Goal: Task Accomplishment & Management: Use online tool/utility

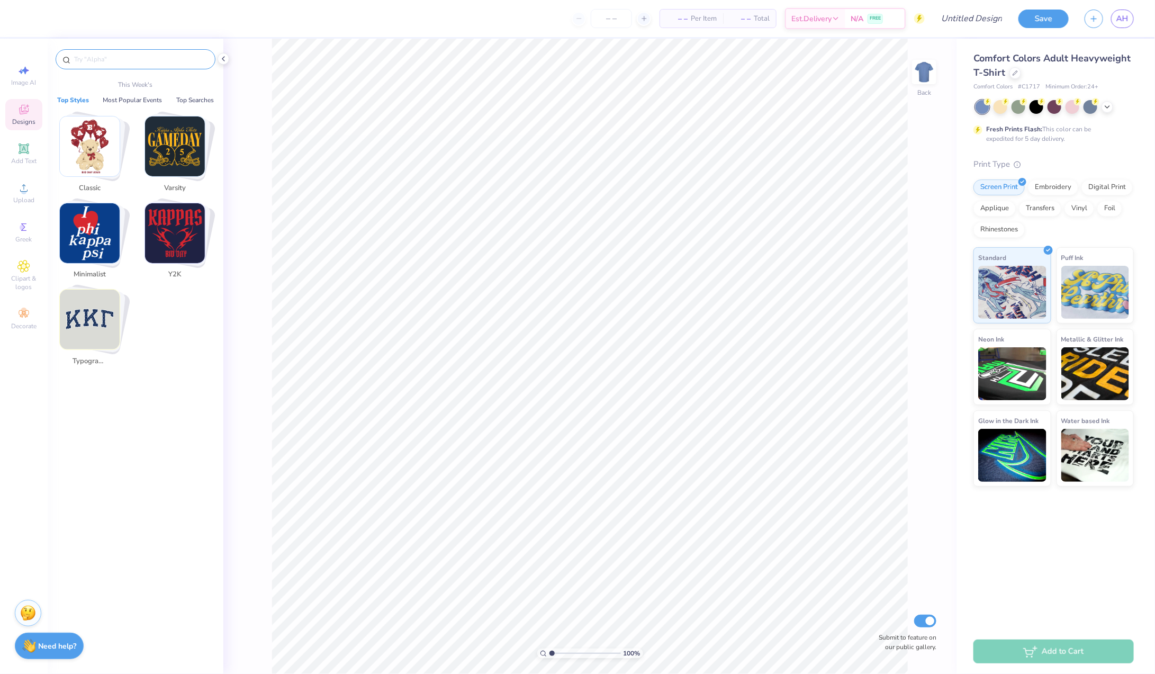
click at [111, 57] on input "text" at bounding box center [141, 59] width 136 height 11
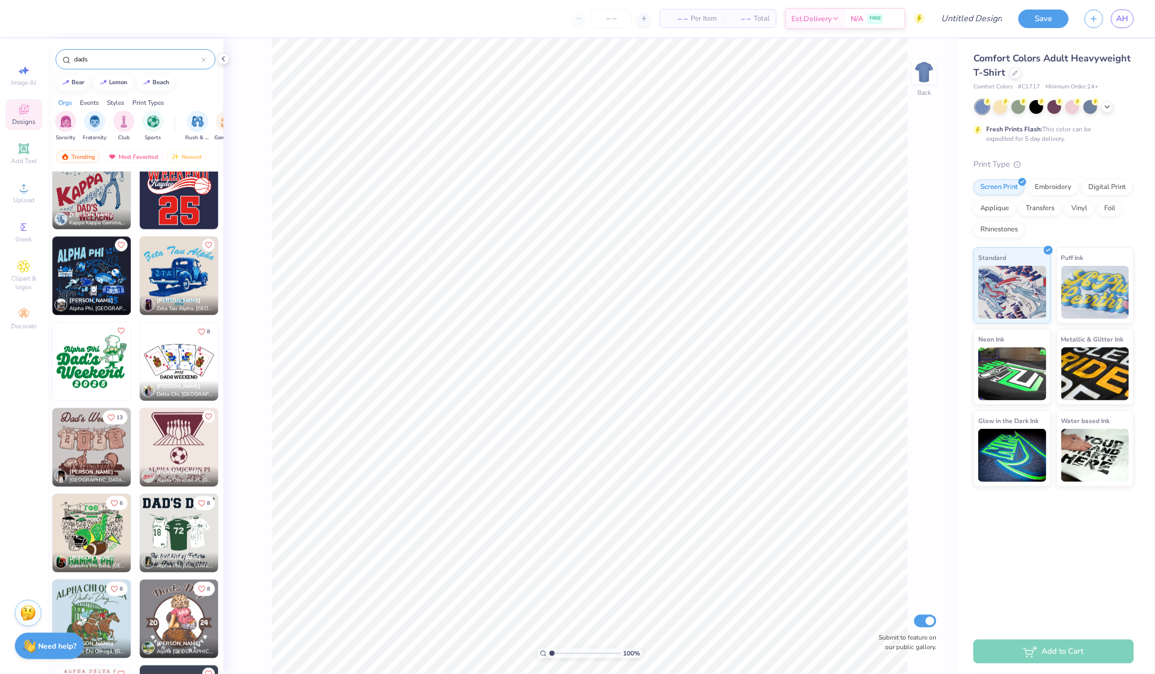
scroll to position [637, 0]
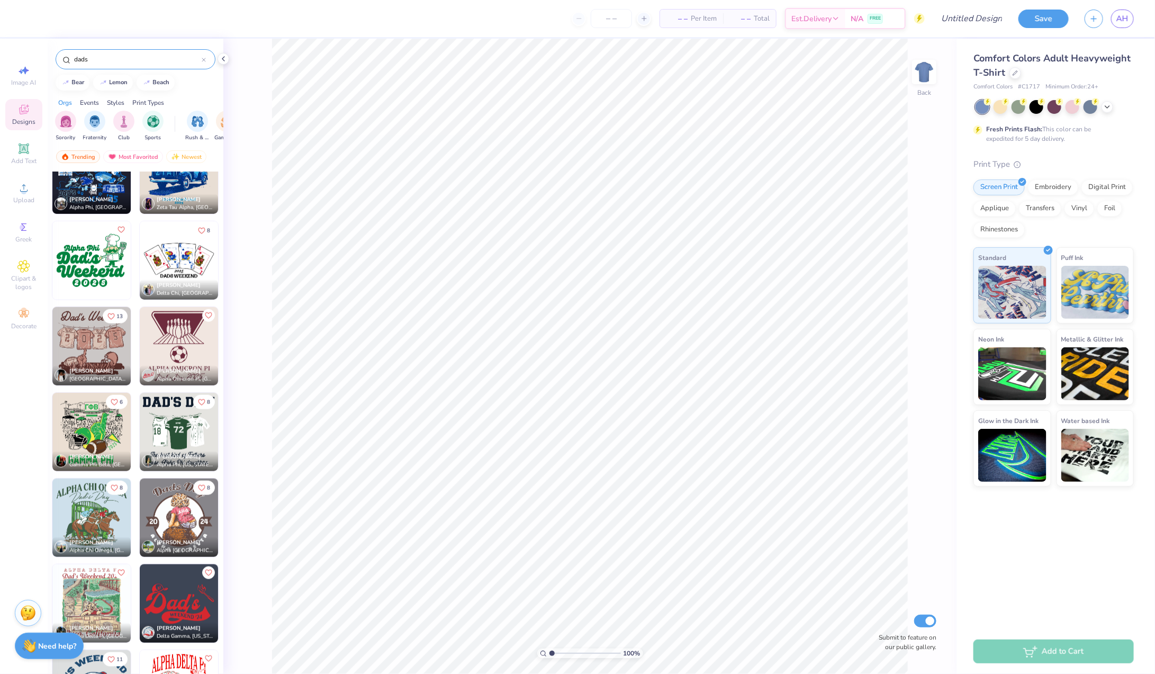
type input "dads"
click at [184, 434] on img at bounding box center [179, 432] width 78 height 78
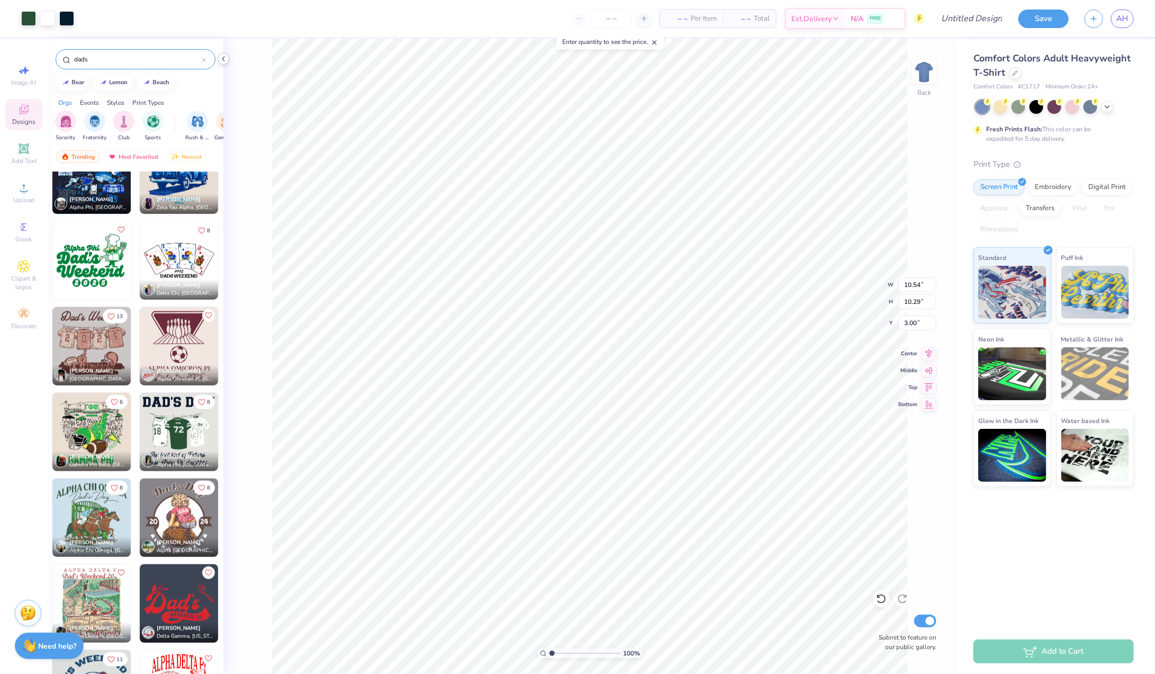
click at [223, 58] on icon at bounding box center [223, 59] width 8 height 8
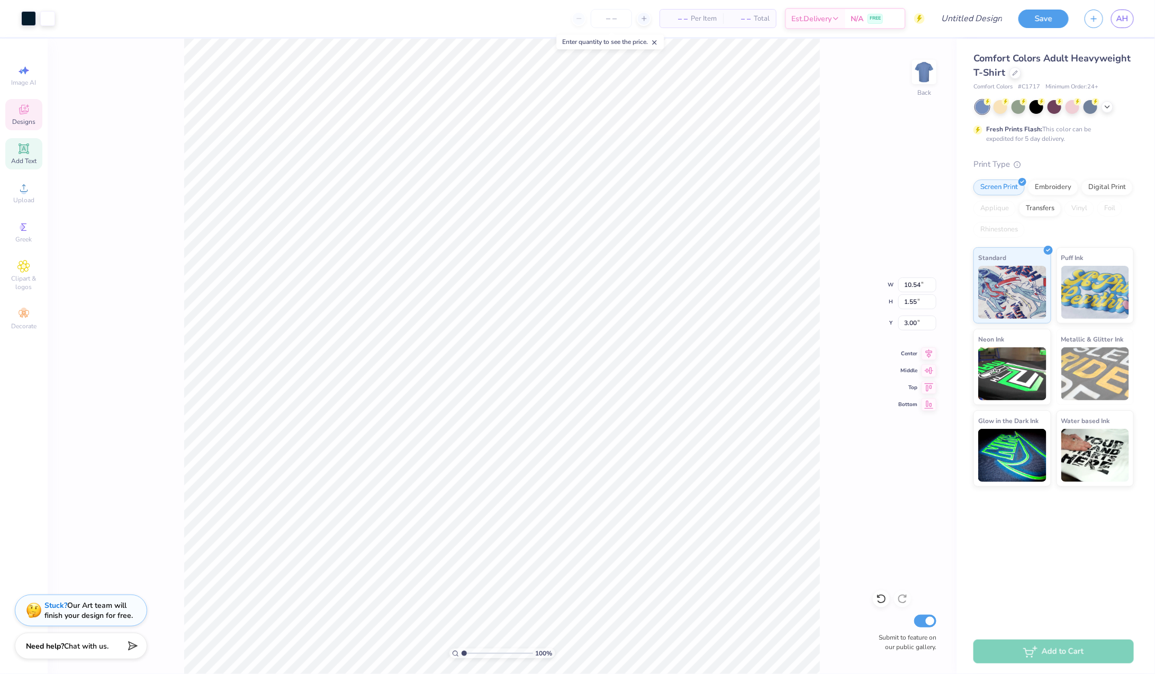
type input "1.55"
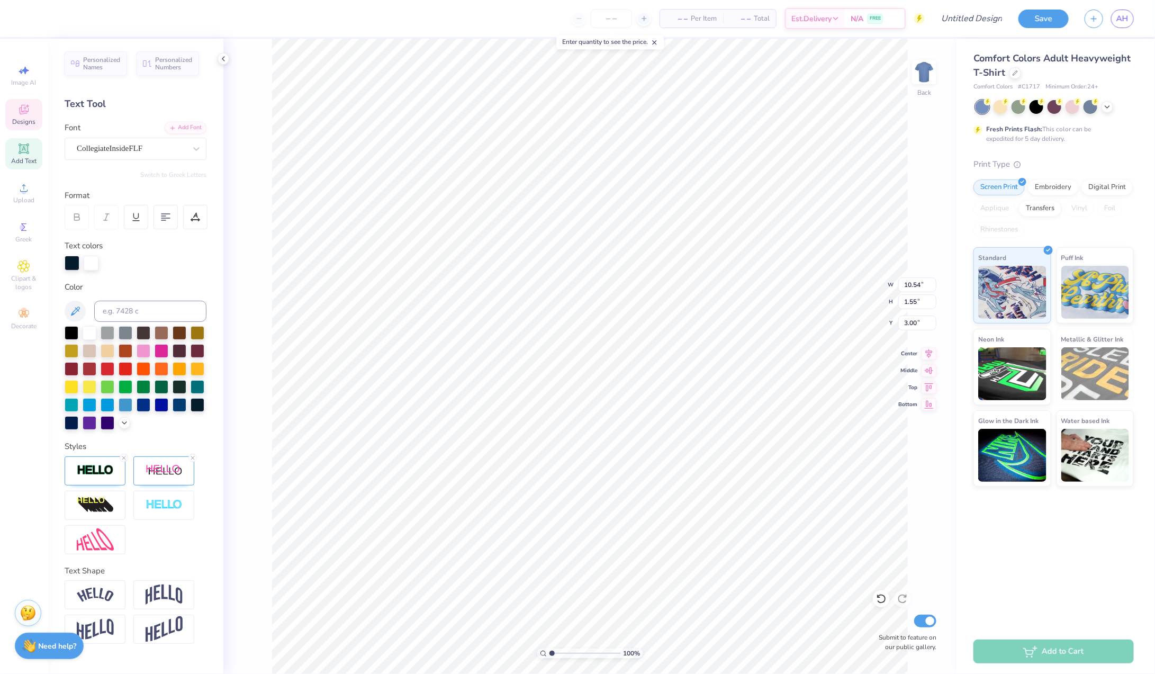
scroll to position [0, 2]
type textarea "DAD'S WKND"
type input "9.09"
type input "1.07"
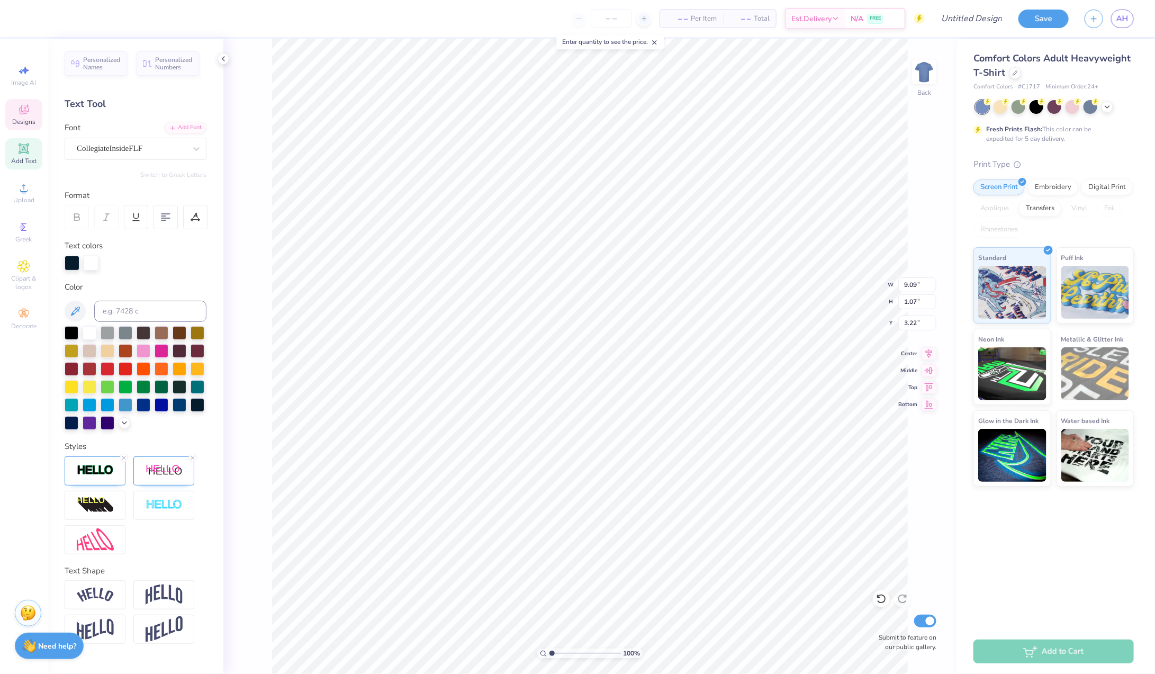
type input "3.55"
type textarea "DAD'S WEEKEND"
type input "10.56"
type input "0.96"
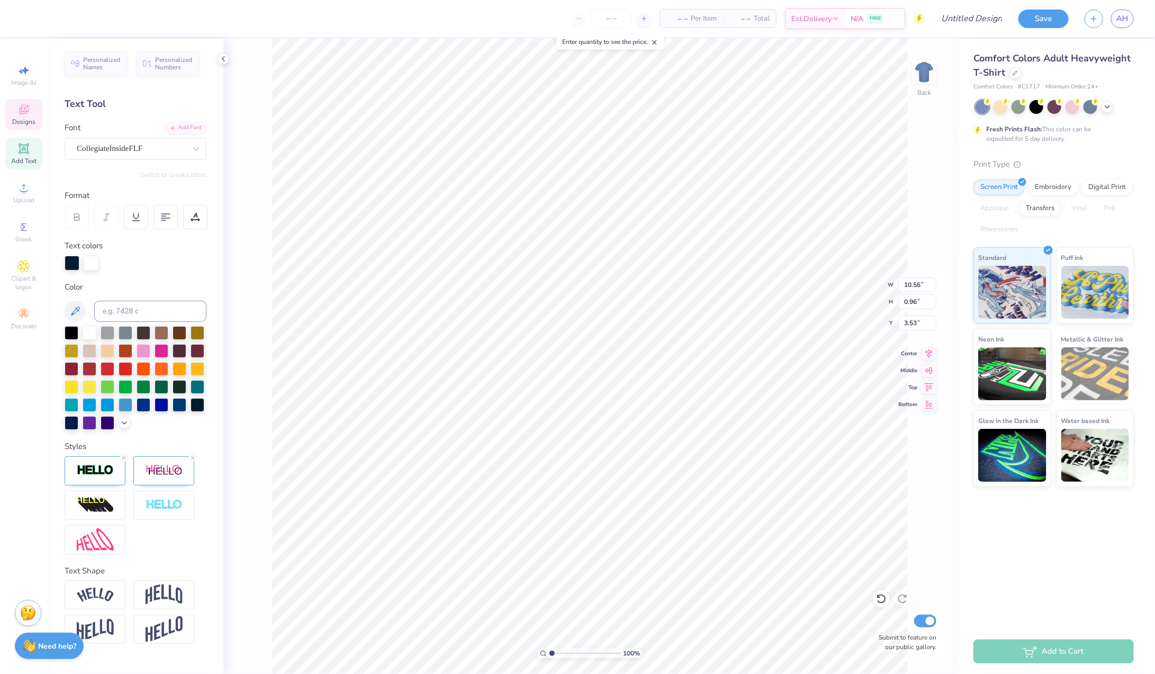
type input "3.86"
click at [19, 110] on icon at bounding box center [23, 109] width 13 height 13
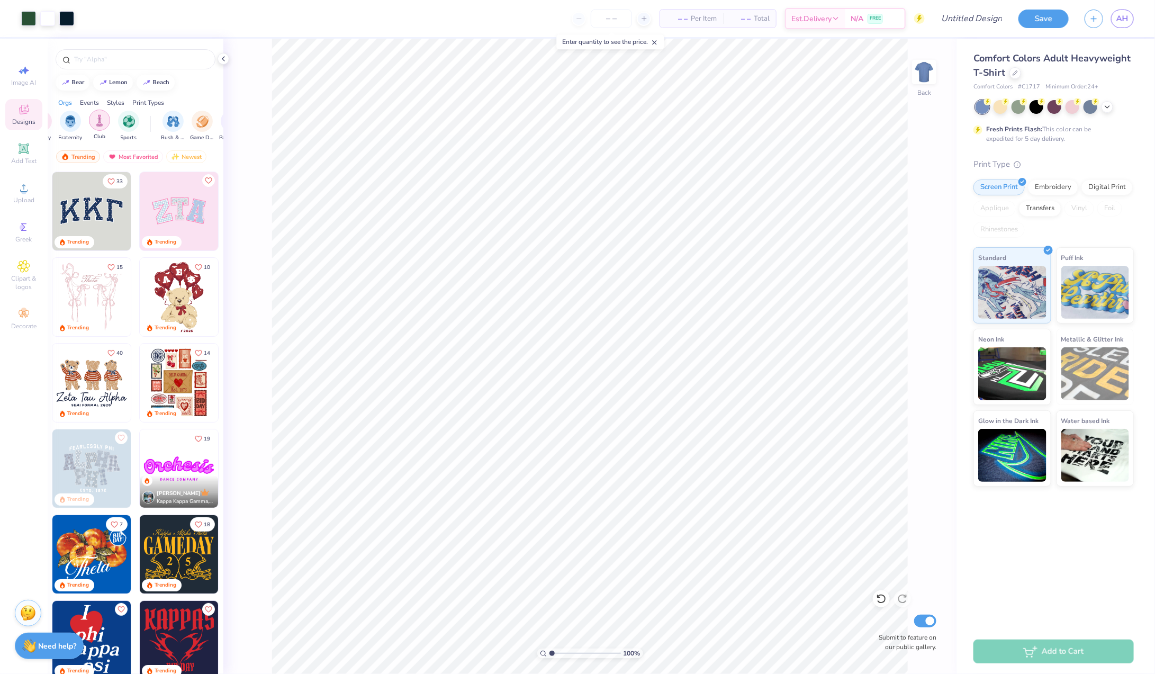
scroll to position [0, 29]
click at [172, 363] on img at bounding box center [179, 383] width 78 height 78
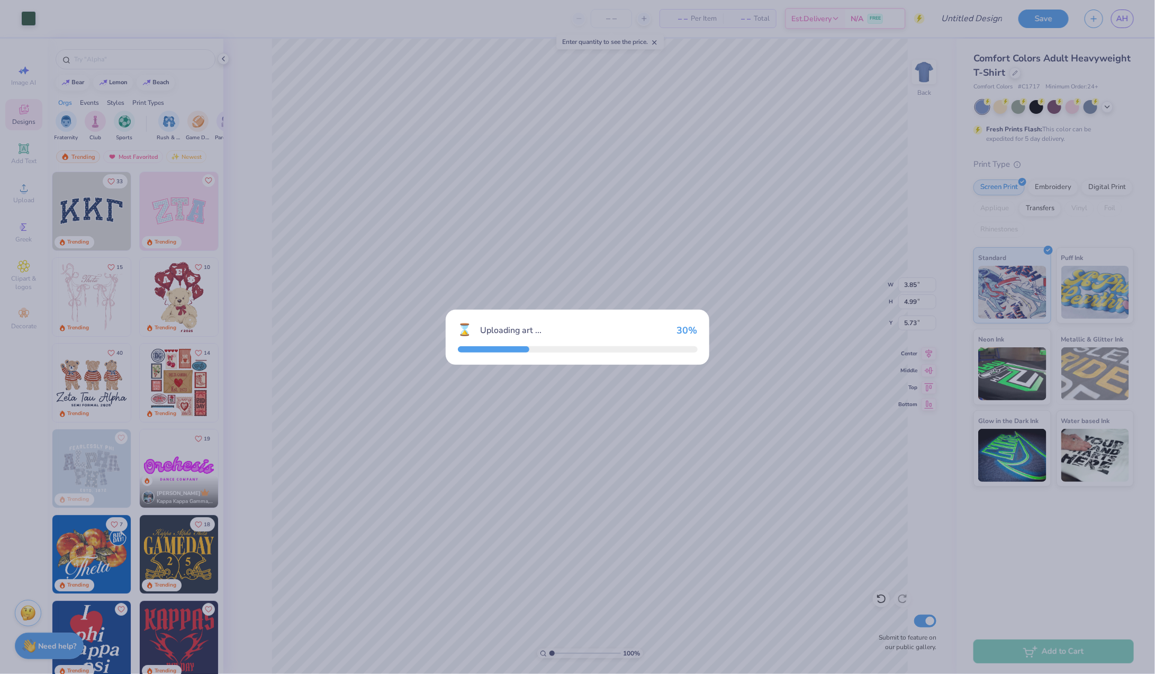
click at [301, 409] on div "⌛ Uploading art ... 30 %" at bounding box center [577, 337] width 1155 height 674
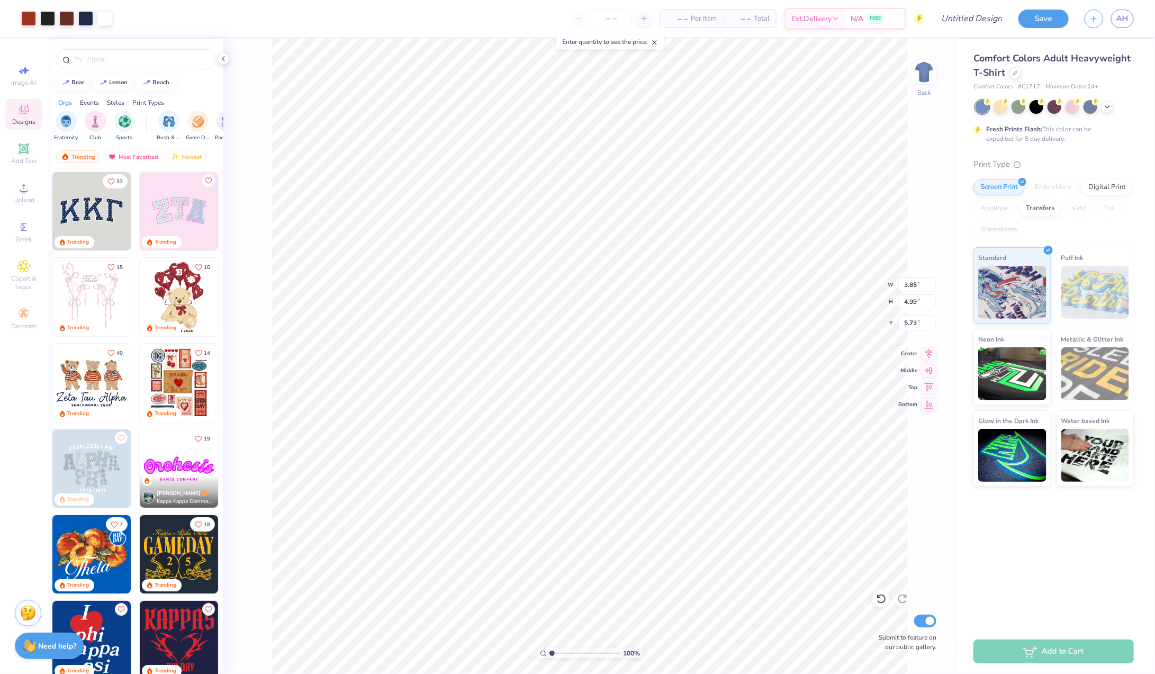
type input "10.86"
type input "13.16"
type input "3.00"
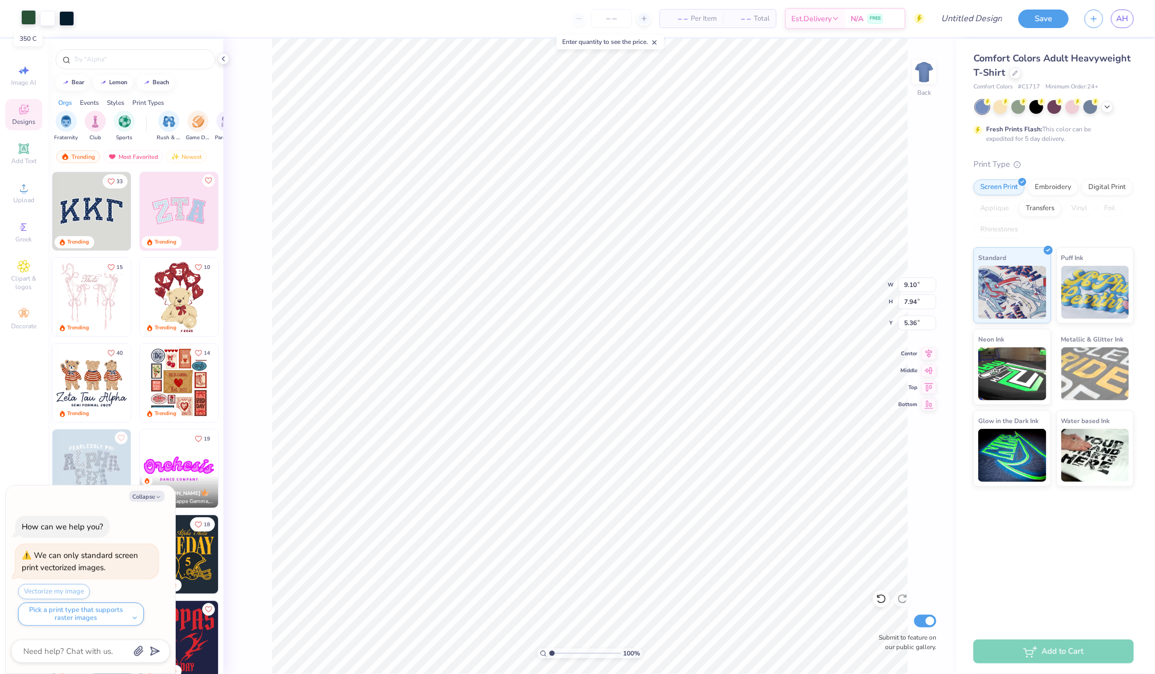
click at [26, 16] on div at bounding box center [28, 17] width 15 height 15
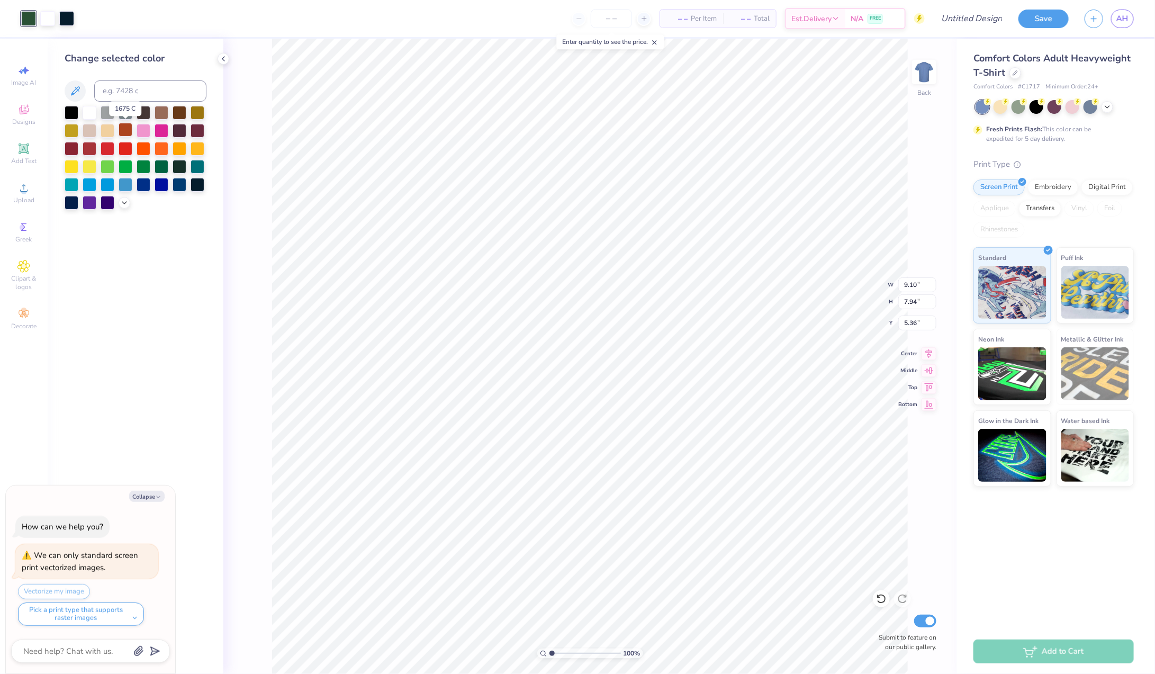
click at [124, 135] on div at bounding box center [126, 130] width 14 height 14
click at [123, 201] on icon at bounding box center [124, 201] width 8 height 8
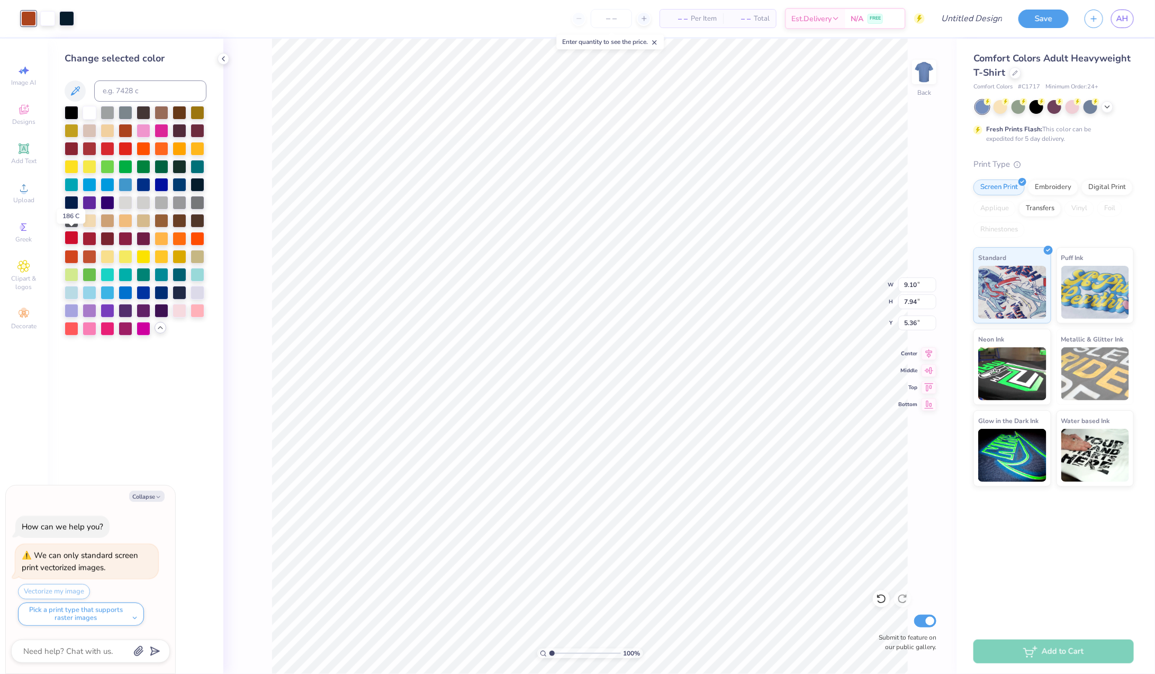
click at [73, 239] on div at bounding box center [72, 238] width 14 height 14
type textarea "x"
type input "10.56"
type input "0.96"
type input "3.86"
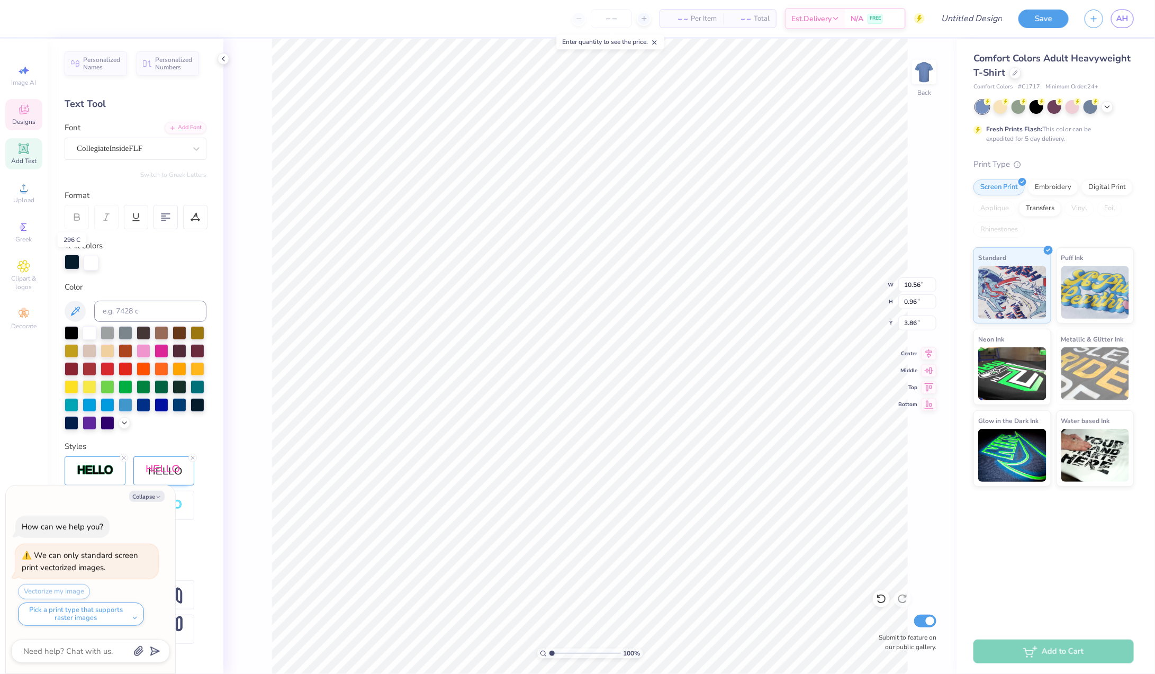
click at [70, 259] on div at bounding box center [72, 262] width 15 height 15
click at [162, 336] on div at bounding box center [162, 332] width 14 height 14
click at [148, 332] on div at bounding box center [144, 332] width 14 height 14
type textarea "x"
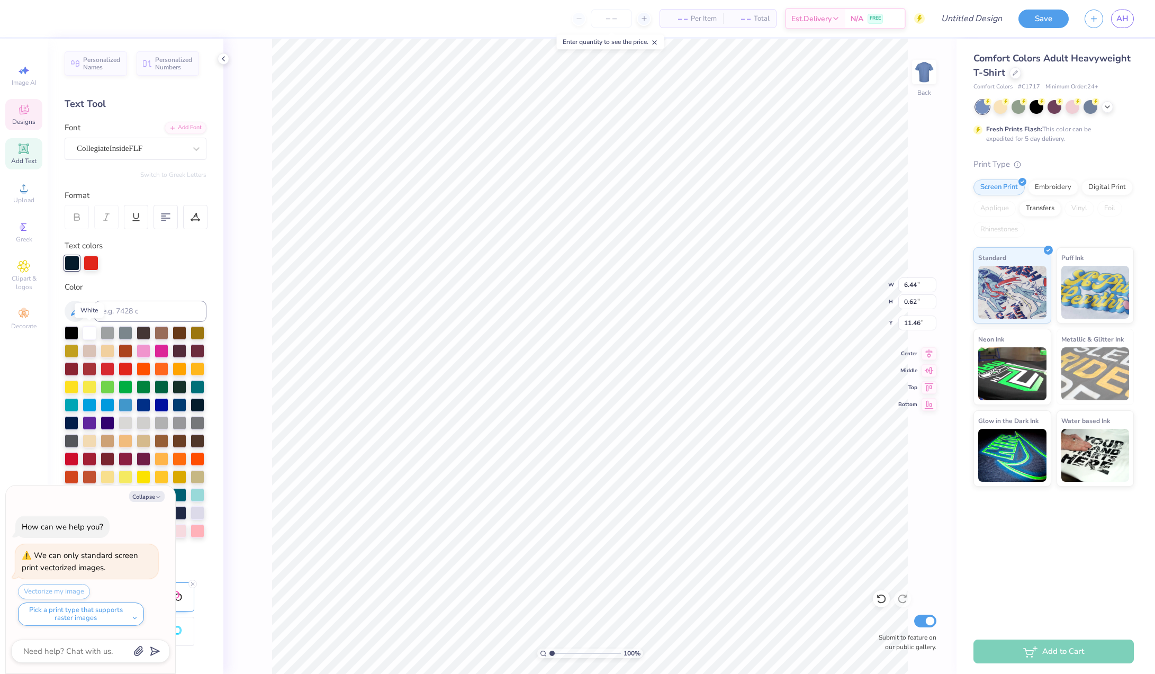
click at [89, 333] on div at bounding box center [90, 333] width 14 height 14
type textarea "x"
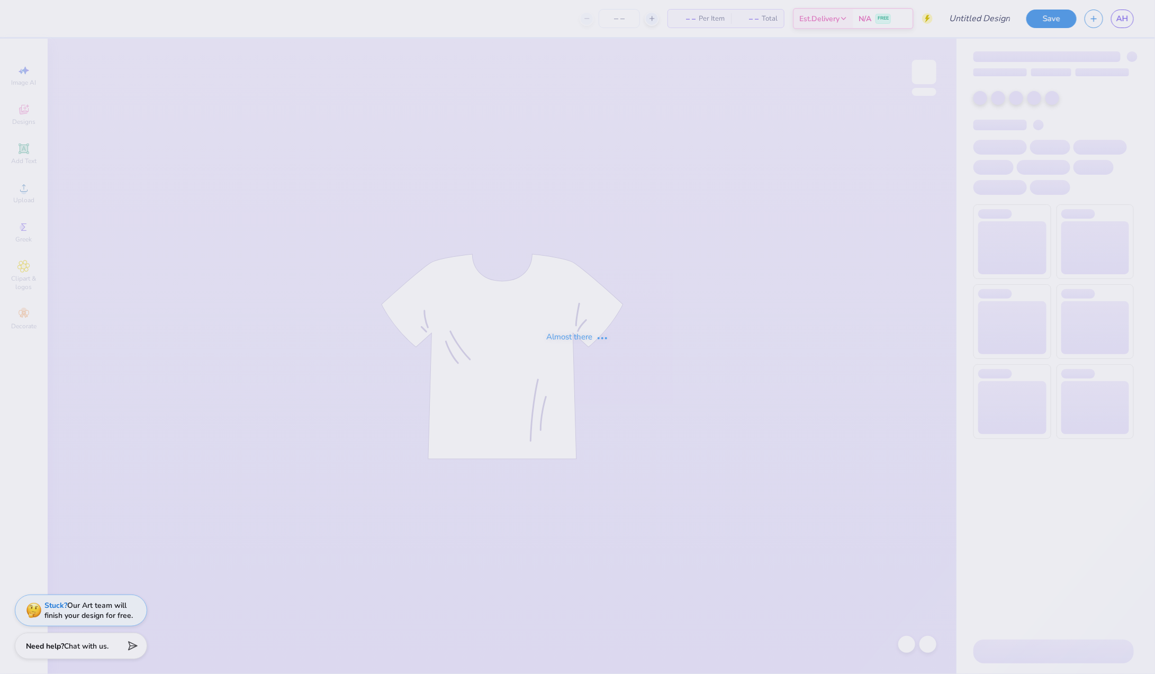
type input "Dads Wknd #2"
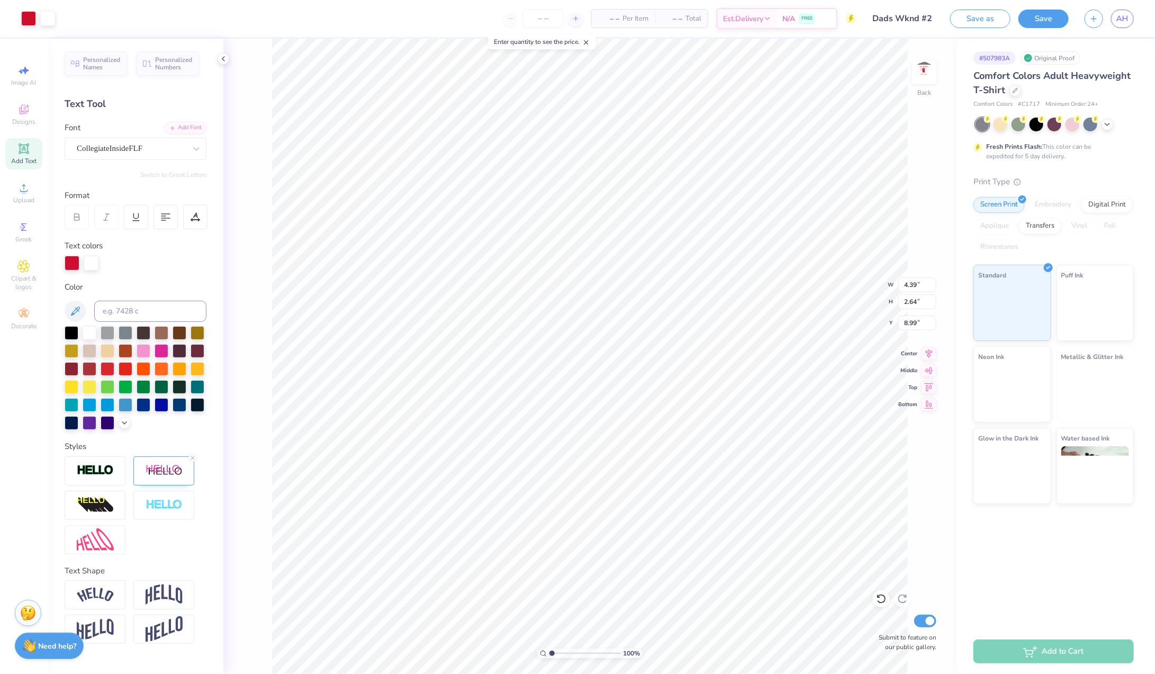
type input "4.39"
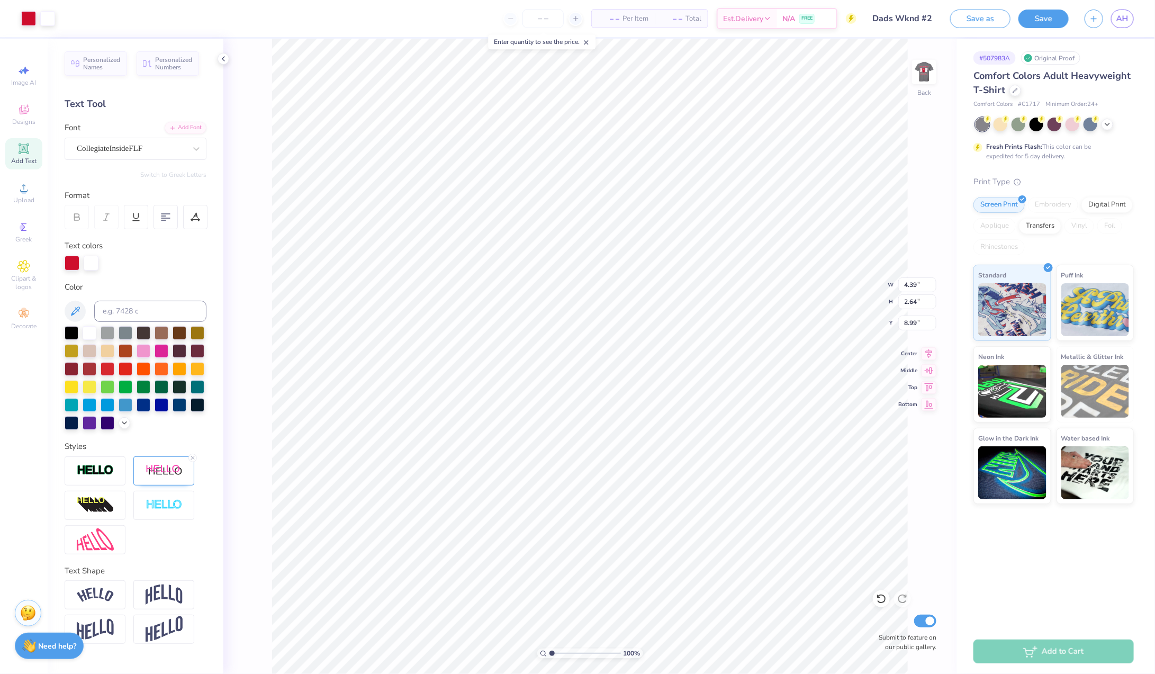
type input "2.64"
type input "3.34"
type input "4.63"
type input "2.79"
type input "3.33"
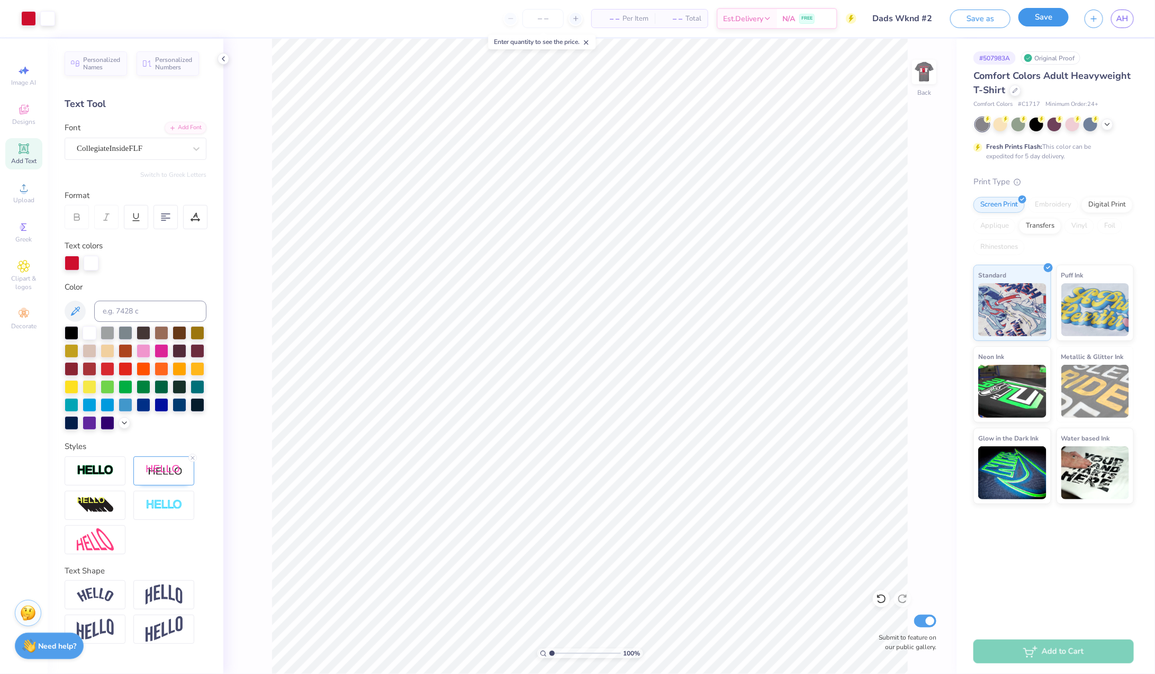
click at [1048, 22] on button "Save" at bounding box center [1043, 17] width 50 height 19
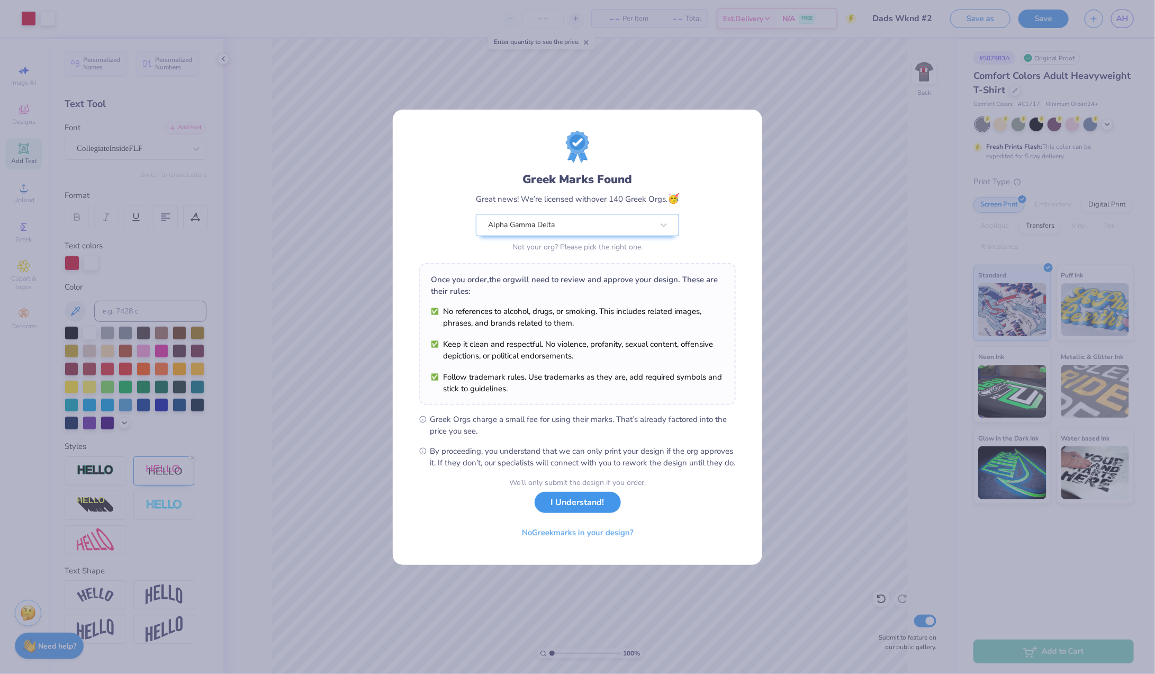
click at [578, 507] on button "I Understand!" at bounding box center [578, 503] width 86 height 22
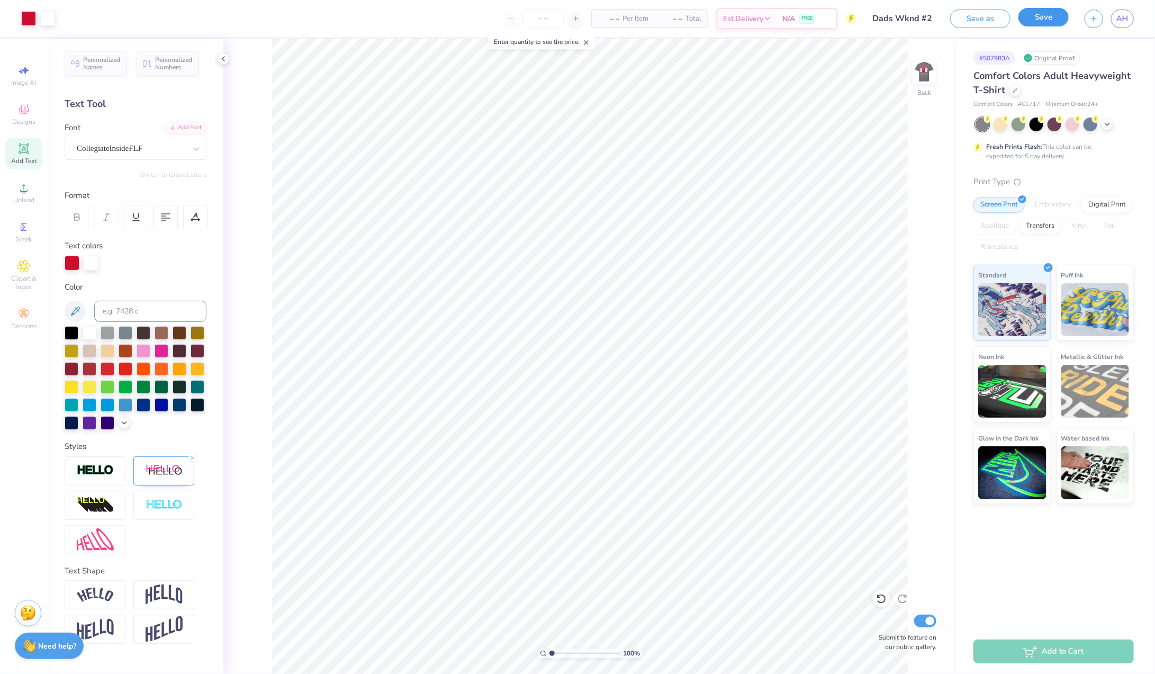
click at [1050, 17] on button "Save" at bounding box center [1043, 17] width 50 height 19
click at [1121, 20] on span "AH" at bounding box center [1122, 19] width 12 height 12
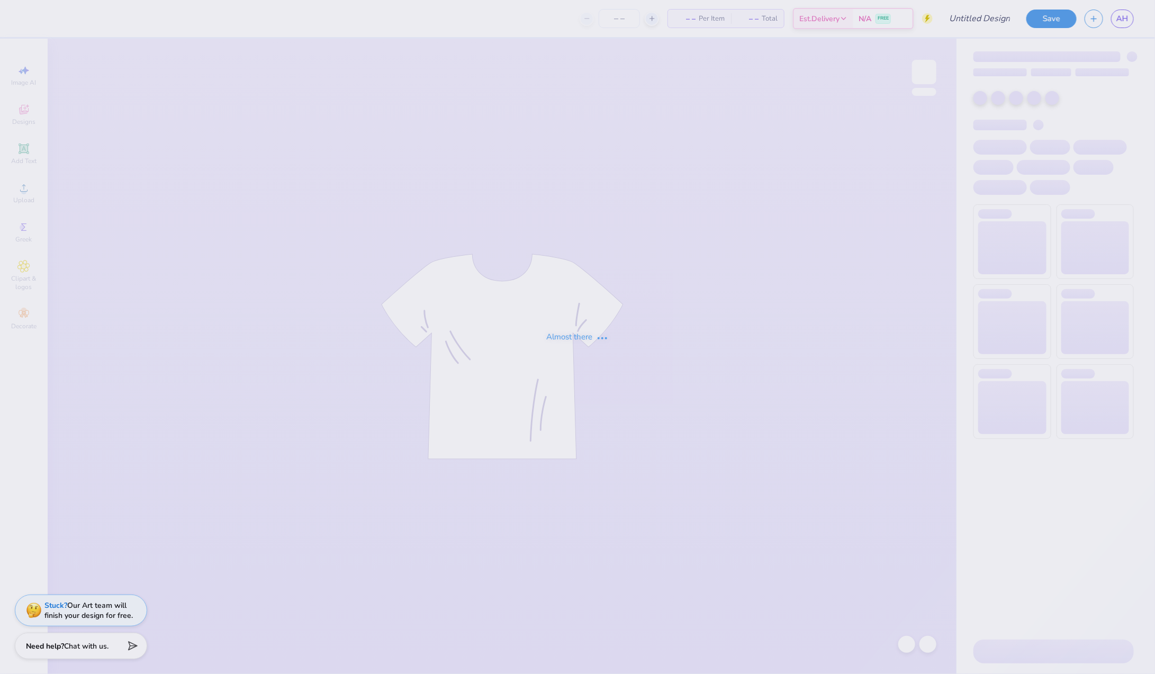
type input "Dads Wknd"
type input "12"
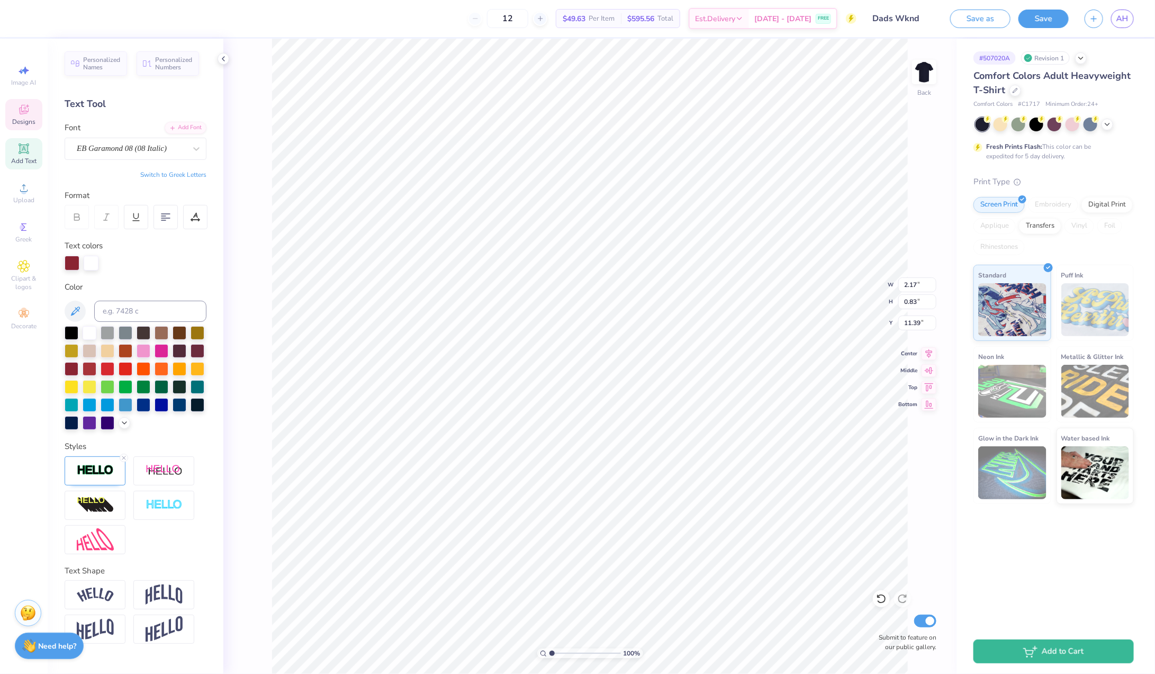
type textarea "2025"
click at [921, 71] on img at bounding box center [924, 72] width 42 height 42
type input "6.45"
type input "11.42"
type input "3.98"
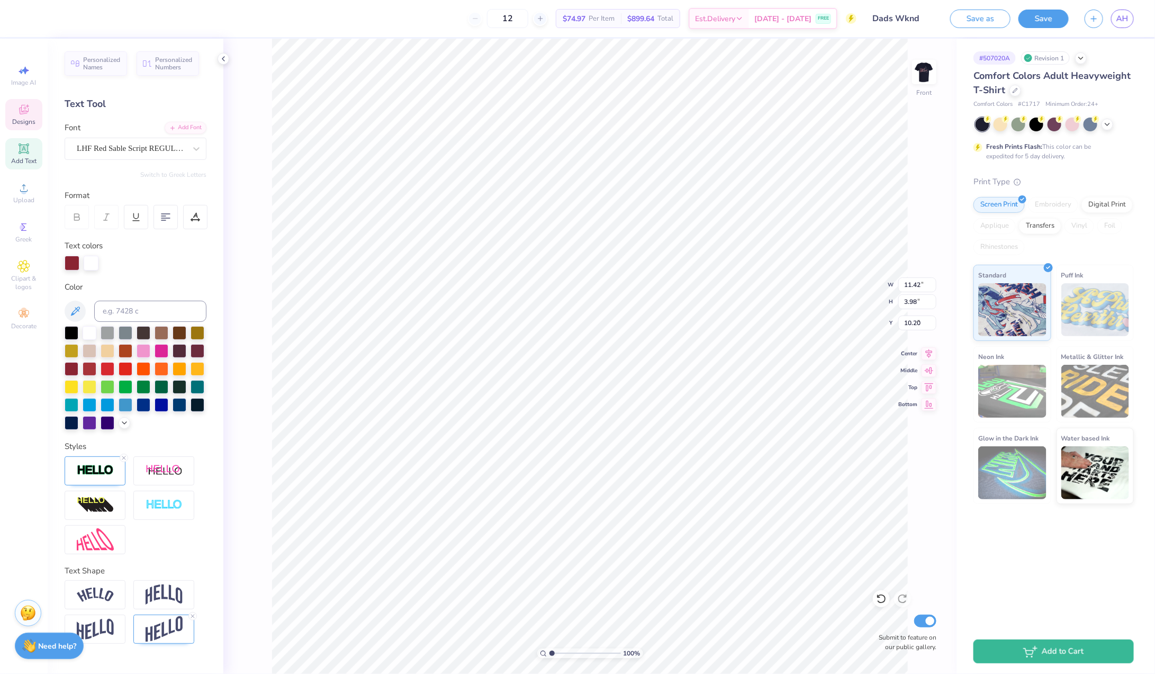
type input "9.53"
type input "7.84"
type input "3.75"
type input "6.46"
type input "7.90"
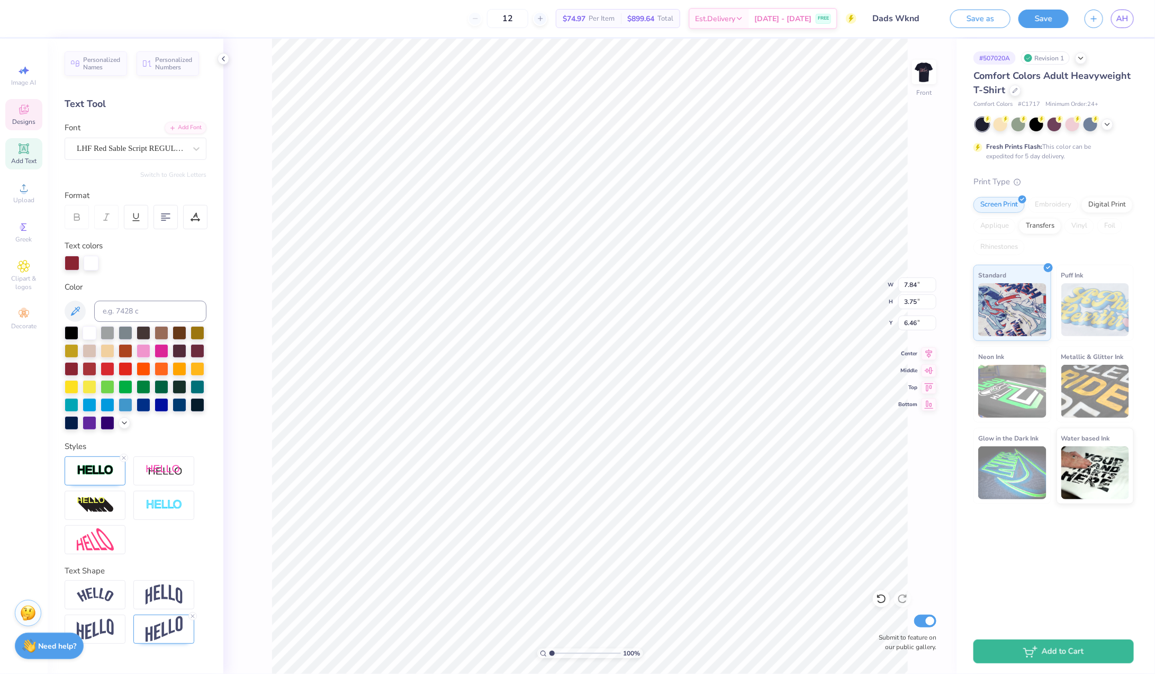
type input "2.98"
type input "6.90"
type input "11.42"
type input "3.98"
type input "9.53"
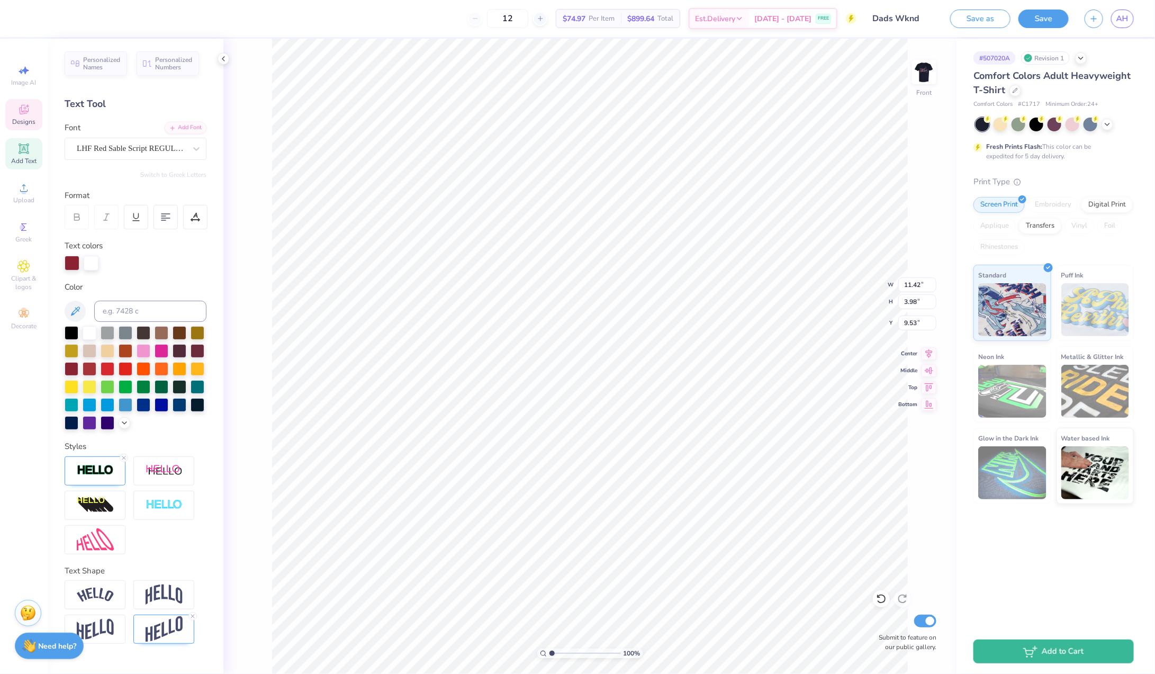
type input "11.55"
type input "3.50"
type input "9.79"
type input "9.16"
type input "2.78"
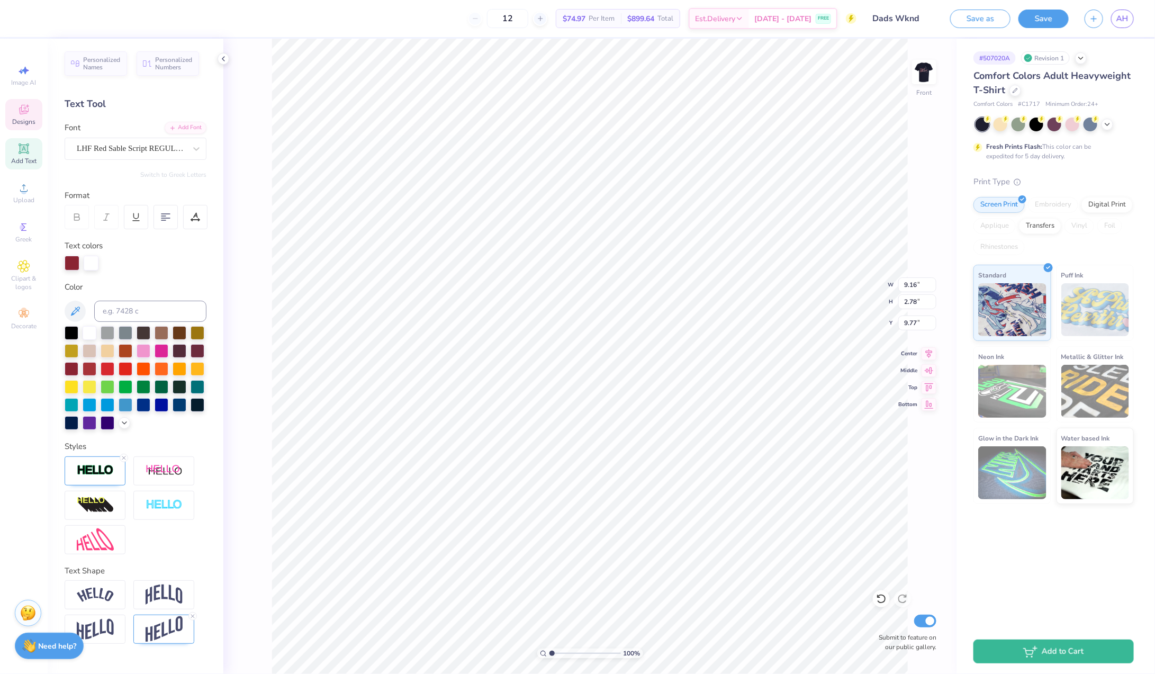
type input "9.88"
type input "6.57"
type input "2.48"
type input "7.21"
type input "6.04"
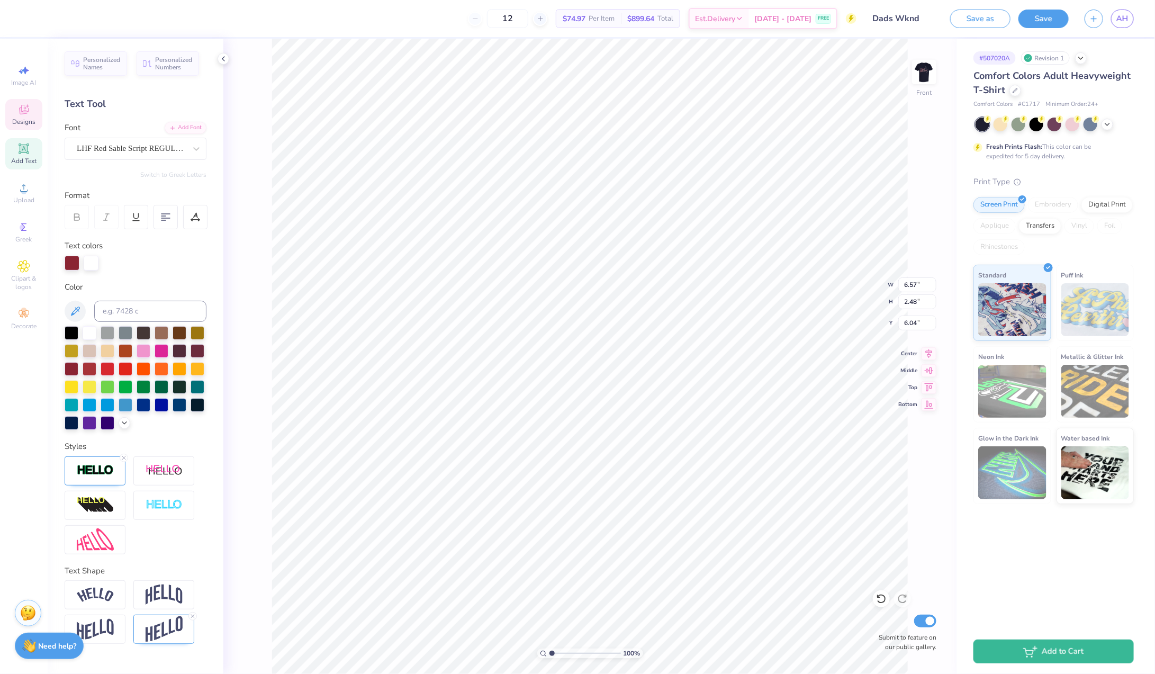
type input "9.16"
type input "2.78"
type input "8.52"
type input "5.95"
type input "2.24"
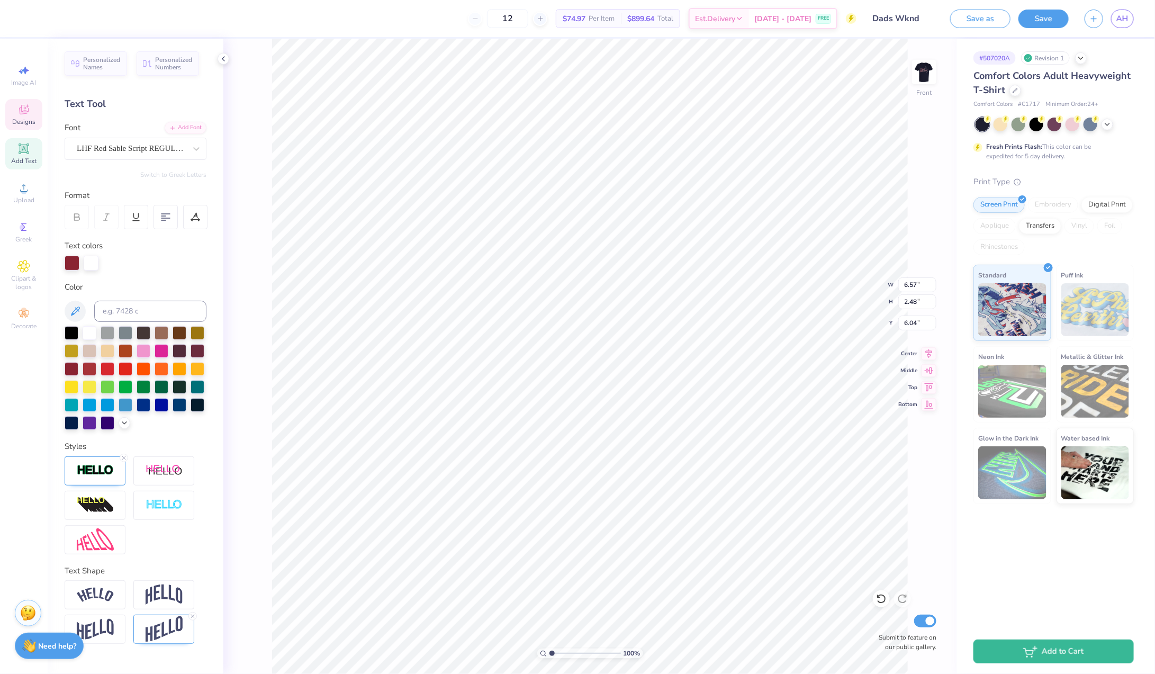
type input "6.34"
type input "6.28"
type input "5.01"
type input "1.89"
type input "6.63"
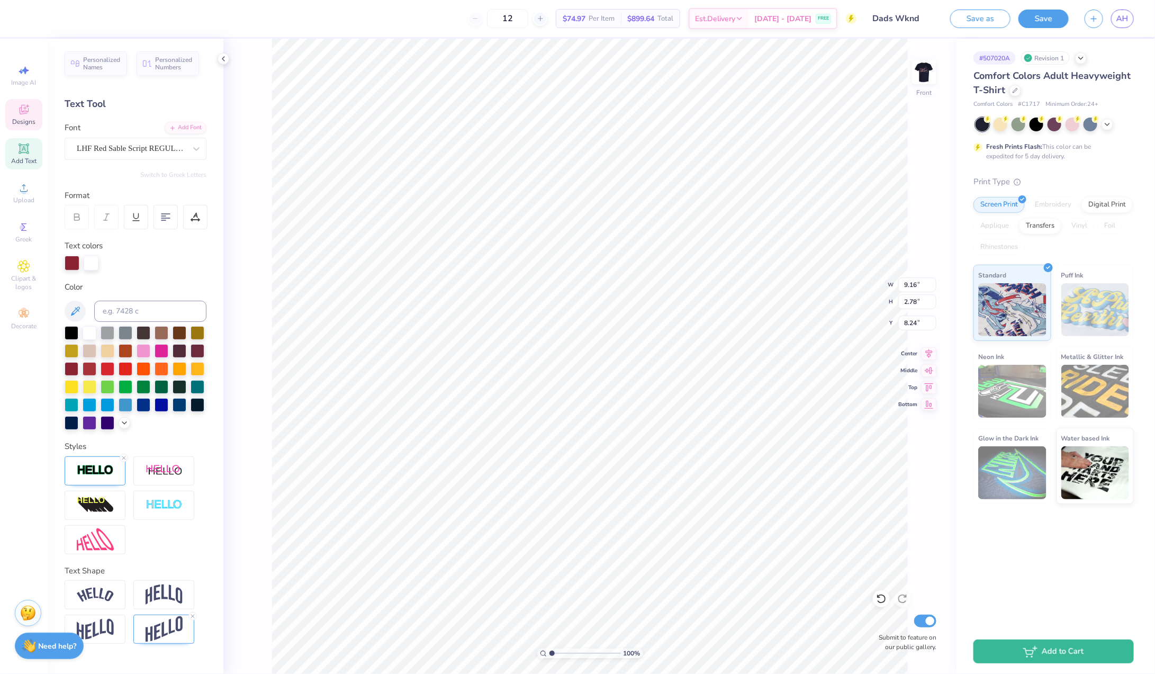
type input "8.24"
type input "8.62"
type input "2.61"
type input "8.24"
type input "16.90"
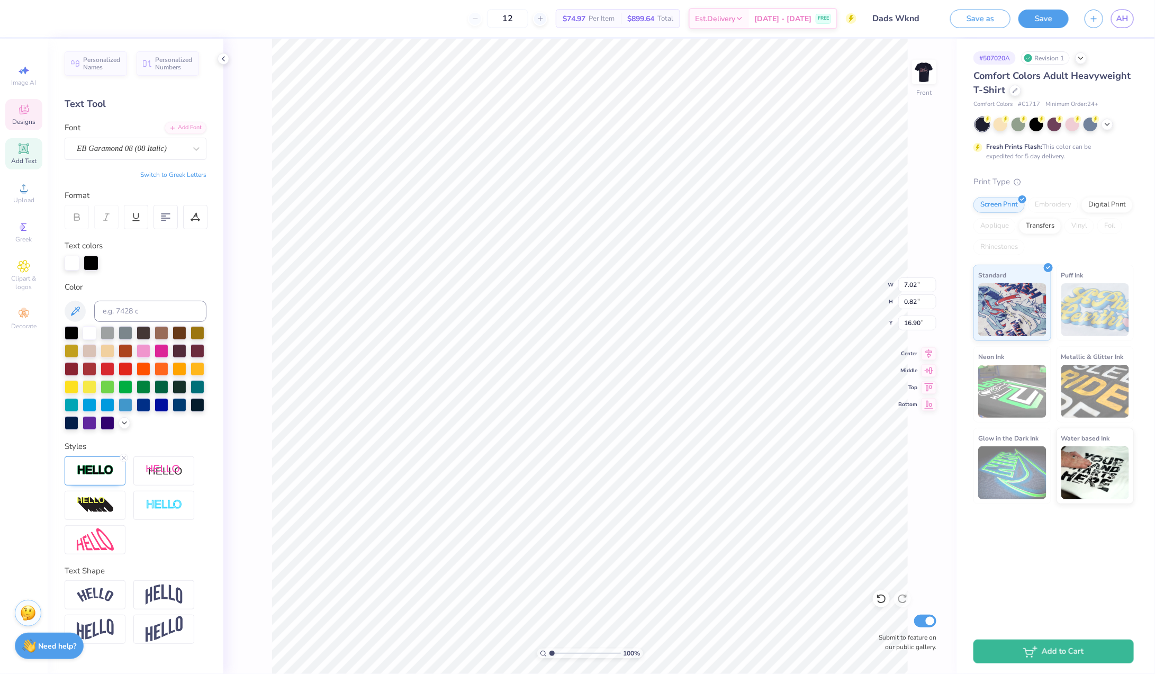
type input "1.51"
type input "0.55"
type input "8.52"
type input "1.35"
type input "1.18"
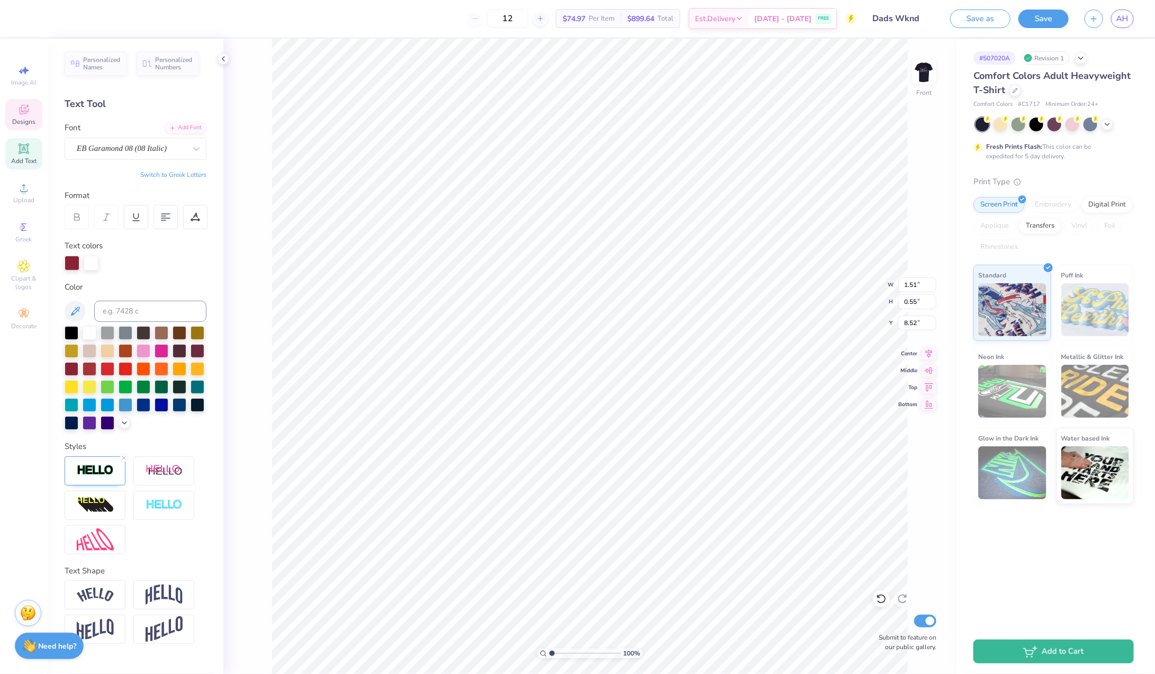
type input "8.18"
click at [148, 594] on img at bounding box center [164, 594] width 37 height 20
type input "1.17"
type input "8.26"
type input "0.48"
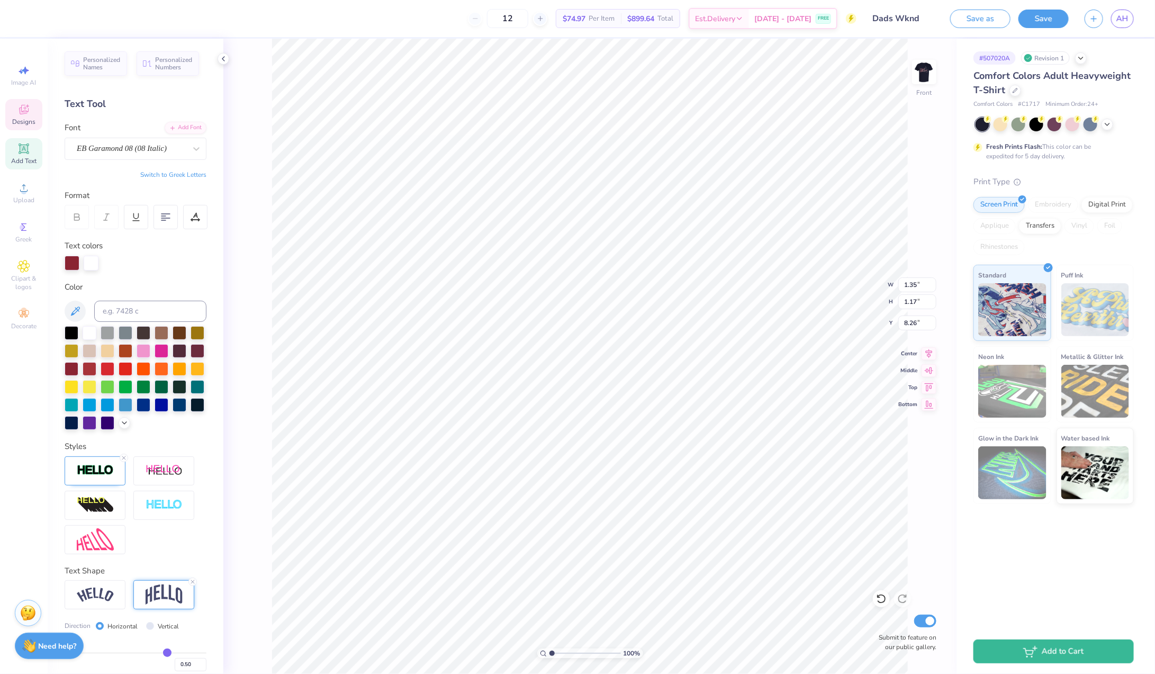
type input "0.48"
type input "0.46"
type input "0.45"
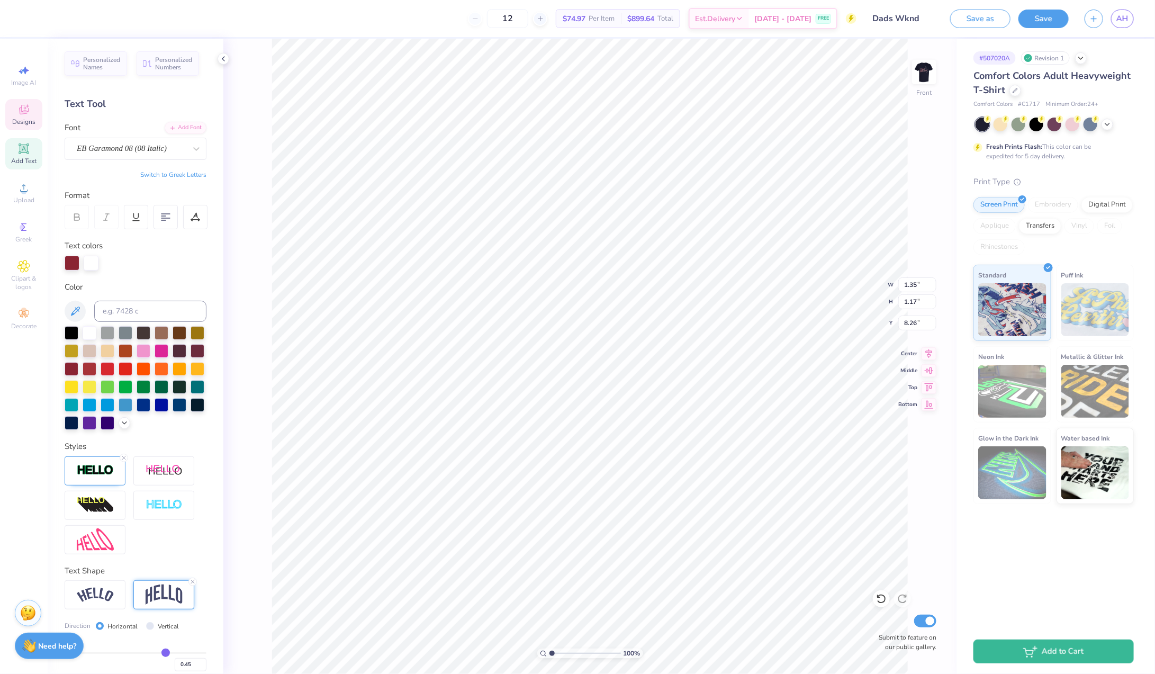
type input "0.44"
type input "0.43"
type input "0.42"
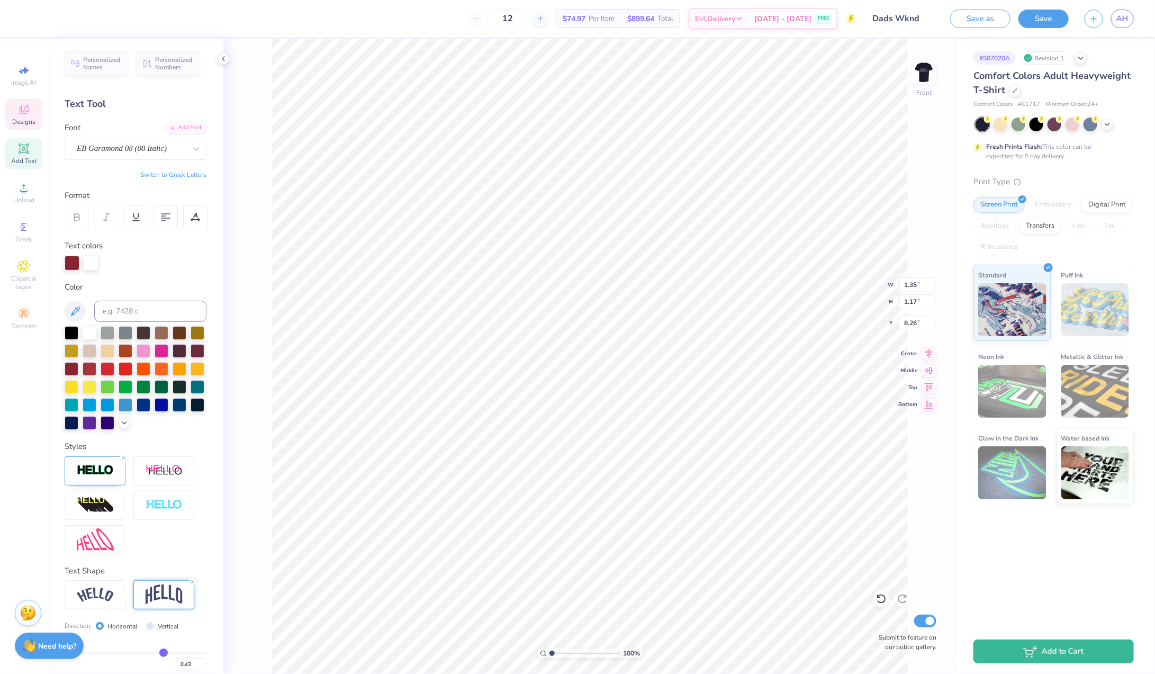
type input "0.42"
type input "0.41"
type input "0.4"
type input "0.40"
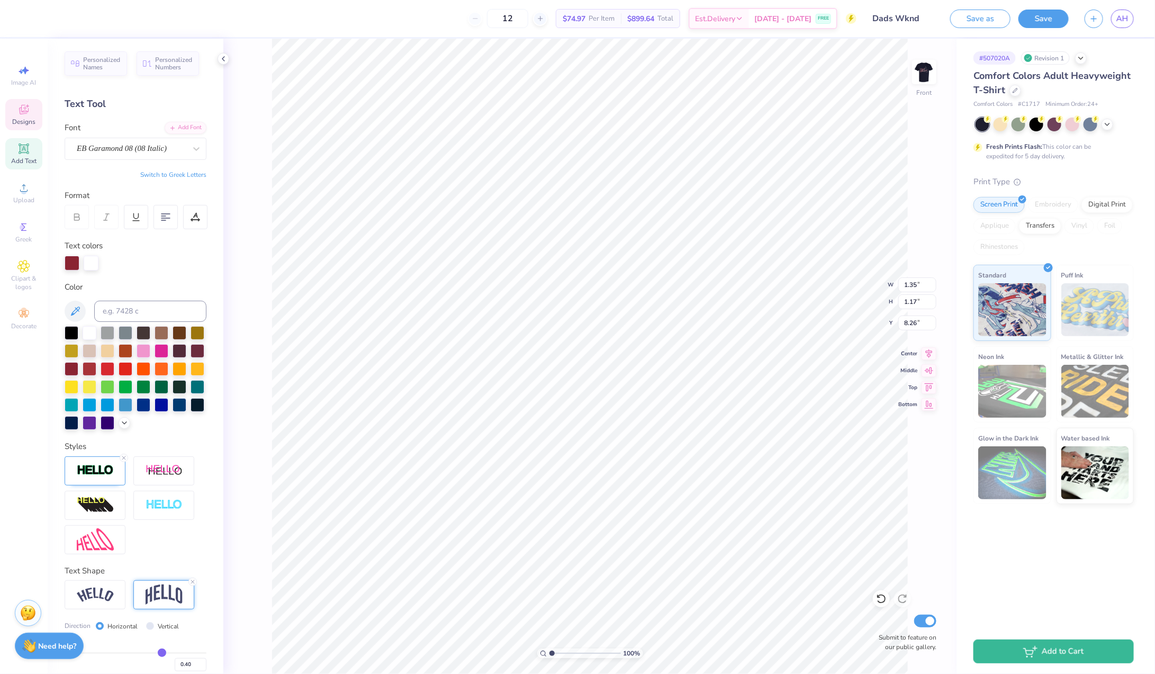
type input "0.38"
type input "0.37"
type input "0.36"
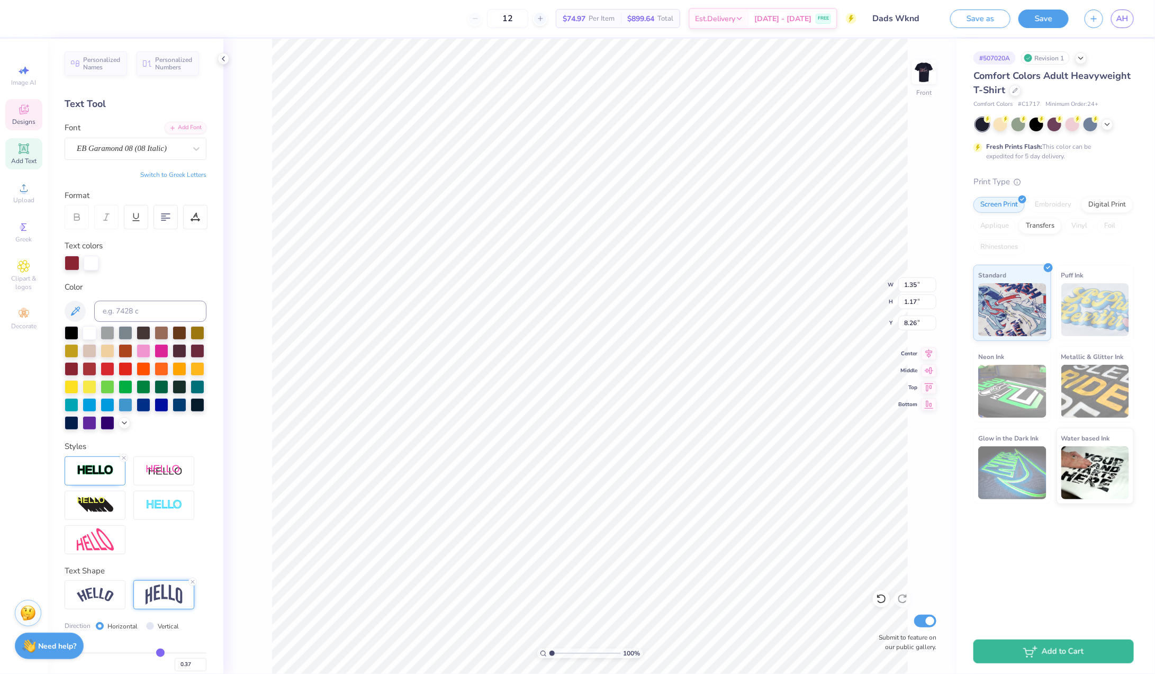
type input "0.36"
type input "0.34"
type input "0.33"
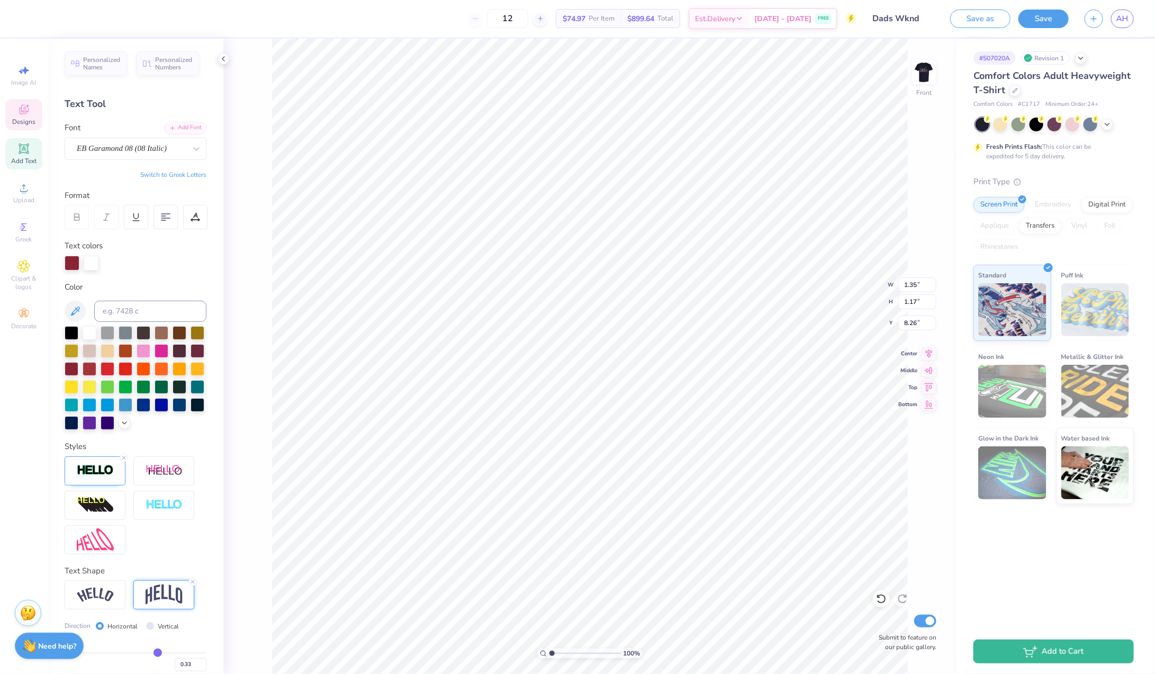
type input "0.32"
type input "1.16"
type input "8.25"
type input "0.31"
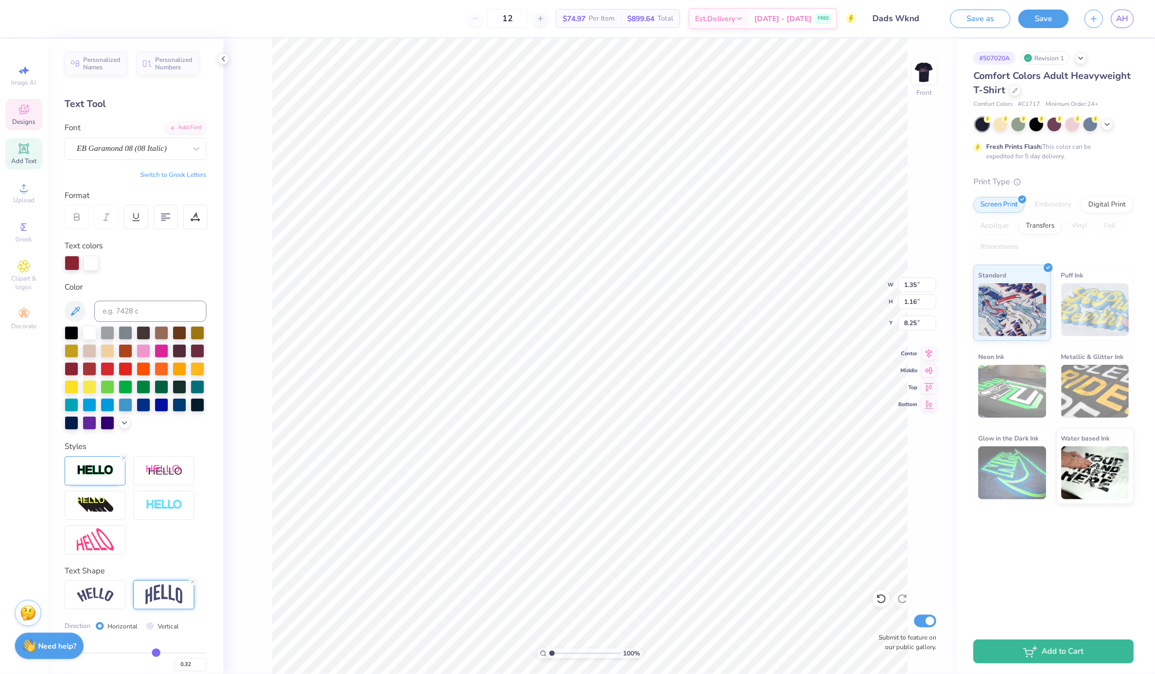
type input "0.31"
type input "0.3"
type input "0.30"
type input "0.29"
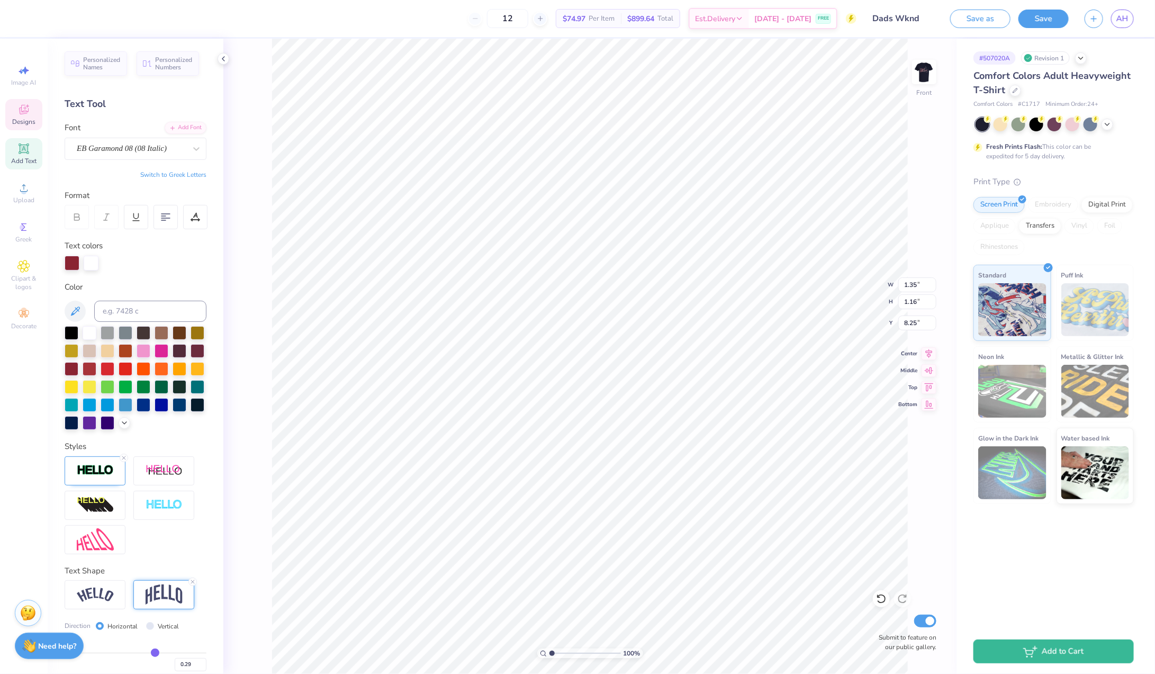
drag, startPoint x: 167, startPoint y: 650, endPoint x: 155, endPoint y: 650, distance: 12.7
type input "0.29"
click at [155, 652] on input "range" at bounding box center [136, 653] width 142 height 2
type input "8.24"
type input "1.07"
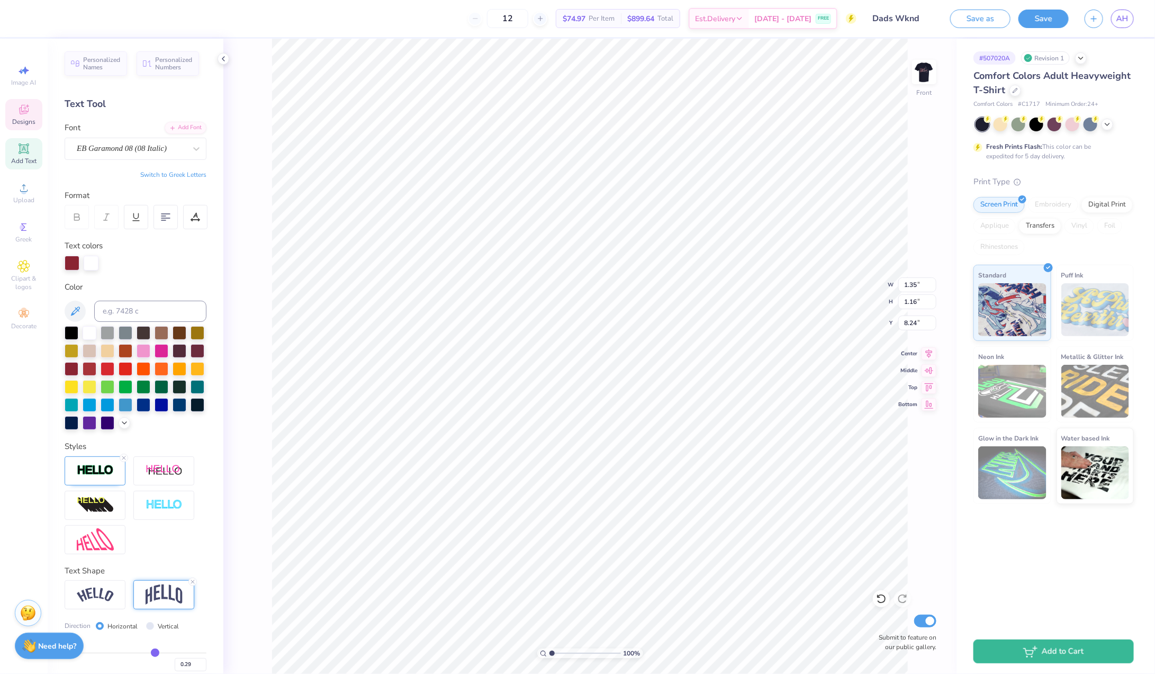
type input "1.31"
type input "9.55"
type input "0.28"
type input "0.27"
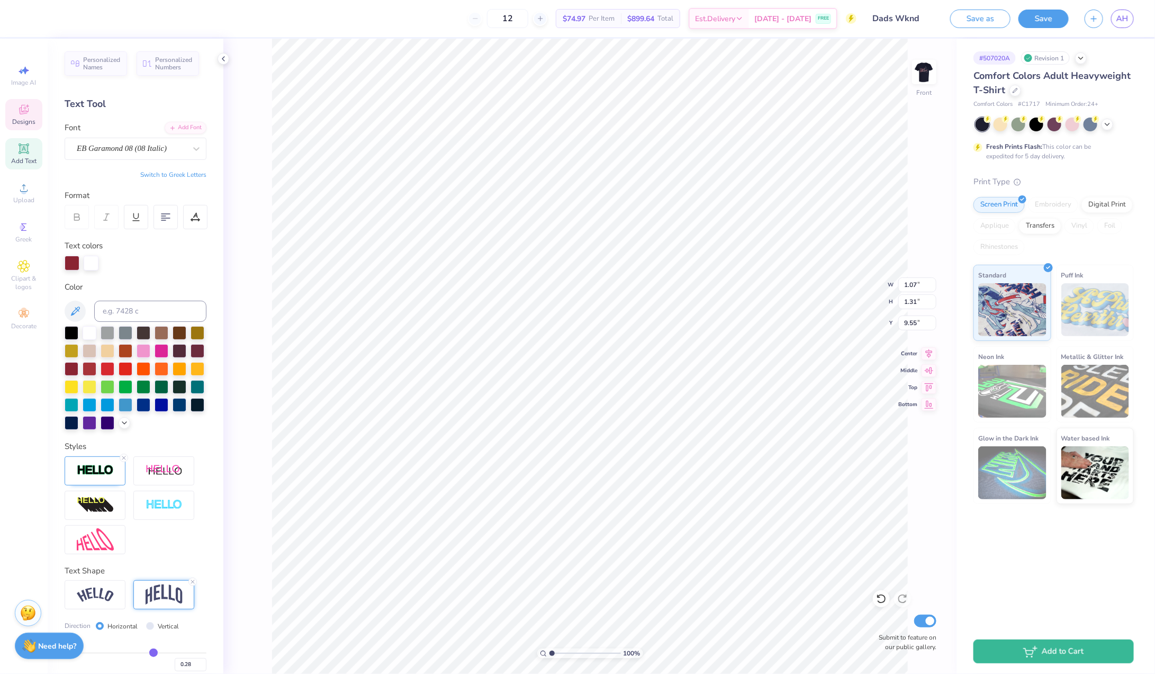
type input "0.27"
type input "0.26"
type input "0.25"
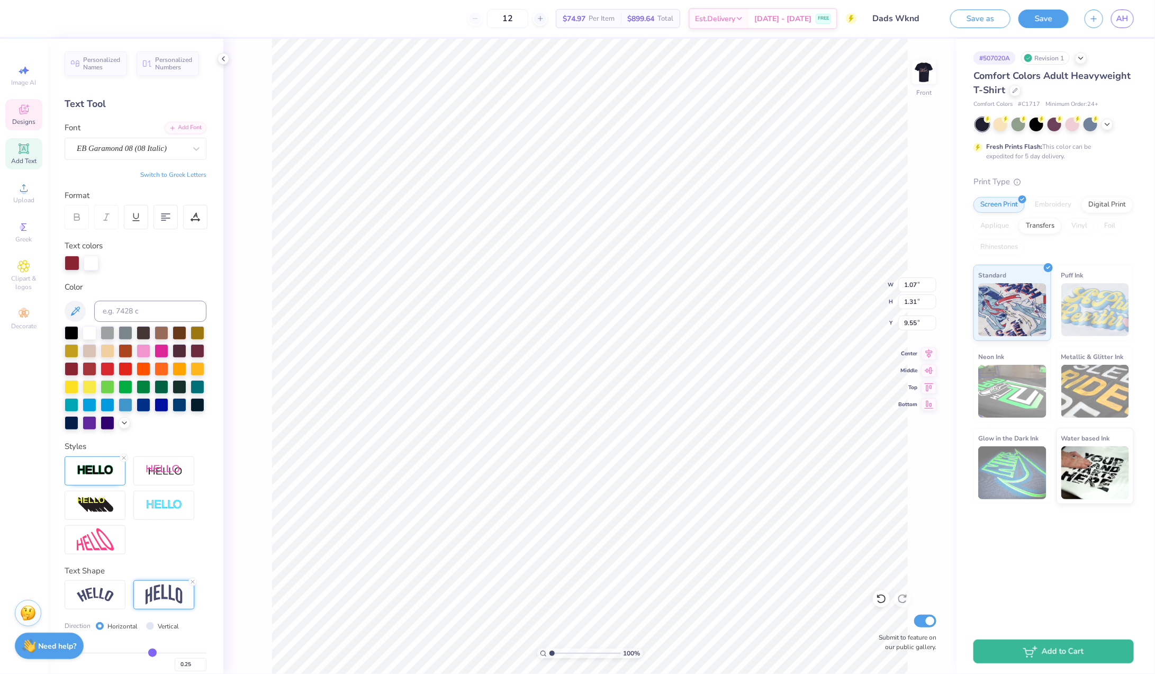
type input "0.24"
type input "0.23"
type input "0.22"
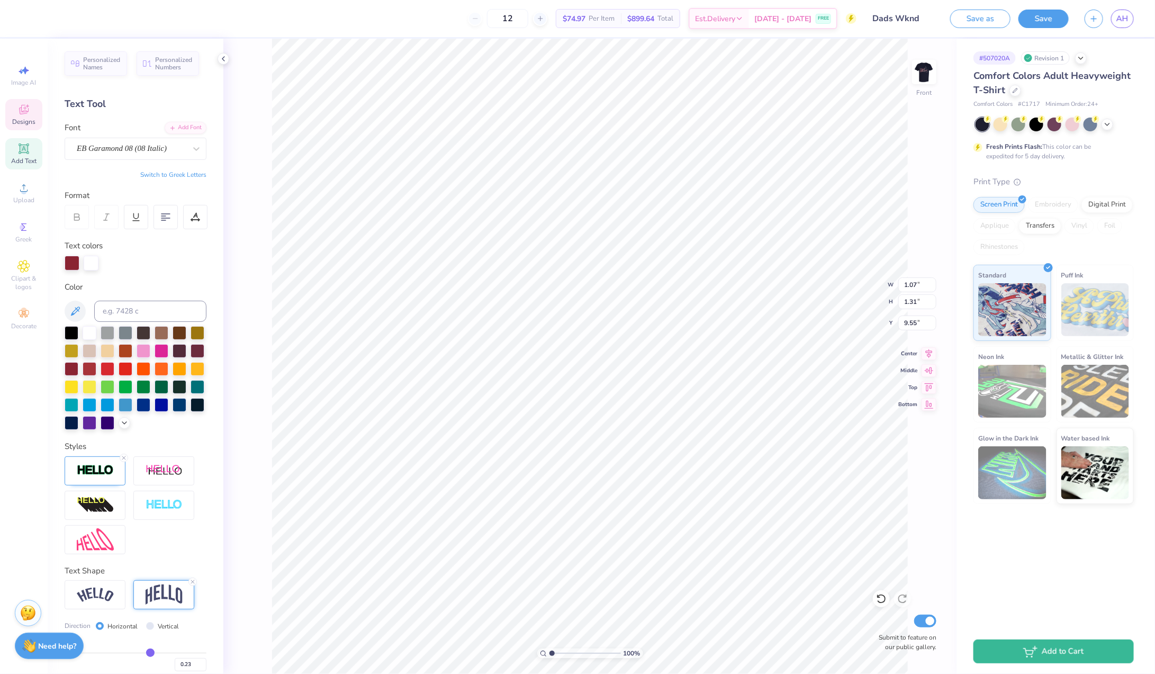
type input "0.22"
click at [150, 652] on input "range" at bounding box center [136, 653] width 142 height 2
type input "9.54"
type input "9.55"
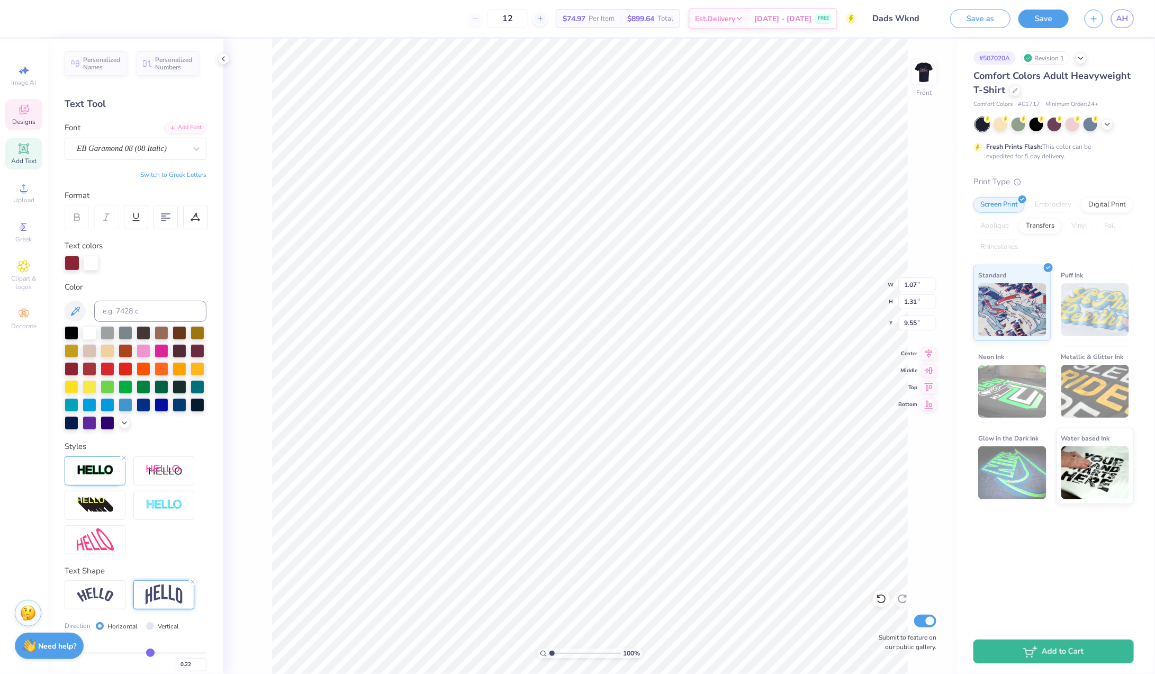
type input "0.21"
type input "0.2"
type input "0.20"
type input "0.19"
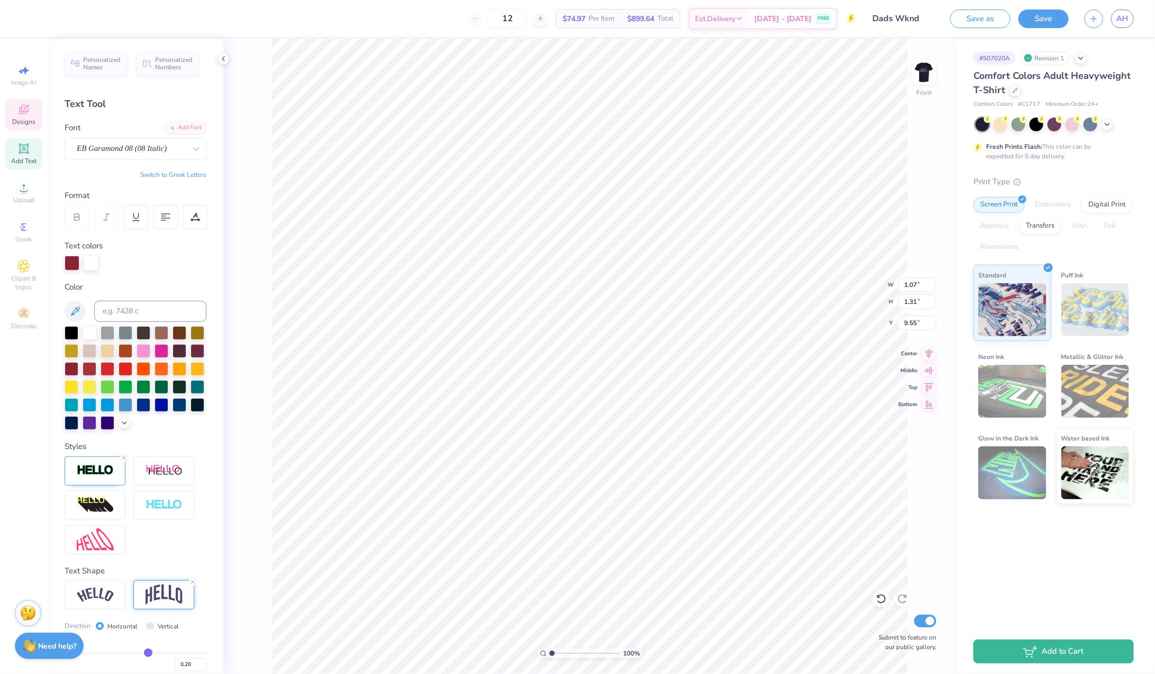
type input "0.19"
type input "0.18"
click at [147, 654] on input "range" at bounding box center [136, 653] width 142 height 2
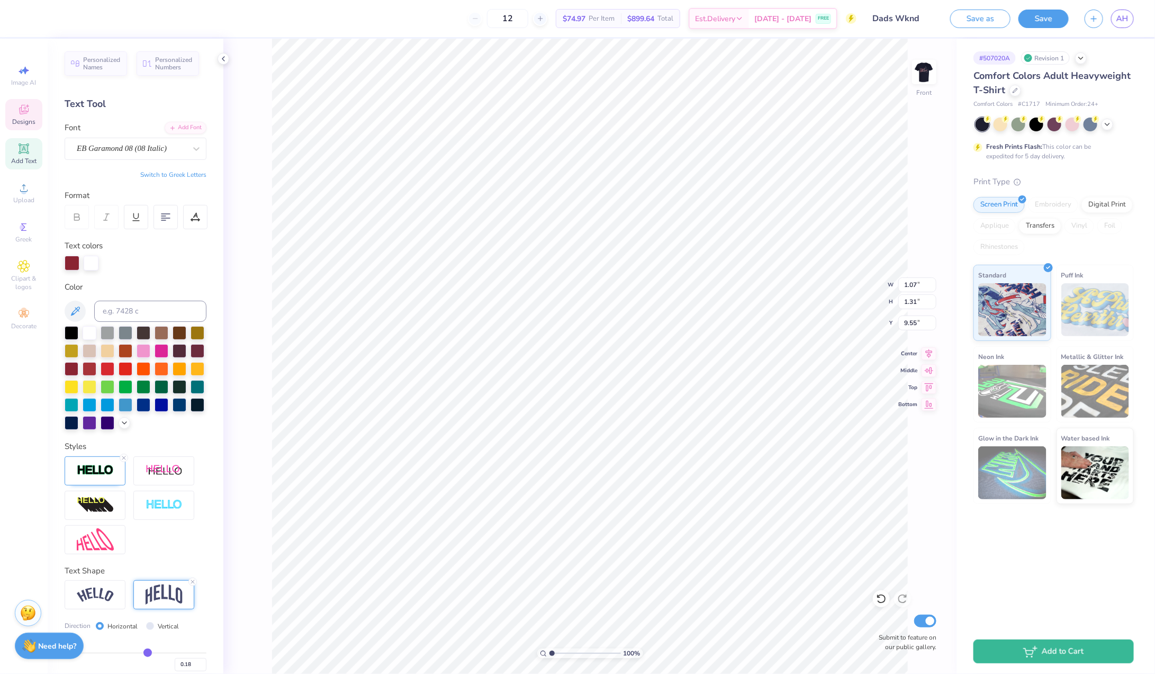
type input "9.54"
type textarea "A"
type textarea "Takes the Best to raise the Best"
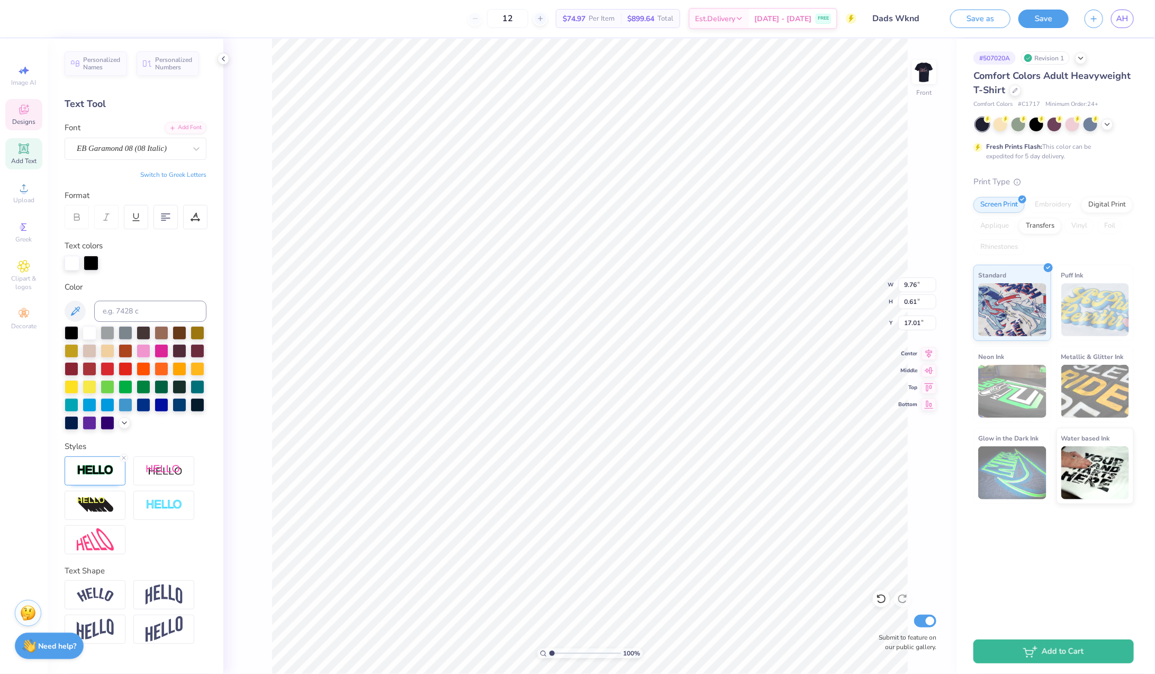
type input "12.65"
type textarea "Takes the Best to raise the Best"
type input "11.96"
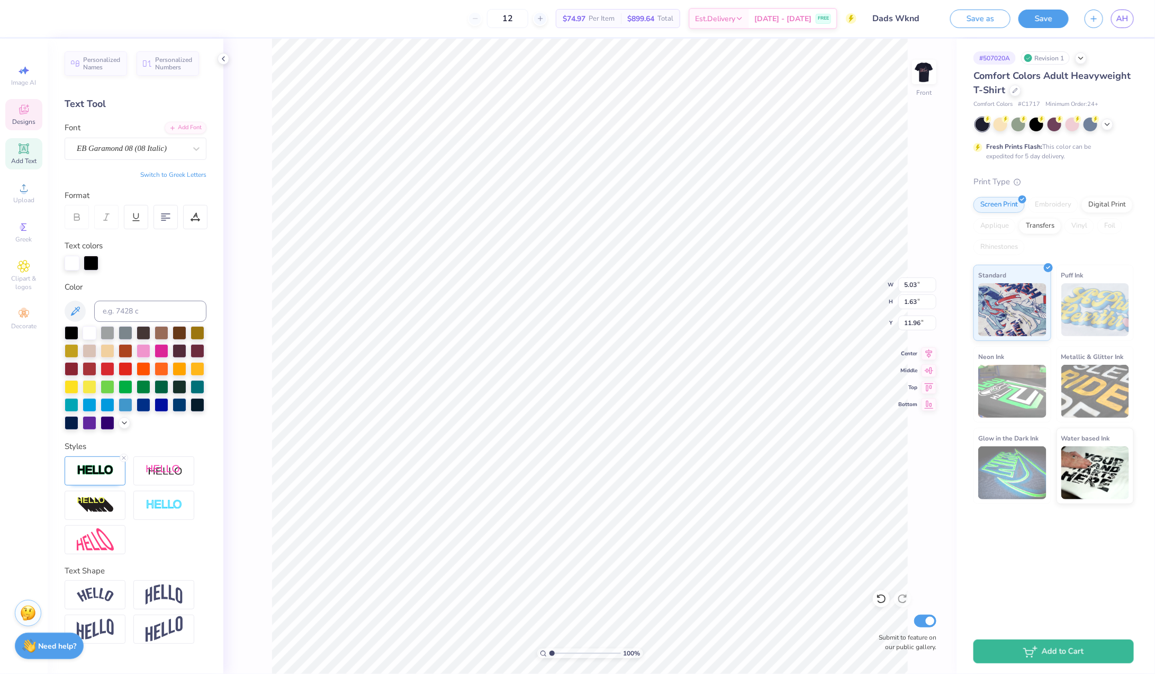
scroll to position [0, 0]
type textarea "Takes the Best to raise the Best"
type textarea "takes the best to raise the best"
type input "12.25"
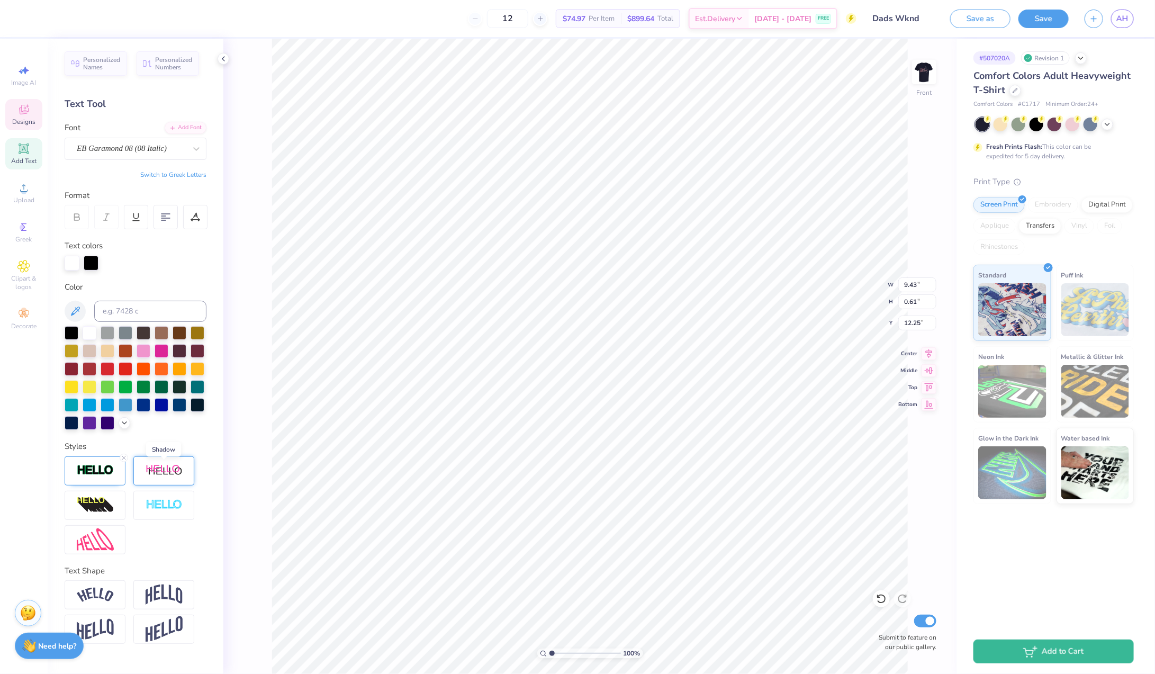
click at [159, 470] on img at bounding box center [164, 470] width 37 height 13
type input "11.31"
type input "0.69"
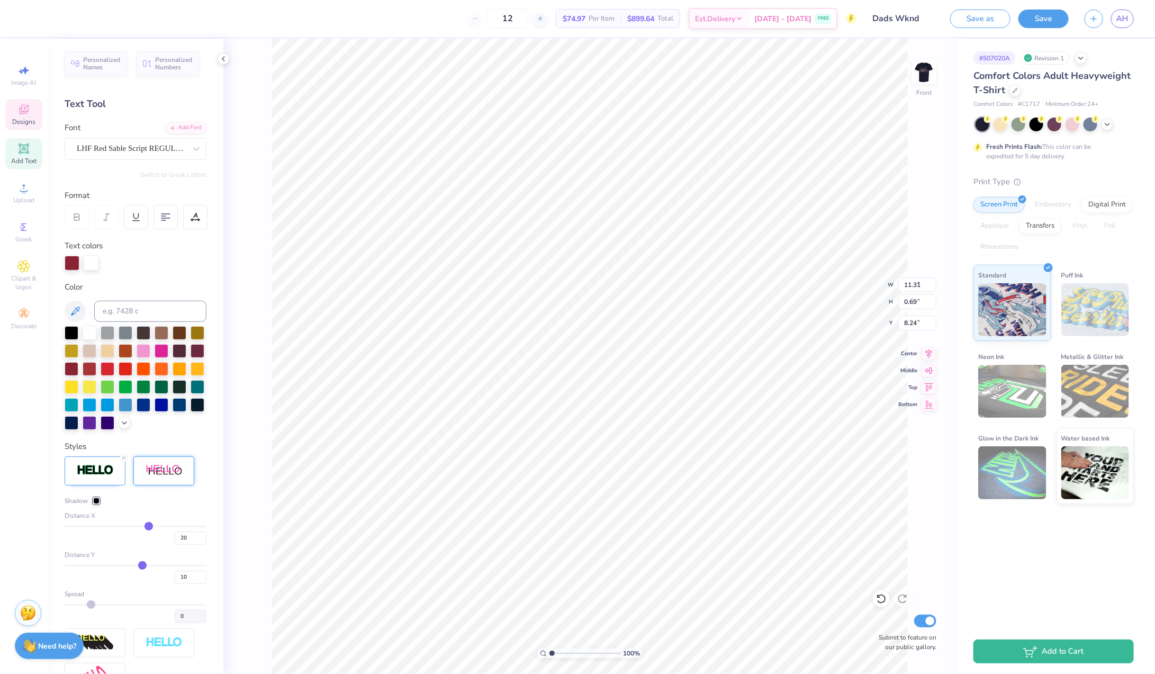
type input "8.62"
type input "2.61"
type input "8.24"
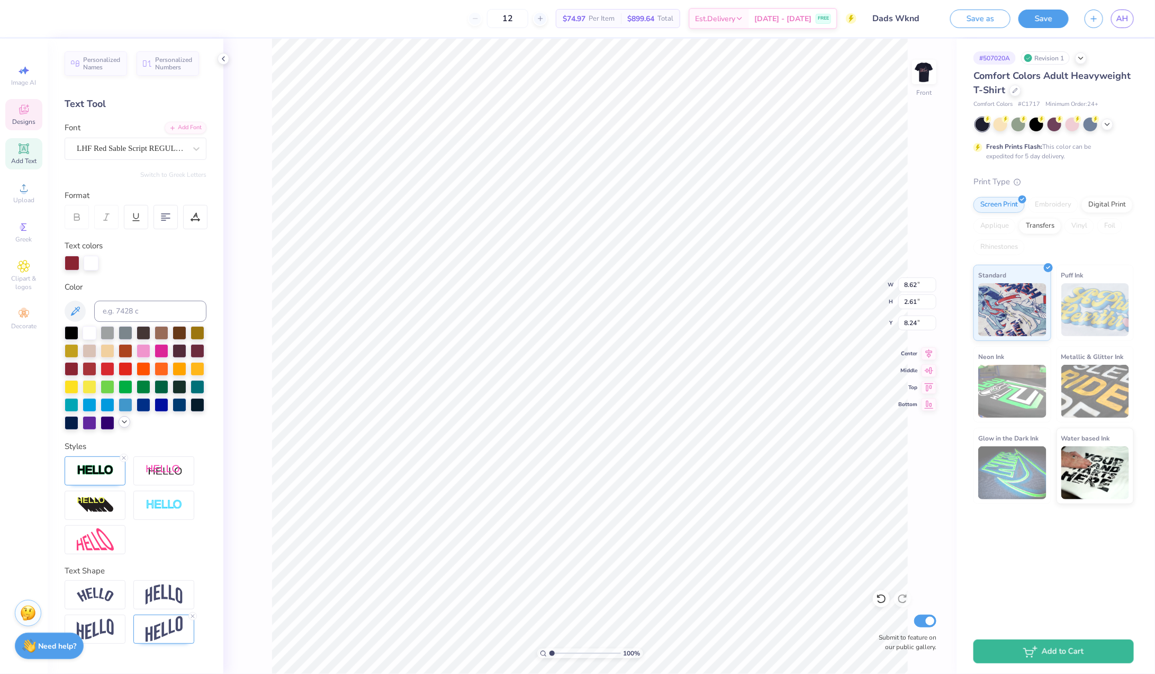
click at [125, 420] on icon at bounding box center [124, 422] width 8 height 8
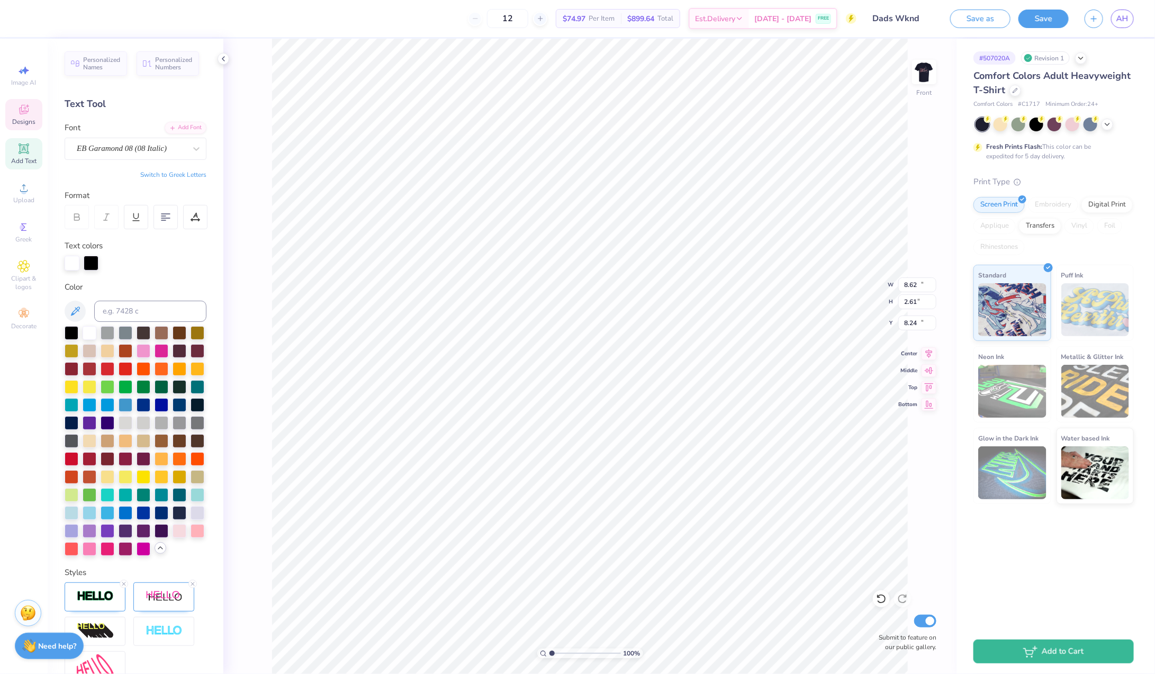
type input "11.31"
type input "0.69"
click at [93, 258] on div at bounding box center [91, 262] width 15 height 15
click at [74, 363] on div at bounding box center [72, 368] width 14 height 14
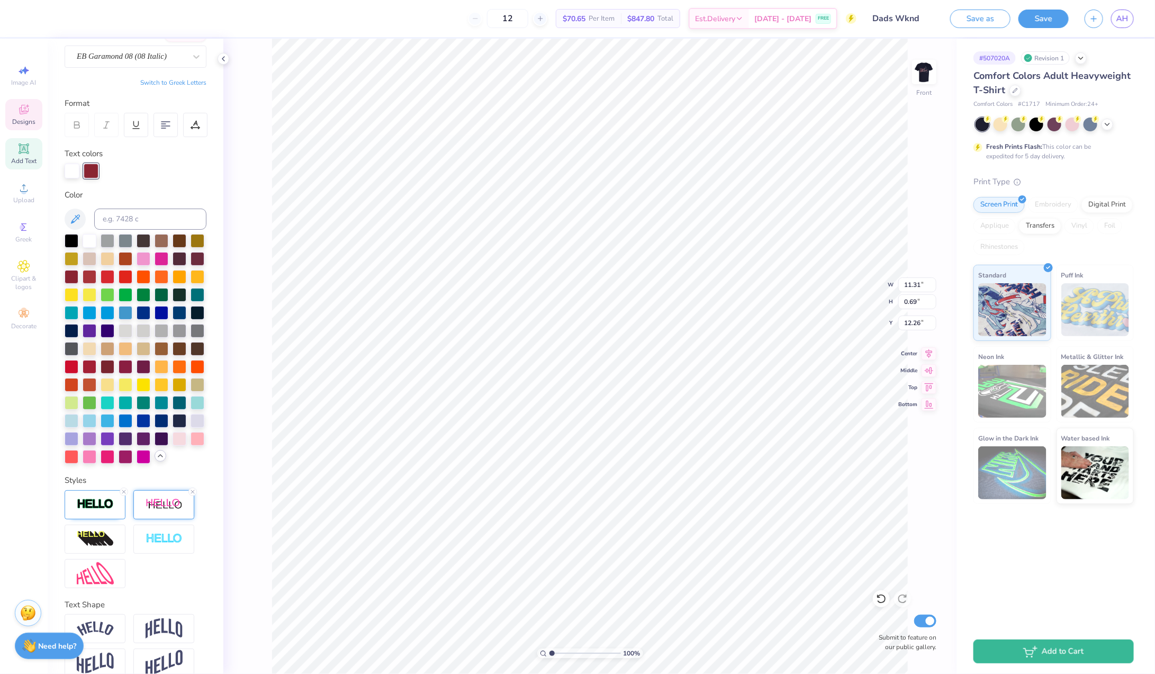
scroll to position [107, 0]
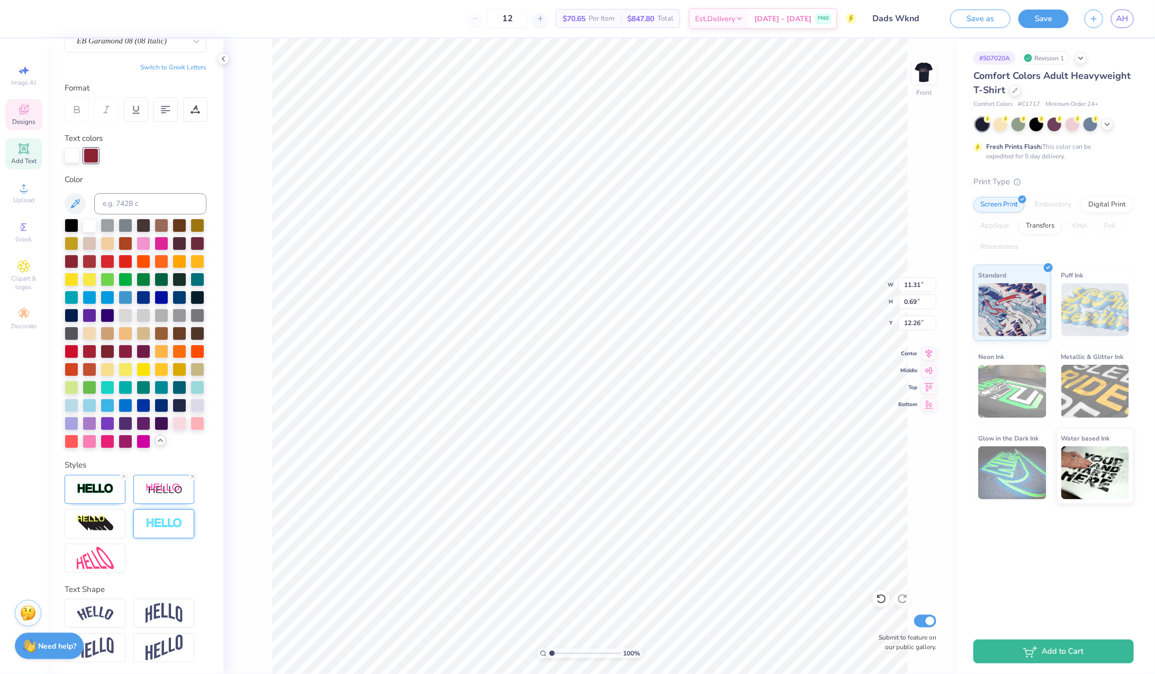
type input "12.39"
click at [123, 475] on line at bounding box center [123, 476] width 3 height 3
type input "0.68"
type input "12.40"
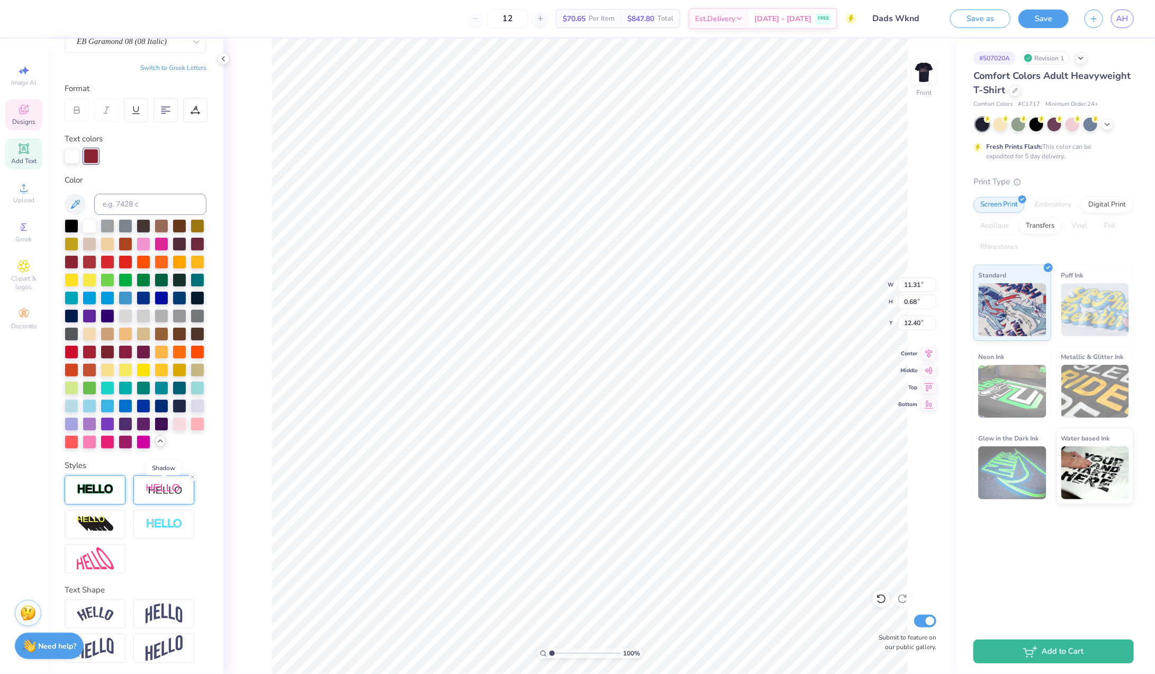
click at [163, 488] on img at bounding box center [164, 489] width 37 height 13
type input "17"
type input "15"
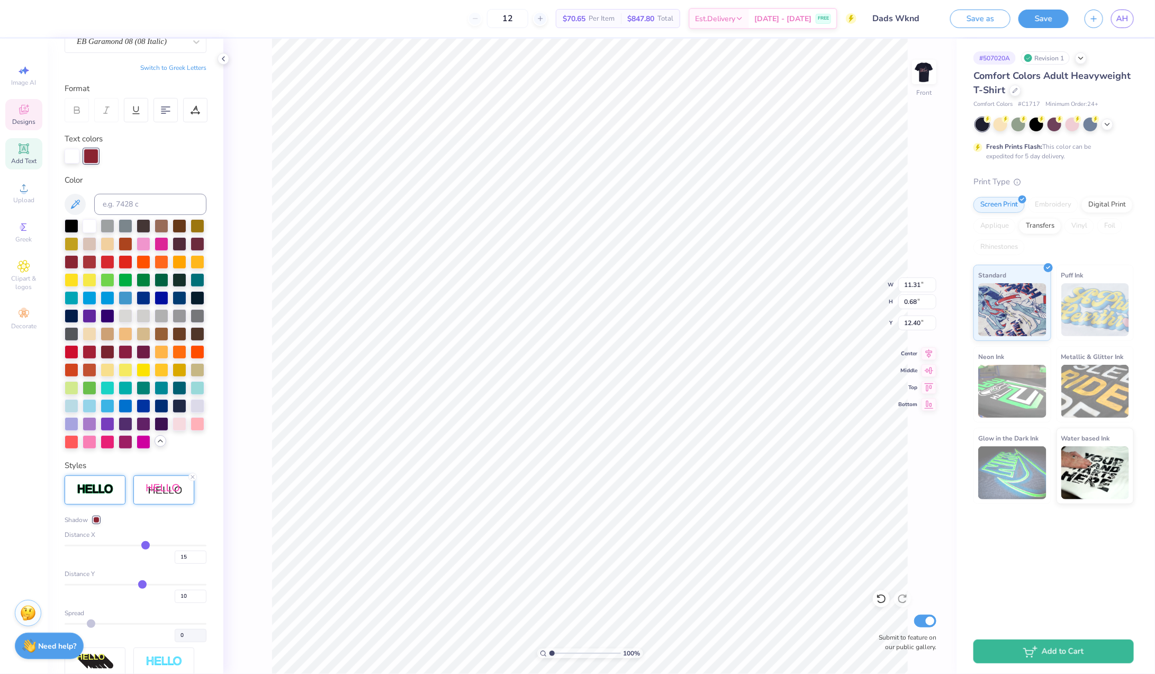
type input "14"
type input "13"
type input "12"
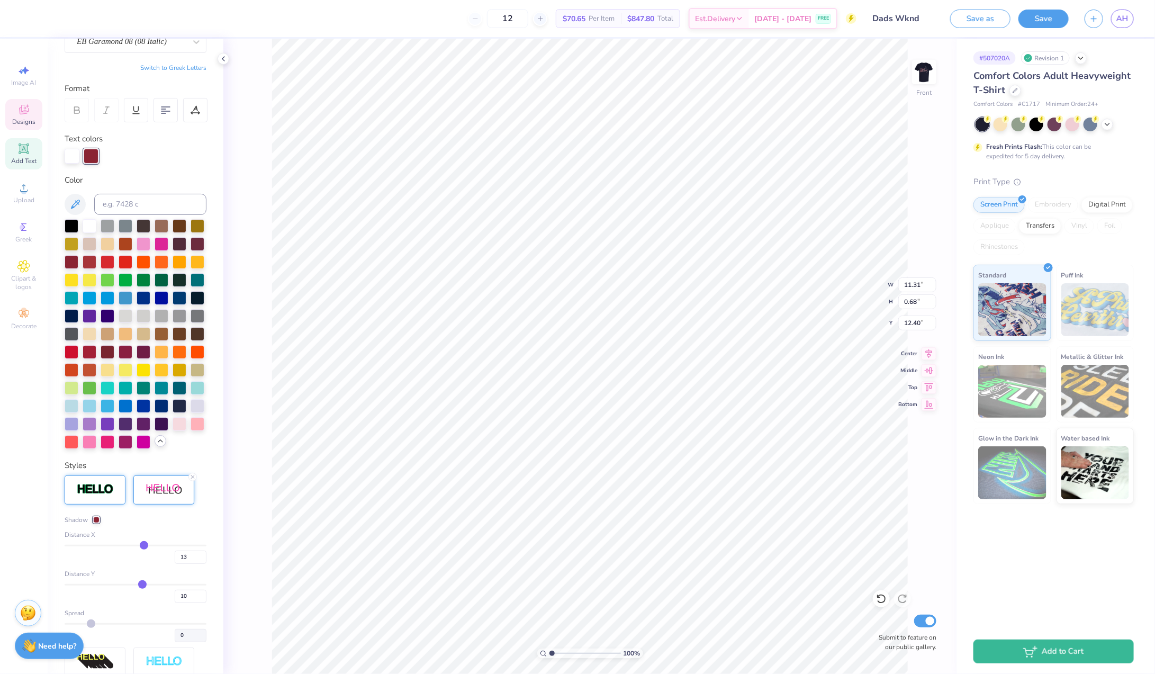
type input "12"
type input "11"
type input "10"
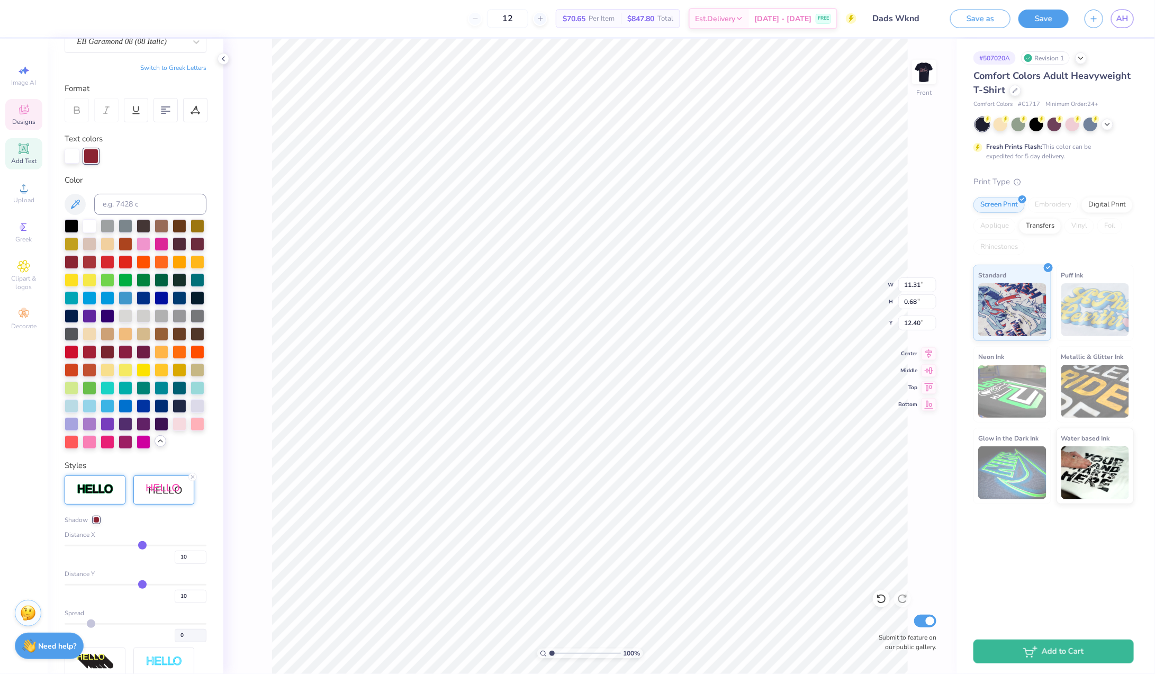
type input "9"
type input "8"
type input "6"
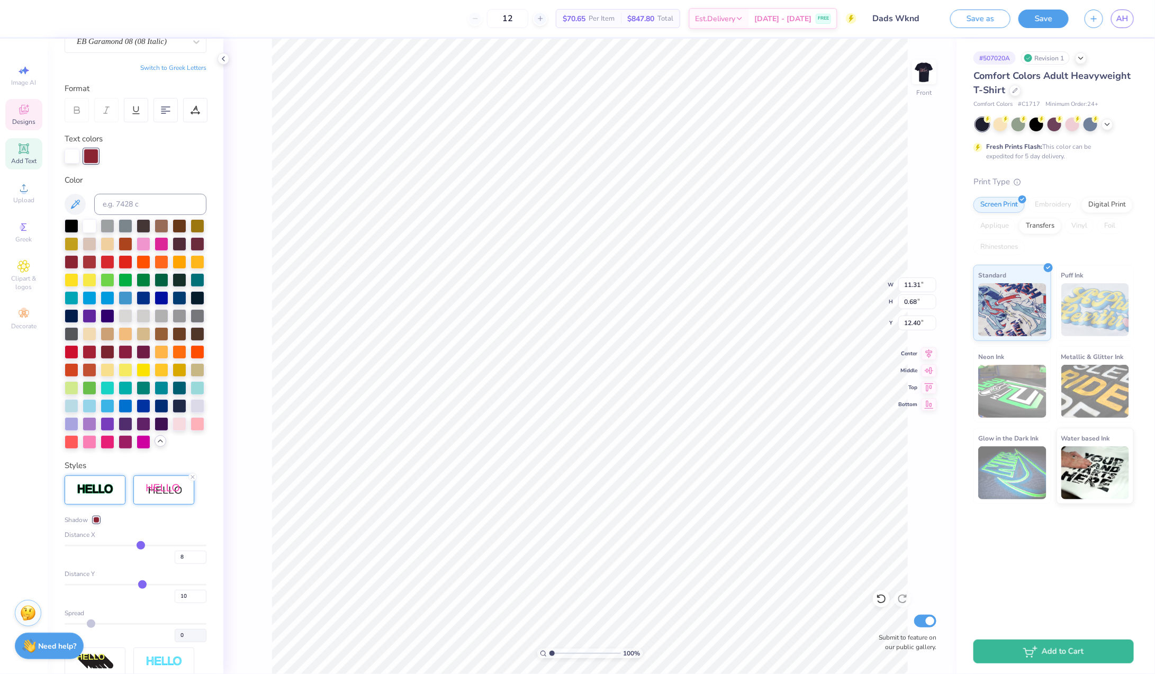
type input "6"
type input "4"
type input "1"
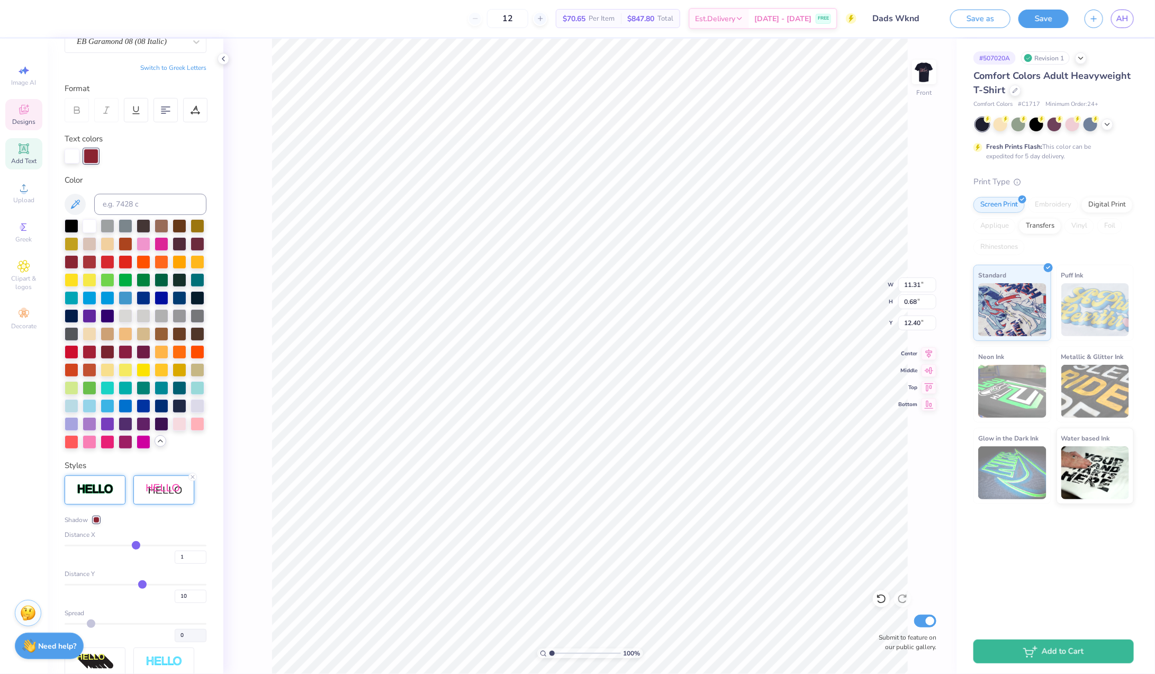
type input "0"
type input "-1"
type input "-3"
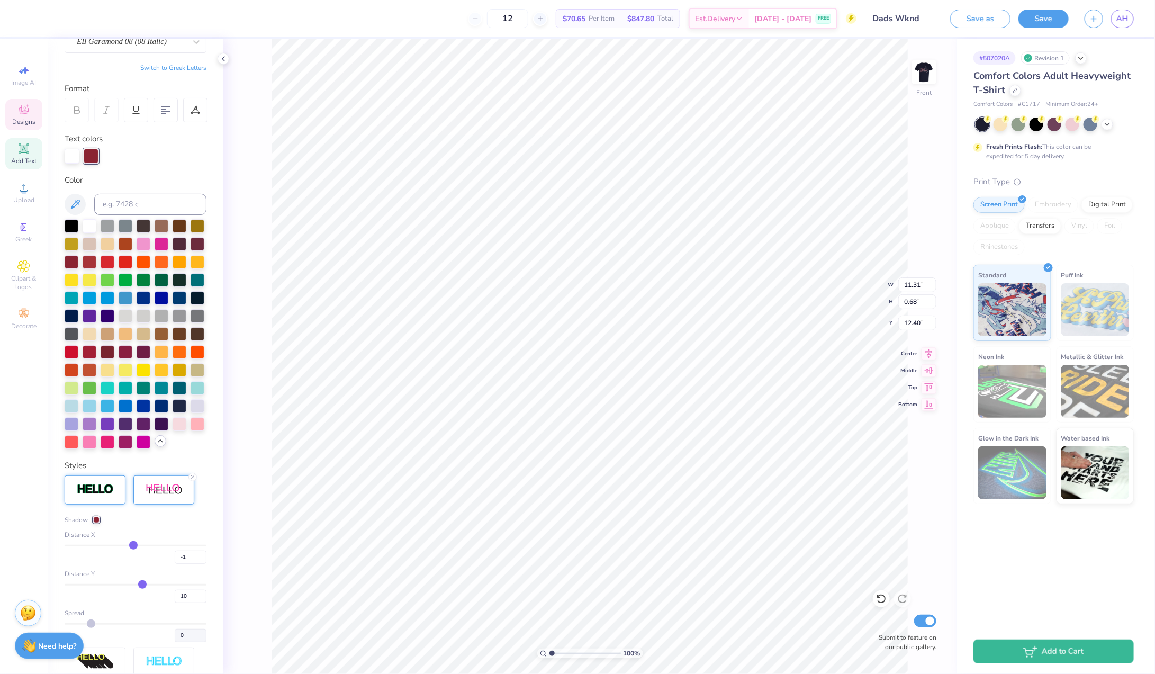
type input "-3"
type input "-5"
type input "-7"
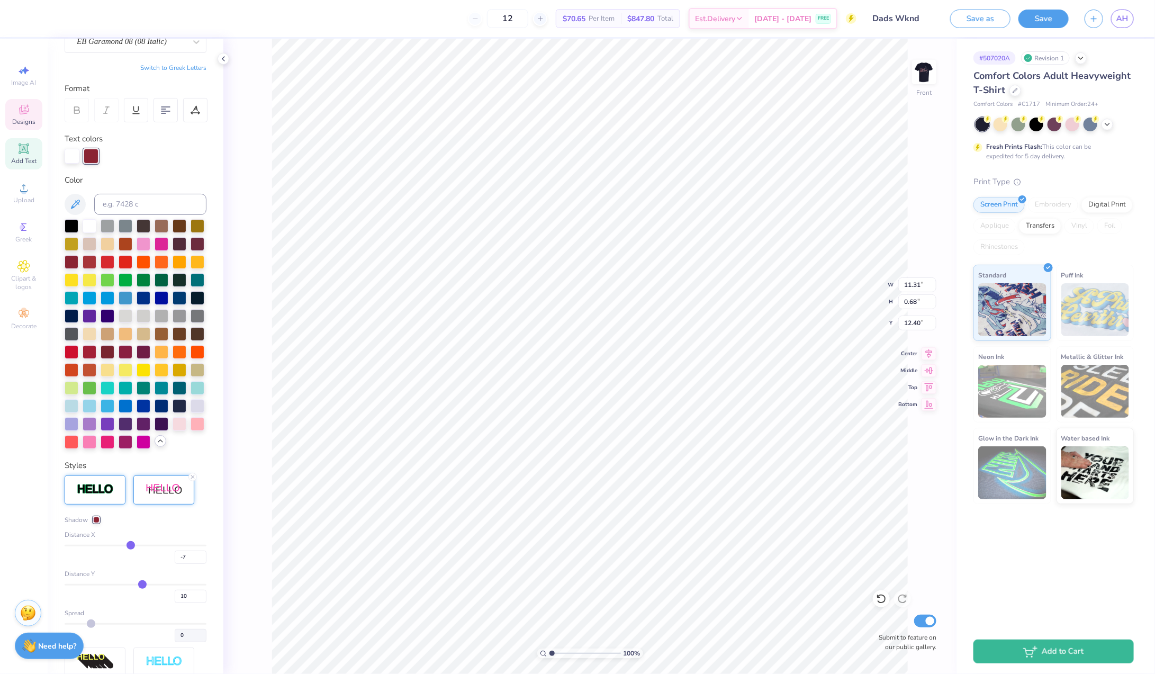
type input "-9"
type input "-11"
type input "-12"
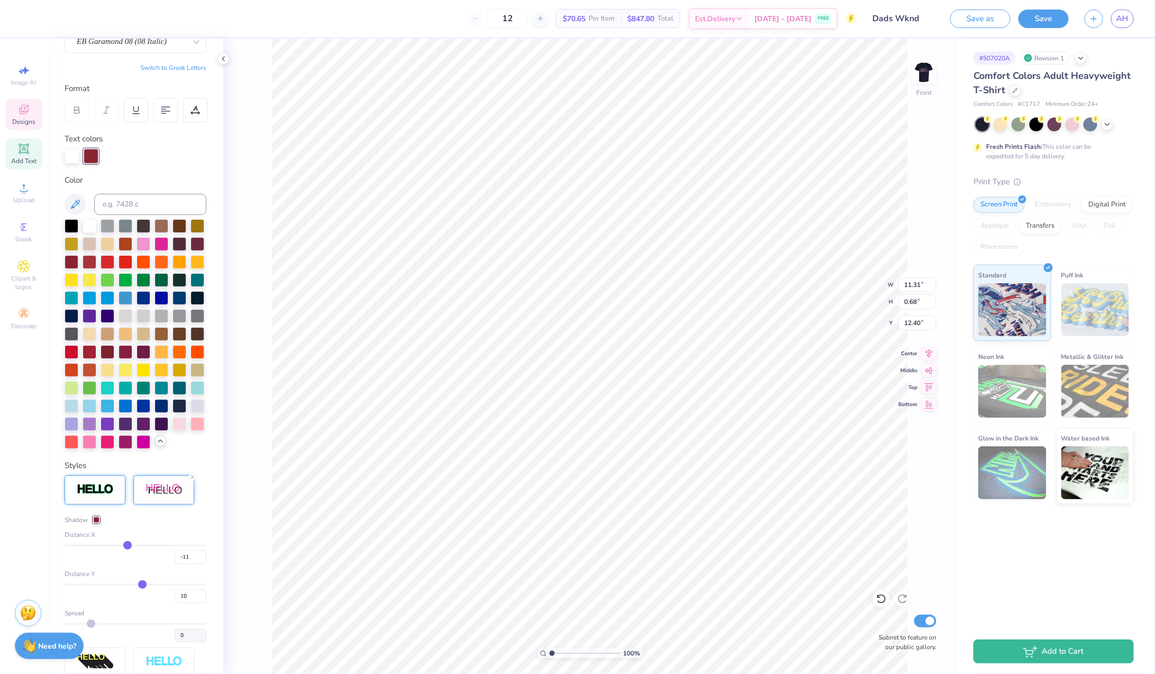
type input "-12"
type input "-13"
type input "-14"
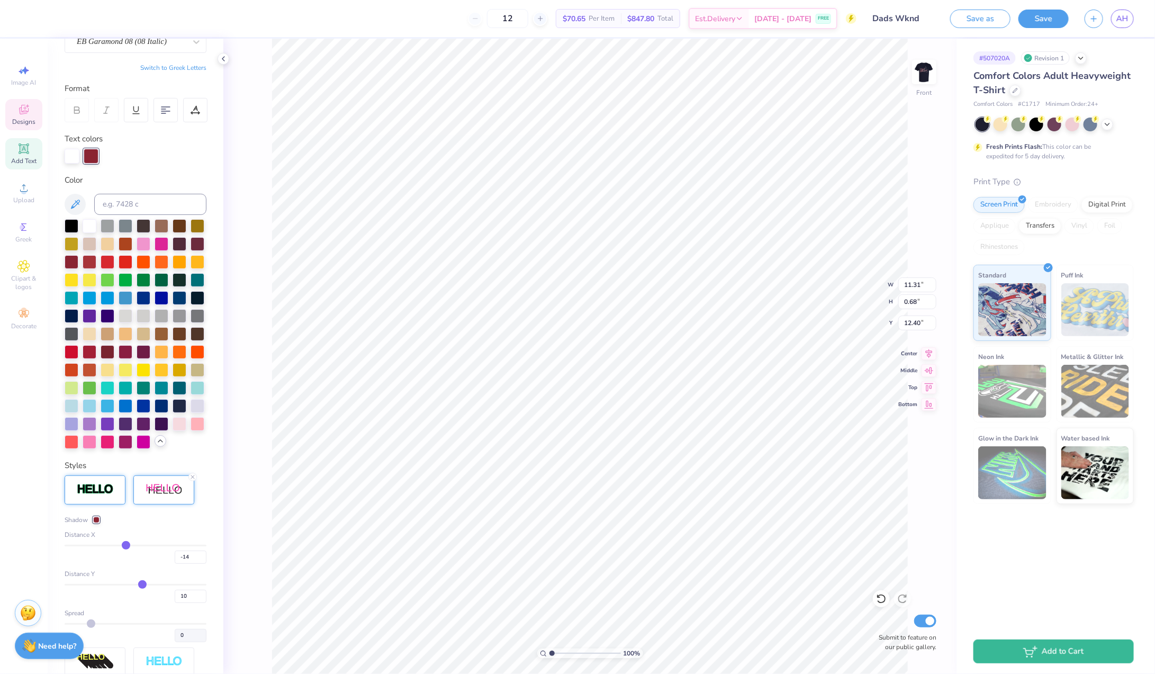
drag, startPoint x: 147, startPoint y: 542, endPoint x: 126, endPoint y: 540, distance: 21.3
type input "-14"
click at [126, 545] on input "range" at bounding box center [136, 546] width 142 height 2
type input "10.74"
type input "-9"
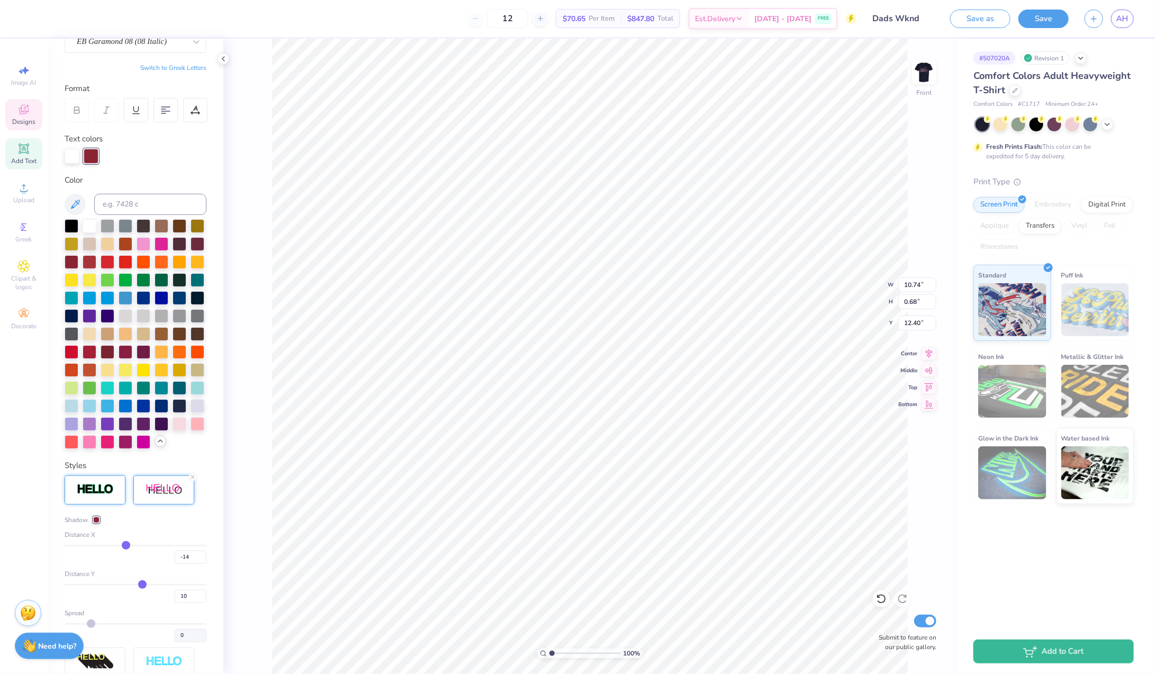
type input "-9"
type input "-7"
type input "-5"
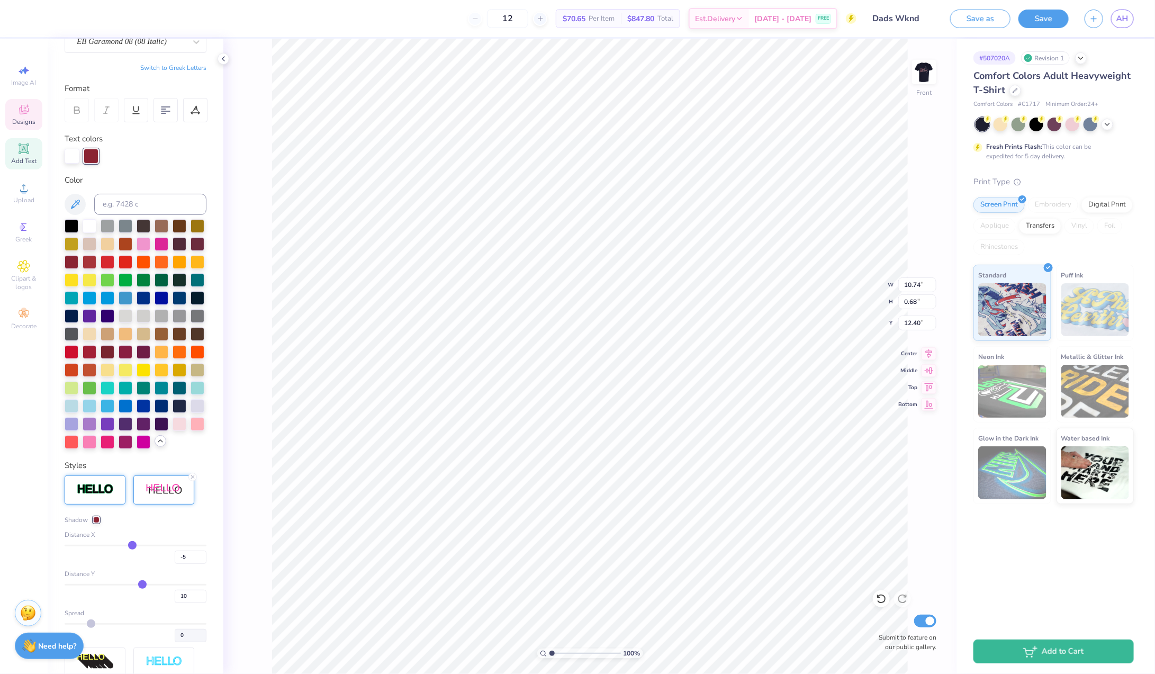
type input "-2"
type input "2"
type input "5"
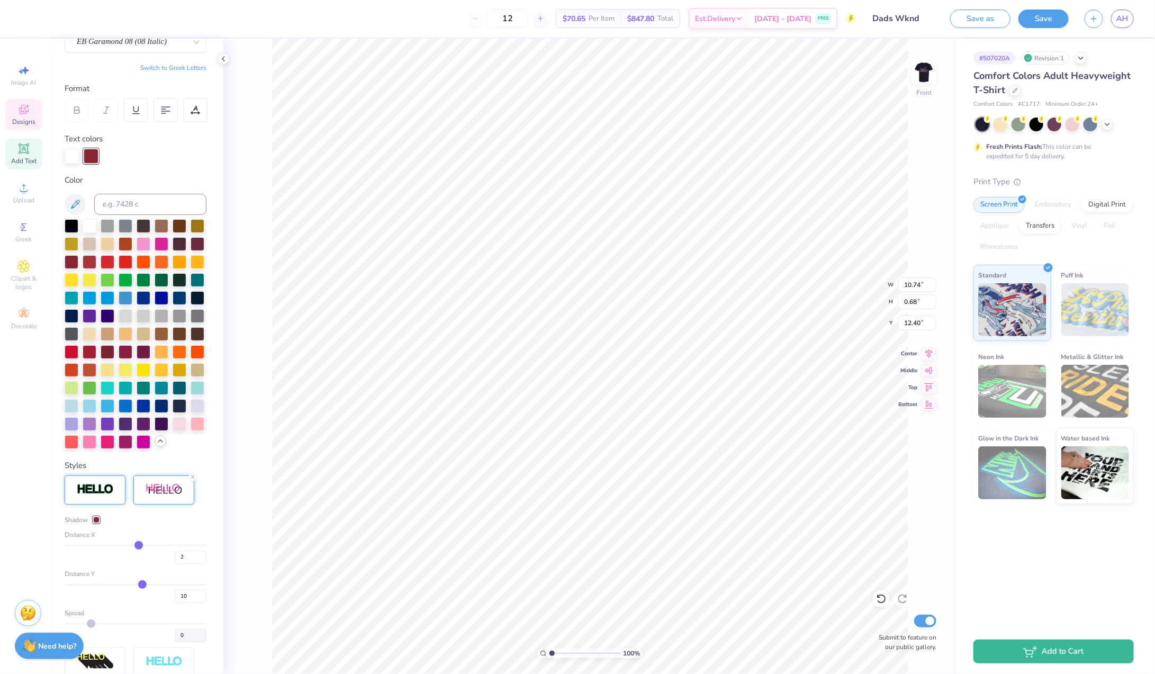
type input "5"
type input "9"
type input "11"
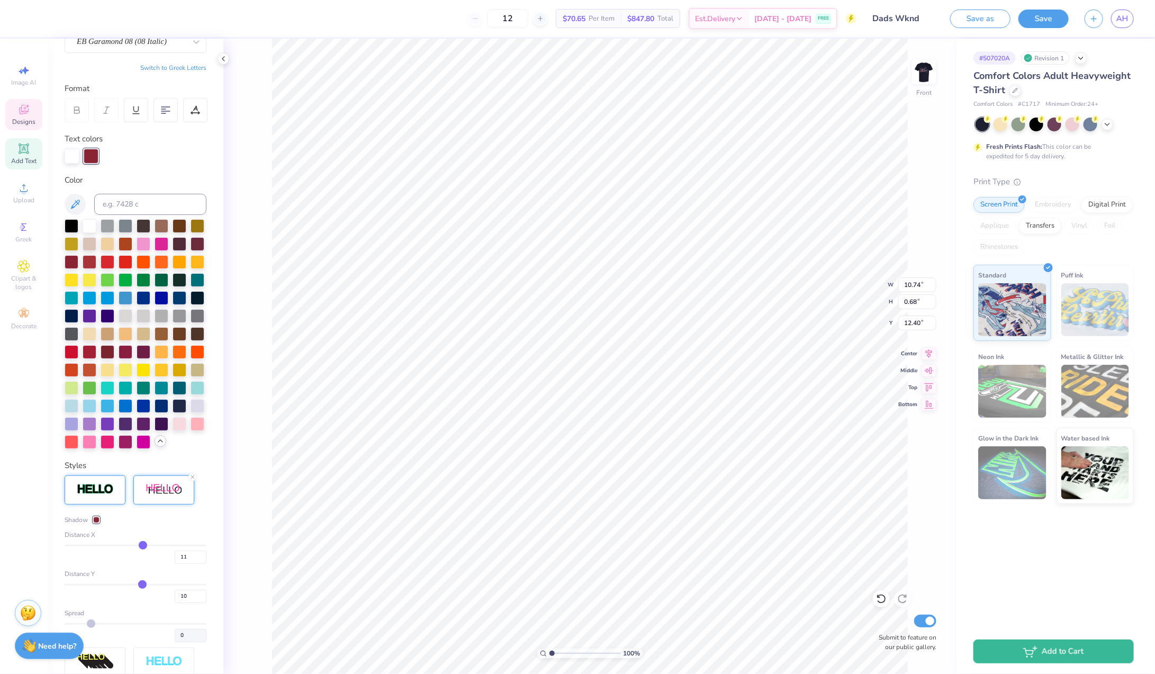
type input "12"
type input "13"
drag, startPoint x: 128, startPoint y: 545, endPoint x: 146, endPoint y: 545, distance: 17.5
click at [146, 545] on input "range" at bounding box center [136, 546] width 142 height 2
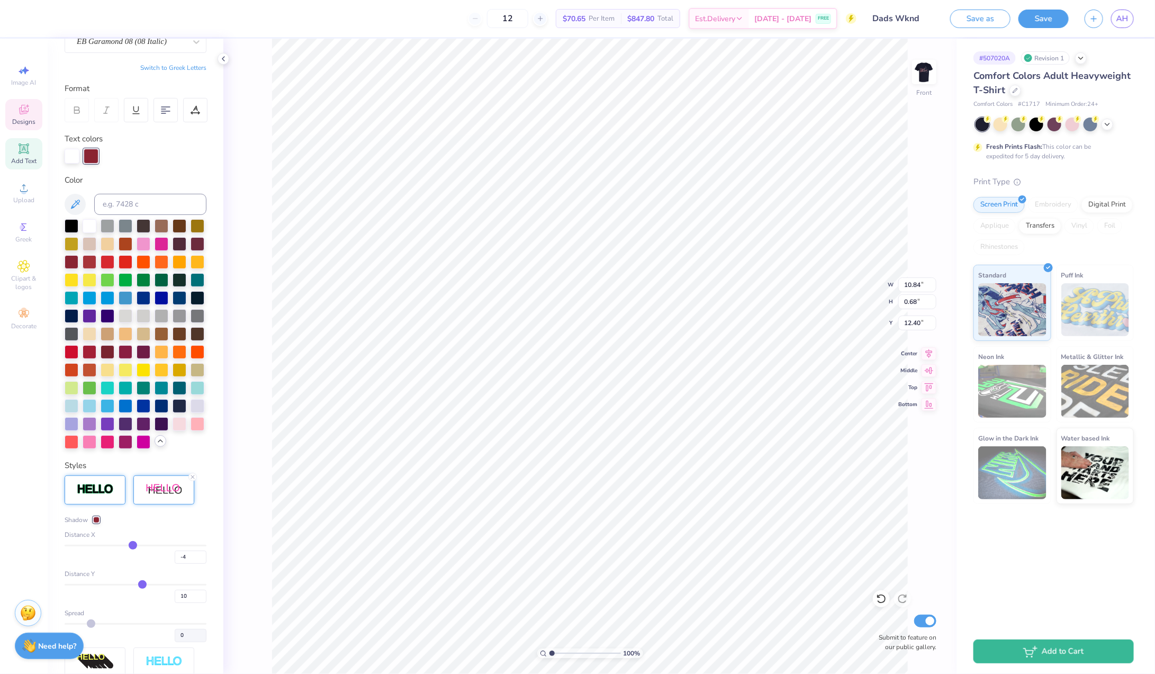
drag, startPoint x: 143, startPoint y: 546, endPoint x: 132, endPoint y: 545, distance: 10.6
click at [132, 545] on input "range" at bounding box center [136, 546] width 142 height 2
click at [191, 554] on input "-4" at bounding box center [191, 557] width 32 height 13
click at [25, 239] on span "Greek" at bounding box center [24, 239] width 16 height 8
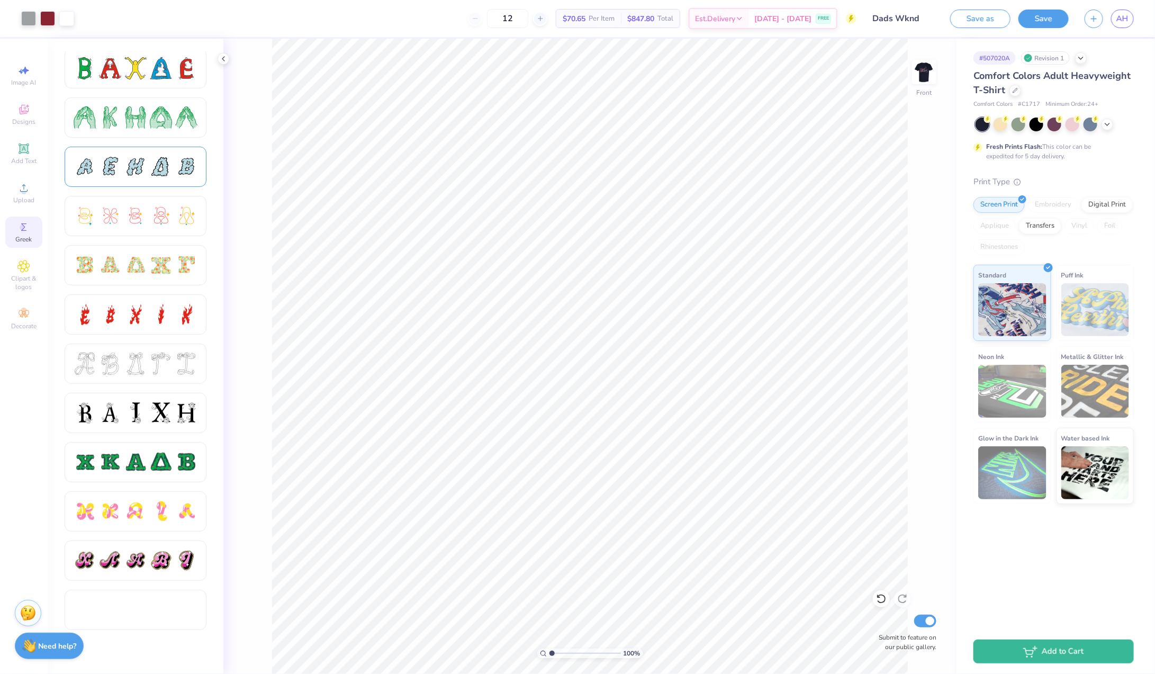
scroll to position [189, 0]
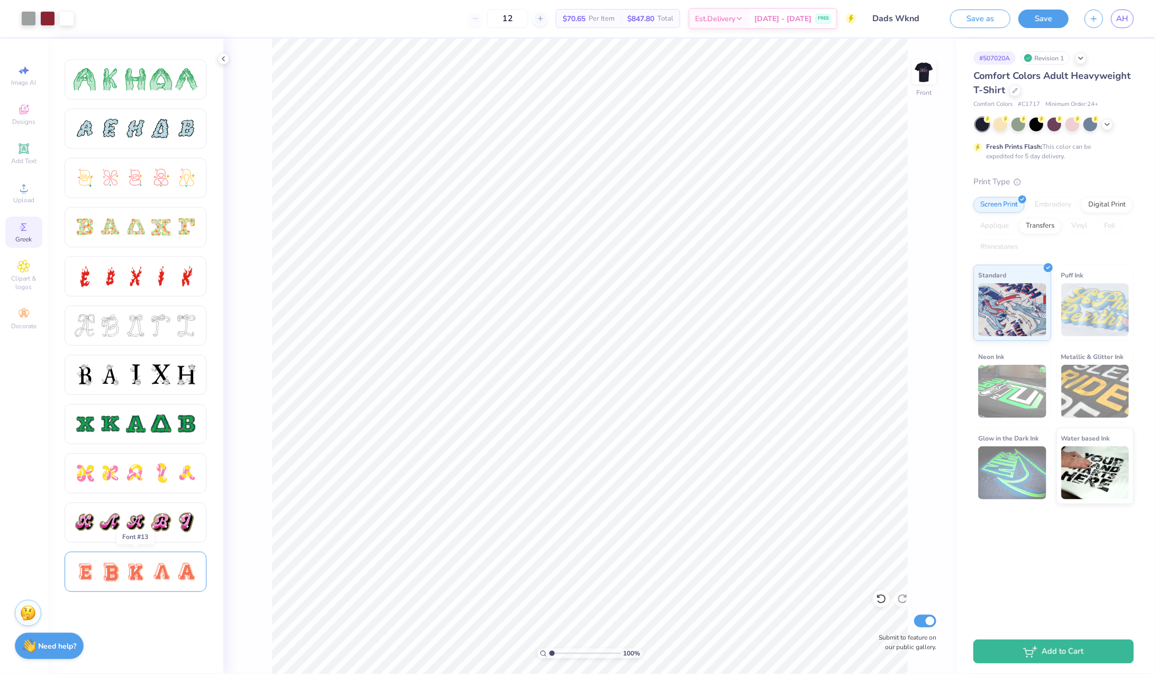
click at [127, 574] on div at bounding box center [135, 572] width 22 height 22
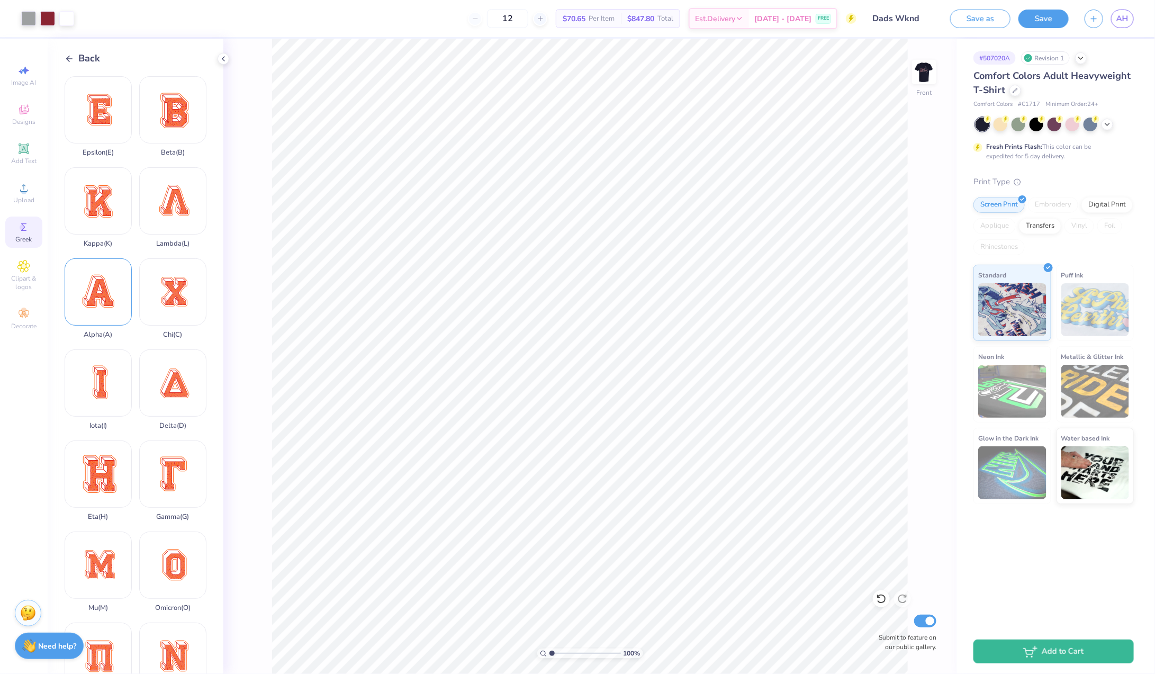
click at [105, 291] on div "Alpha ( A )" at bounding box center [98, 298] width 67 height 80
click at [85, 57] on span "Back" at bounding box center [89, 58] width 22 height 14
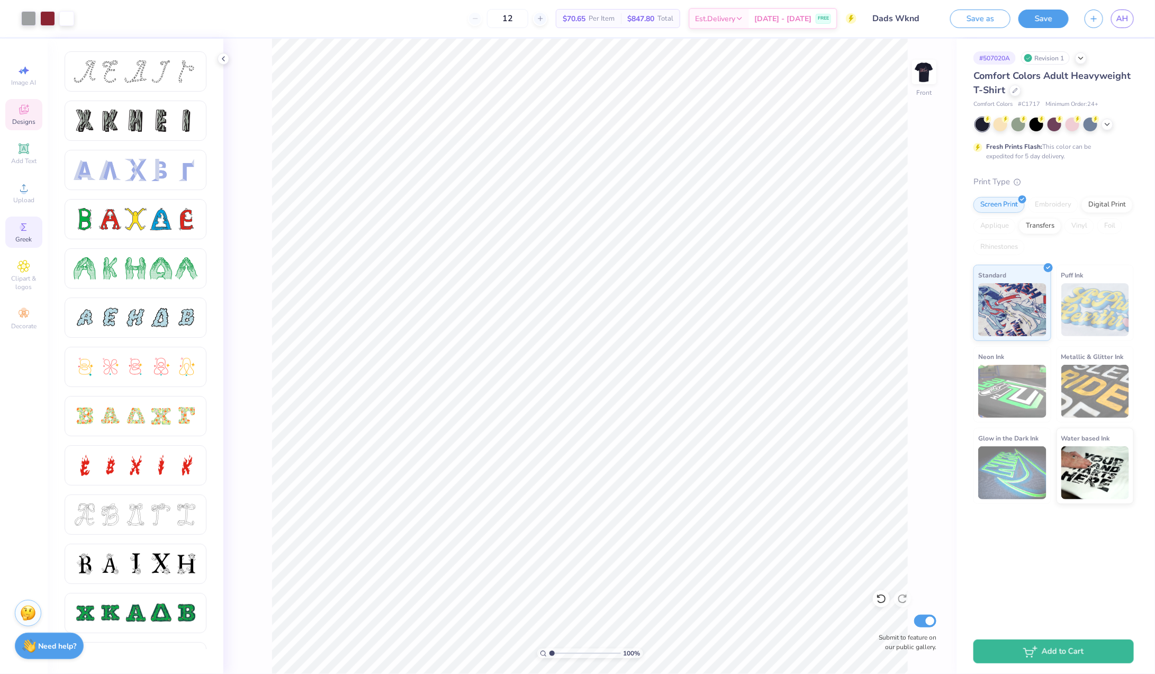
click at [21, 119] on span "Designs" at bounding box center [23, 122] width 23 height 8
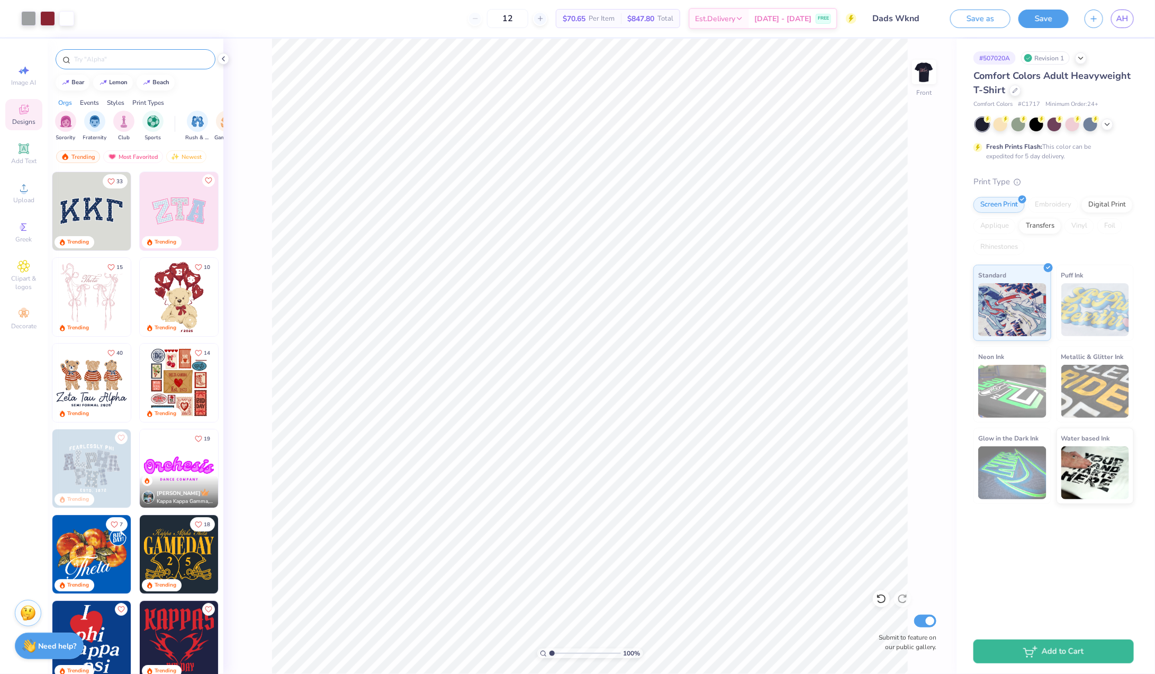
click at [108, 58] on input "text" at bounding box center [141, 59] width 136 height 11
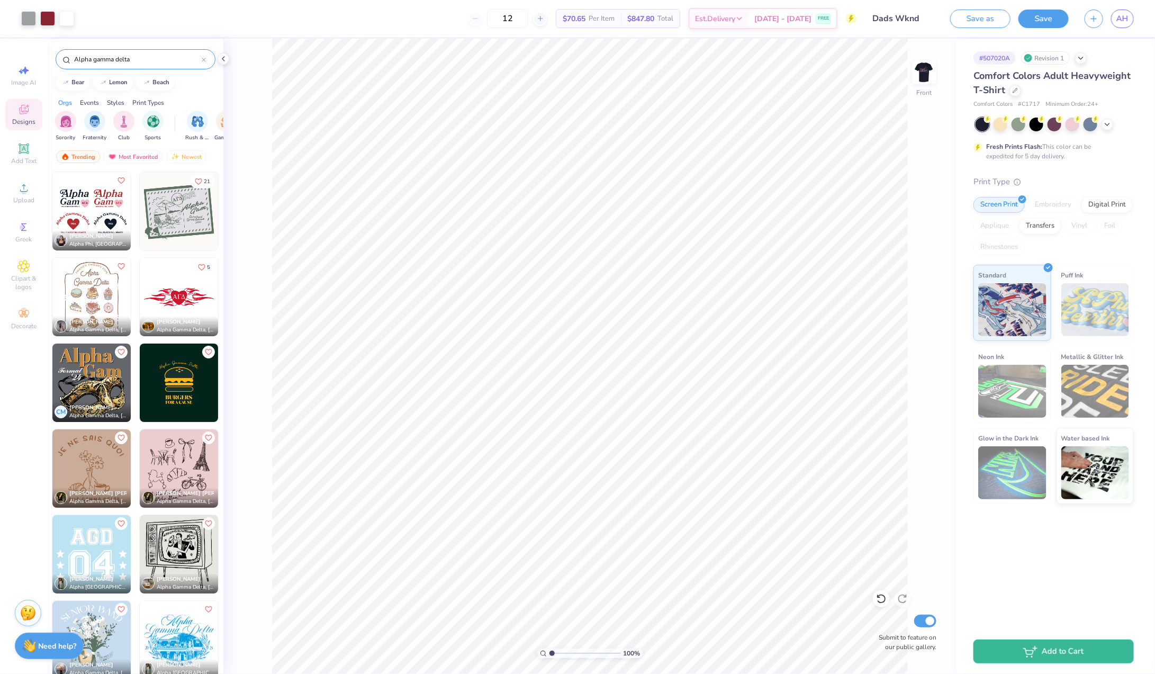
click at [93, 224] on img at bounding box center [91, 211] width 78 height 78
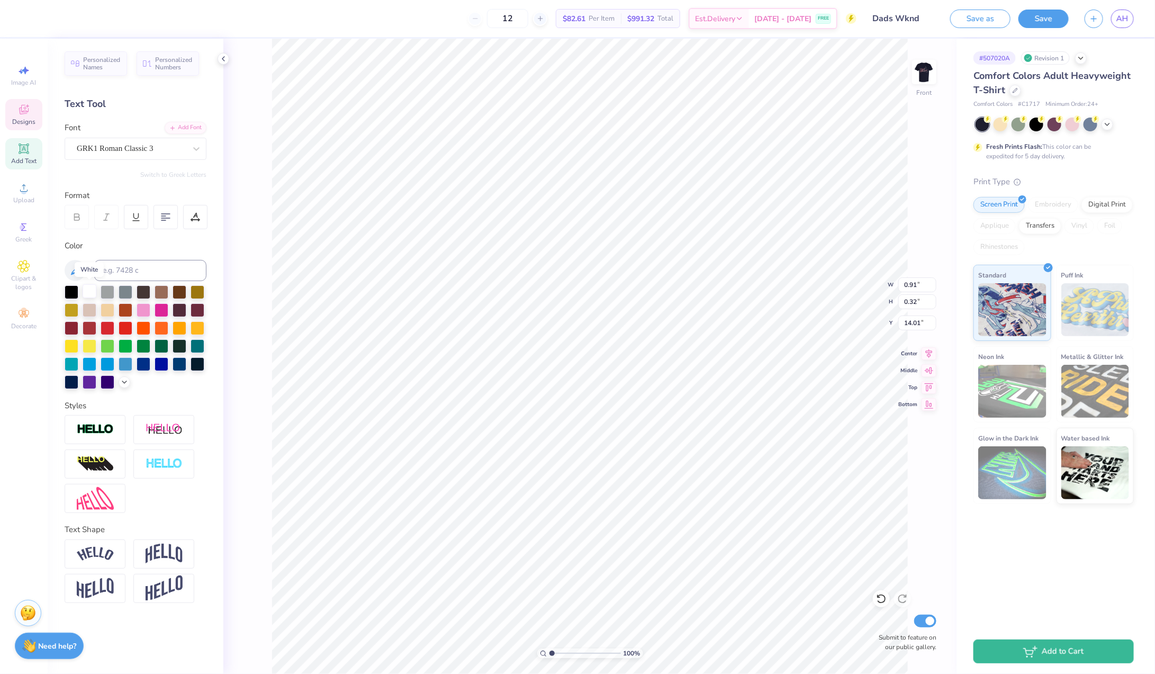
click at [91, 291] on div at bounding box center [90, 291] width 14 height 14
click at [28, 269] on icon at bounding box center [23, 266] width 12 height 13
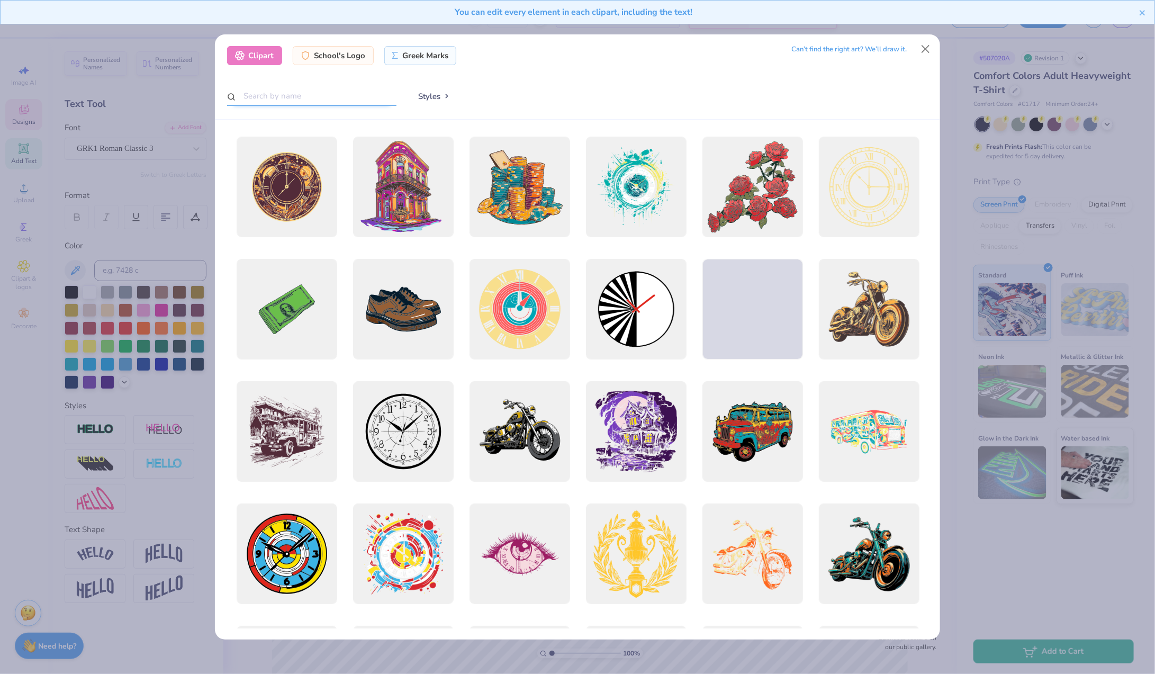
click at [366, 93] on input "text" at bounding box center [311, 96] width 169 height 20
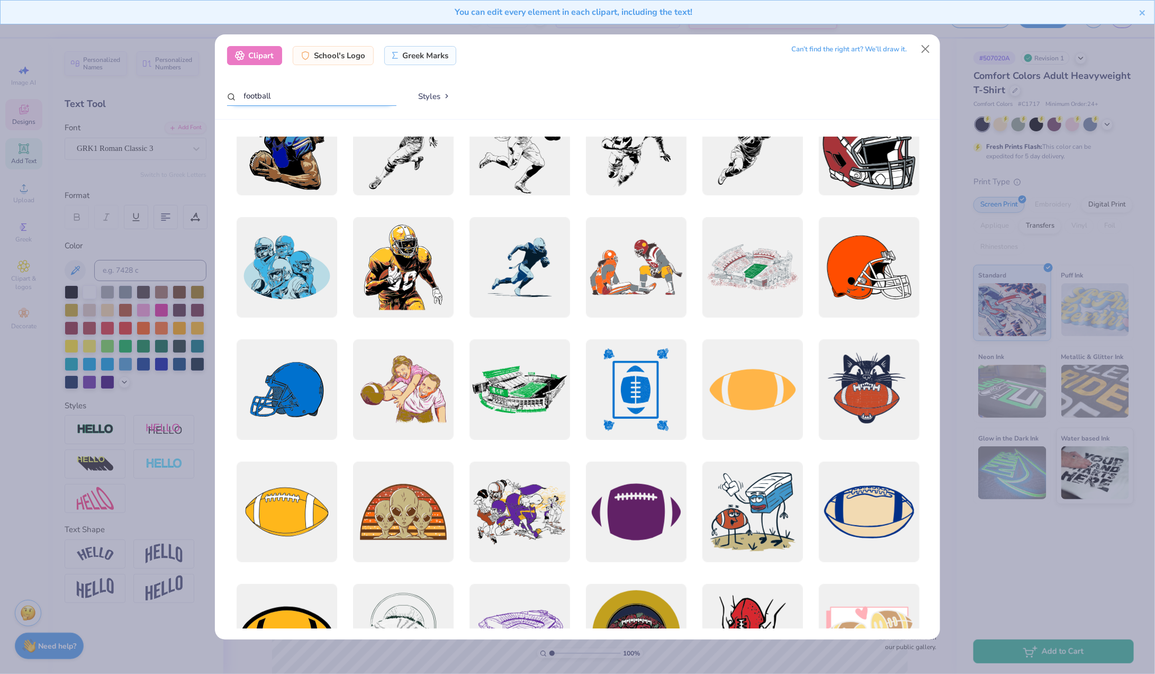
scroll to position [165, 0]
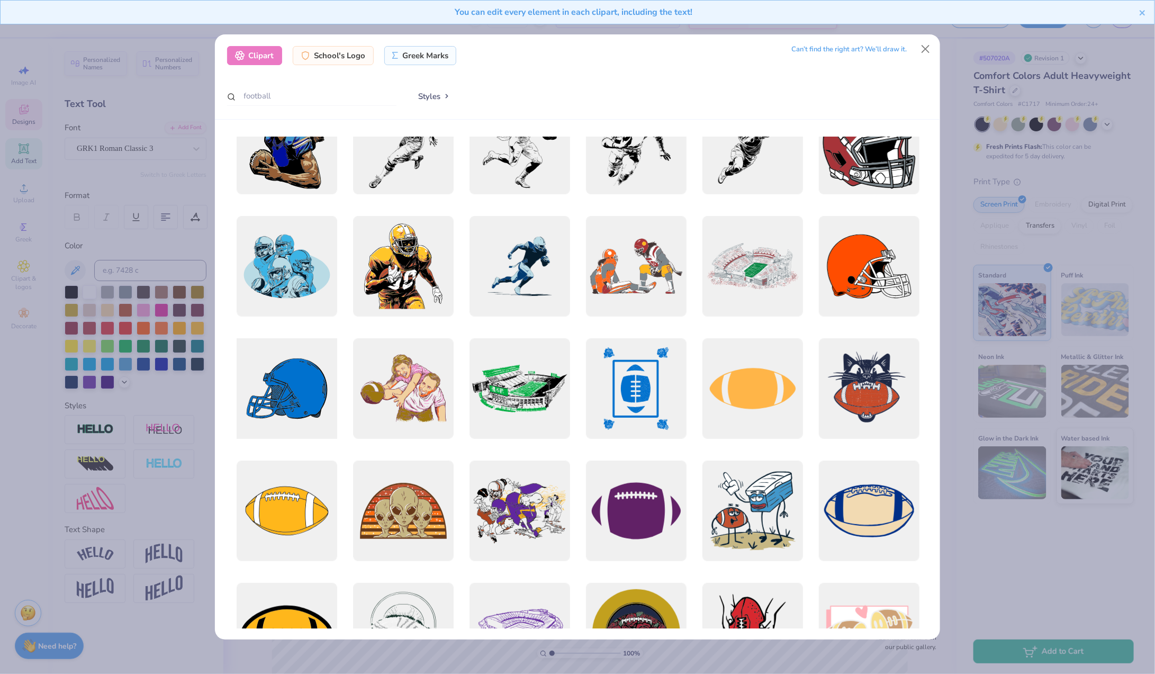
click at [277, 378] on div at bounding box center [286, 388] width 111 height 111
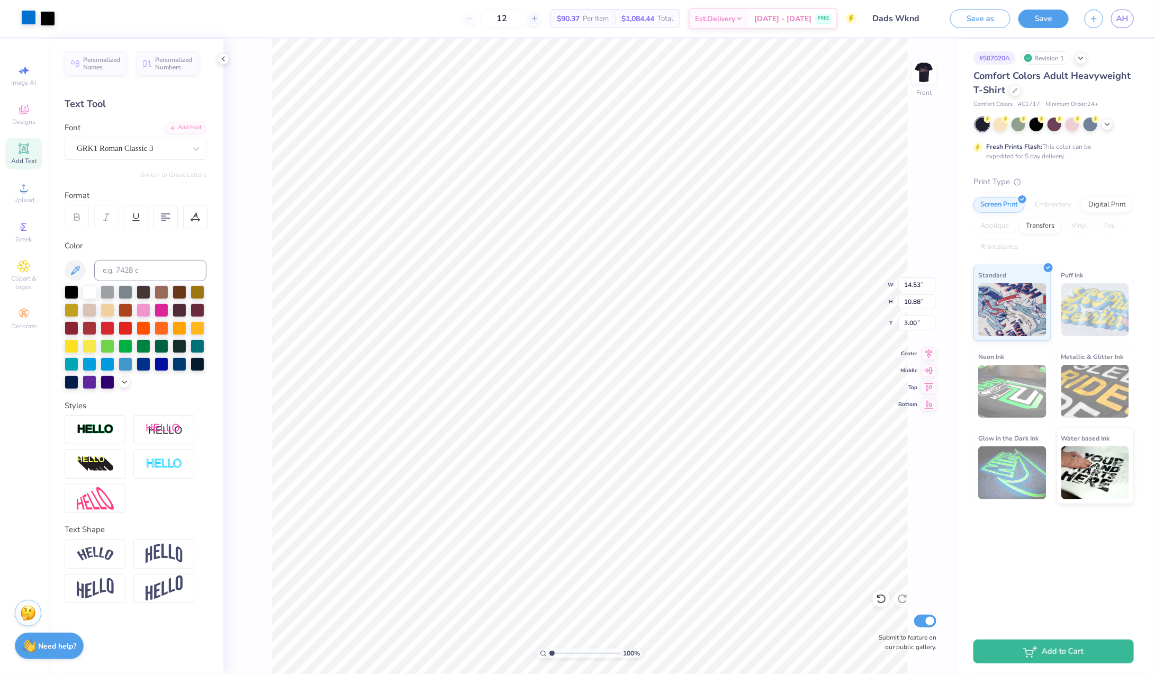
click at [28, 20] on div at bounding box center [28, 17] width 15 height 15
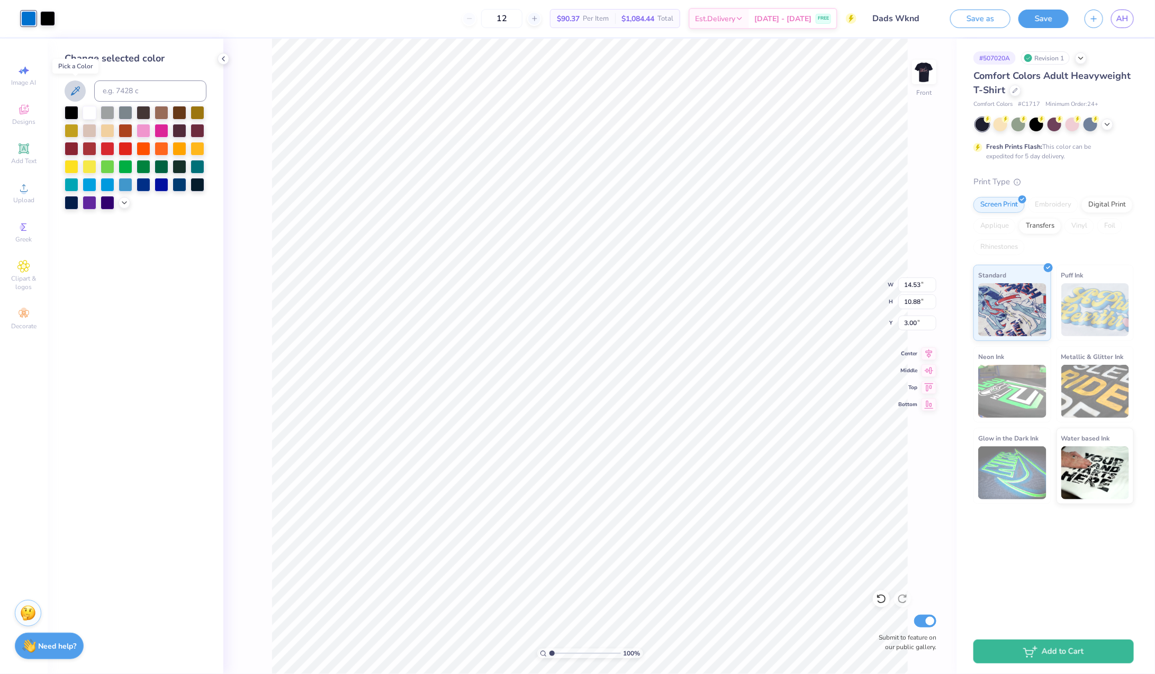
click at [77, 93] on icon at bounding box center [75, 91] width 13 height 13
click at [125, 202] on polyline at bounding box center [124, 202] width 4 height 2
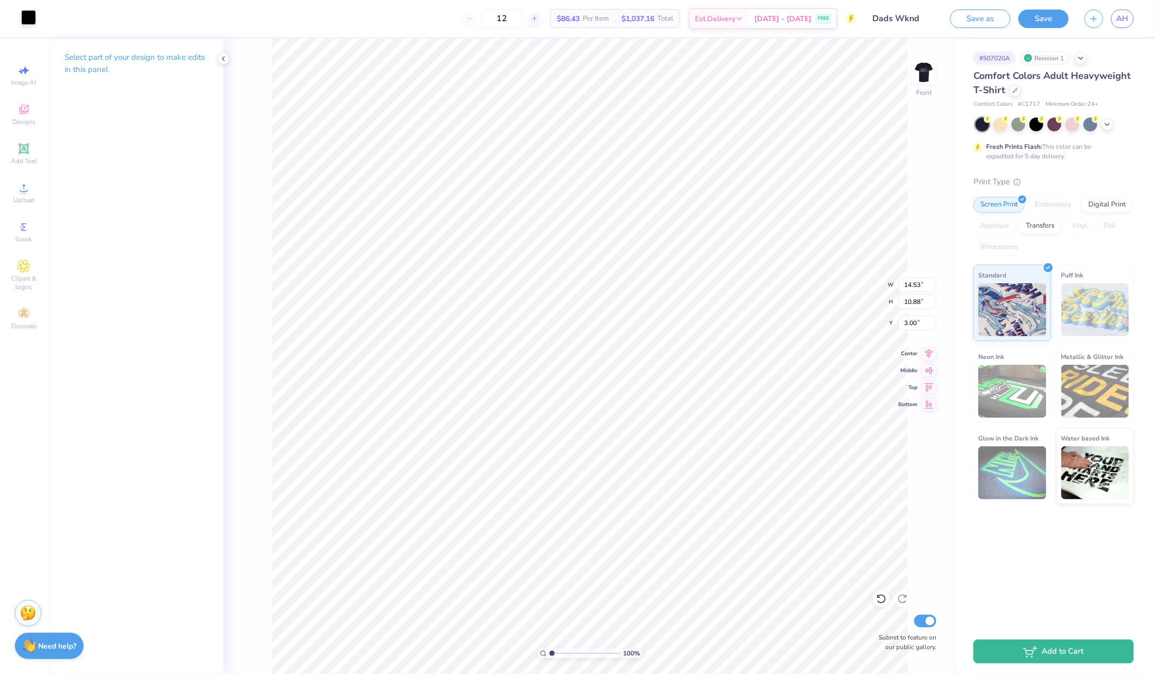
click at [29, 16] on div at bounding box center [28, 17] width 15 height 15
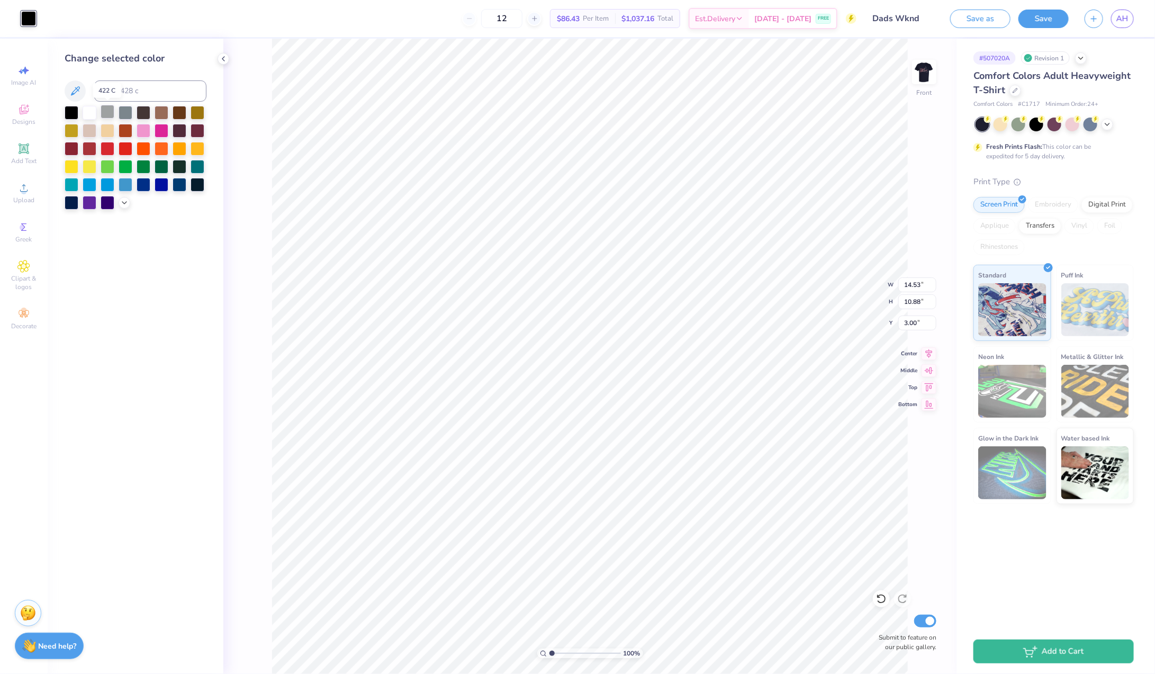
click at [106, 111] on div at bounding box center [108, 112] width 14 height 14
click at [125, 204] on icon at bounding box center [124, 201] width 8 height 8
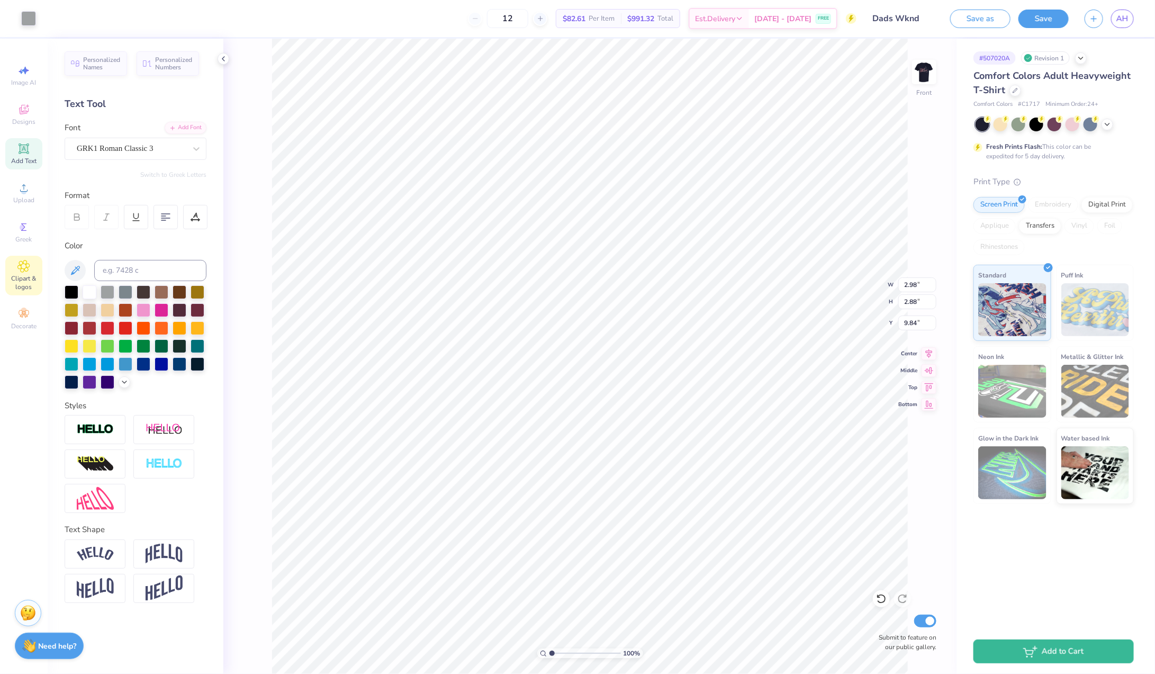
click at [24, 271] on icon at bounding box center [24, 266] width 12 height 12
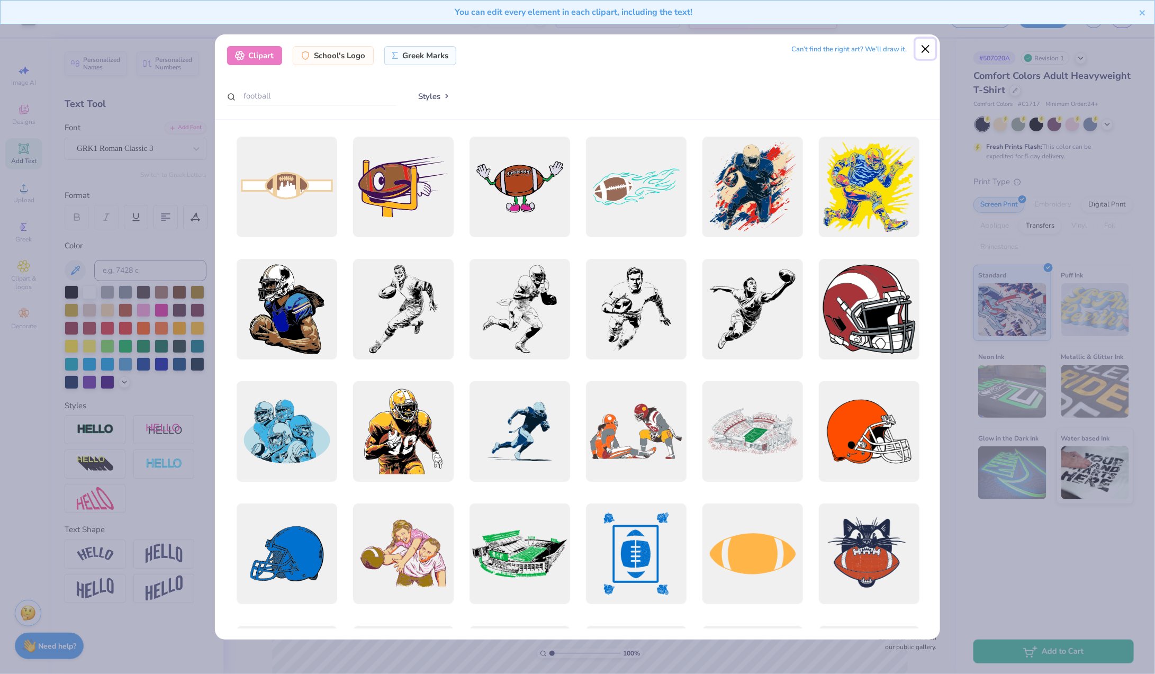
click at [922, 44] on button "Close" at bounding box center [926, 49] width 20 height 20
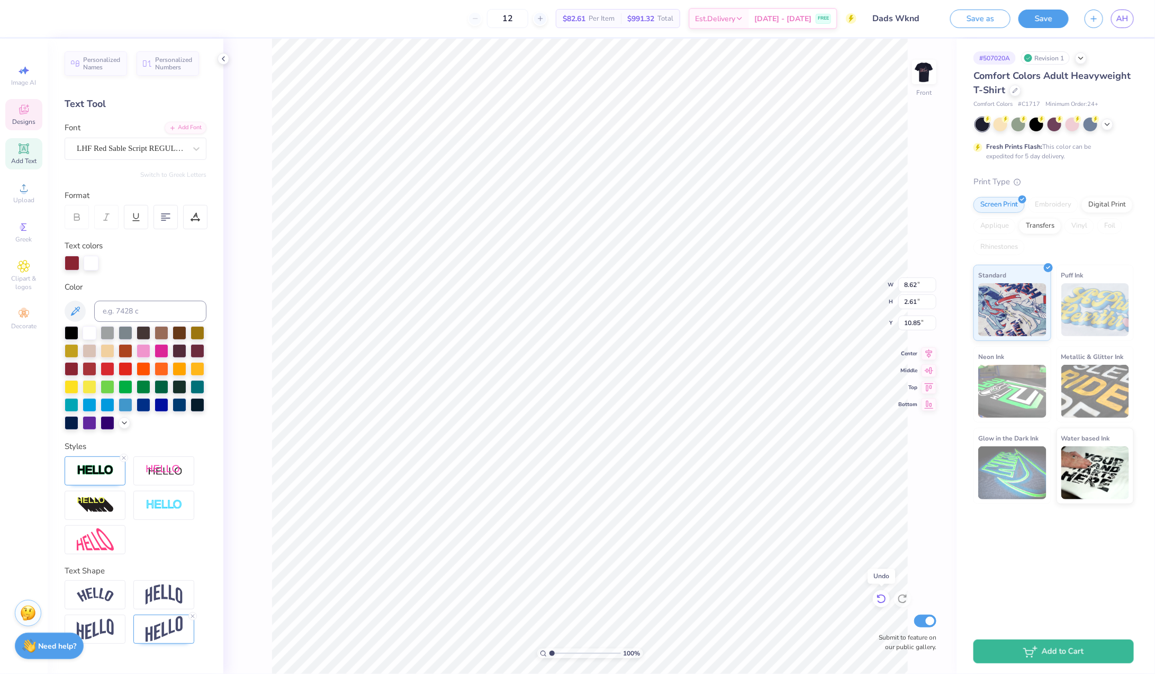
click at [882, 600] on icon at bounding box center [881, 598] width 11 height 11
click at [885, 603] on icon at bounding box center [881, 598] width 11 height 11
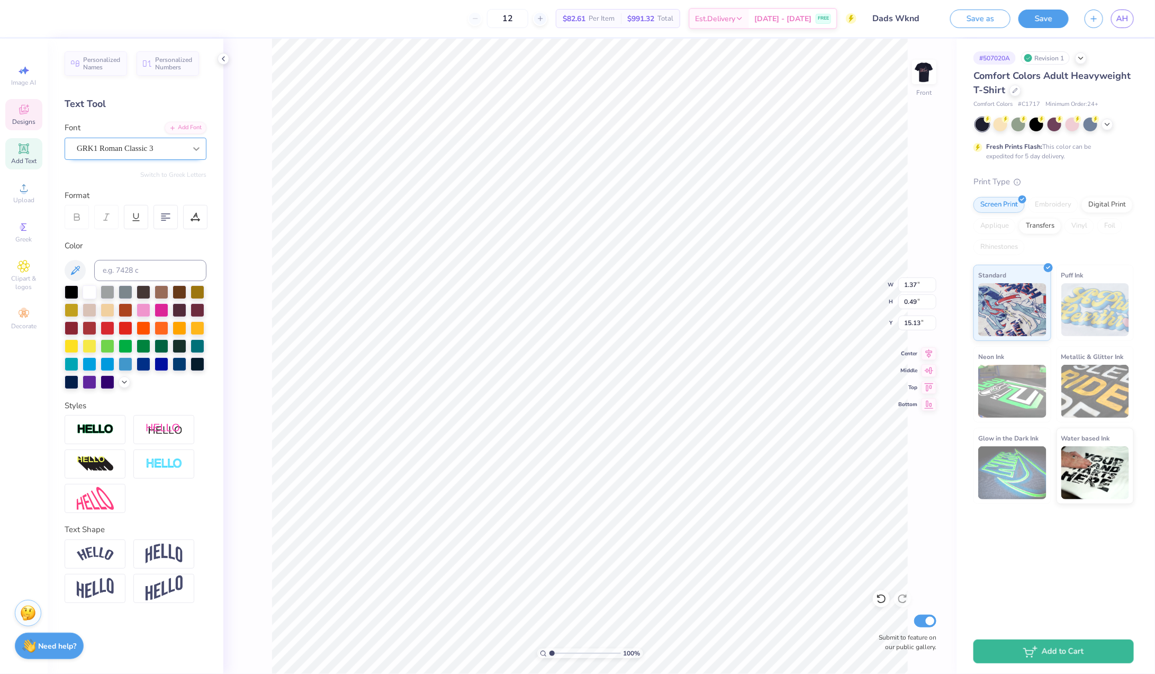
click at [195, 146] on icon at bounding box center [196, 148] width 11 height 11
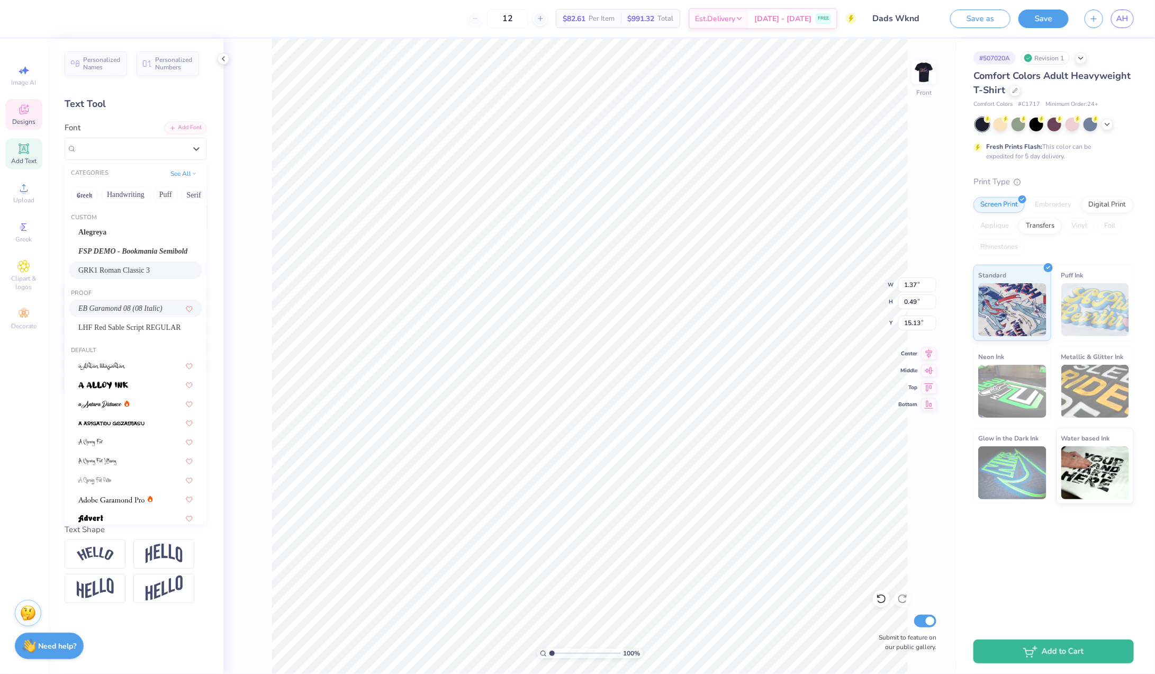
click at [157, 306] on span "EB Garamond 08 (08 Italic)" at bounding box center [120, 308] width 84 height 11
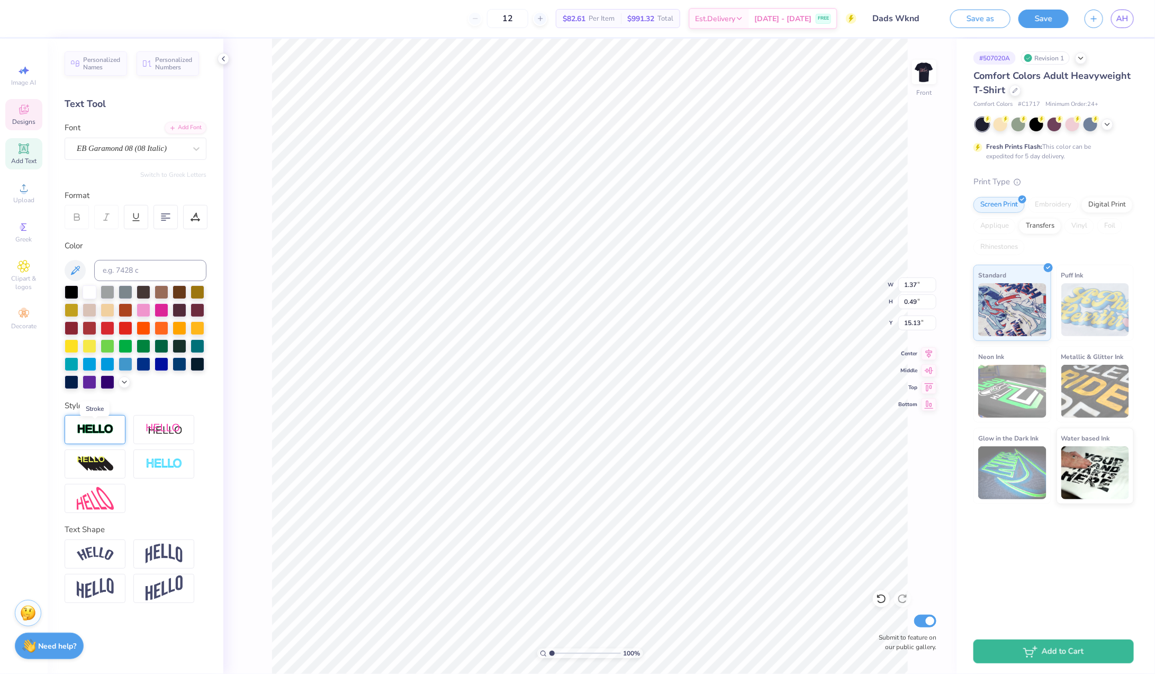
click at [113, 430] on img at bounding box center [95, 429] width 37 height 12
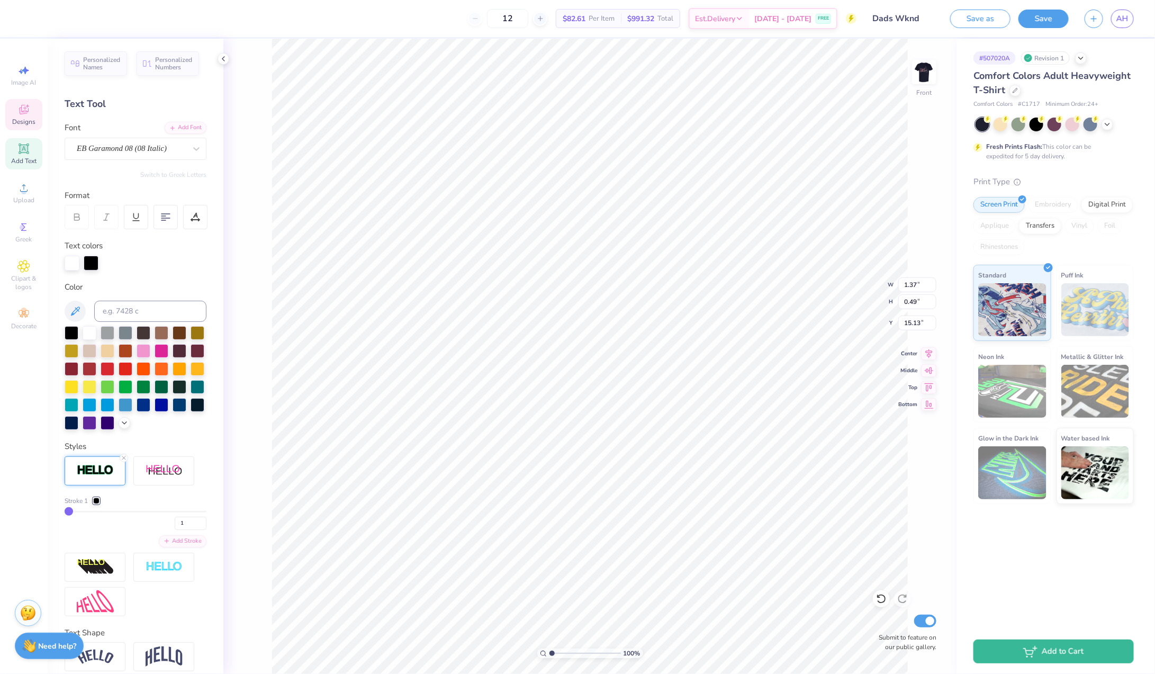
click at [92, 262] on div at bounding box center [91, 263] width 15 height 15
click at [73, 369] on div at bounding box center [72, 368] width 14 height 14
click at [89, 334] on div at bounding box center [90, 332] width 14 height 14
click at [93, 331] on div at bounding box center [90, 332] width 14 height 14
click at [74, 365] on div at bounding box center [72, 368] width 14 height 14
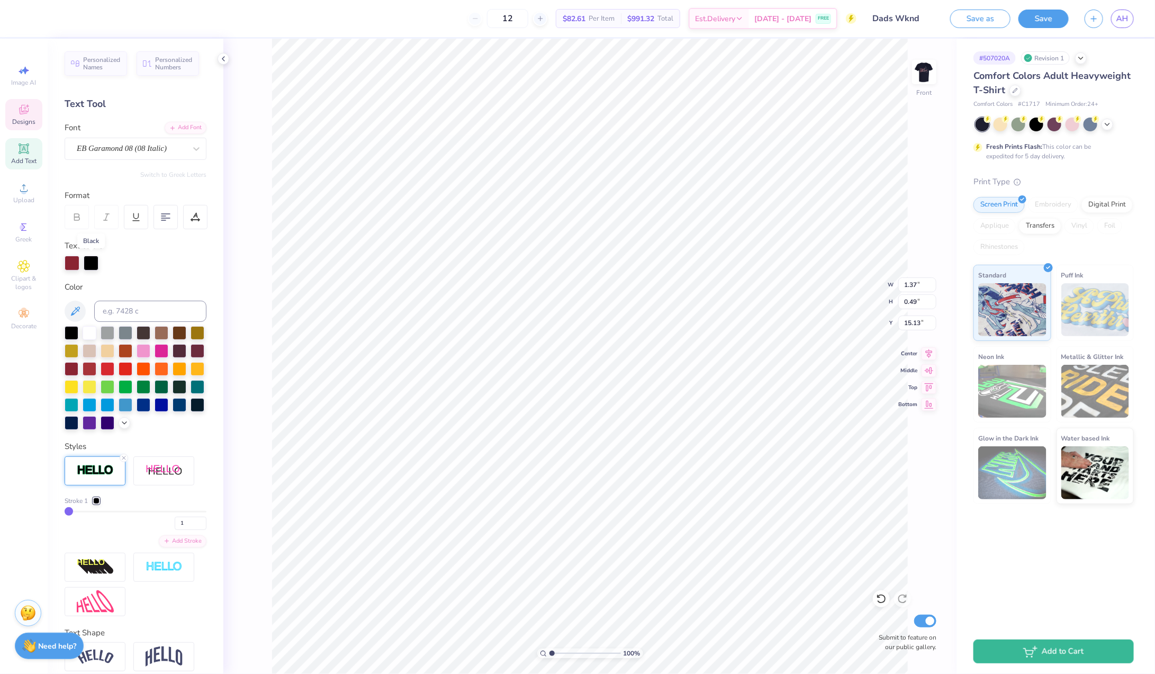
click at [93, 265] on div at bounding box center [91, 263] width 15 height 15
click at [88, 330] on div at bounding box center [90, 332] width 14 height 14
click at [74, 266] on div at bounding box center [72, 263] width 15 height 15
click at [70, 367] on div at bounding box center [72, 368] width 14 height 14
click at [92, 264] on div at bounding box center [91, 263] width 15 height 15
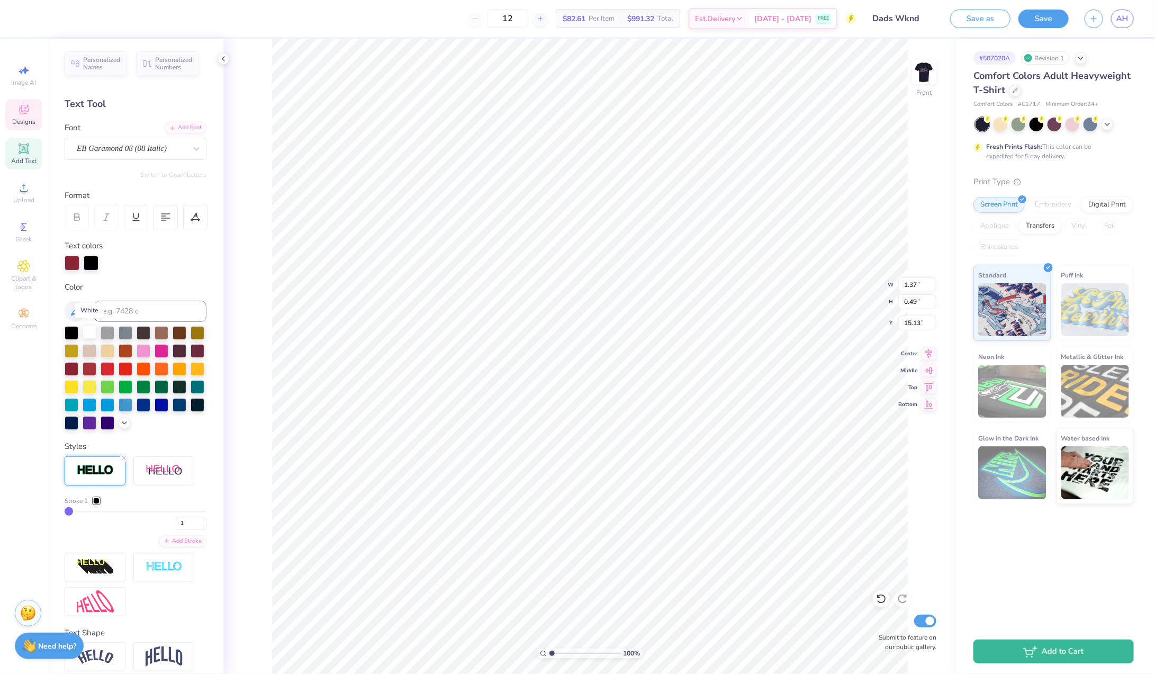
click at [92, 329] on div at bounding box center [90, 332] width 14 height 14
click at [92, 263] on div at bounding box center [91, 263] width 15 height 15
click at [91, 369] on div at bounding box center [90, 368] width 14 height 14
click at [88, 264] on div at bounding box center [91, 263] width 15 height 15
click at [92, 264] on div at bounding box center [91, 263] width 15 height 15
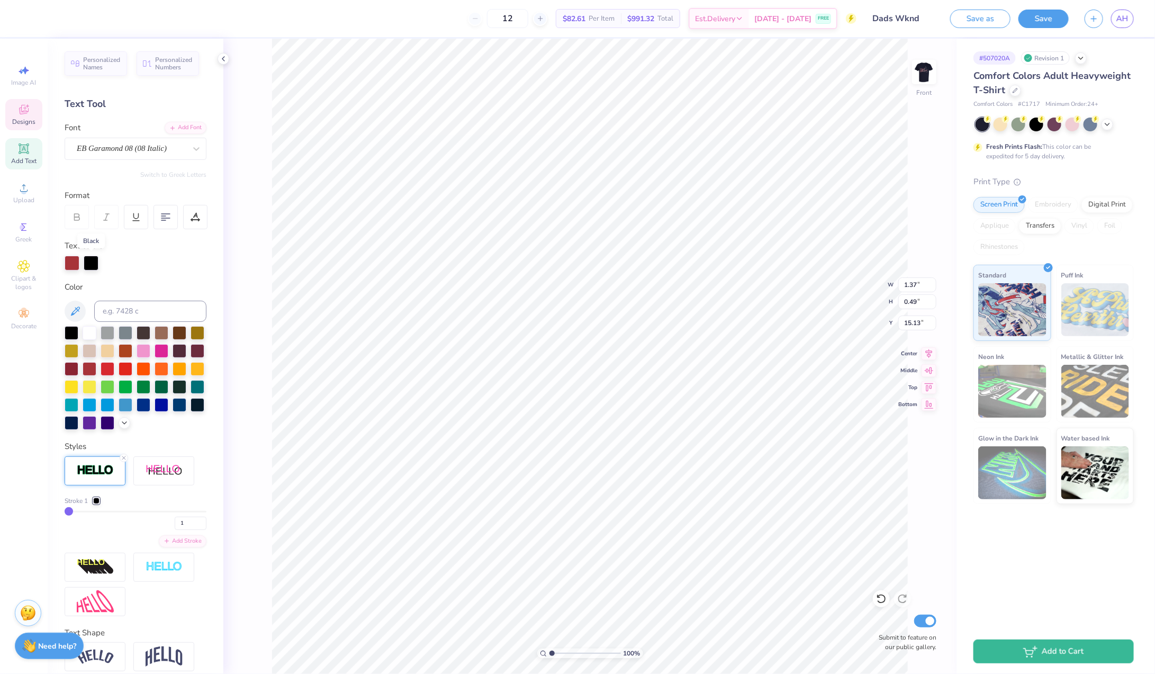
click at [92, 264] on div at bounding box center [91, 263] width 15 height 15
click at [95, 265] on div at bounding box center [91, 263] width 15 height 15
click at [89, 329] on div at bounding box center [90, 332] width 14 height 14
drag, startPoint x: 89, startPoint y: 329, endPoint x: 85, endPoint y: 264, distance: 64.7
click at [85, 264] on div "Personalized Names Personalized Numbers Text Tool Add Font Font EB Garamond 08 …" at bounding box center [136, 356] width 176 height 635
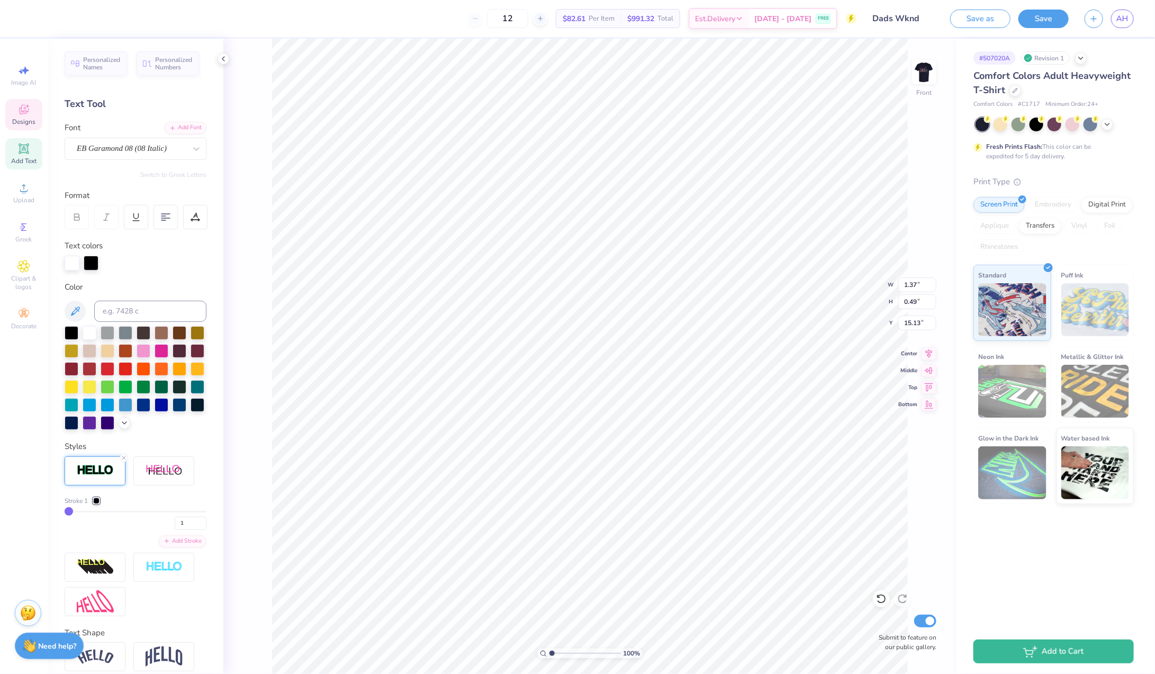
click at [109, 281] on div "Color" at bounding box center [136, 287] width 142 height 12
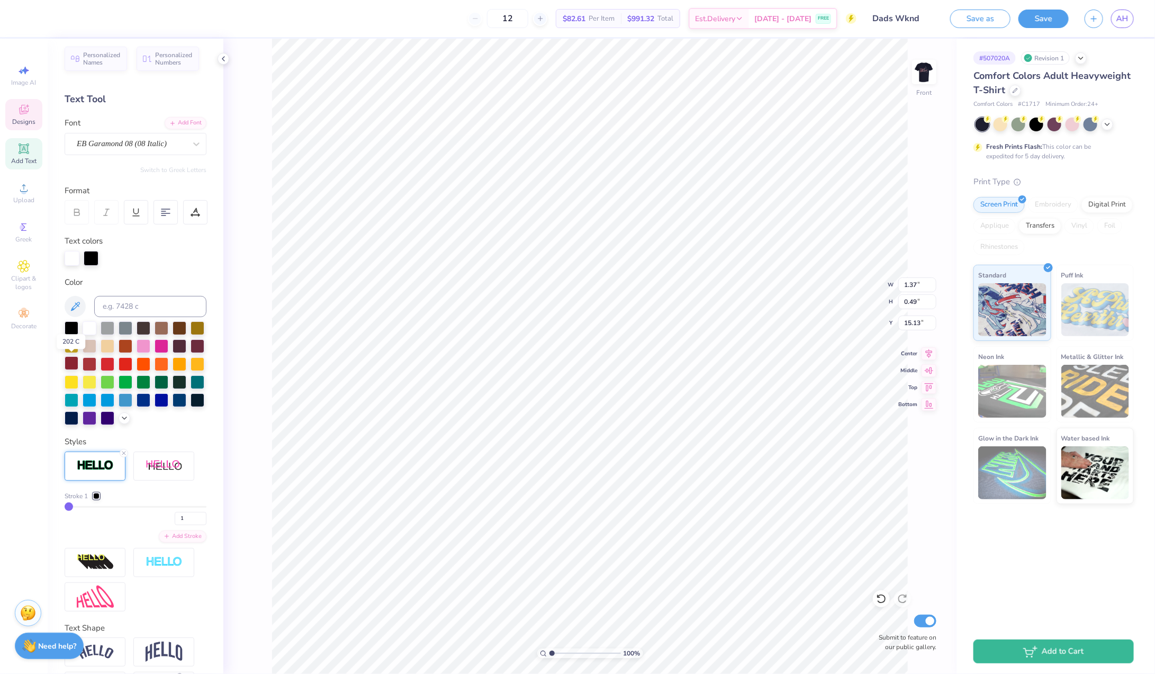
click at [74, 364] on div at bounding box center [72, 363] width 14 height 14
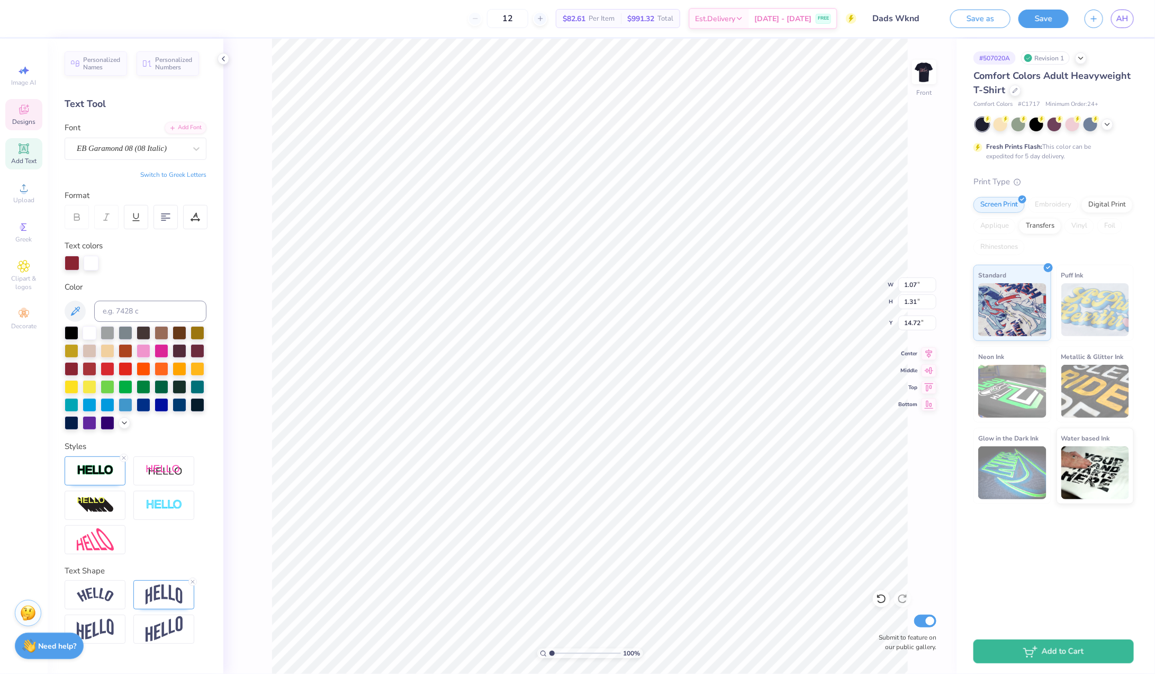
scroll to position [0, 0]
click at [192, 579] on icon at bounding box center [193, 582] width 6 height 6
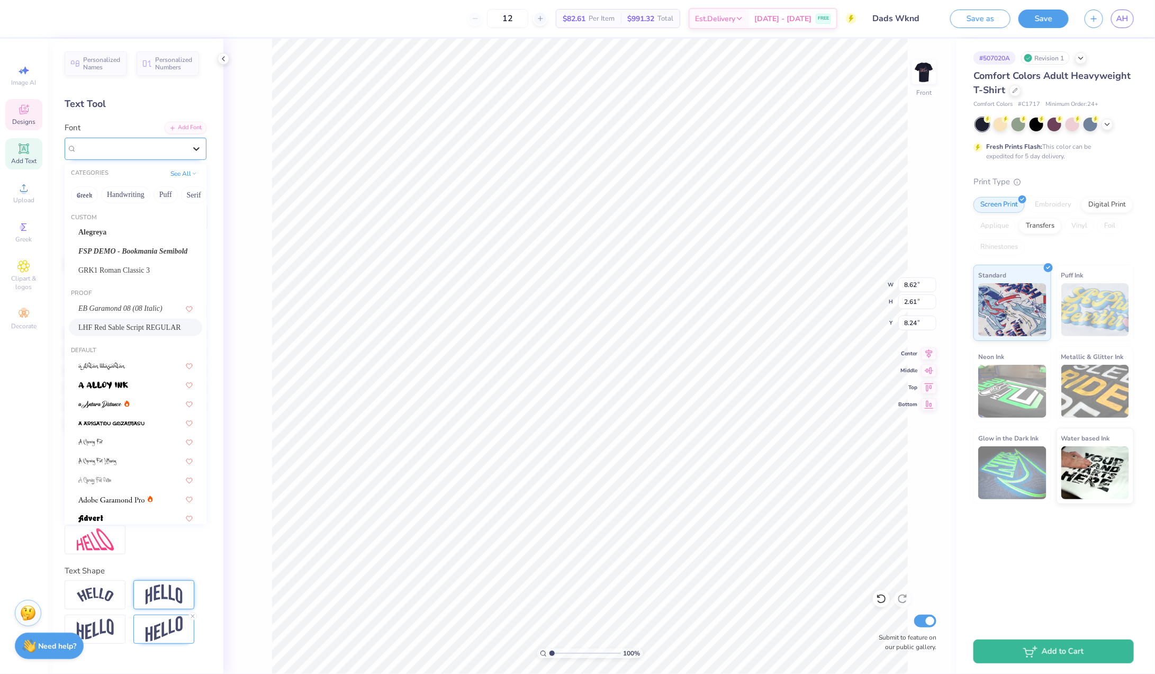
click at [199, 147] on icon at bounding box center [196, 149] width 6 height 4
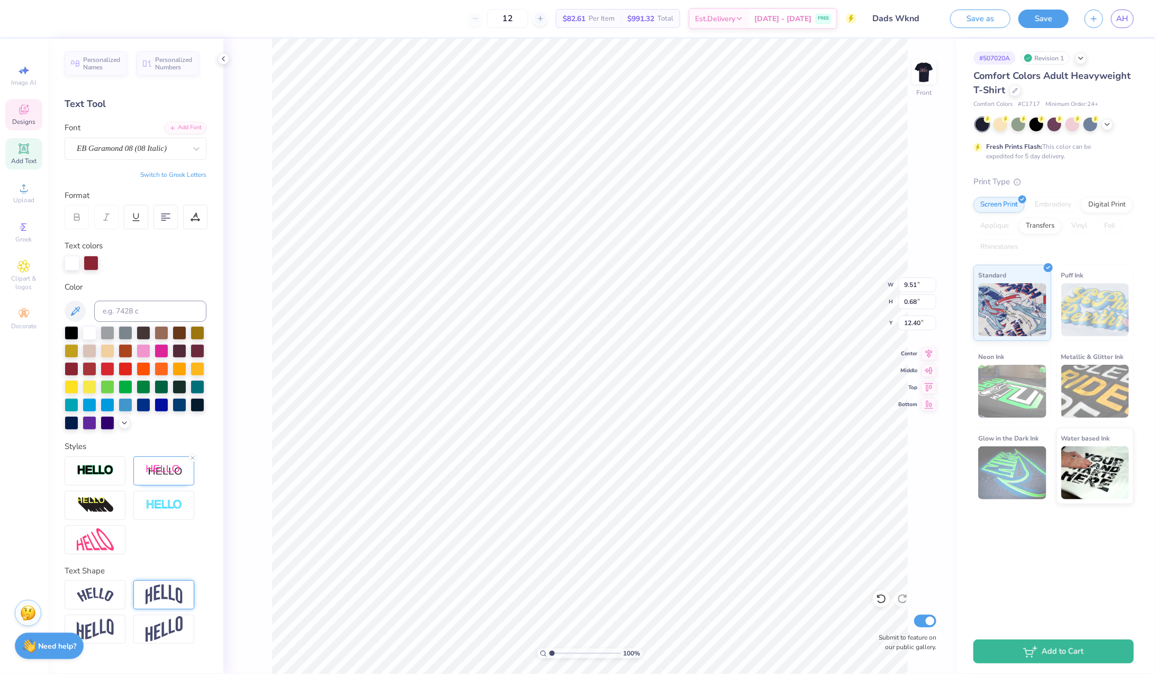
scroll to position [0, 1]
click at [200, 150] on icon at bounding box center [196, 148] width 11 height 11
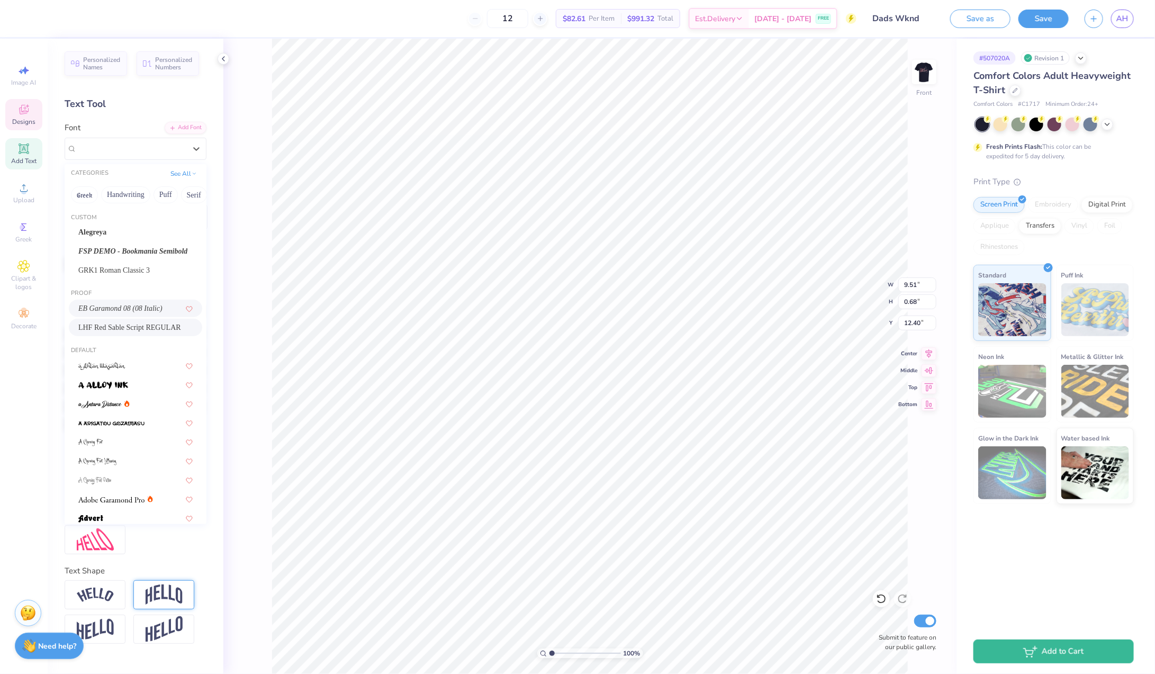
click at [148, 323] on span "LHF Red Sable Script REGULAR" at bounding box center [129, 327] width 103 height 11
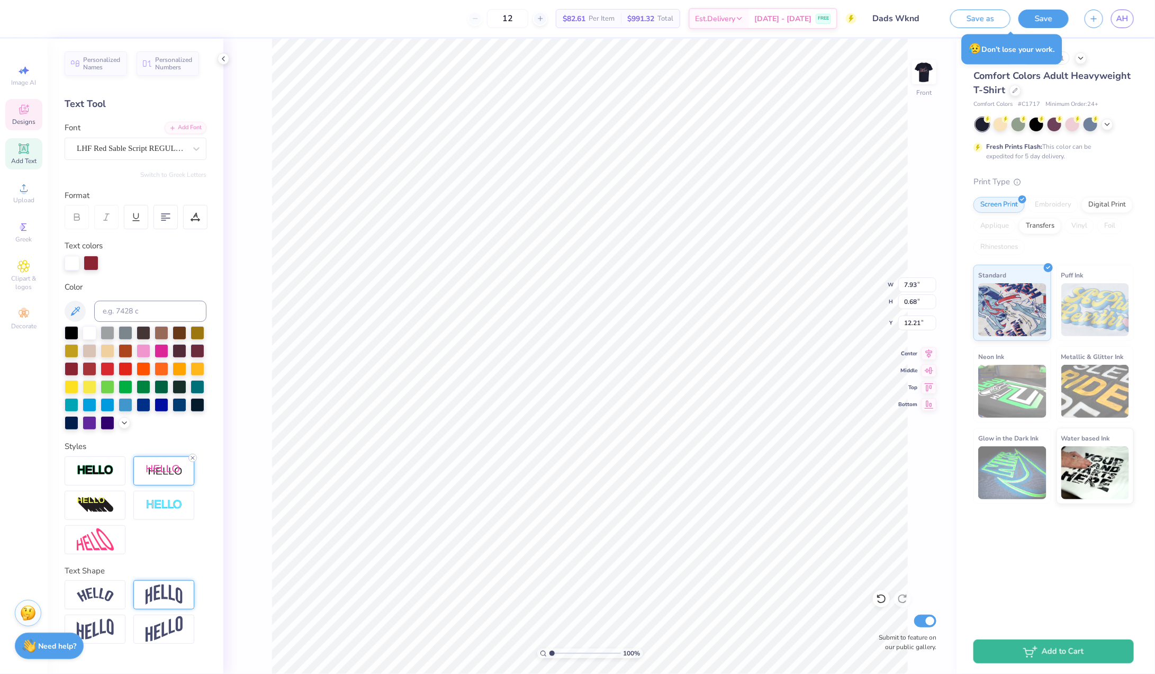
click at [193, 456] on line at bounding box center [192, 457] width 3 height 3
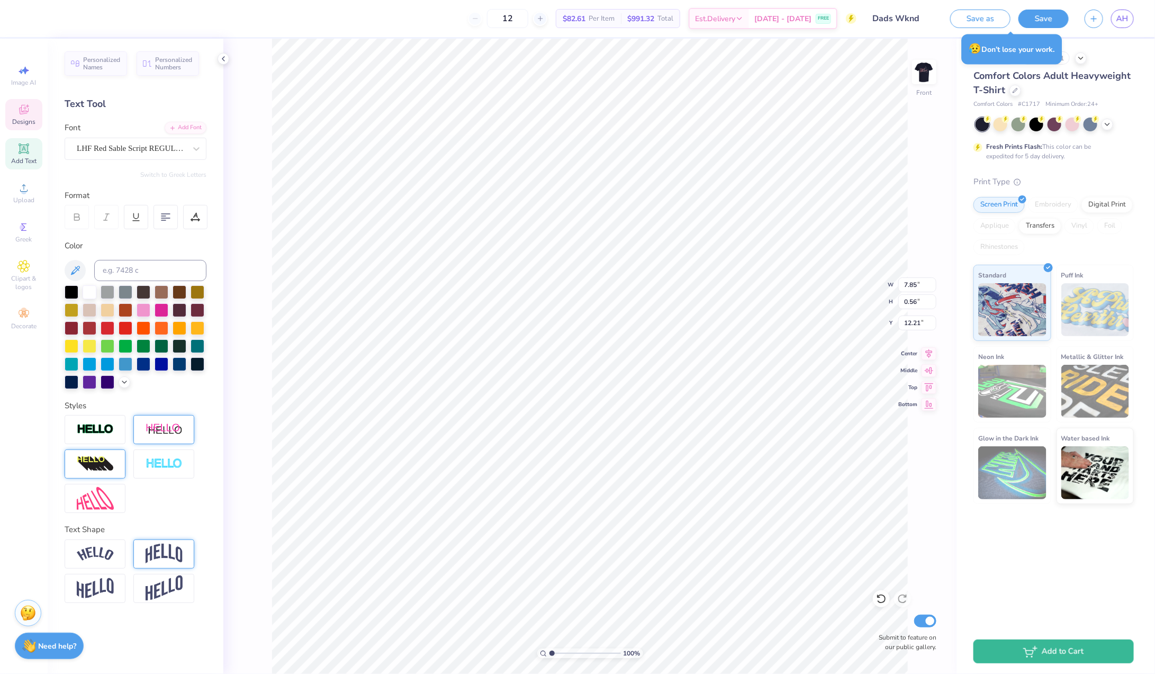
click at [104, 466] on img at bounding box center [95, 464] width 37 height 17
click at [109, 389] on div at bounding box center [108, 382] width 14 height 14
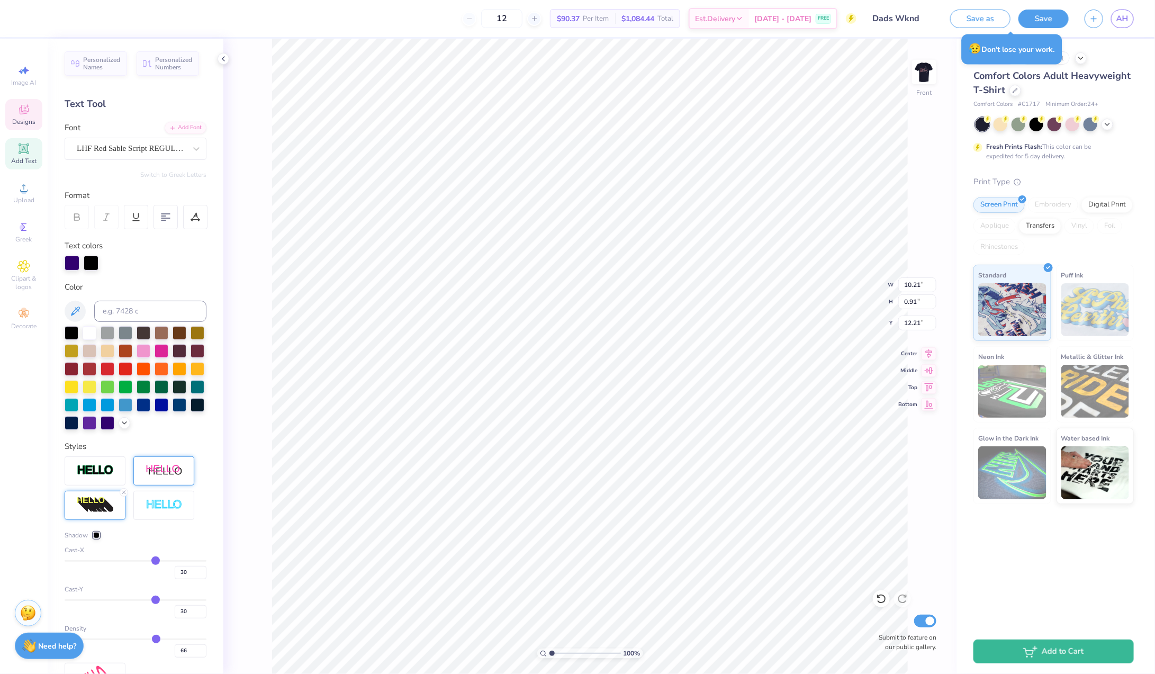
drag, startPoint x: 105, startPoint y: 464, endPoint x: 125, endPoint y: 492, distance: 34.5
click at [105, 464] on img at bounding box center [95, 470] width 37 height 12
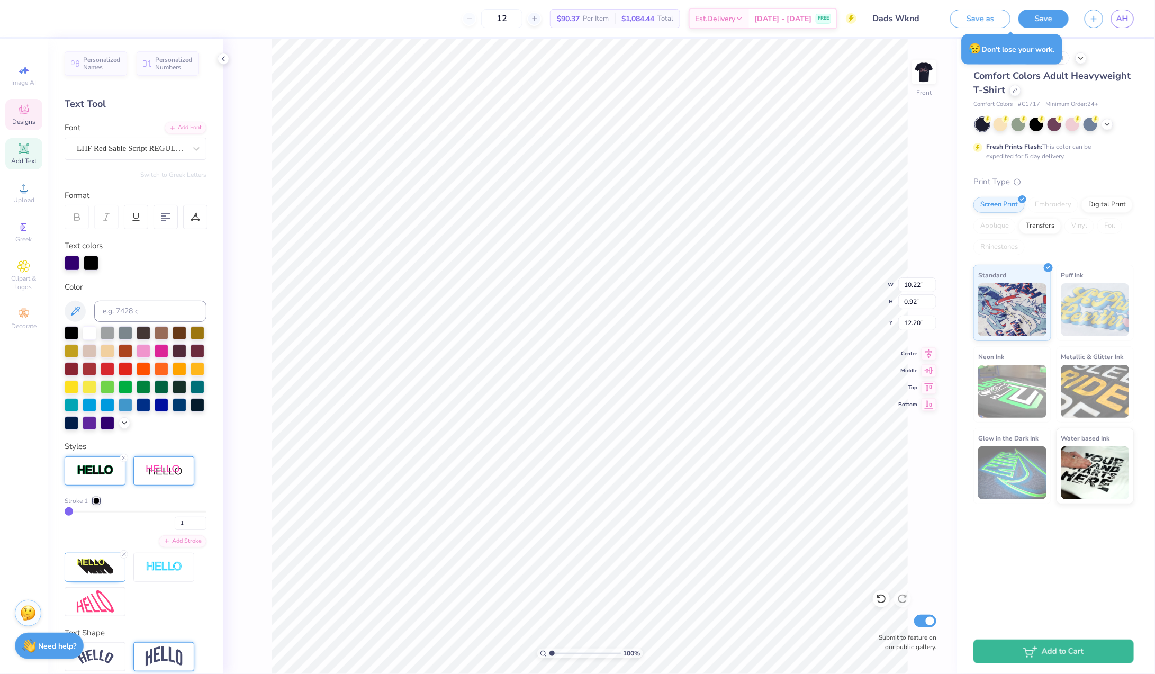
click at [125, 492] on div "Stroke 1 1 Add Stroke" at bounding box center [136, 536] width 142 height 160
click at [123, 553] on icon at bounding box center [124, 554] width 6 height 6
click at [74, 259] on div at bounding box center [72, 262] width 15 height 15
click at [73, 367] on div at bounding box center [72, 368] width 14 height 14
click at [89, 261] on div at bounding box center [91, 262] width 15 height 15
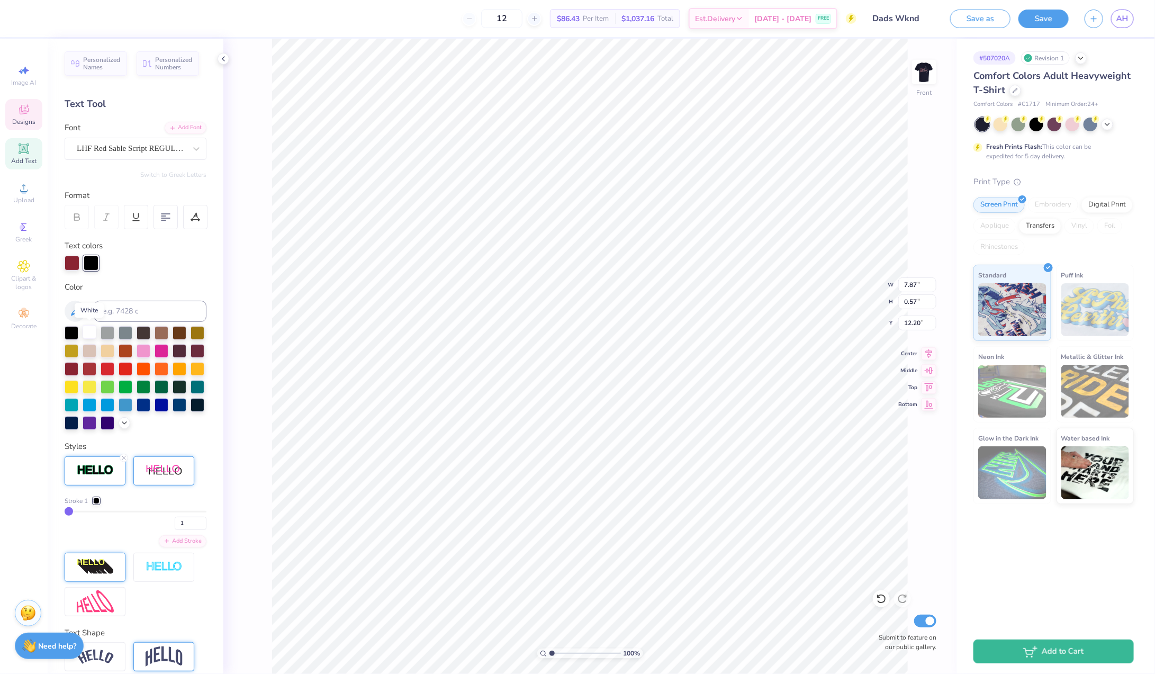
click at [89, 332] on div at bounding box center [90, 332] width 14 height 14
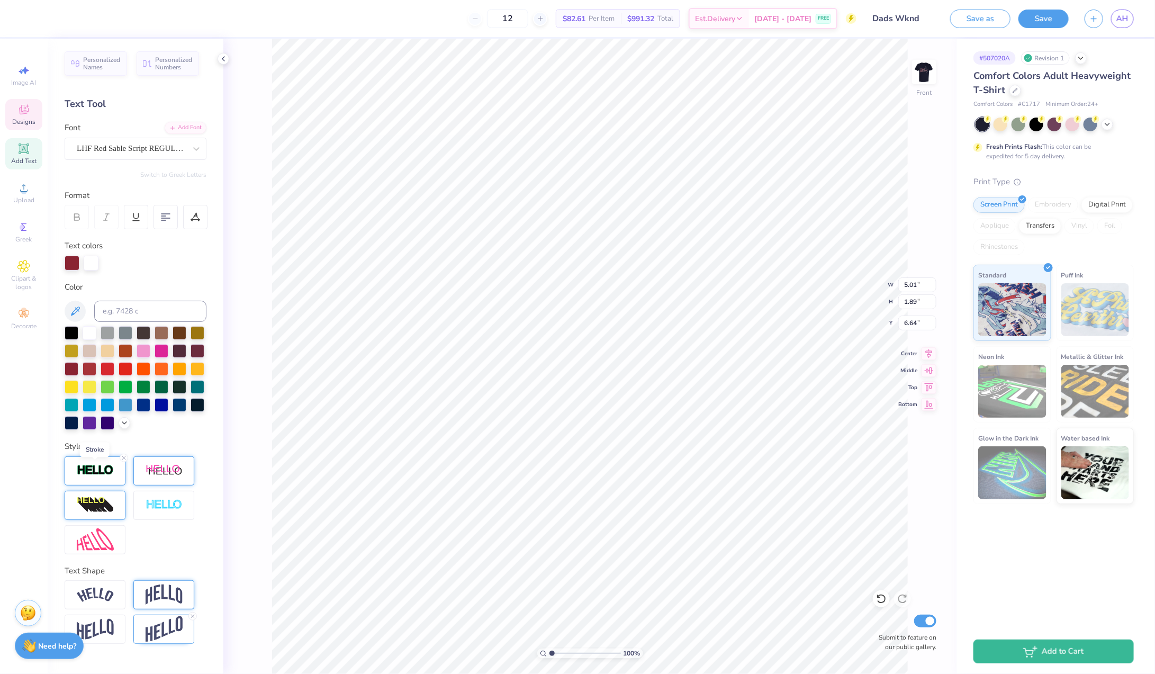
click at [95, 469] on img at bounding box center [95, 470] width 37 height 12
click at [123, 458] on icon at bounding box center [124, 458] width 6 height 6
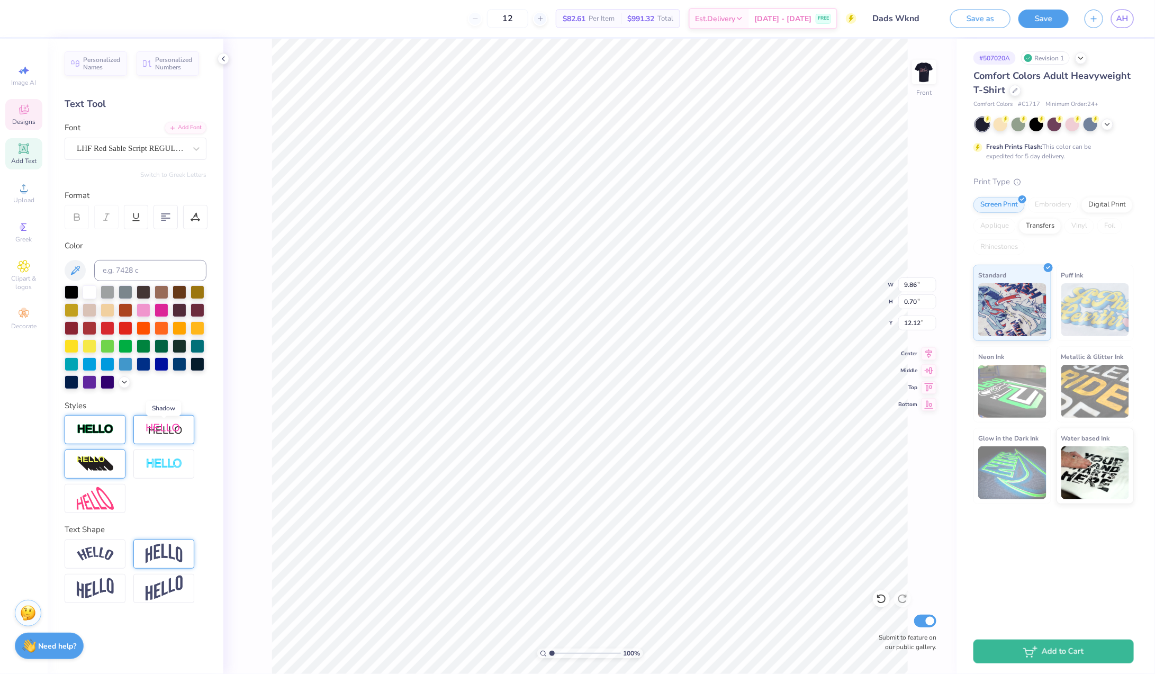
click at [161, 434] on img at bounding box center [164, 429] width 37 height 13
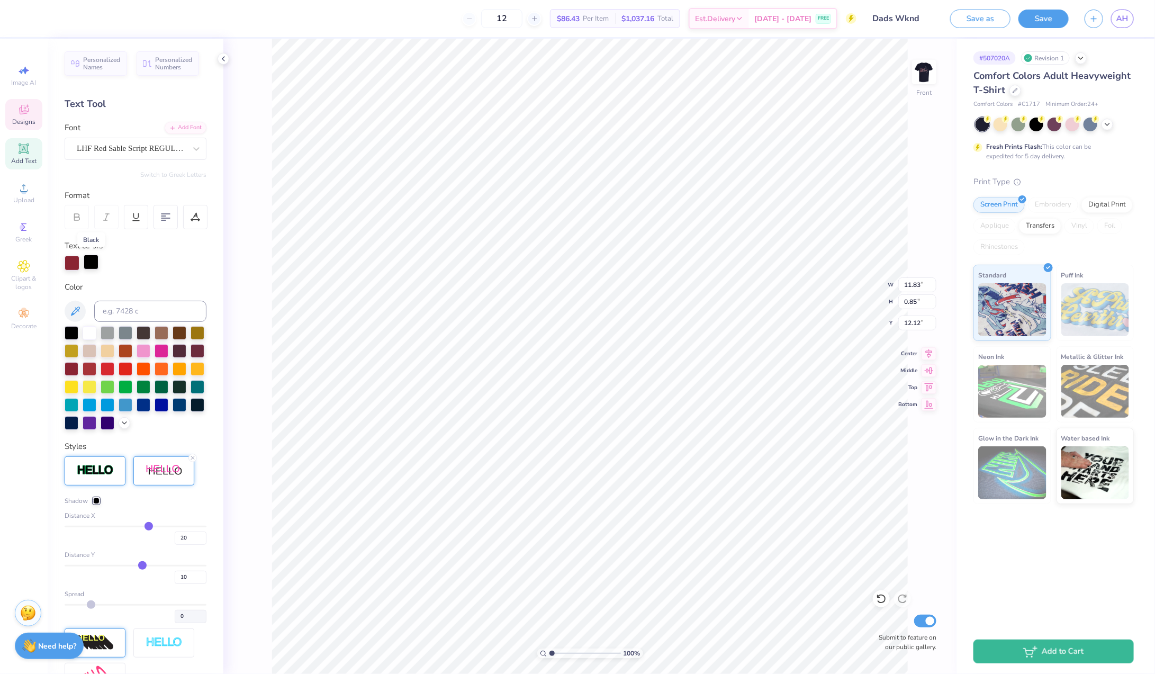
click at [91, 267] on div at bounding box center [91, 262] width 15 height 15
click at [90, 333] on div at bounding box center [90, 332] width 14 height 14
click at [188, 537] on input "20" at bounding box center [191, 537] width 32 height 13
click at [194, 576] on input "10" at bounding box center [191, 577] width 32 height 13
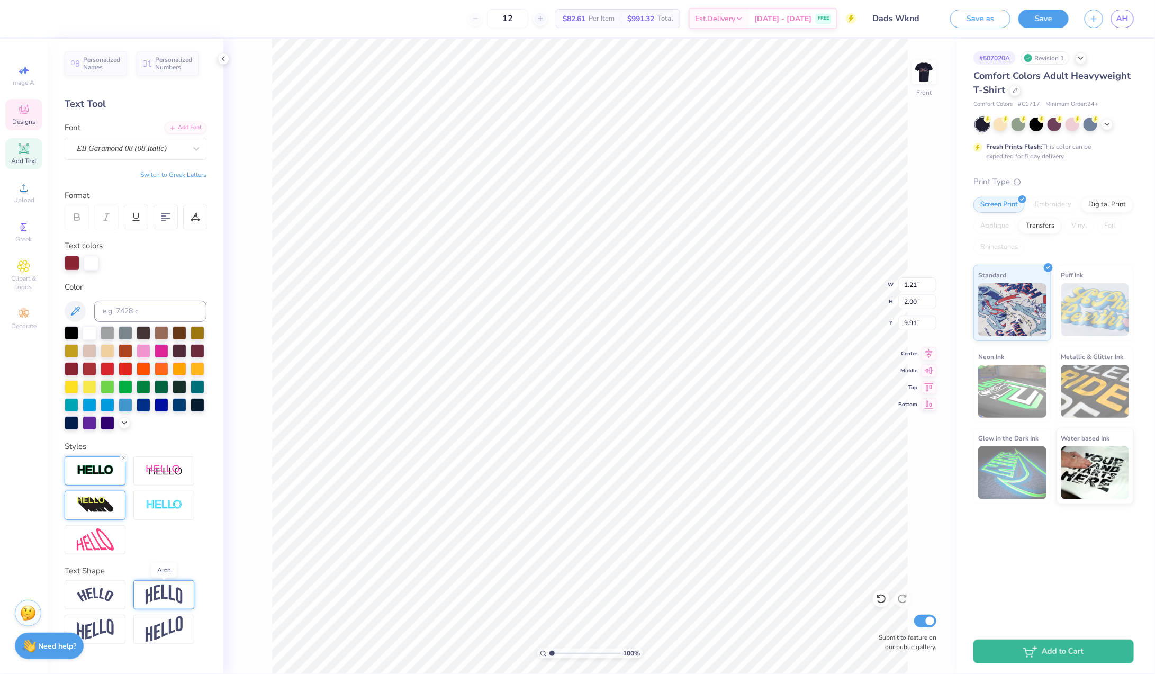
click at [161, 588] on img at bounding box center [164, 594] width 37 height 20
click at [193, 579] on icon at bounding box center [193, 582] width 6 height 6
click at [124, 459] on icon at bounding box center [124, 458] width 6 height 6
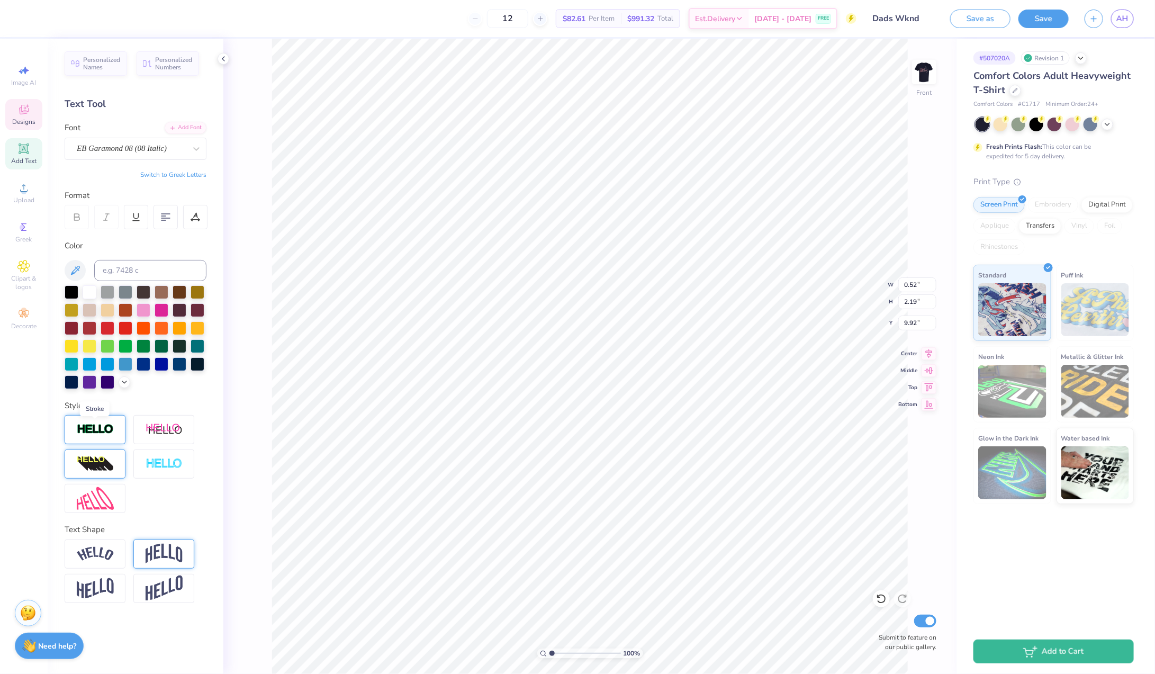
click at [100, 425] on img at bounding box center [95, 429] width 37 height 12
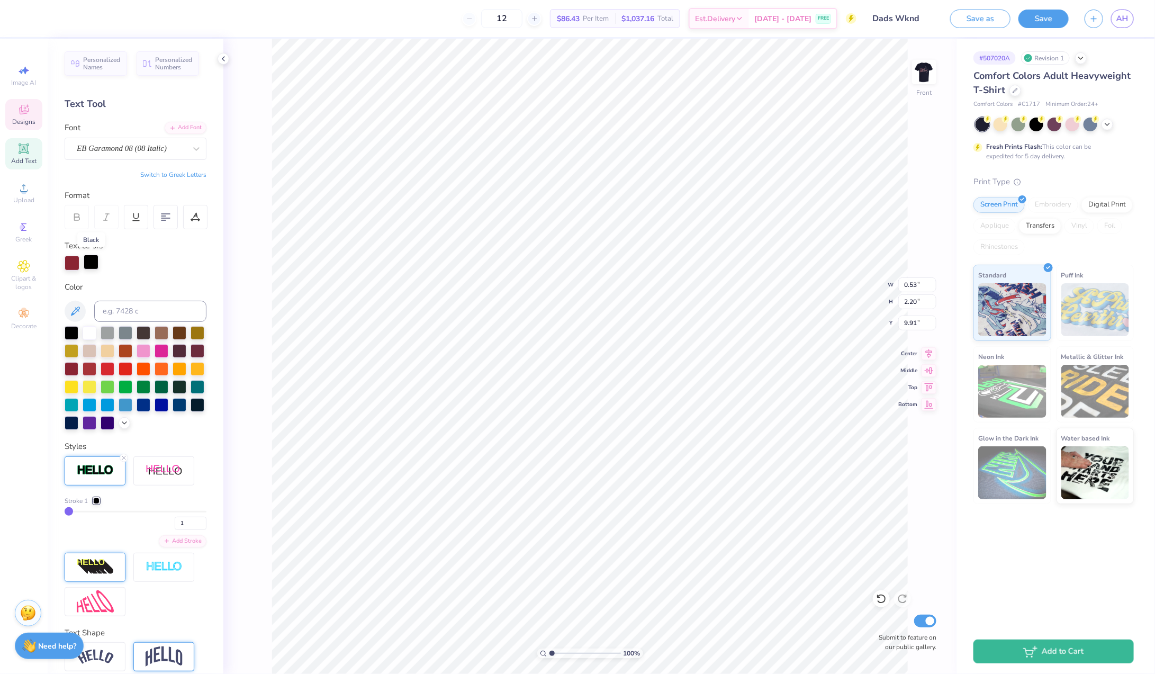
click at [93, 257] on div at bounding box center [91, 262] width 15 height 15
click at [91, 331] on div at bounding box center [90, 332] width 14 height 14
click at [77, 217] on icon at bounding box center [77, 218] width 5 height 3
click at [124, 256] on div at bounding box center [136, 263] width 142 height 15
click at [190, 522] on input "1" at bounding box center [191, 523] width 32 height 13
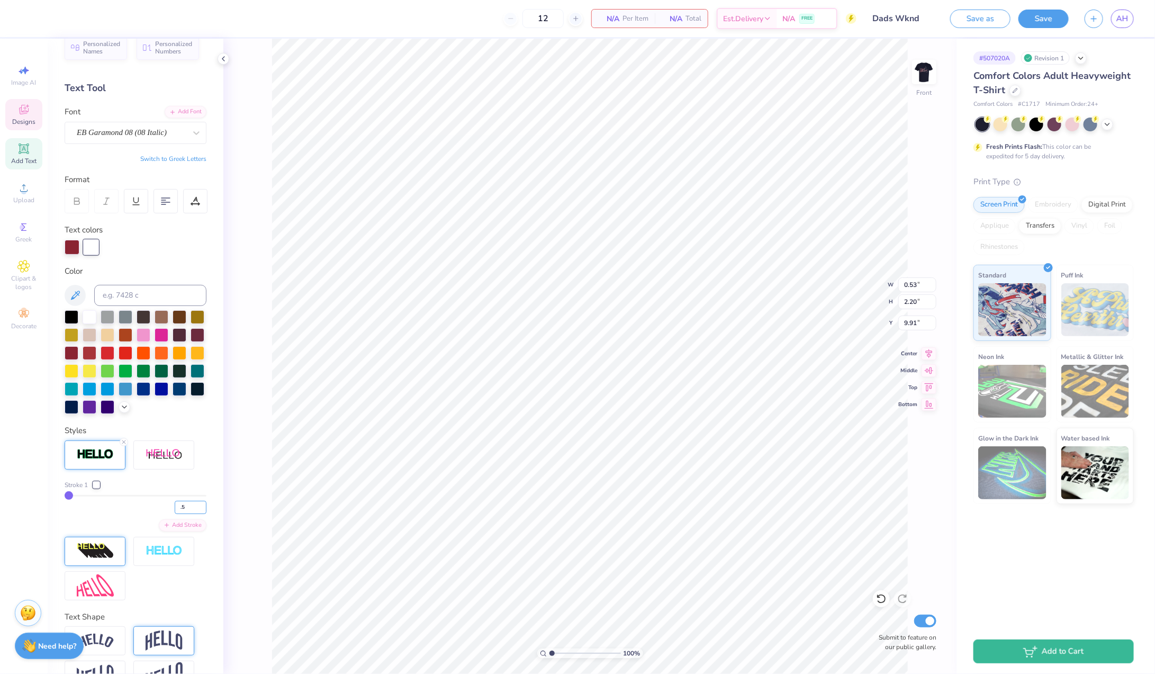
scroll to position [43, 0]
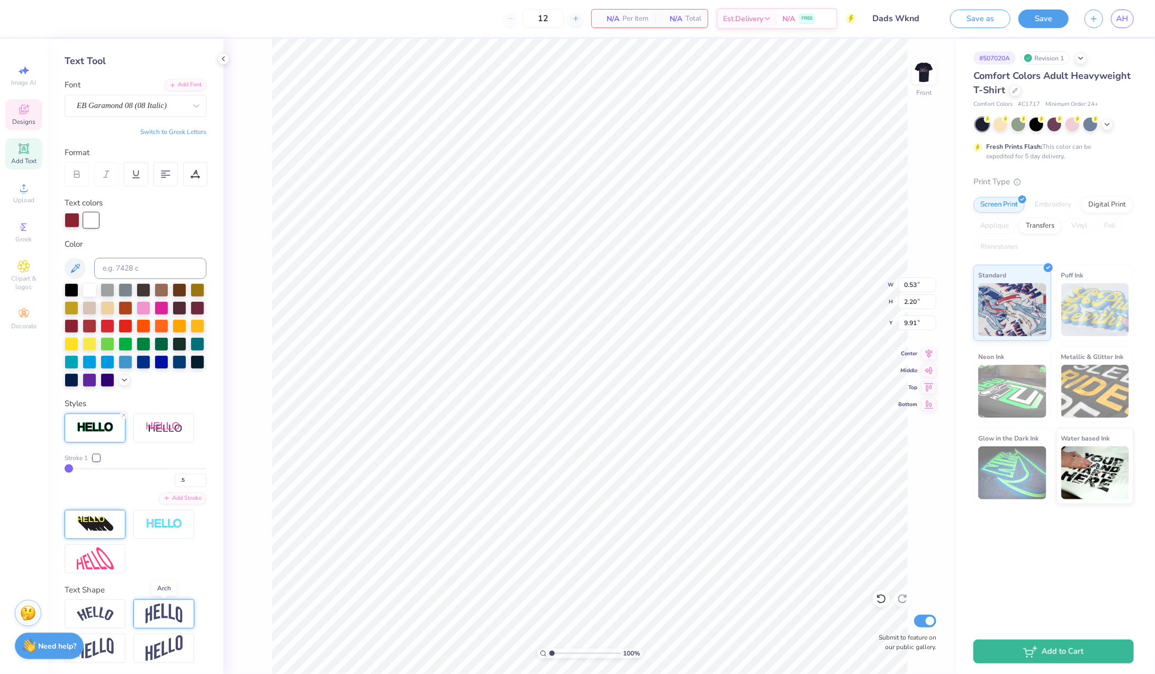
click at [161, 612] on img at bounding box center [164, 613] width 37 height 20
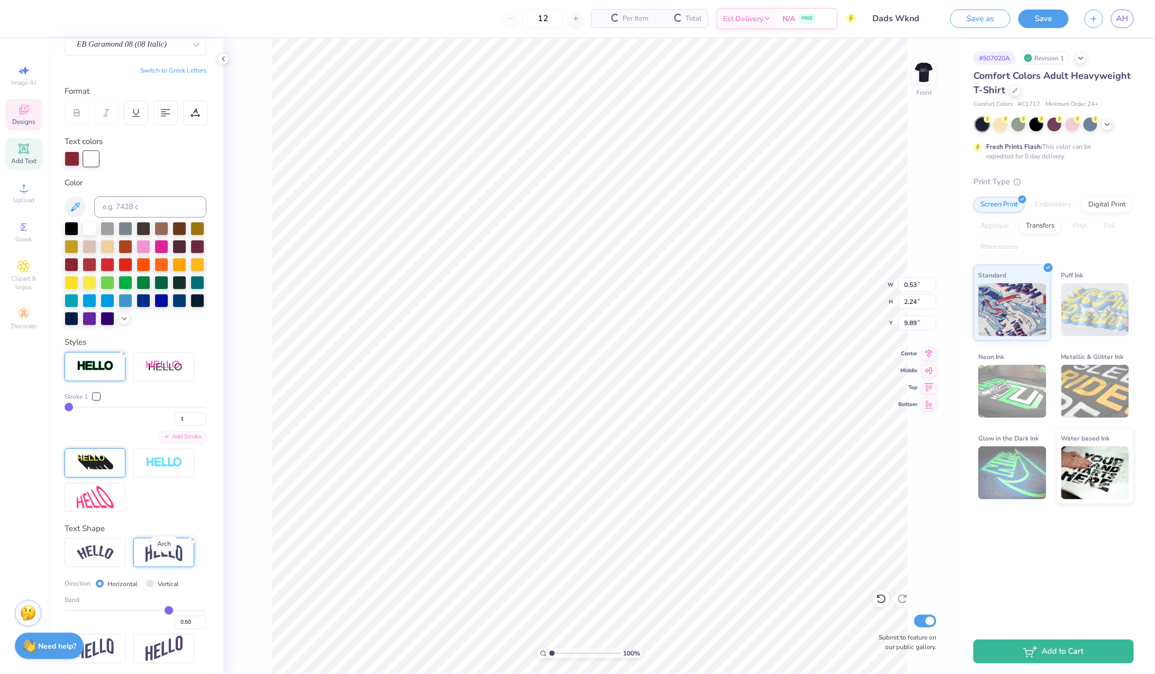
scroll to position [105, 0]
click at [148, 582] on input "Vertical" at bounding box center [150, 583] width 8 height 8
drag, startPoint x: 169, startPoint y: 608, endPoint x: 127, endPoint y: 610, distance: 41.9
click at [127, 610] on input "range" at bounding box center [136, 610] width 142 height 2
drag, startPoint x: 126, startPoint y: 609, endPoint x: 115, endPoint y: 609, distance: 10.6
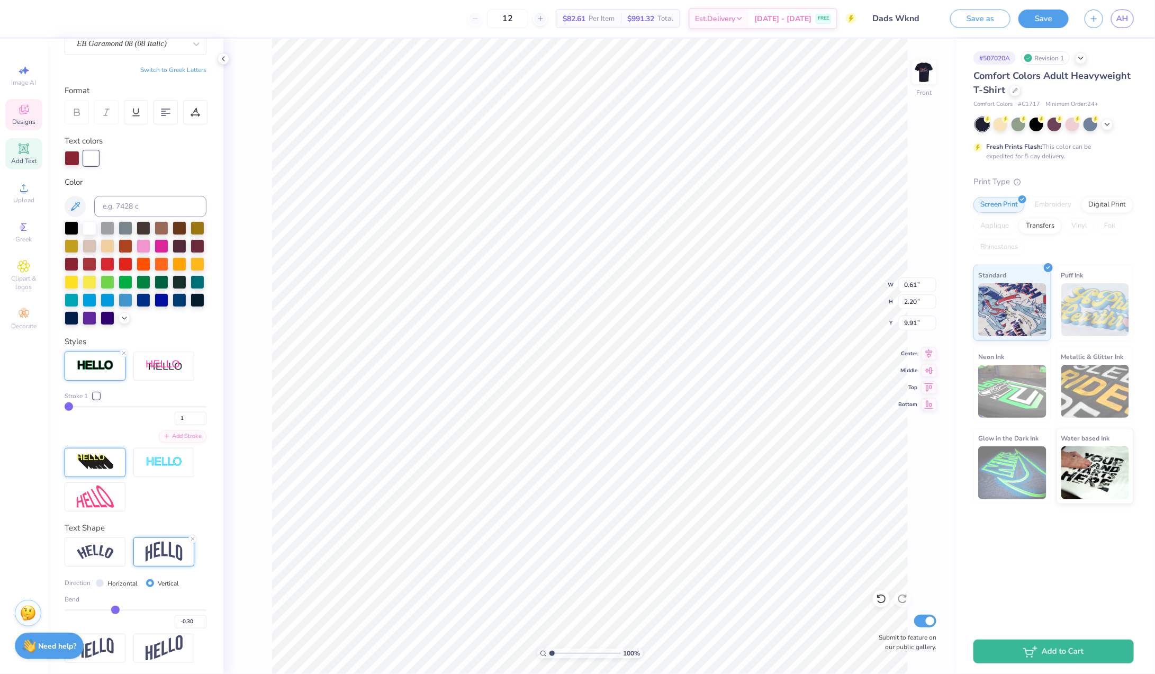
click at [115, 609] on input "range" at bounding box center [136, 610] width 142 height 2
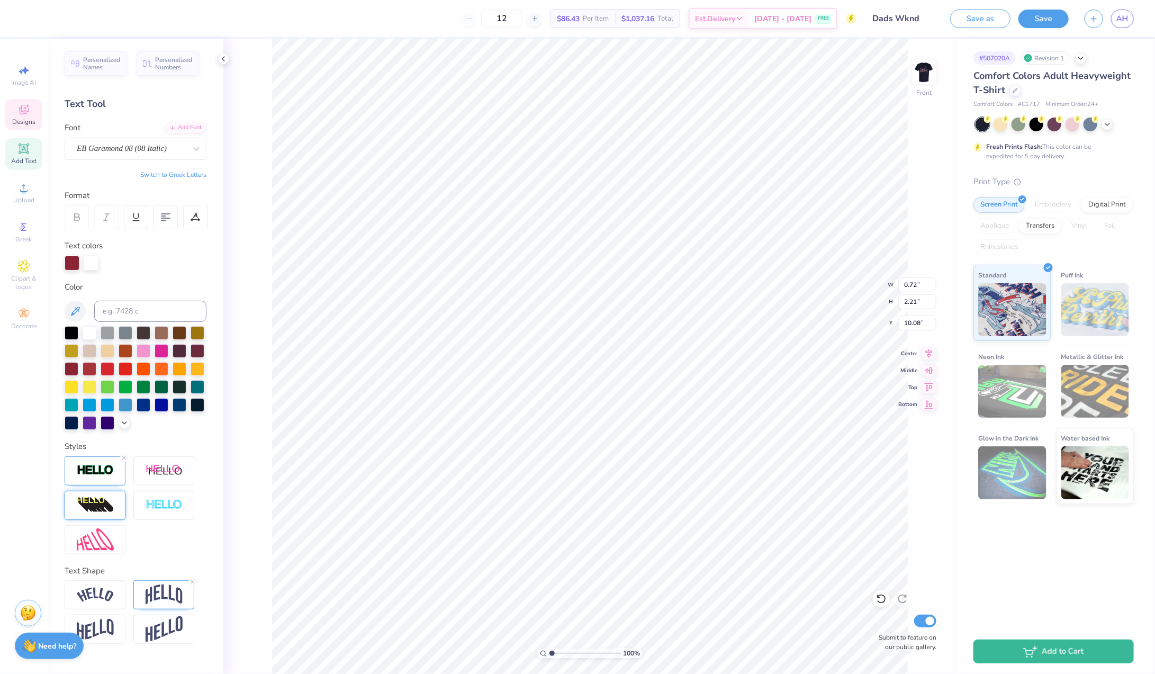
scroll to position [1, 0]
click at [193, 581] on line at bounding box center [192, 581] width 3 height 3
click at [109, 470] on img at bounding box center [95, 470] width 37 height 12
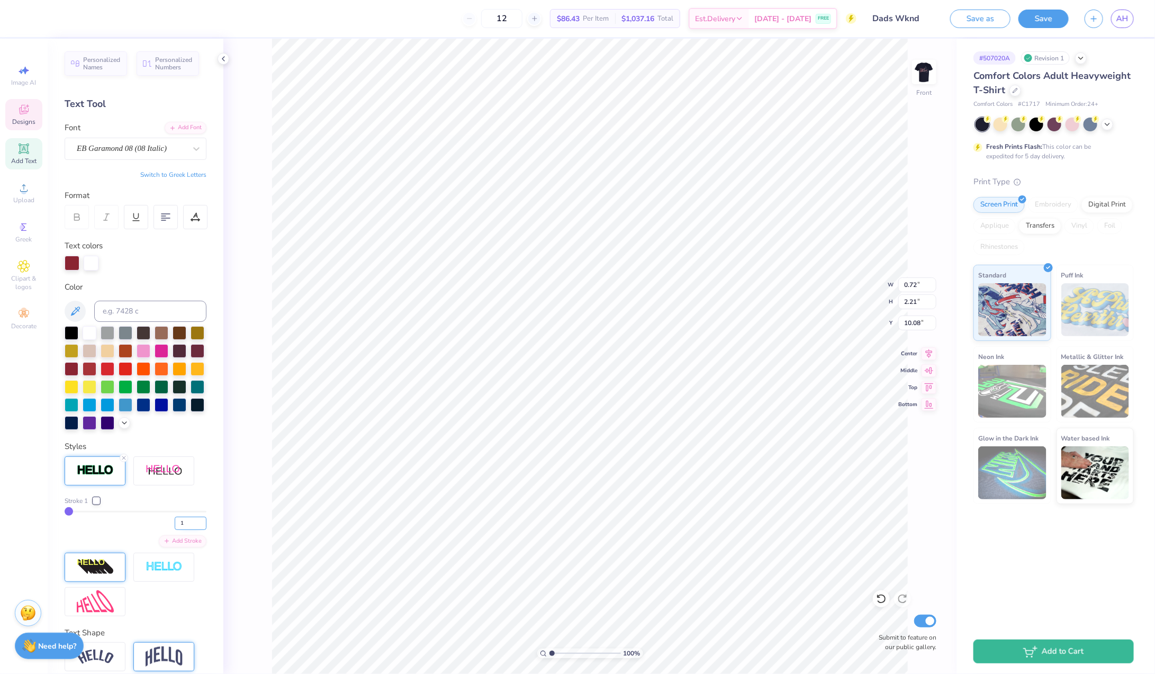
click at [189, 525] on input "1" at bounding box center [191, 523] width 32 height 13
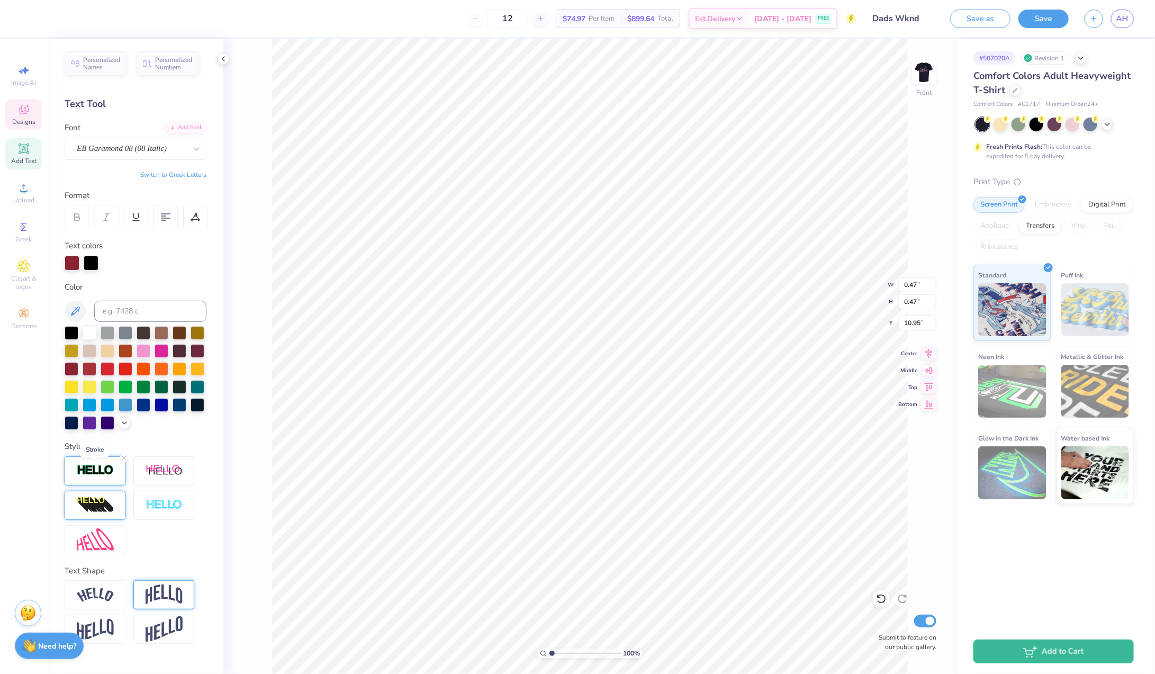
click at [106, 472] on img at bounding box center [95, 470] width 37 height 12
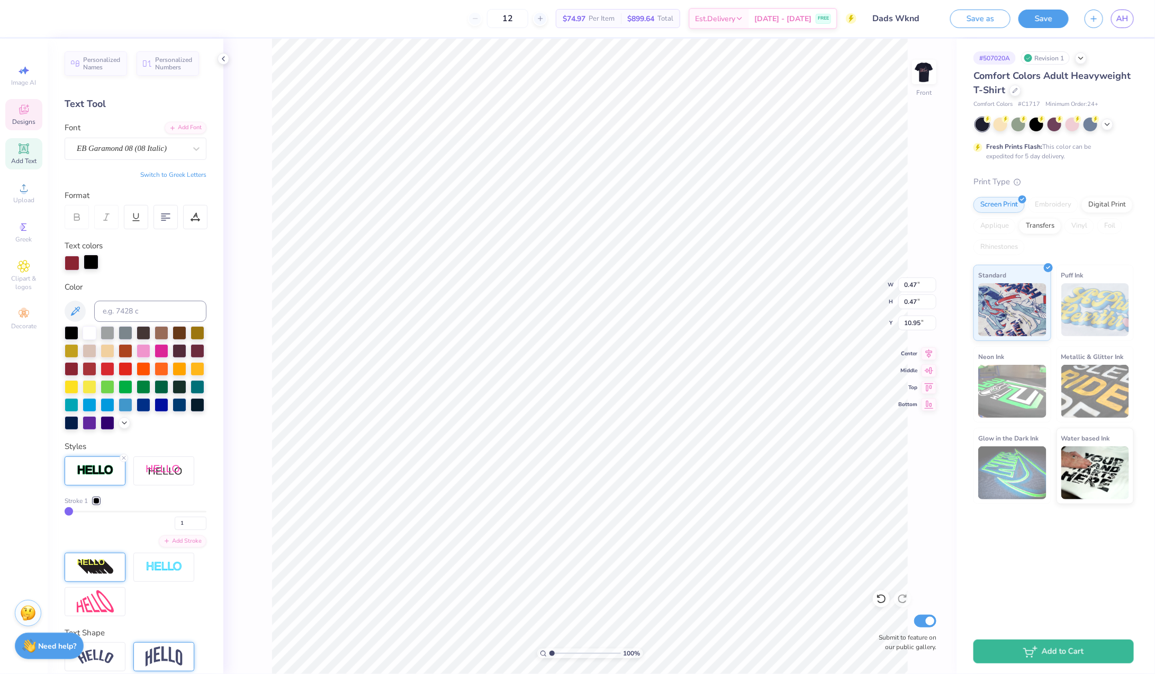
click at [92, 262] on div at bounding box center [91, 262] width 15 height 15
click at [88, 333] on div at bounding box center [90, 332] width 14 height 14
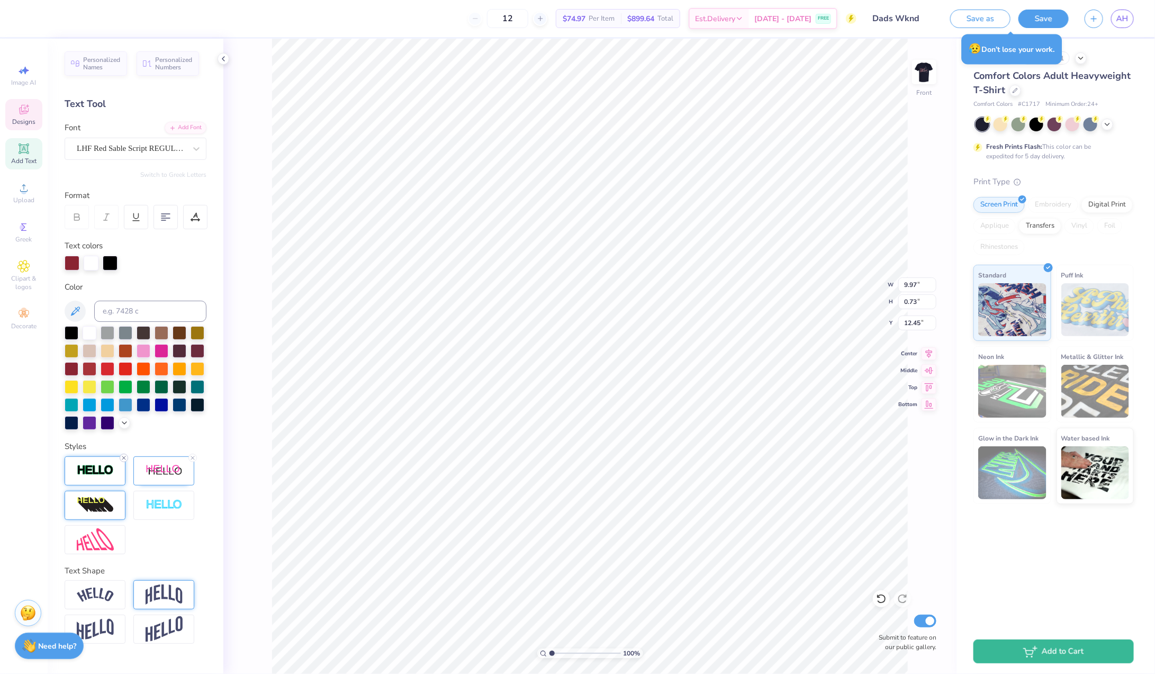
click at [123, 458] on icon at bounding box center [124, 458] width 6 height 6
click at [177, 151] on div "EB Garamond 08 (08 Italic)" at bounding box center [131, 148] width 111 height 16
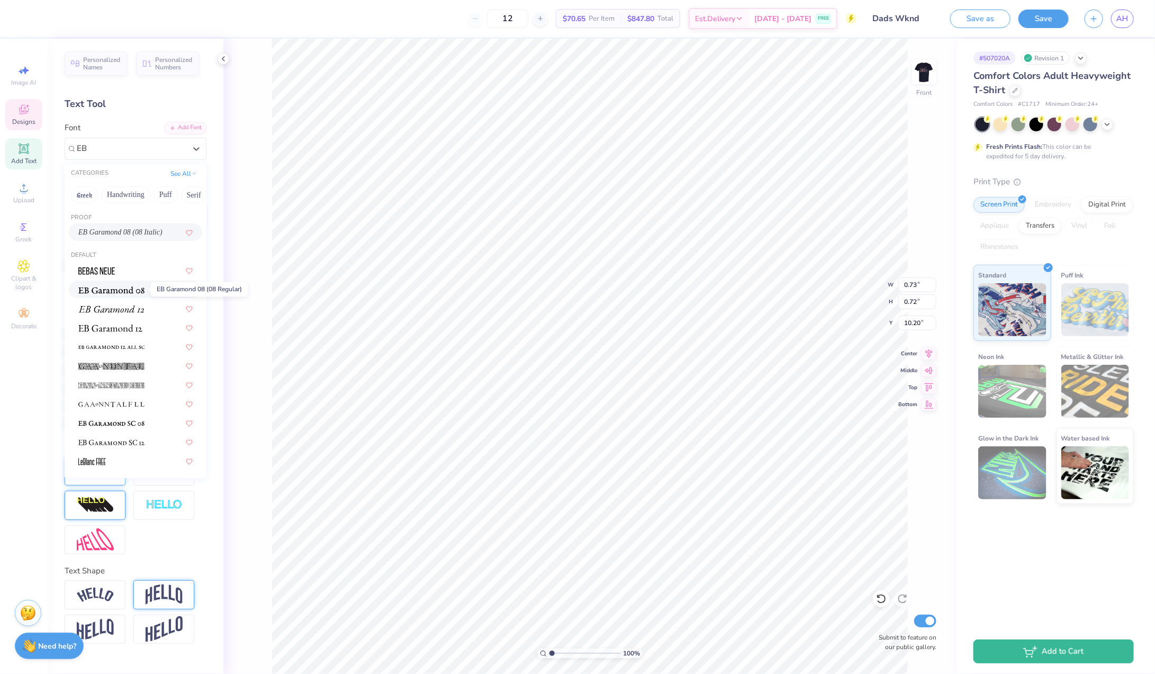
click at [134, 292] on img at bounding box center [111, 289] width 66 height 7
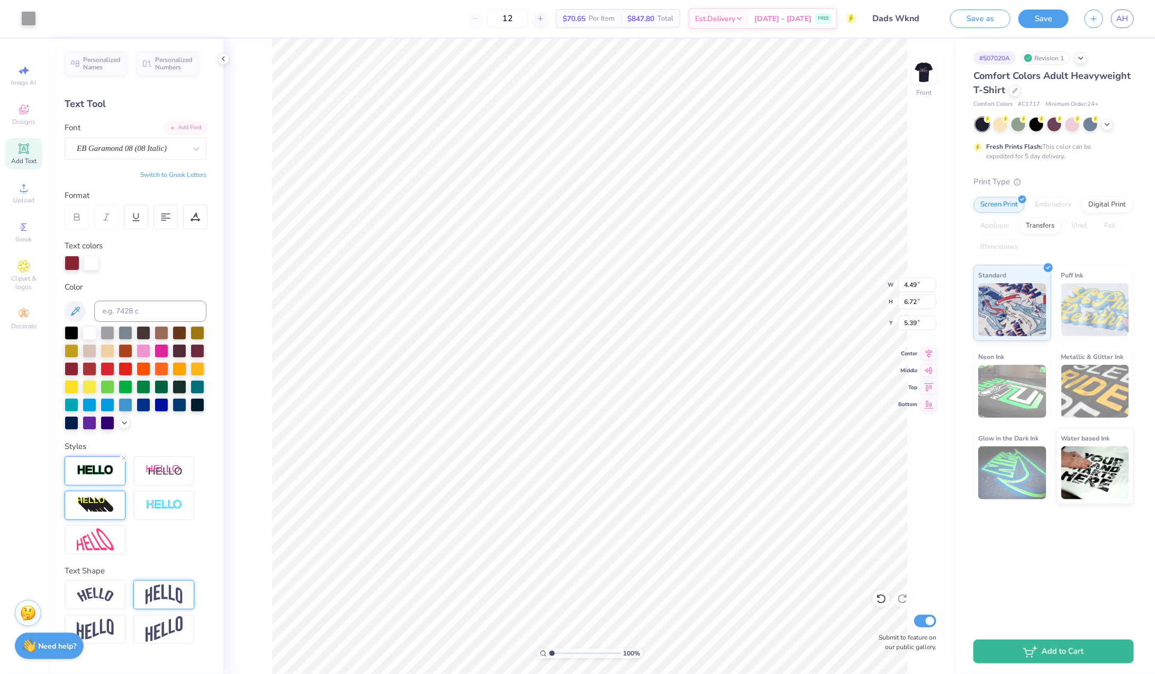
click at [258, 362] on div "100 % Front W 4.49 4.49 " H 6.72 6.72 " Y 5.39 5.39 " Center Middle Top Bottom …" at bounding box center [589, 356] width 733 height 635
click at [196, 145] on icon at bounding box center [196, 148] width 11 height 11
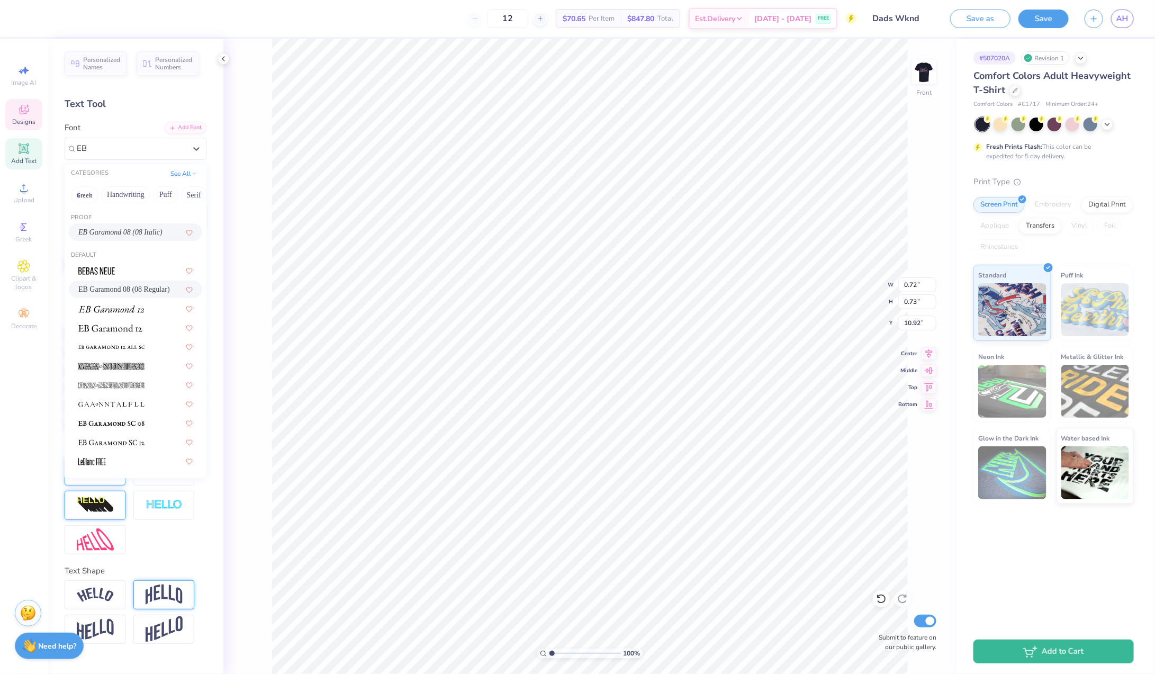
click at [136, 288] on span "EB Garamond 08 (08 Regular)" at bounding box center [124, 289] width 92 height 11
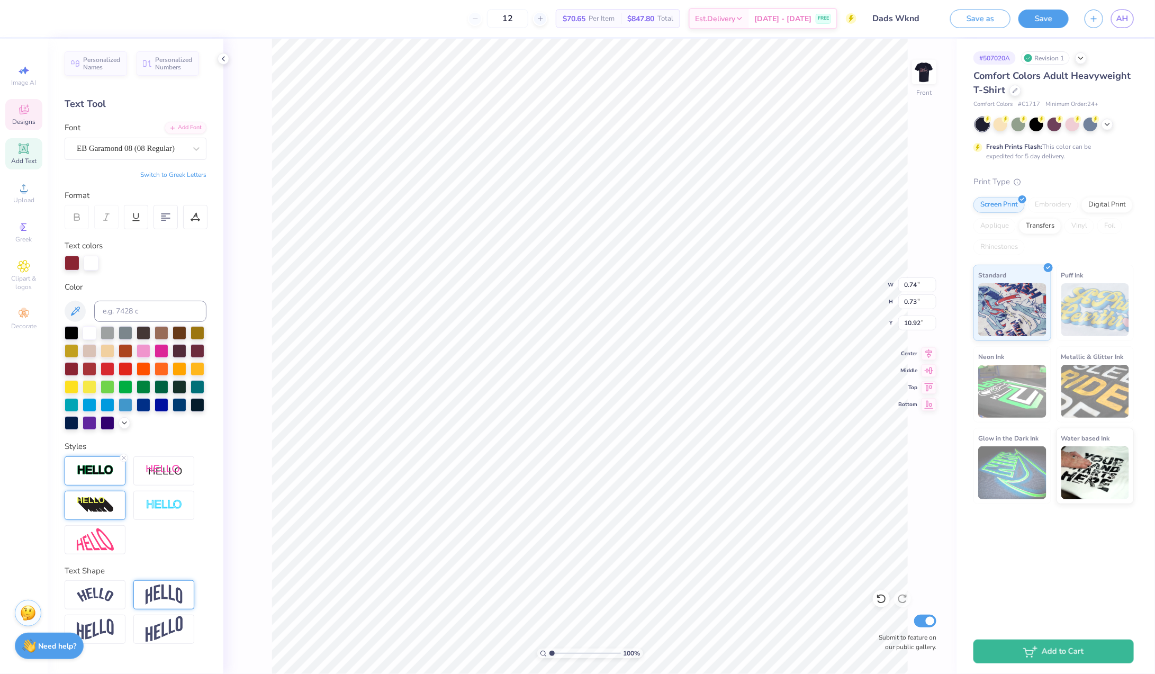
click at [242, 341] on div "100 % Front W 0.74 0.74 " H 0.73 0.73 " Y 10.92 10.92 " Center Middle Top Botto…" at bounding box center [589, 356] width 733 height 635
click at [193, 455] on icon at bounding box center [193, 458] width 6 height 6
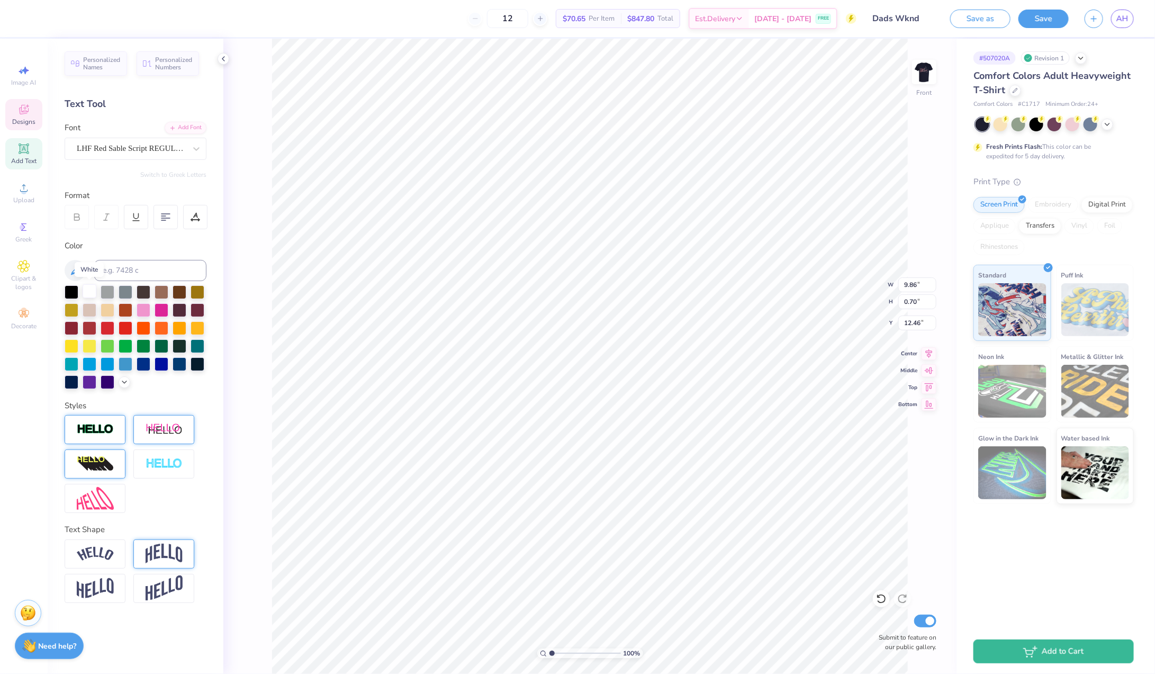
click at [88, 290] on div at bounding box center [90, 291] width 14 height 14
click at [106, 427] on img at bounding box center [95, 429] width 37 height 12
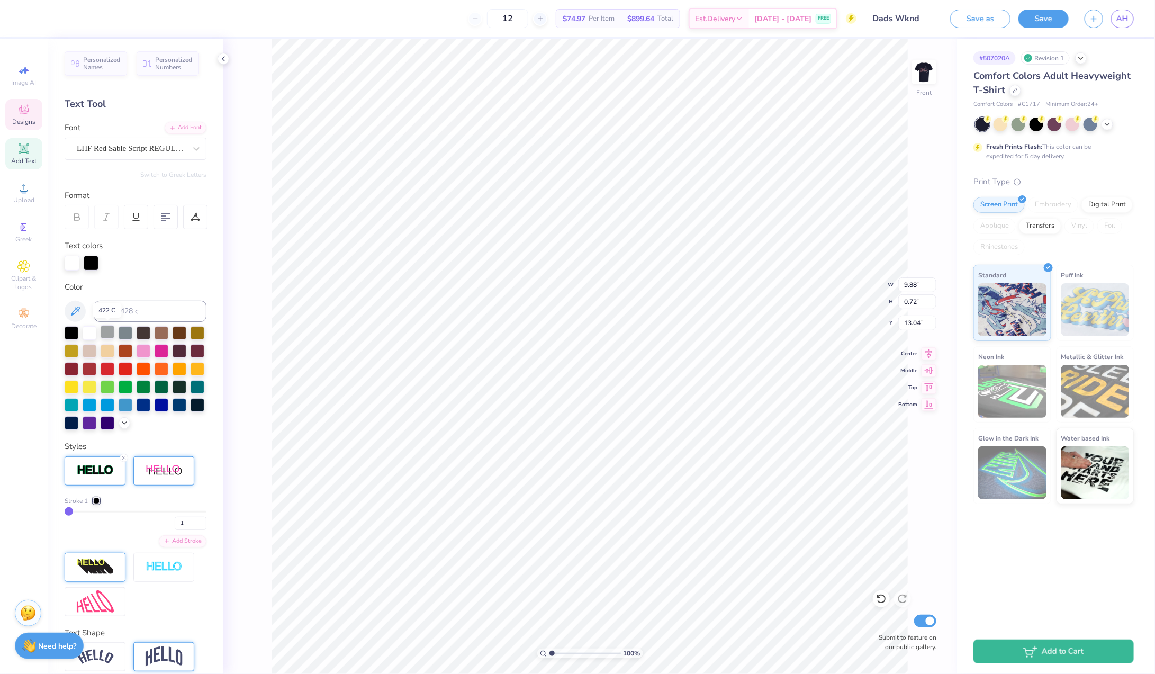
click at [109, 332] on div at bounding box center [108, 332] width 14 height 14
click at [107, 264] on div at bounding box center [110, 262] width 15 height 15
click at [112, 334] on div at bounding box center [108, 332] width 14 height 14
click at [92, 265] on div at bounding box center [91, 262] width 15 height 15
click at [110, 367] on div at bounding box center [108, 368] width 14 height 14
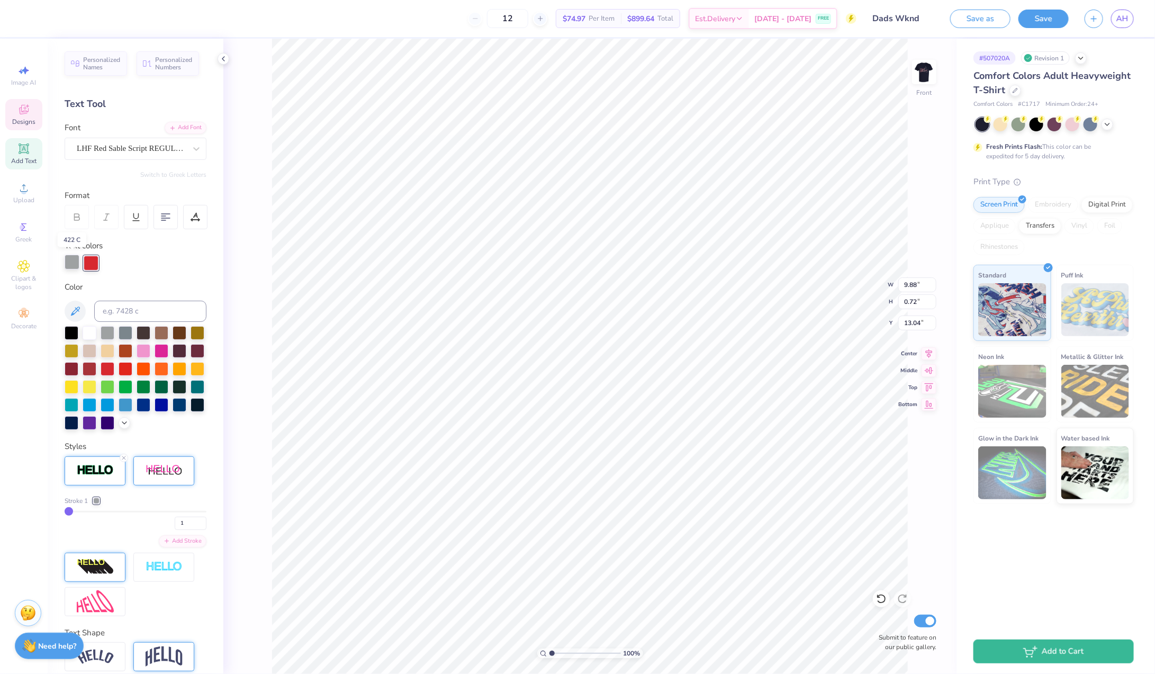
click at [70, 262] on div at bounding box center [72, 262] width 15 height 15
click at [89, 330] on div at bounding box center [90, 332] width 14 height 14
click at [112, 364] on div at bounding box center [108, 368] width 14 height 14
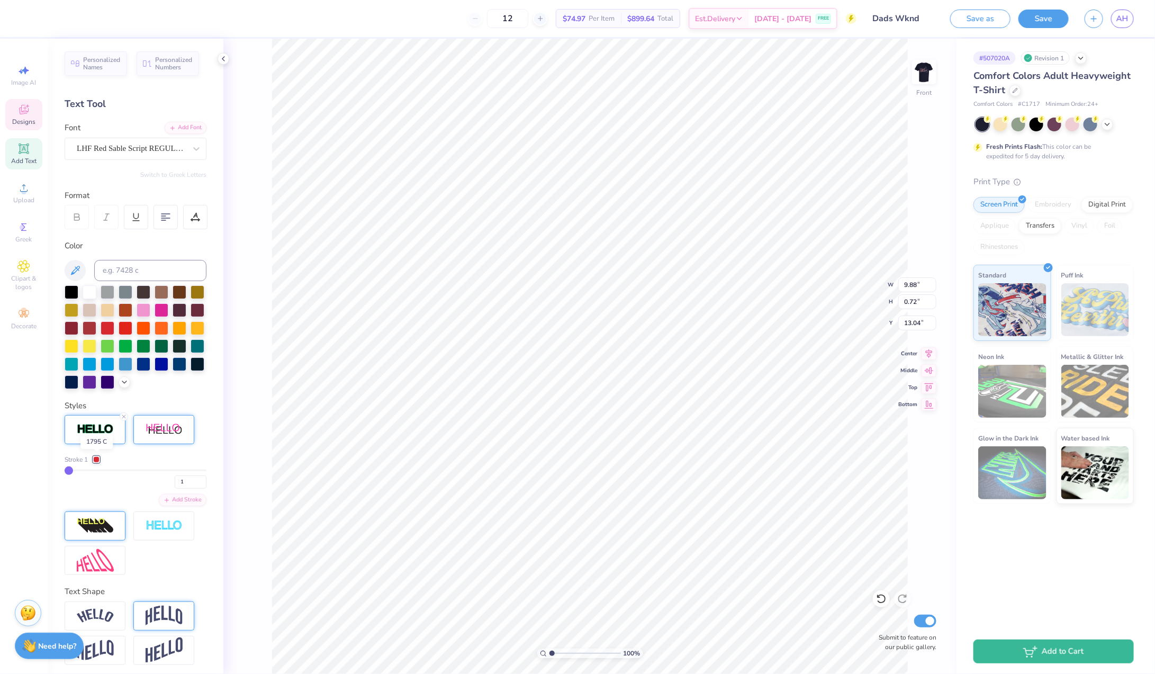
click at [98, 458] on div at bounding box center [96, 459] width 6 height 6
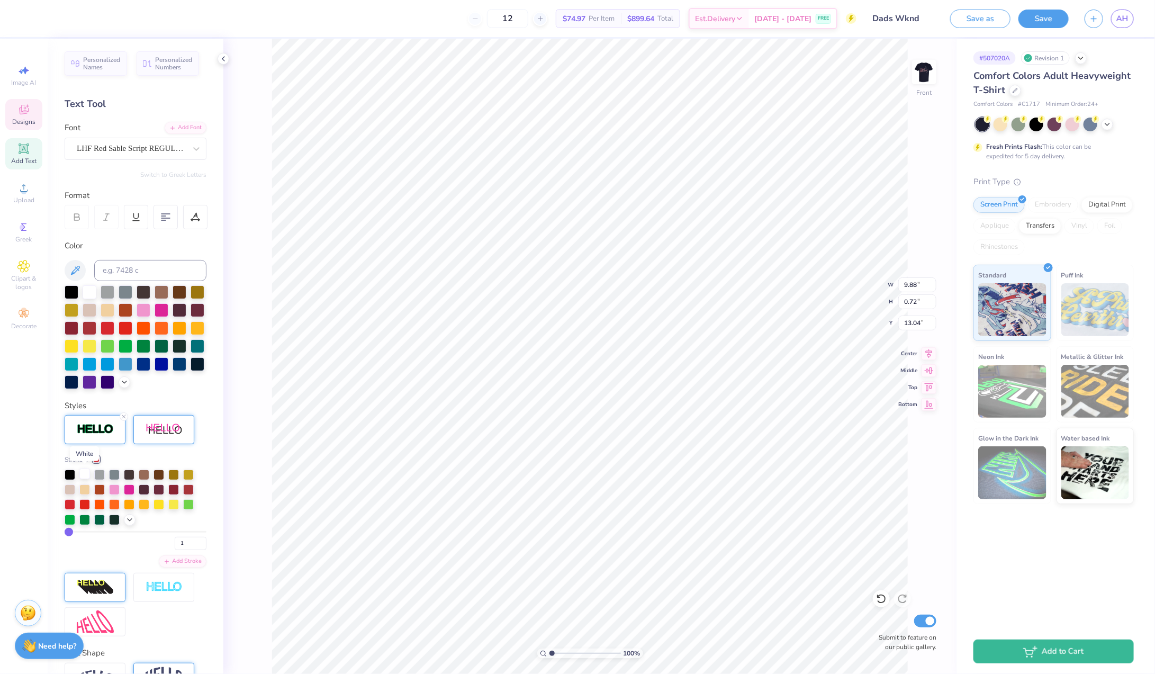
click at [85, 474] on div at bounding box center [84, 473] width 11 height 11
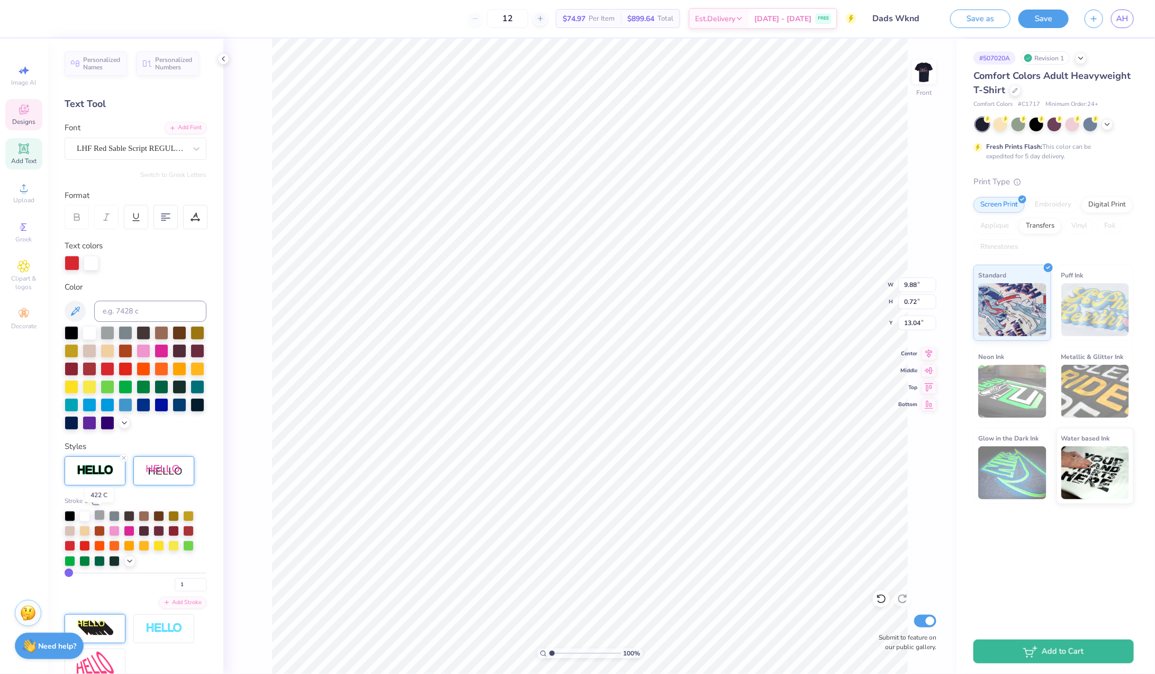
click at [100, 512] on div at bounding box center [99, 515] width 11 height 11
click at [89, 265] on div at bounding box center [91, 262] width 15 height 15
click at [89, 330] on div at bounding box center [90, 332] width 14 height 14
click at [71, 261] on div at bounding box center [72, 262] width 15 height 15
click at [109, 331] on div at bounding box center [108, 332] width 14 height 14
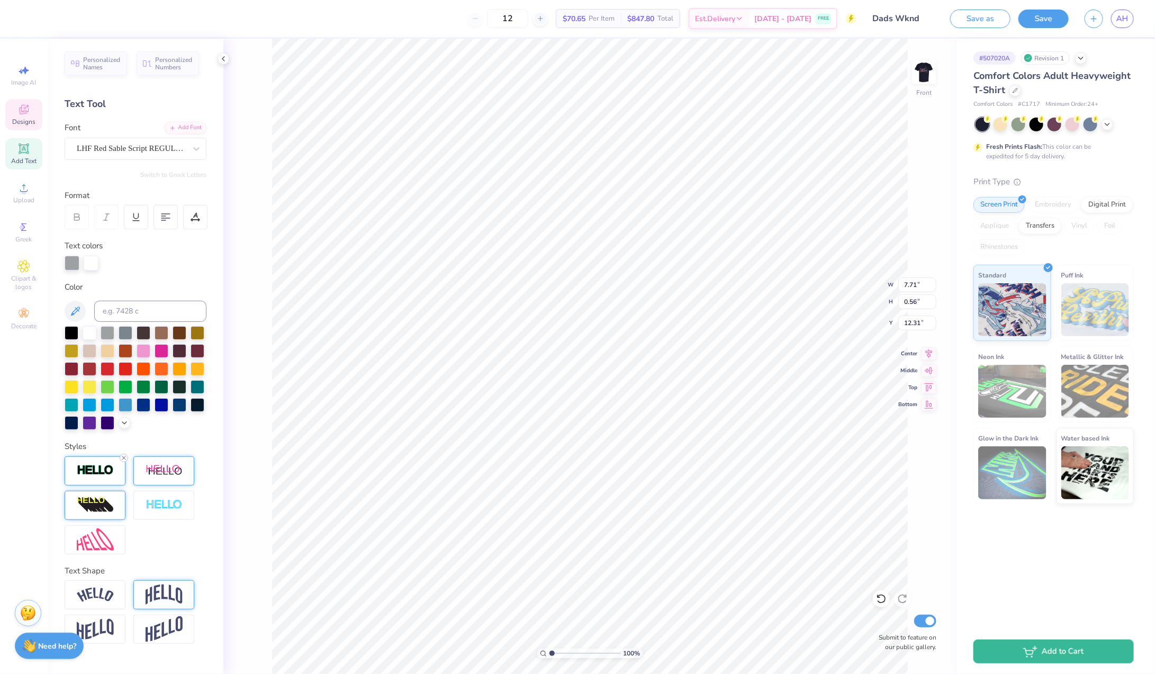
click at [124, 455] on icon at bounding box center [124, 458] width 6 height 6
click at [597, 551] on li "Group" at bounding box center [597, 559] width 83 height 21
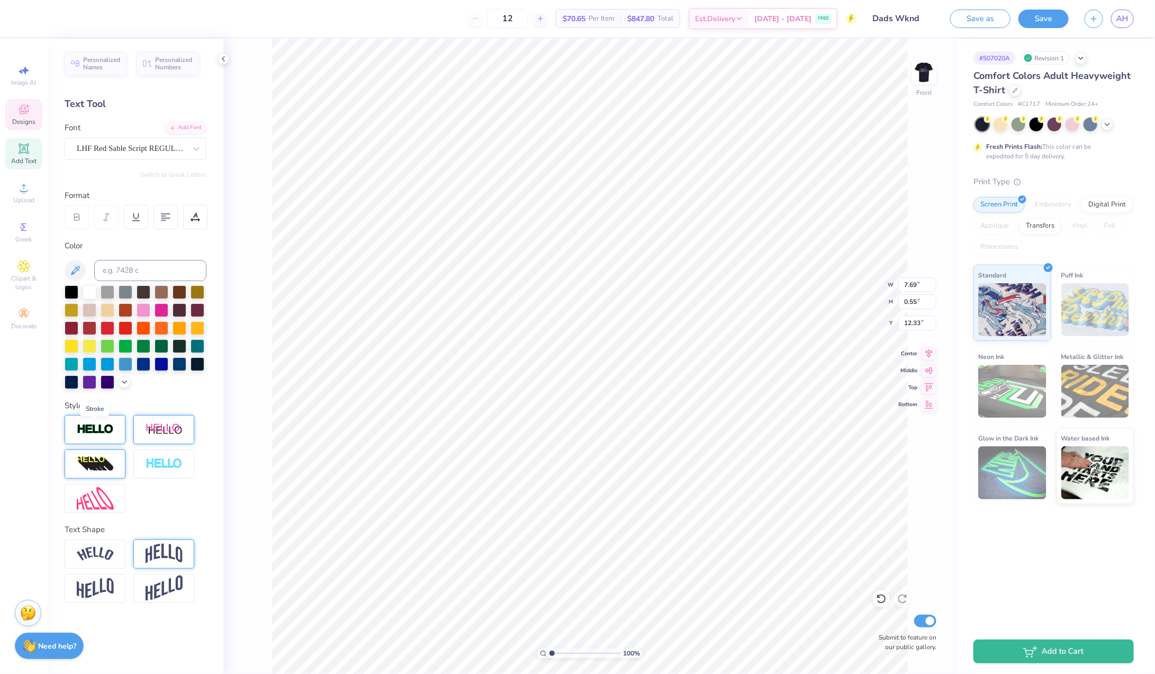
click at [94, 427] on img at bounding box center [95, 429] width 37 height 12
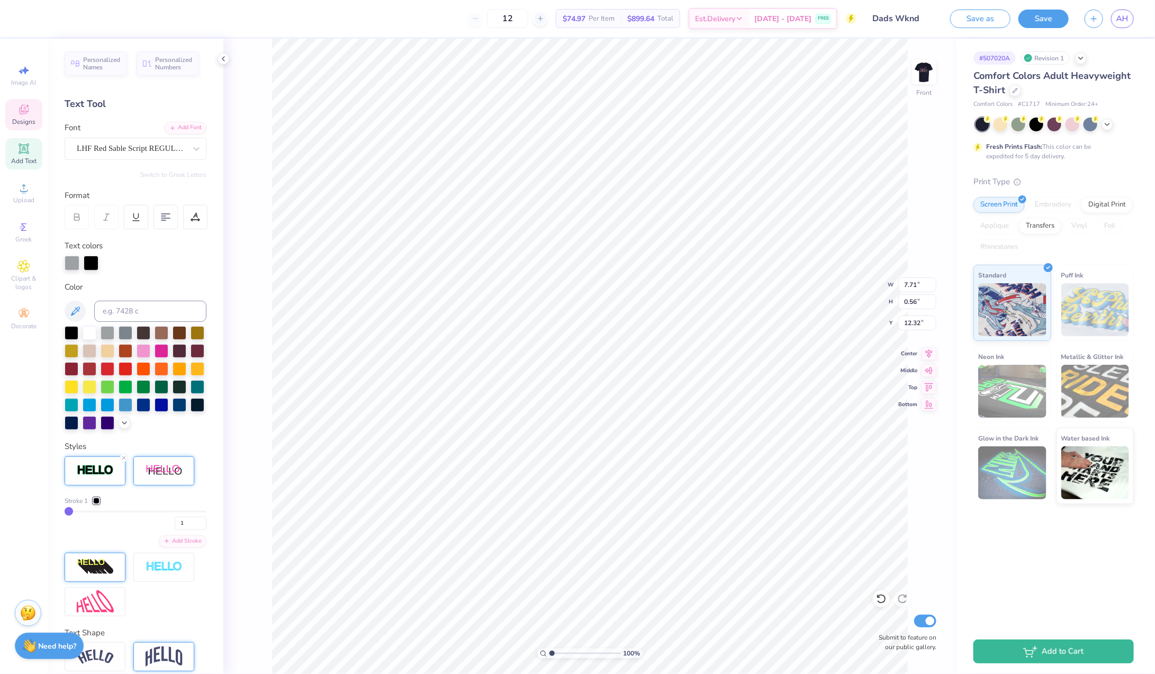
click at [97, 498] on div at bounding box center [96, 501] width 6 height 6
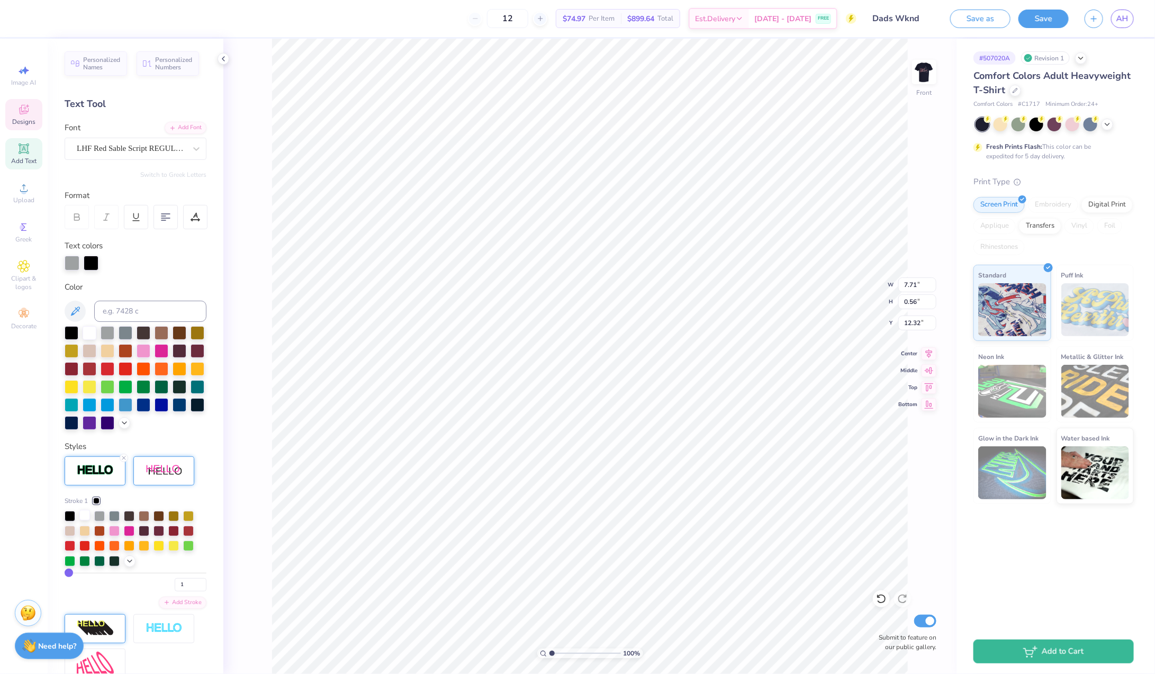
click at [85, 513] on div at bounding box center [84, 515] width 11 height 11
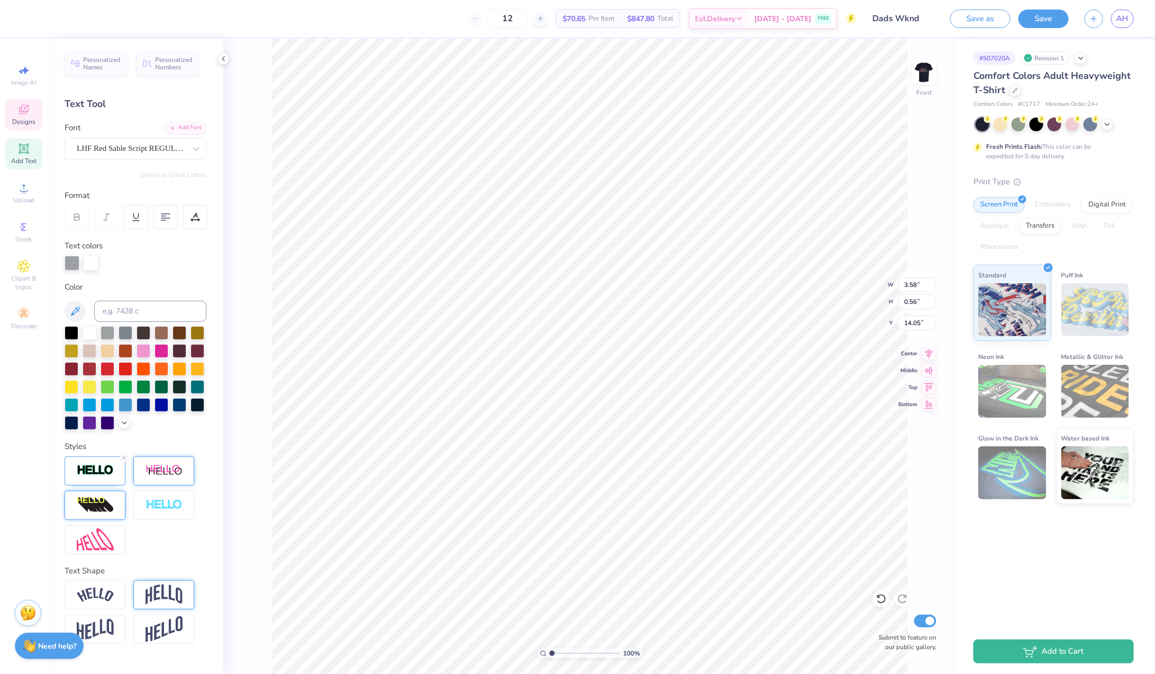
scroll to position [0, 2]
click at [691, 497] on li "Group" at bounding box center [689, 499] width 83 height 21
click at [102, 470] on img at bounding box center [95, 470] width 37 height 12
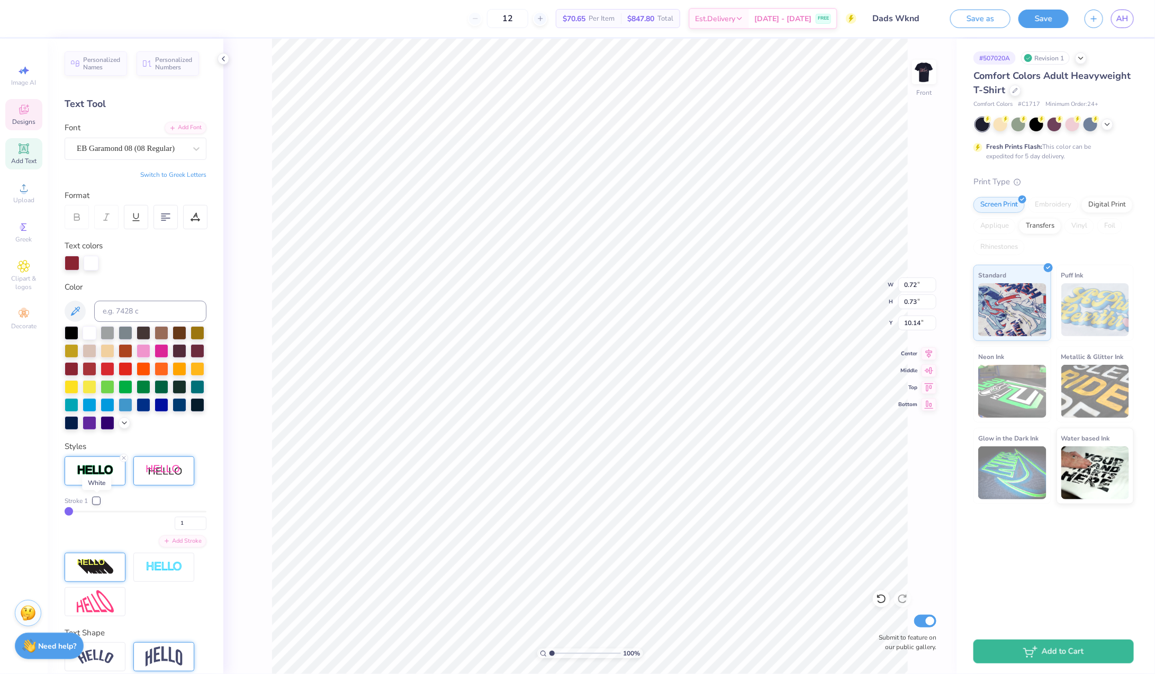
click at [98, 499] on div at bounding box center [96, 501] width 6 height 6
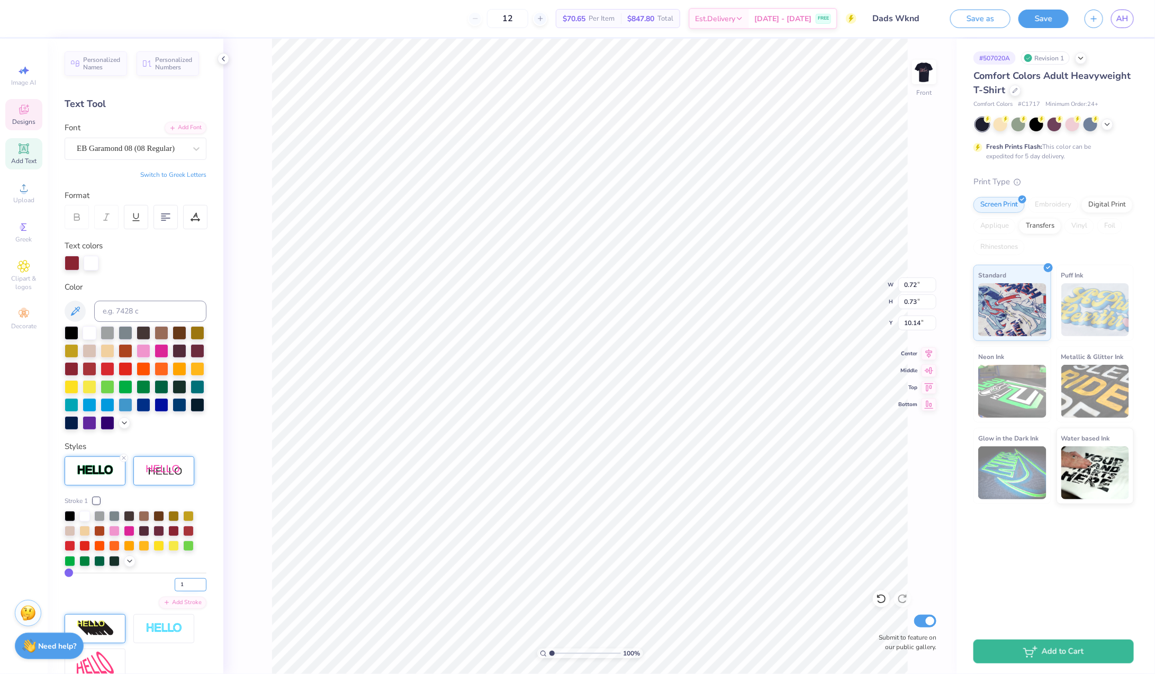
click at [187, 585] on input "1" at bounding box center [191, 584] width 32 height 13
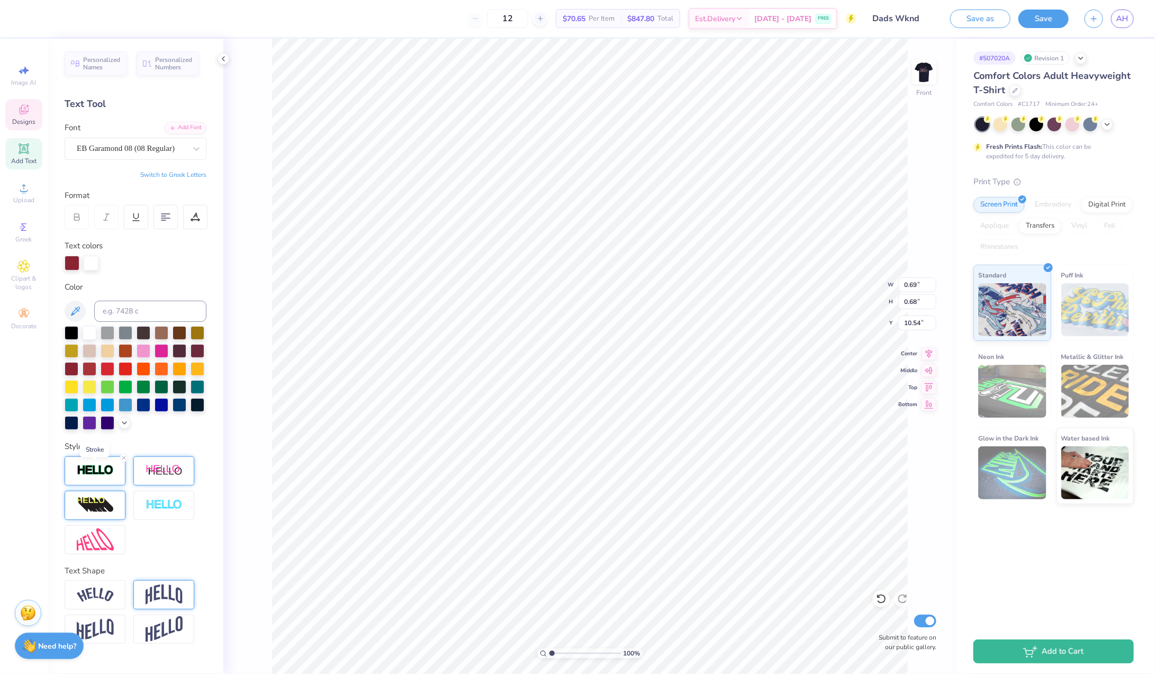
click at [92, 473] on img at bounding box center [95, 470] width 37 height 12
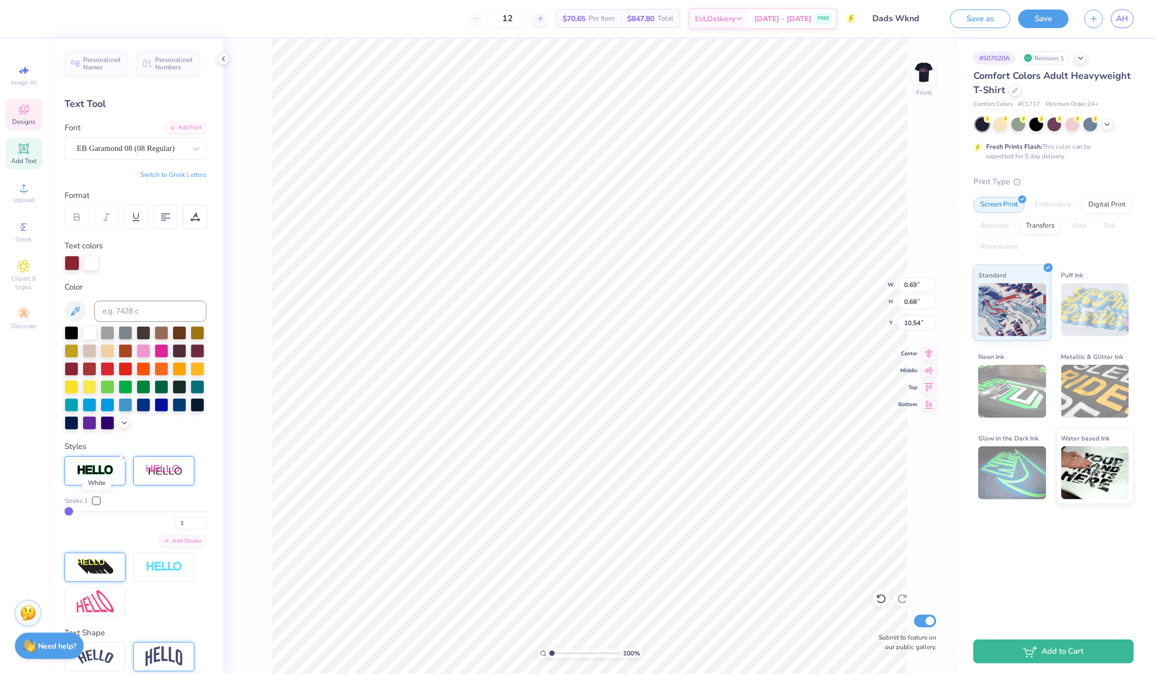
click at [100, 499] on div at bounding box center [96, 501] width 6 height 6
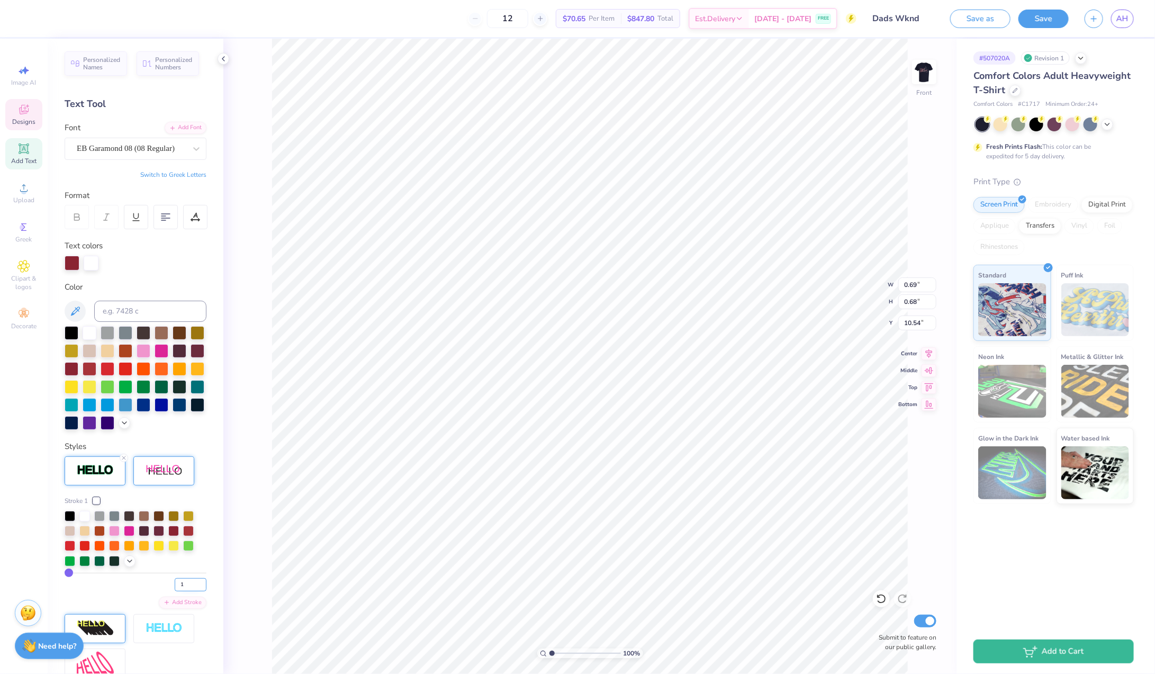
click at [194, 581] on input "1" at bounding box center [191, 584] width 32 height 13
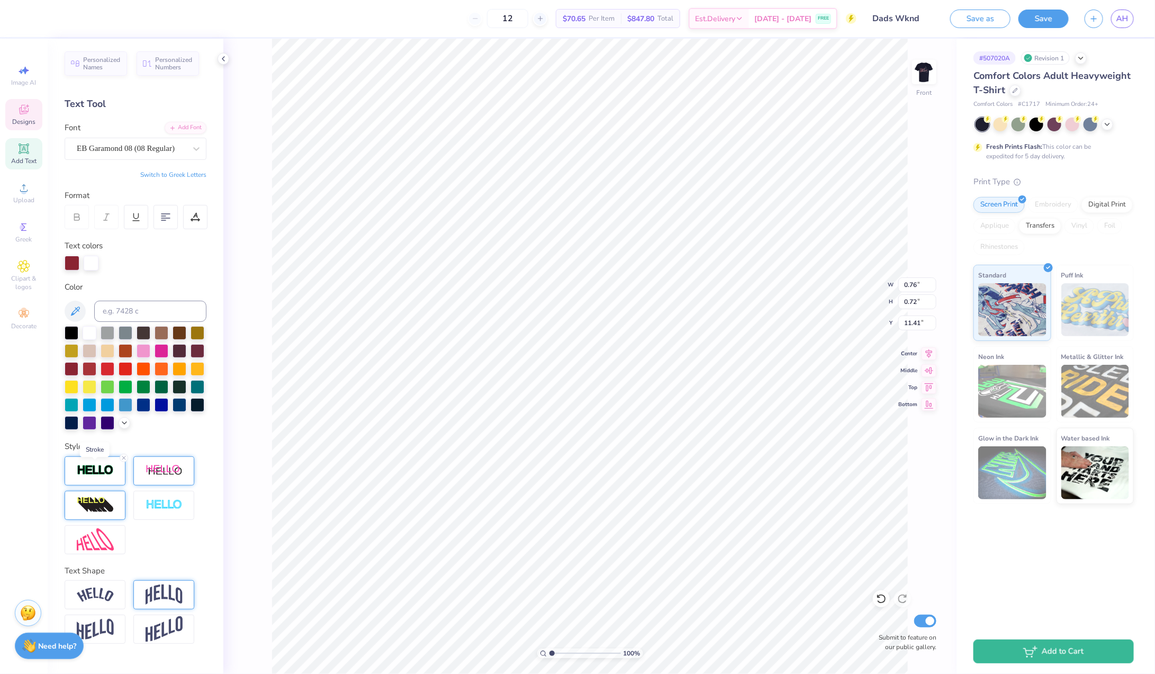
click at [102, 469] on img at bounding box center [95, 470] width 37 height 12
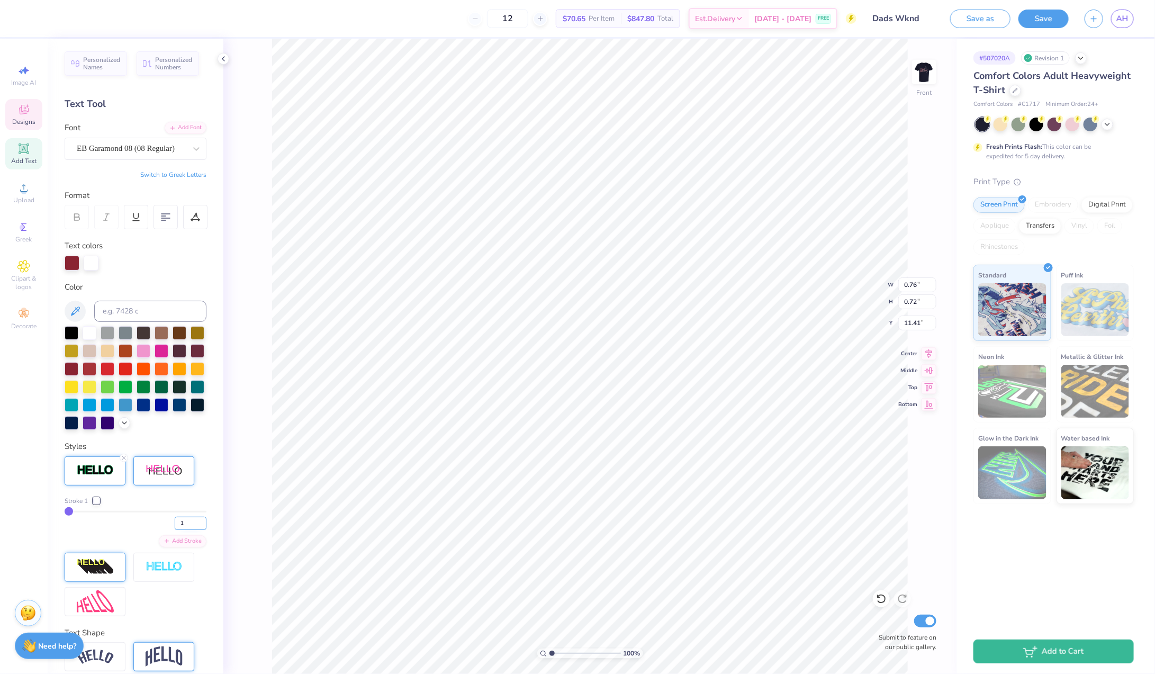
click at [194, 523] on input "1" at bounding box center [191, 523] width 32 height 13
click at [125, 456] on icon at bounding box center [124, 458] width 6 height 6
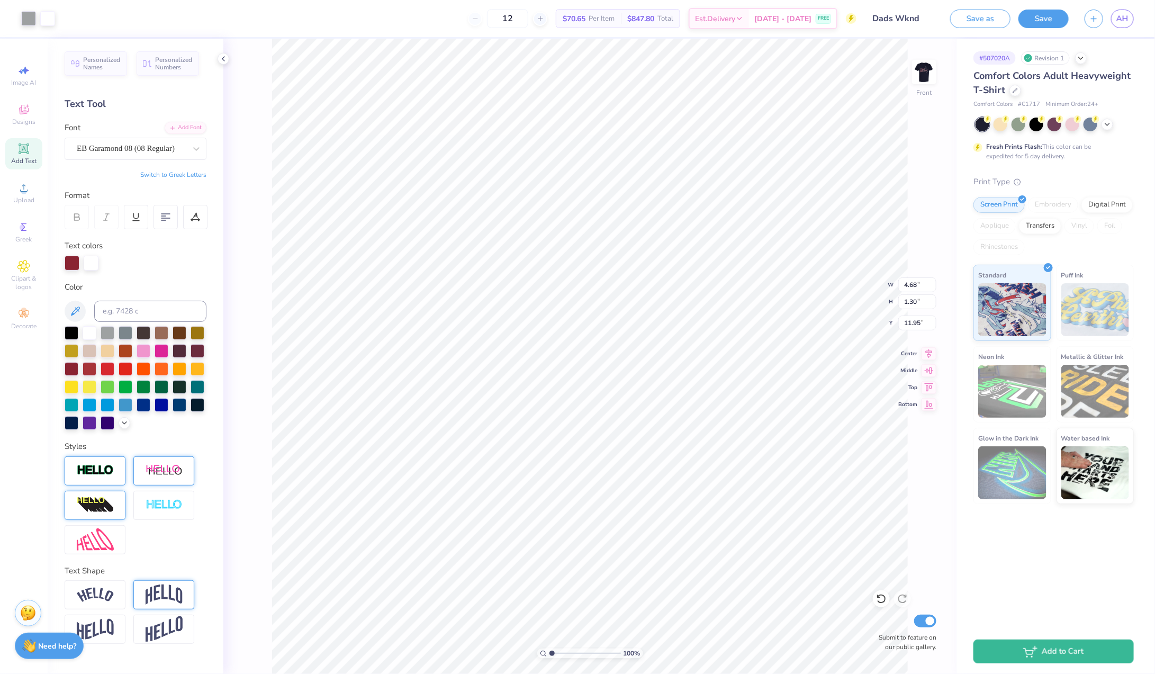
click at [109, 467] on img at bounding box center [95, 470] width 37 height 12
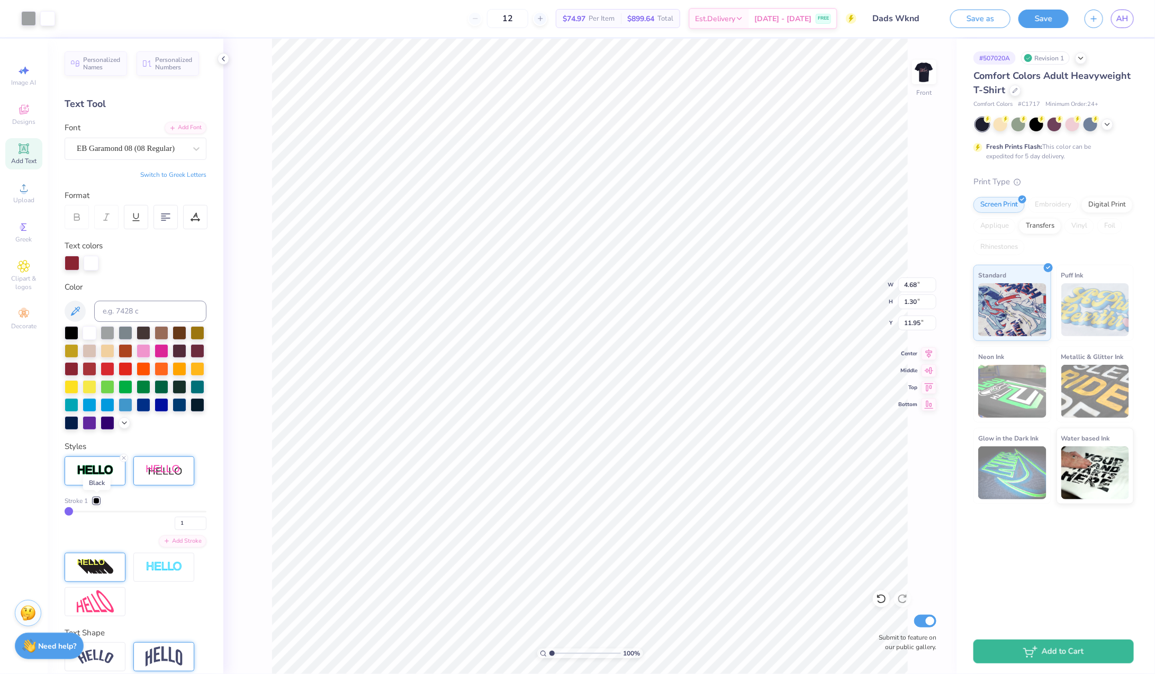
click at [96, 500] on div at bounding box center [96, 501] width 6 height 6
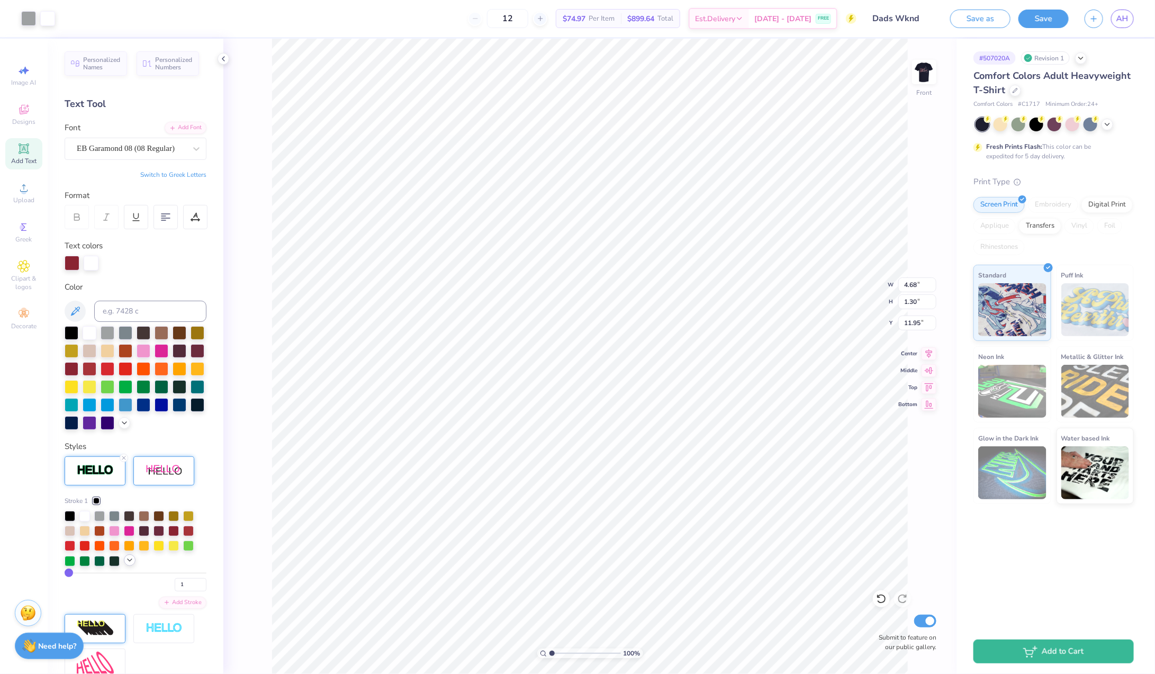
click at [130, 559] on icon at bounding box center [129, 560] width 8 height 8
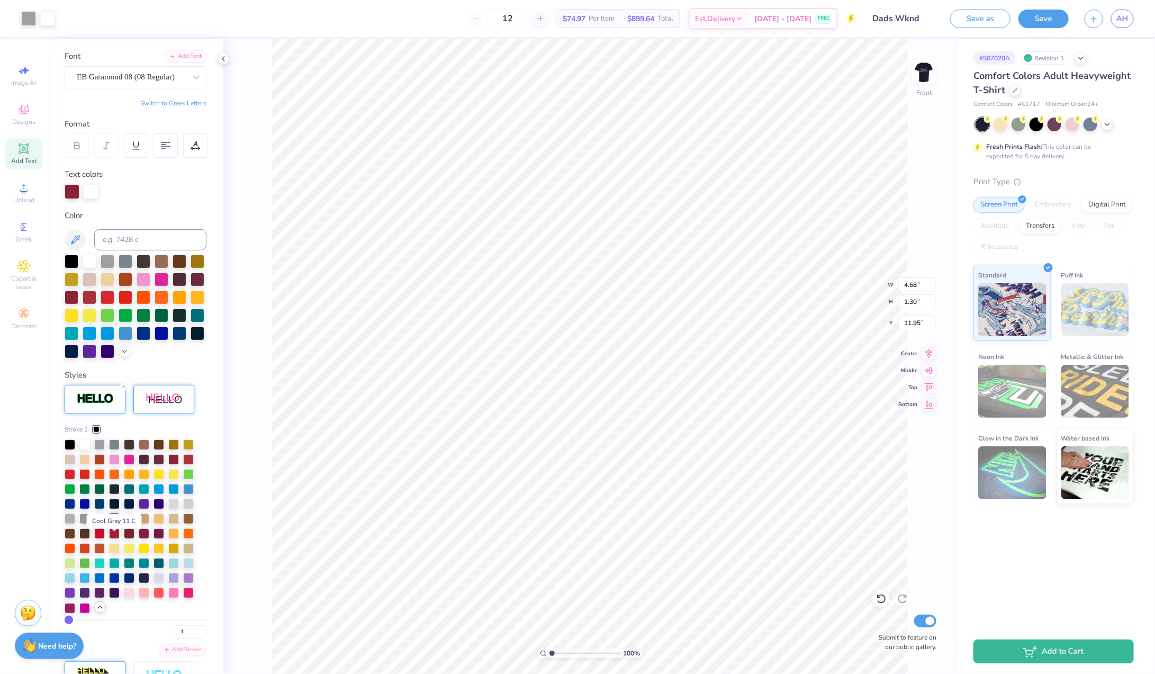
scroll to position [81, 0]
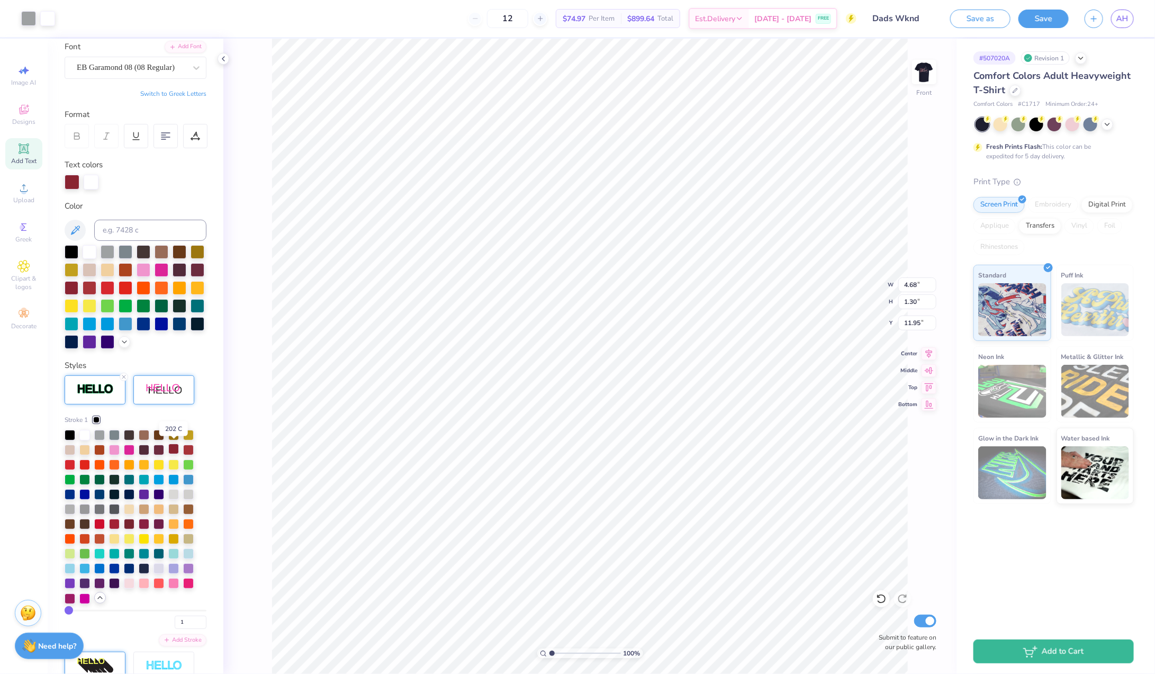
click at [177, 449] on div at bounding box center [173, 449] width 11 height 11
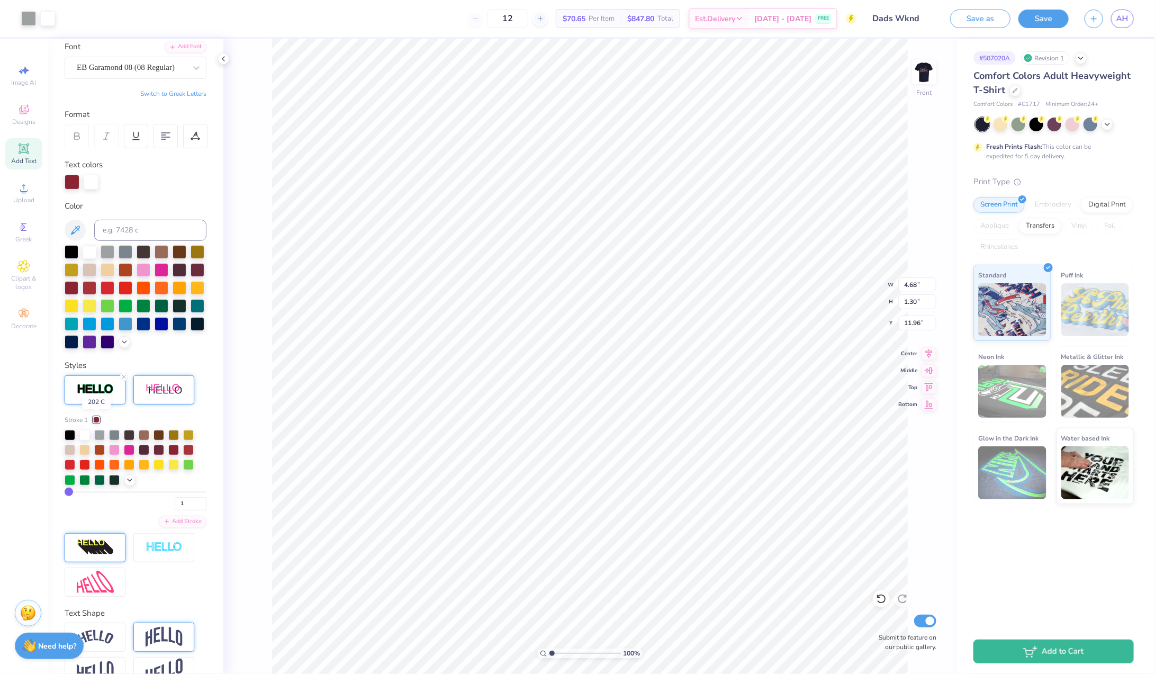
click at [97, 417] on div at bounding box center [96, 420] width 6 height 6
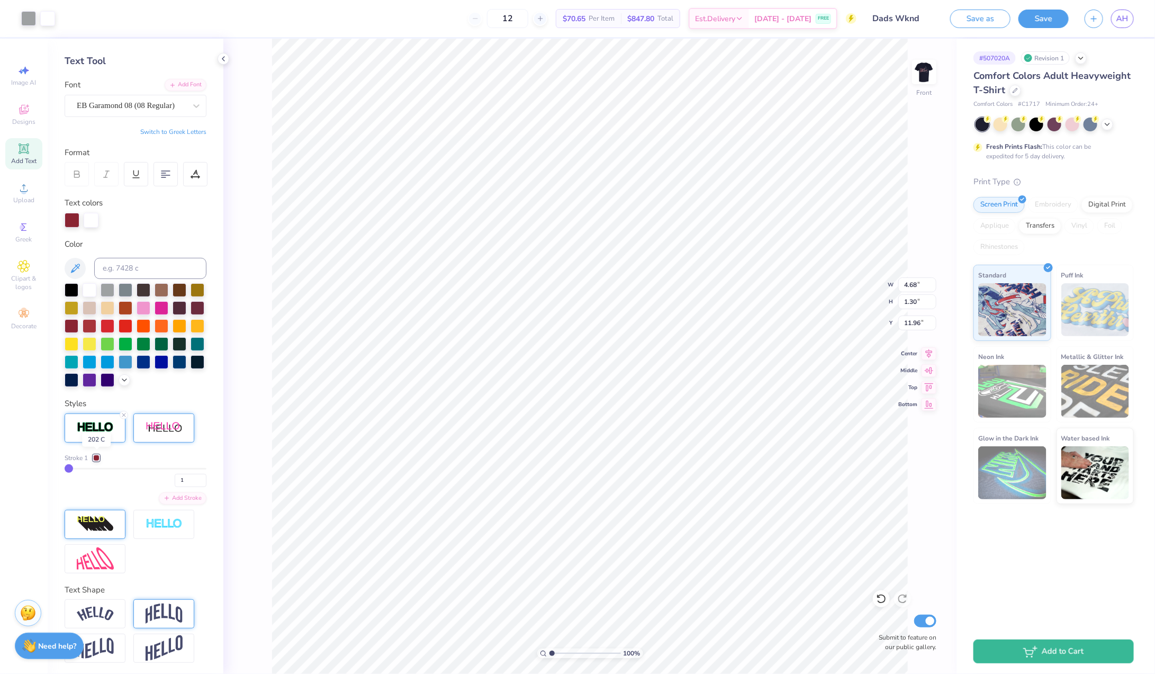
click at [98, 457] on div at bounding box center [96, 458] width 6 height 6
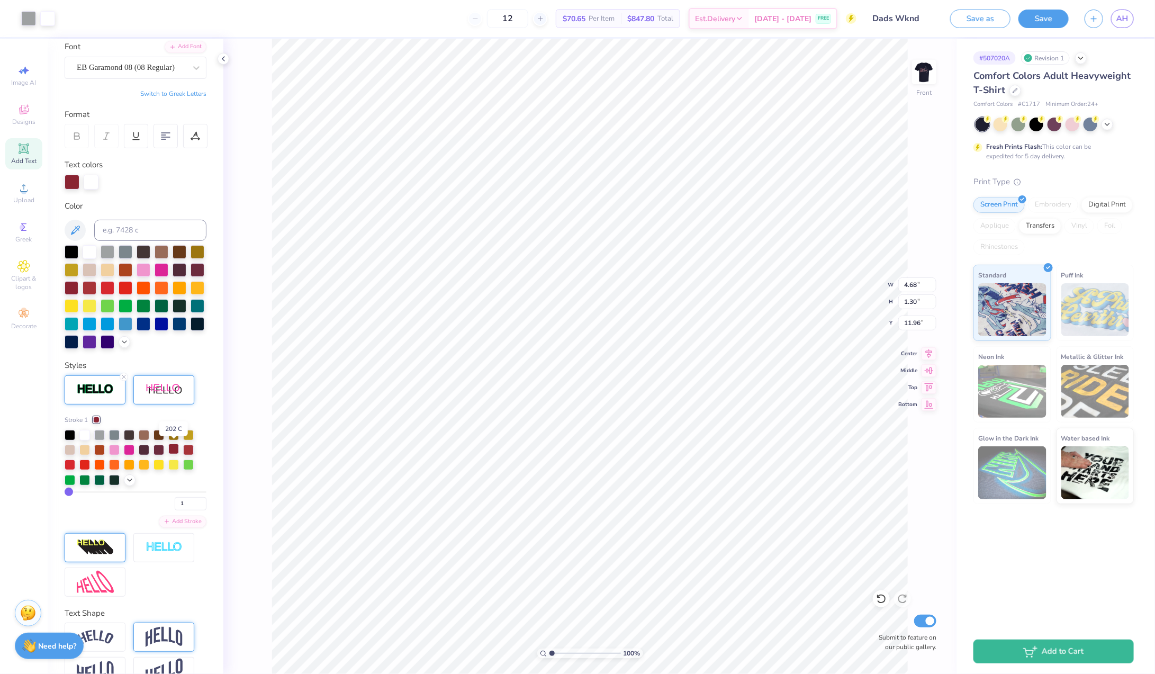
click at [175, 448] on div at bounding box center [173, 449] width 11 height 11
click at [270, 486] on div "100 % Front W 4.68 4.68 " H 1.30 1.30 " Y 11.96 11.96 " Center Middle Top Botto…" at bounding box center [589, 356] width 733 height 635
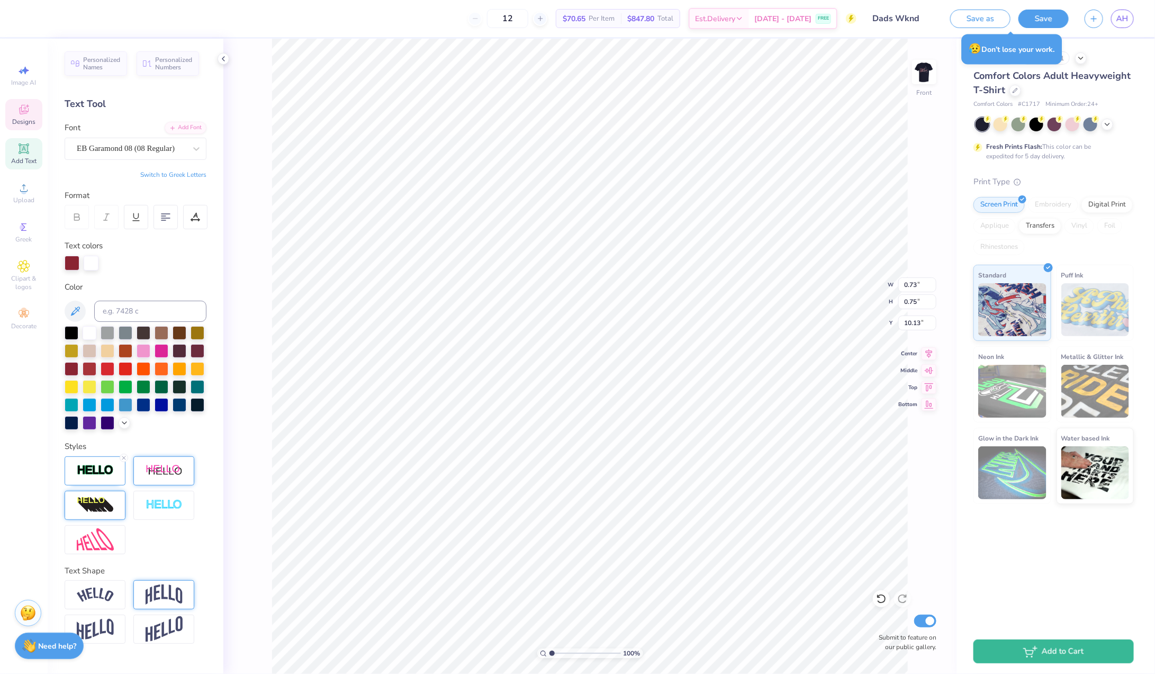
scroll to position [0, 0]
click at [124, 456] on icon at bounding box center [124, 458] width 6 height 6
click at [123, 455] on icon at bounding box center [124, 458] width 6 height 6
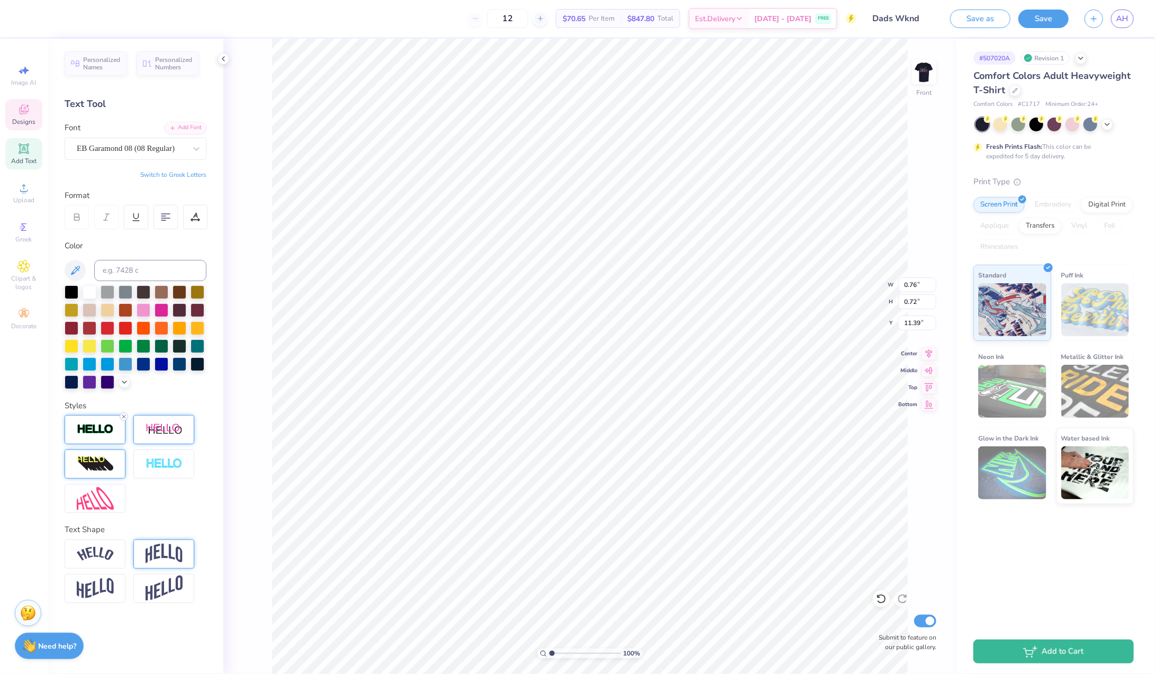
click at [124, 417] on line at bounding box center [123, 416] width 3 height 3
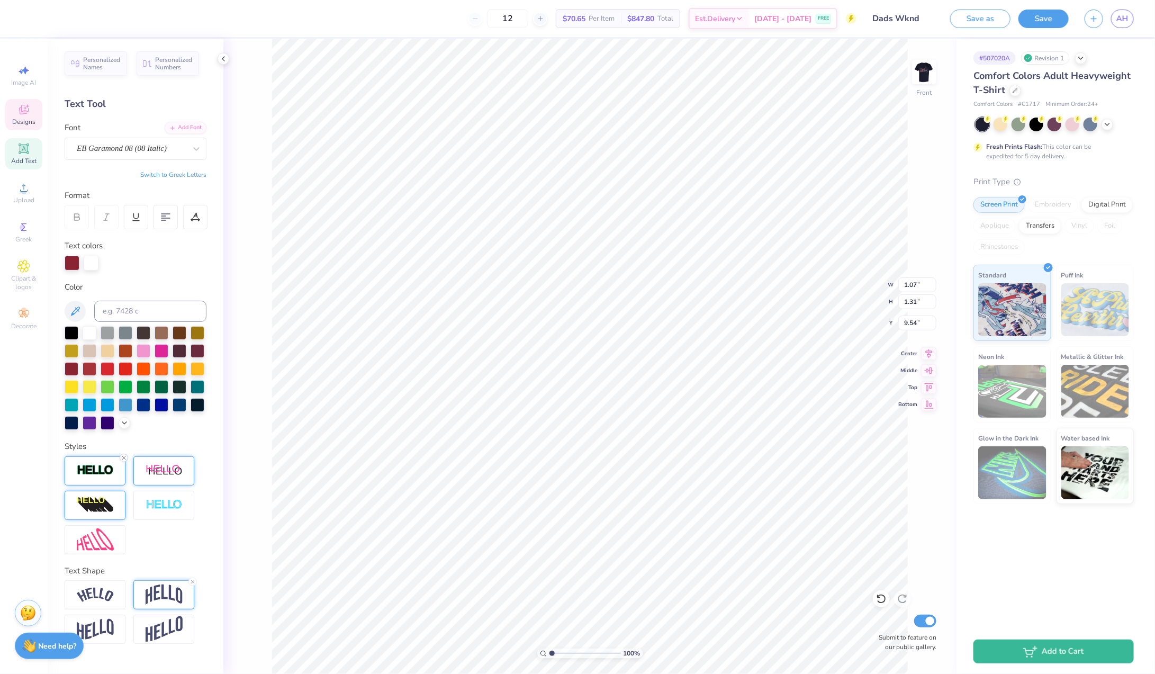
click at [128, 455] on div at bounding box center [124, 458] width 8 height 8
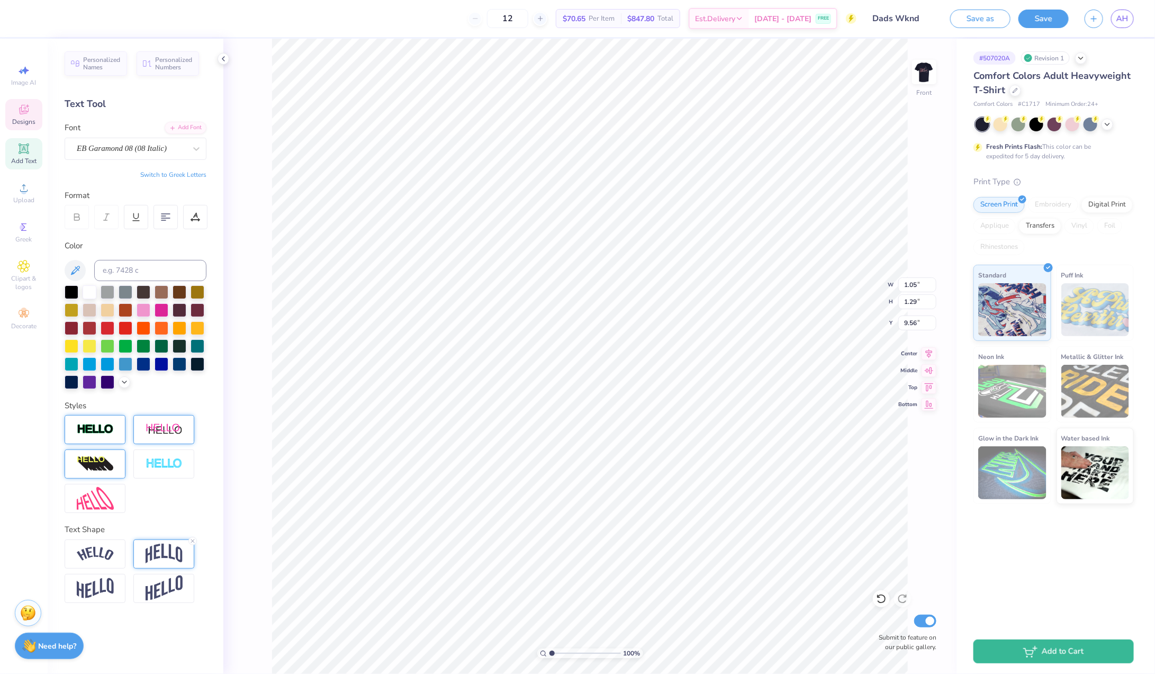
click at [252, 454] on div "100 % Front W 1.05 1.05 " H 1.29 1.29 " Y 9.56 9.56 " Center Middle Top Bottom …" at bounding box center [589, 356] width 733 height 635
click at [108, 427] on img at bounding box center [95, 429] width 37 height 12
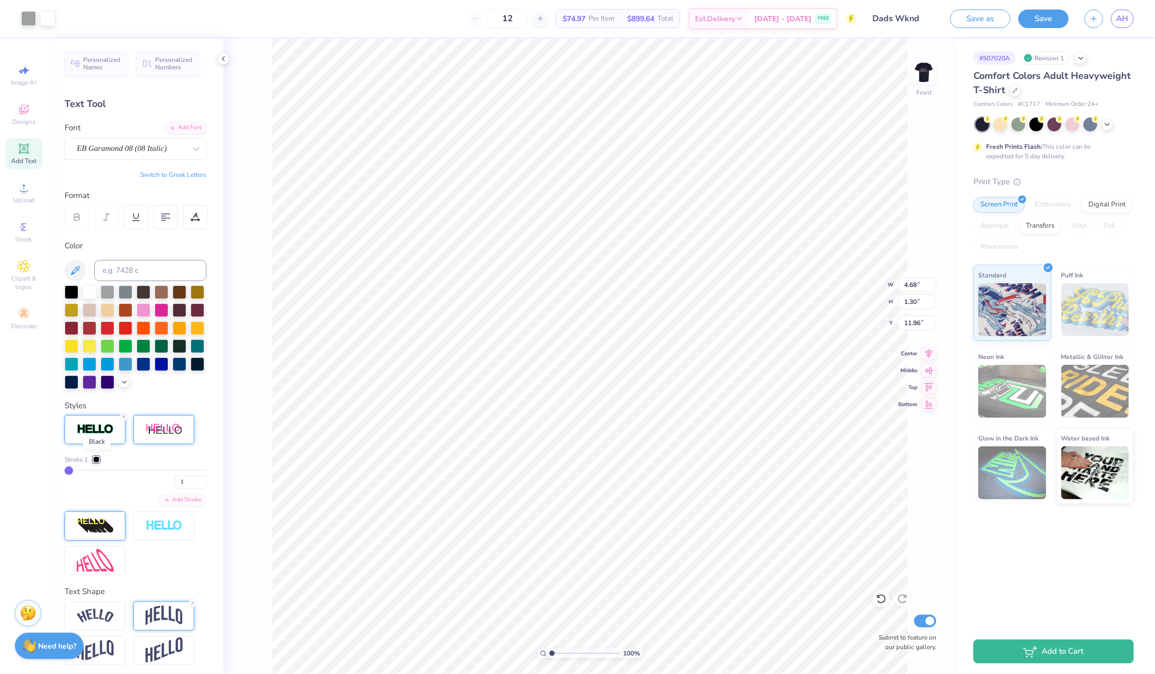
click at [96, 458] on div at bounding box center [96, 459] width 6 height 6
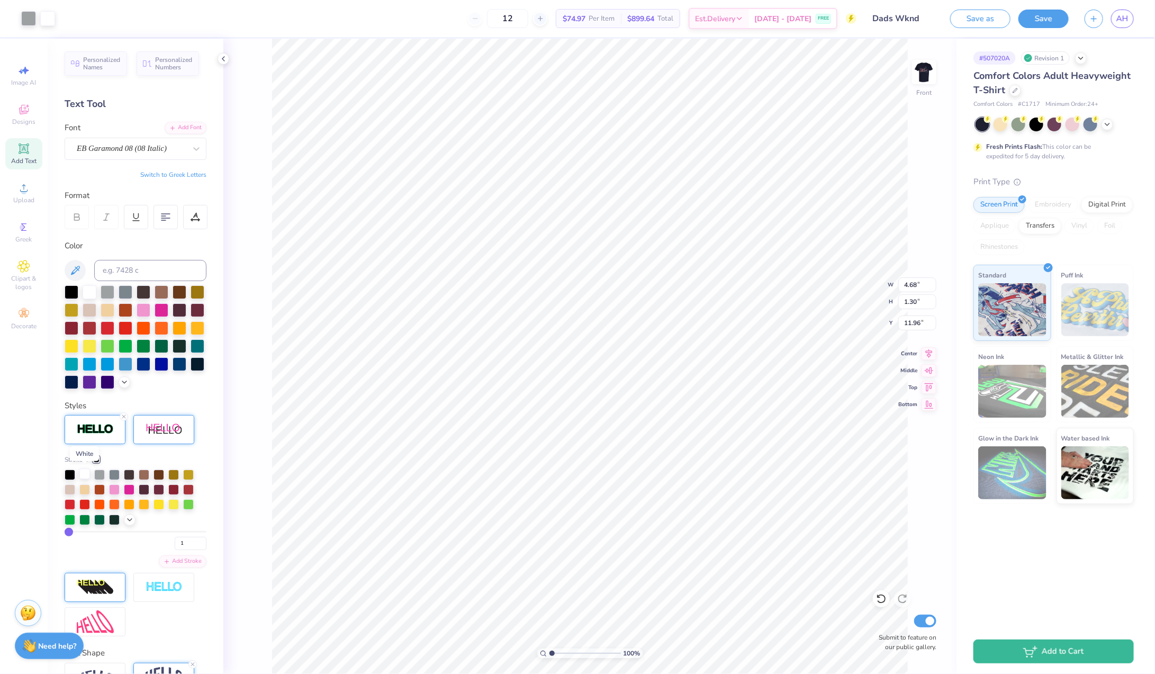
click at [85, 475] on div at bounding box center [84, 473] width 11 height 11
click at [75, 328] on div at bounding box center [72, 327] width 14 height 14
click at [73, 329] on div at bounding box center [72, 327] width 14 height 14
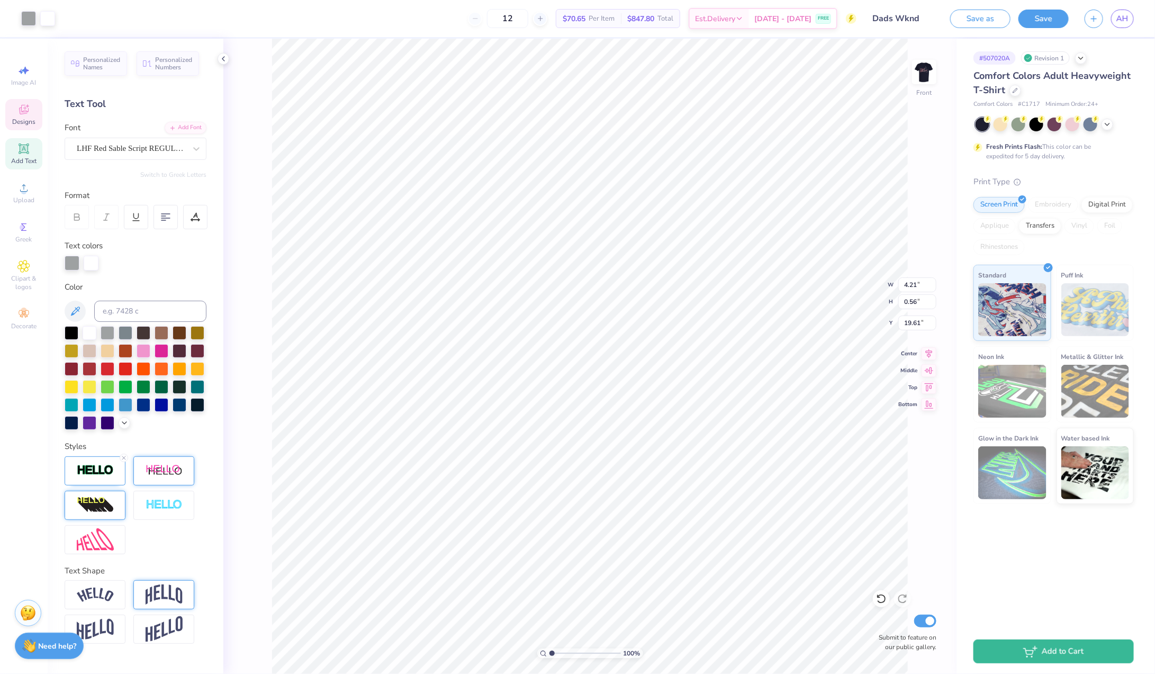
scroll to position [0, 3]
click at [73, 365] on div at bounding box center [72, 368] width 14 height 14
click at [69, 368] on div at bounding box center [72, 368] width 14 height 14
click at [124, 455] on icon at bounding box center [124, 458] width 6 height 6
click at [882, 598] on icon at bounding box center [881, 598] width 11 height 11
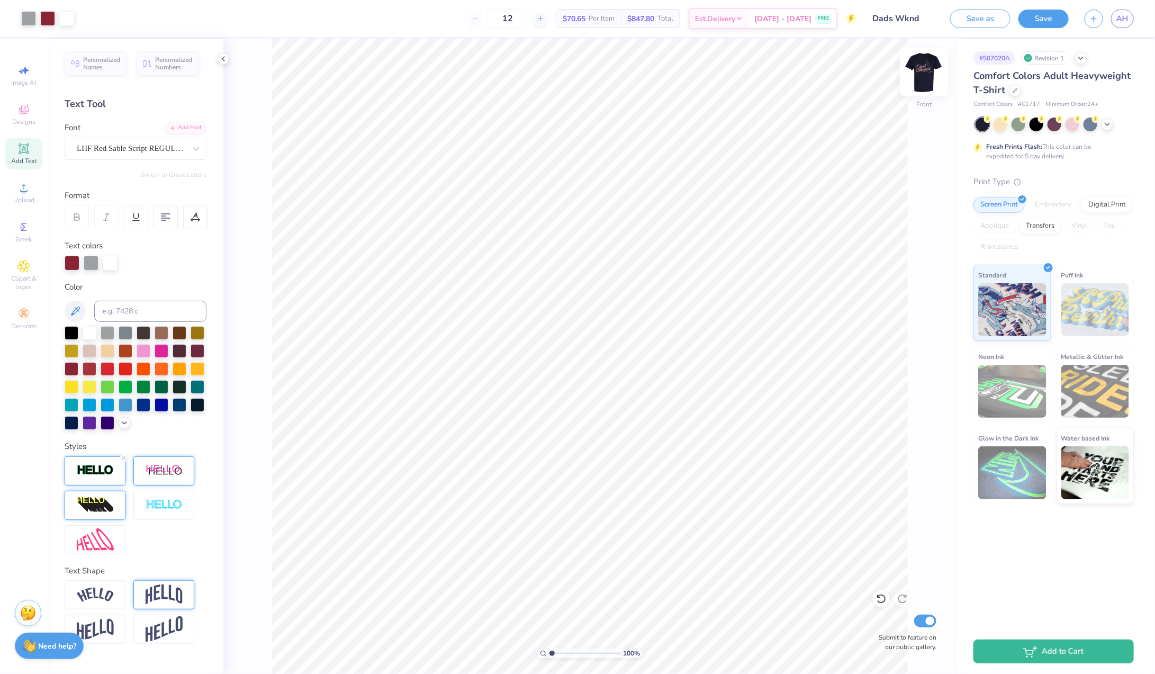
click at [930, 70] on img at bounding box center [924, 72] width 42 height 42
click at [885, 597] on icon at bounding box center [881, 599] width 9 height 10
click at [924, 76] on img at bounding box center [924, 72] width 42 height 42
click at [930, 67] on img at bounding box center [924, 72] width 42 height 42
click at [926, 70] on img at bounding box center [924, 72] width 42 height 42
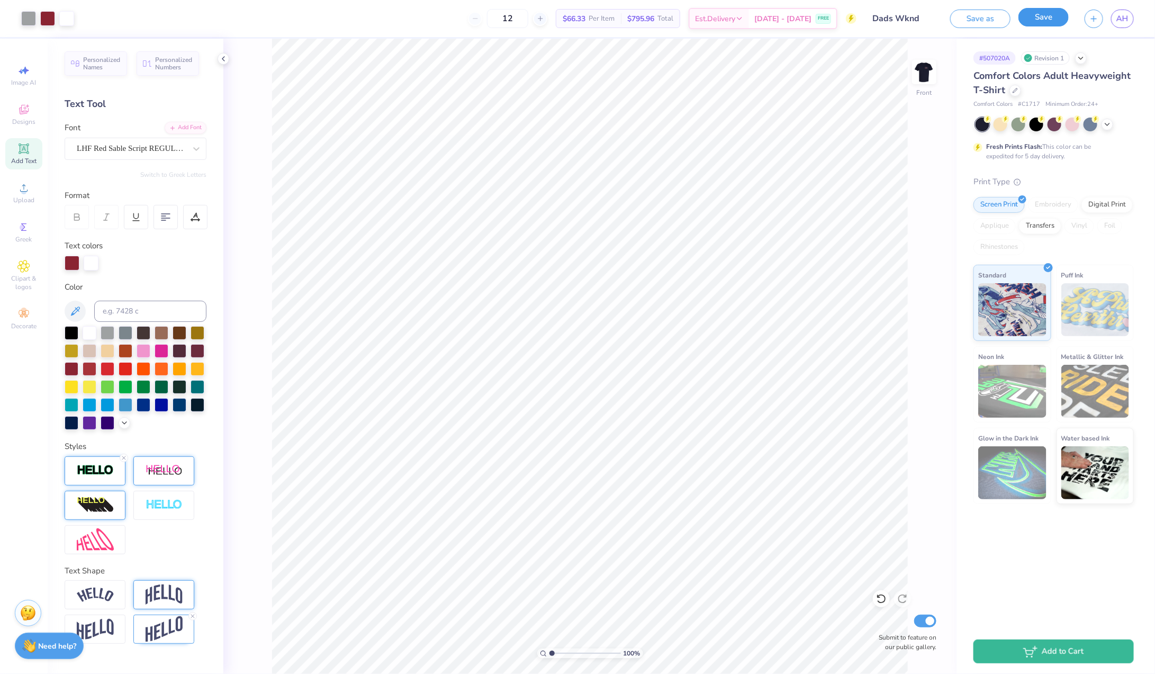
click at [1042, 23] on button "Save" at bounding box center [1043, 17] width 50 height 19
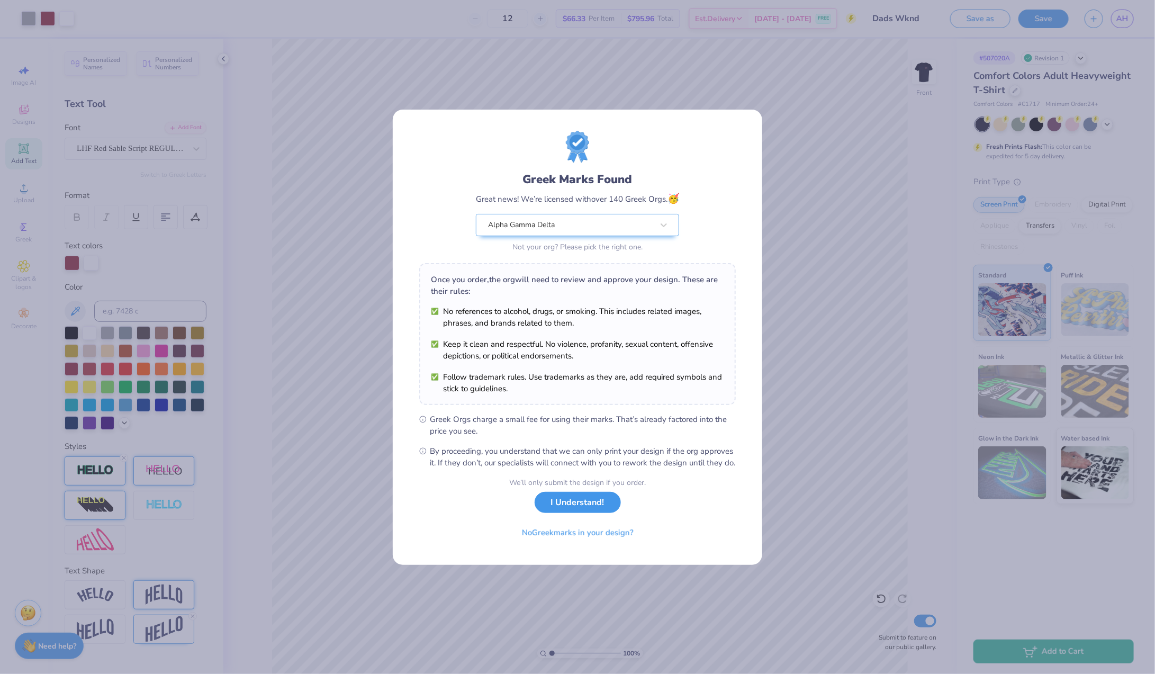
click at [582, 509] on button "I Understand!" at bounding box center [578, 503] width 86 height 22
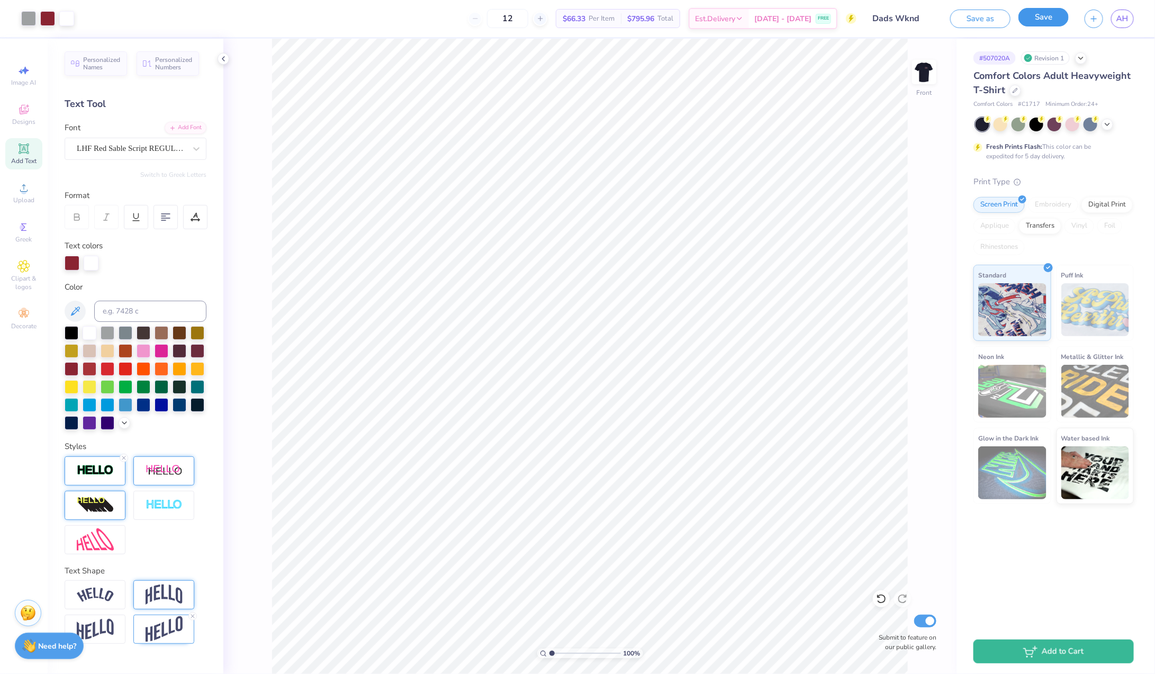
click at [1045, 20] on button "Save" at bounding box center [1043, 17] width 50 height 19
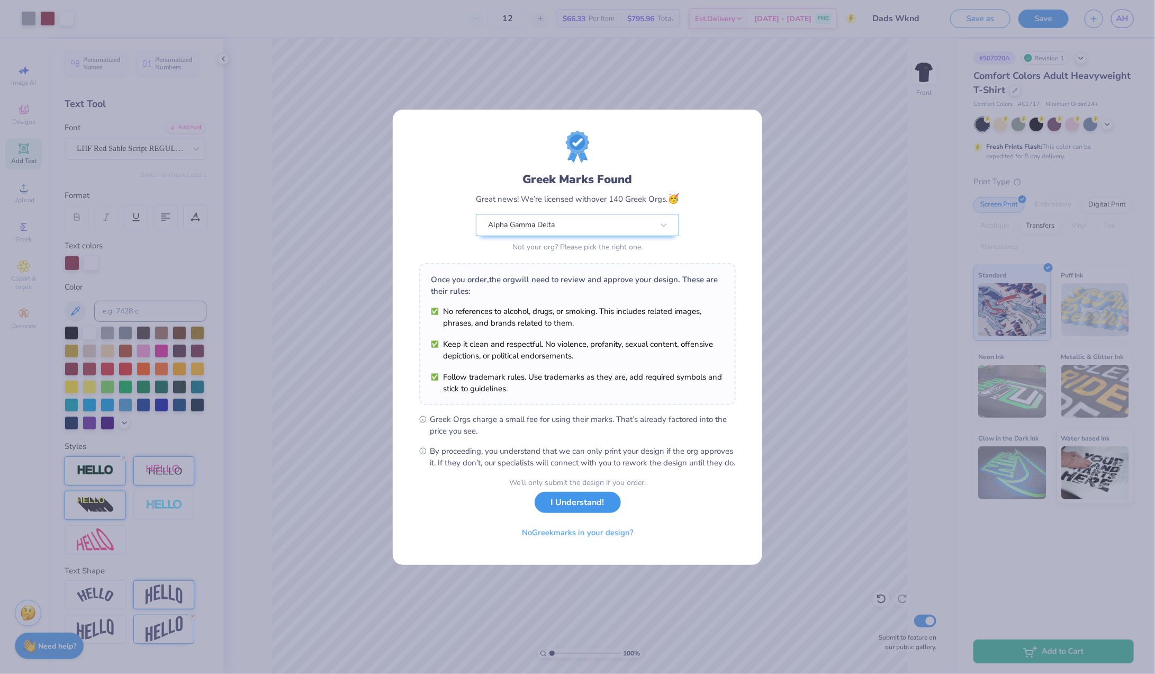
click at [600, 504] on button "I Understand!" at bounding box center [578, 503] width 86 height 22
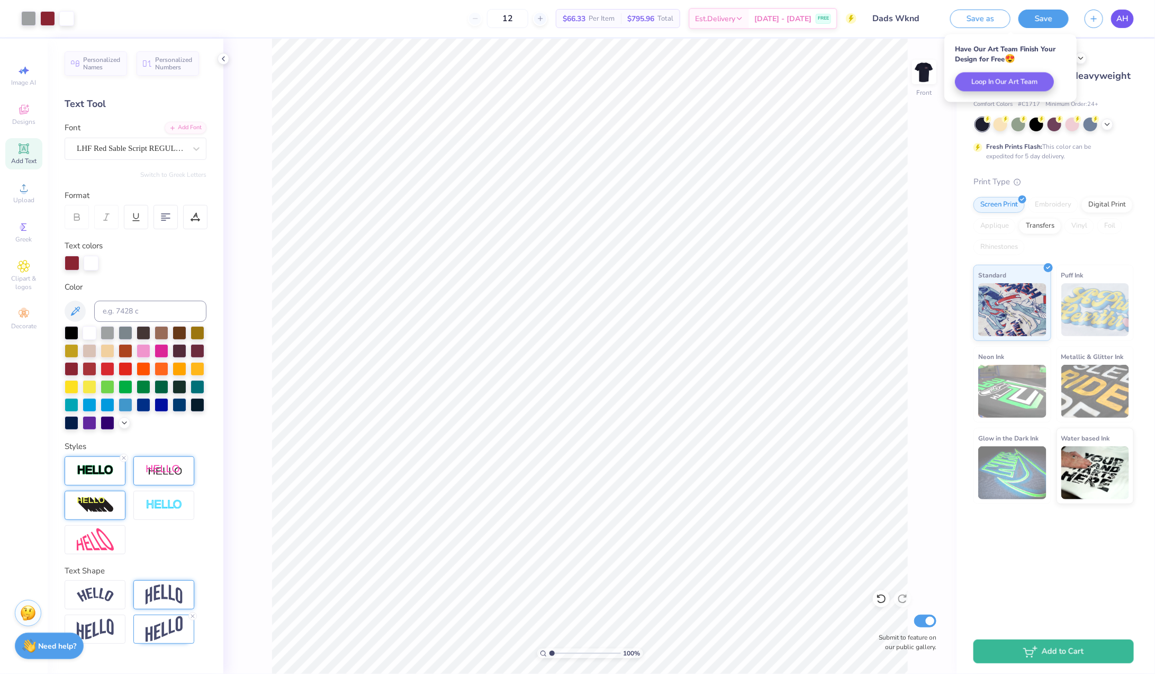
click at [1126, 20] on span "AH" at bounding box center [1122, 19] width 12 height 12
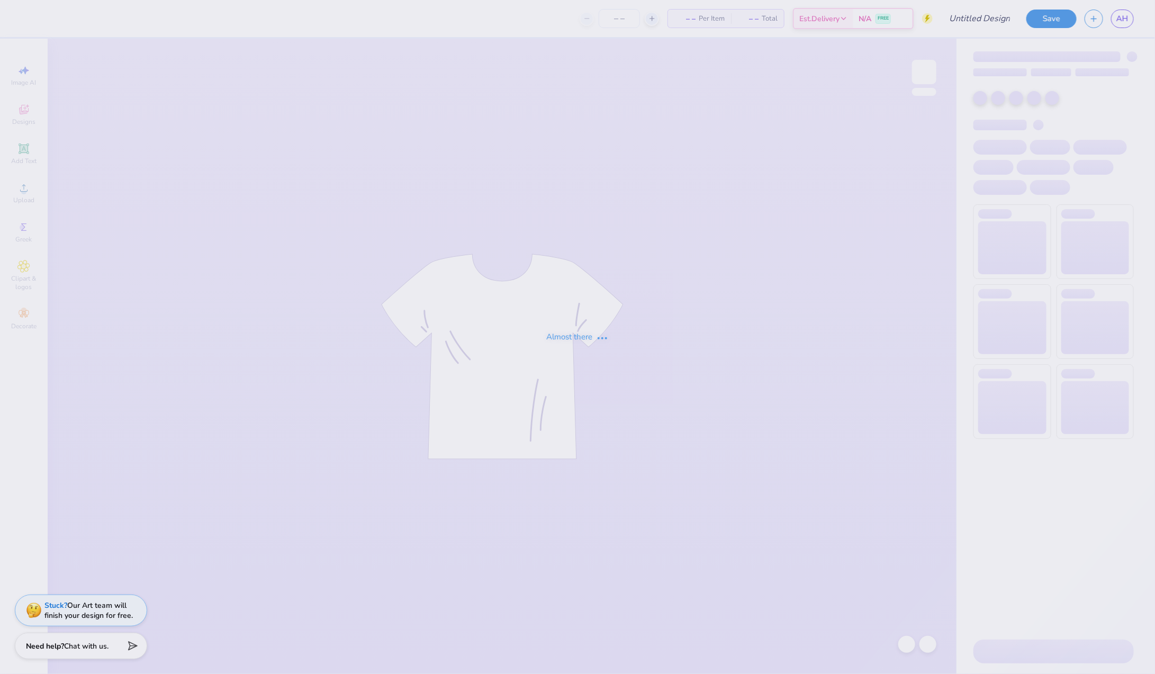
type input "Dads Wknd"
type input "12"
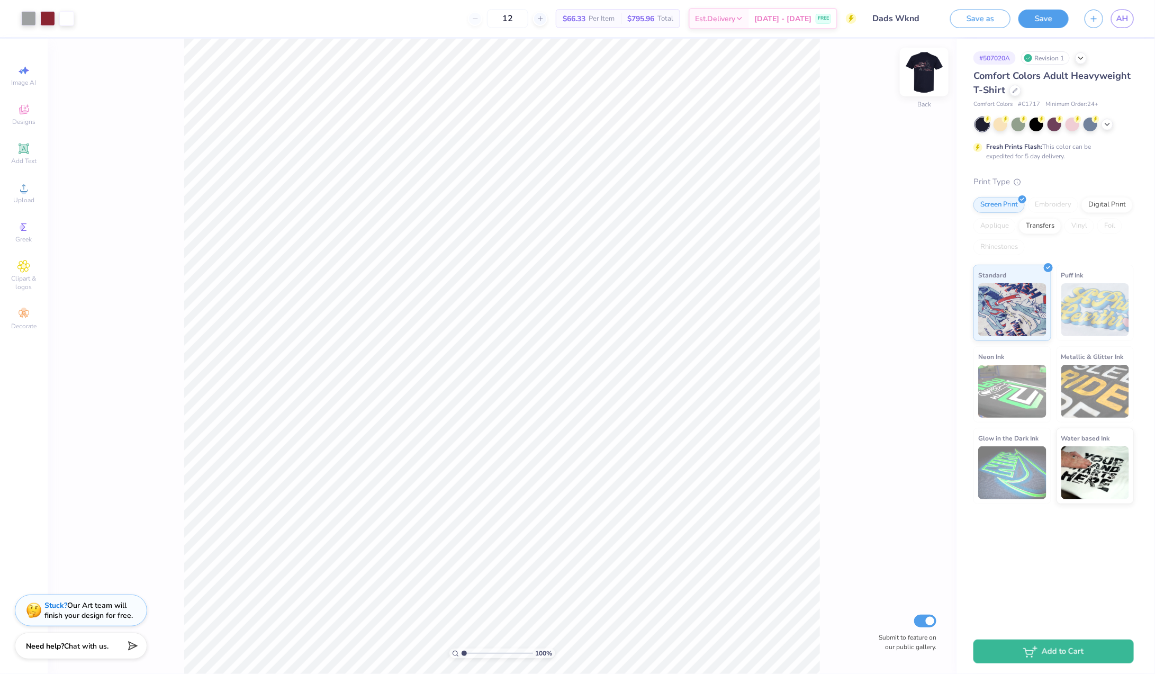
click at [925, 75] on img at bounding box center [924, 72] width 42 height 42
click at [1097, 20] on icon "button" at bounding box center [1093, 17] width 9 height 9
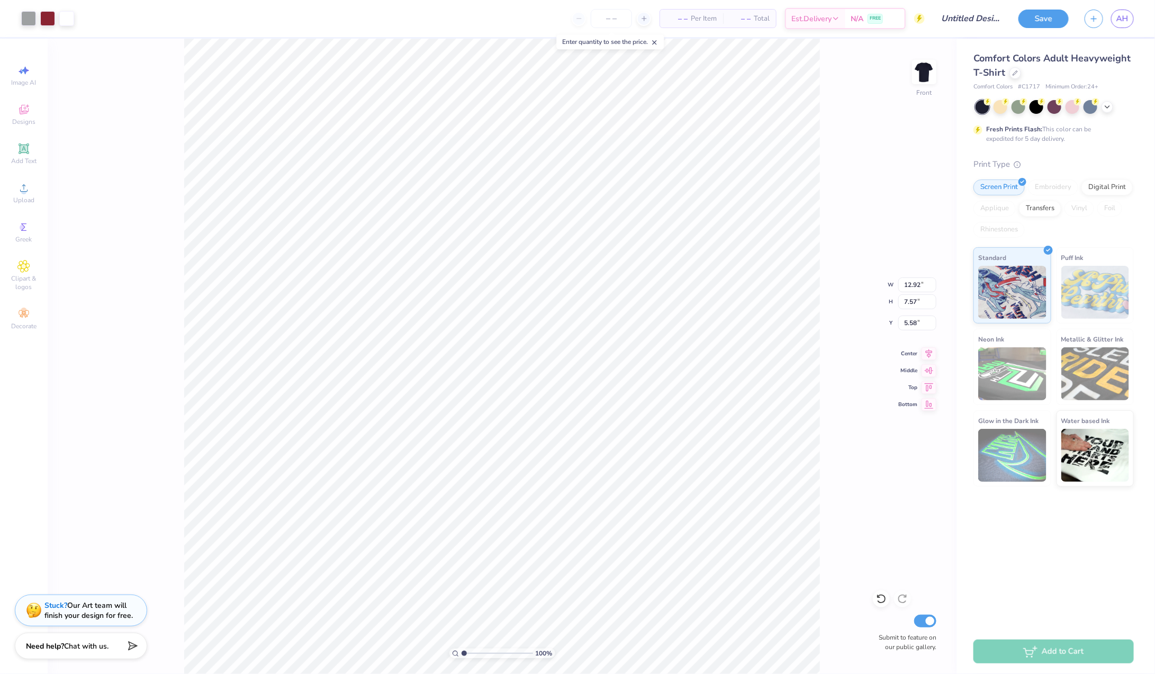
type input "5.58"
click at [1108, 106] on polyline at bounding box center [1107, 106] width 4 height 2
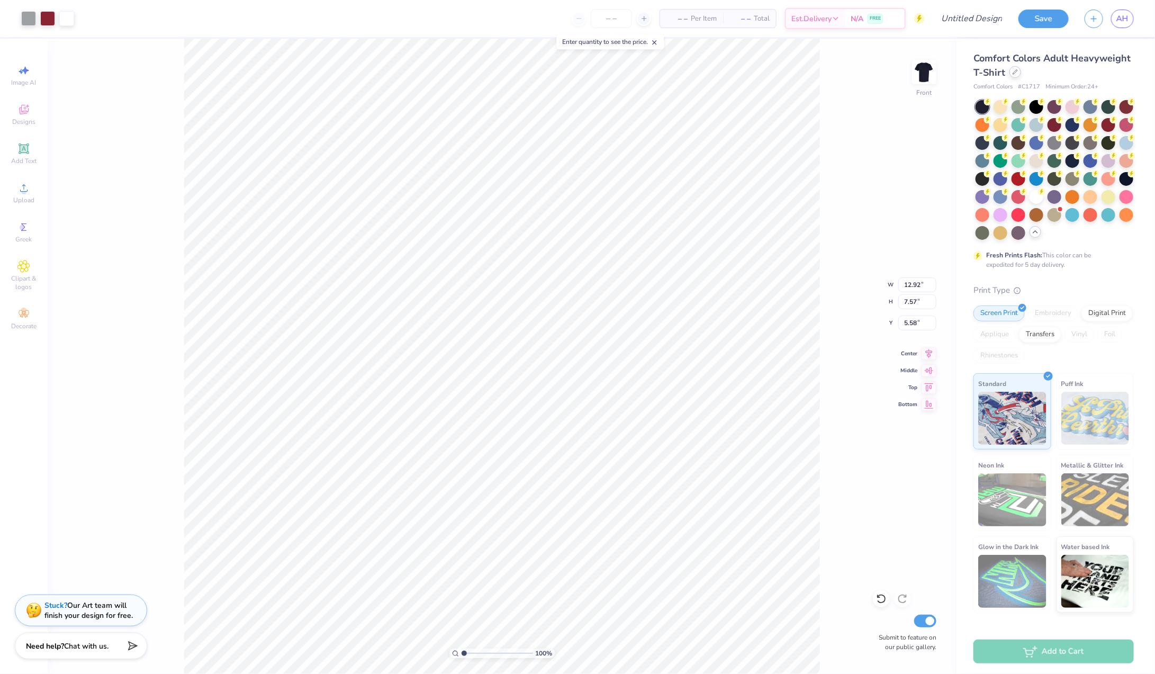
click at [1018, 71] on div at bounding box center [1015, 72] width 12 height 12
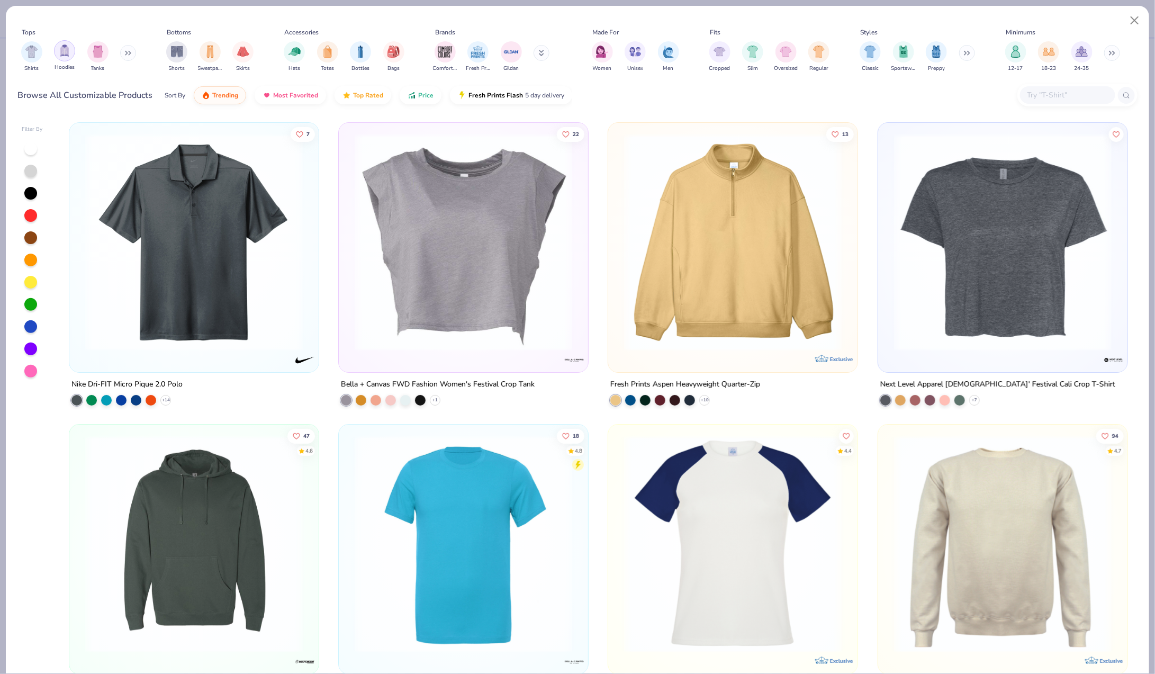
click at [65, 51] on img "filter for Hoodies" at bounding box center [65, 50] width 12 height 12
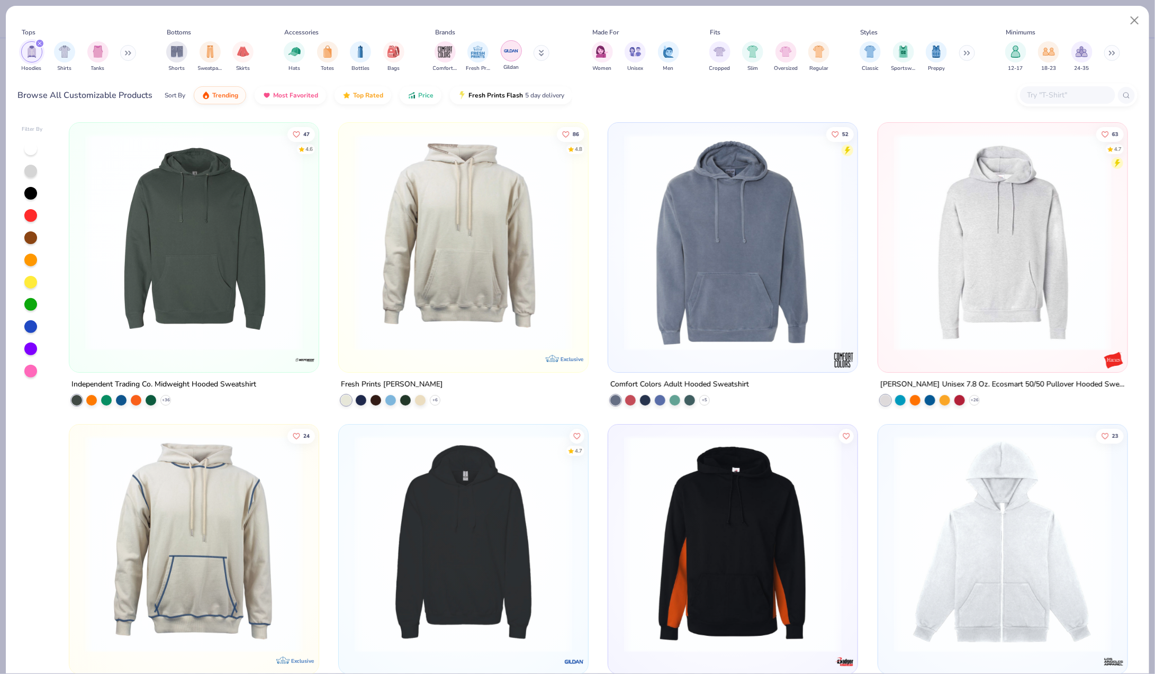
click at [512, 50] on img "filter for Gildan" at bounding box center [511, 51] width 16 height 16
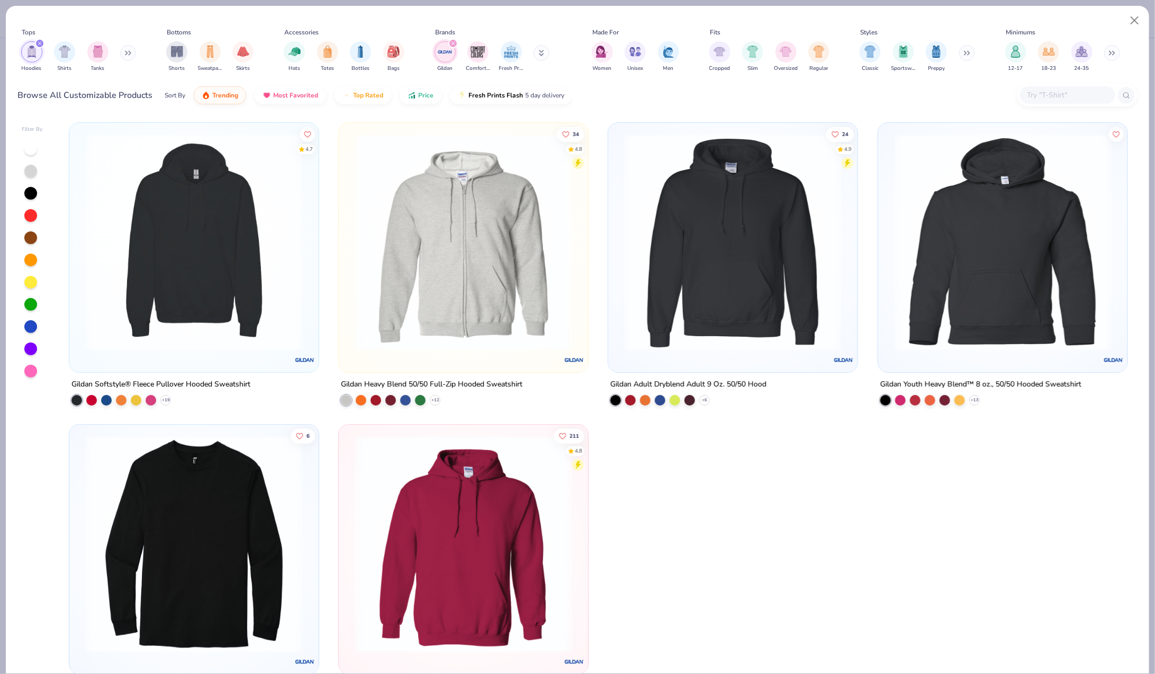
click at [743, 287] on img at bounding box center [733, 242] width 228 height 218
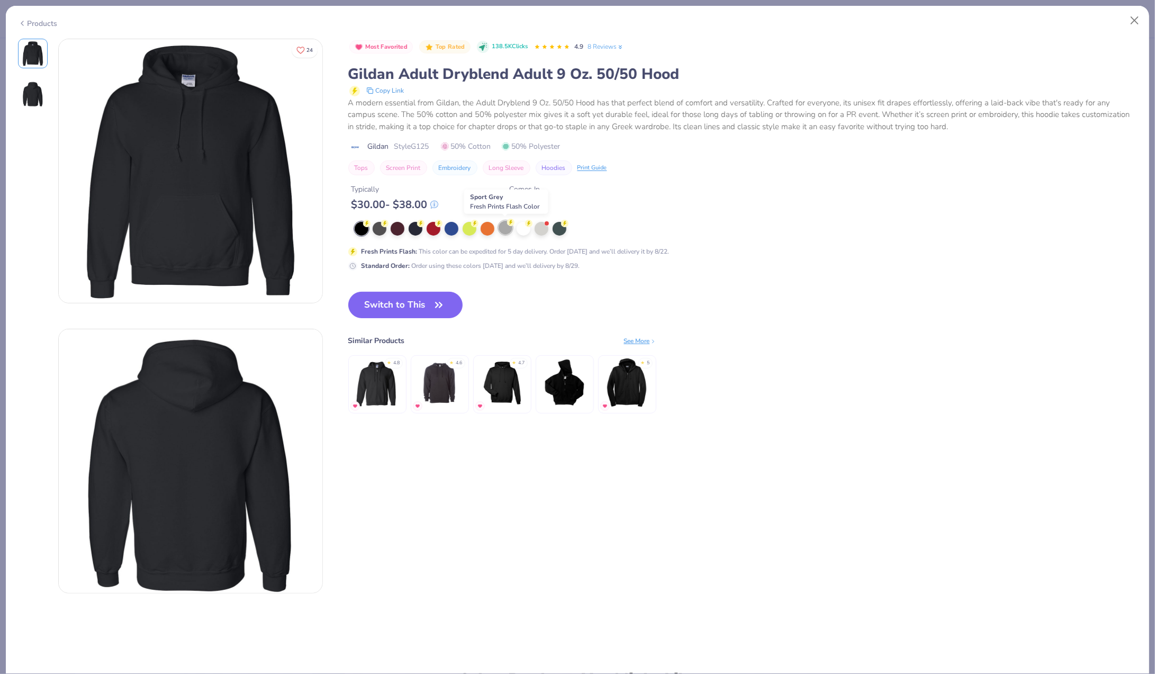
click at [371, 225] on circle at bounding box center [366, 223] width 7 height 7
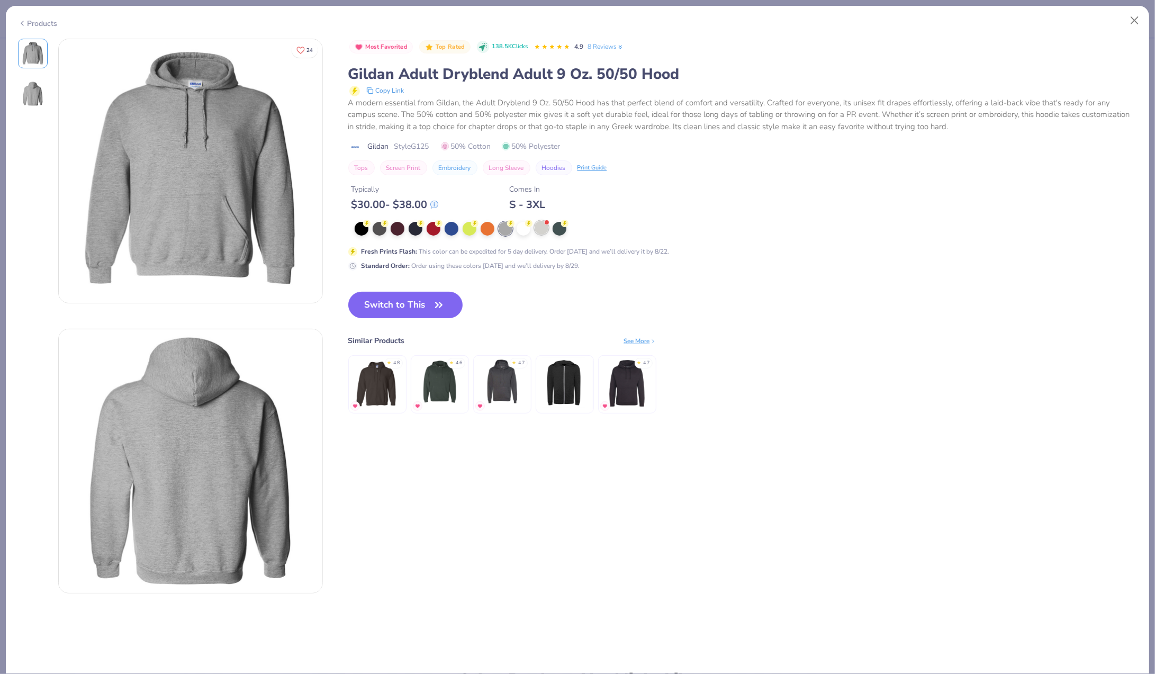
click at [543, 232] on div at bounding box center [542, 228] width 14 height 14
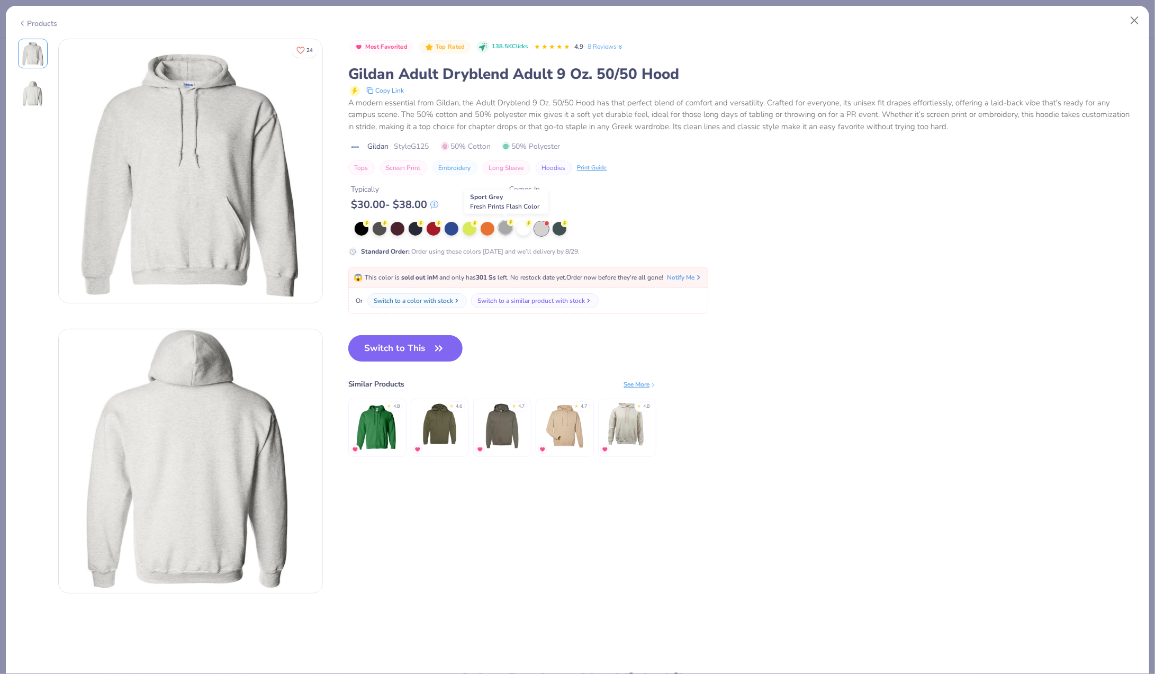
click at [508, 226] on div at bounding box center [506, 228] width 14 height 14
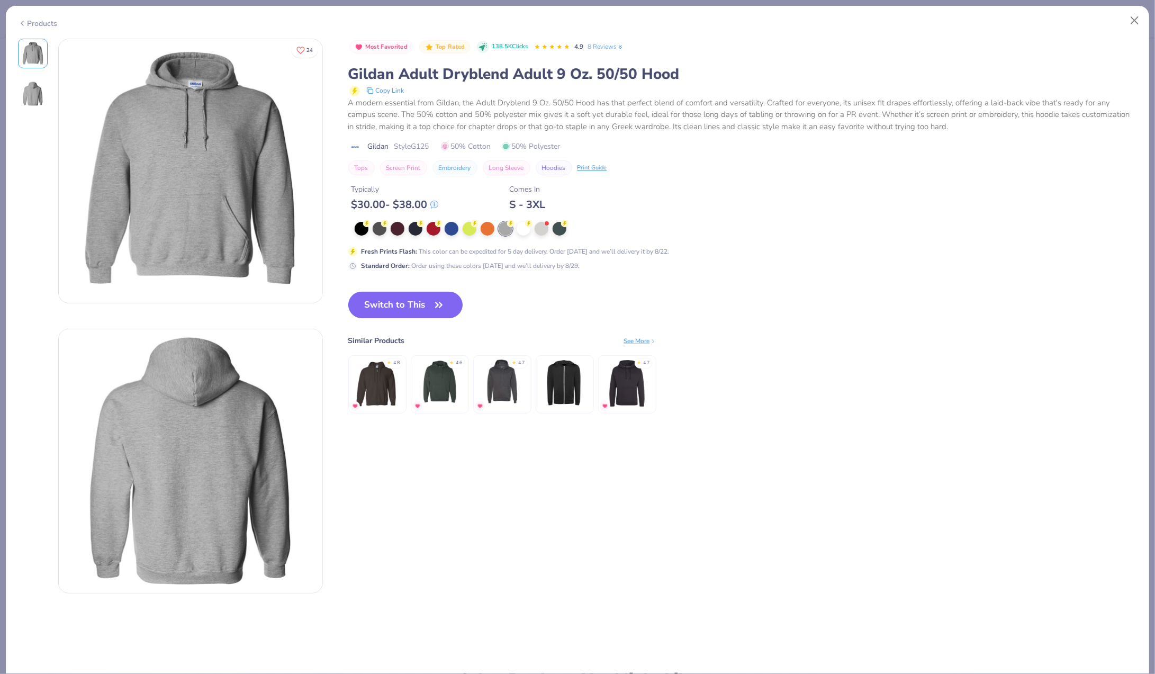
click at [409, 302] on button "Switch to This" at bounding box center [405, 305] width 115 height 26
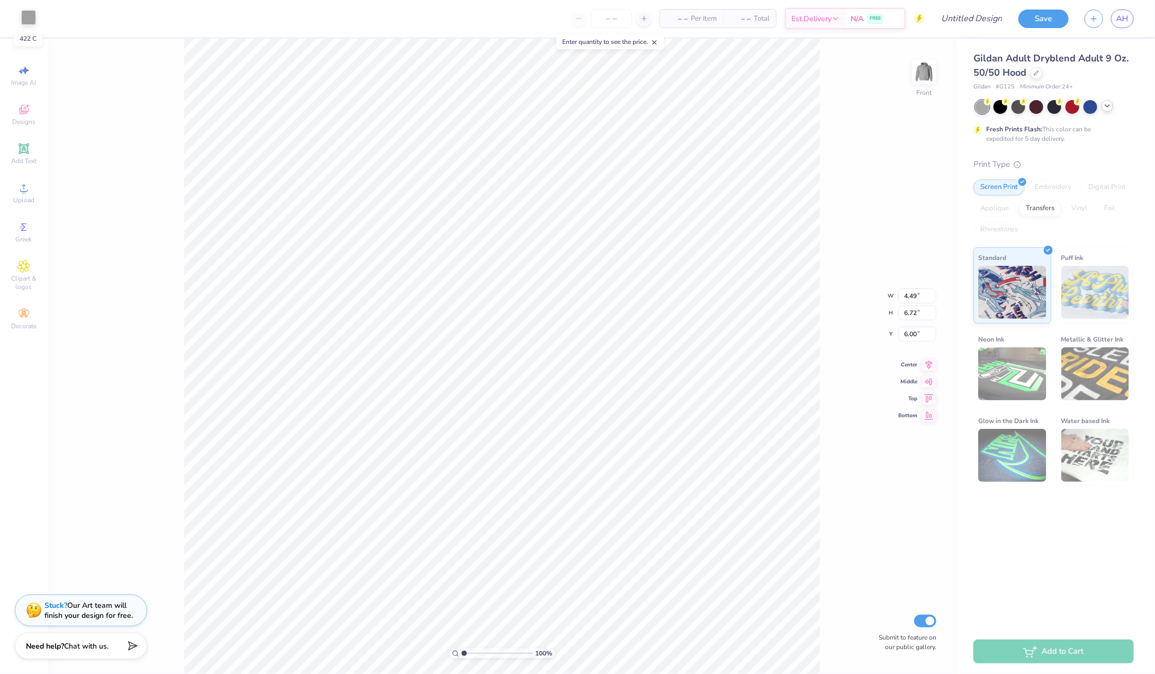
click at [28, 17] on div at bounding box center [28, 17] width 15 height 15
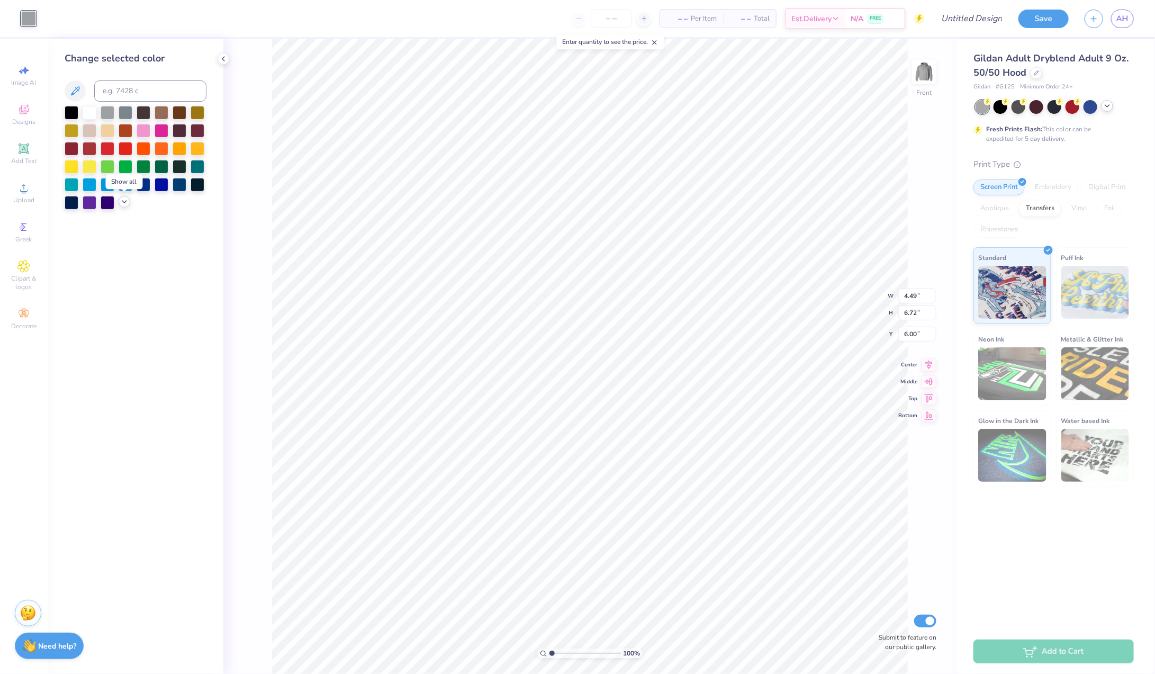
click at [124, 204] on icon at bounding box center [124, 201] width 8 height 8
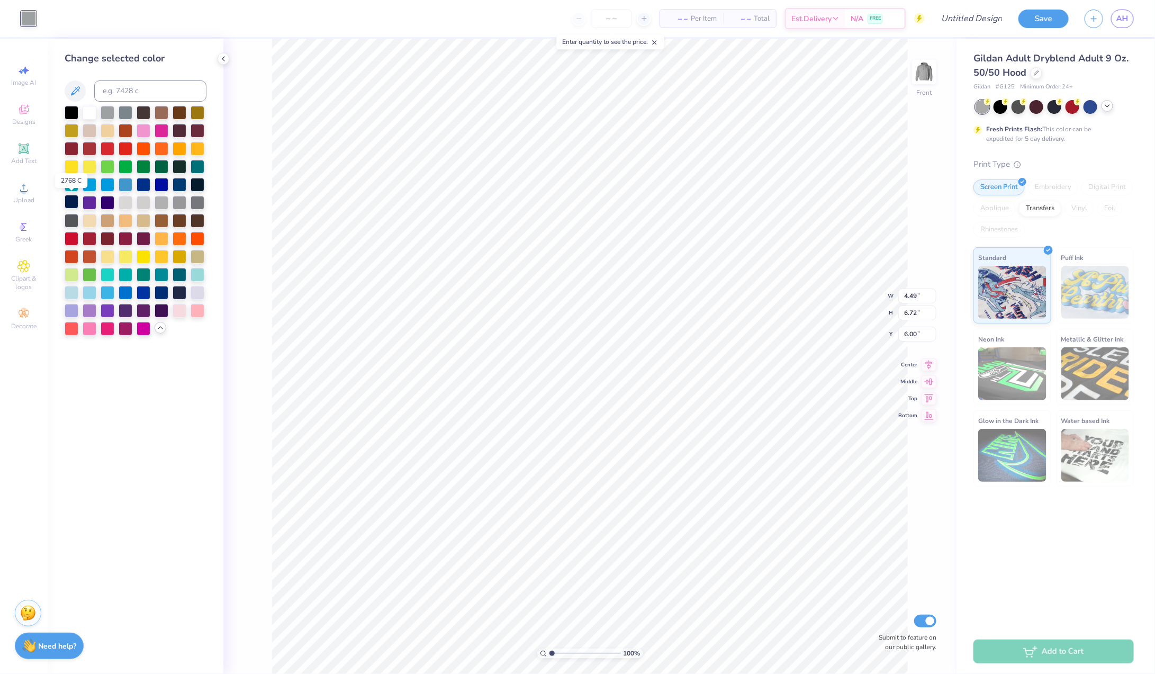
click at [71, 204] on div at bounding box center [72, 202] width 14 height 14
click at [231, 336] on div "100 % Front W 4.49 4.49 " H 6.72 6.72 " Y 6.00 6.00 " Center Middle Top Bottom …" at bounding box center [589, 356] width 733 height 635
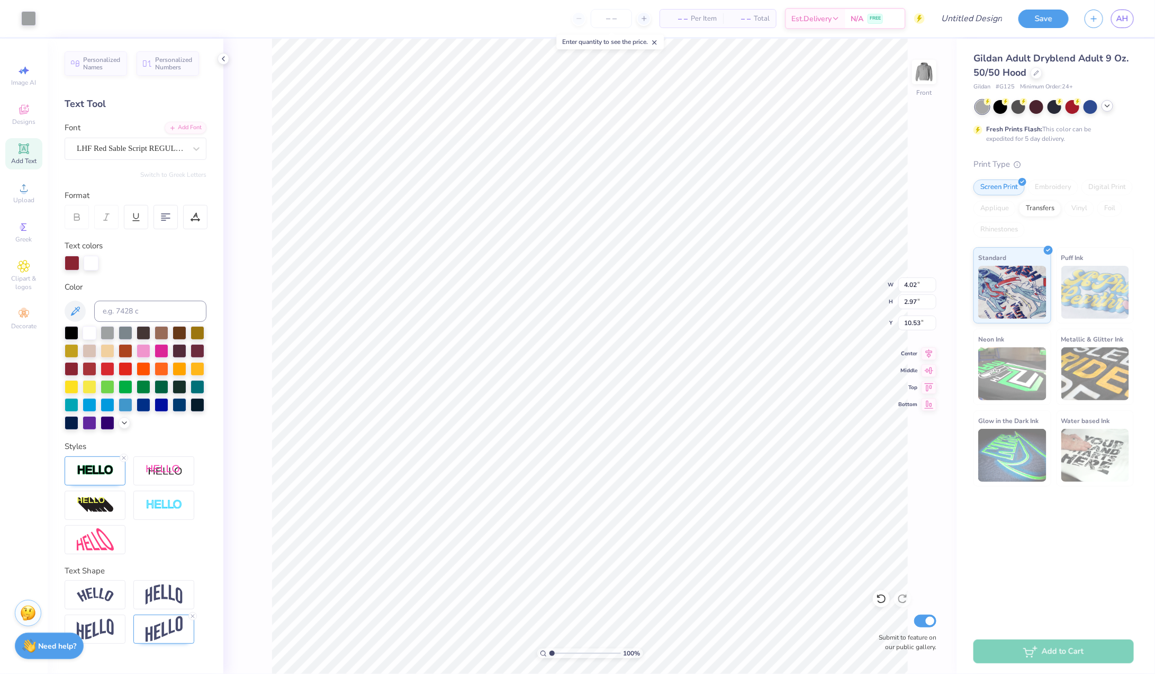
type input "4.02"
type input "2.97"
click at [75, 418] on div at bounding box center [72, 422] width 14 height 14
click at [29, 22] on div at bounding box center [28, 17] width 15 height 15
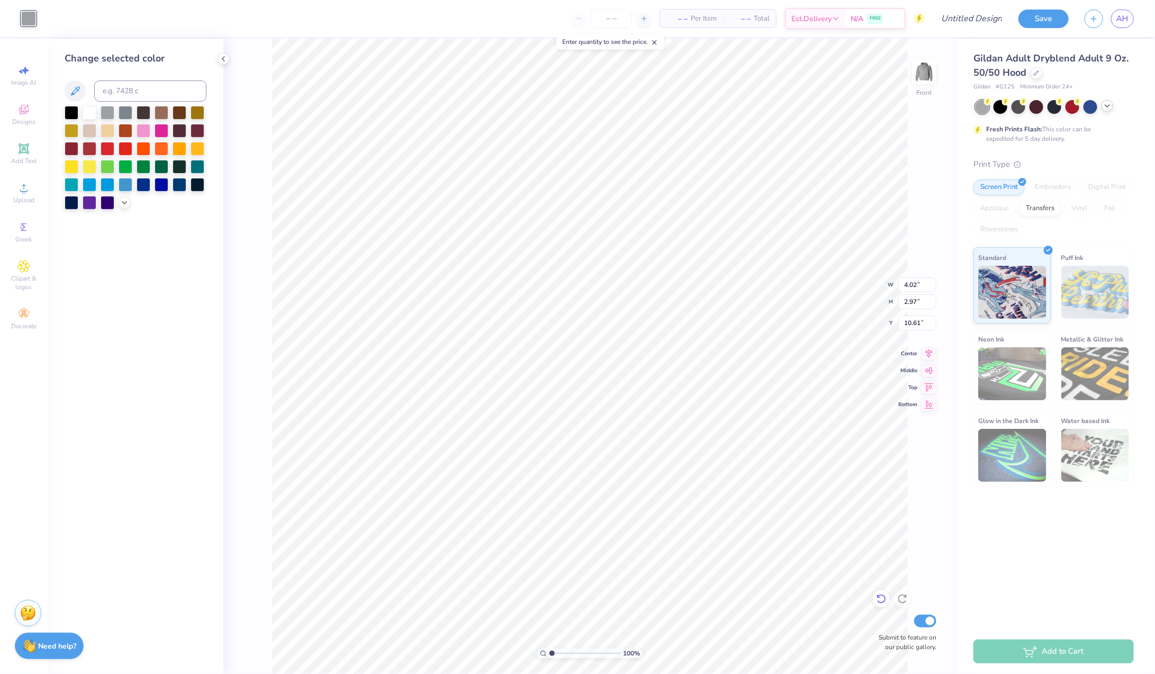
click at [884, 597] on icon at bounding box center [881, 599] width 9 height 10
click at [882, 599] on icon at bounding box center [881, 598] width 11 height 11
type input "10.61"
click at [26, 16] on div at bounding box center [28, 18] width 15 height 15
click at [76, 203] on div at bounding box center [72, 202] width 14 height 14
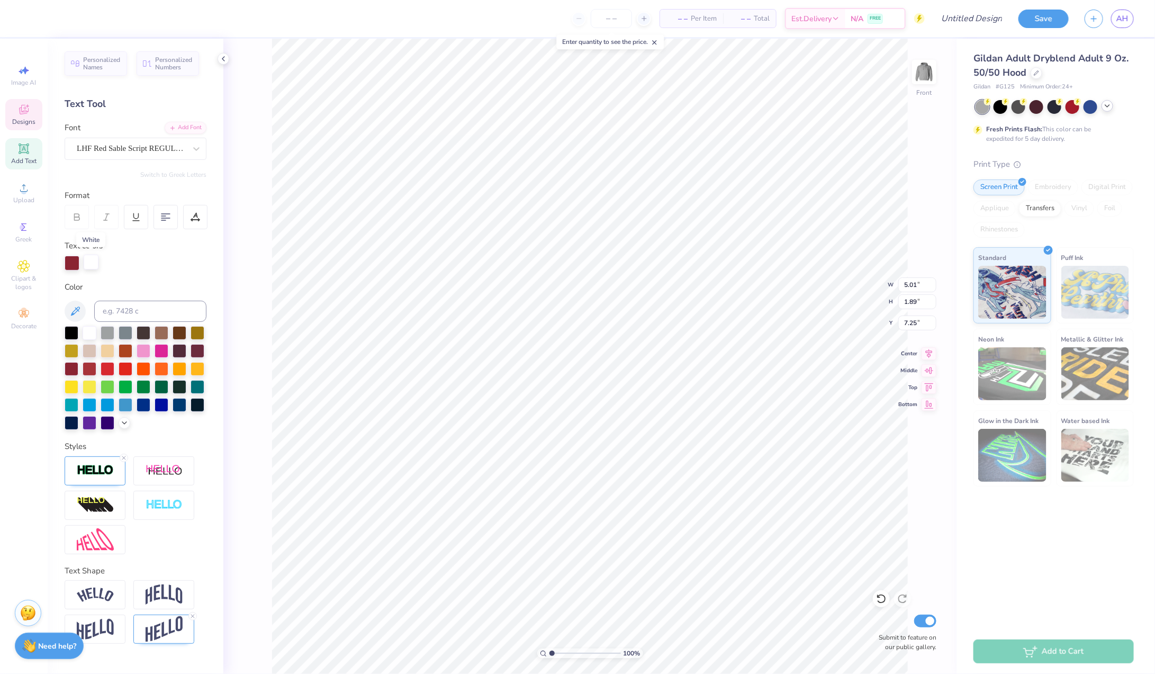
click at [90, 261] on div at bounding box center [91, 262] width 15 height 15
click at [74, 419] on div at bounding box center [72, 422] width 14 height 14
type input "8.62"
type input "2.61"
type input "8.84"
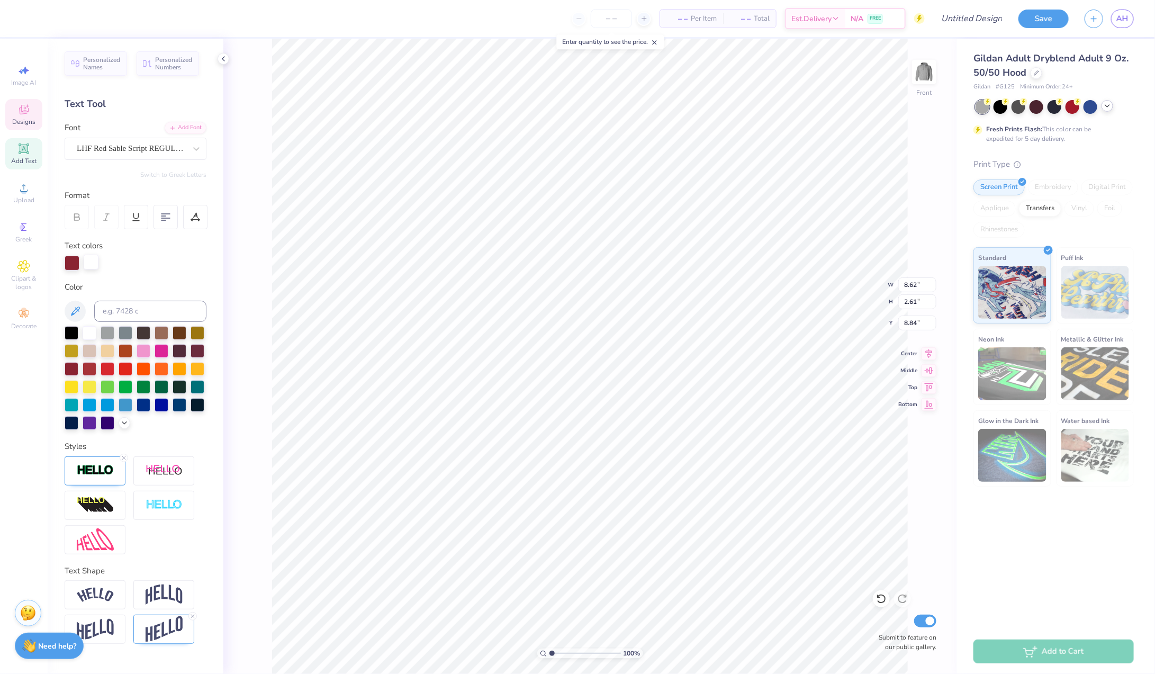
click at [86, 263] on div at bounding box center [91, 262] width 15 height 15
click at [76, 421] on div at bounding box center [72, 422] width 14 height 14
type input "4.87"
type input "0.65"
type input "12.92"
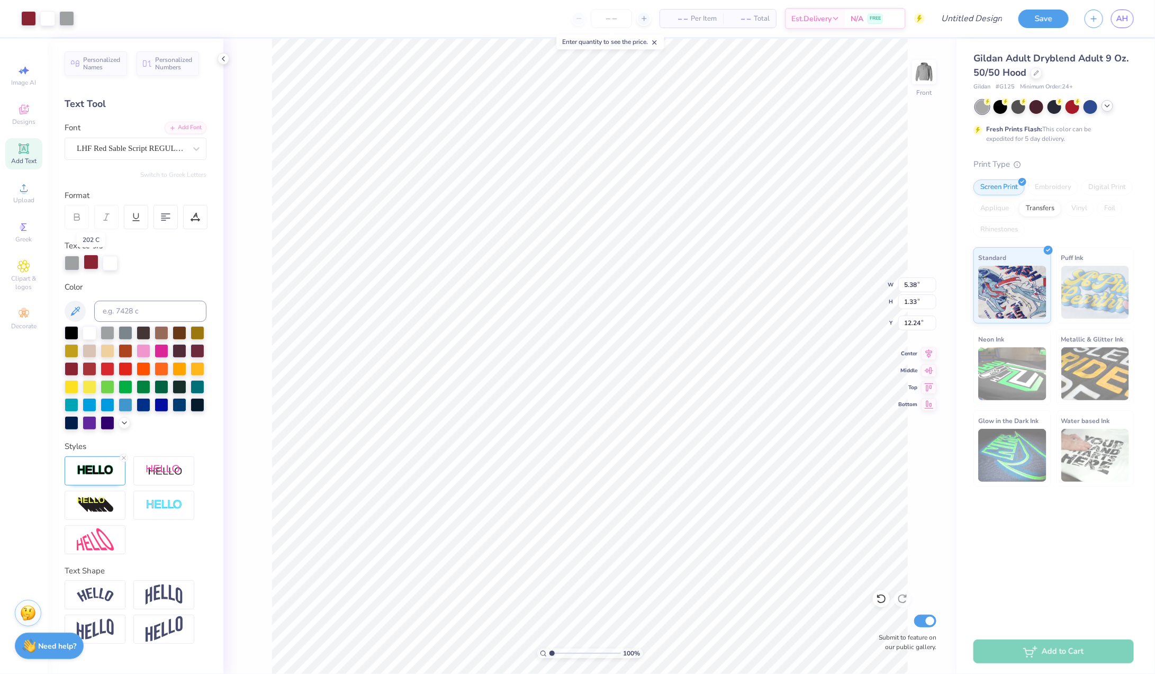
click at [87, 261] on div at bounding box center [91, 262] width 15 height 15
click at [107, 261] on div at bounding box center [110, 262] width 15 height 15
click at [74, 422] on div at bounding box center [72, 422] width 14 height 14
click at [71, 263] on div at bounding box center [72, 262] width 15 height 15
click at [88, 327] on div at bounding box center [90, 332] width 14 height 14
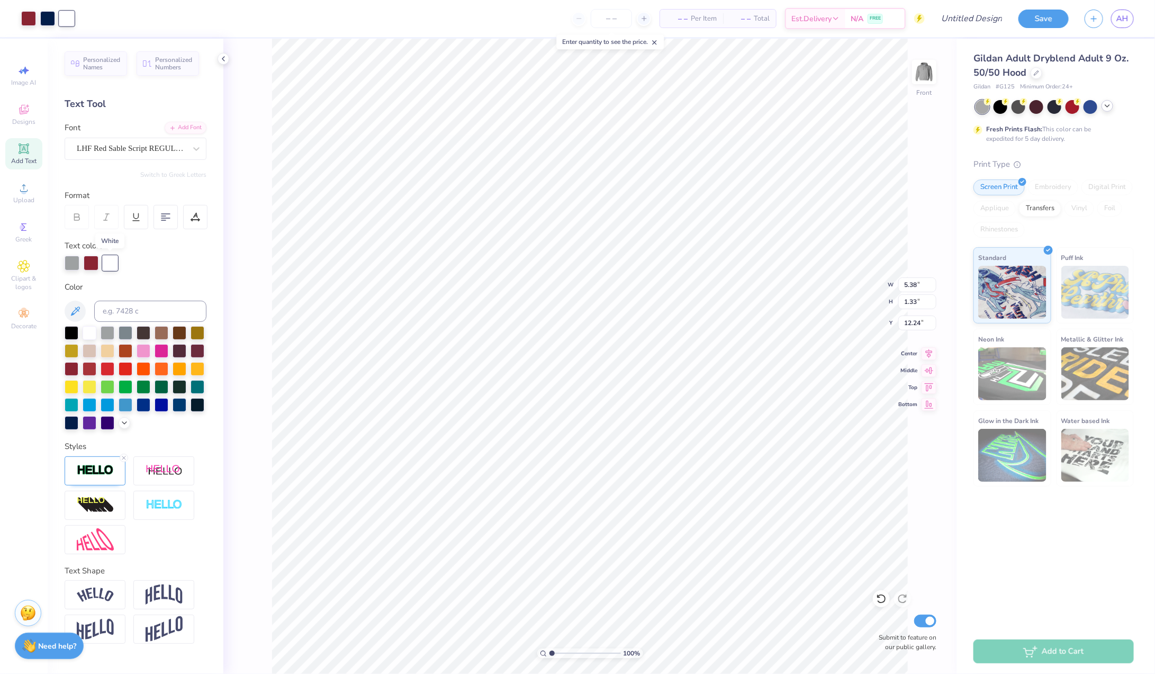
click at [112, 264] on div at bounding box center [110, 263] width 15 height 15
click at [74, 421] on div at bounding box center [72, 422] width 14 height 14
click at [885, 601] on icon at bounding box center [881, 598] width 11 height 11
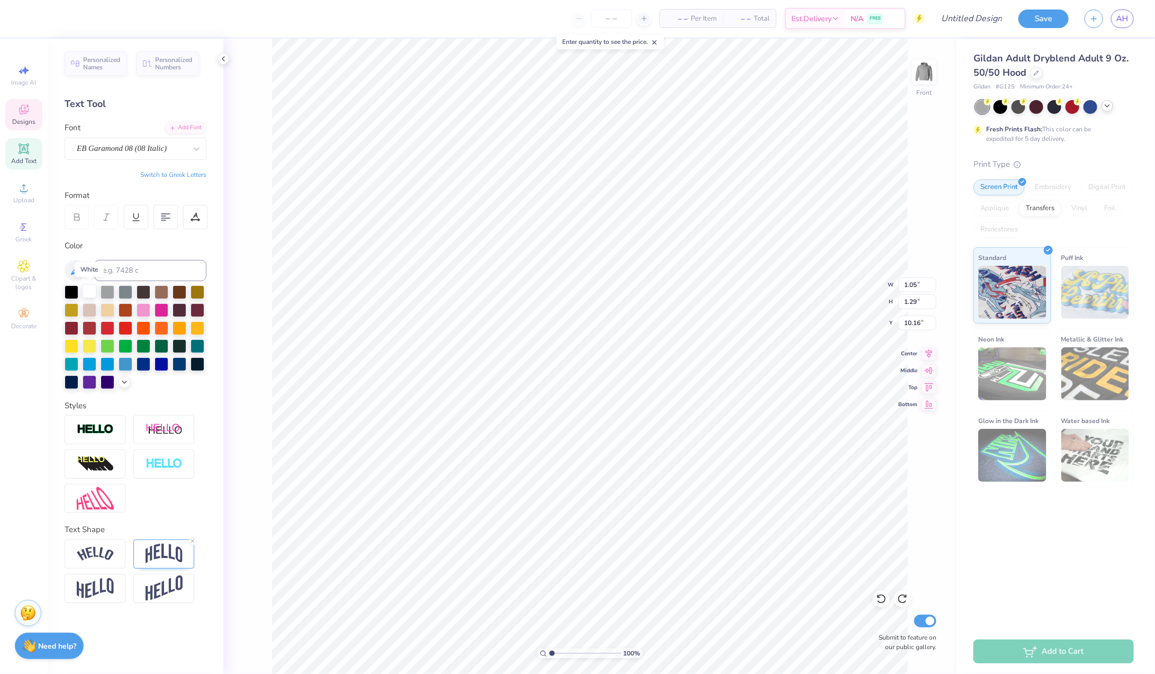
click at [89, 288] on div at bounding box center [90, 291] width 14 height 14
click at [111, 426] on img at bounding box center [95, 429] width 37 height 12
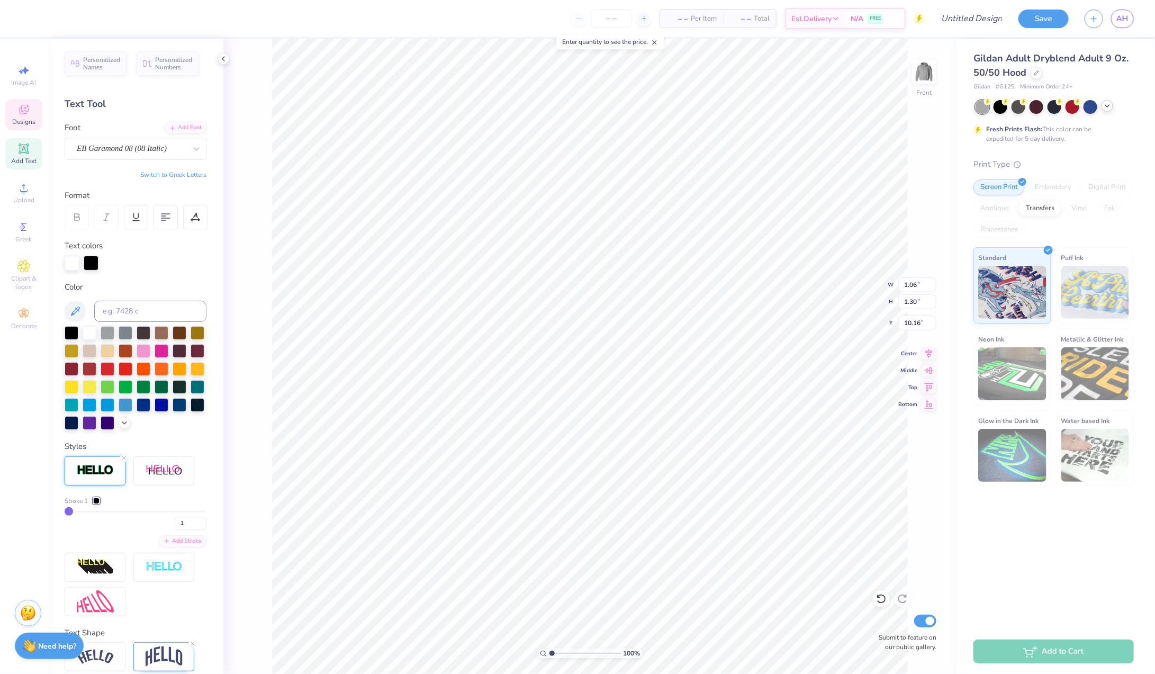
type input "1.06"
type input "1.30"
click at [75, 366] on div at bounding box center [72, 368] width 14 height 14
click at [99, 499] on div at bounding box center [96, 501] width 6 height 6
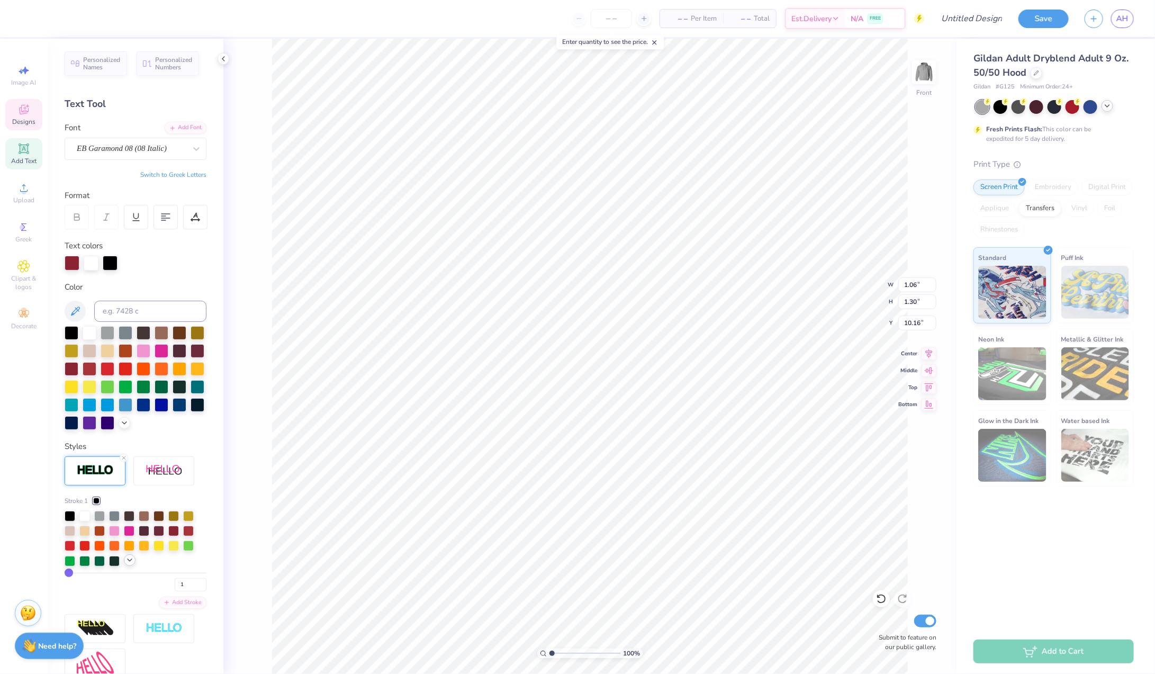
click at [131, 561] on icon at bounding box center [129, 560] width 8 height 8
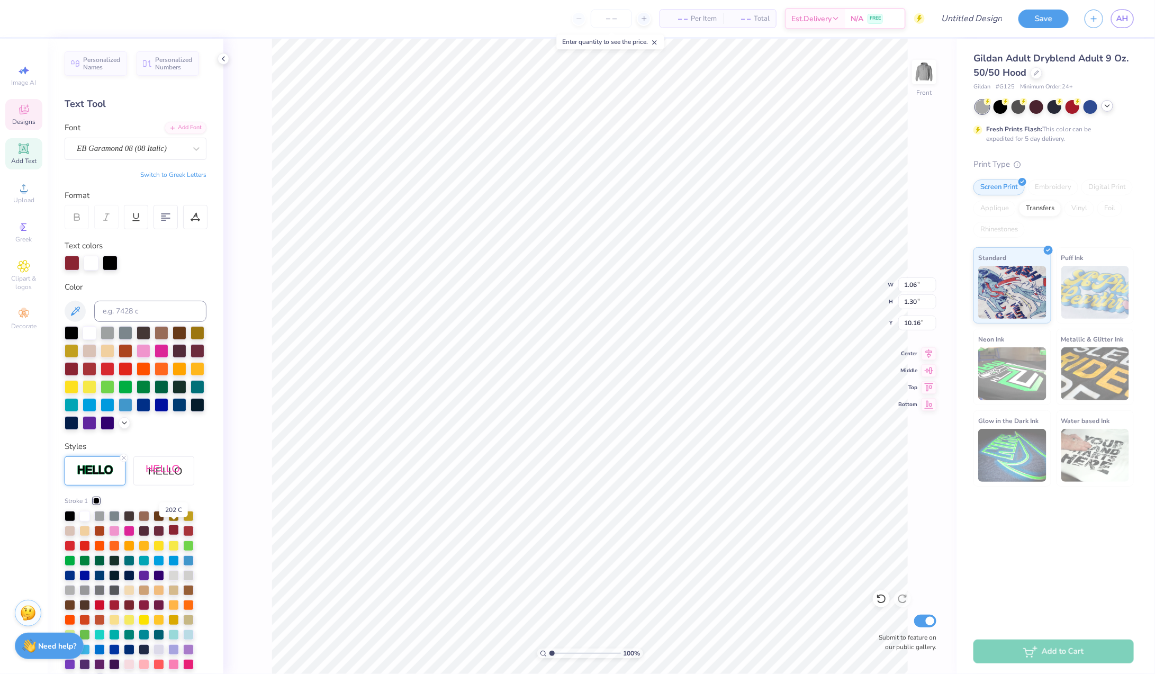
click at [177, 532] on div at bounding box center [173, 530] width 11 height 11
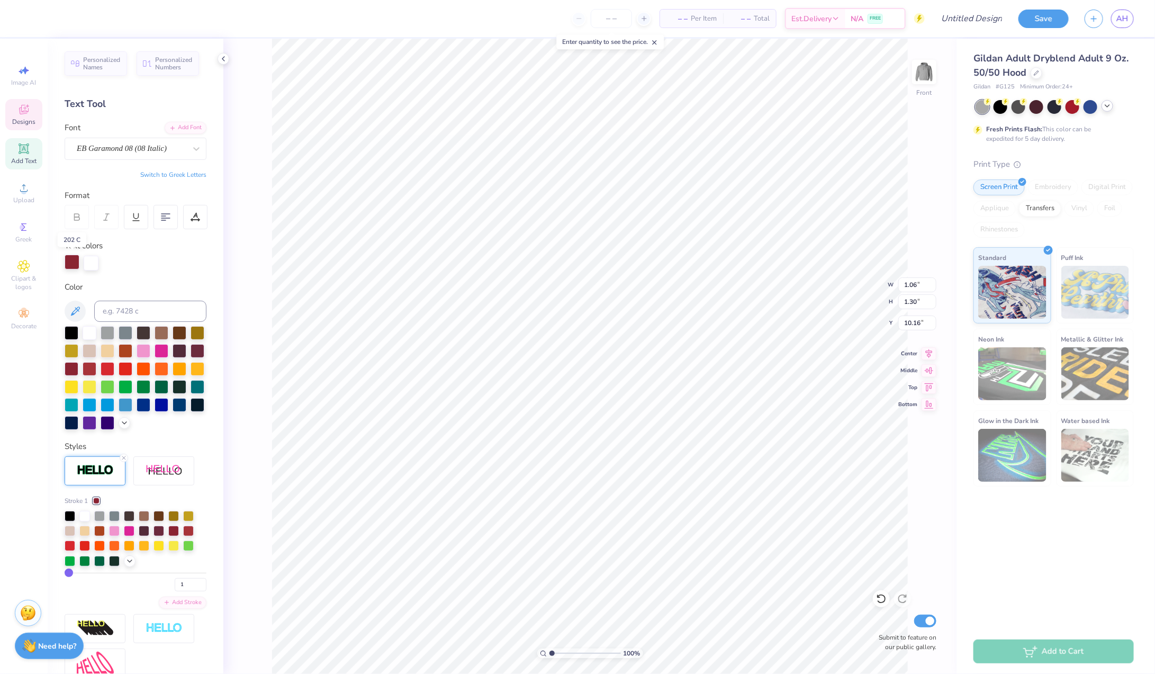
click at [72, 263] on div at bounding box center [72, 262] width 15 height 15
click at [88, 333] on div at bounding box center [90, 332] width 14 height 14
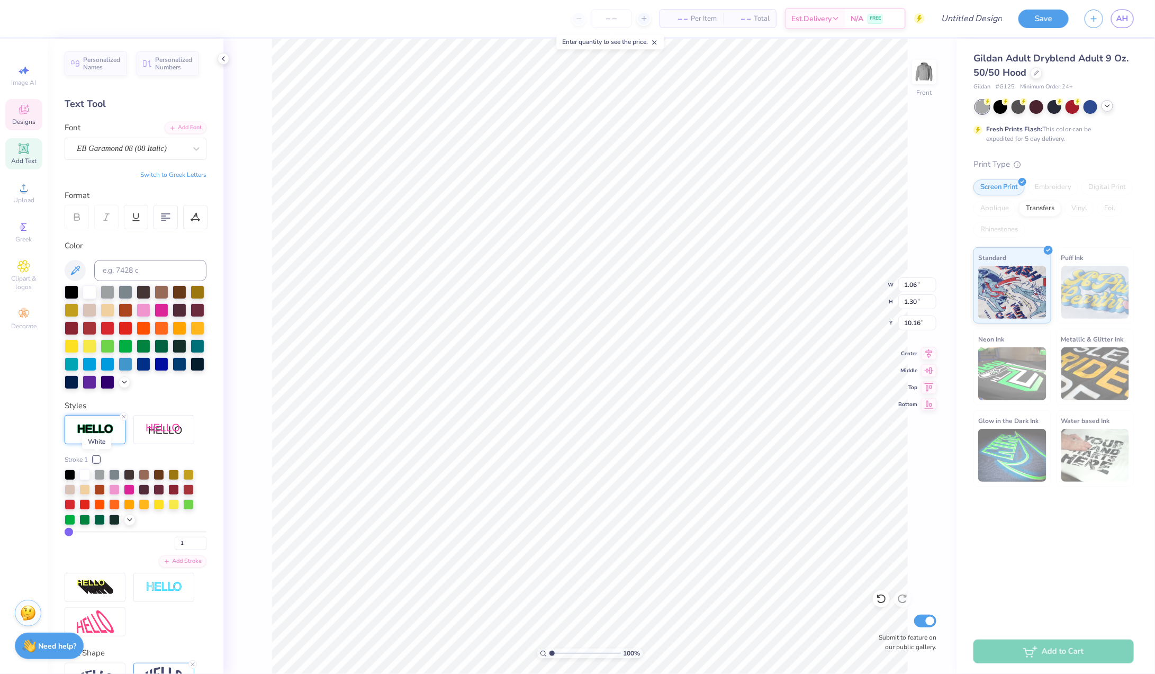
click at [98, 457] on div at bounding box center [96, 459] width 6 height 6
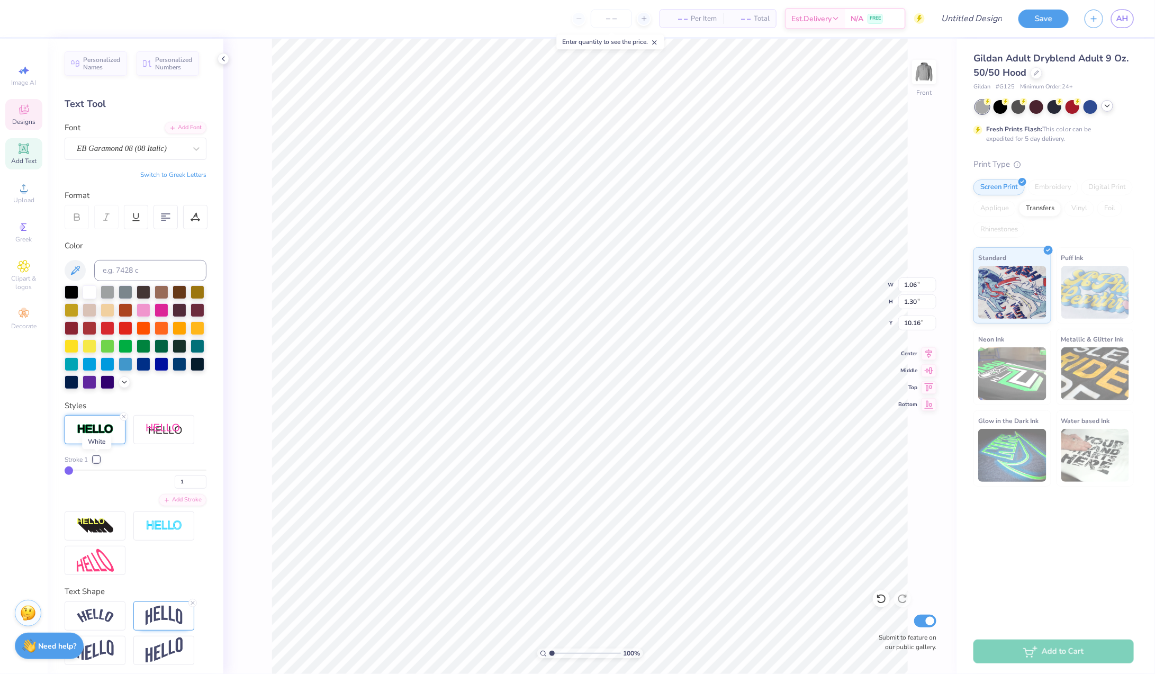
click at [98, 457] on div at bounding box center [96, 459] width 6 height 6
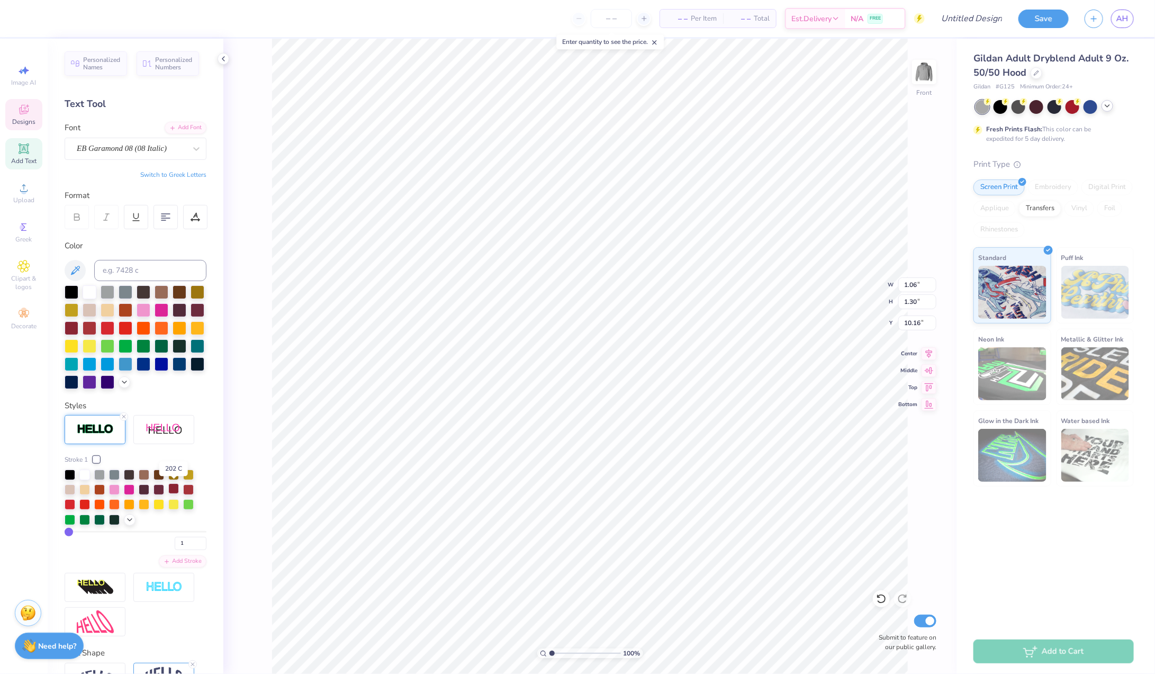
click at [174, 488] on div at bounding box center [173, 488] width 11 height 11
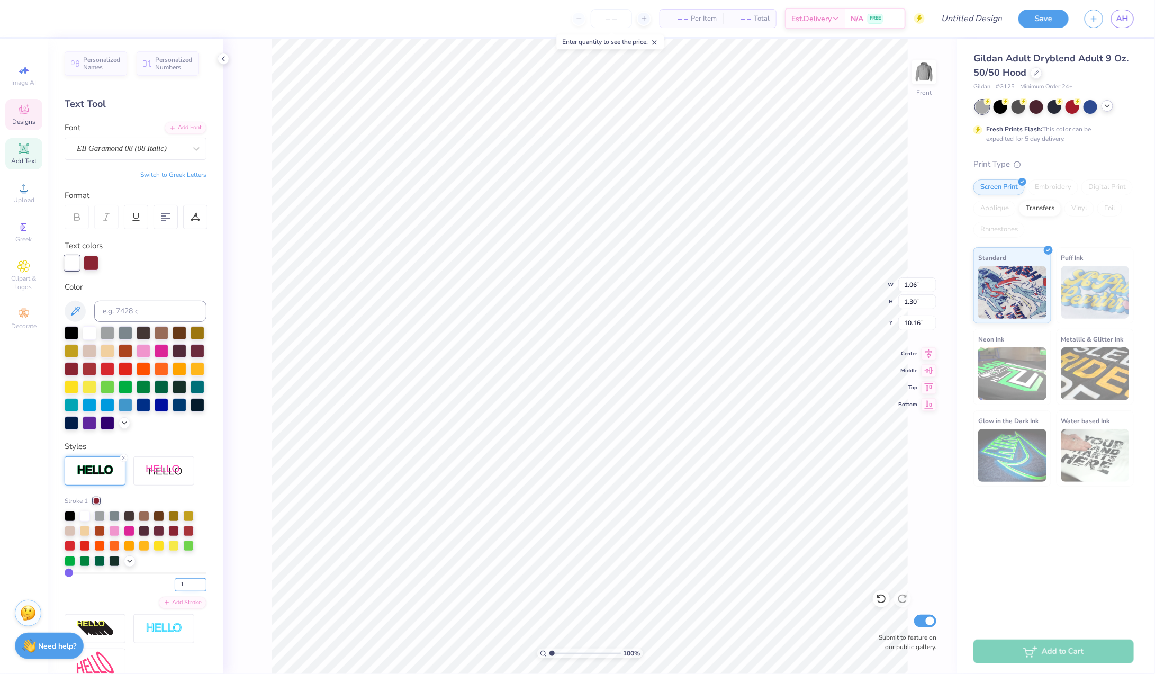
click at [188, 584] on input "1" at bounding box center [191, 584] width 32 height 13
type input "2"
type input "1.07"
type input "1.31"
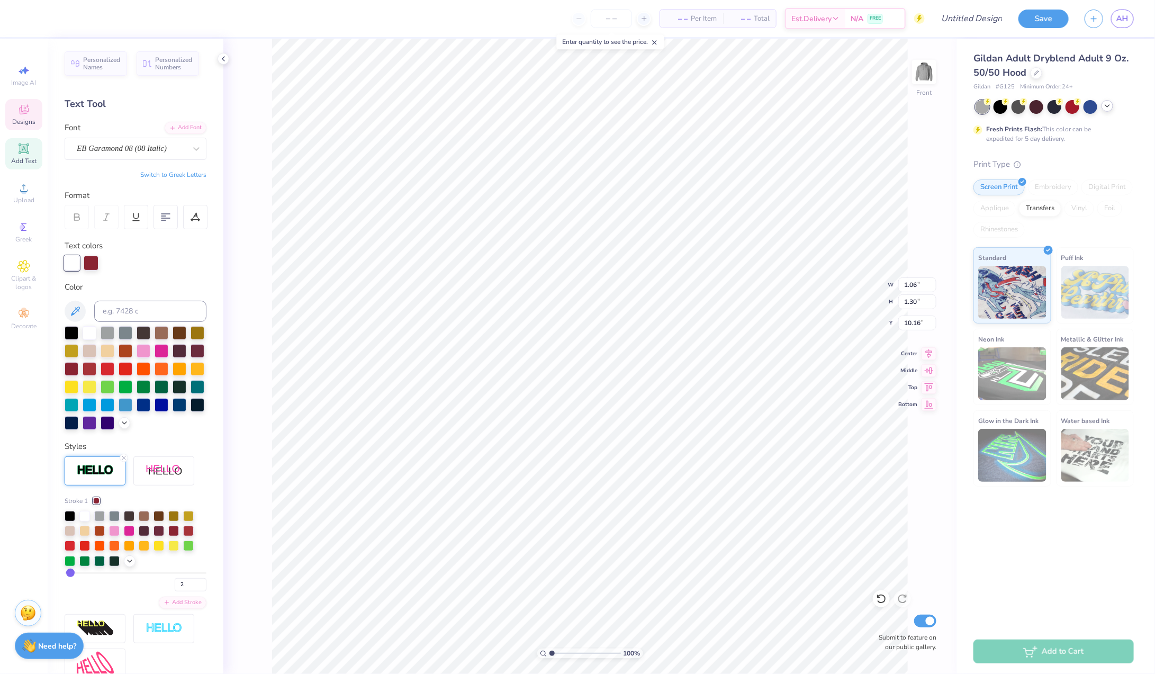
type input "10.15"
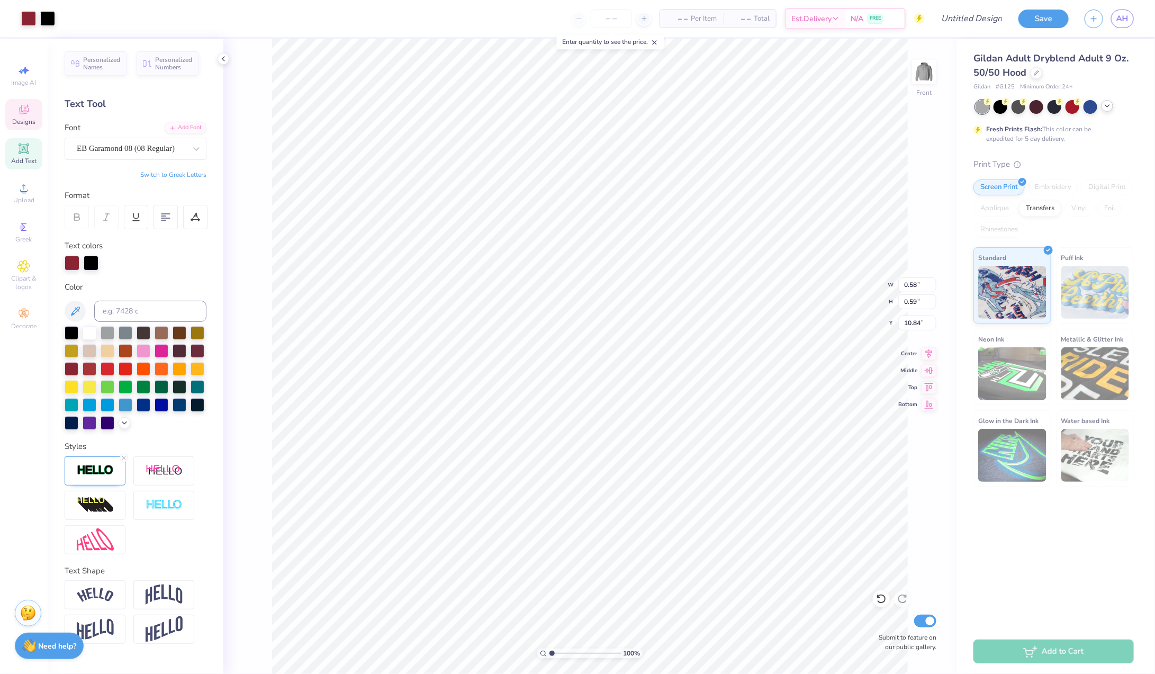
type input "0.59"
type input "0.61"
type input "10.83"
click at [107, 470] on img at bounding box center [95, 470] width 37 height 12
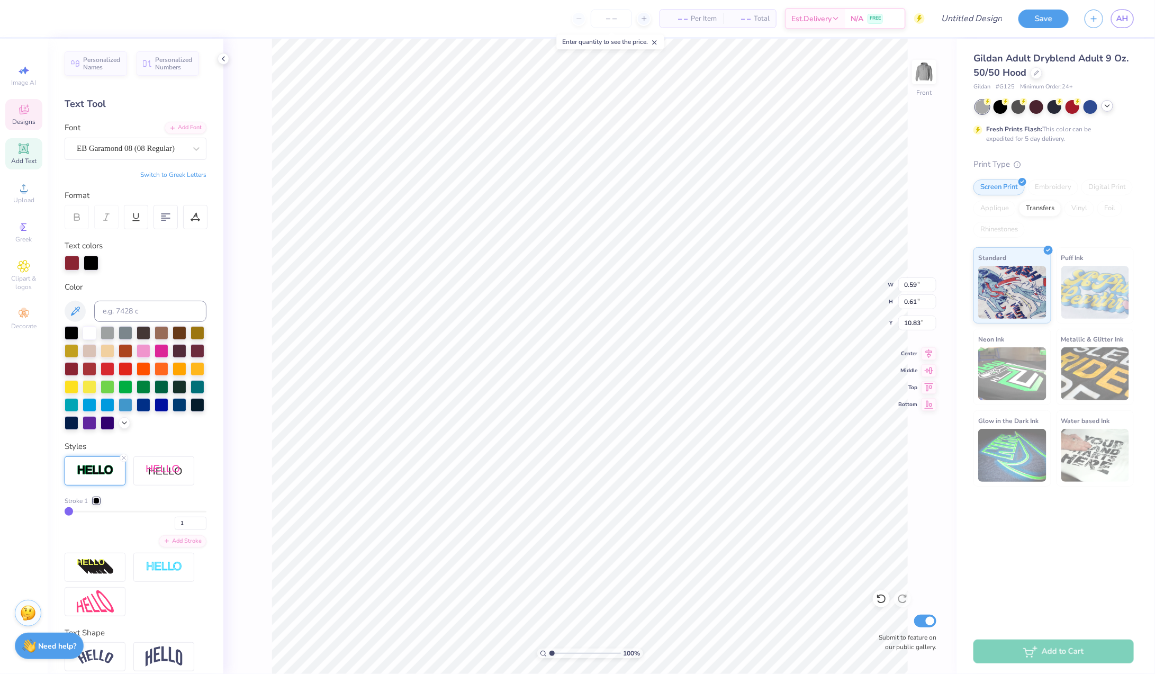
click at [97, 499] on div at bounding box center [96, 501] width 6 height 6
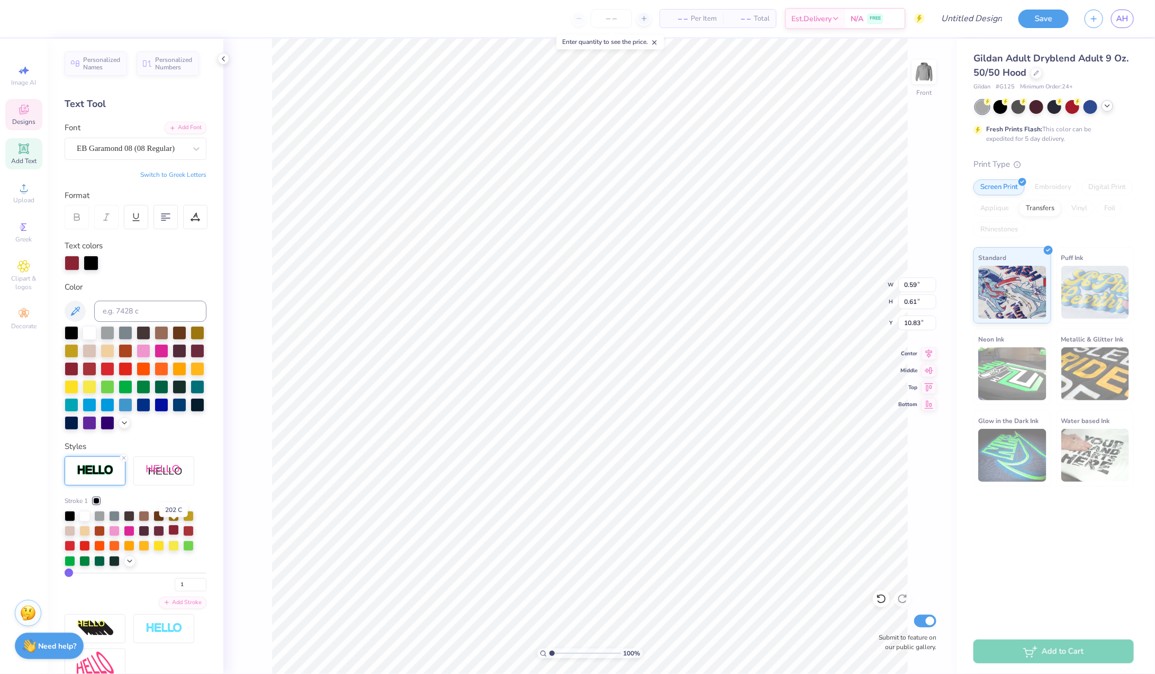
click at [175, 531] on div at bounding box center [173, 530] width 11 height 11
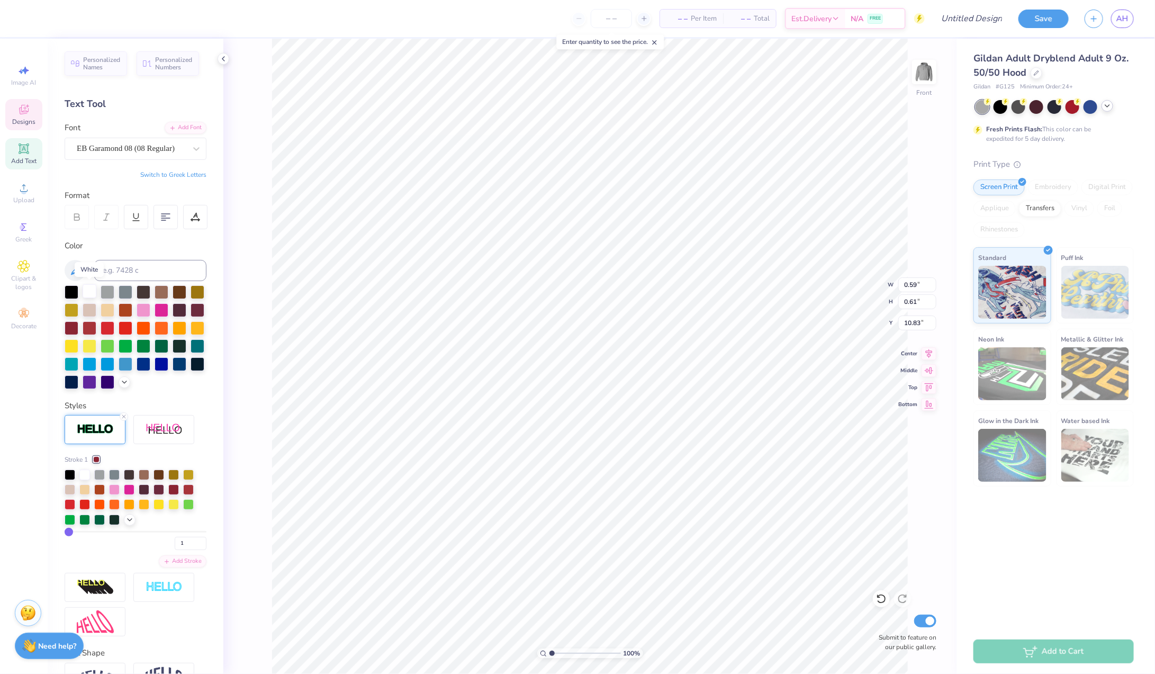
click at [90, 287] on div at bounding box center [90, 291] width 14 height 14
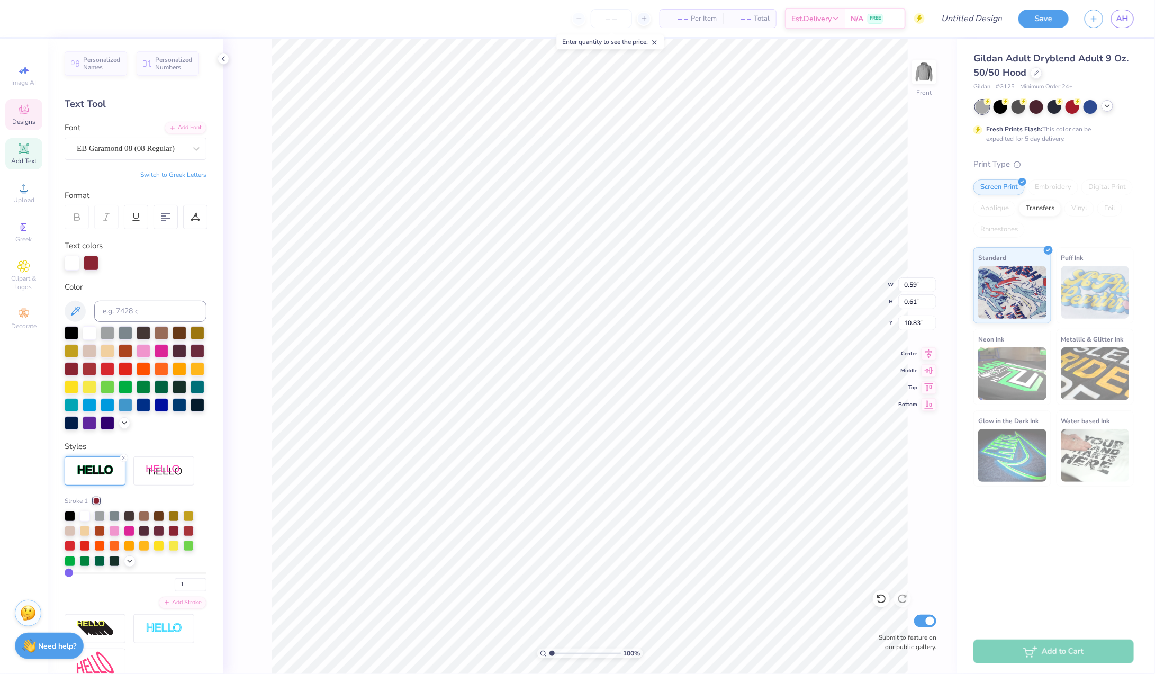
click at [247, 392] on div "100 % Front W 0.59 0.59 " H 0.61 0.61 " Y 10.83 10.83 " Center Middle Top Botto…" at bounding box center [589, 356] width 733 height 635
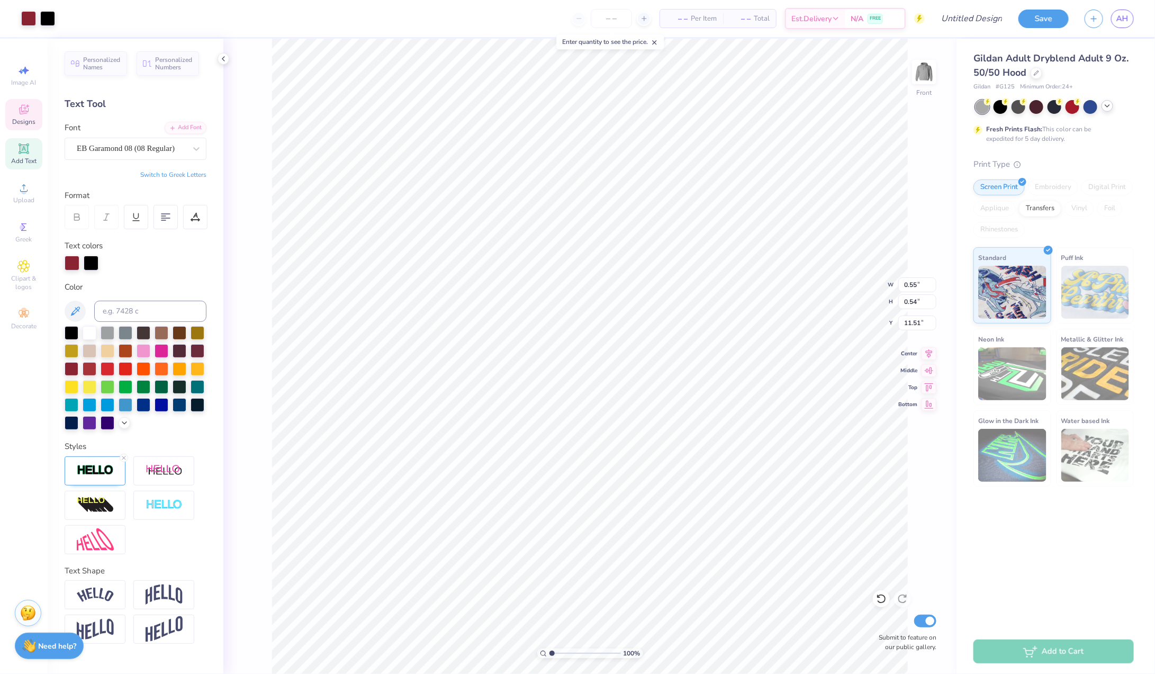
type input "0.56"
type input "0.55"
type input "11.50"
click at [88, 335] on div at bounding box center [90, 332] width 14 height 14
click at [103, 467] on img at bounding box center [95, 470] width 37 height 12
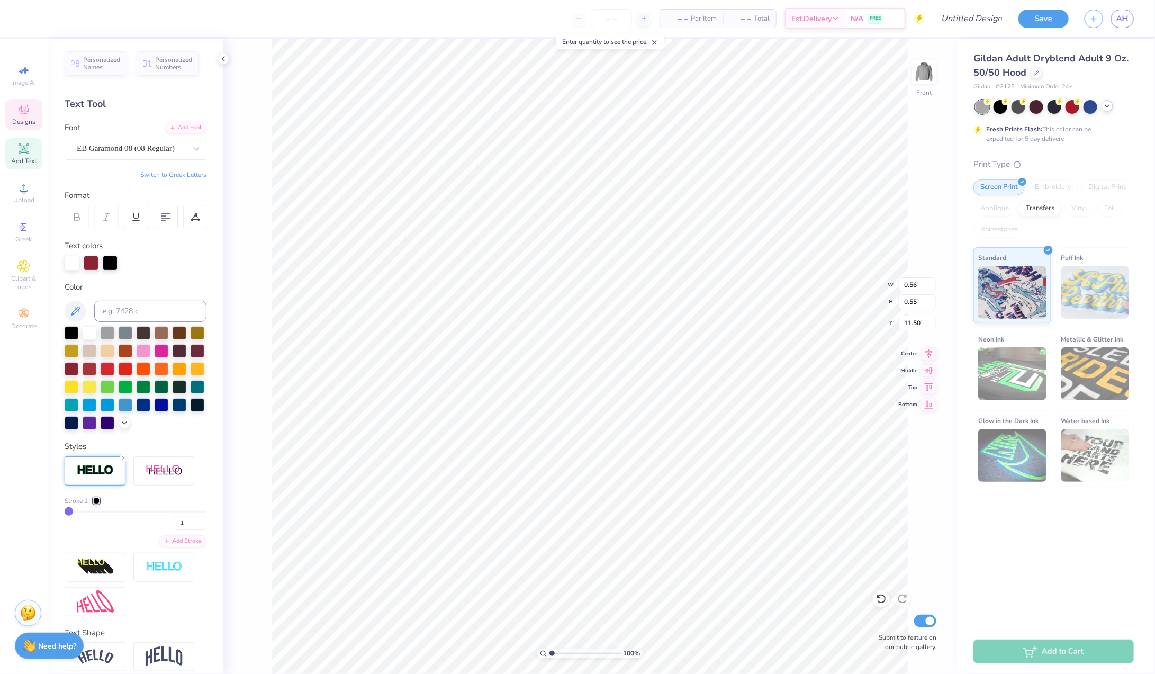
click at [97, 500] on div at bounding box center [96, 501] width 6 height 6
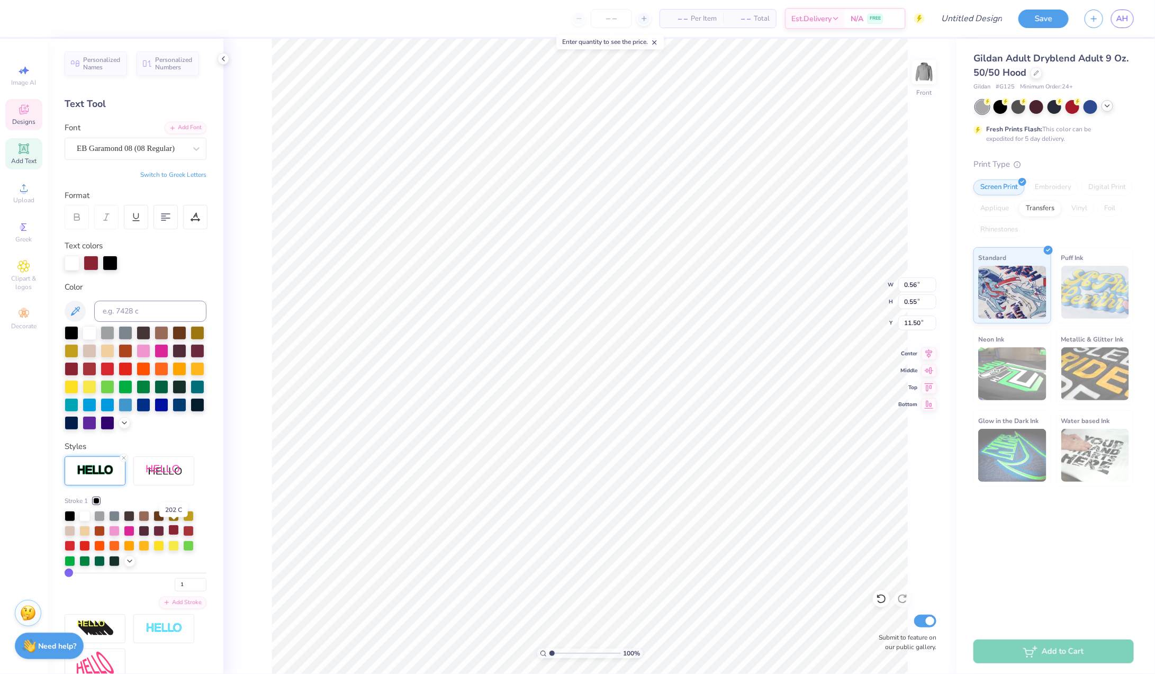
click at [176, 525] on div at bounding box center [173, 530] width 11 height 11
click at [270, 427] on div "100 % Front W 0.56 0.56 " H 0.55 0.55 " Y 11.50 11.50 " Center Middle Top Botto…" at bounding box center [589, 356] width 733 height 635
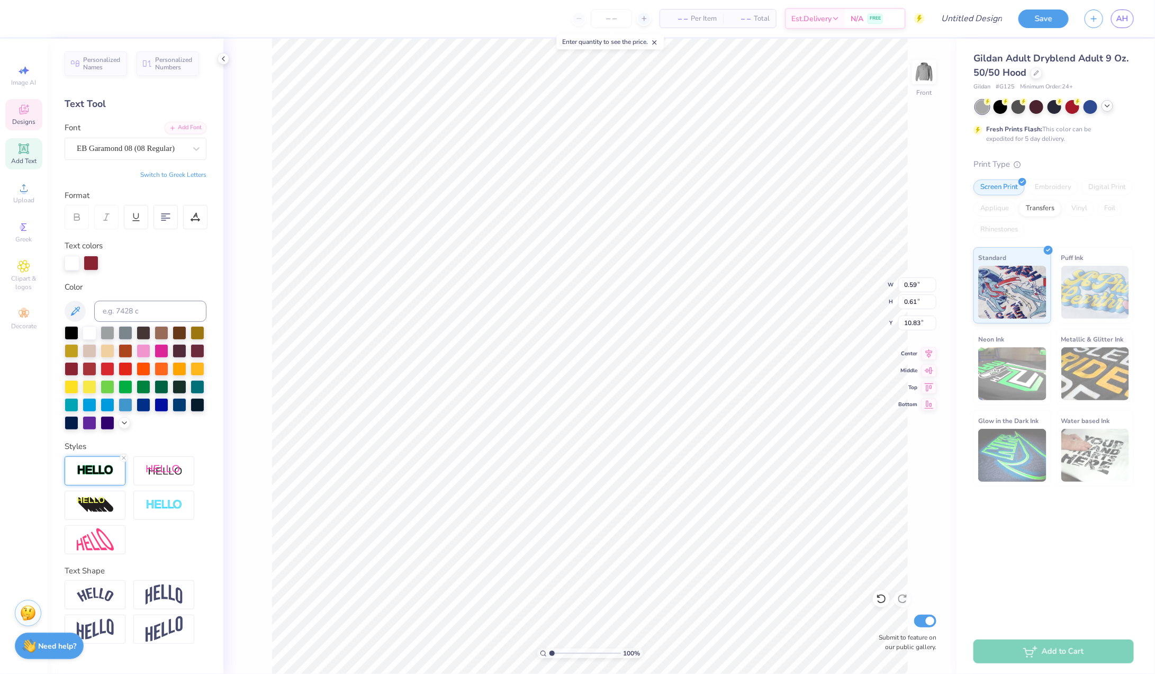
click at [106, 474] on img at bounding box center [95, 470] width 37 height 12
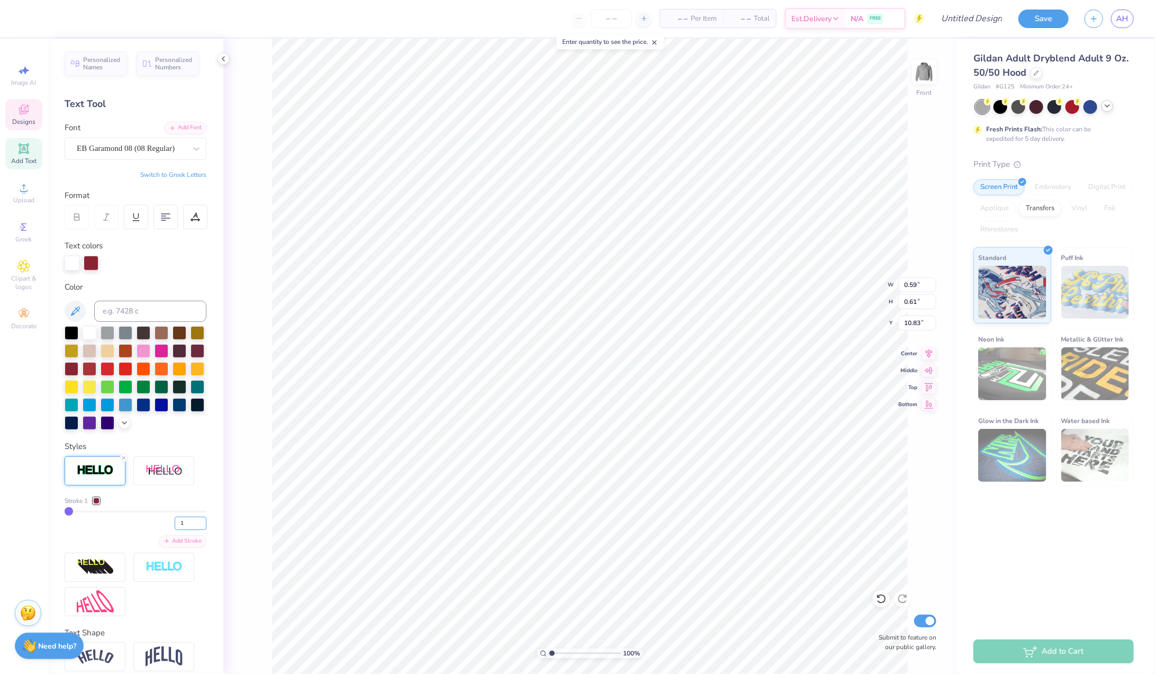
click at [188, 525] on input "1" at bounding box center [191, 523] width 32 height 13
type input "2"
type input "0.61"
type input "0.62"
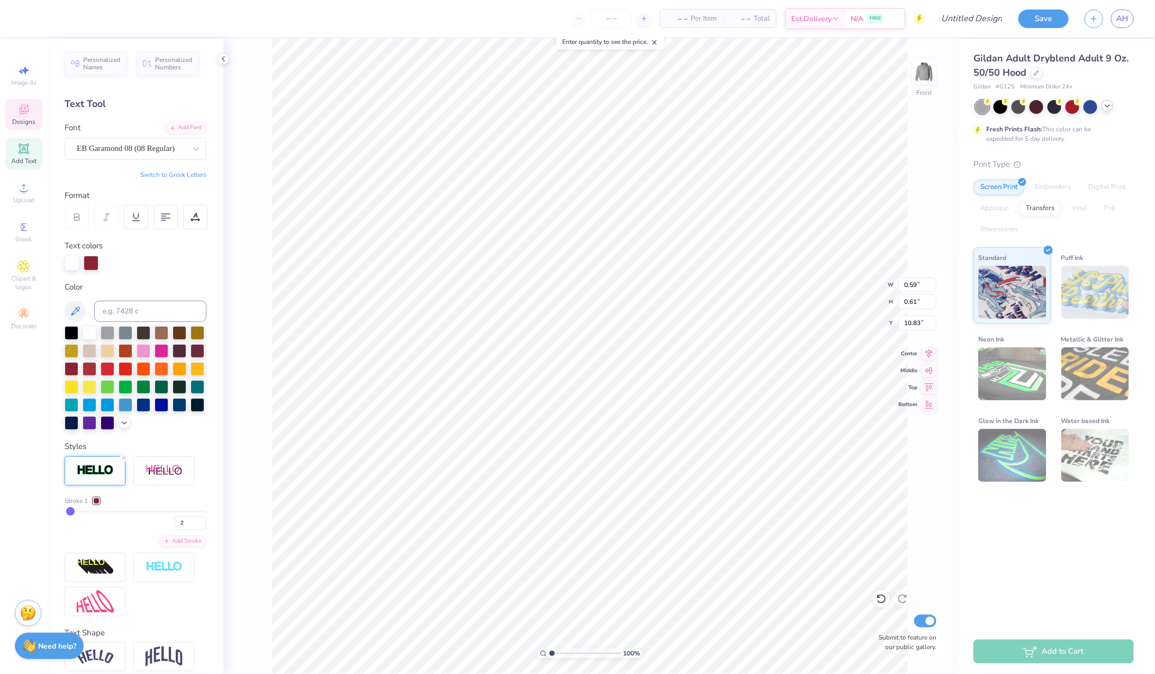
type input "10.82"
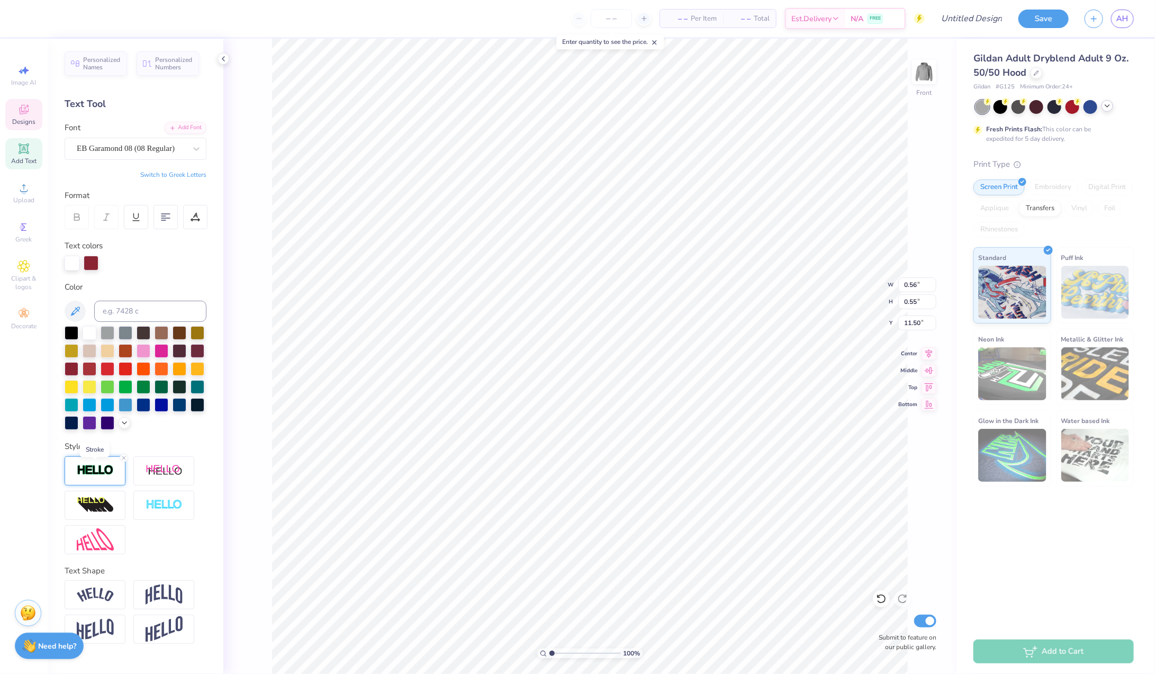
click at [109, 473] on img at bounding box center [95, 470] width 37 height 12
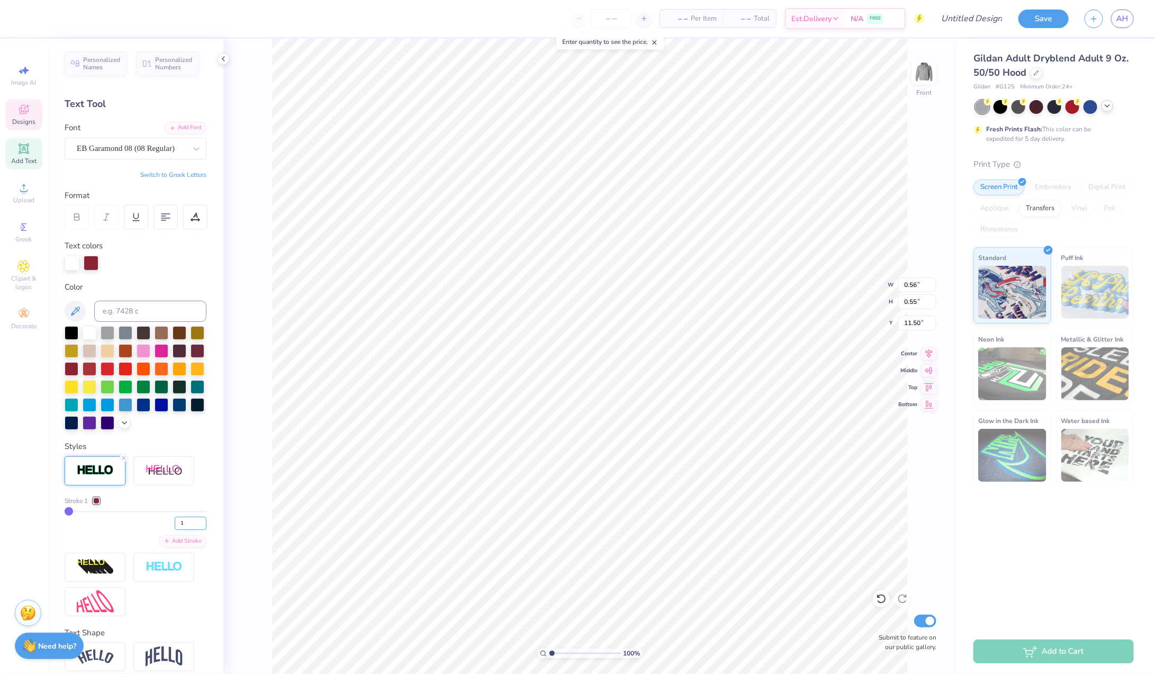
click at [196, 520] on input "1" at bounding box center [191, 523] width 32 height 13
type input "2"
type input "0.57"
type input "0.56"
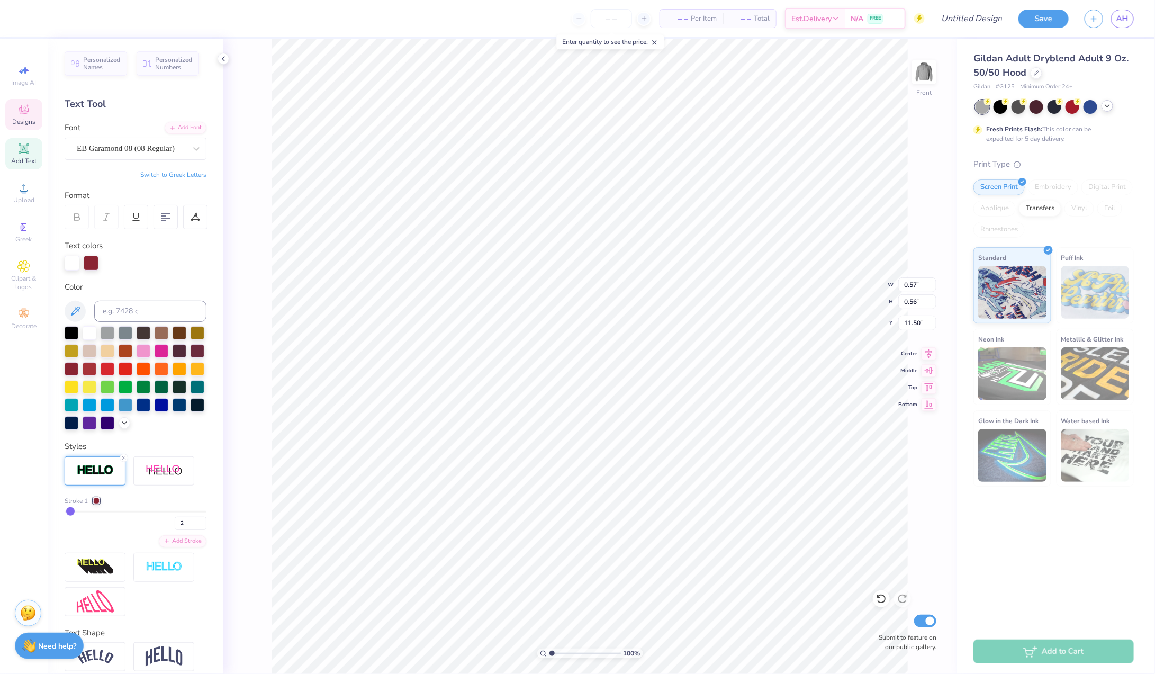
click at [260, 463] on div "100 % Front W 0.57 0.57 " H 0.56 0.56 " Y 11.50 11.50 " Center Middle Top Botto…" at bounding box center [589, 356] width 733 height 635
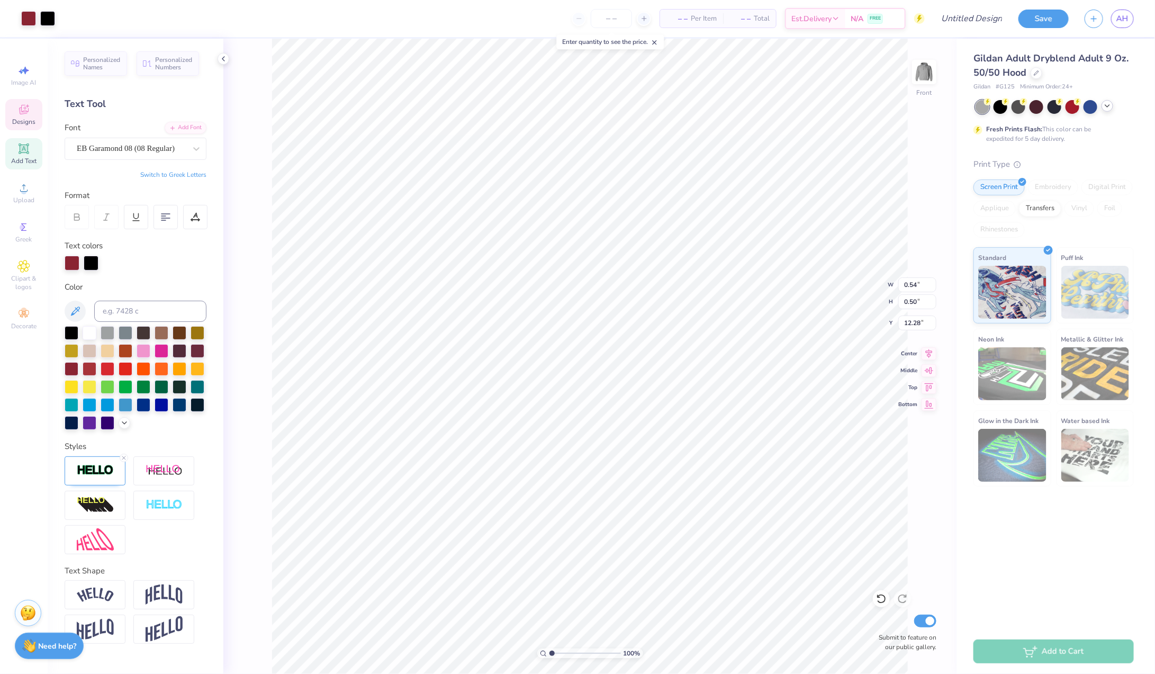
type input "0.55"
type input "0.51"
type input "12.27"
click at [87, 328] on div at bounding box center [90, 332] width 14 height 14
click at [109, 470] on img at bounding box center [95, 470] width 37 height 12
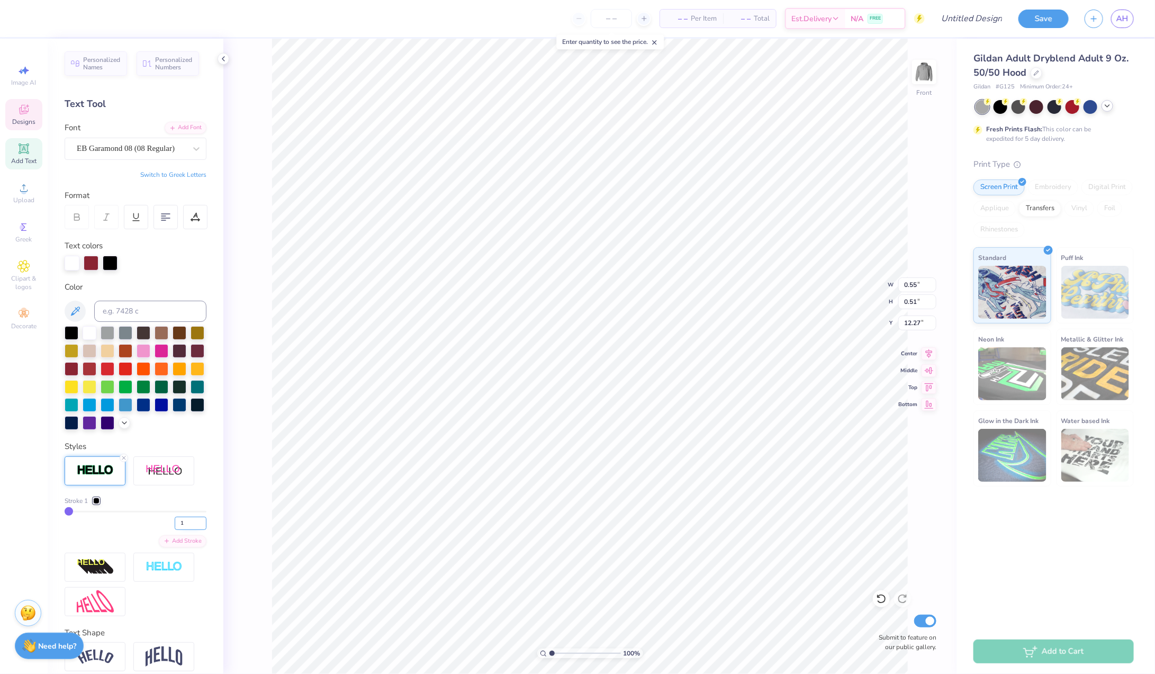
click at [192, 521] on input "1" at bounding box center [191, 523] width 32 height 13
type input "2"
click at [97, 501] on div at bounding box center [96, 501] width 6 height 6
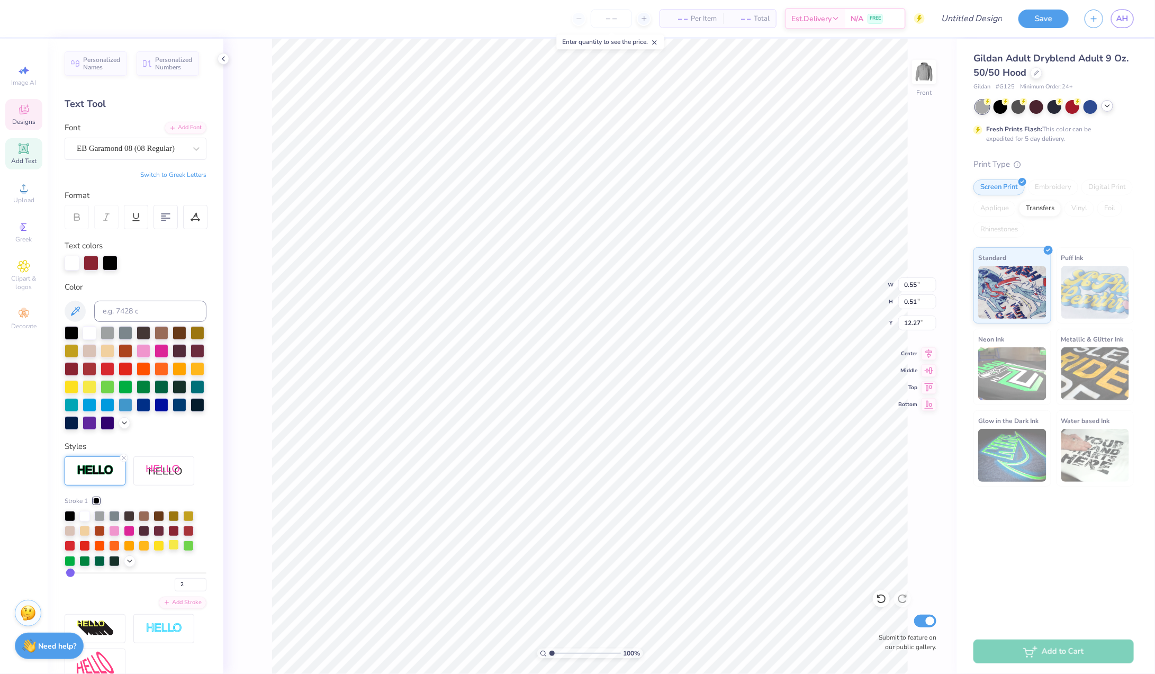
type input "0.56"
type input "0.53"
click at [176, 533] on div at bounding box center [173, 530] width 11 height 11
click at [980, 19] on input "Design Title" at bounding box center [959, 18] width 104 height 21
type input "Dads wknd #3"
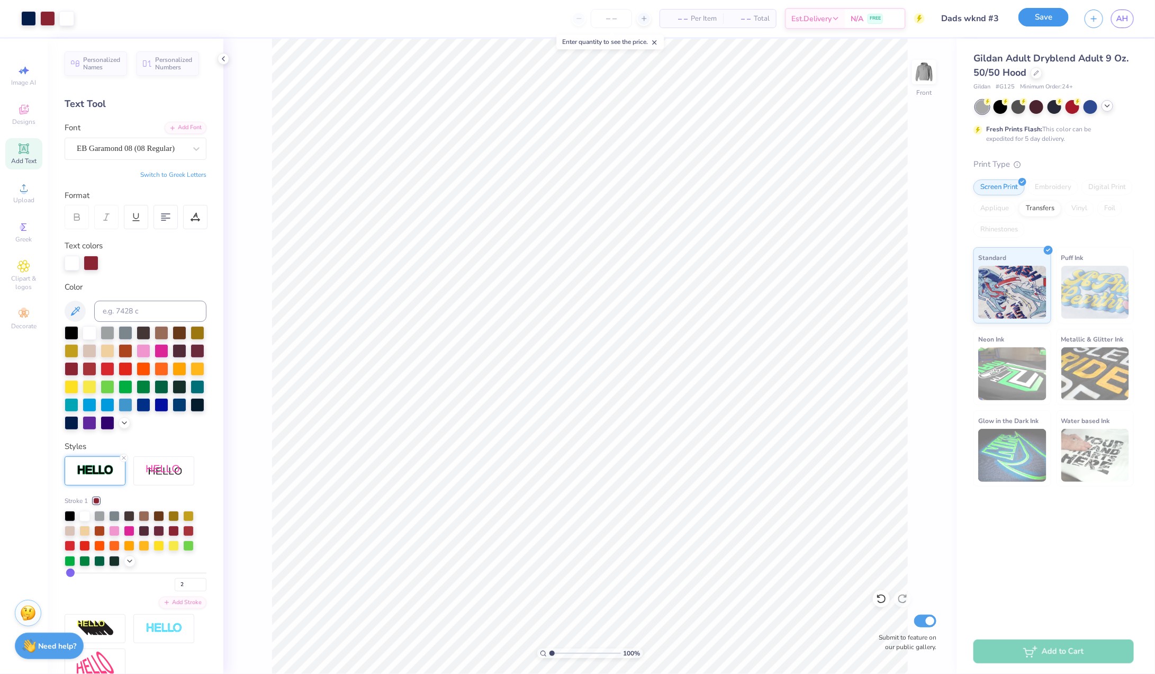
click at [1058, 11] on button "Save" at bounding box center [1043, 17] width 50 height 19
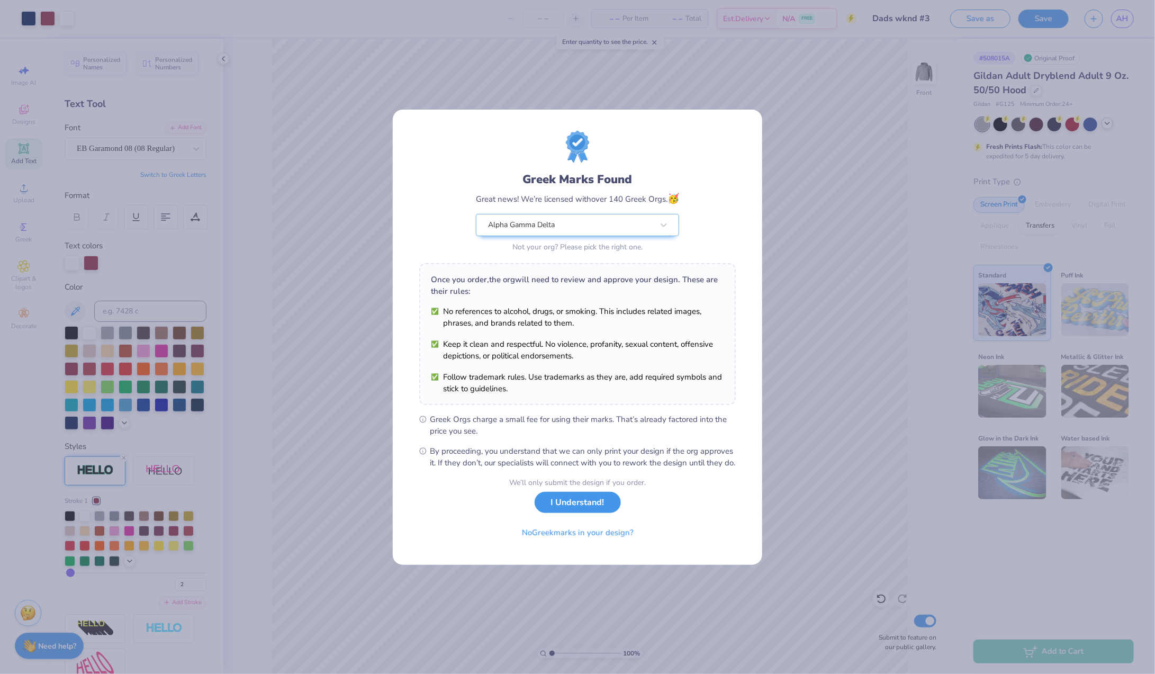
click at [564, 508] on button "I Understand!" at bounding box center [578, 503] width 86 height 22
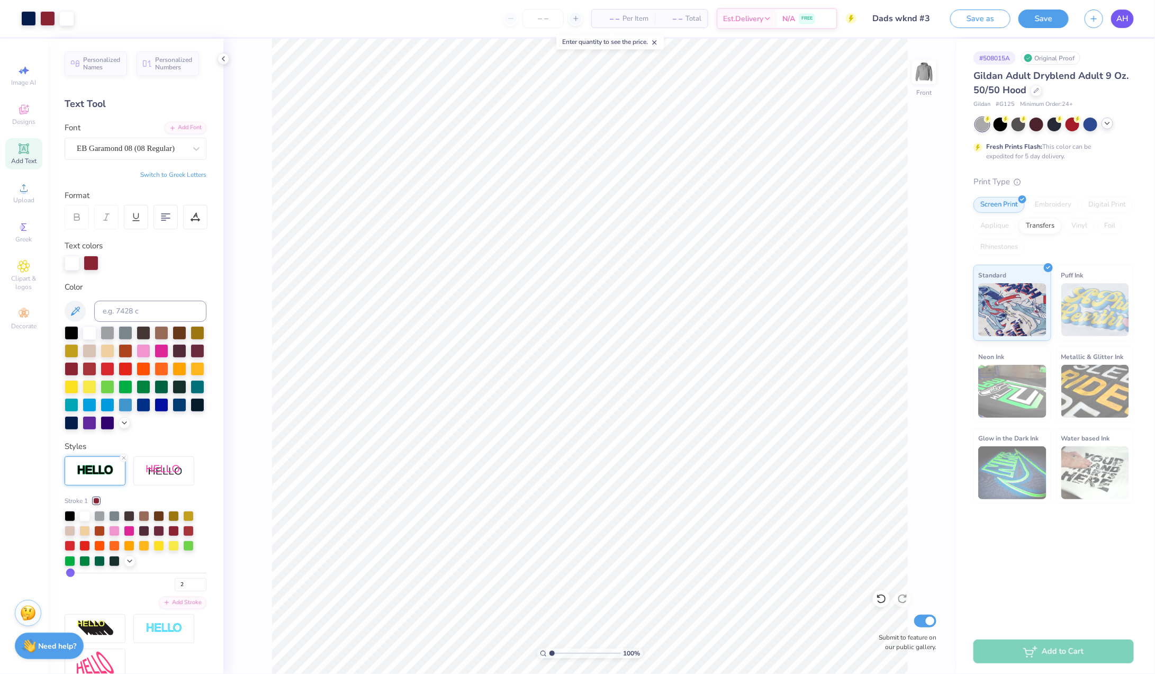
click at [1123, 21] on span "AH" at bounding box center [1122, 19] width 12 height 12
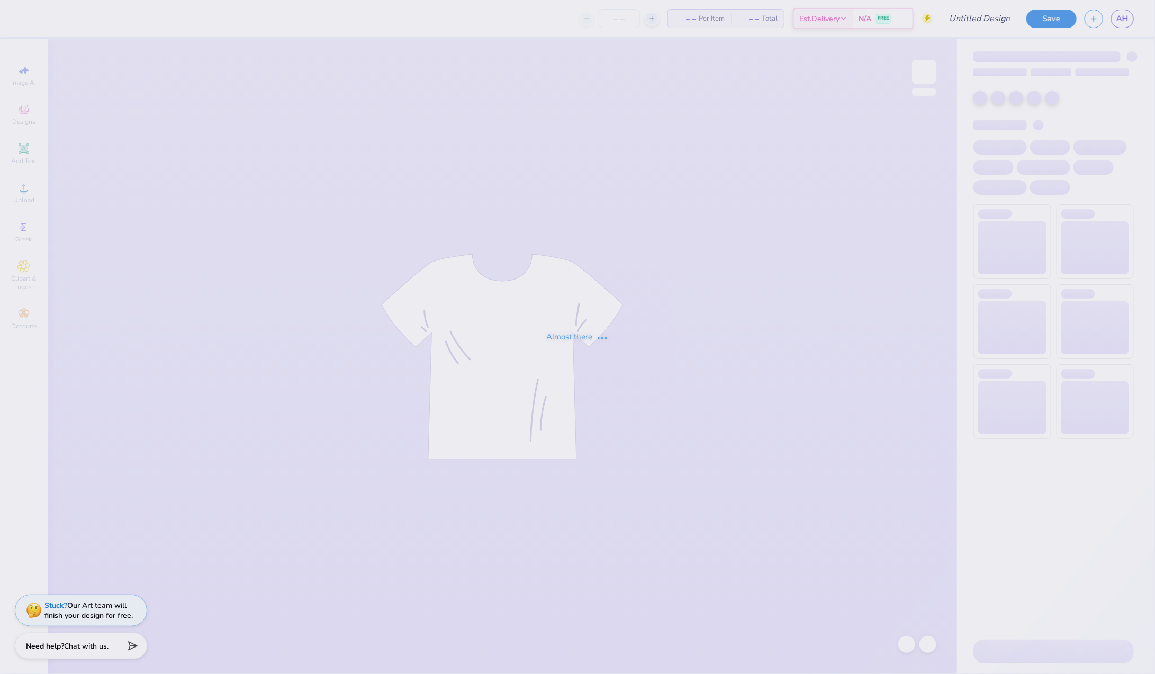
type input "Dads Wknd"
type input "12"
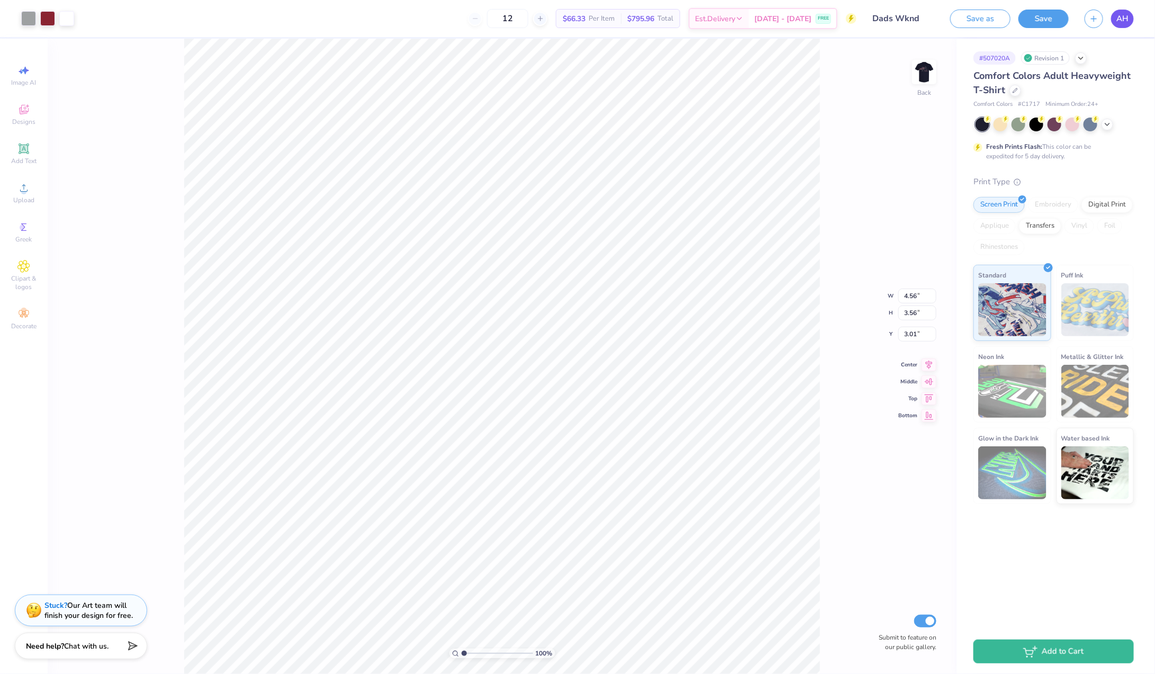
click at [1114, 20] on link "AH" at bounding box center [1122, 19] width 23 height 19
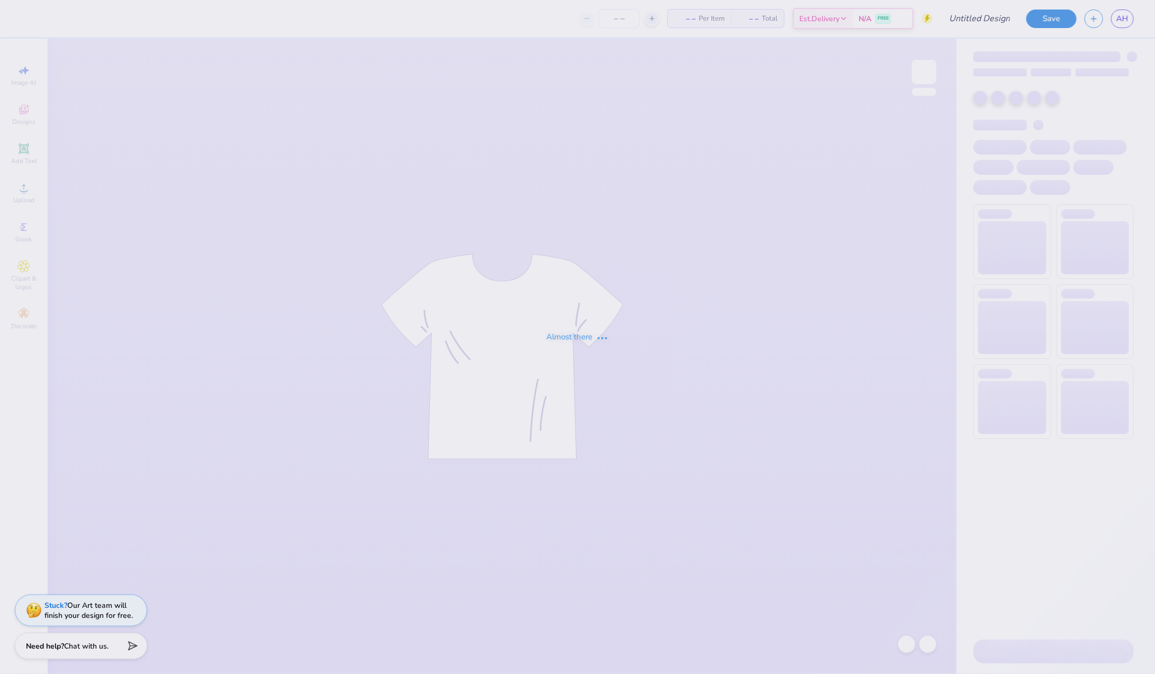
type input "Dads wknd #3"
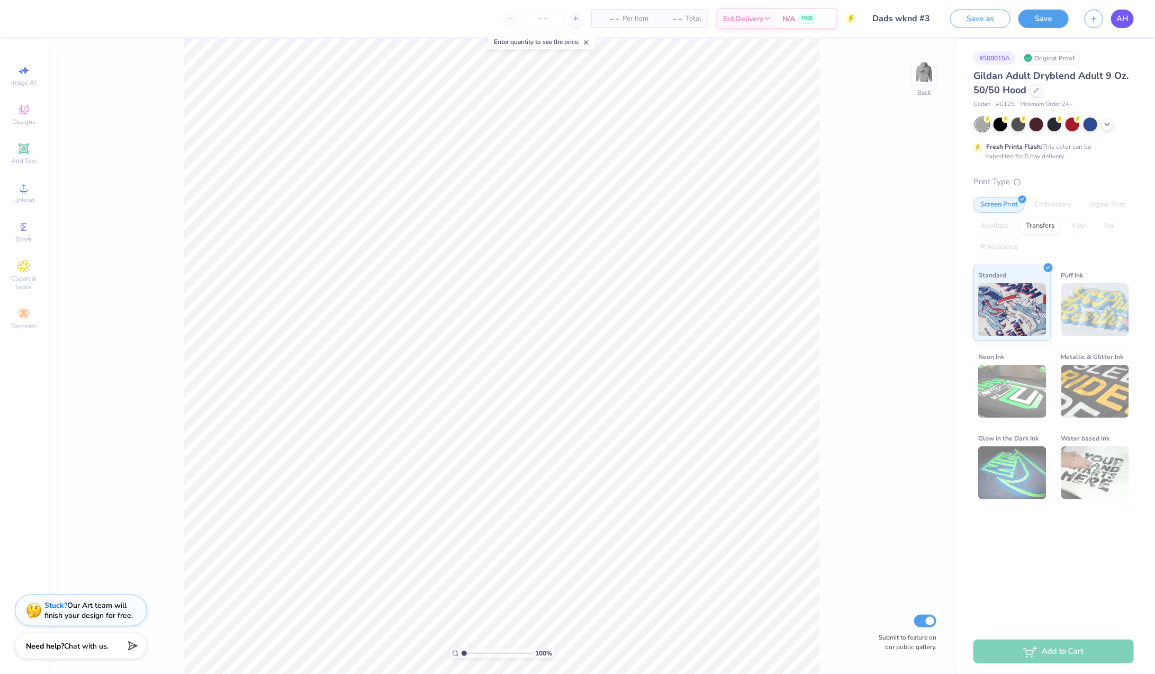
click at [1120, 21] on span "AH" at bounding box center [1122, 19] width 12 height 12
click at [923, 75] on img at bounding box center [924, 72] width 42 height 42
click at [931, 70] on img at bounding box center [924, 72] width 42 height 42
click at [25, 110] on icon at bounding box center [24, 110] width 10 height 10
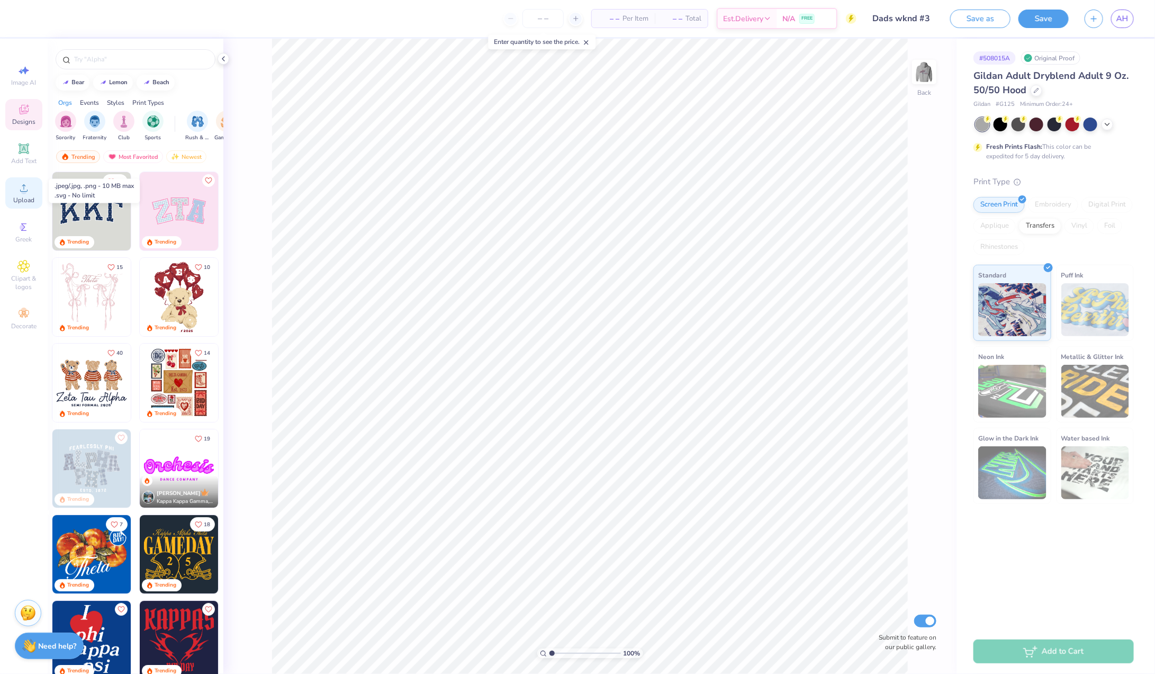
click at [26, 190] on circle at bounding box center [24, 191] width 6 height 6
click at [1122, 19] on span "AH" at bounding box center [1122, 19] width 12 height 12
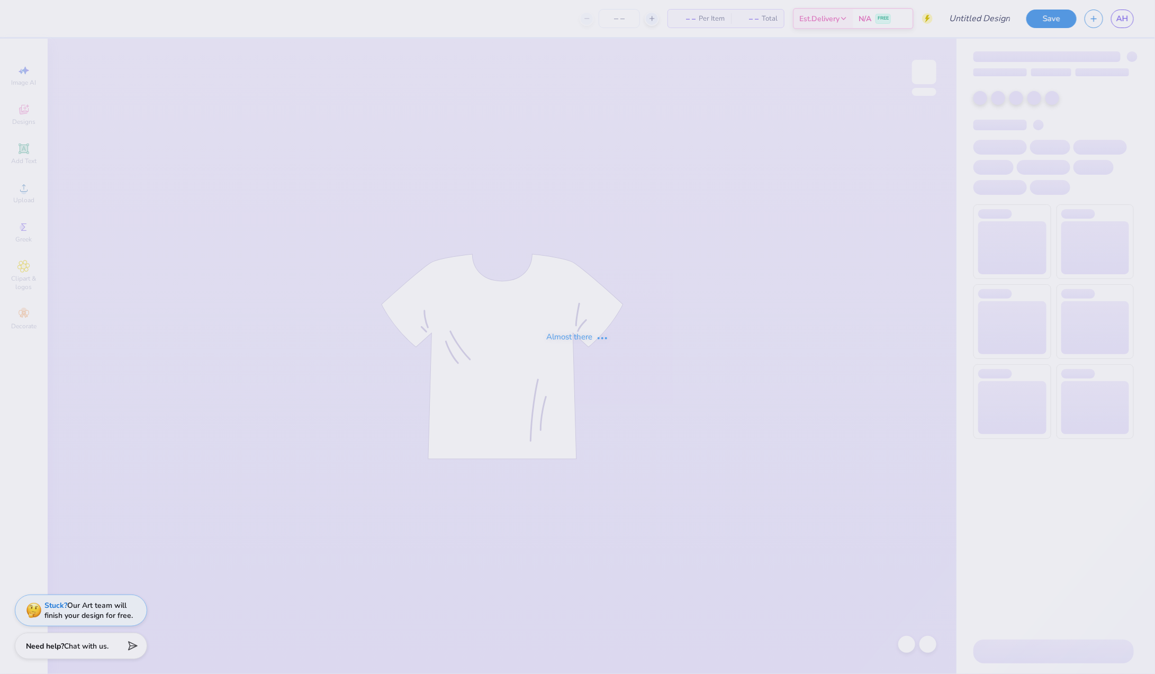
type input "Dads Wknd"
type input "40"
type input "Dads Wknd"
type input "12"
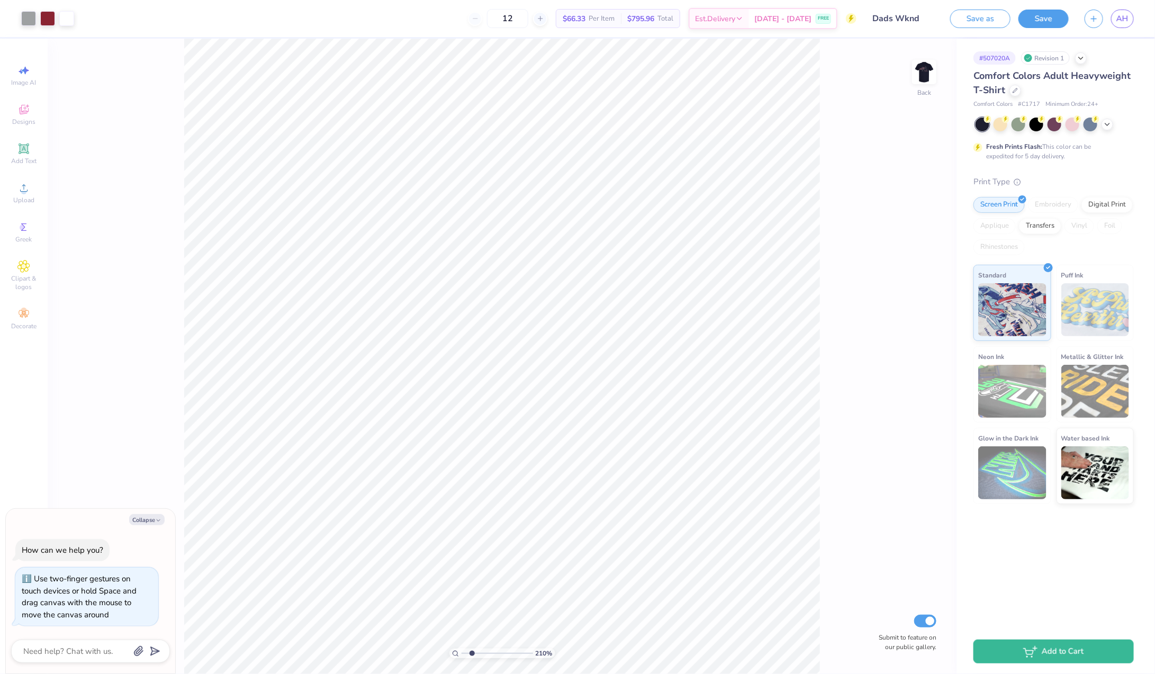
type input "2.21"
type textarea "x"
drag, startPoint x: 465, startPoint y: 652, endPoint x: 472, endPoint y: 651, distance: 7.5
click at [472, 651] on input "range" at bounding box center [497, 653] width 71 height 10
drag, startPoint x: 472, startPoint y: 654, endPoint x: 484, endPoint y: 654, distance: 11.6
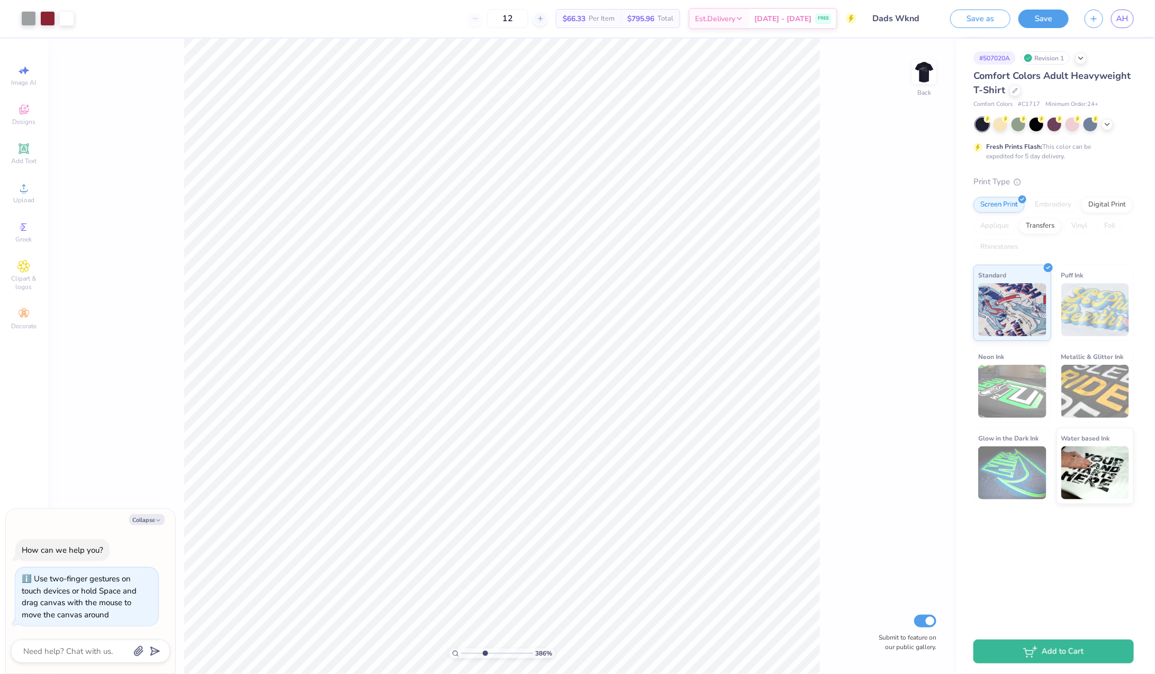
type input "3.92"
click at [484, 654] on input "range" at bounding box center [497, 653] width 71 height 10
click at [1131, 18] on link "AH" at bounding box center [1122, 19] width 23 height 19
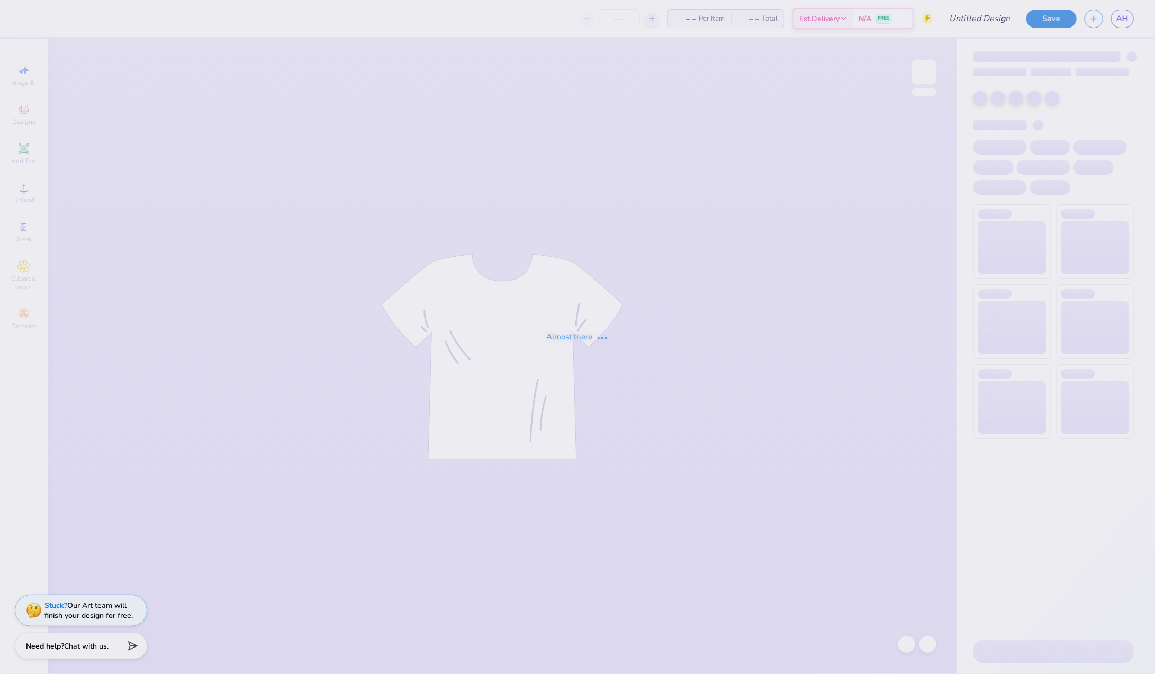
type input "Dads wknd #3"
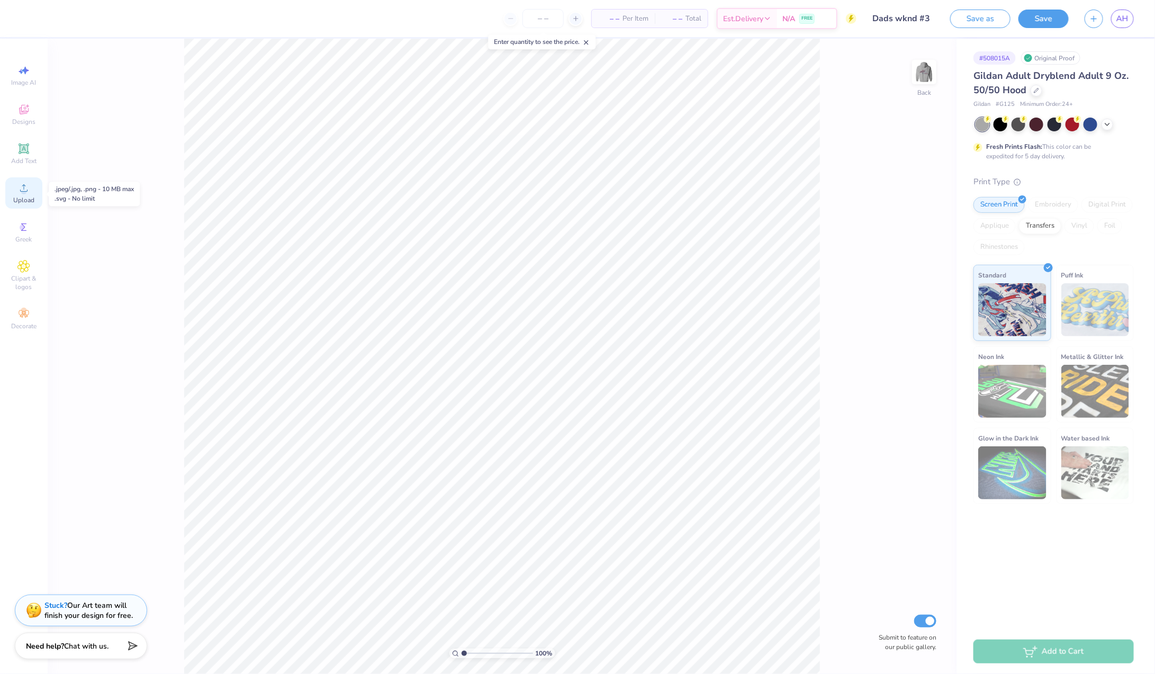
click at [24, 187] on icon at bounding box center [23, 188] width 13 height 13
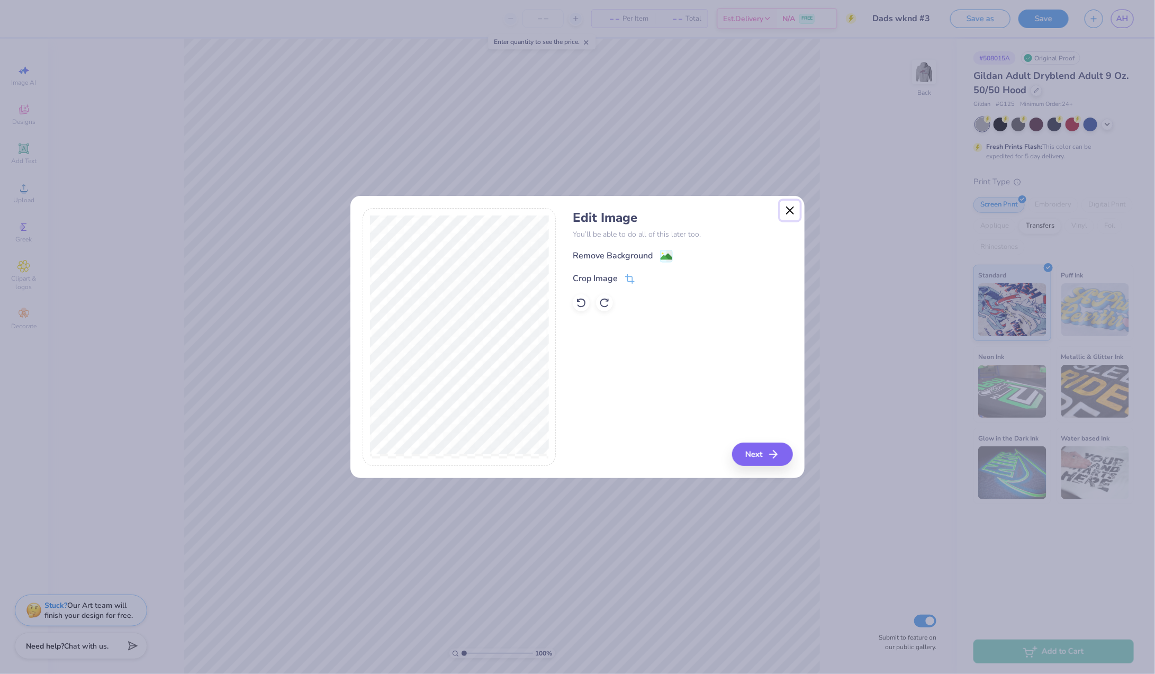
click at [792, 207] on button "Close" at bounding box center [790, 211] width 20 height 20
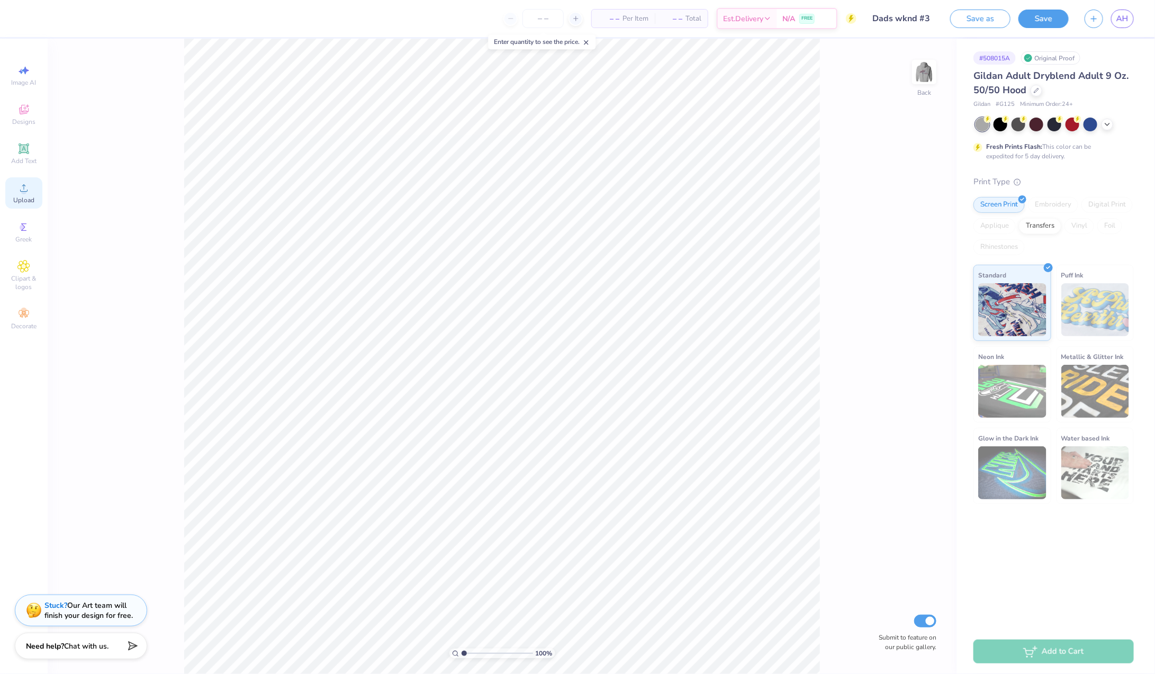
click at [23, 186] on icon at bounding box center [23, 187] width 7 height 7
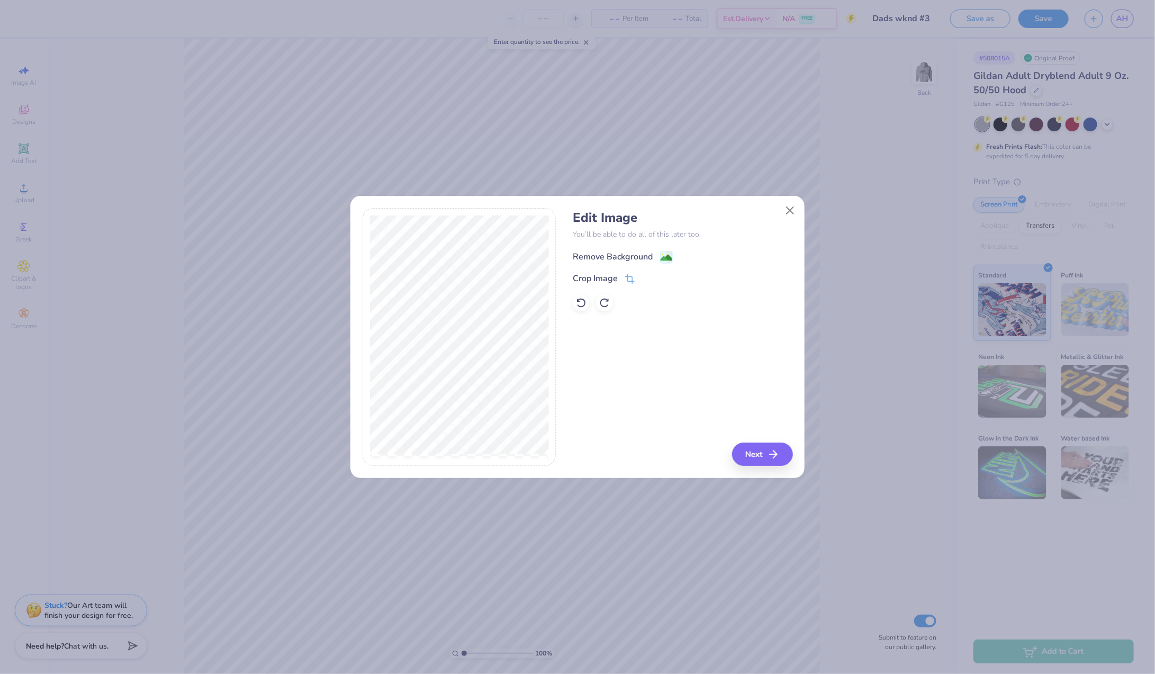
click at [634, 254] on div "Remove Background" at bounding box center [613, 256] width 80 height 13
click at [768, 450] on button "Next" at bounding box center [764, 454] width 61 height 23
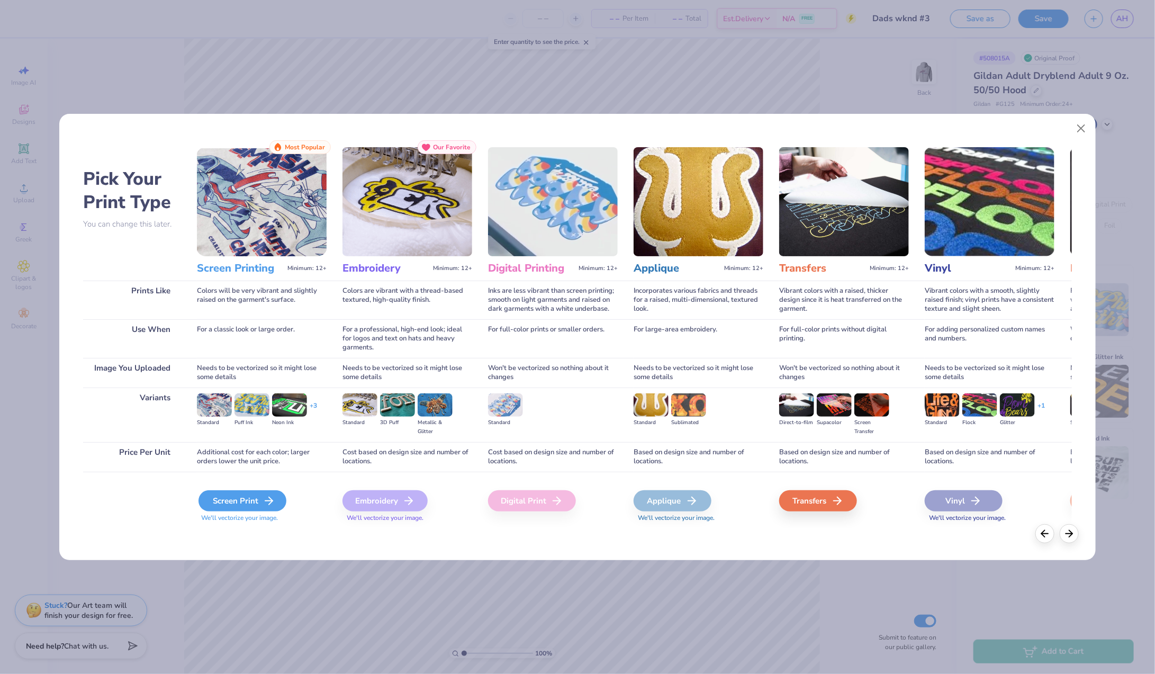
click at [270, 498] on icon at bounding box center [269, 500] width 13 height 13
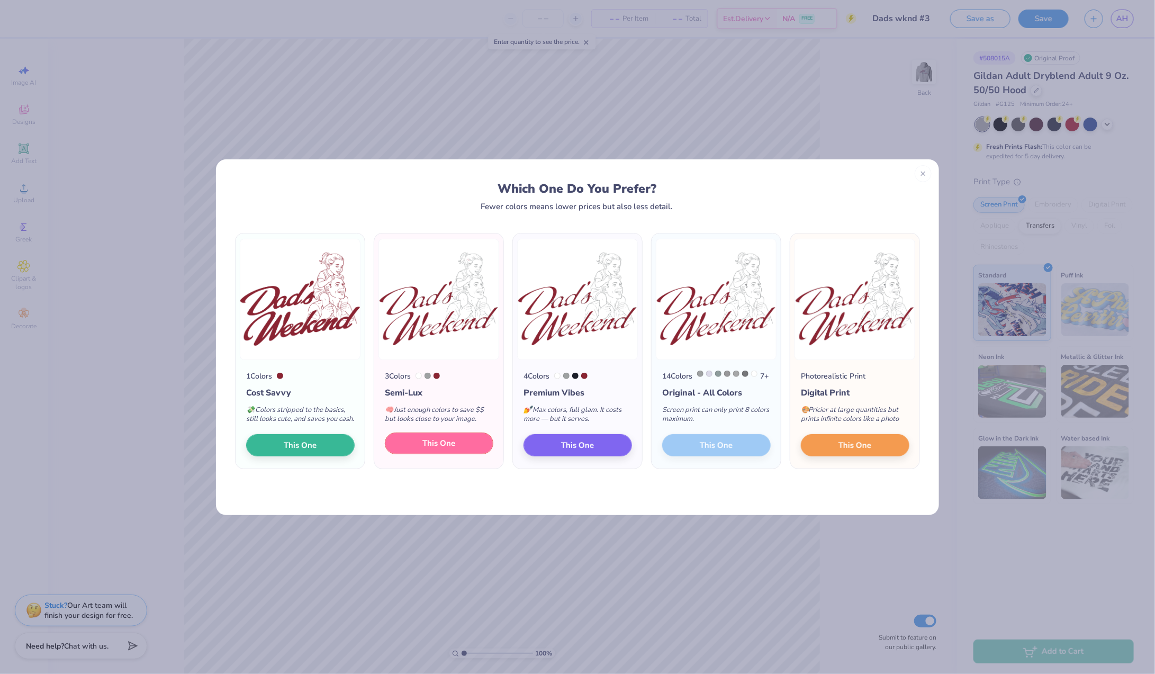
click at [471, 452] on button "This One" at bounding box center [439, 443] width 109 height 22
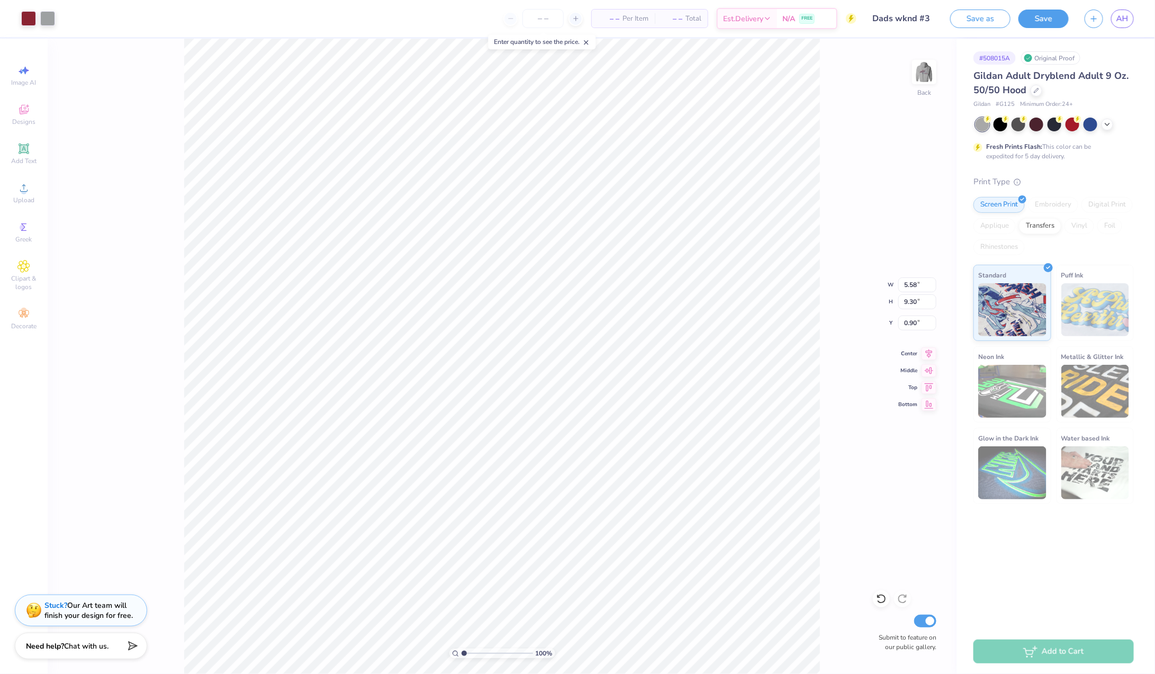
click at [155, 157] on div "100 % Back W 5.58 5.58 " H 9.30 9.30 " Y 0.90 0.90 " Center Middle Top Bottom S…" at bounding box center [502, 356] width 909 height 635
click at [48, 14] on div at bounding box center [47, 17] width 15 height 15
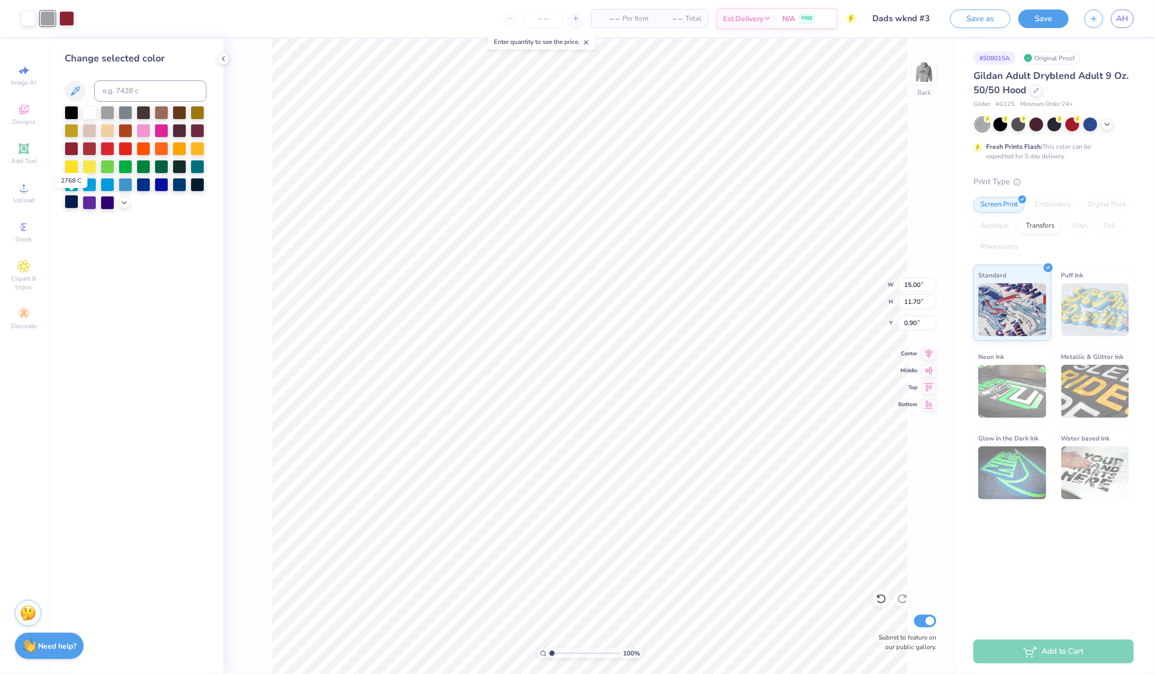
click at [70, 199] on div at bounding box center [72, 202] width 14 height 14
click at [85, 17] on div at bounding box center [85, 17] width 15 height 15
click at [70, 205] on div at bounding box center [72, 202] width 14 height 14
click at [87, 19] on div at bounding box center [85, 17] width 15 height 15
click at [73, 203] on div at bounding box center [72, 202] width 14 height 14
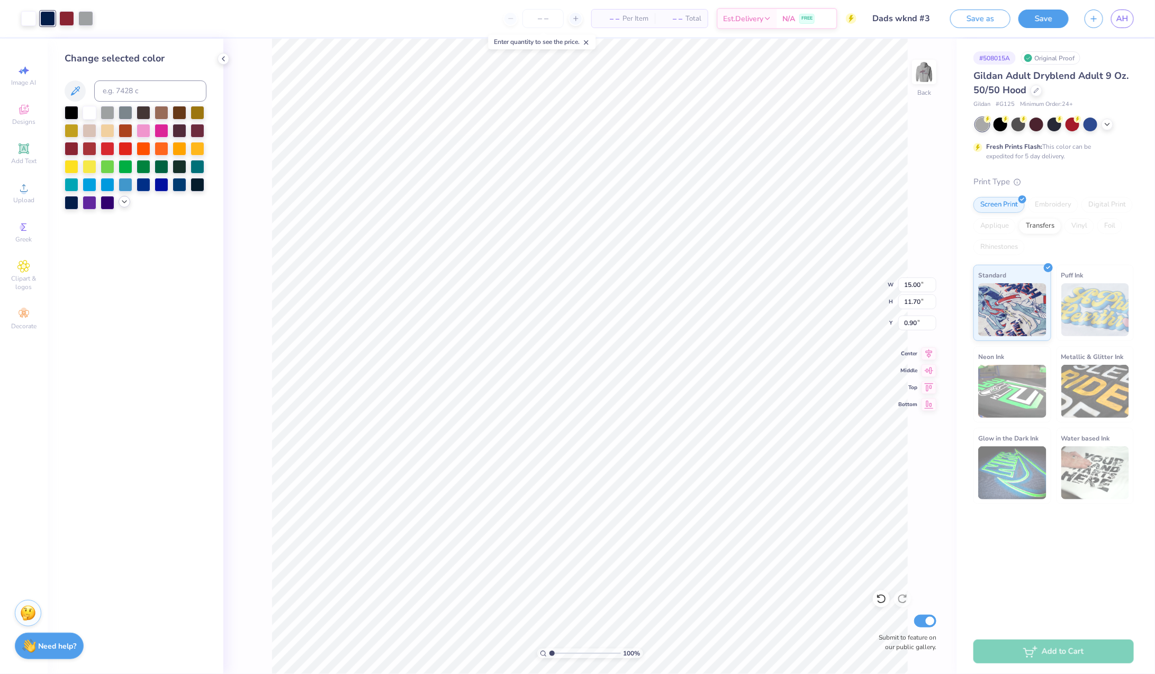
click at [128, 200] on icon at bounding box center [124, 201] width 8 height 8
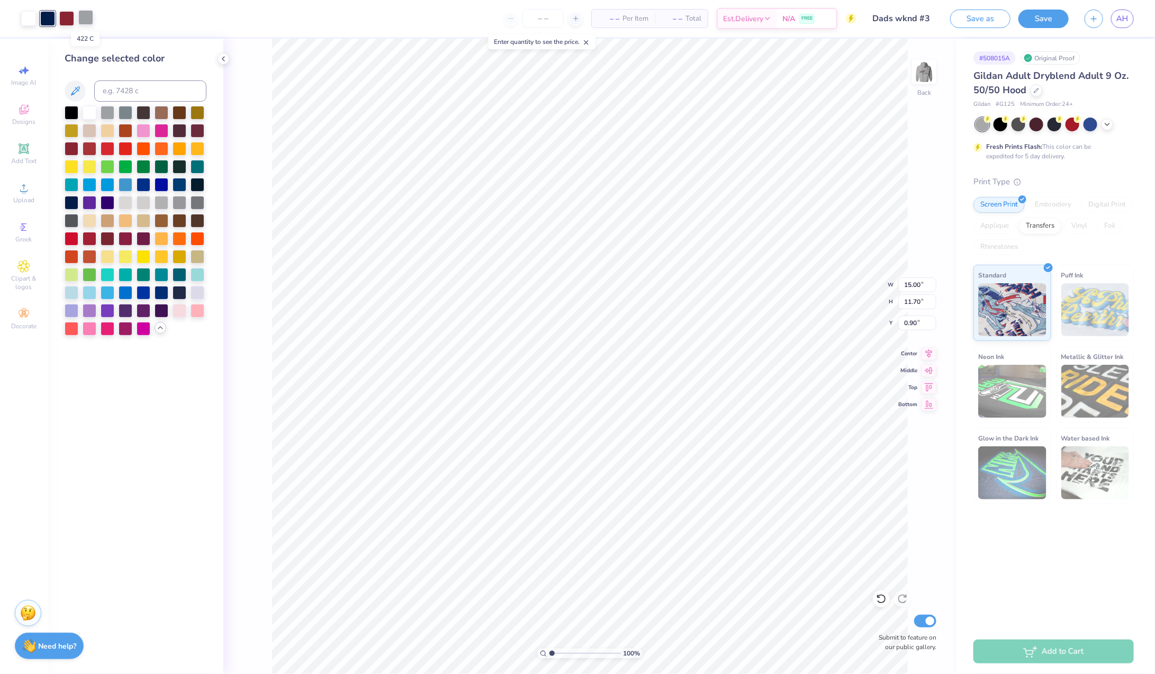
click at [86, 21] on div at bounding box center [85, 17] width 15 height 15
drag, startPoint x: 86, startPoint y: 21, endPoint x: 48, endPoint y: 16, distance: 38.9
click at [48, 17] on div at bounding box center [57, 18] width 72 height 15
click at [73, 198] on div at bounding box center [72, 202] width 14 height 14
click at [26, 19] on div at bounding box center [28, 17] width 15 height 15
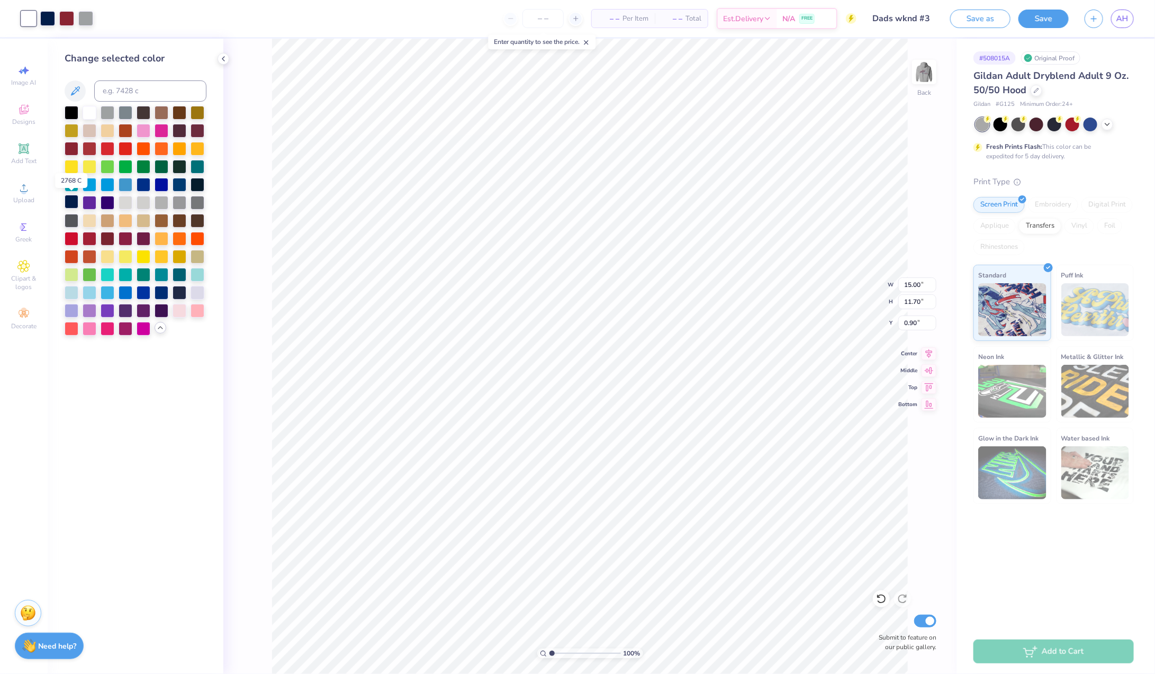
click at [74, 202] on div at bounding box center [72, 202] width 14 height 14
click at [67, 17] on div at bounding box center [66, 17] width 15 height 15
click at [74, 202] on div at bounding box center [72, 202] width 14 height 14
click at [116, 39] on div "Change selected color" at bounding box center [136, 356] width 176 height 635
click at [243, 145] on div "100 % Back W 15.00 15.00 " H 11.70 11.70 " Y 0.90 0.90 " Center Middle Top Bott…" at bounding box center [589, 356] width 733 height 635
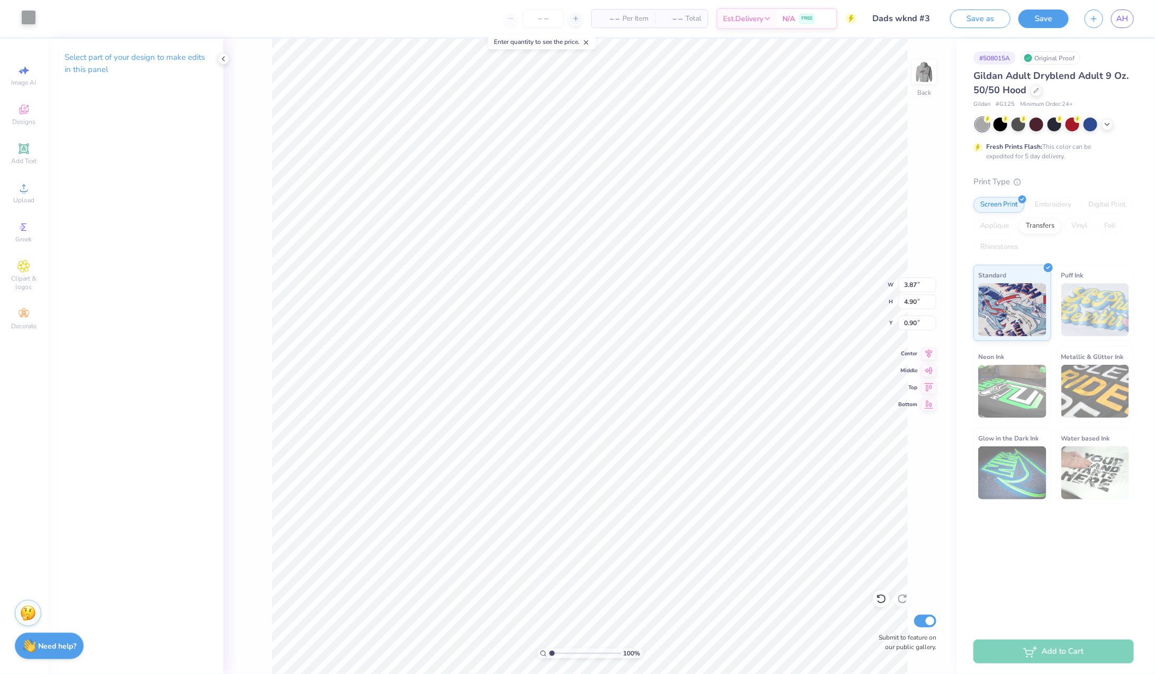
click at [24, 19] on div at bounding box center [28, 17] width 15 height 15
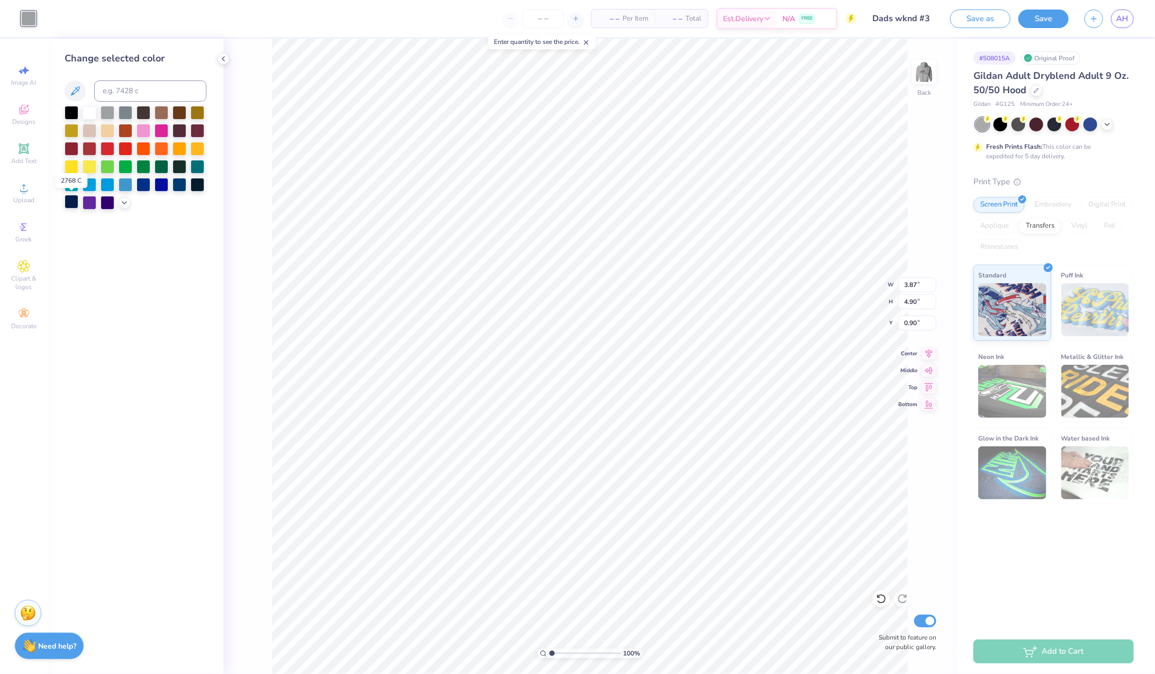
click at [72, 206] on div at bounding box center [72, 202] width 14 height 14
click at [74, 204] on div at bounding box center [72, 202] width 14 height 14
click at [270, 295] on div "100 % Back W 3.87 3.87 " H 4.90 4.90 " Y 0.90 0.90 " Center Middle Top Bottom S…" at bounding box center [589, 356] width 733 height 635
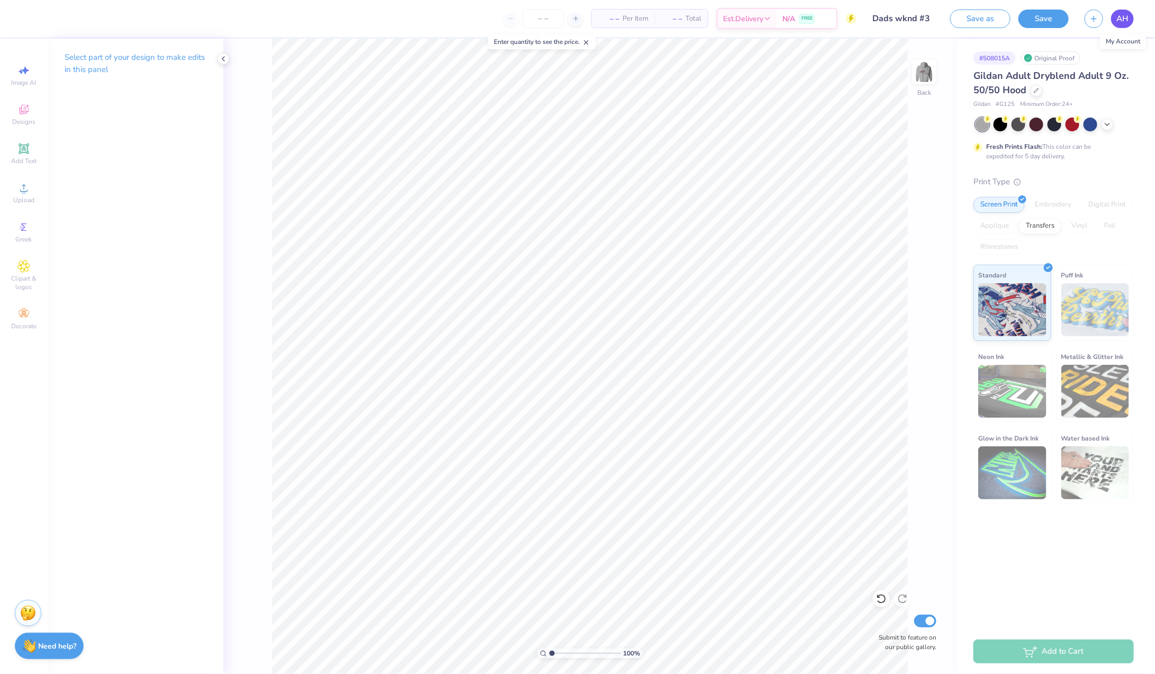
click at [1123, 16] on span "AH" at bounding box center [1122, 19] width 12 height 12
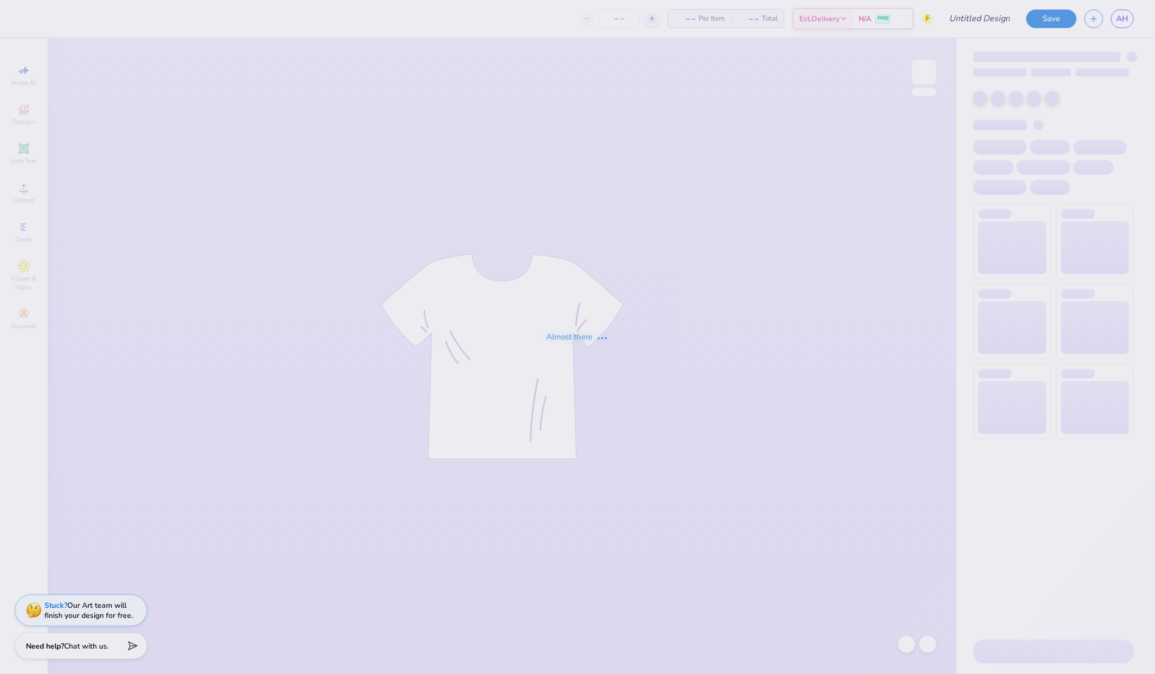
type input "Dads Wknd"
type input "12"
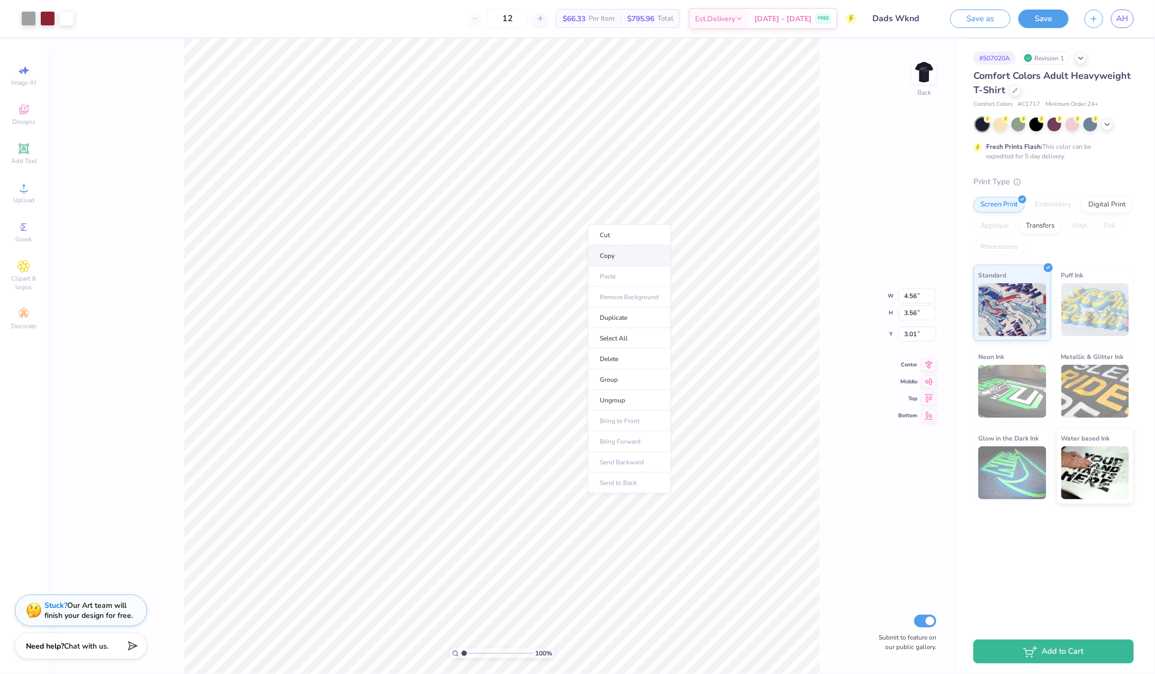
click at [615, 260] on li "Copy" at bounding box center [629, 256] width 83 height 21
click at [1116, 23] on span "AH" at bounding box center [1122, 19] width 12 height 12
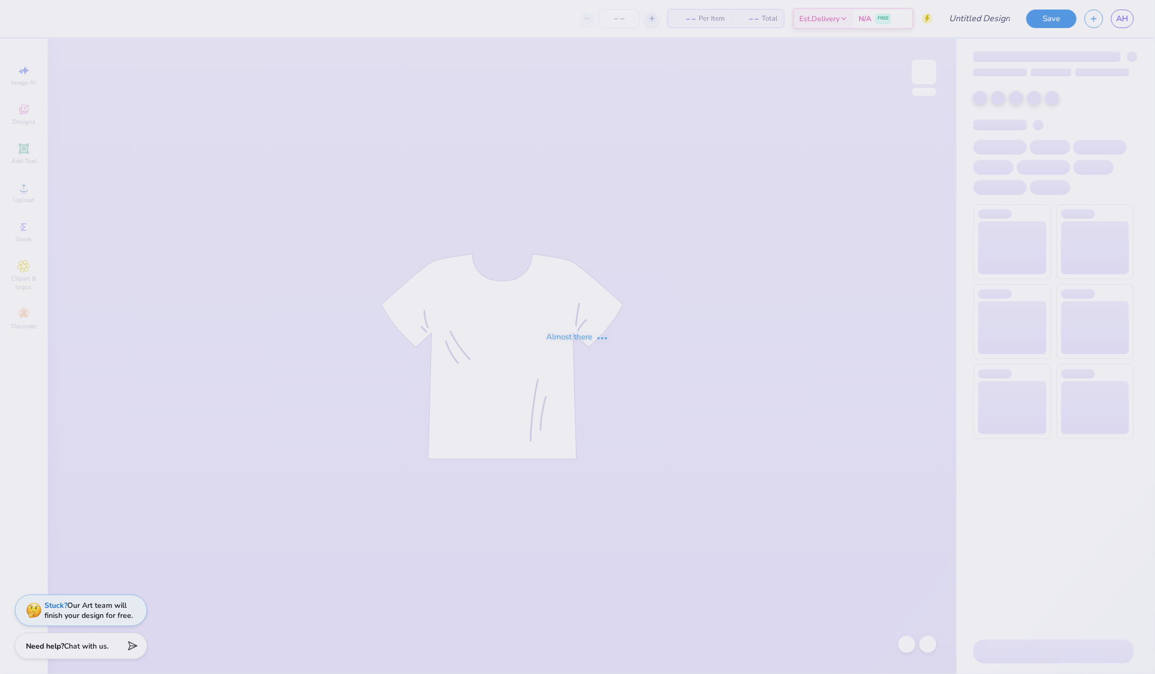
type input "Dads wknd #3"
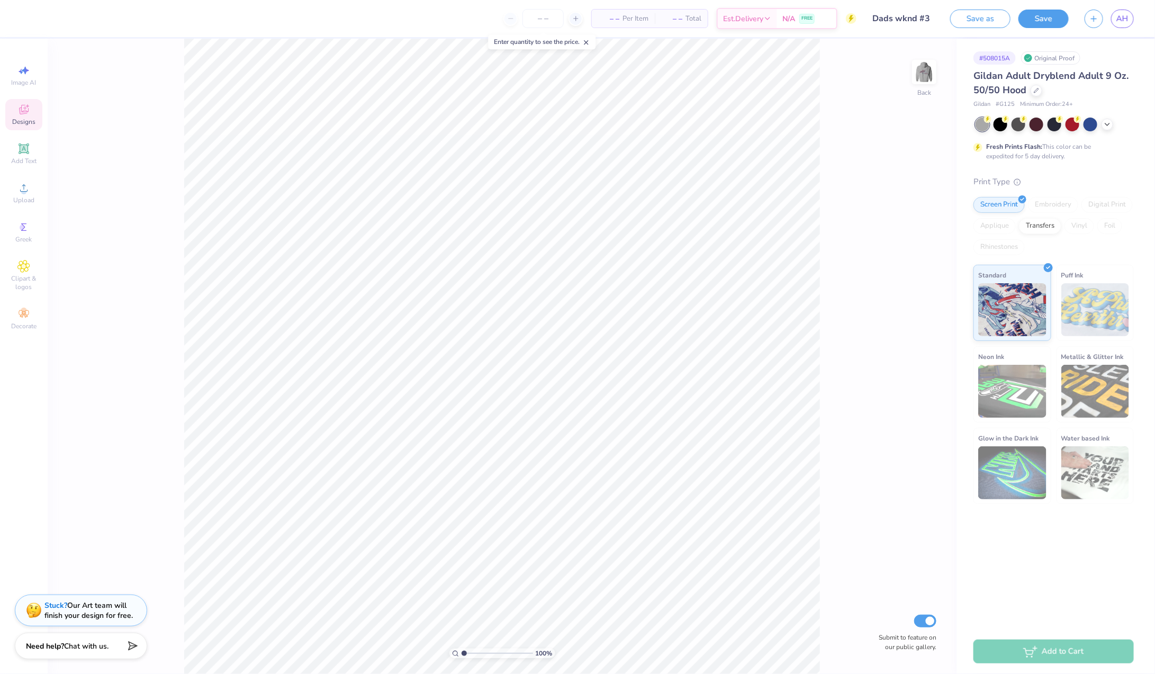
click at [28, 102] on div "Designs" at bounding box center [23, 114] width 37 height 31
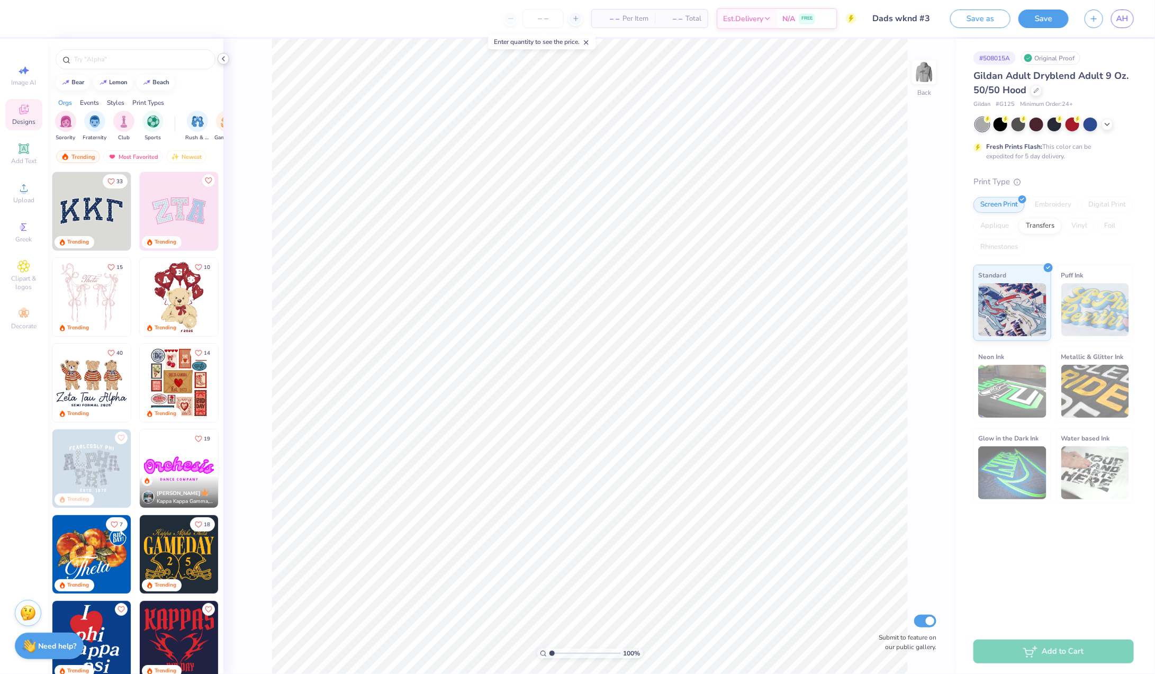
click at [227, 59] on icon at bounding box center [223, 59] width 8 height 8
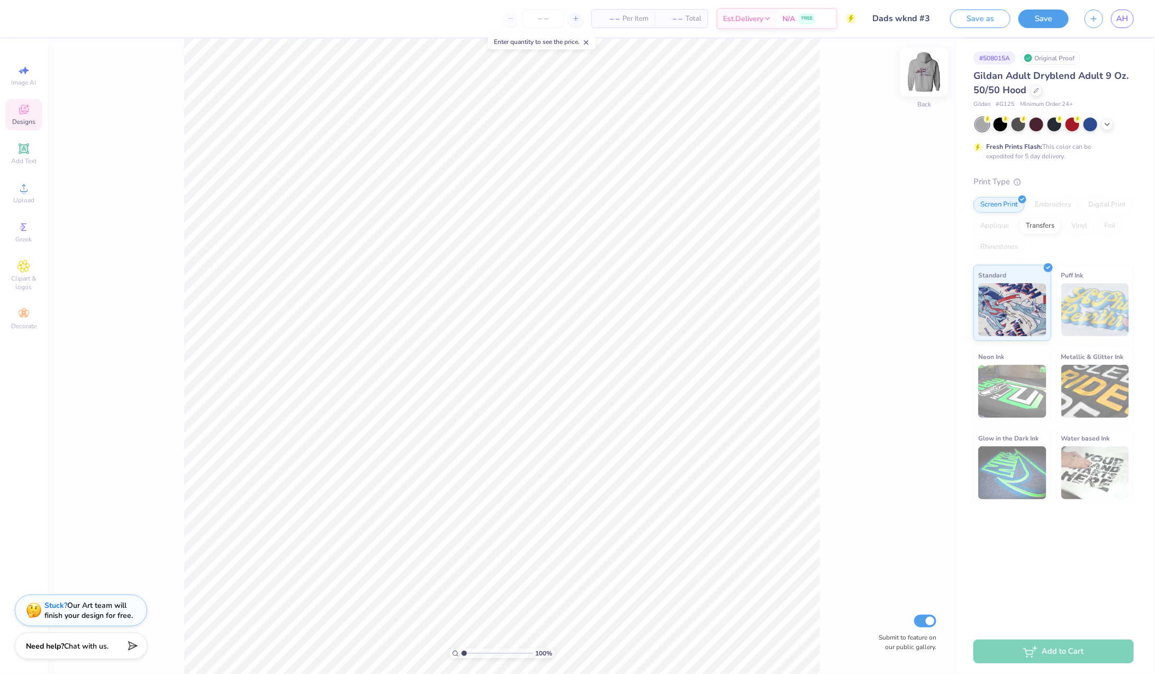
click at [920, 76] on img at bounding box center [924, 72] width 42 height 42
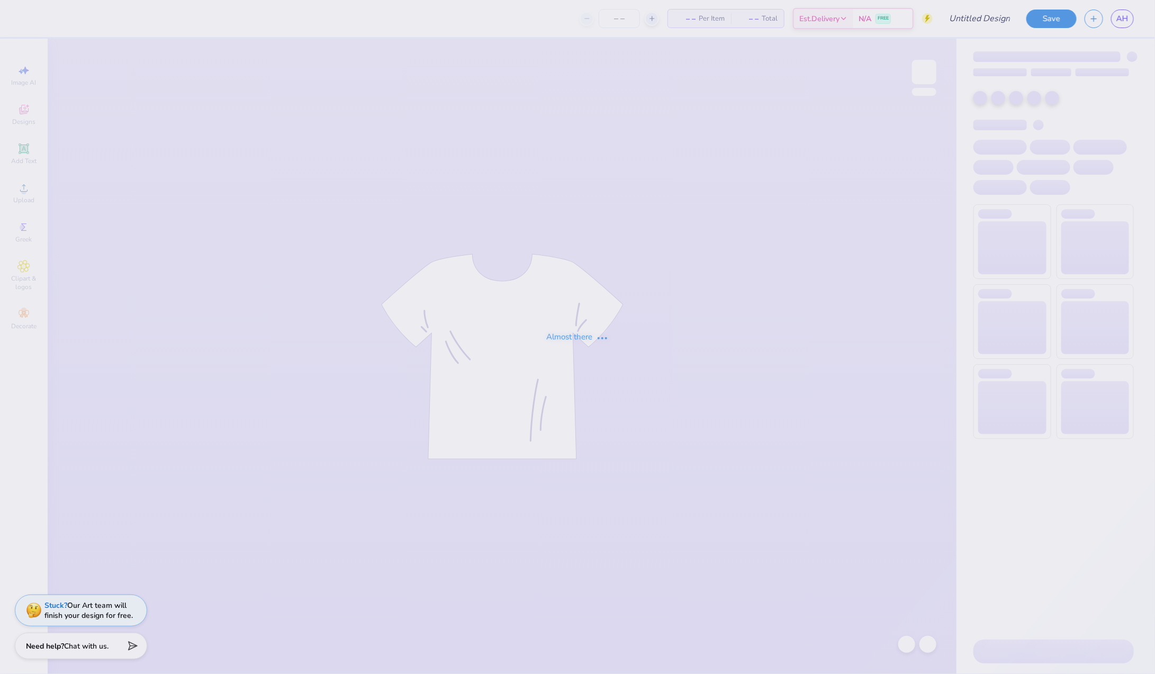
type input "Dads Wknd"
type input "12"
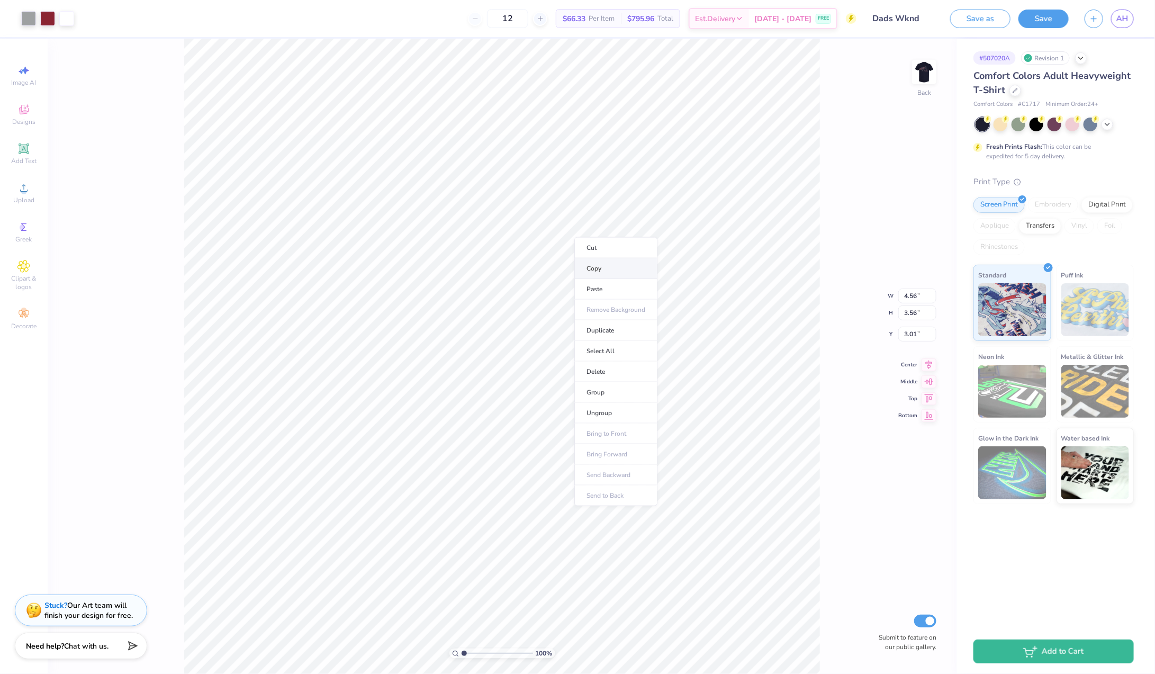
click at [598, 268] on li "Copy" at bounding box center [615, 268] width 83 height 21
click at [621, 377] on li "Group" at bounding box center [630, 381] width 83 height 21
click at [620, 251] on li "Copy" at bounding box center [632, 250] width 83 height 21
click at [1002, 16] on button "Save as" at bounding box center [980, 17] width 60 height 19
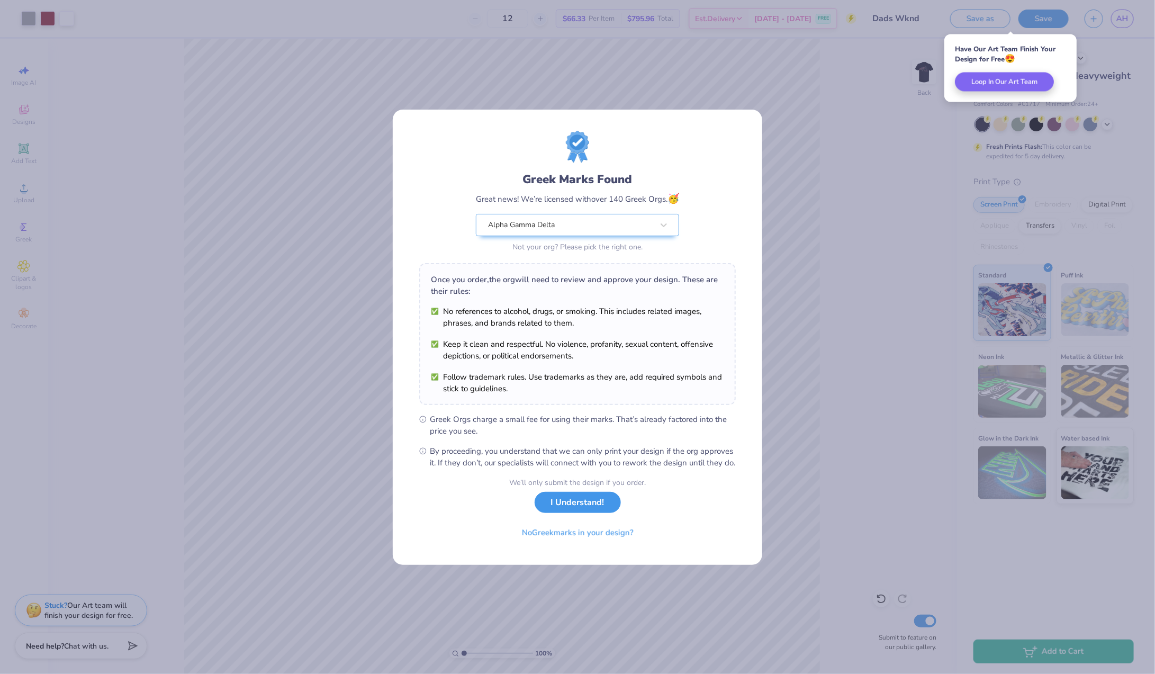
click at [589, 513] on button "I Understand!" at bounding box center [578, 503] width 86 height 22
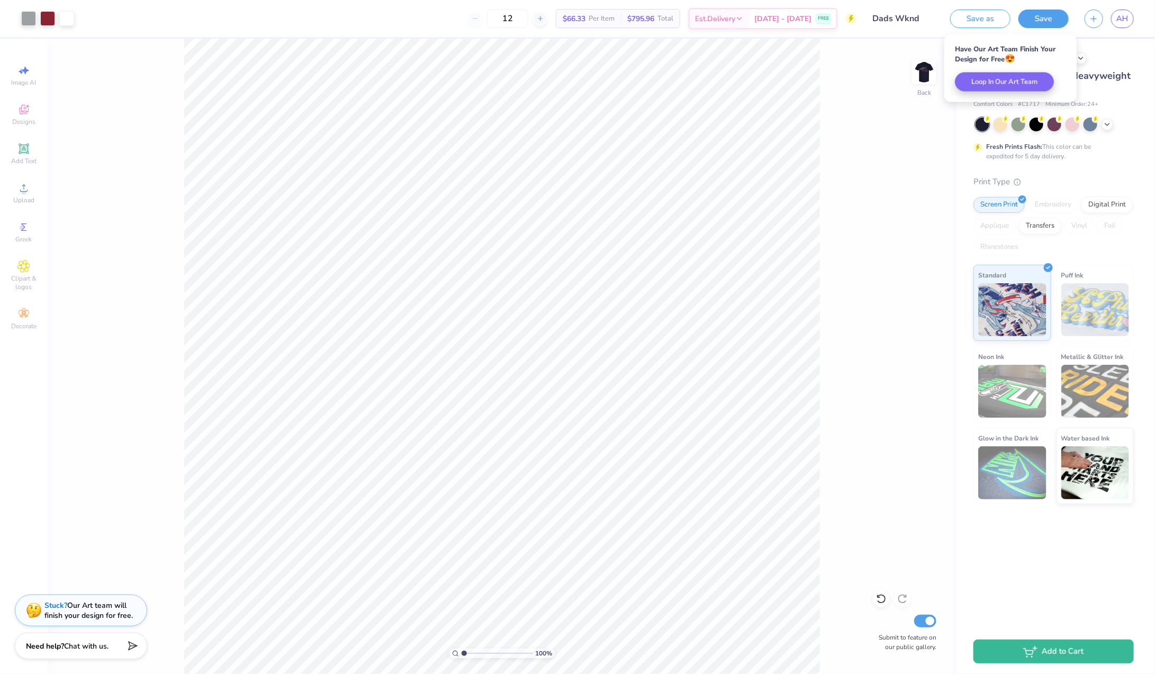
click at [954, 185] on div "100 % Back Submit to feature on our public gallery." at bounding box center [502, 356] width 909 height 635
click at [1016, 91] on icon at bounding box center [1015, 89] width 5 height 5
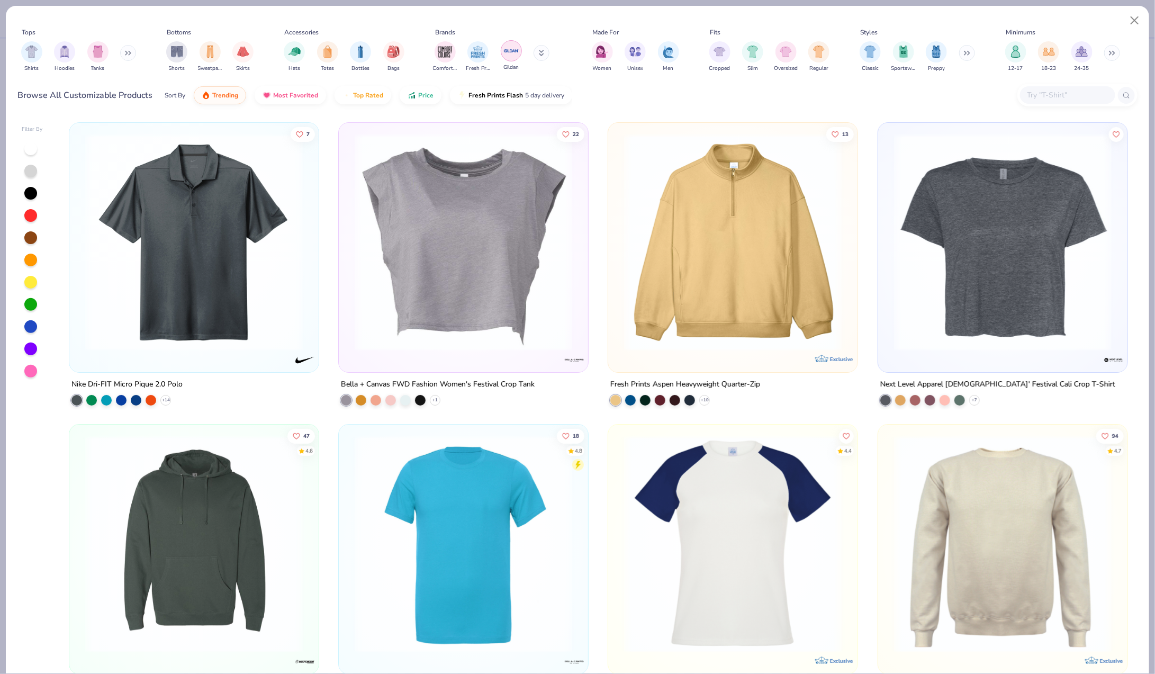
click at [515, 50] on img "filter for Gildan" at bounding box center [511, 51] width 16 height 16
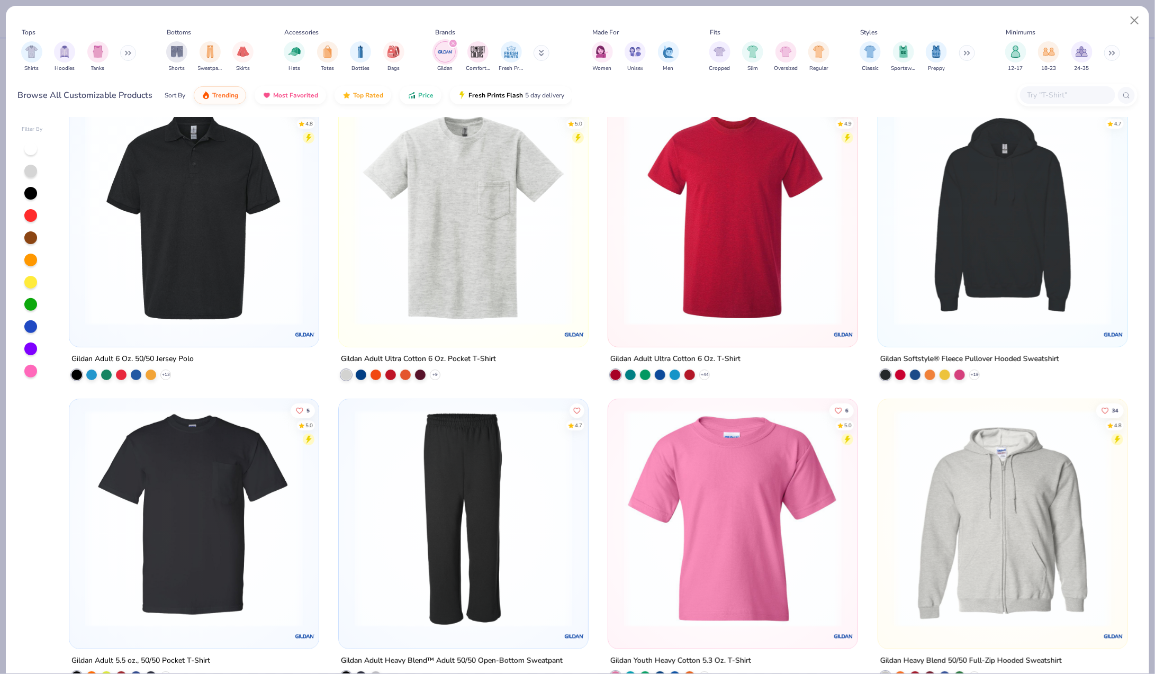
scroll to position [6, 0]
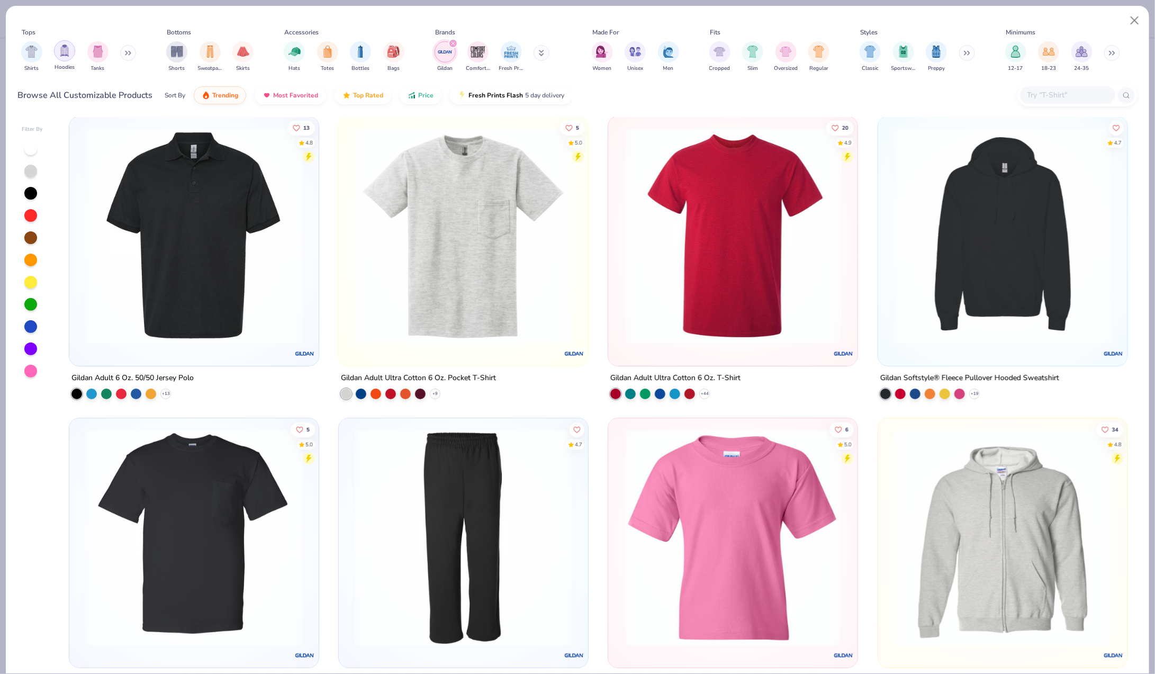
click at [61, 55] on img "filter for Hoodies" at bounding box center [65, 50] width 12 height 12
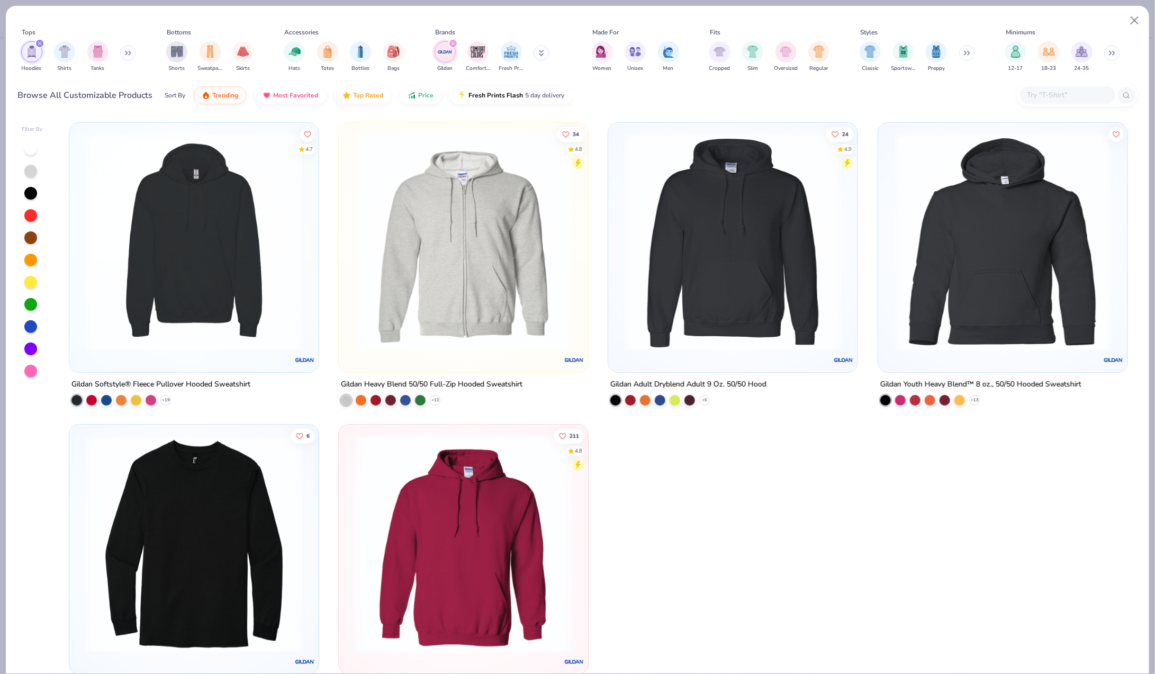
click at [708, 268] on img at bounding box center [733, 242] width 228 height 218
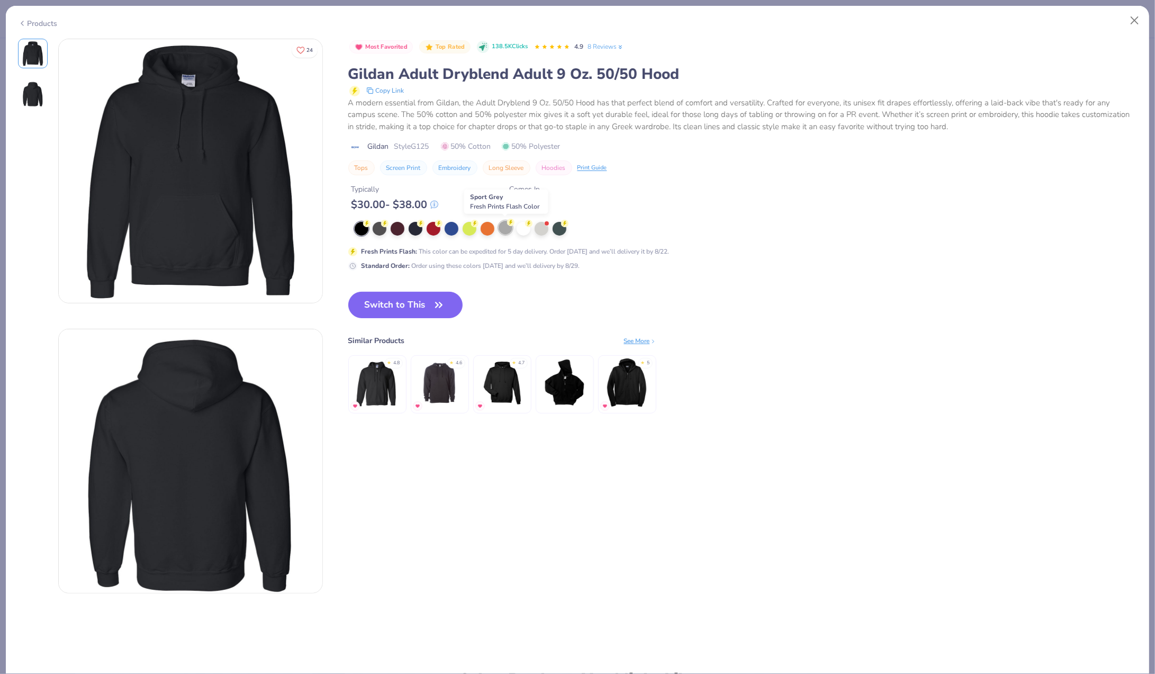
click at [371, 225] on circle at bounding box center [366, 223] width 7 height 7
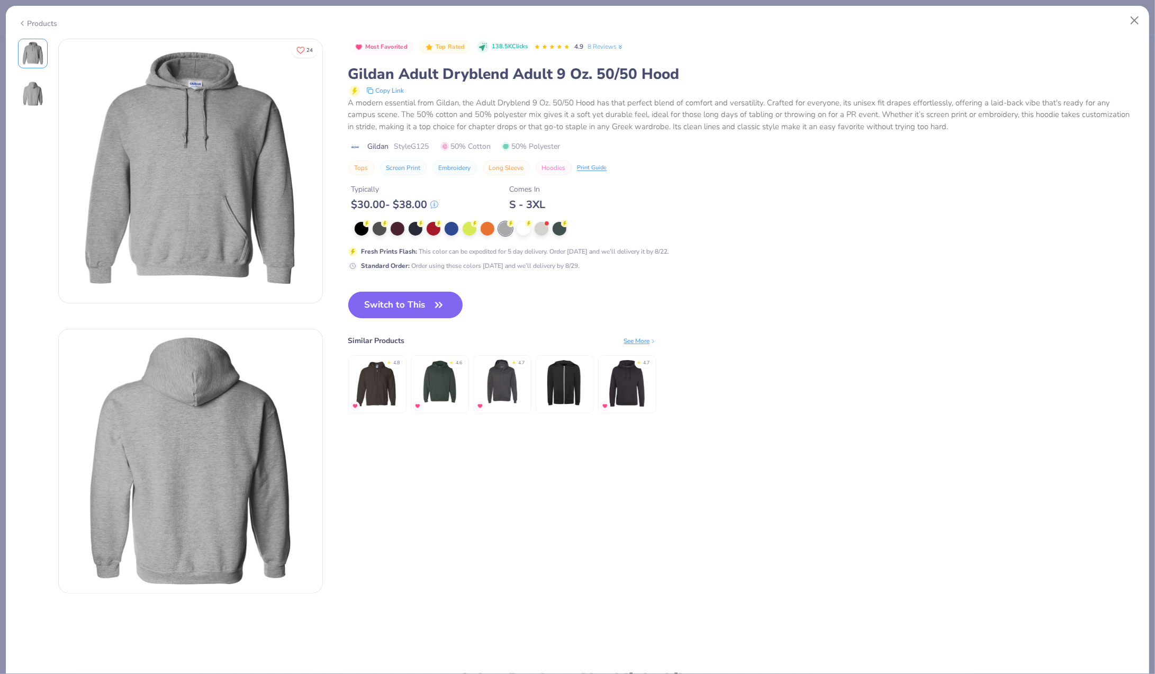
click at [431, 305] on button "Switch to This" at bounding box center [405, 305] width 115 height 26
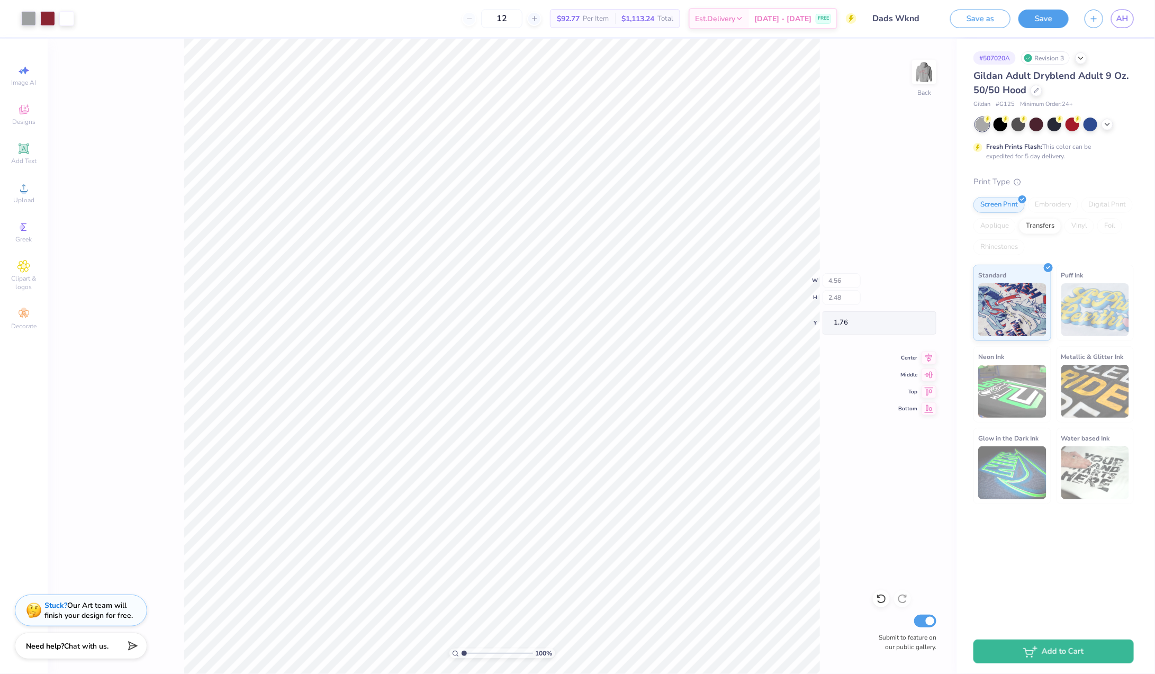
type input "1.92"
type input "2.88"
type input "0.68"
click at [33, 19] on div at bounding box center [28, 17] width 15 height 15
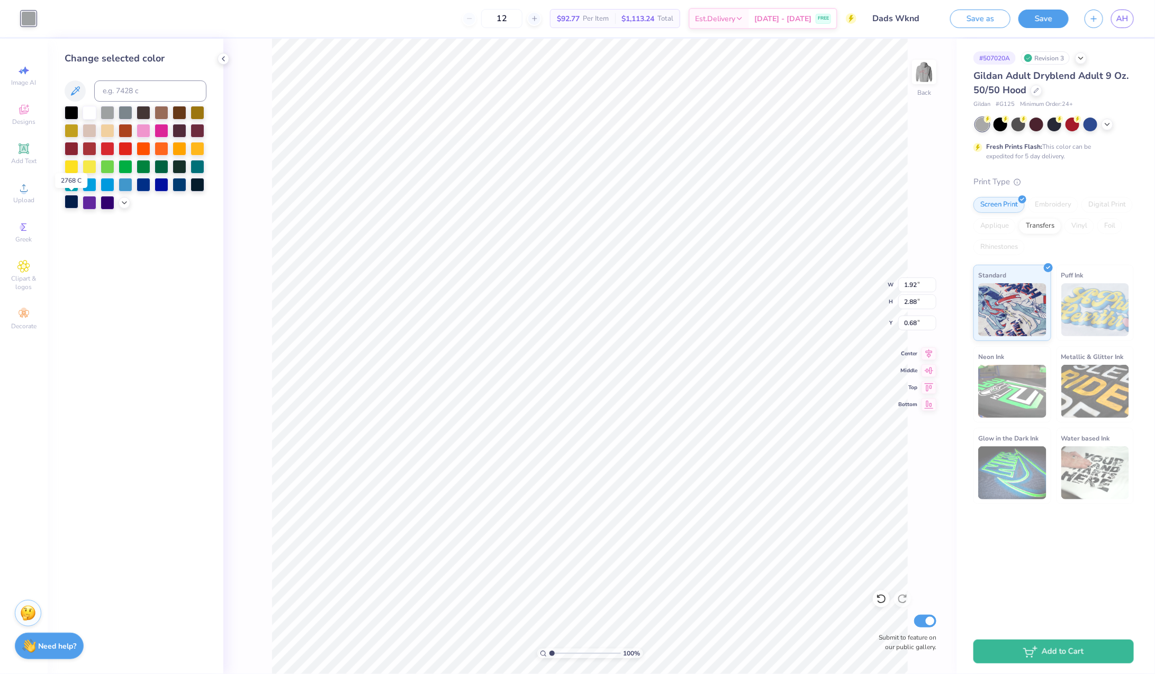
click at [74, 202] on div at bounding box center [72, 202] width 14 height 14
click at [267, 293] on div "100 % Back W 1.92 1.92 " H 2.88 2.88 " Y 0.68 0.68 " Center Middle Top Bottom S…" at bounding box center [589, 356] width 733 height 635
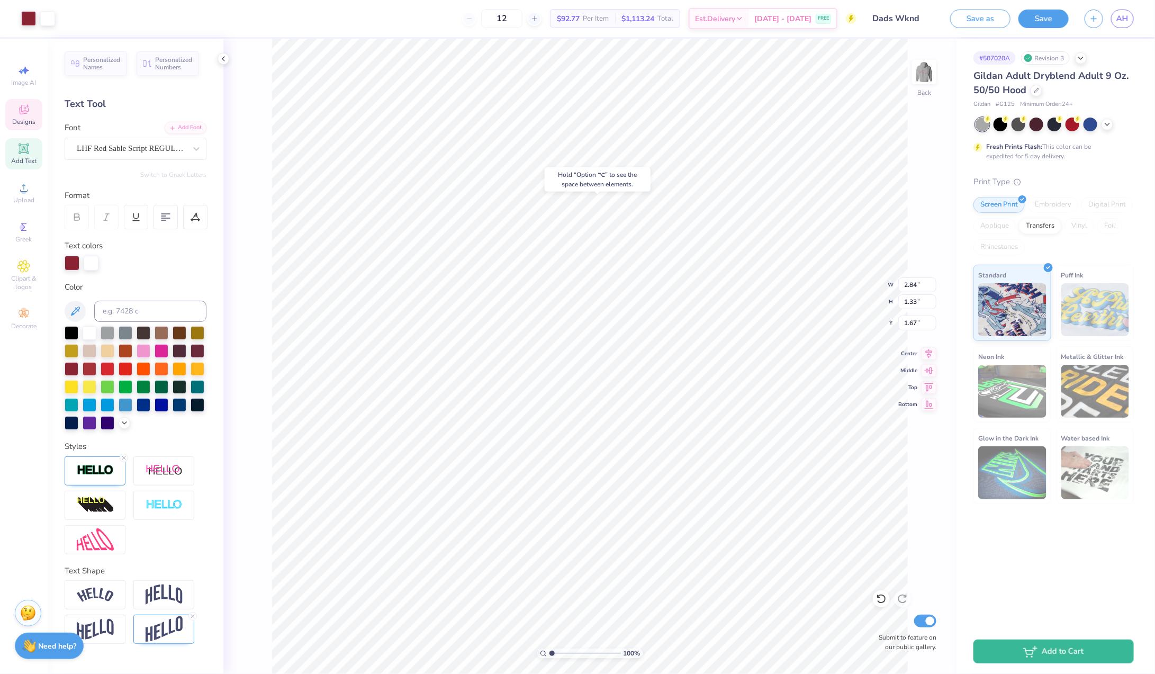
type input "1.67"
click at [67, 17] on div at bounding box center [66, 17] width 15 height 15
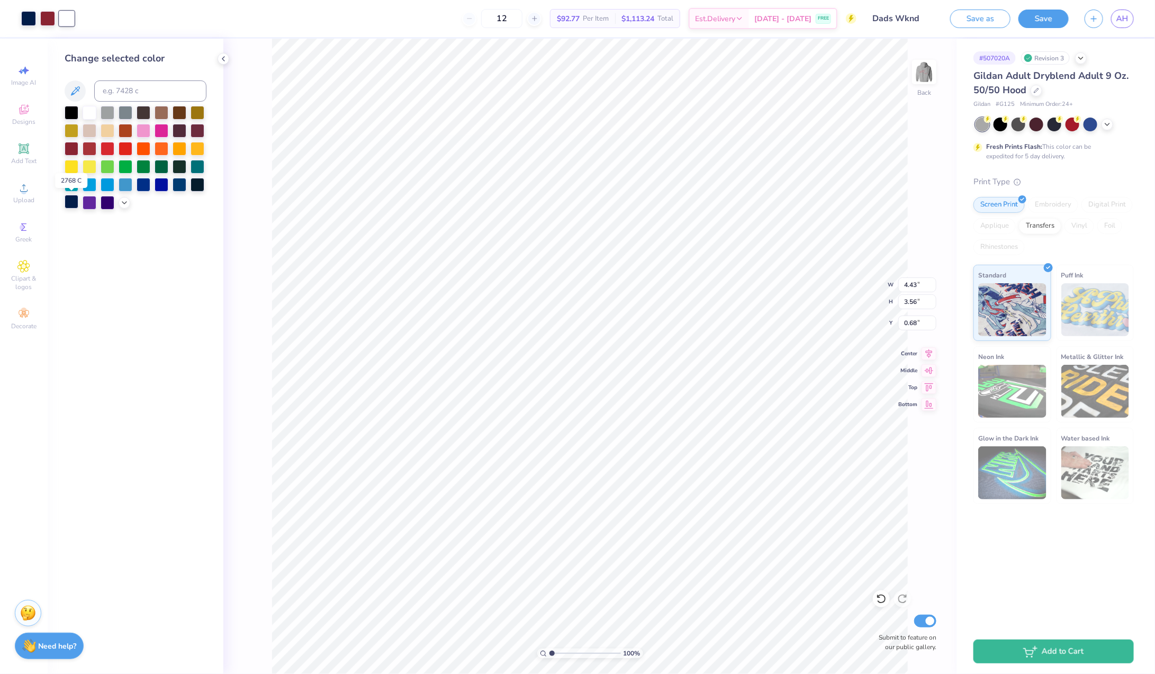
click at [69, 199] on div at bounding box center [72, 202] width 14 height 14
click at [263, 238] on div "100 % Back W 4.43 4.43 " H 3.56 3.56 " Y 0.68 0.68 " Center Middle Top Bottom S…" at bounding box center [589, 356] width 733 height 635
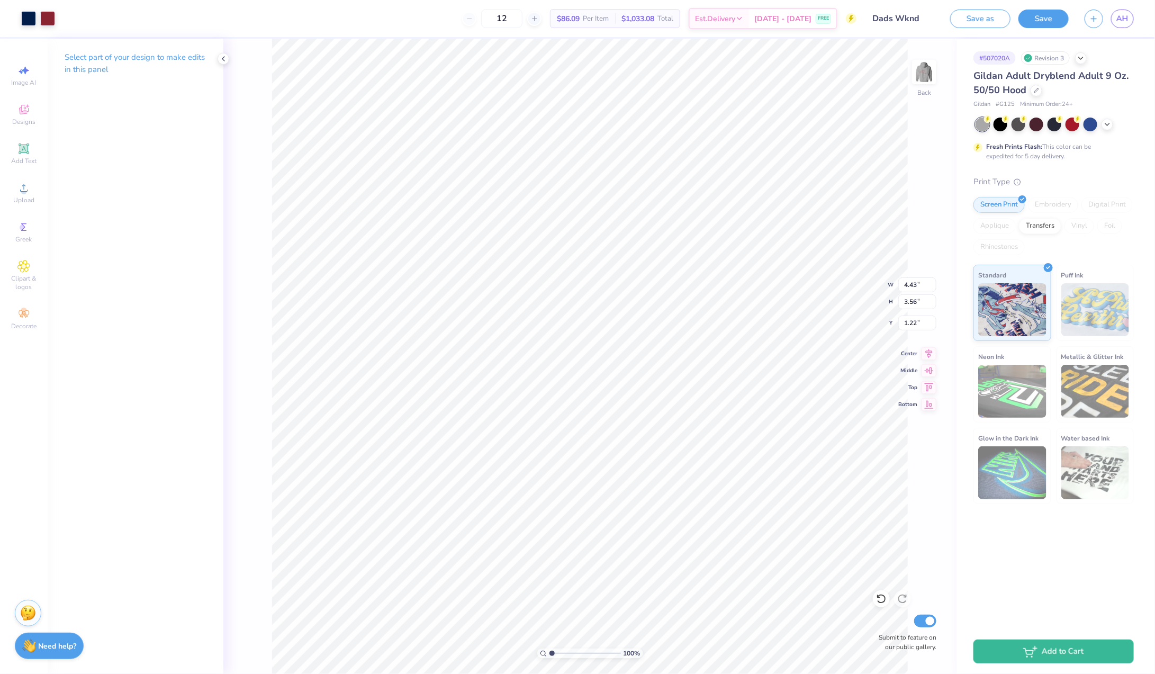
type input "1.22"
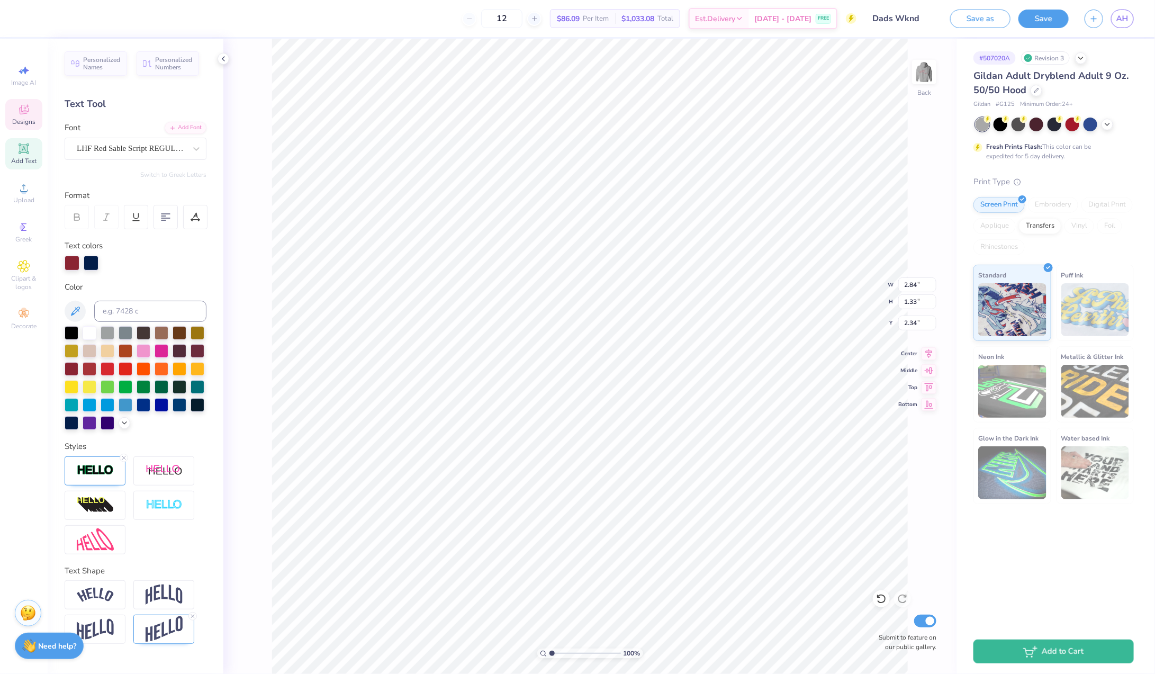
type input "2.34"
type input "4.48"
type input "3.42"
type input "1.91"
click at [925, 72] on img at bounding box center [924, 72] width 42 height 42
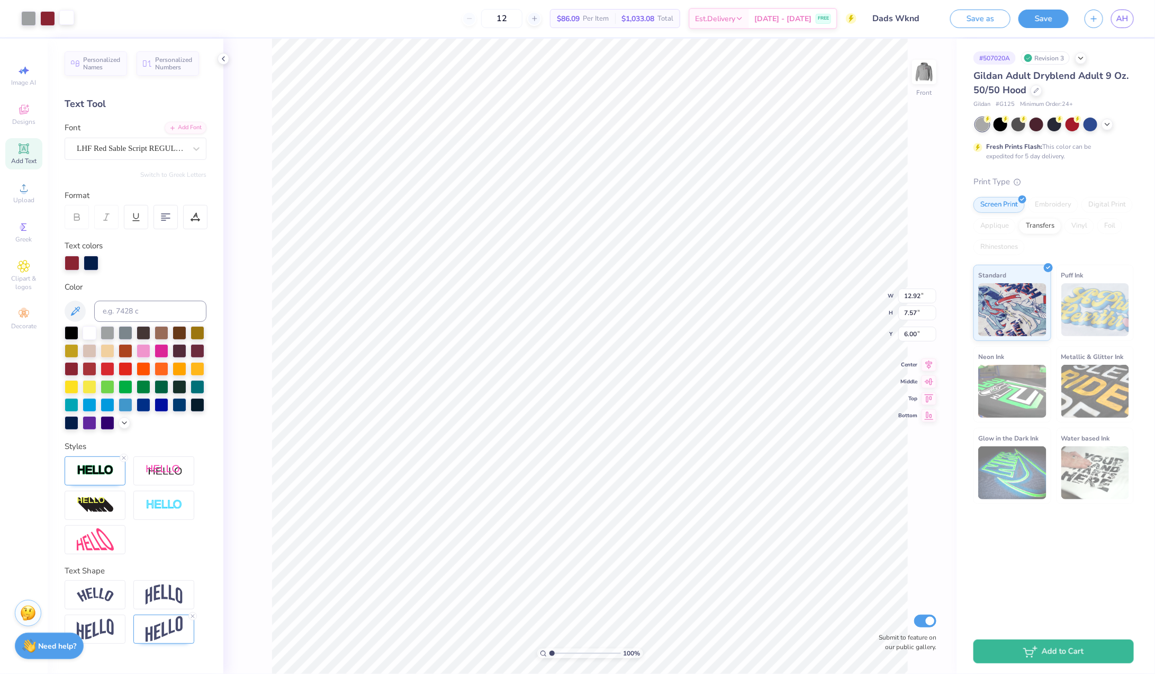
click at [69, 23] on div at bounding box center [66, 17] width 15 height 15
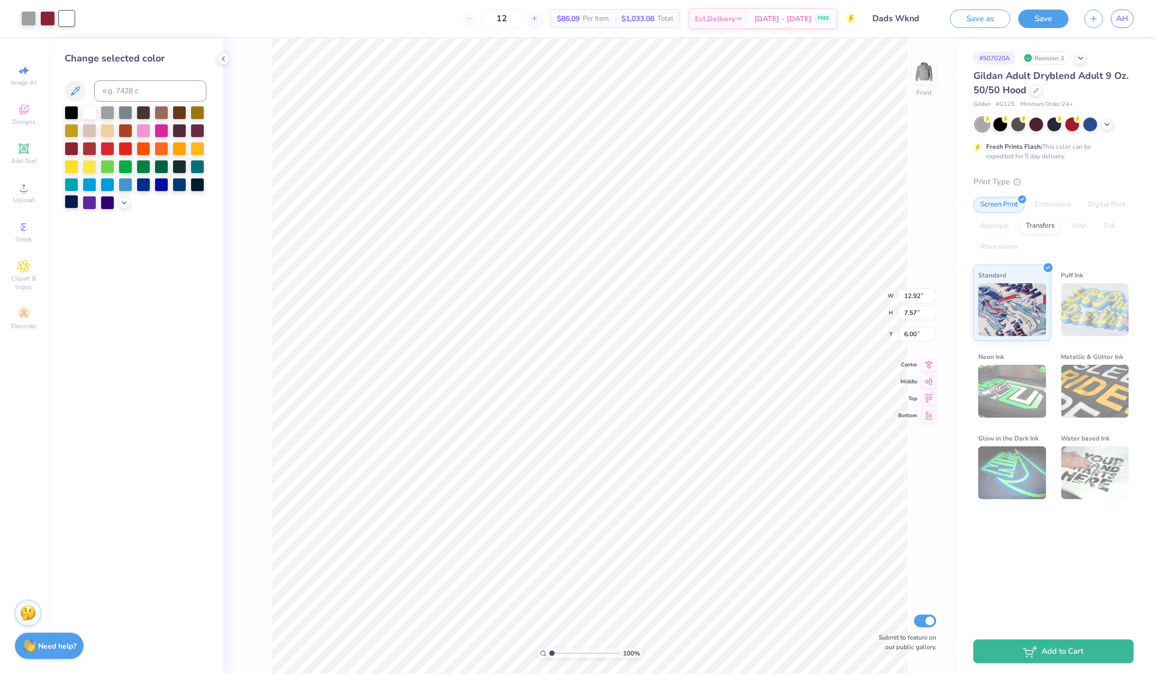
click at [72, 200] on div at bounding box center [72, 202] width 14 height 14
click at [32, 16] on div at bounding box center [28, 17] width 15 height 15
click at [71, 201] on div at bounding box center [72, 202] width 14 height 14
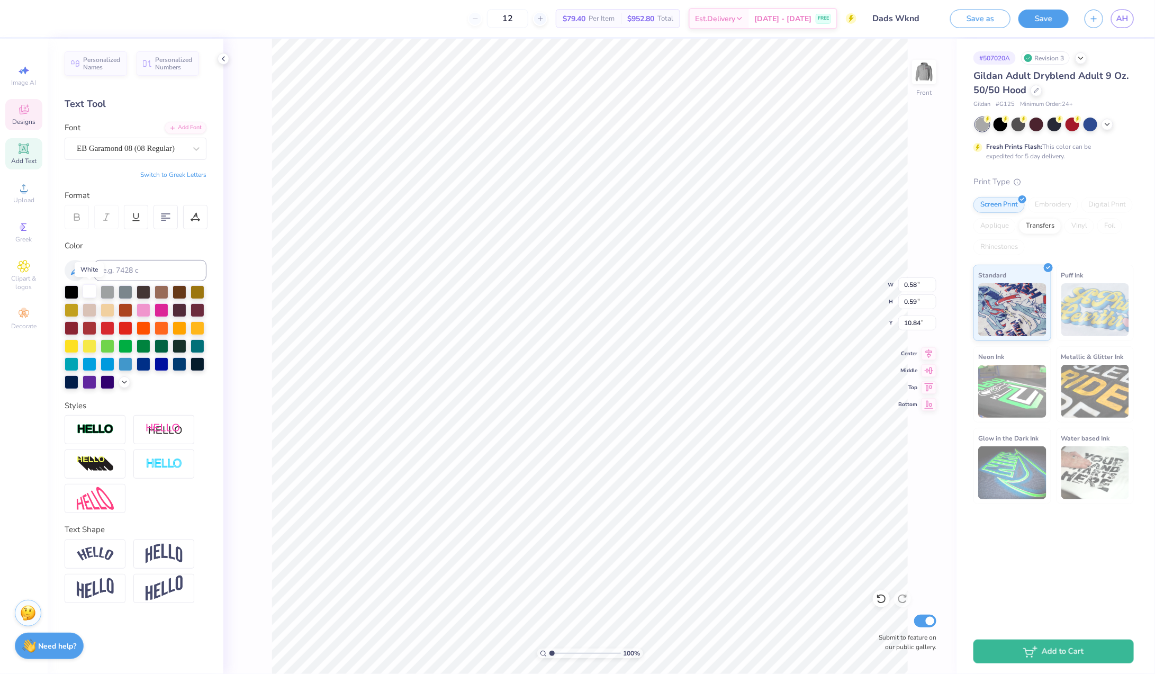
click at [88, 293] on div at bounding box center [90, 291] width 14 height 14
click at [91, 295] on div at bounding box center [90, 291] width 14 height 14
type input "0.54"
type input "0.50"
type input "12.28"
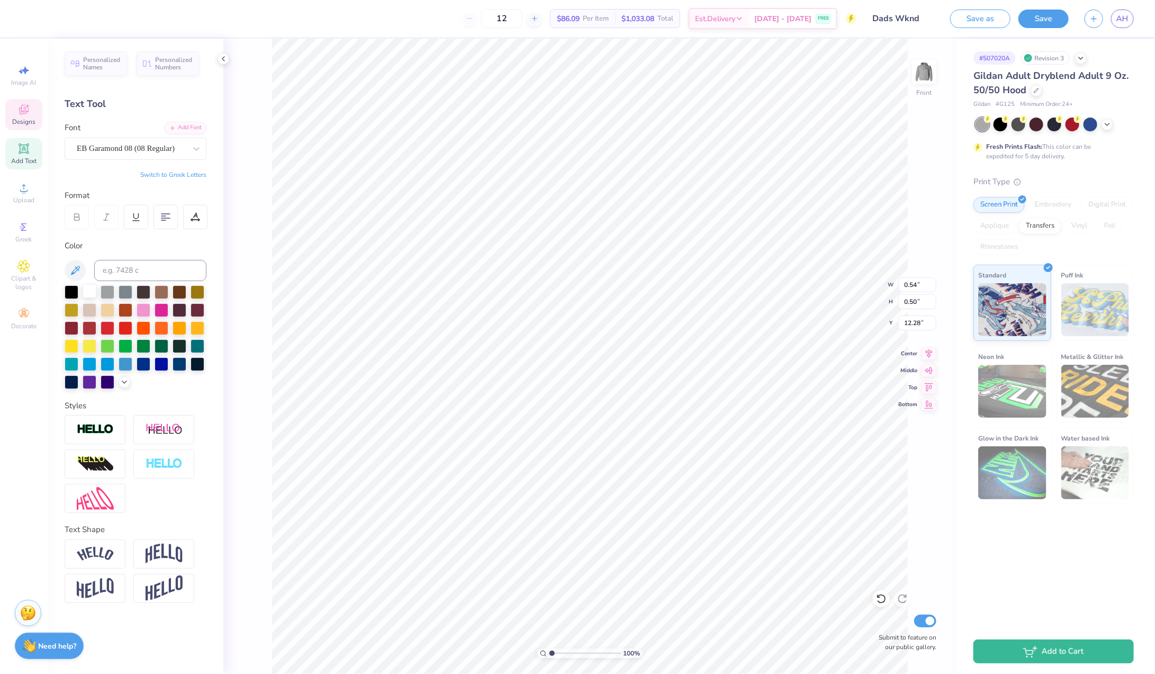
click at [92, 289] on div at bounding box center [90, 291] width 14 height 14
click at [75, 324] on div at bounding box center [72, 327] width 14 height 14
type input "0.54"
type input "0.50"
type input "12.28"
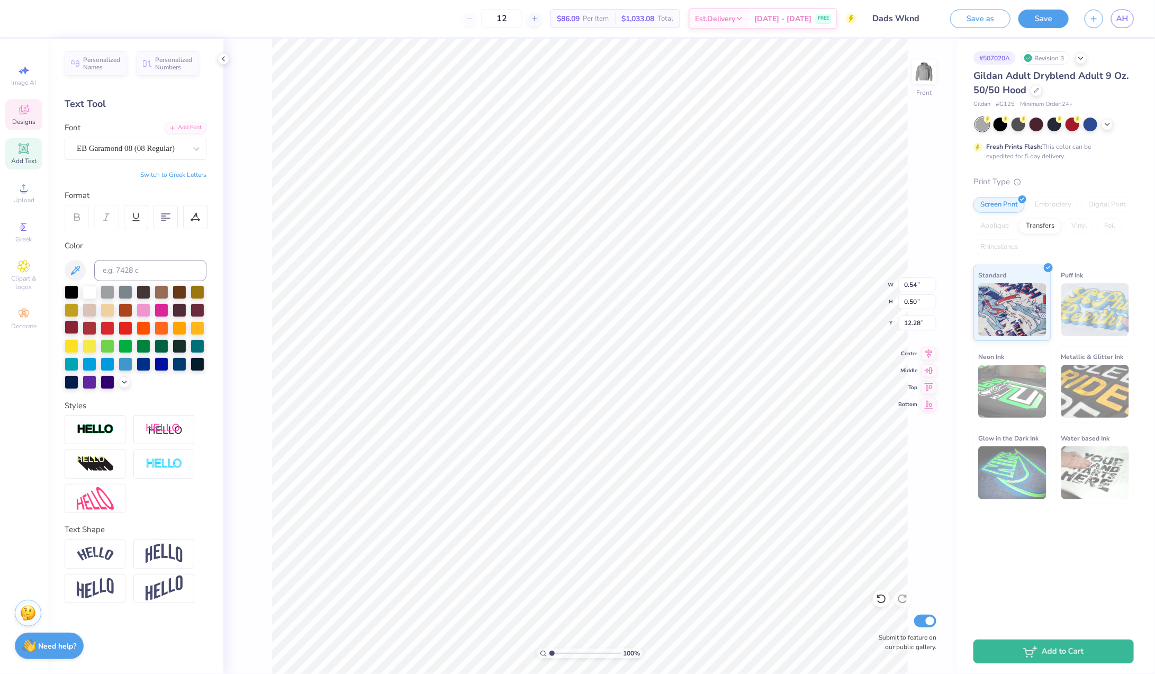
click at [75, 322] on div at bounding box center [72, 327] width 14 height 14
click at [75, 326] on div at bounding box center [72, 327] width 14 height 14
click at [924, 75] on img at bounding box center [924, 72] width 42 height 42
click at [1049, 19] on button "Save" at bounding box center [1043, 17] width 50 height 19
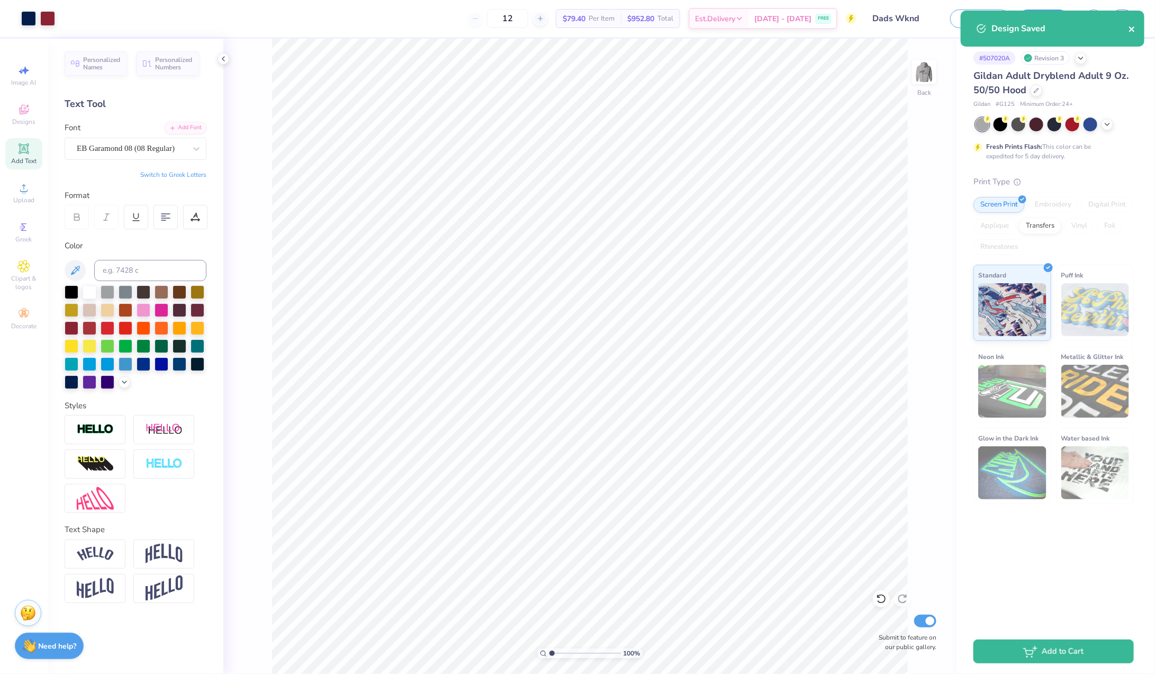
click at [1133, 31] on icon "close" at bounding box center [1132, 29] width 7 height 8
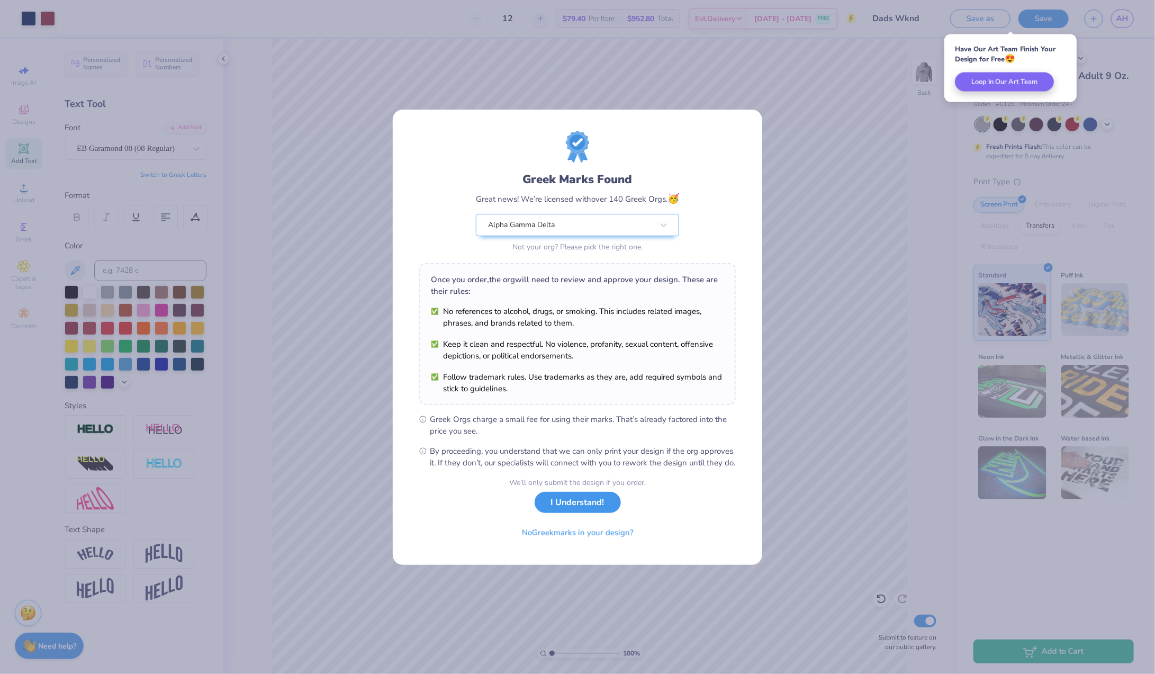
click at [589, 508] on button "I Understand!" at bounding box center [578, 503] width 86 height 22
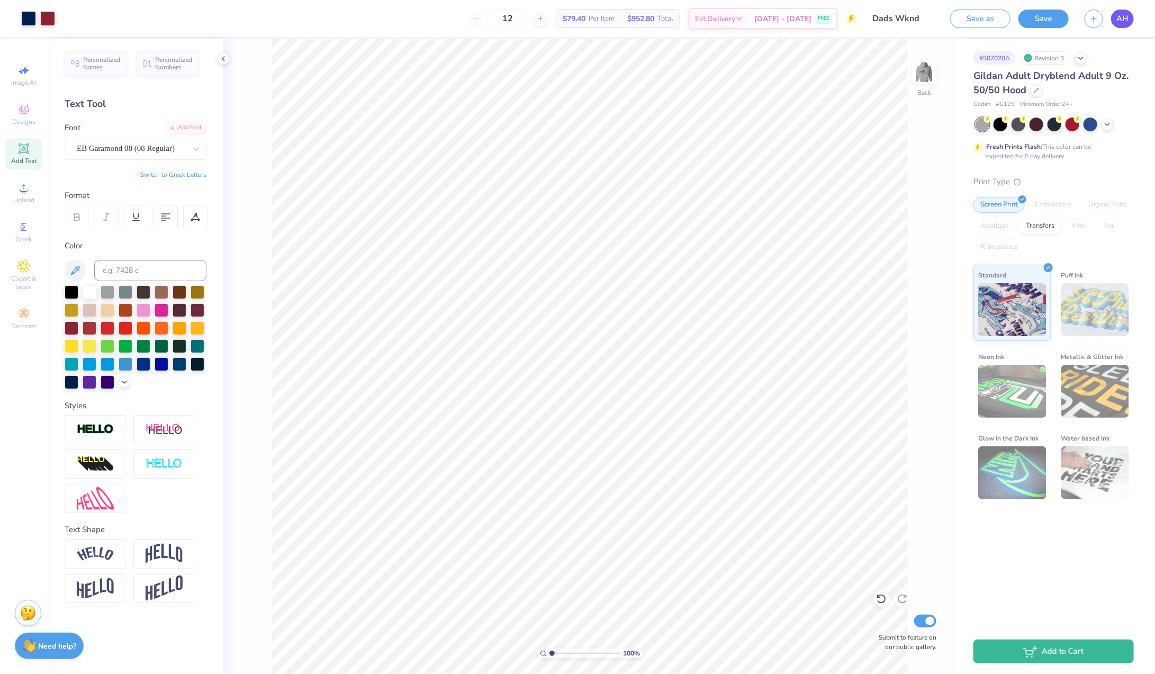
click at [1123, 20] on span "AH" at bounding box center [1122, 19] width 12 height 12
click at [1122, 14] on span "AH" at bounding box center [1122, 19] width 12 height 12
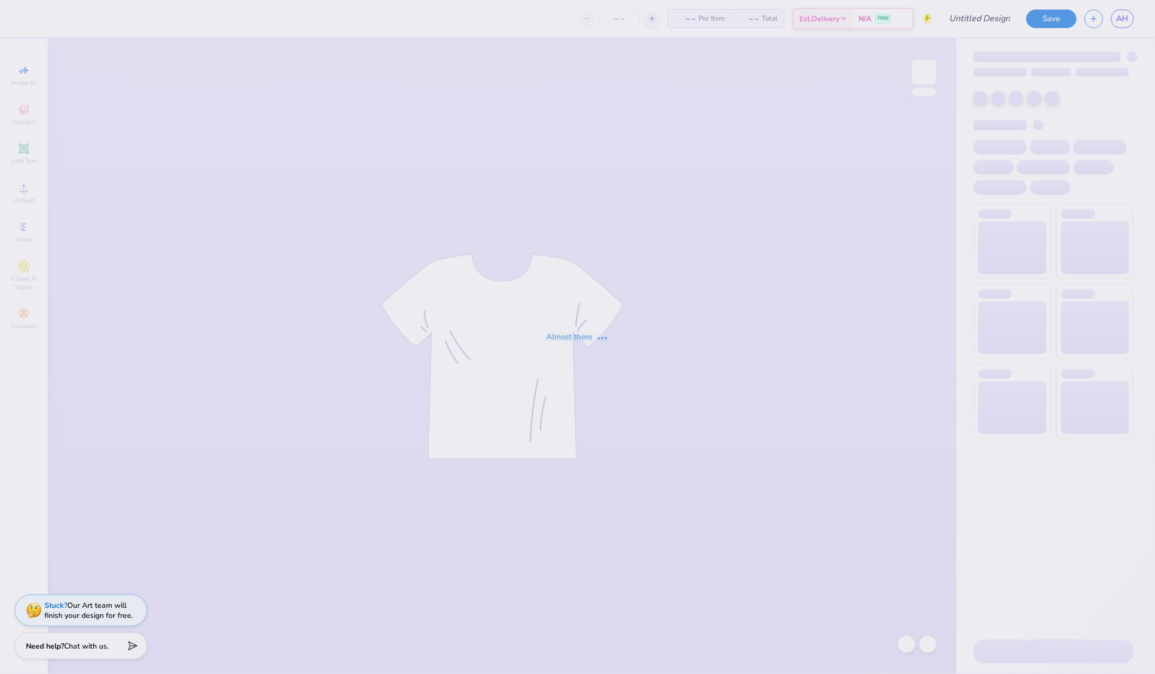
type input "Dads wknd #3"
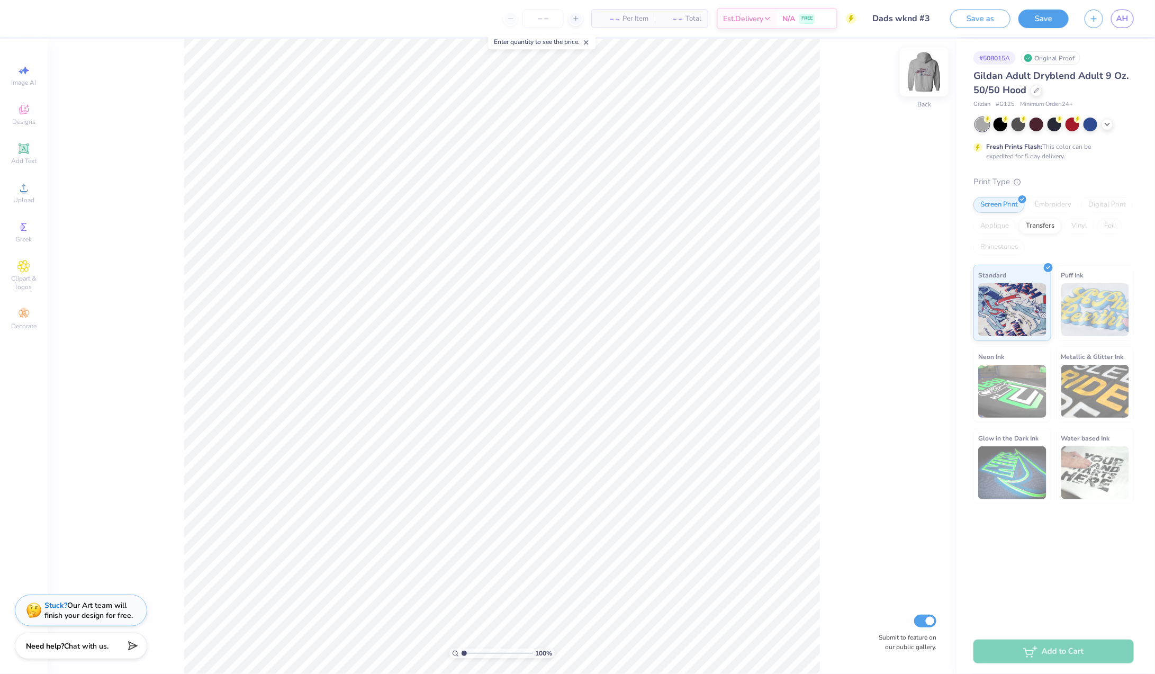
click at [927, 76] on img at bounding box center [924, 72] width 42 height 42
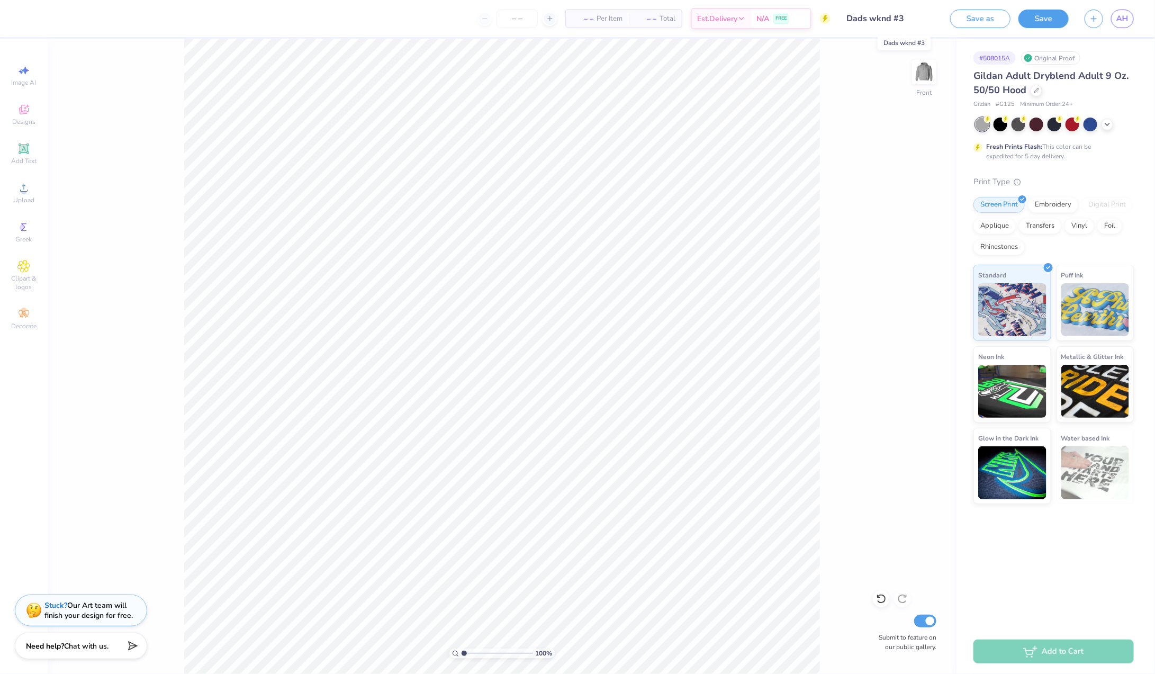
click at [920, 23] on input "Dads wknd #3" at bounding box center [890, 18] width 104 height 21
drag, startPoint x: 904, startPoint y: 20, endPoint x: 829, endPoint y: 17, distance: 74.7
click at [829, 17] on div "– – Per Item – – Total Est. Delivery N/A FREE Design Title Dads wknd #3 Save as…" at bounding box center [577, 18] width 1155 height 37
click at [854, 275] on div "100 % Front Submit to feature on our public gallery." at bounding box center [502, 356] width 909 height 635
click at [916, 23] on input "Dads wknd #3" at bounding box center [890, 18] width 104 height 21
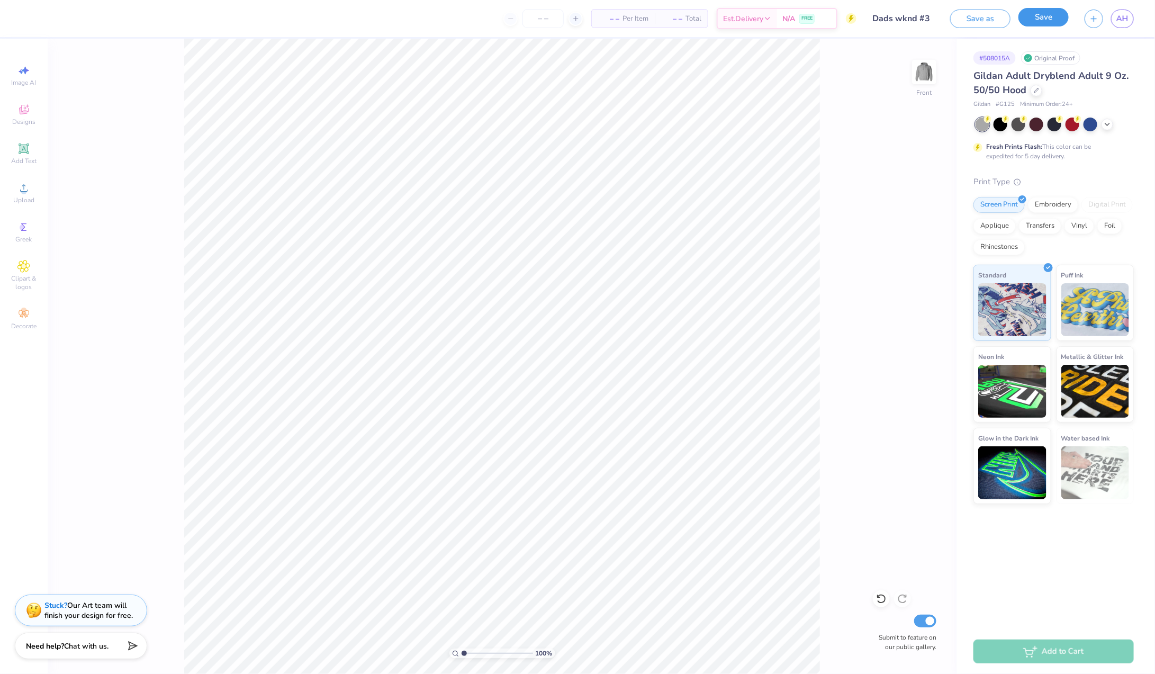
click at [1042, 23] on button "Save" at bounding box center [1043, 17] width 50 height 19
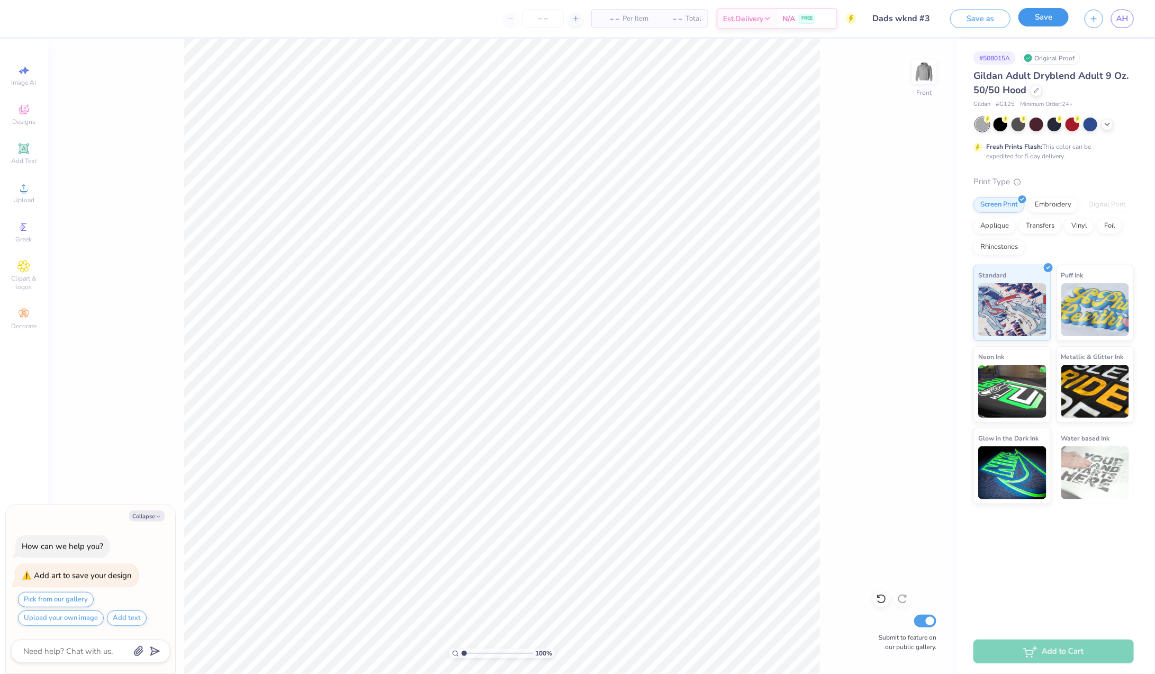
click at [1047, 14] on button "Save" at bounding box center [1043, 17] width 50 height 19
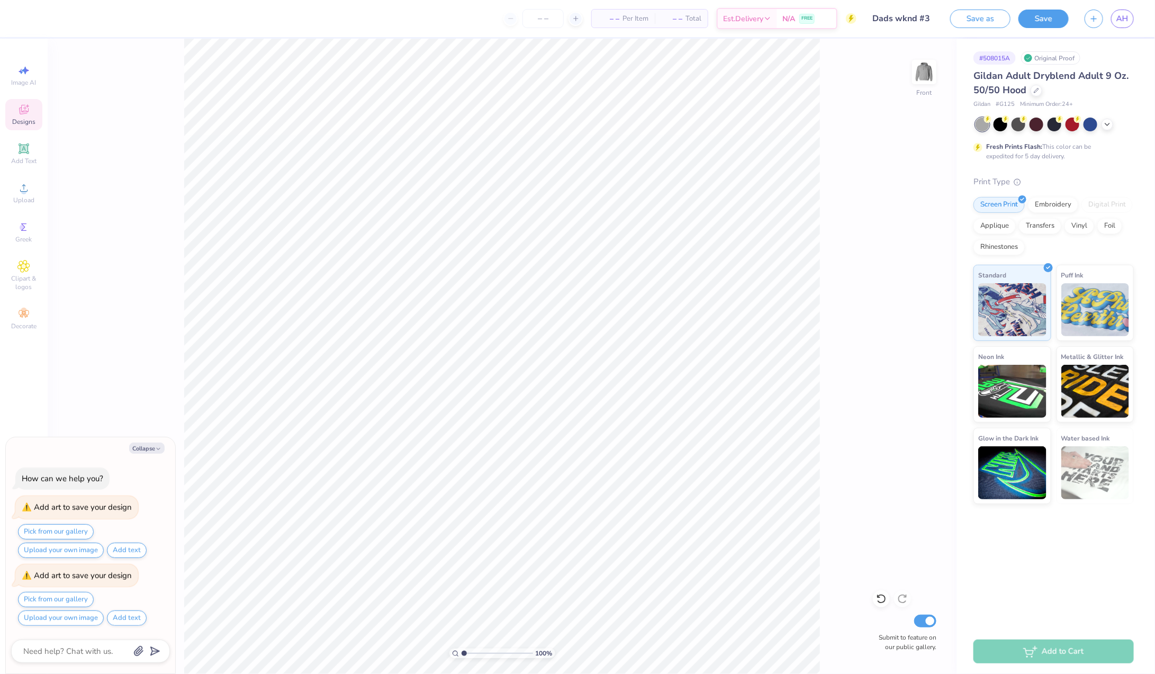
click at [29, 115] on icon at bounding box center [23, 109] width 13 height 13
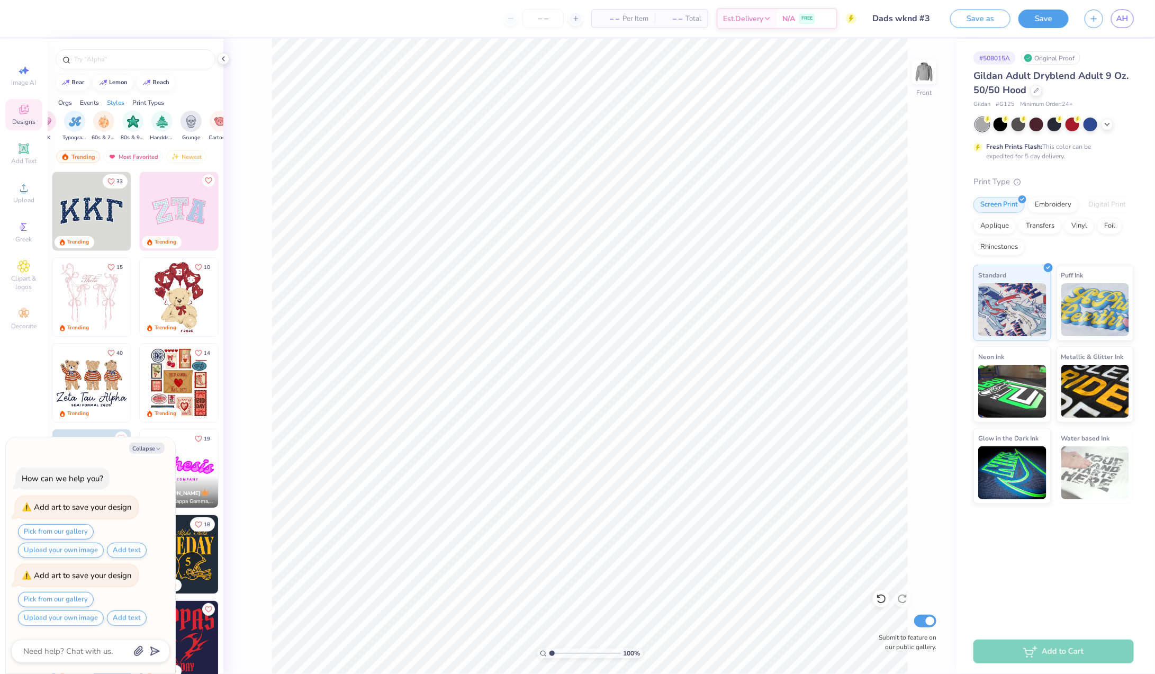
scroll to position [0, 663]
click at [141, 156] on div "Most Favorited" at bounding box center [133, 156] width 60 height 13
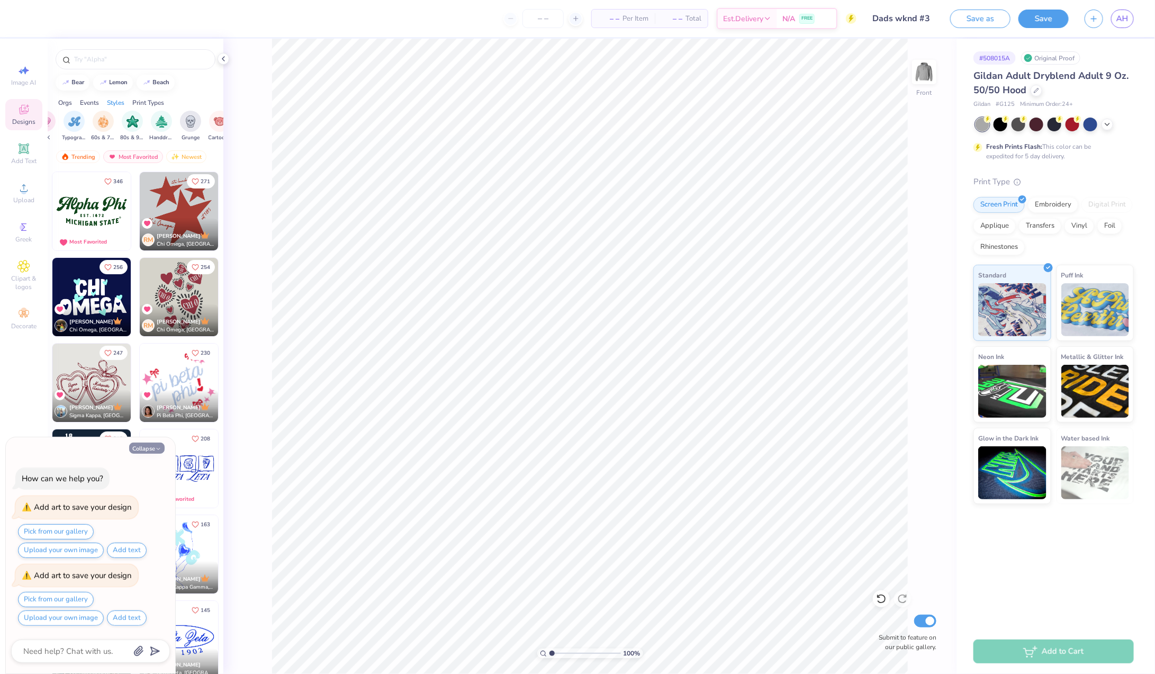
click at [147, 449] on button "Collapse" at bounding box center [146, 448] width 35 height 11
type textarea "x"
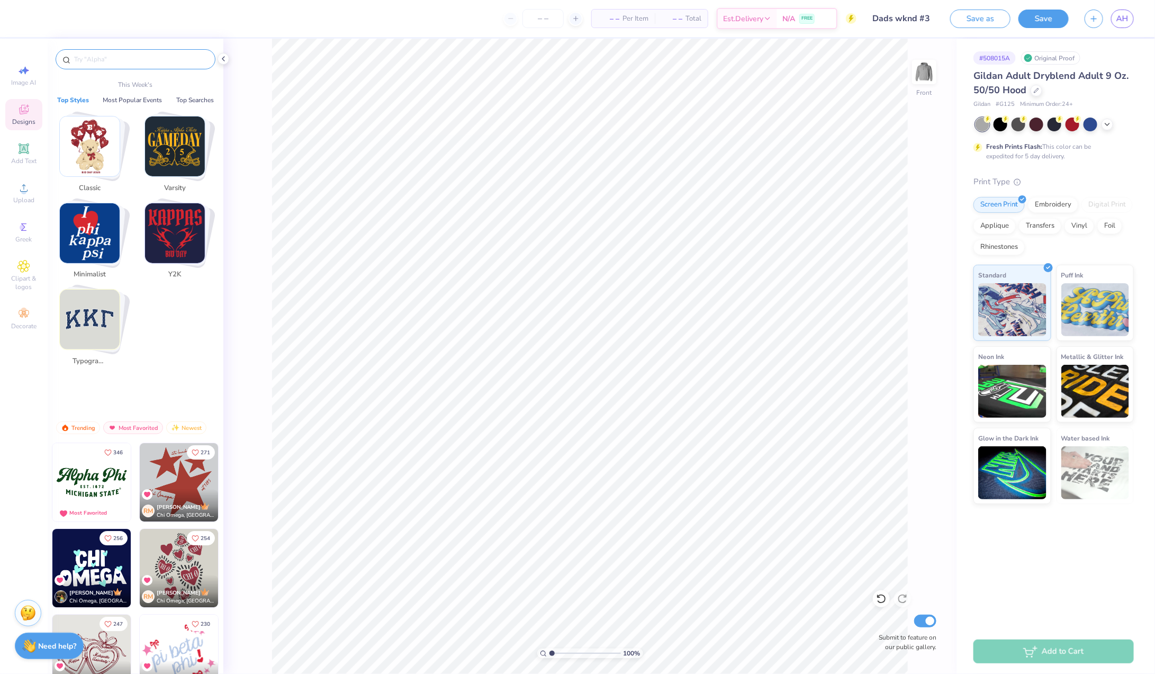
click at [97, 58] on input "text" at bounding box center [141, 59] width 136 height 11
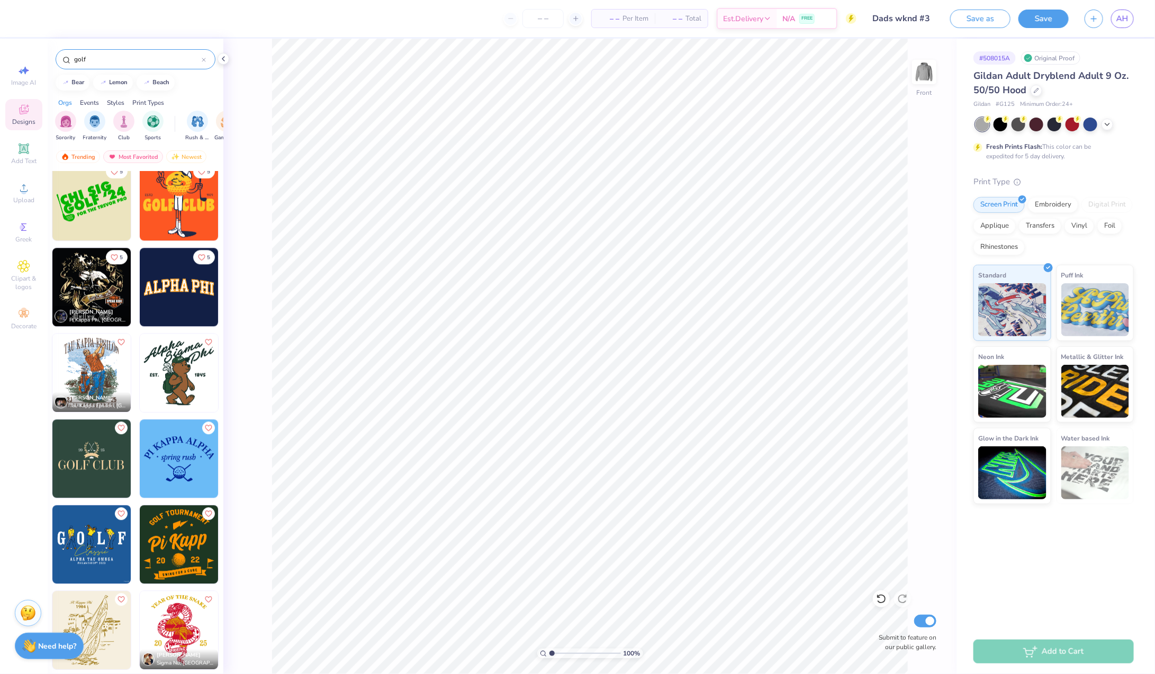
scroll to position [1464, 0]
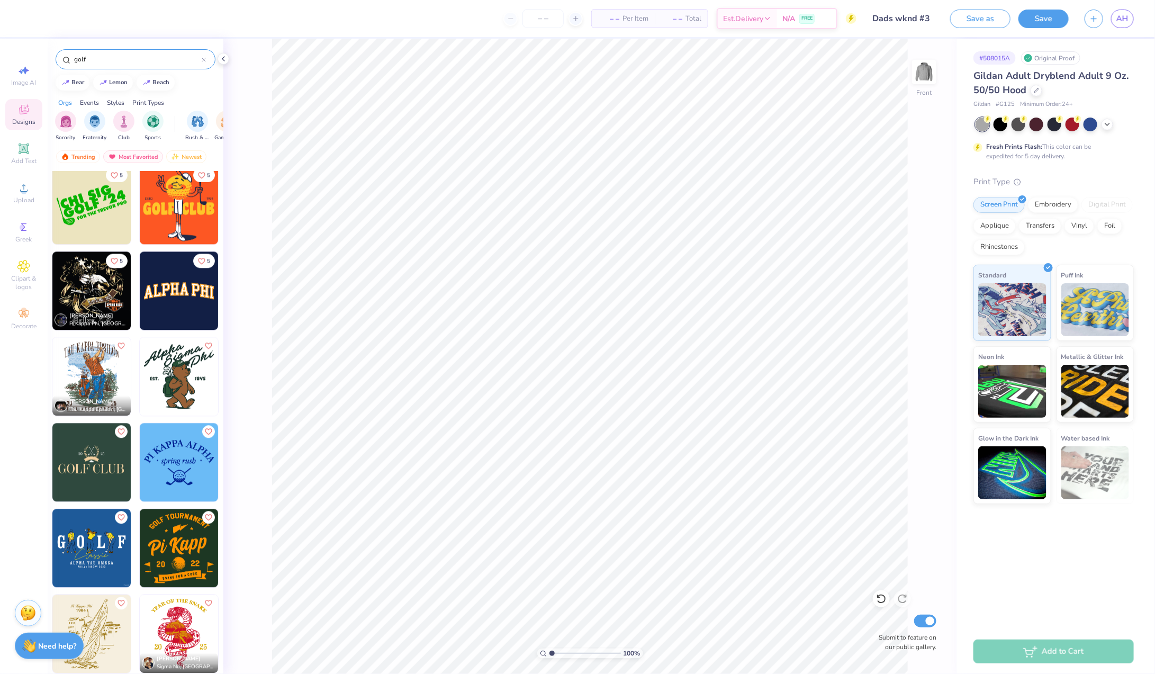
type input "golf"
click at [1122, 22] on span "AH" at bounding box center [1122, 19] width 12 height 12
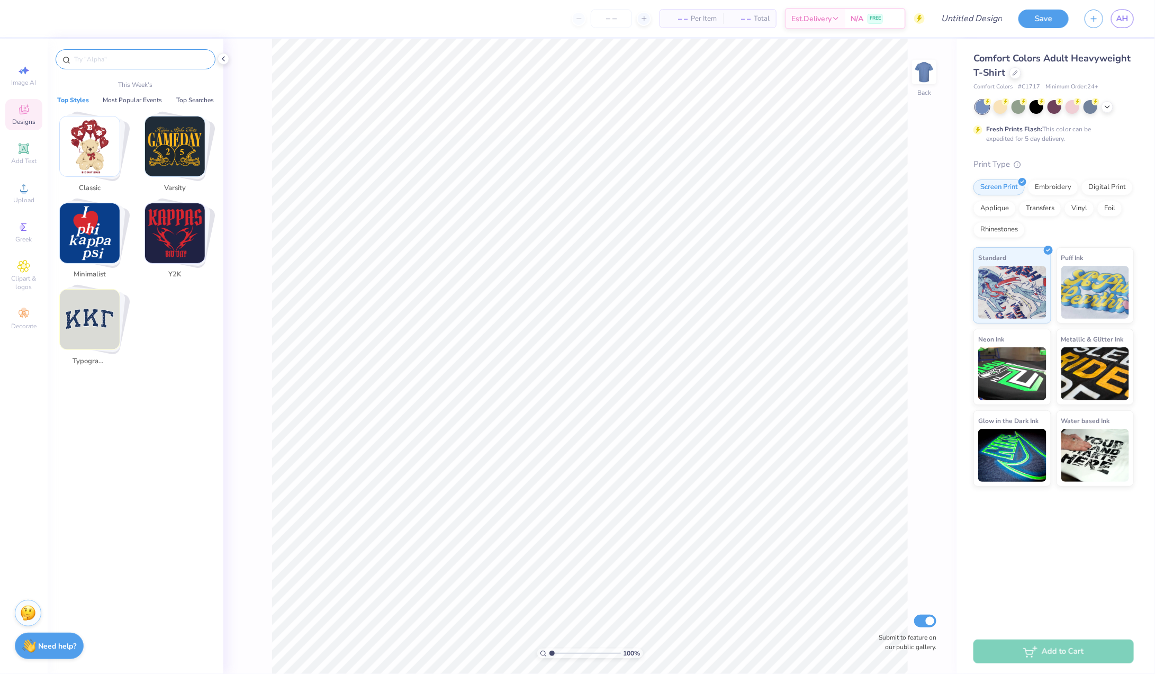
click at [132, 58] on input "text" at bounding box center [141, 59] width 136 height 11
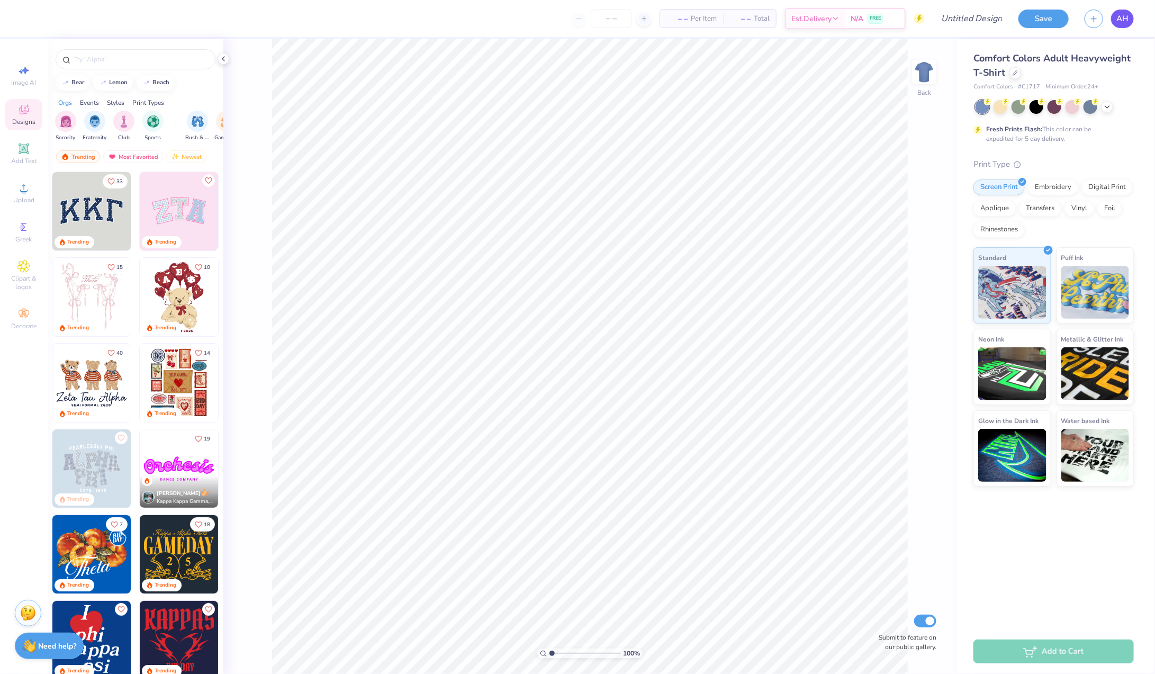
click at [1117, 23] on span "AH" at bounding box center [1122, 19] width 12 height 12
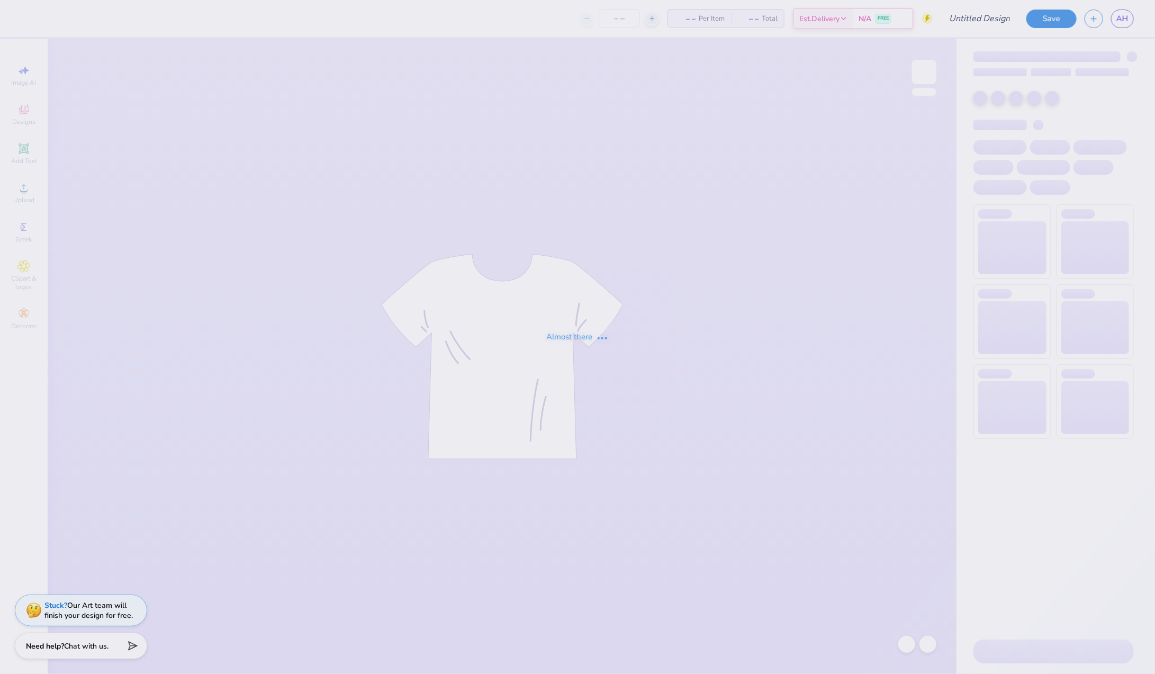
type input "Dads wknd #3"
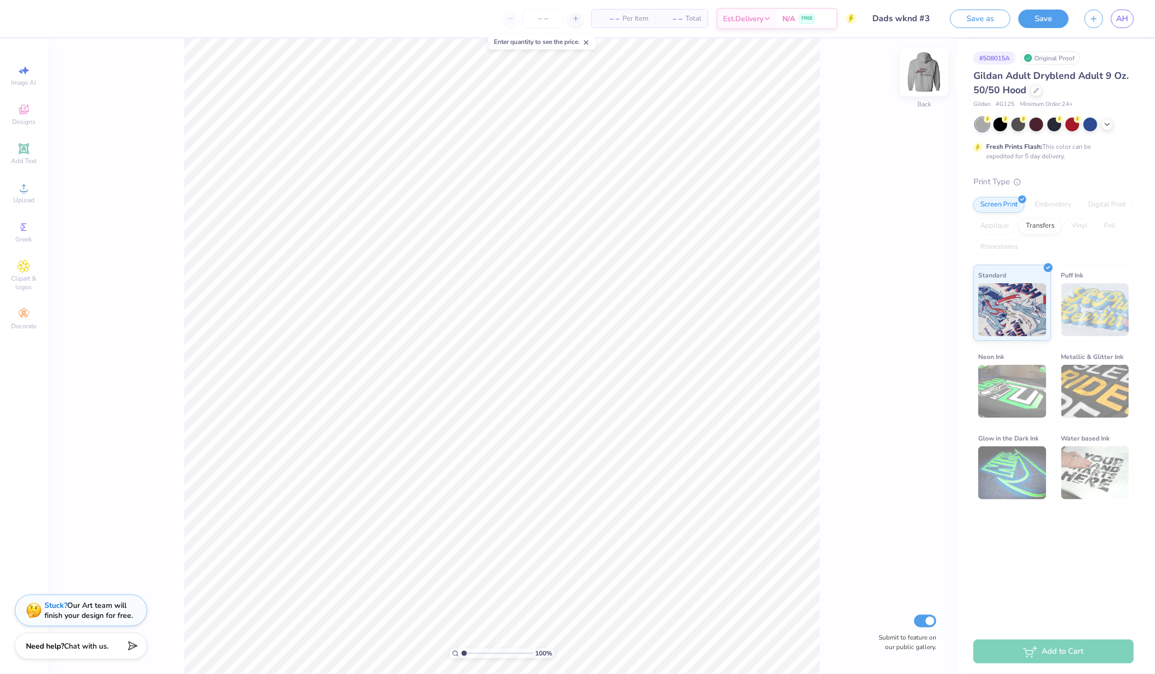
click at [924, 70] on img at bounding box center [924, 72] width 42 height 42
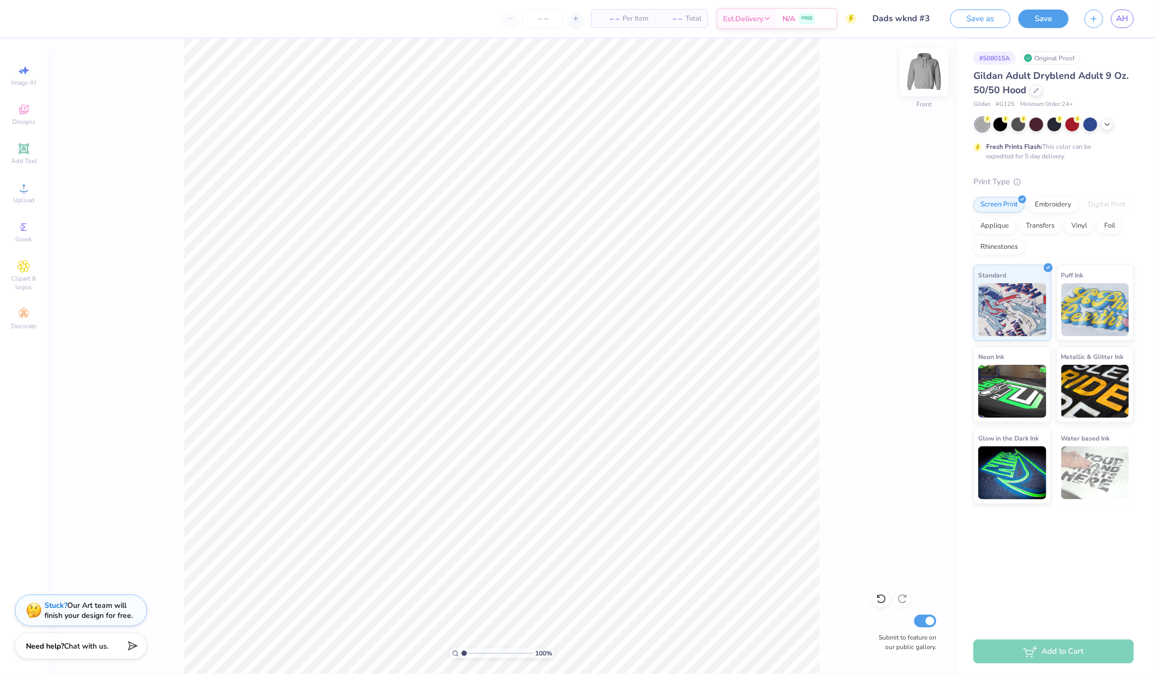
click at [935, 69] on img at bounding box center [924, 72] width 42 height 42
click at [33, 124] on span "Designs" at bounding box center [23, 122] width 23 height 8
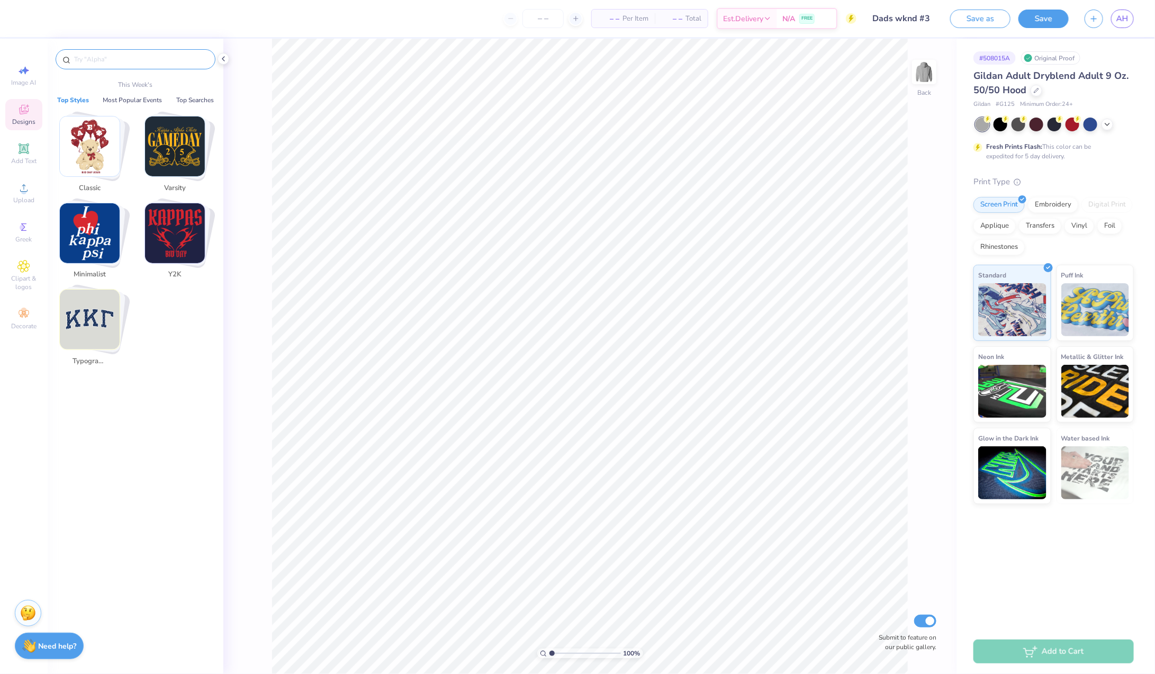
click at [95, 59] on input "text" at bounding box center [141, 59] width 136 height 11
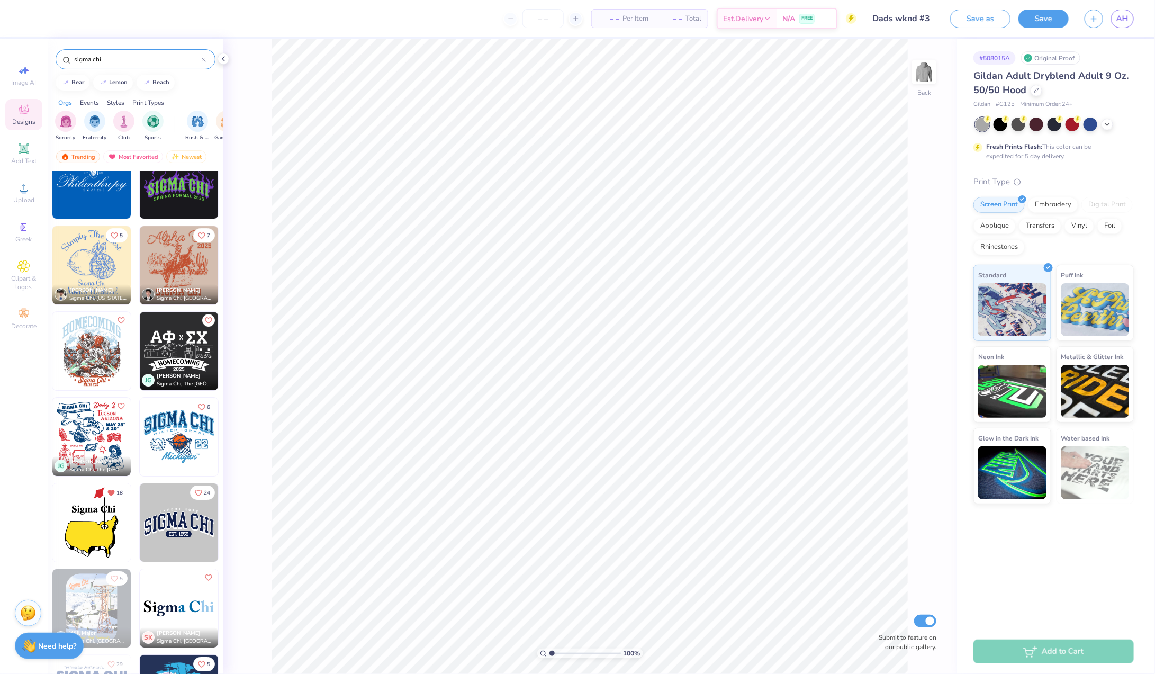
scroll to position [2022, 0]
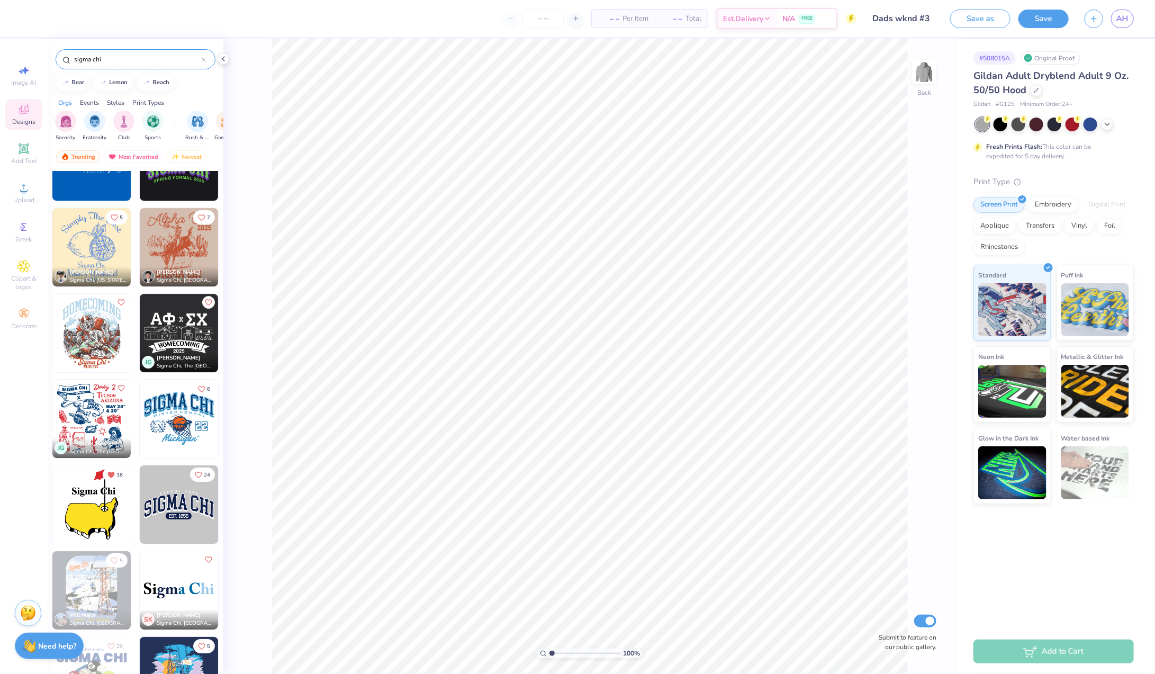
type input "sigma chi"
click at [101, 506] on img at bounding box center [91, 504] width 78 height 78
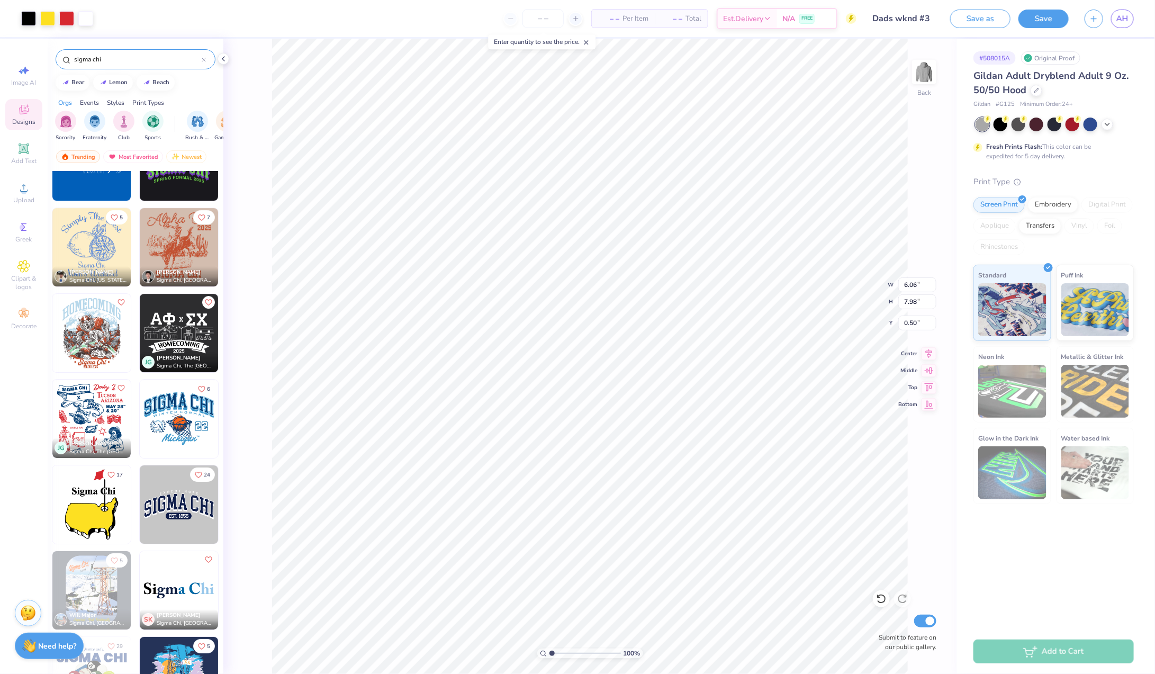
type input "0.50"
type input "4.51"
type input "5.94"
type input "0.50"
type input "3.84"
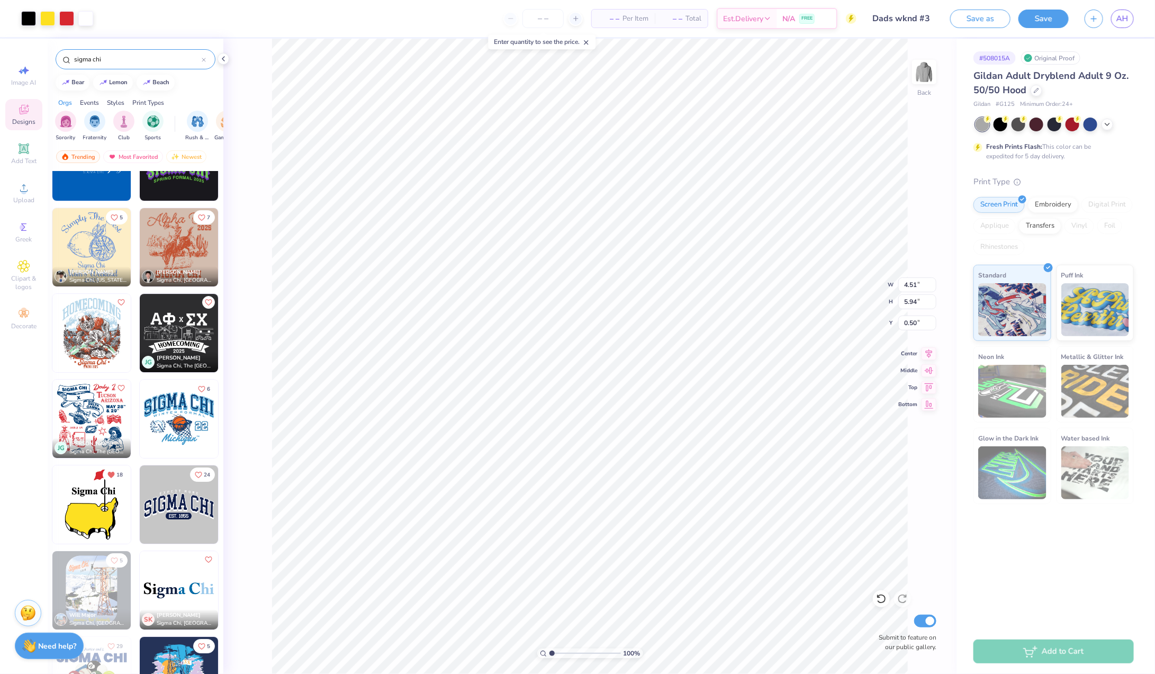
type input "5.05"
type input "1.31"
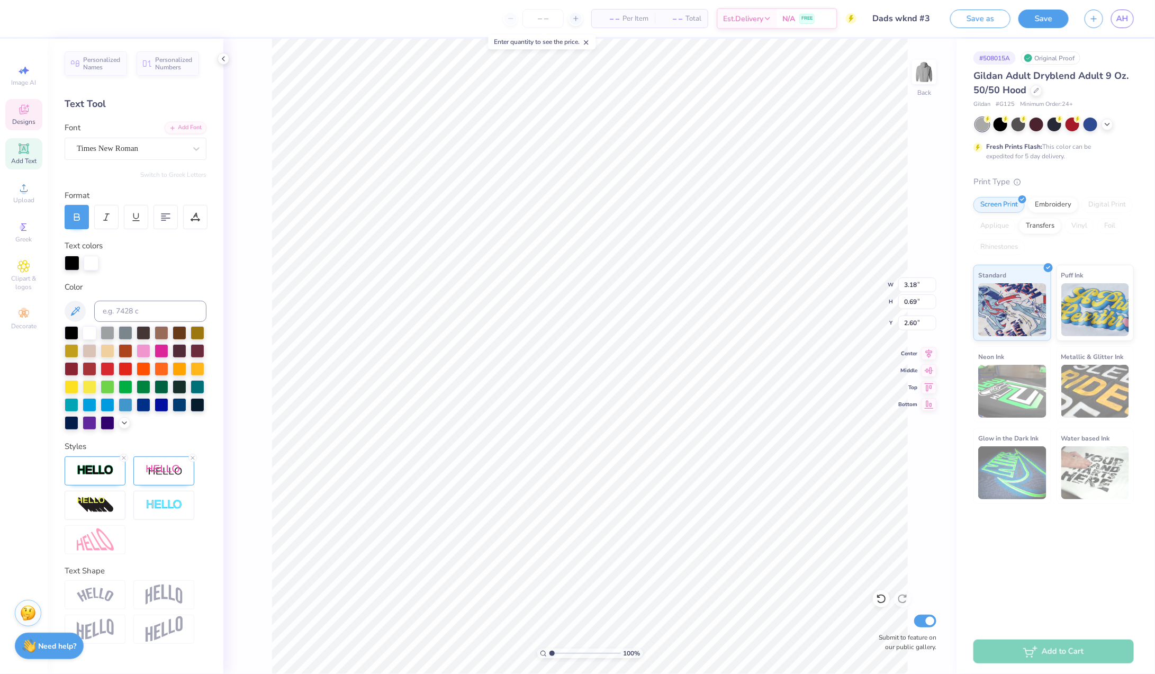
scroll to position [0, 0]
type textarea "S"
type textarea "Alpha Gam"
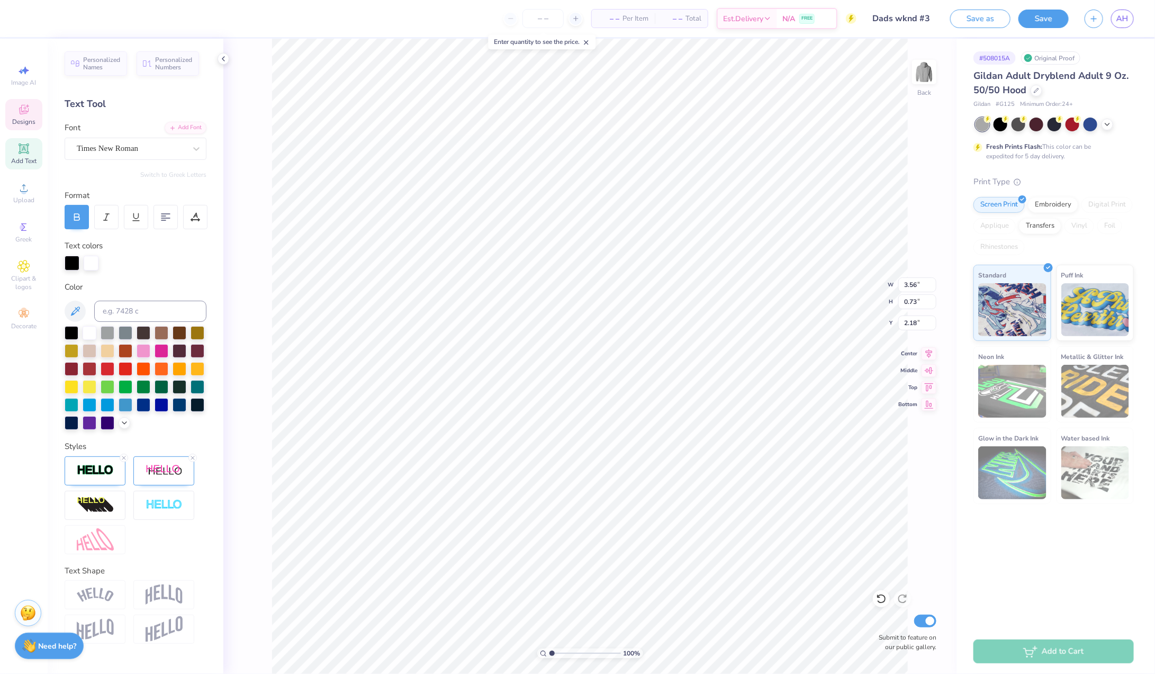
type input "2.27"
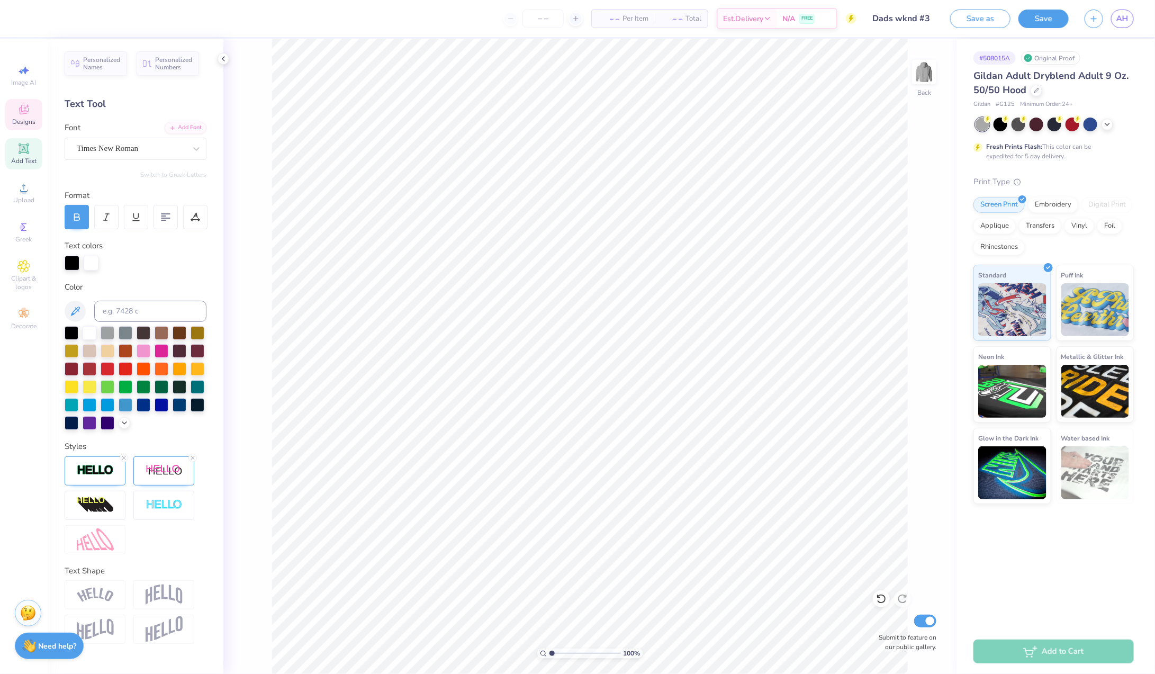
click at [22, 111] on icon at bounding box center [24, 110] width 10 height 10
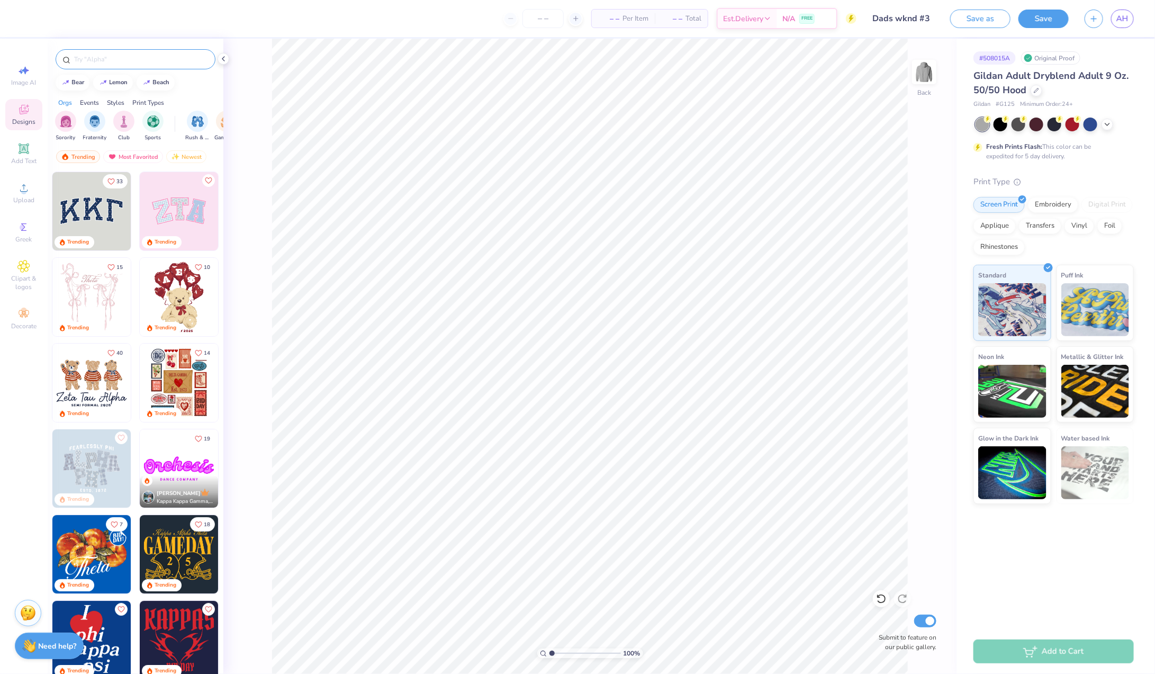
click at [124, 59] on input "text" at bounding box center [141, 59] width 136 height 11
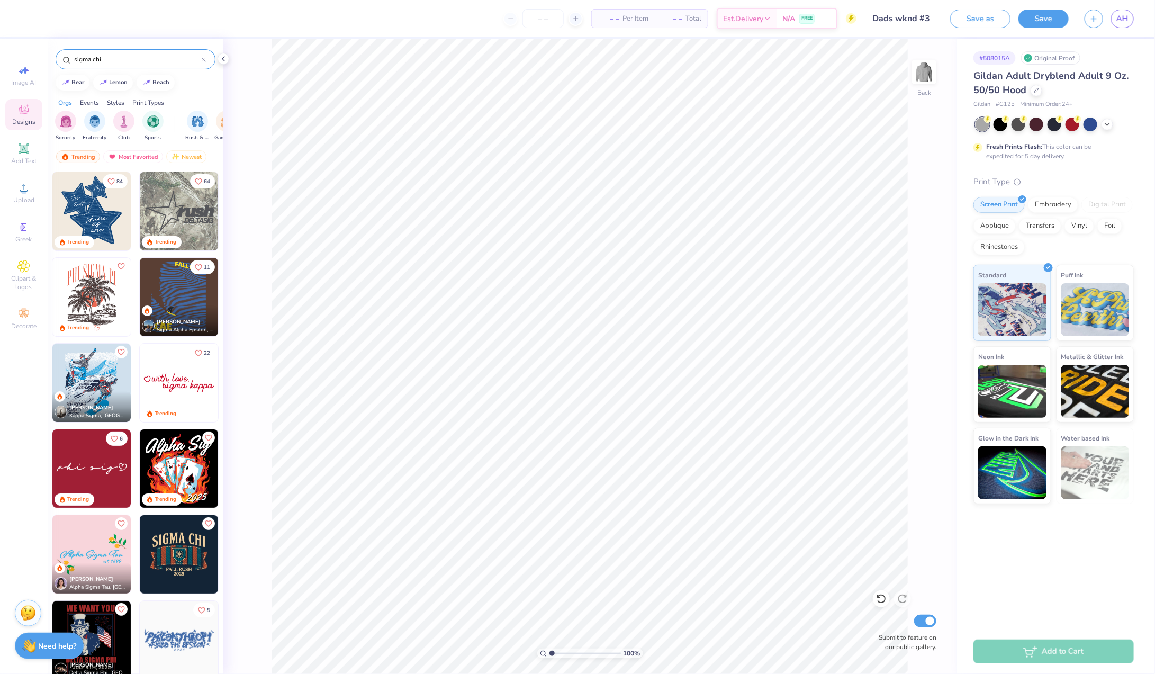
type input "sigma chi"
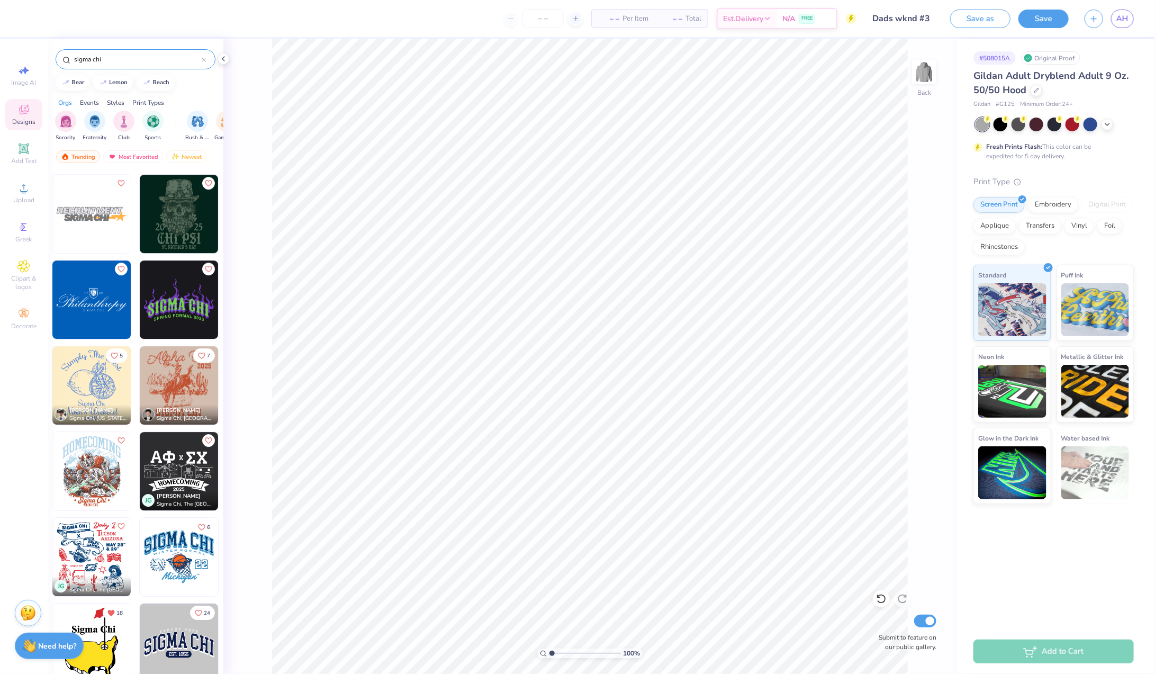
scroll to position [2017, 0]
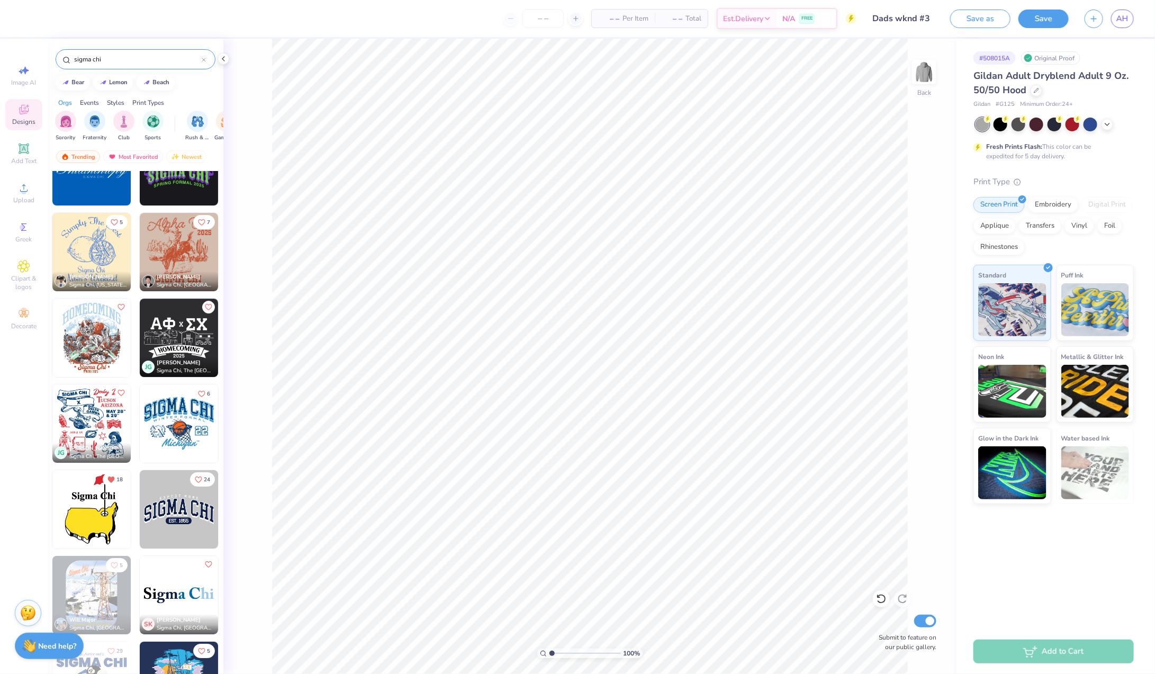
click at [94, 511] on img at bounding box center [91, 509] width 78 height 78
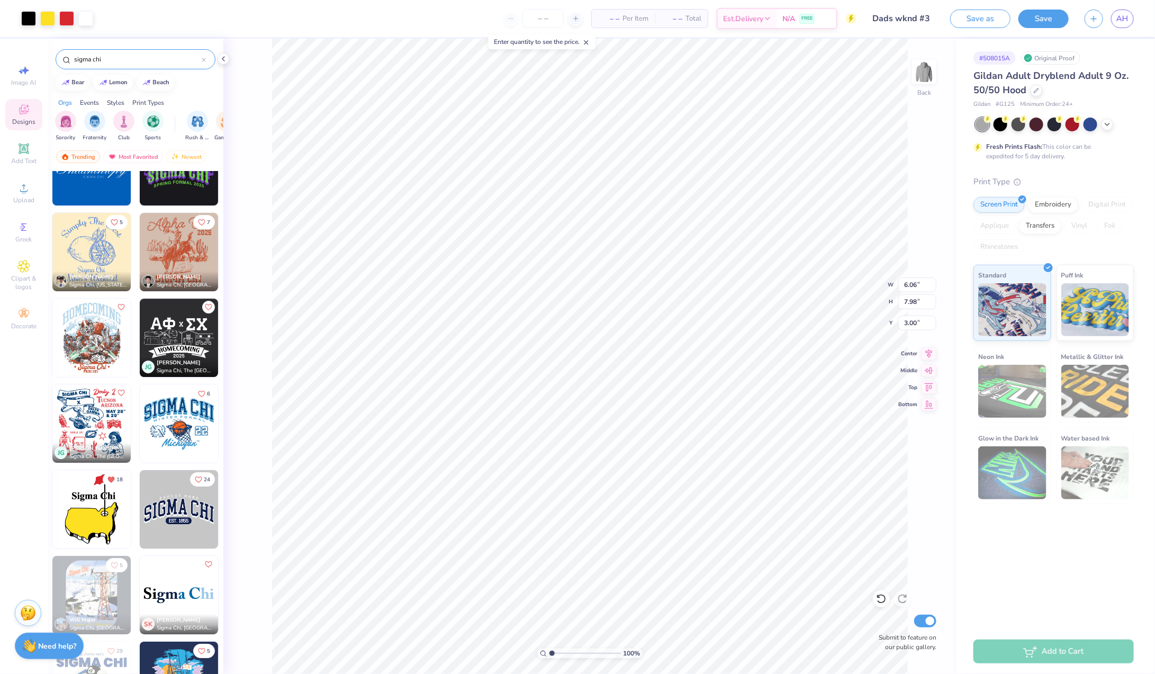
type input "3.85"
type input "5.07"
type input "1.02"
click at [908, 99] on div "100 % Back W 3.85 3.85 " H 5.07 5.07 " Y 1.02 1.02 " Center Middle Top Bottom S…" at bounding box center [589, 356] width 733 height 635
type input "1.29"
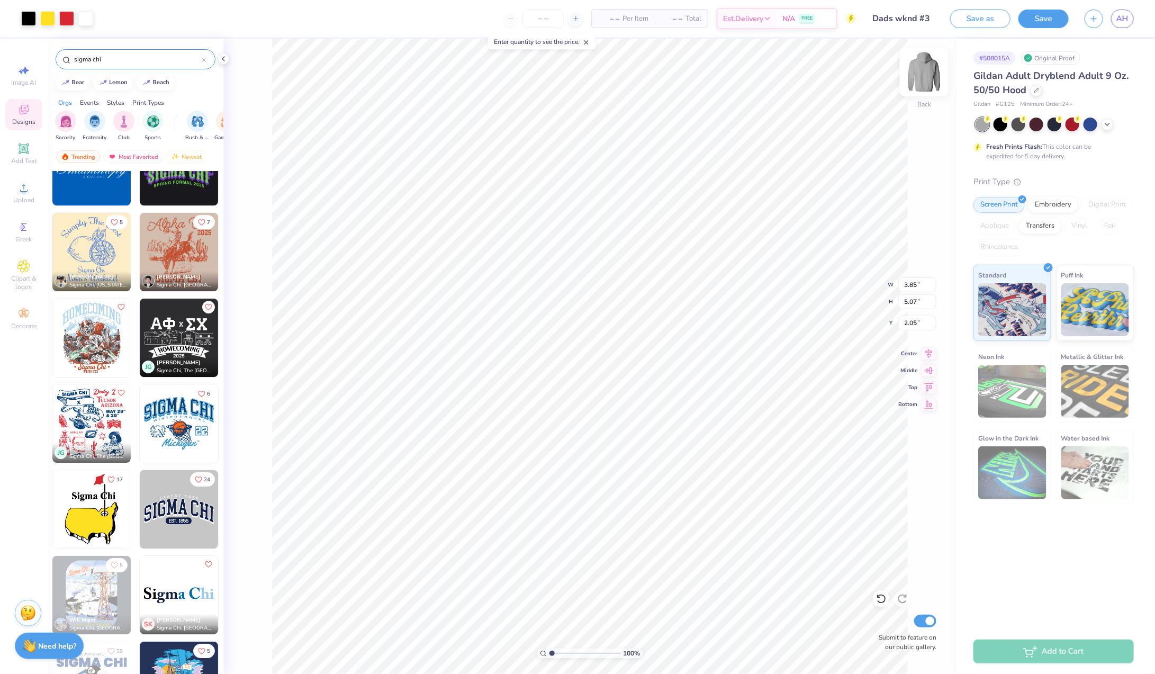
type input "2.05"
type input "3.47"
type input "4.57"
type input "1.85"
click at [925, 82] on img at bounding box center [924, 72] width 42 height 42
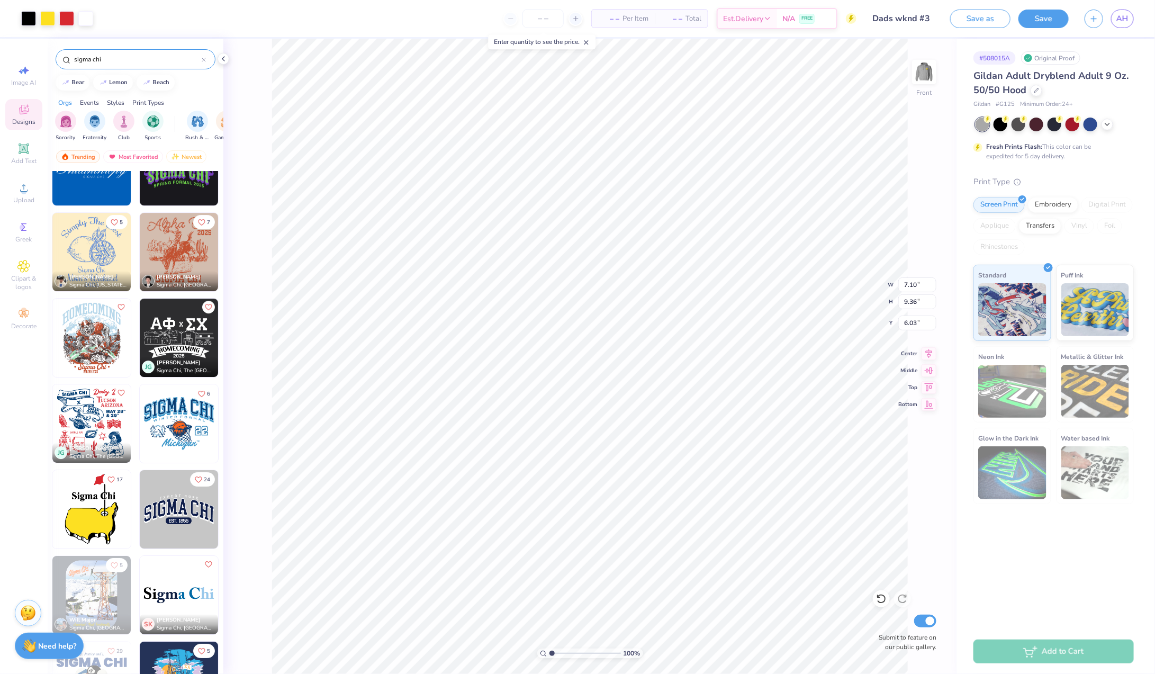
type input "7.10"
type input "9.36"
type input "6.65"
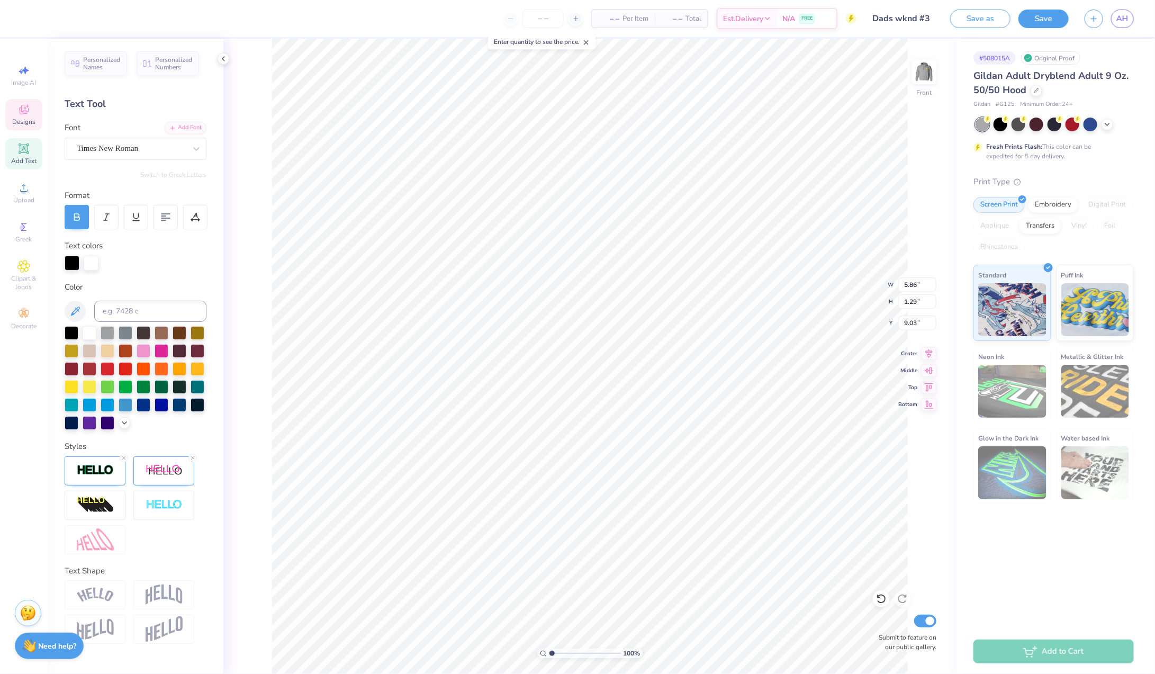
scroll to position [0, 0]
type input "8.88"
click at [928, 81] on img at bounding box center [924, 72] width 42 height 42
click at [933, 79] on img at bounding box center [924, 72] width 42 height 42
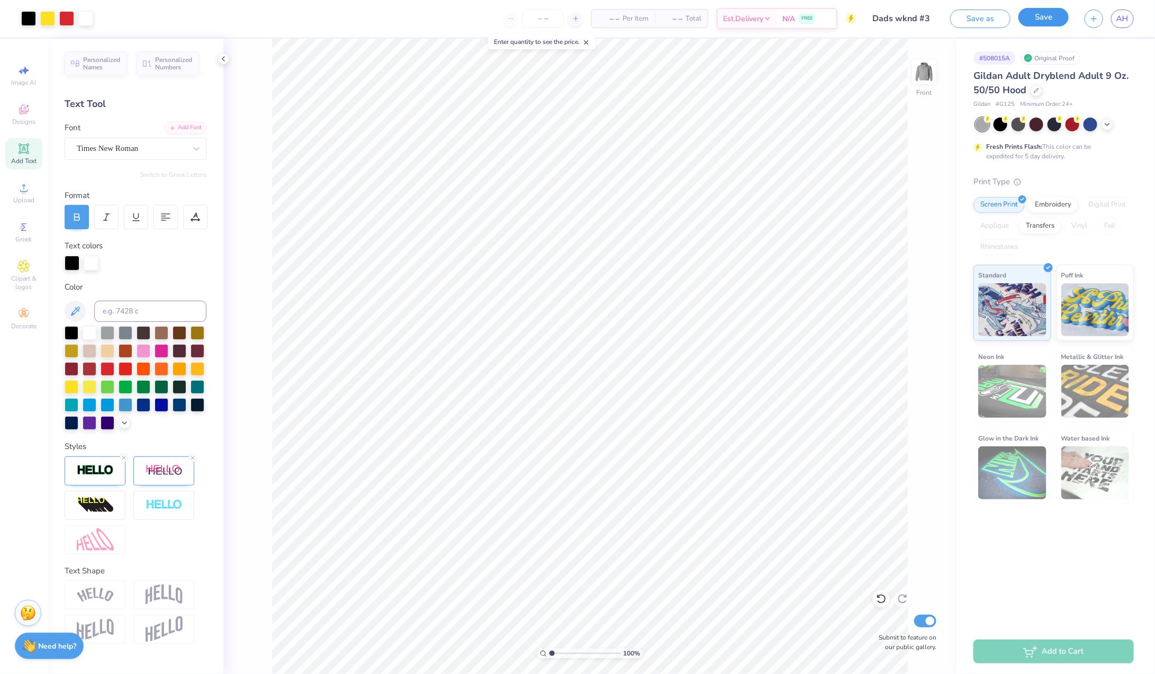
click at [1058, 13] on button "Save" at bounding box center [1043, 17] width 50 height 19
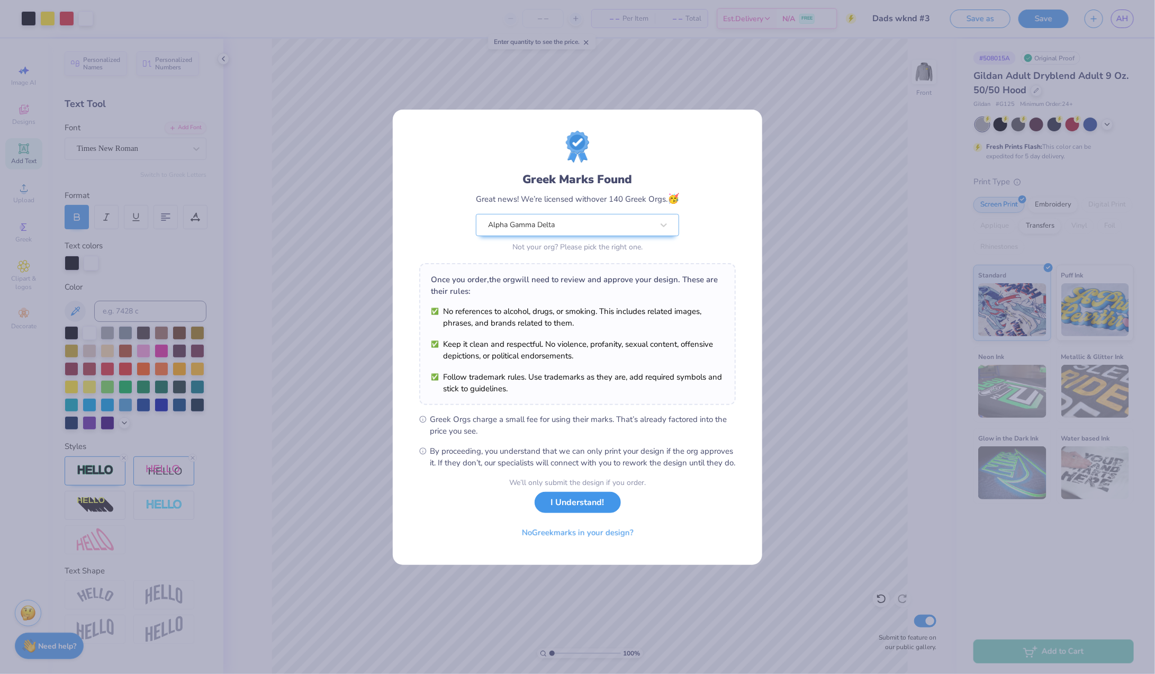
click at [588, 509] on button "I Understand!" at bounding box center [578, 503] width 86 height 22
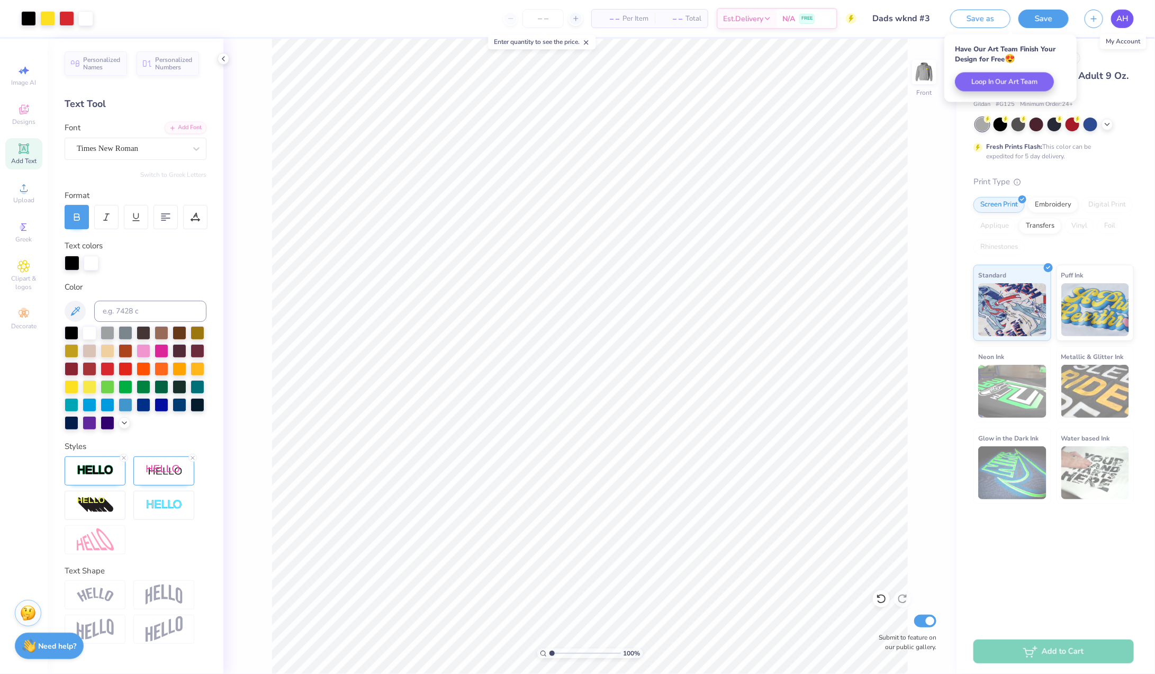
click at [1126, 15] on span "AH" at bounding box center [1122, 19] width 12 height 12
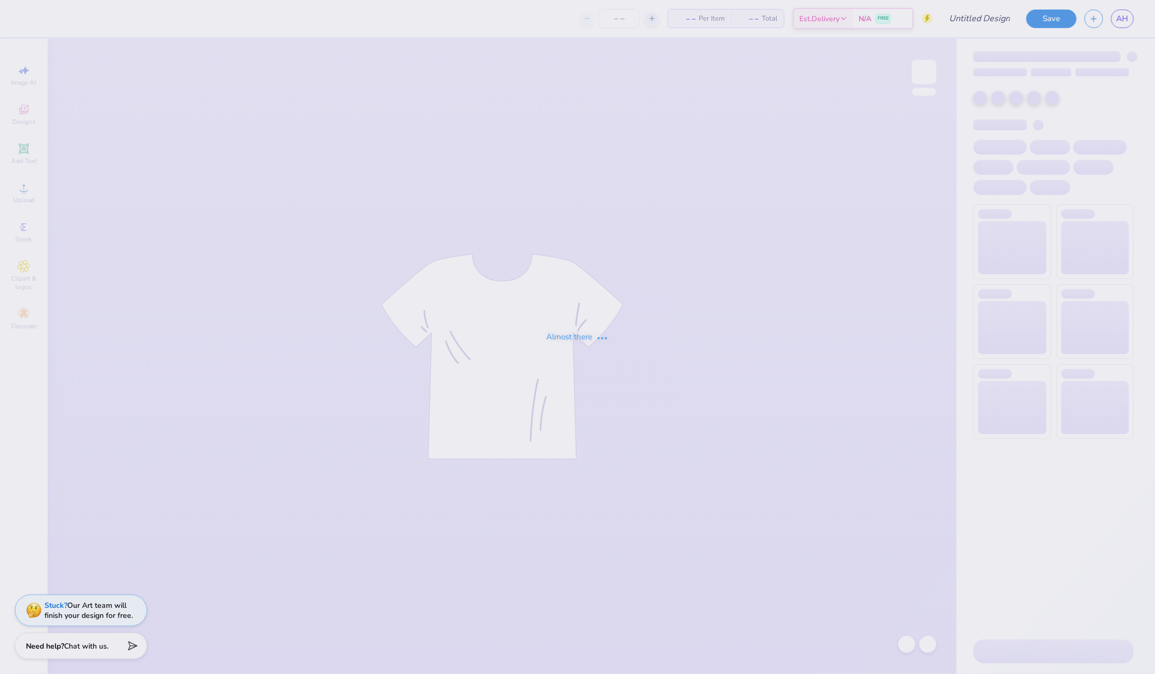
type input "Dads Wknd #2"
type input "12"
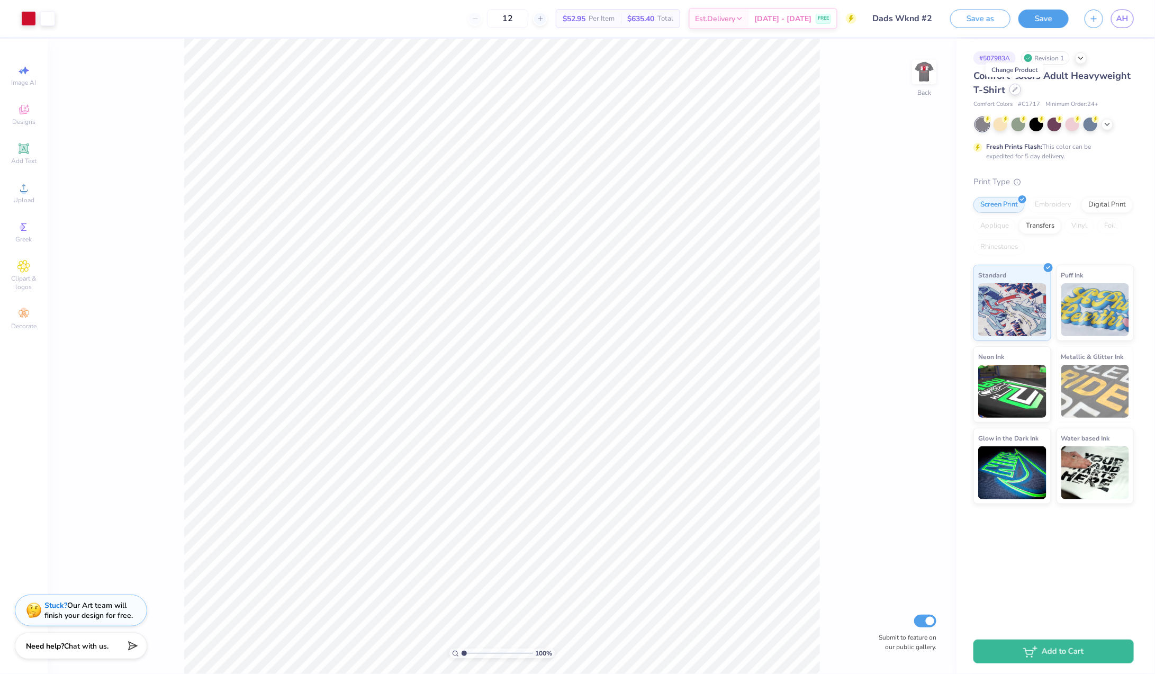
click at [1019, 92] on div at bounding box center [1015, 90] width 12 height 12
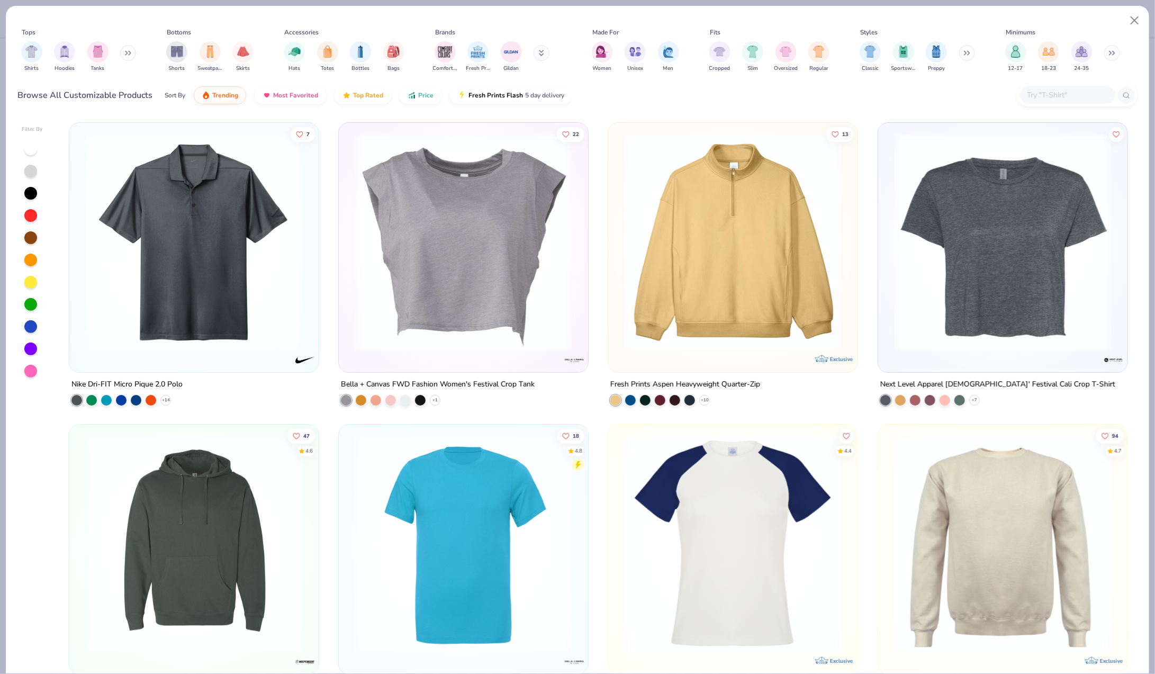
click at [130, 52] on icon at bounding box center [128, 52] width 6 height 5
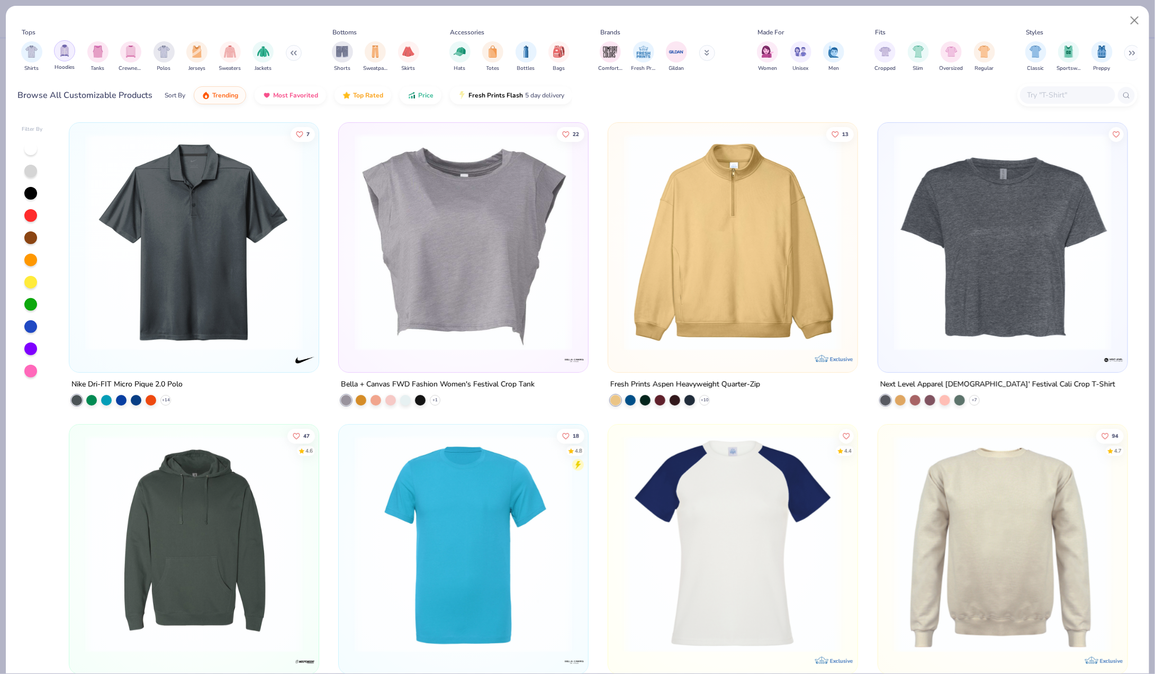
click at [66, 49] on img "filter for Hoodies" at bounding box center [65, 50] width 12 height 12
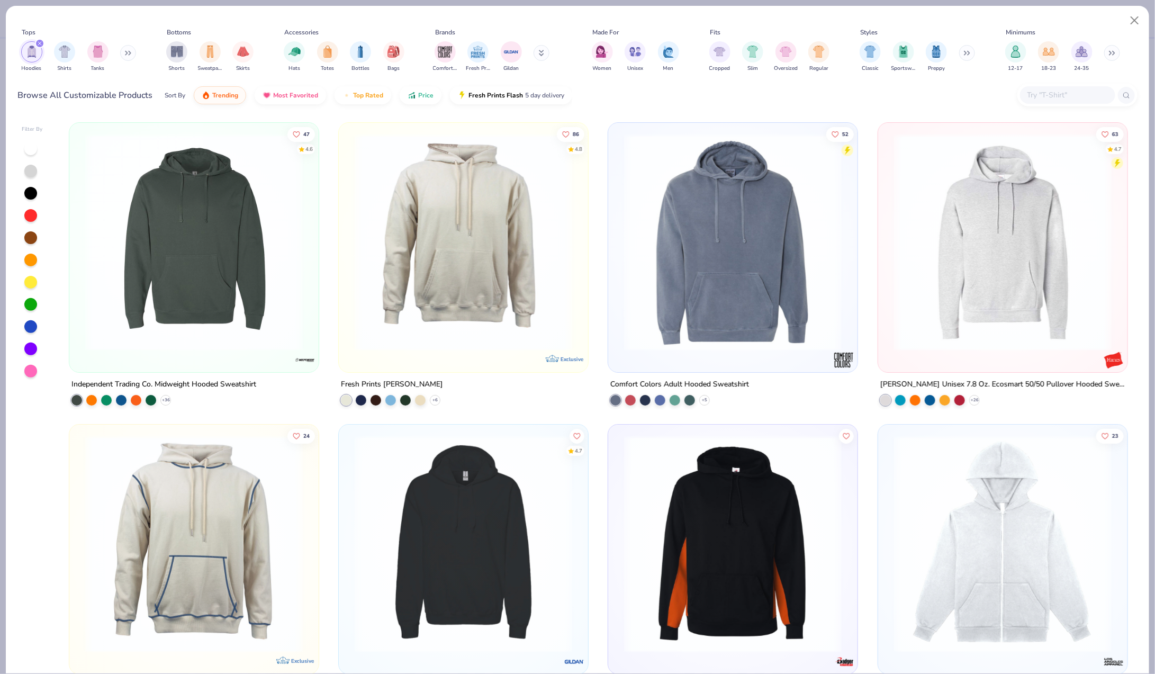
click at [132, 56] on button at bounding box center [128, 53] width 16 height 16
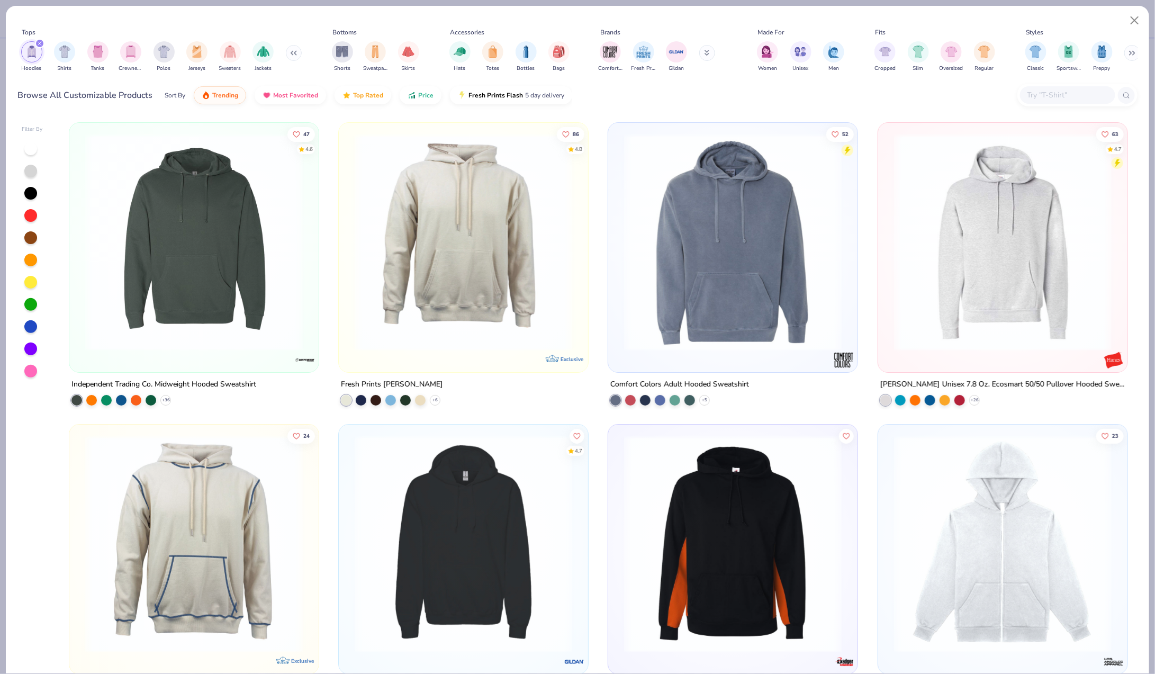
click at [132, 56] on img "filter for Crewnecks" at bounding box center [131, 52] width 12 height 12
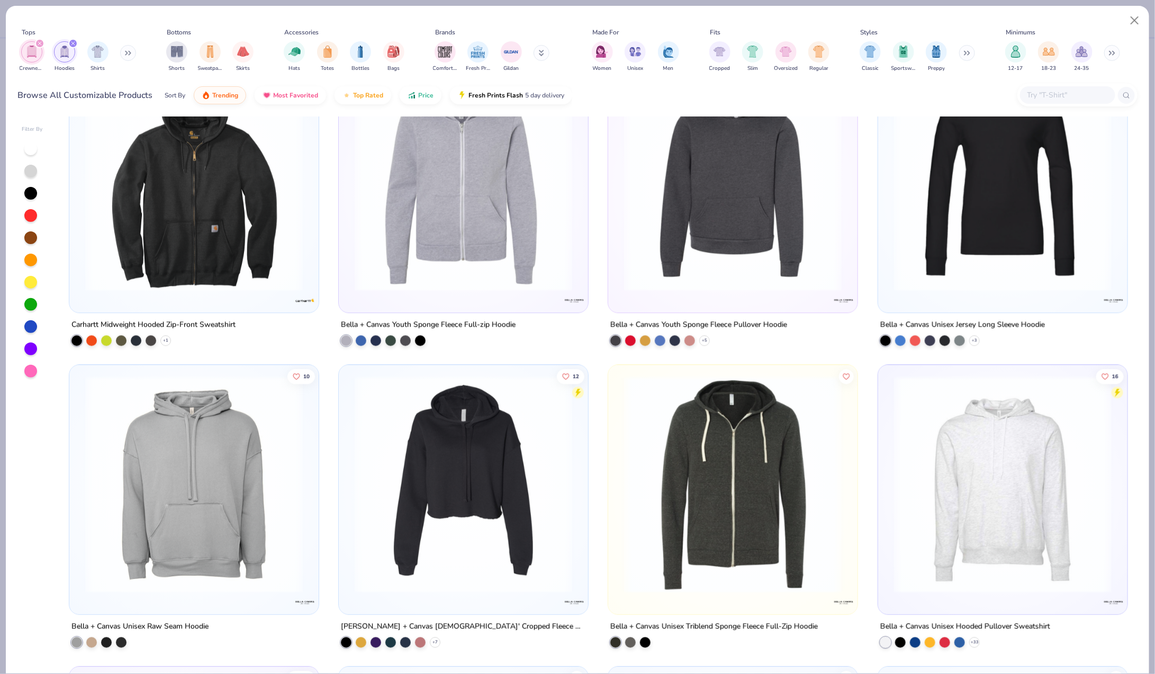
scroll to position [8212, 0]
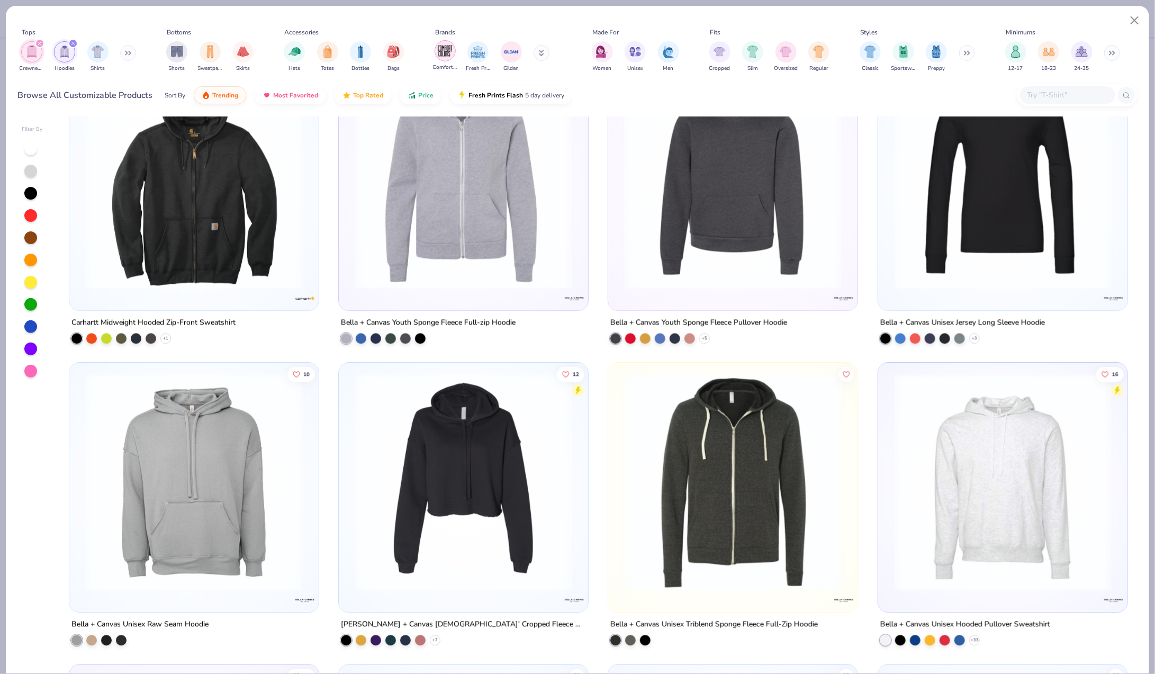
click at [448, 43] on img "filter for Comfort Colors" at bounding box center [445, 51] width 16 height 16
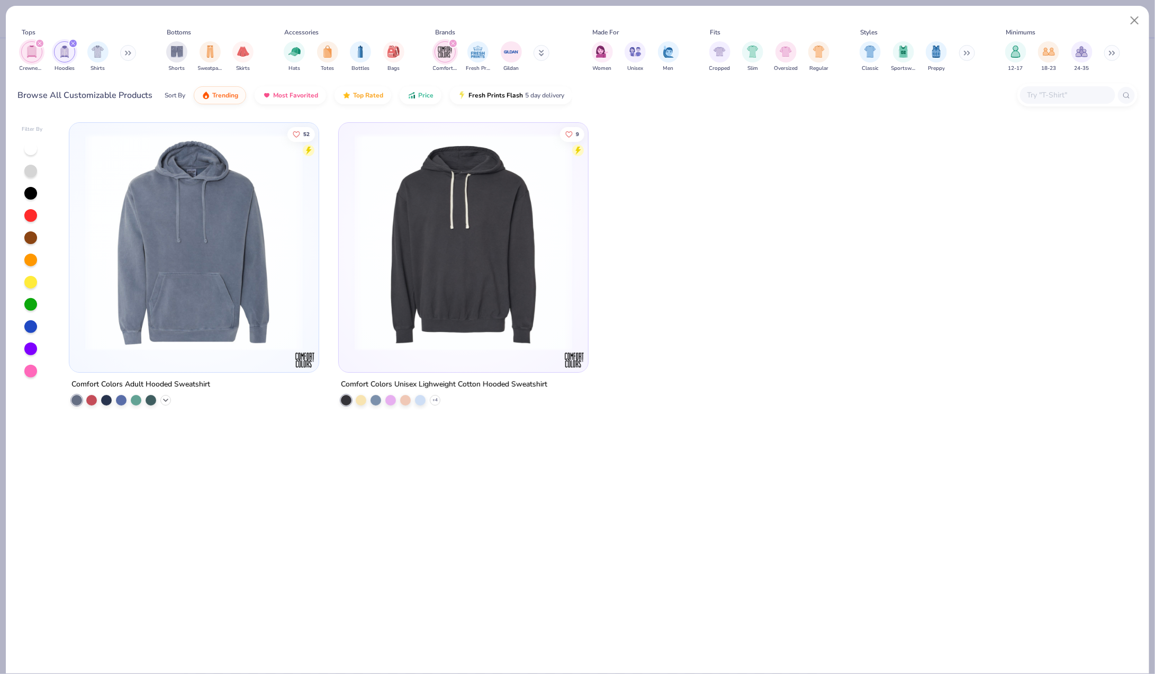
click at [167, 396] on icon at bounding box center [165, 400] width 8 height 8
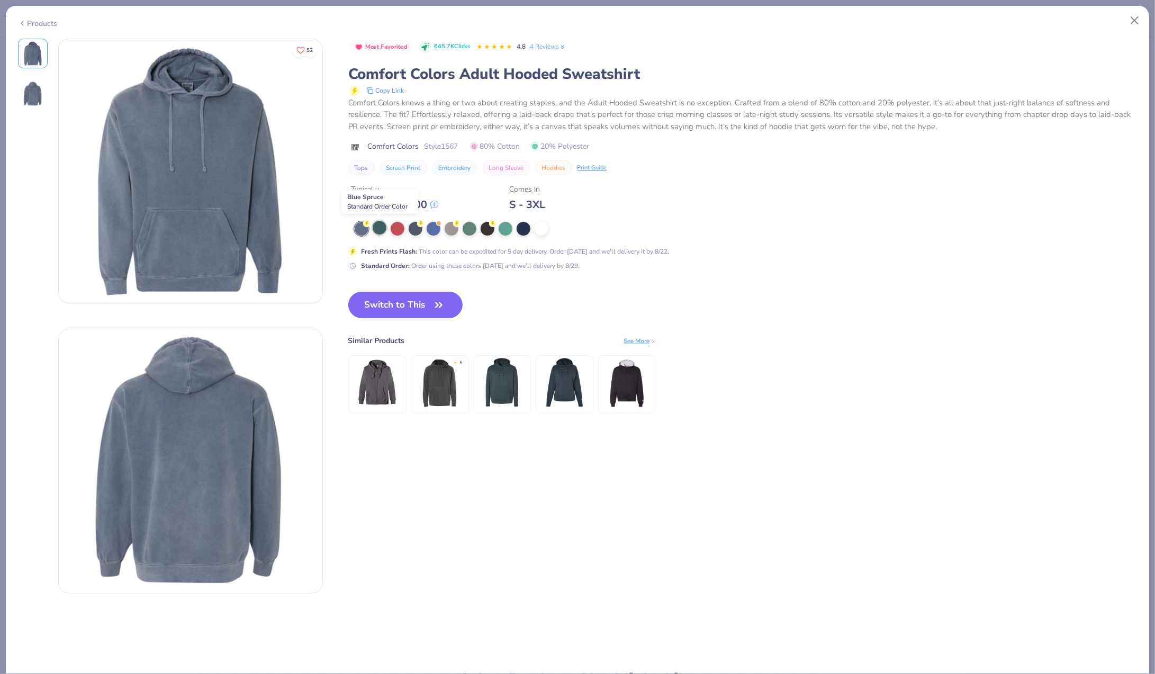
click at [381, 230] on div at bounding box center [380, 228] width 14 height 14
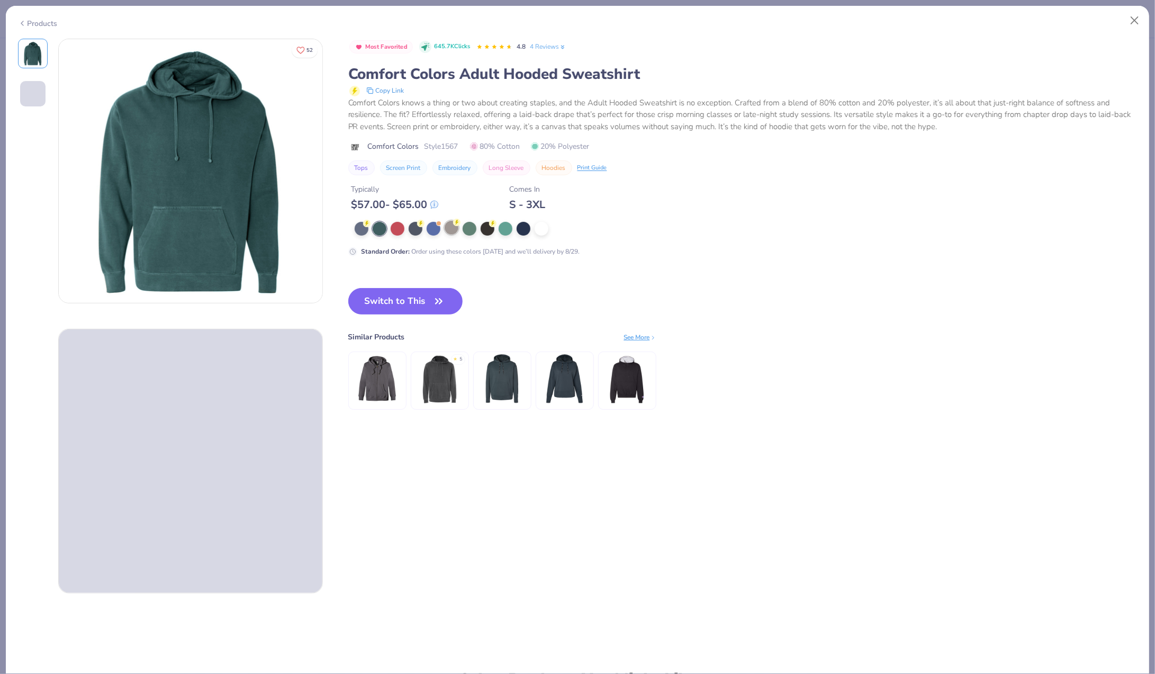
click at [454, 228] on div at bounding box center [452, 228] width 14 height 14
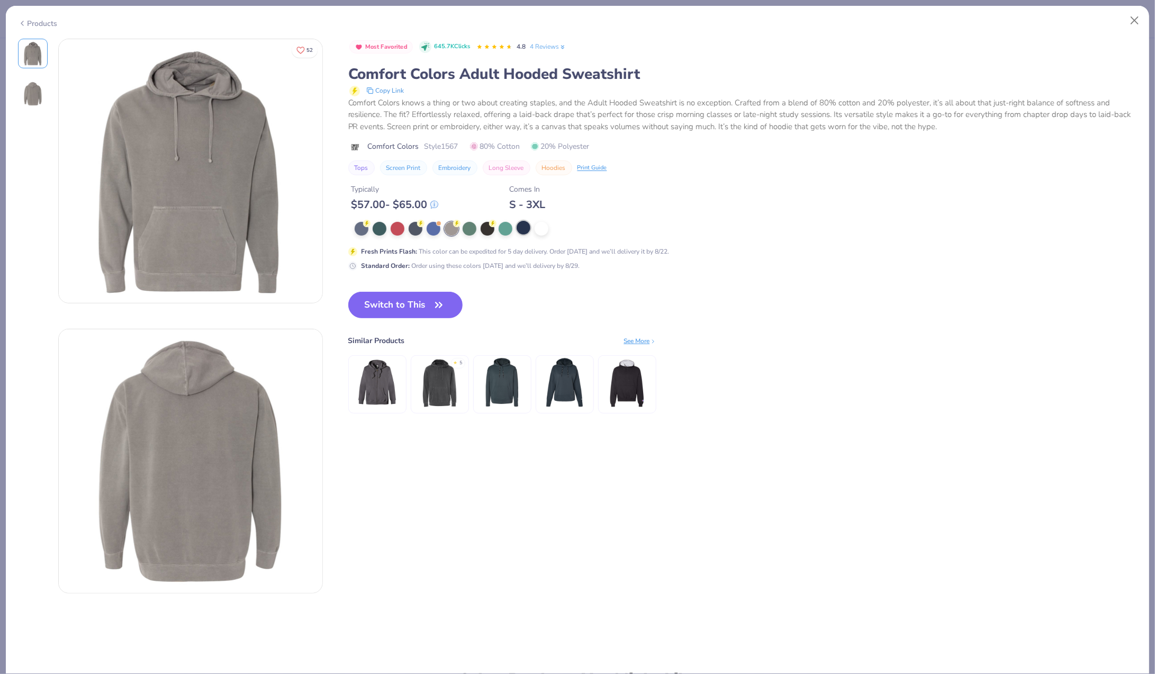
click at [527, 227] on div at bounding box center [524, 228] width 14 height 14
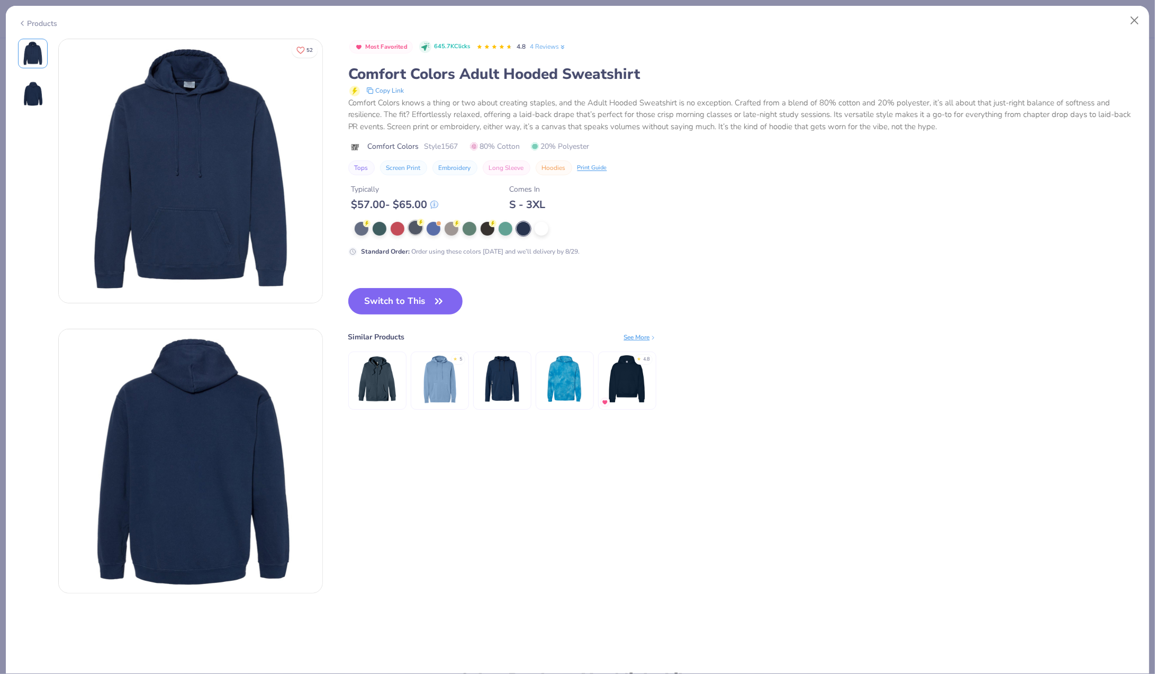
click at [418, 230] on div at bounding box center [416, 228] width 14 height 14
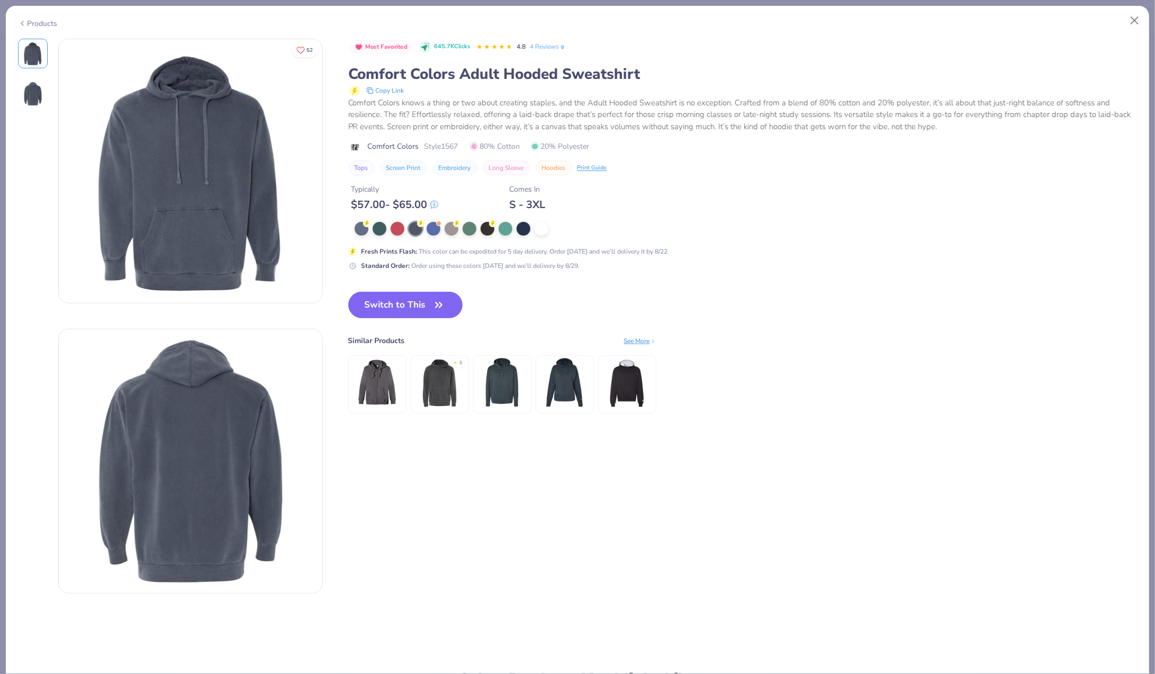
click at [39, 23] on div "Products" at bounding box center [38, 23] width 40 height 11
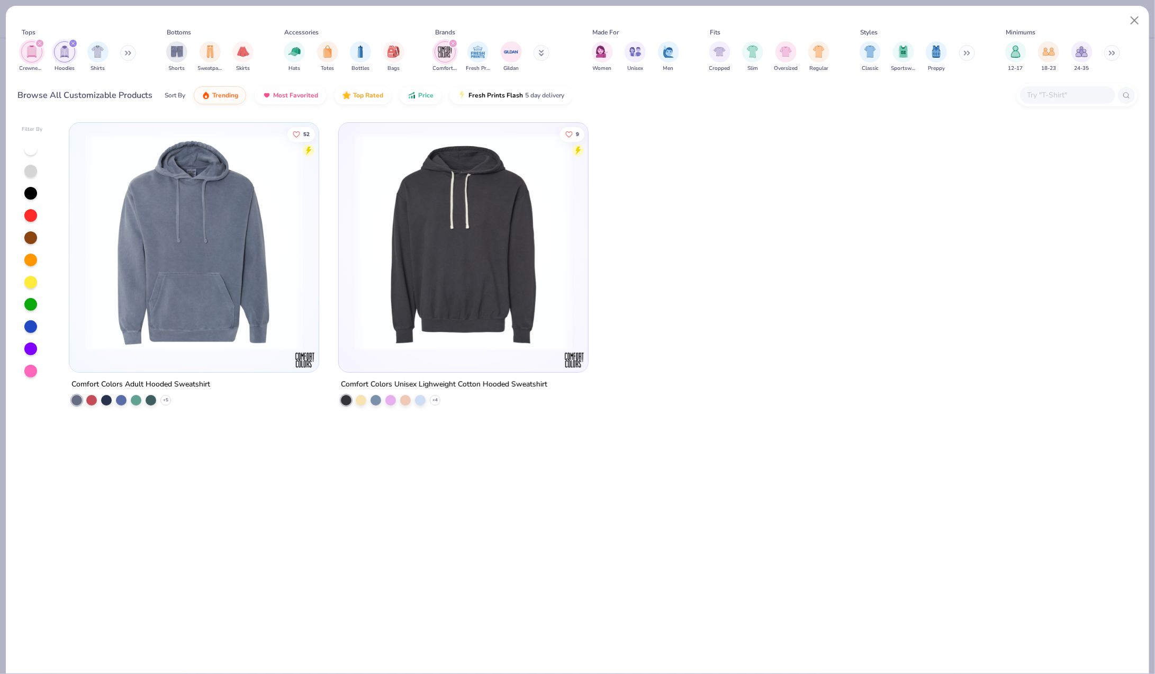
click at [427, 167] on img at bounding box center [463, 242] width 228 height 218
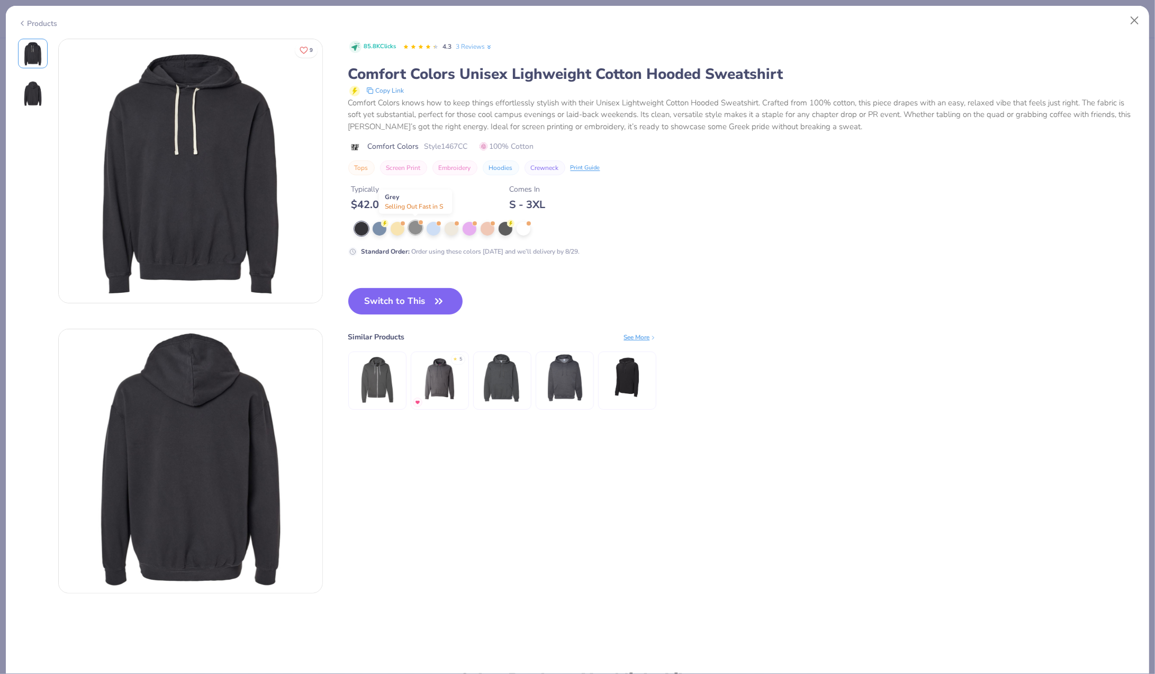
click at [420, 228] on div at bounding box center [416, 228] width 14 height 14
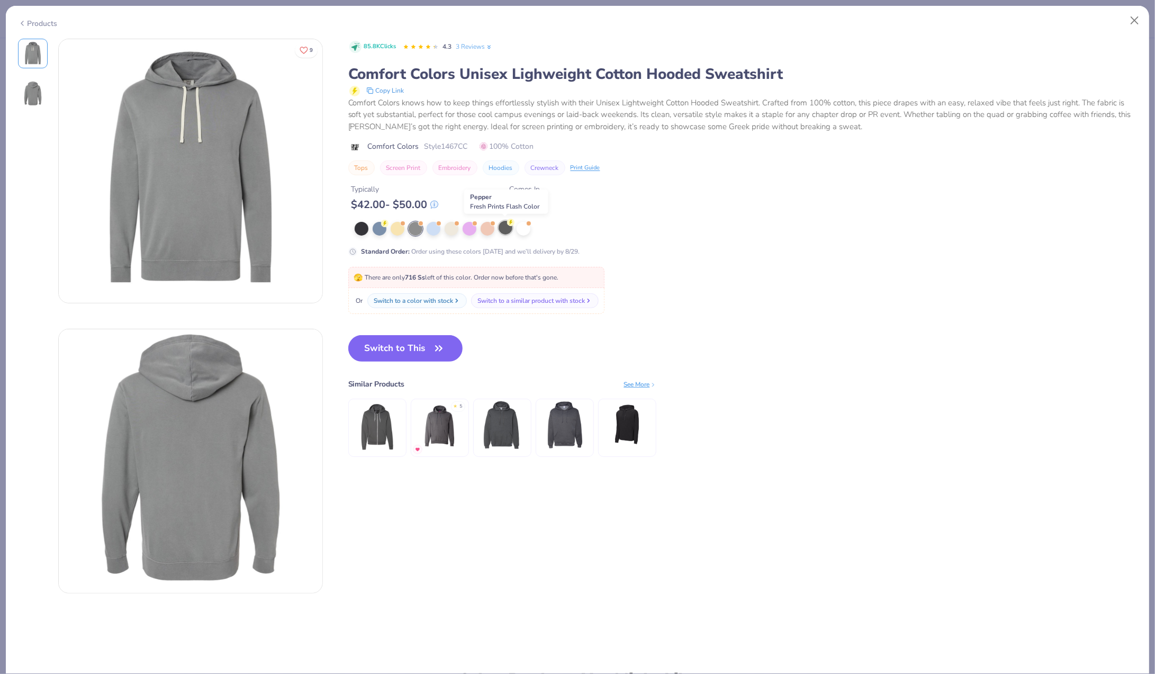
click at [509, 229] on div at bounding box center [506, 228] width 14 height 14
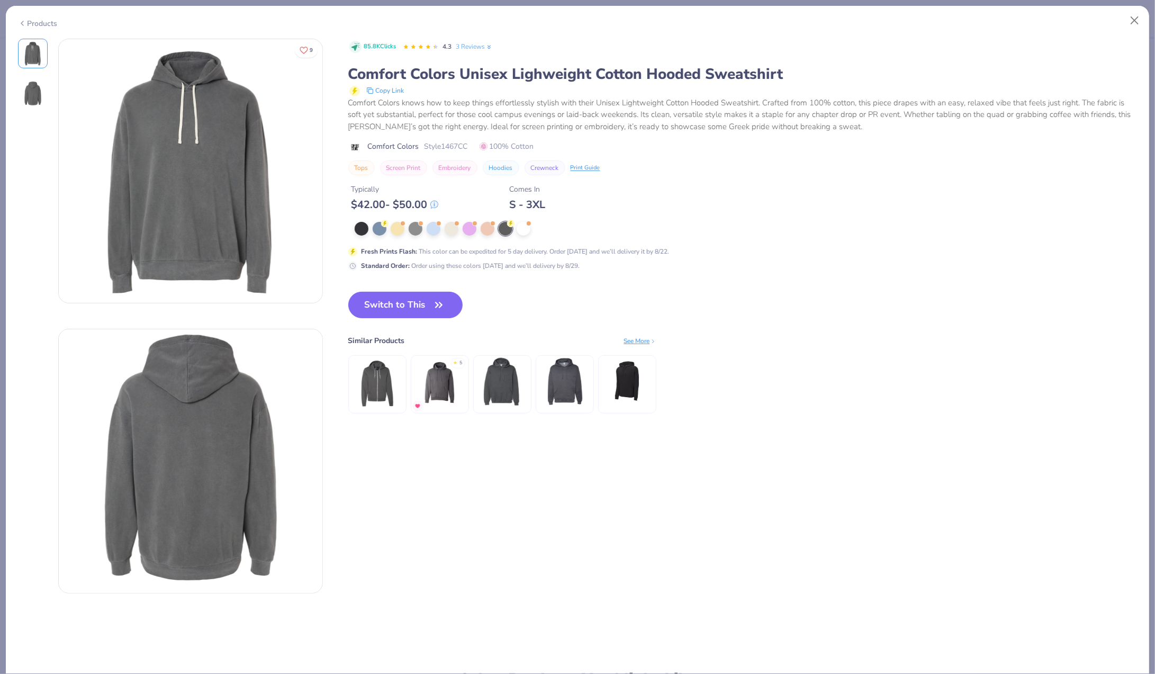
click at [44, 23] on div "Products" at bounding box center [38, 23] width 40 height 11
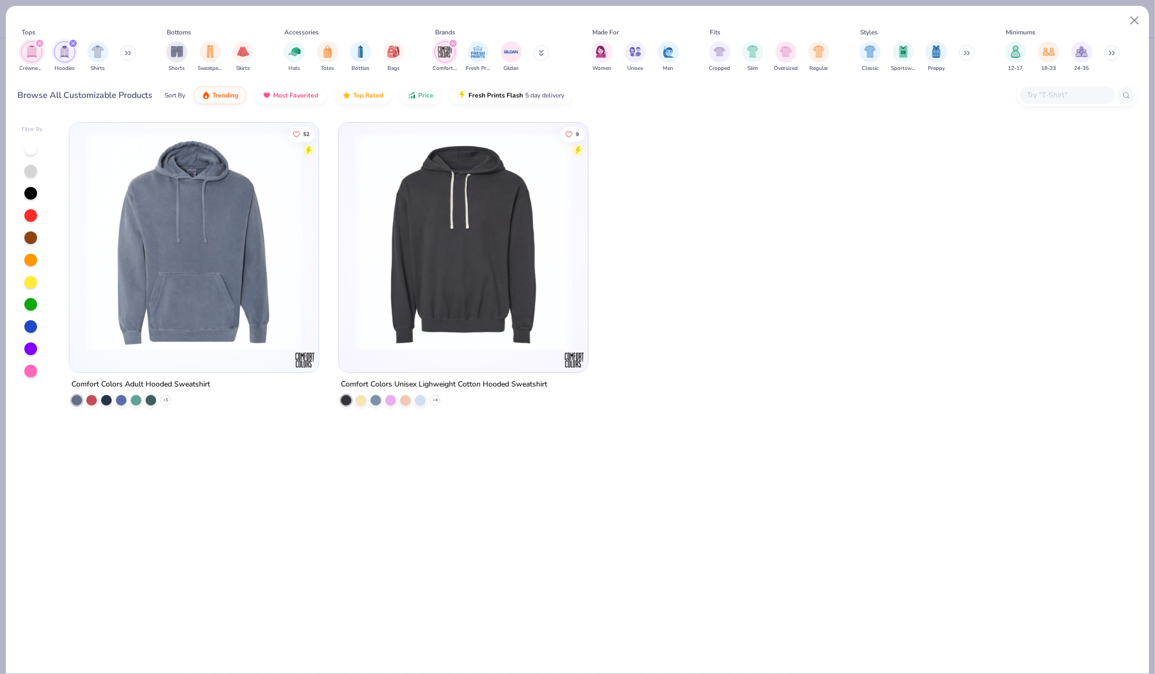
click at [453, 41] on icon "filter for Comfort Colors" at bounding box center [453, 43] width 4 height 4
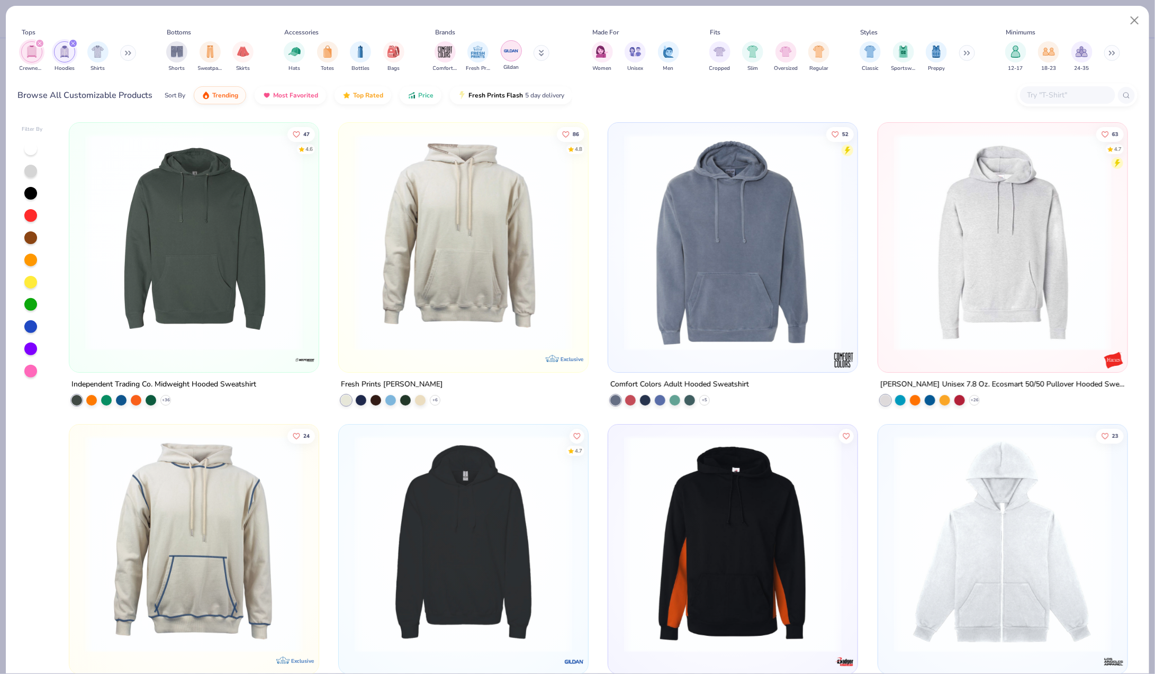
click at [507, 51] on img "filter for Gildan" at bounding box center [511, 51] width 16 height 16
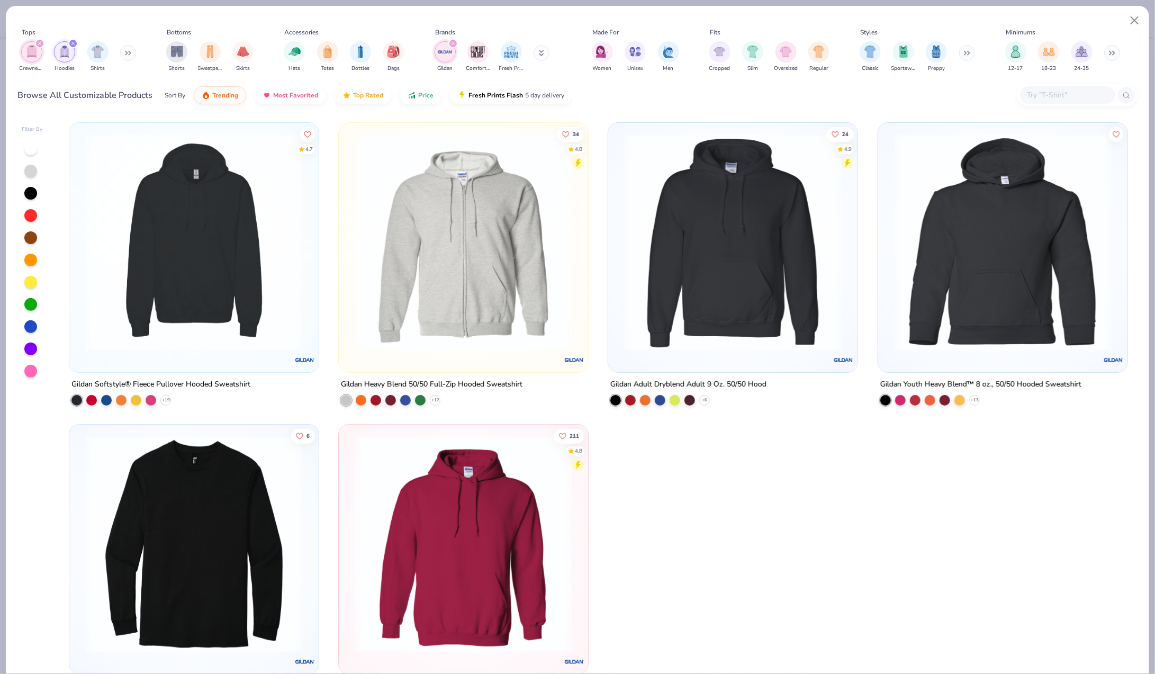
click at [65, 47] on img "filter for Hoodies" at bounding box center [65, 52] width 12 height 12
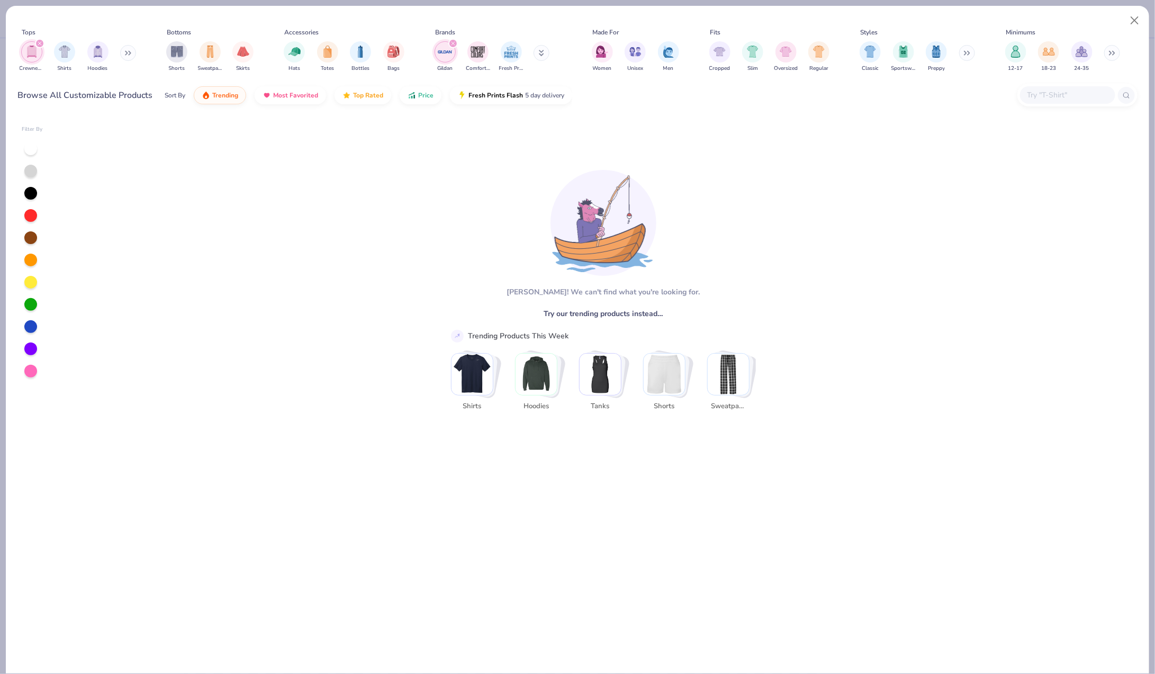
click at [32, 52] on img "filter for Crewnecks" at bounding box center [32, 52] width 12 height 12
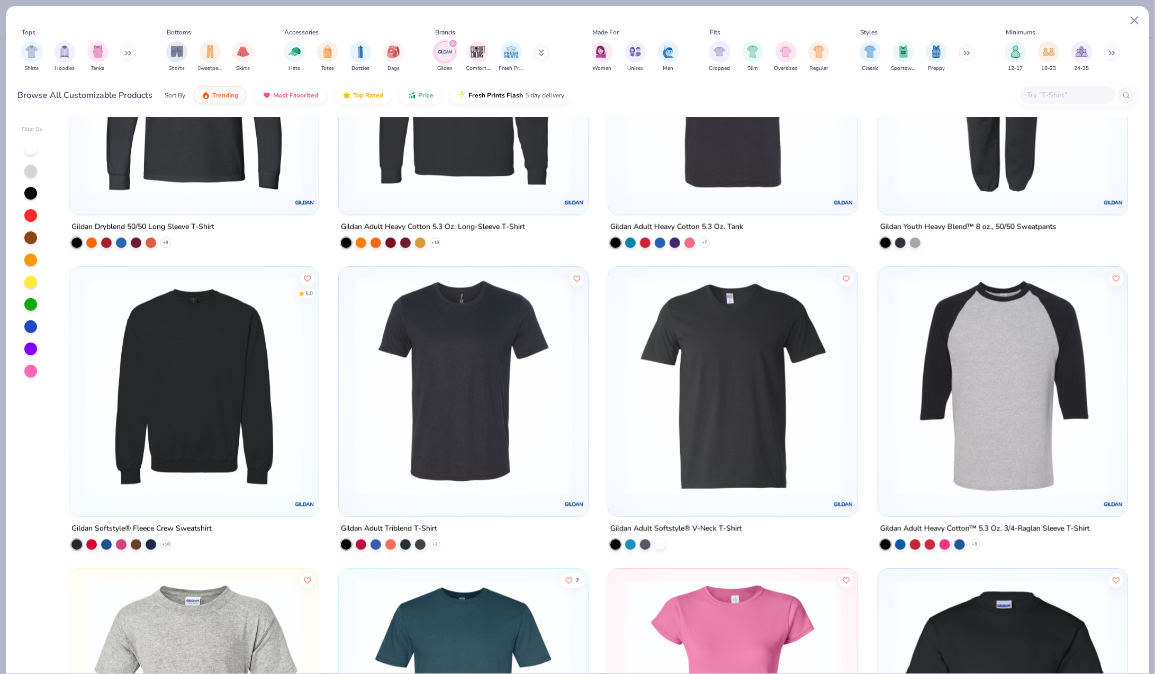
scroll to position [1062, 0]
click at [213, 398] on img at bounding box center [194, 387] width 228 height 218
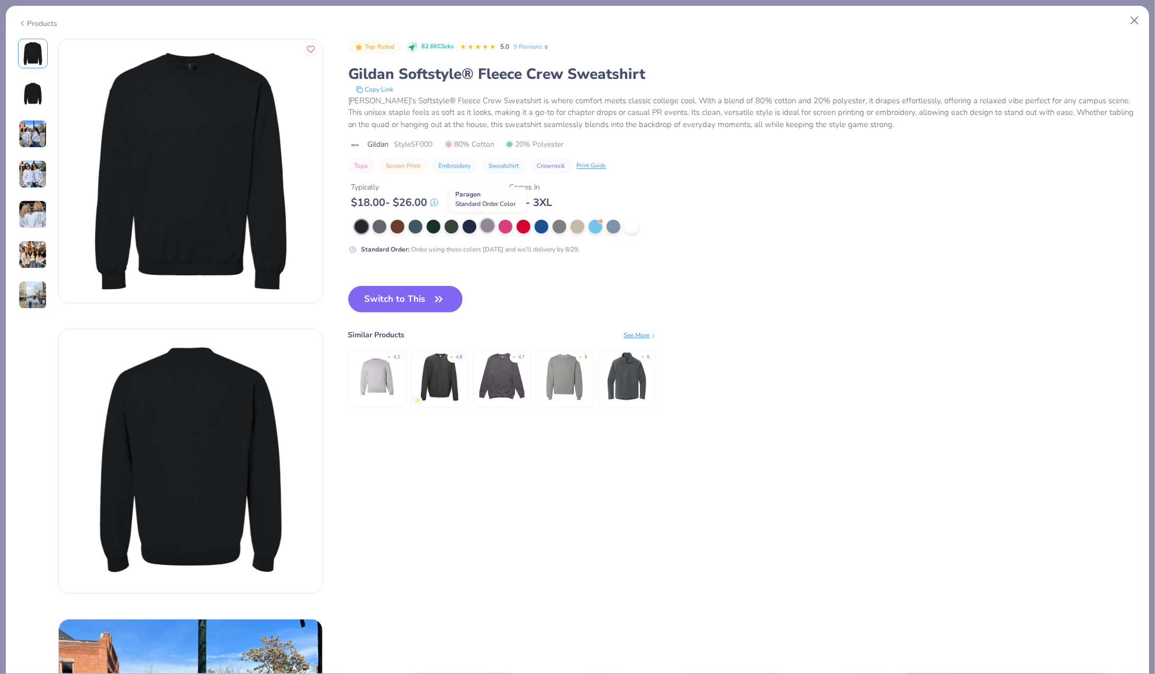
click at [483, 224] on div at bounding box center [488, 226] width 14 height 14
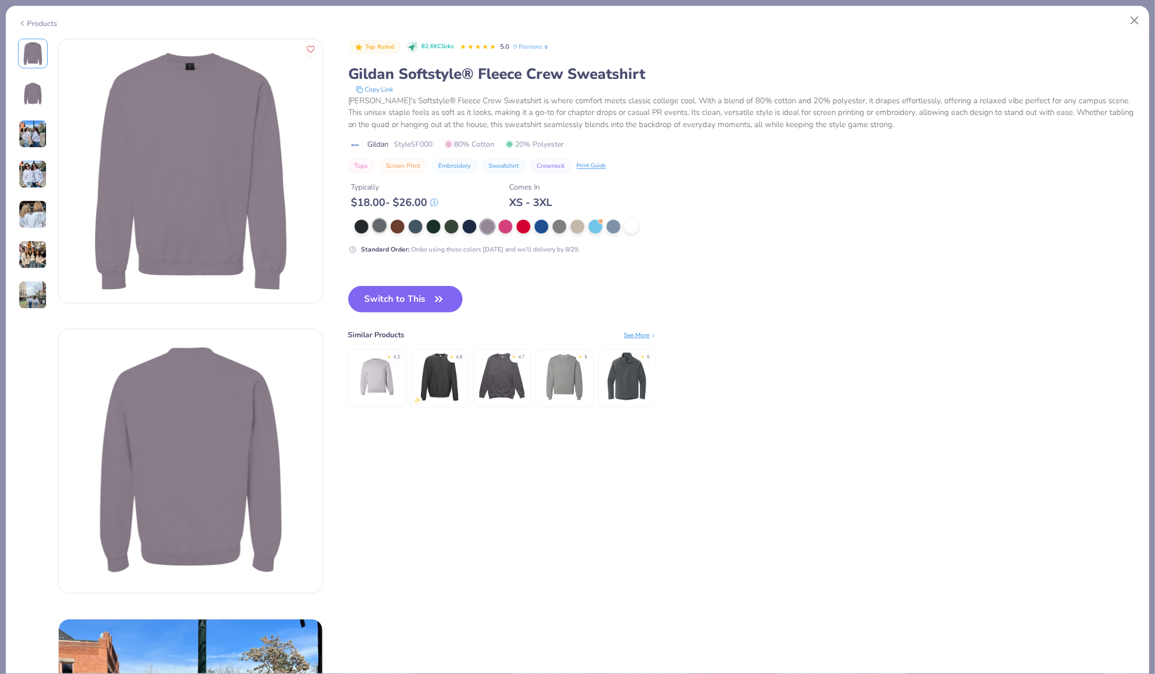
click at [377, 228] on div at bounding box center [380, 226] width 14 height 14
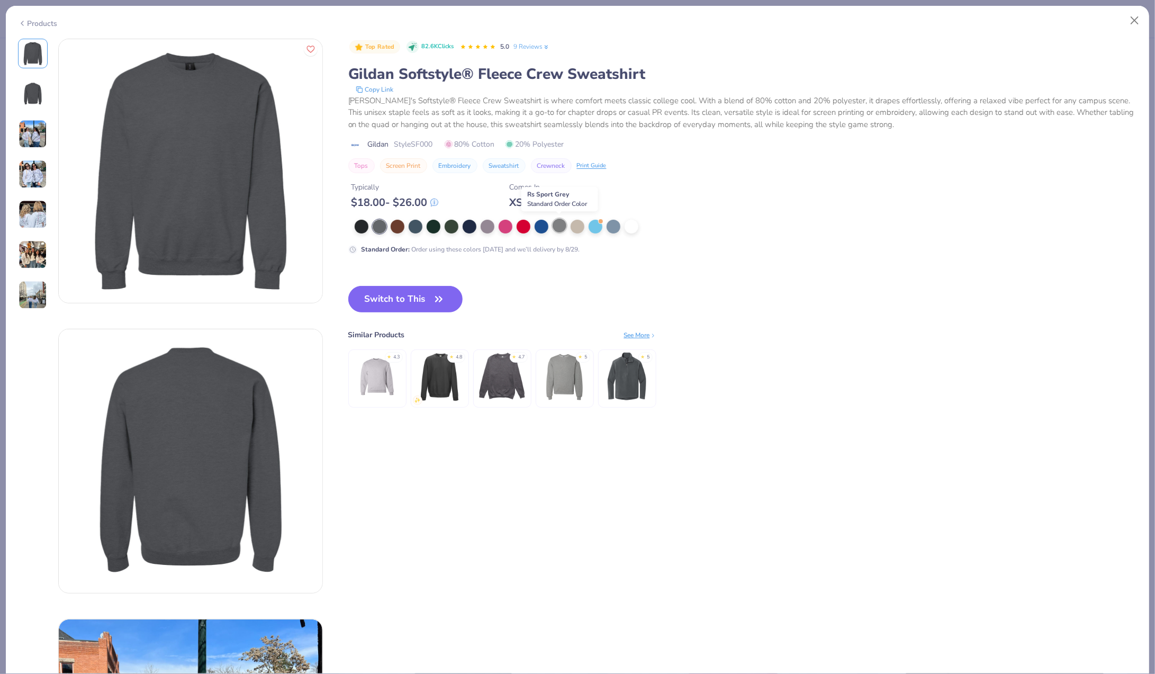
click at [560, 229] on div at bounding box center [560, 226] width 14 height 14
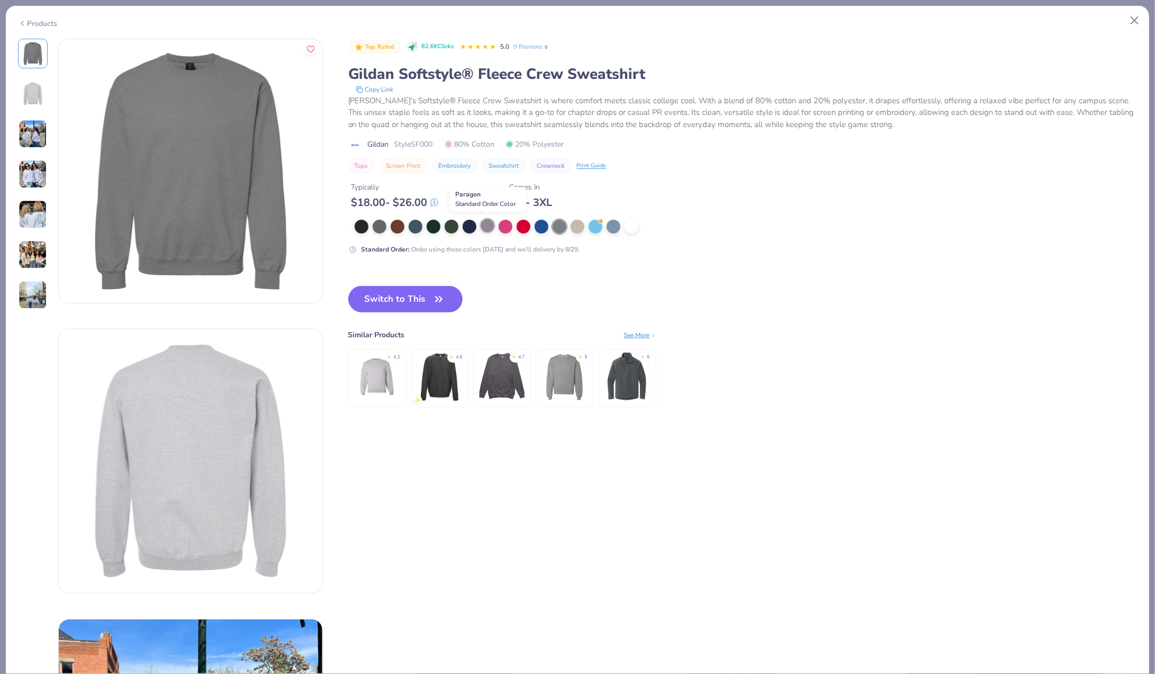
click at [491, 227] on div at bounding box center [488, 226] width 14 height 14
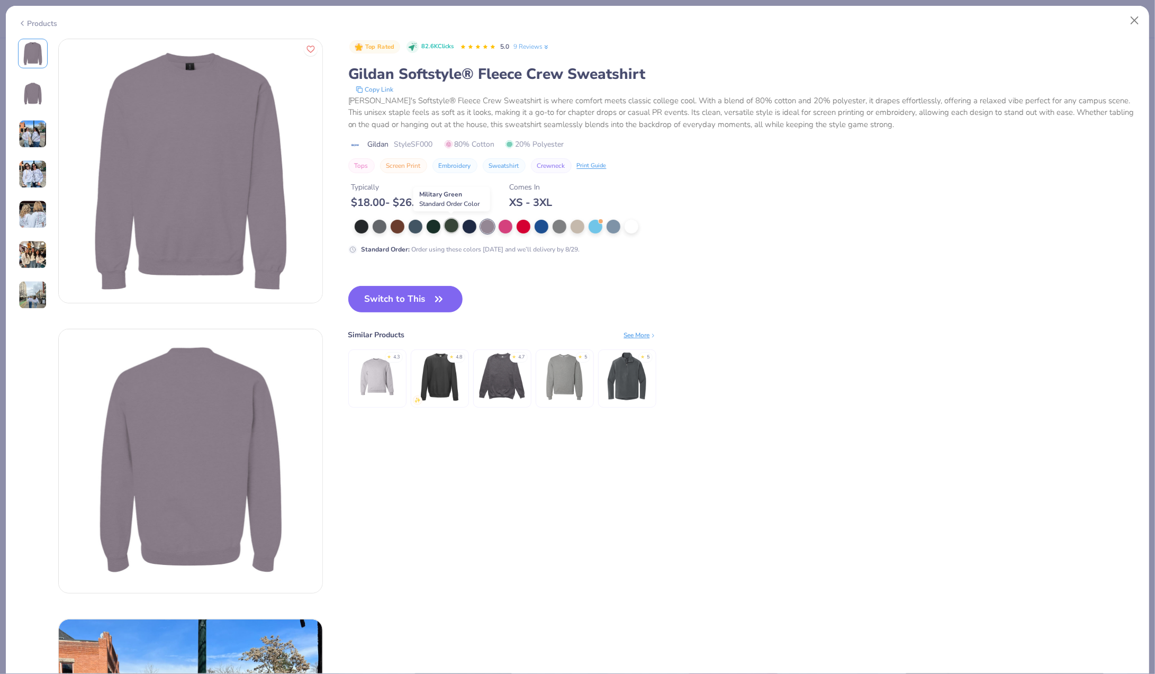
click at [452, 227] on div at bounding box center [452, 226] width 14 height 14
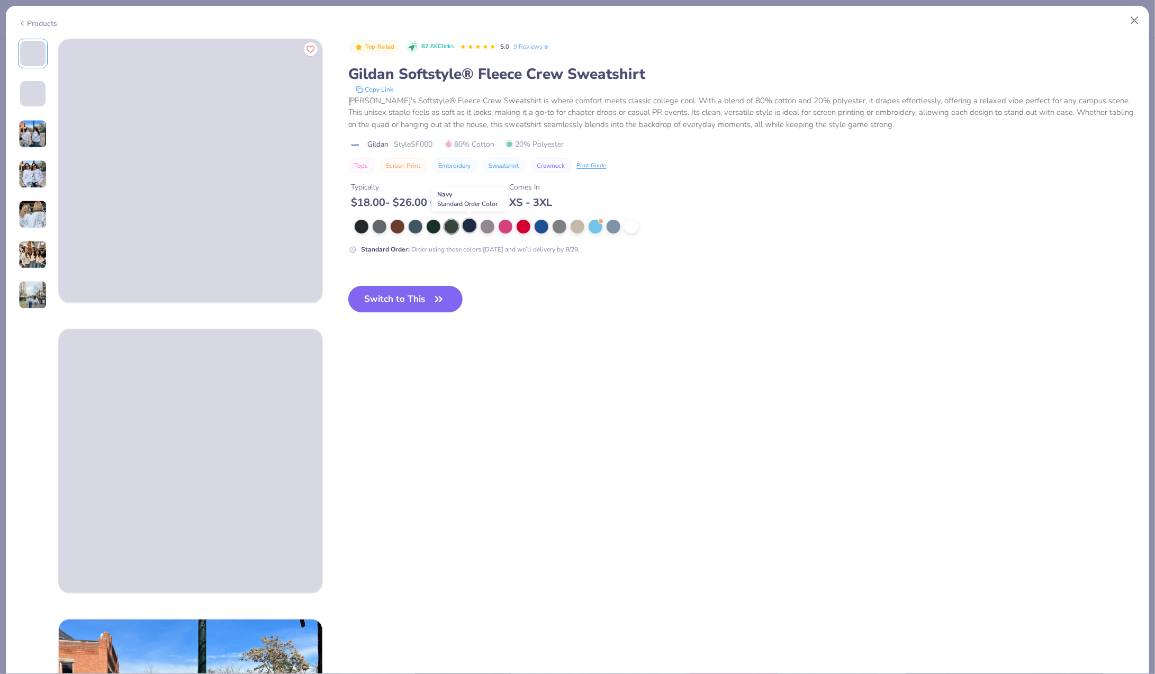
click at [472, 226] on div at bounding box center [470, 226] width 14 height 14
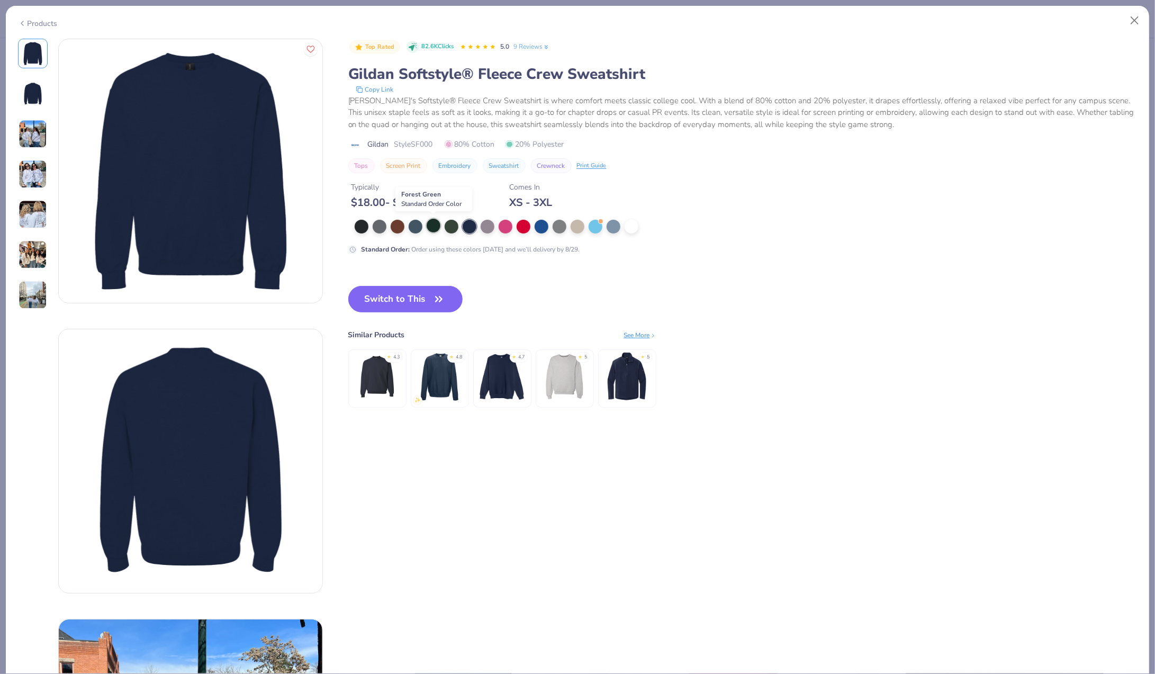
click at [434, 228] on div at bounding box center [434, 226] width 14 height 14
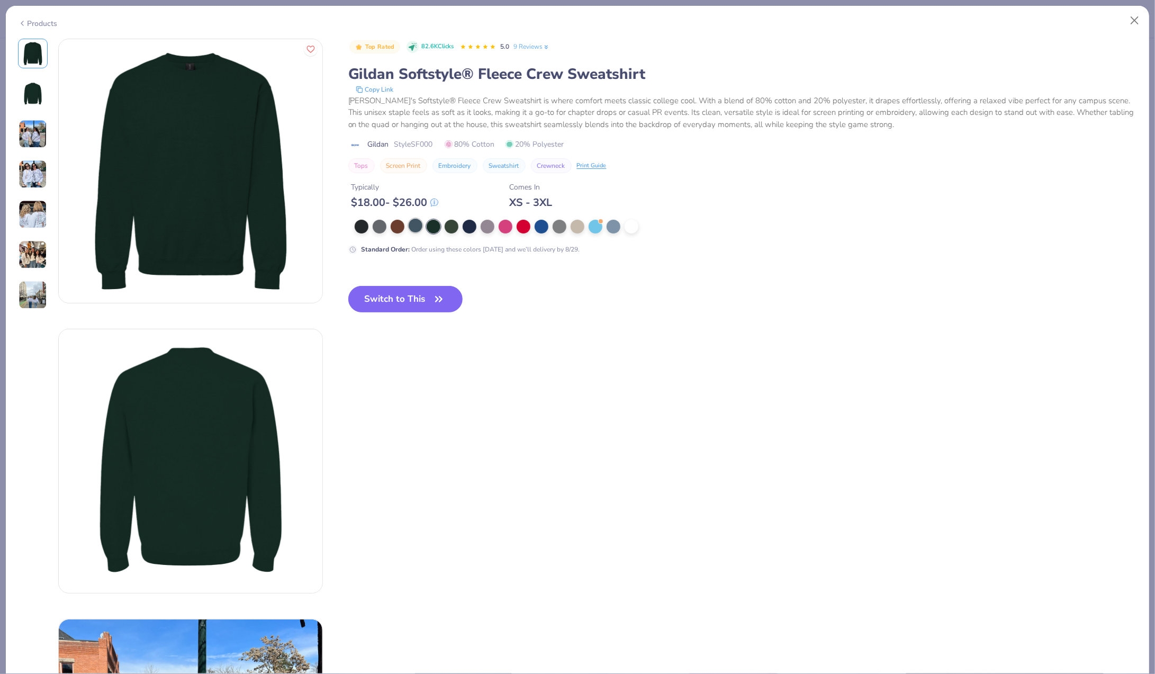
click at [417, 226] on div at bounding box center [416, 226] width 14 height 14
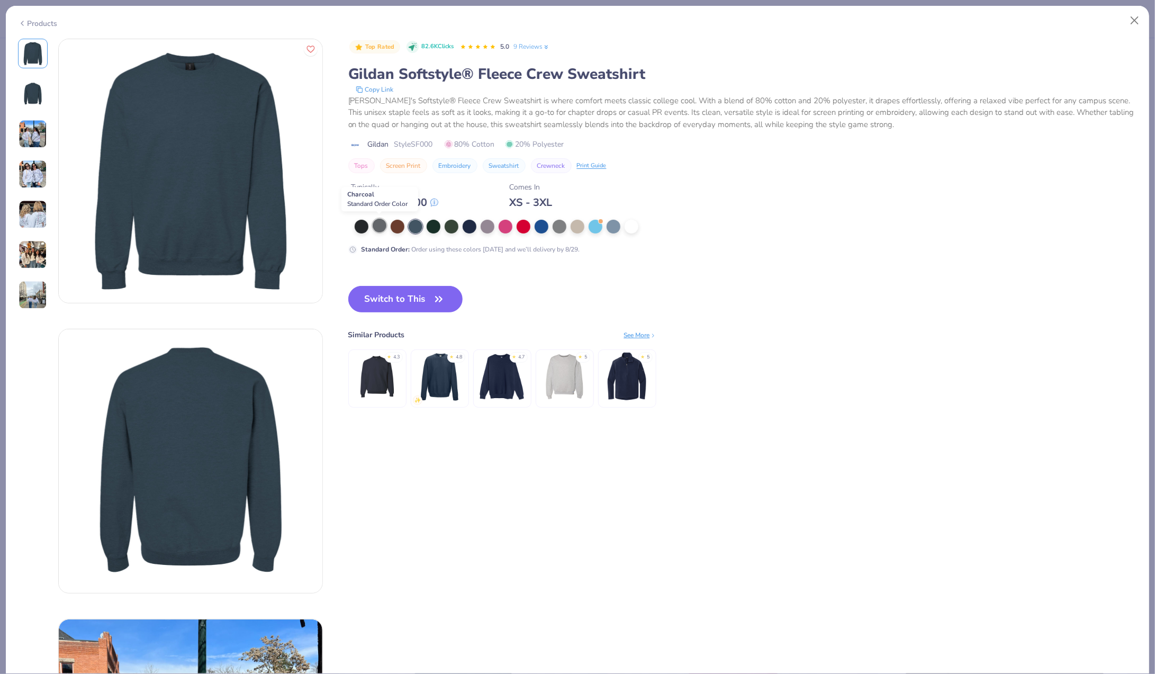
click at [383, 227] on div at bounding box center [380, 226] width 14 height 14
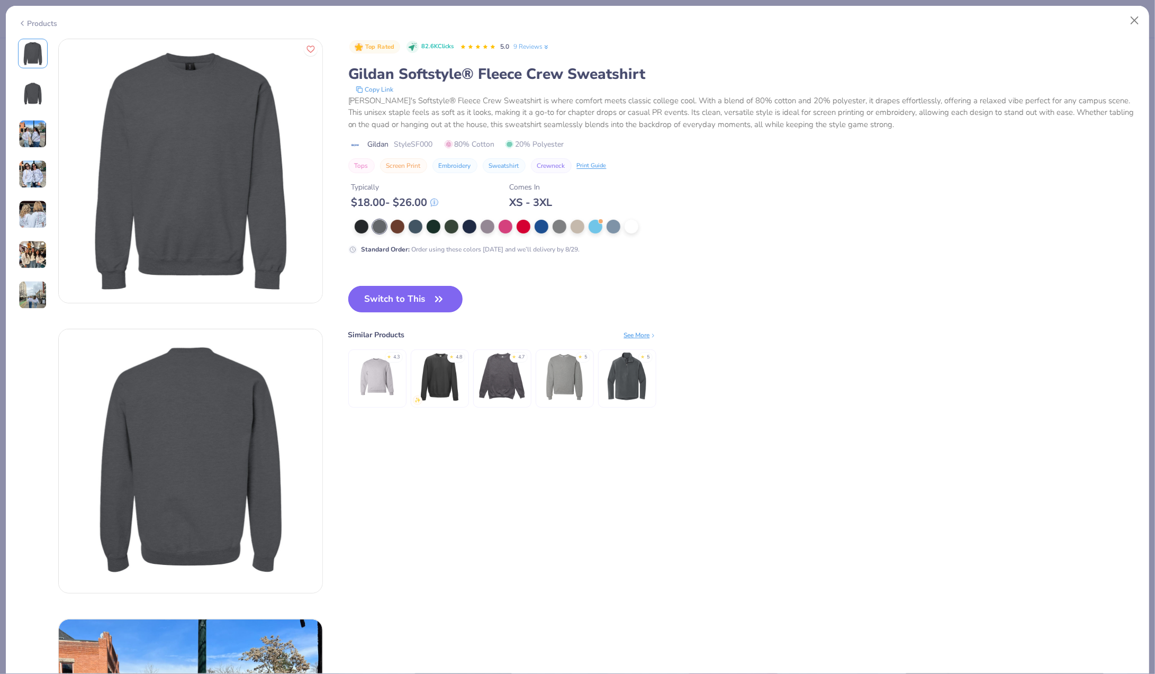
click at [436, 297] on icon "button" at bounding box center [438, 299] width 15 height 15
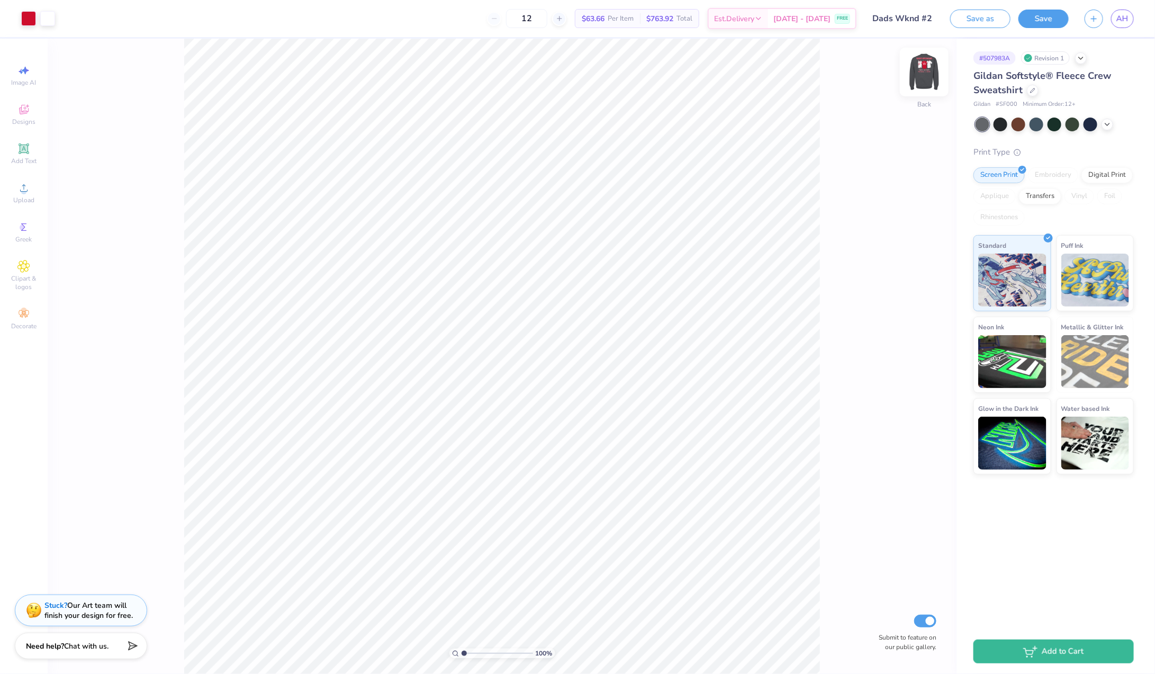
click at [927, 75] on img at bounding box center [924, 72] width 42 height 42
type input "4.18"
click at [921, 74] on img at bounding box center [924, 72] width 42 height 42
type input "4.50"
type input "2.71"
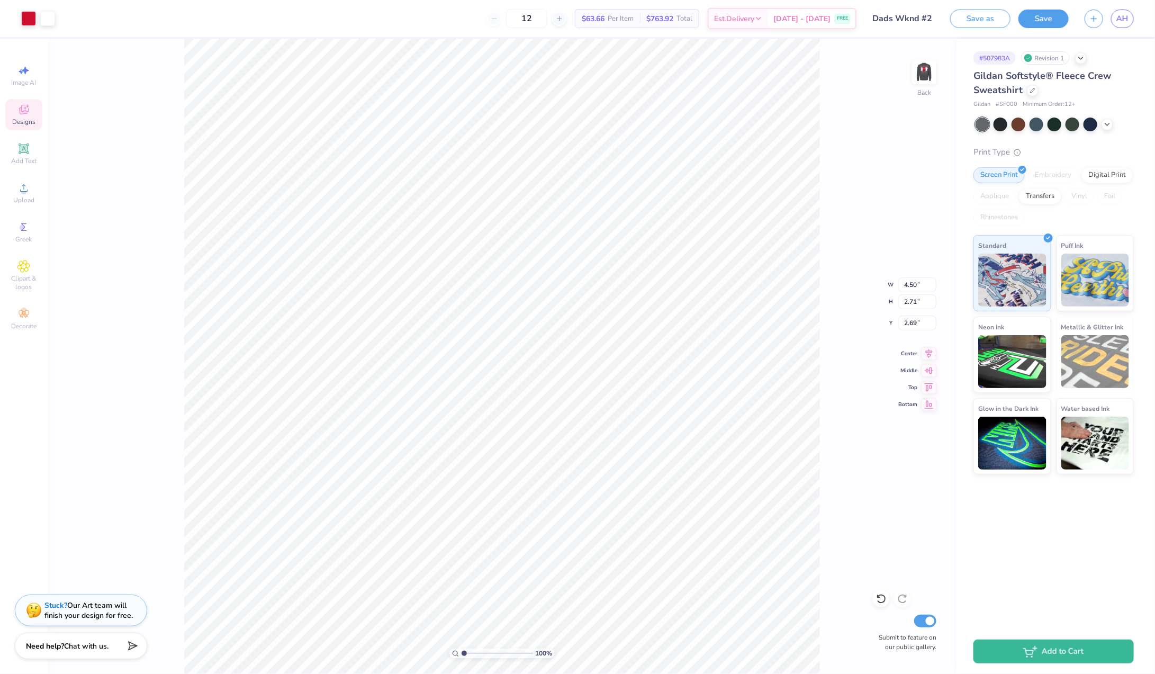
type input "2.41"
click at [1034, 90] on icon at bounding box center [1032, 89] width 5 height 5
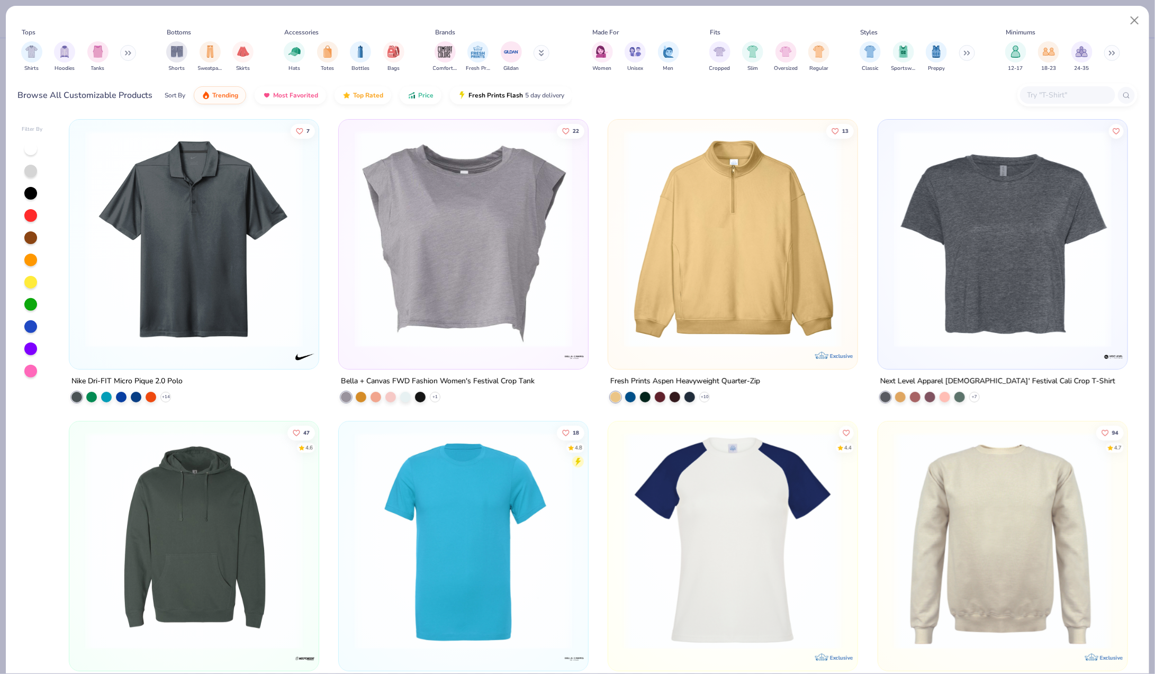
scroll to position [2, 0]
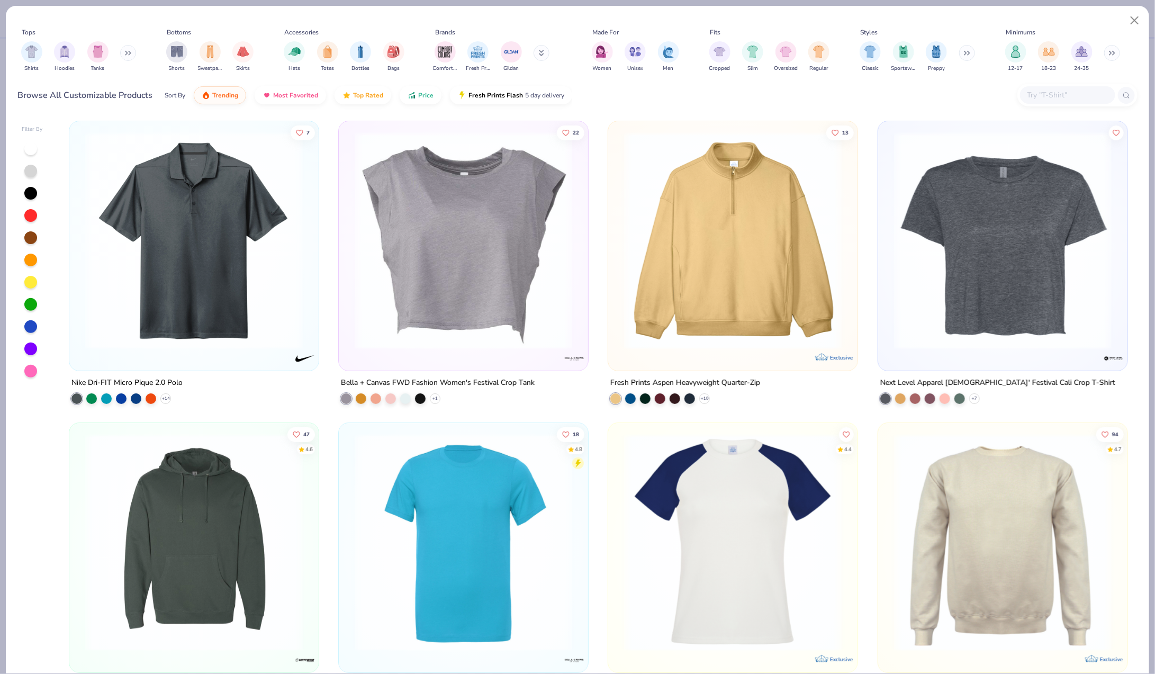
click at [544, 54] on button at bounding box center [542, 53] width 16 height 16
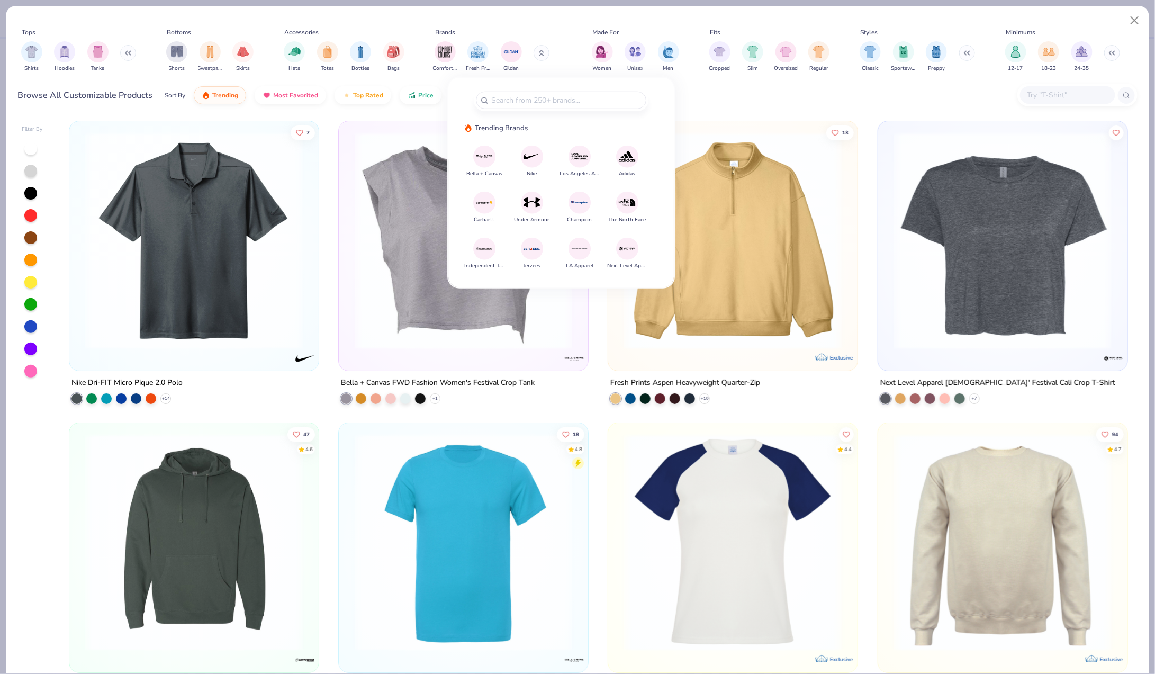
click at [585, 205] on img at bounding box center [580, 202] width 19 height 19
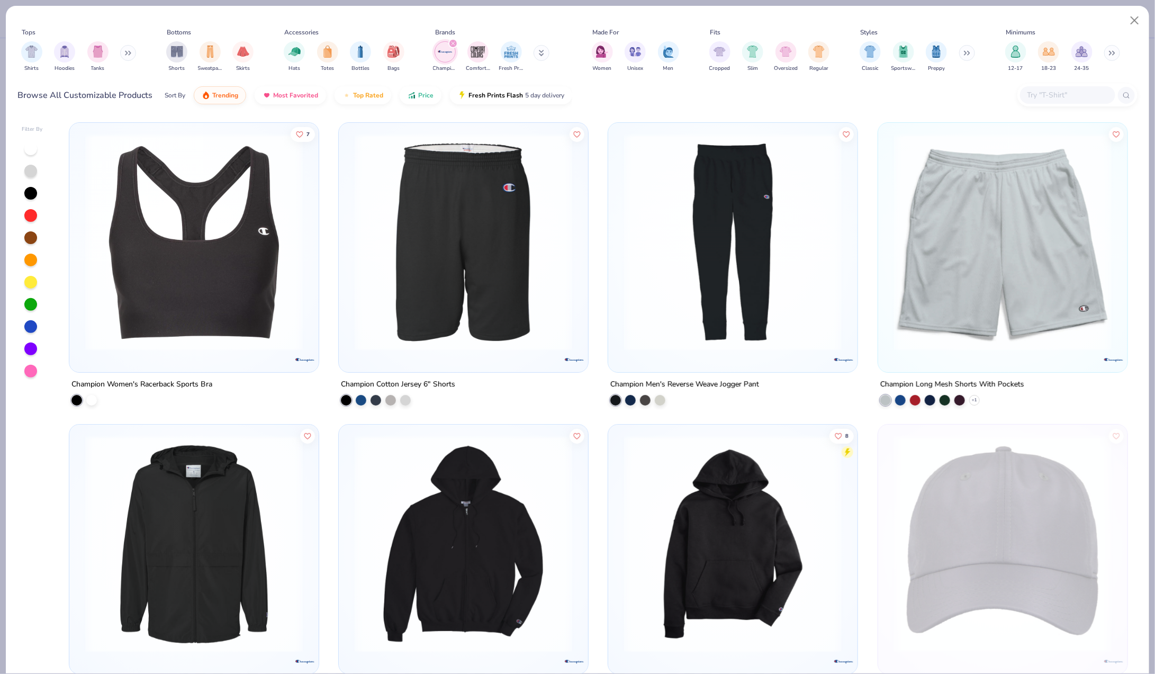
click at [452, 43] on icon "filter for Champion" at bounding box center [453, 43] width 4 height 4
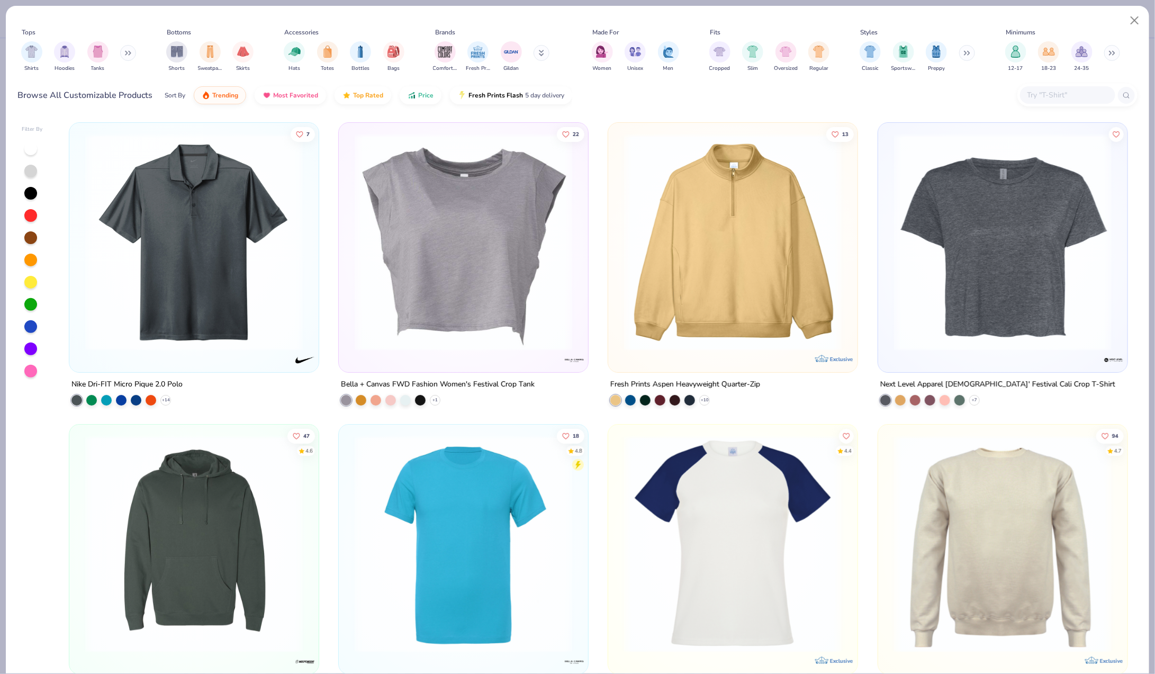
click at [540, 52] on icon at bounding box center [542, 52] width 4 height 2
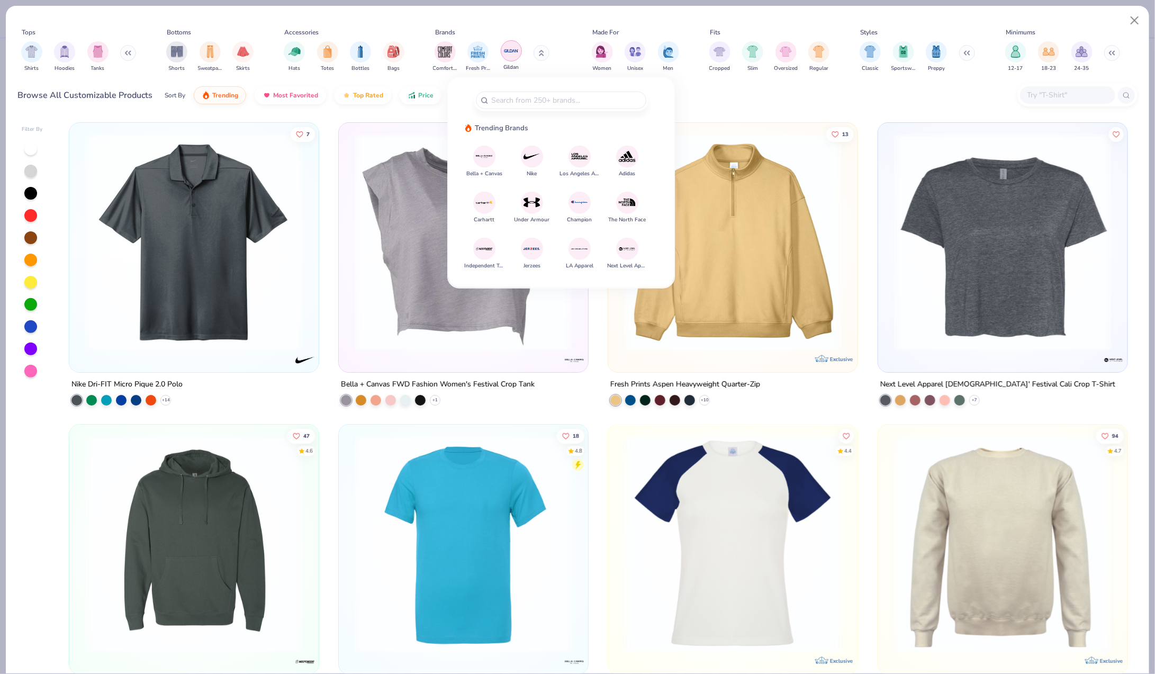
click at [513, 58] on div "filter for Gildan" at bounding box center [511, 50] width 21 height 21
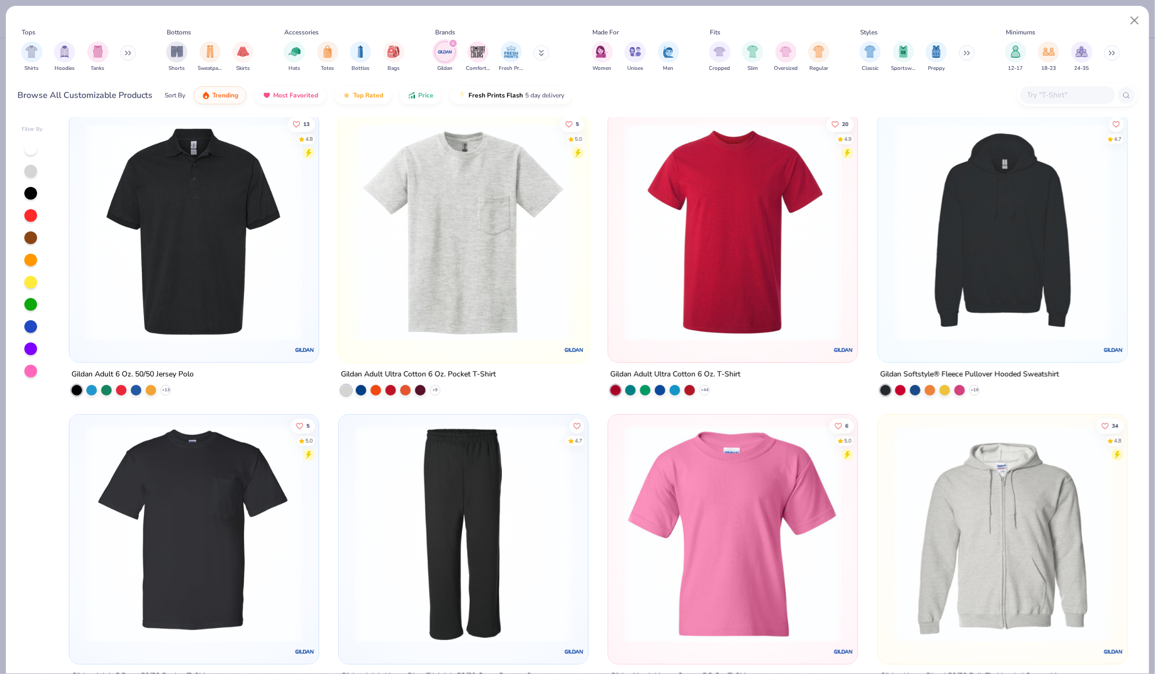
scroll to position [8, 0]
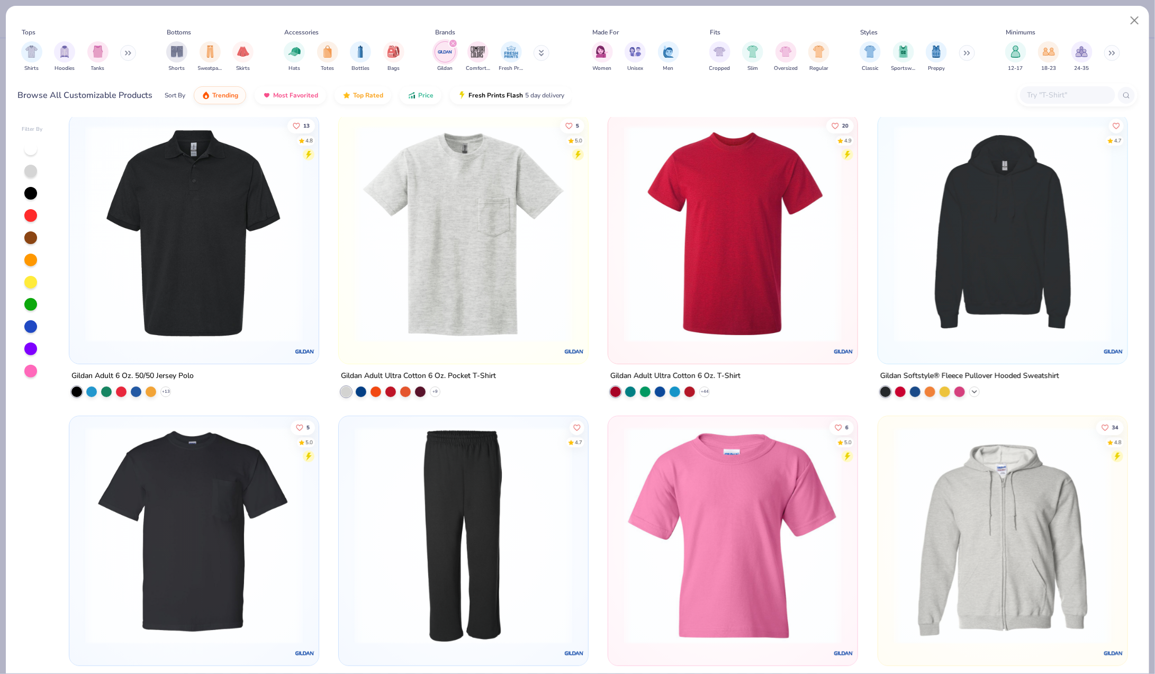
click at [976, 389] on icon at bounding box center [974, 391] width 8 height 8
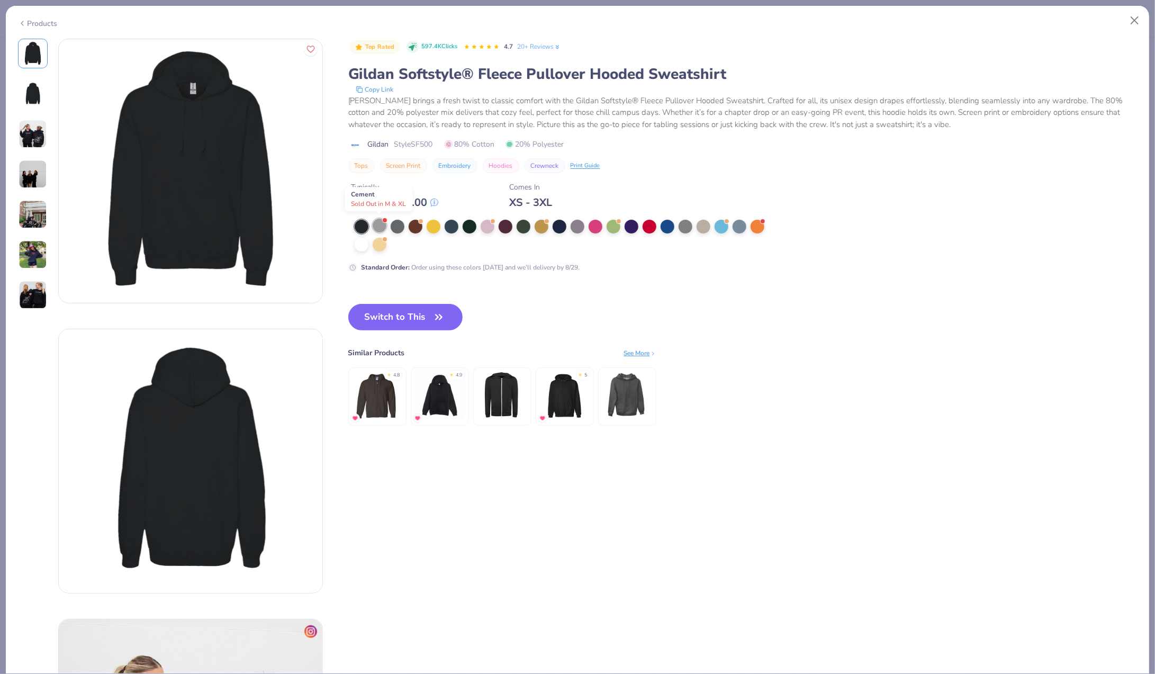
click at [378, 227] on div at bounding box center [380, 226] width 14 height 14
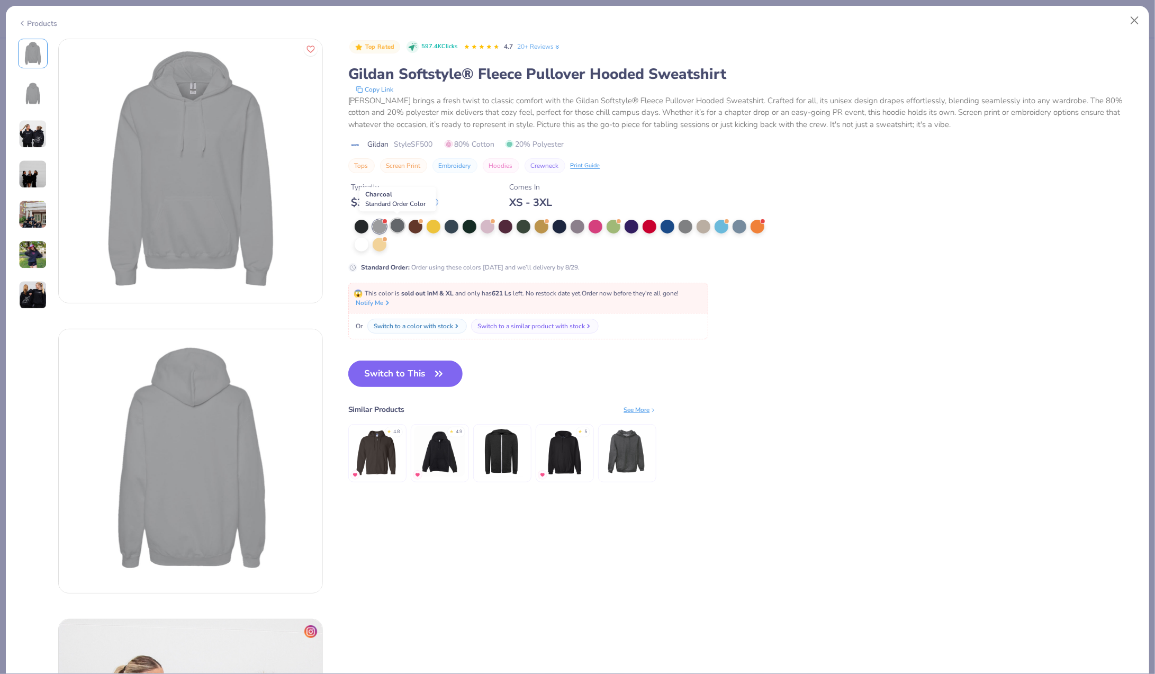
click at [396, 222] on div at bounding box center [398, 226] width 14 height 14
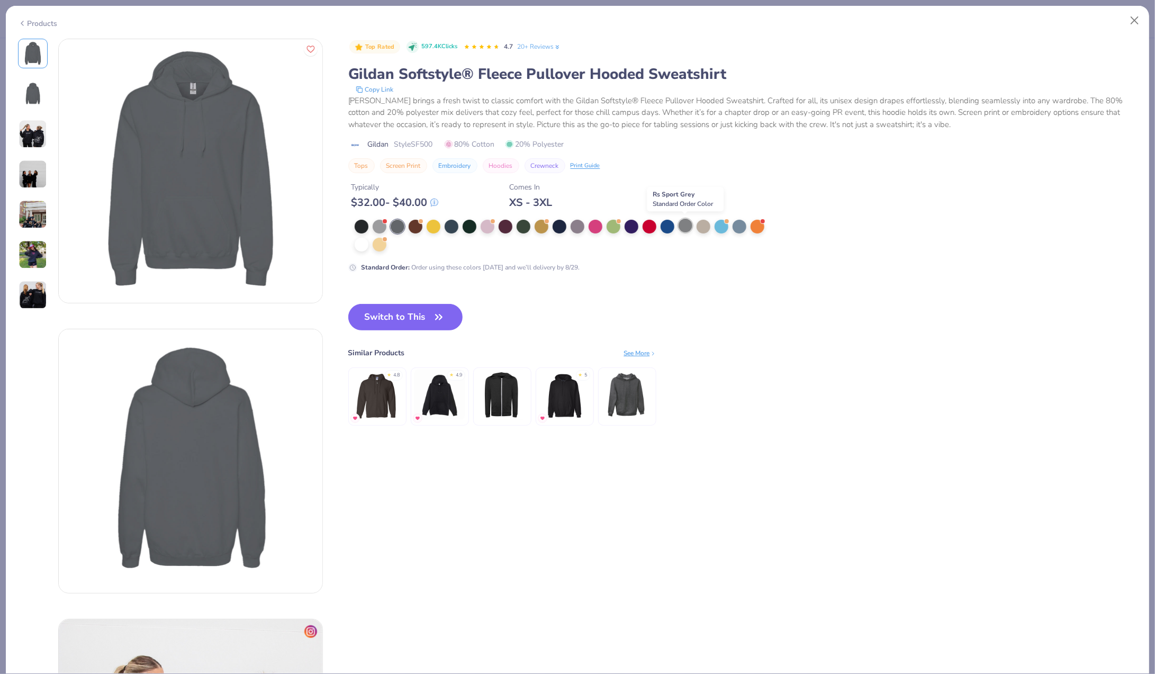
click at [682, 223] on div at bounding box center [686, 226] width 14 height 14
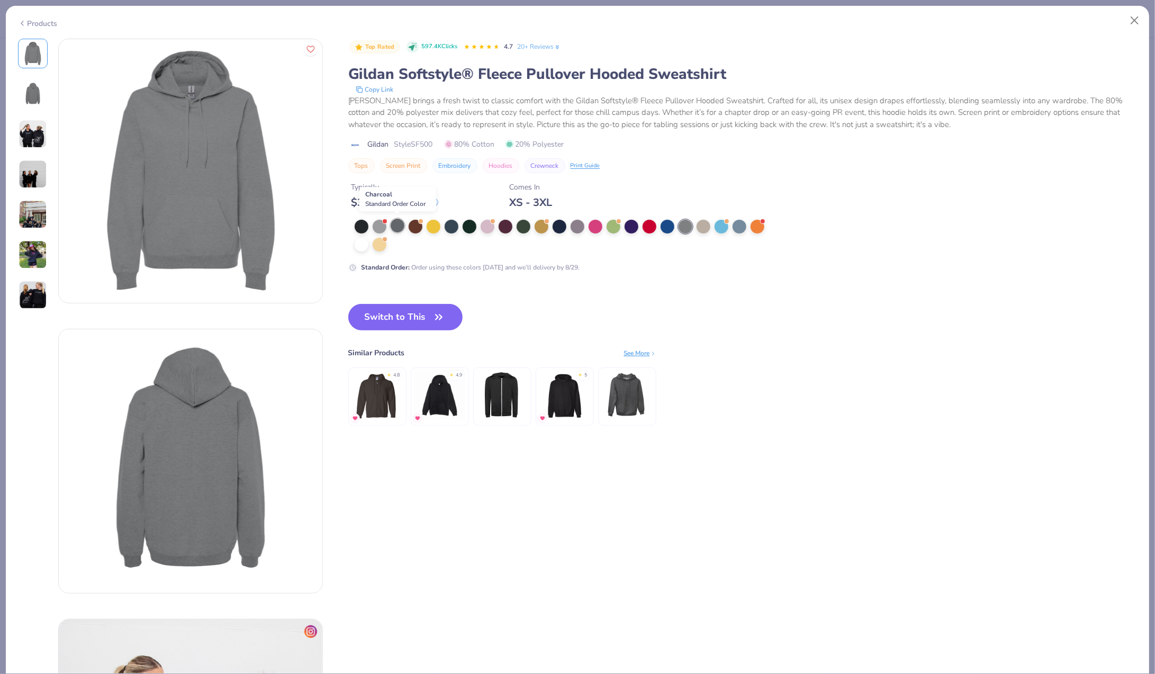
click at [395, 225] on div at bounding box center [398, 226] width 14 height 14
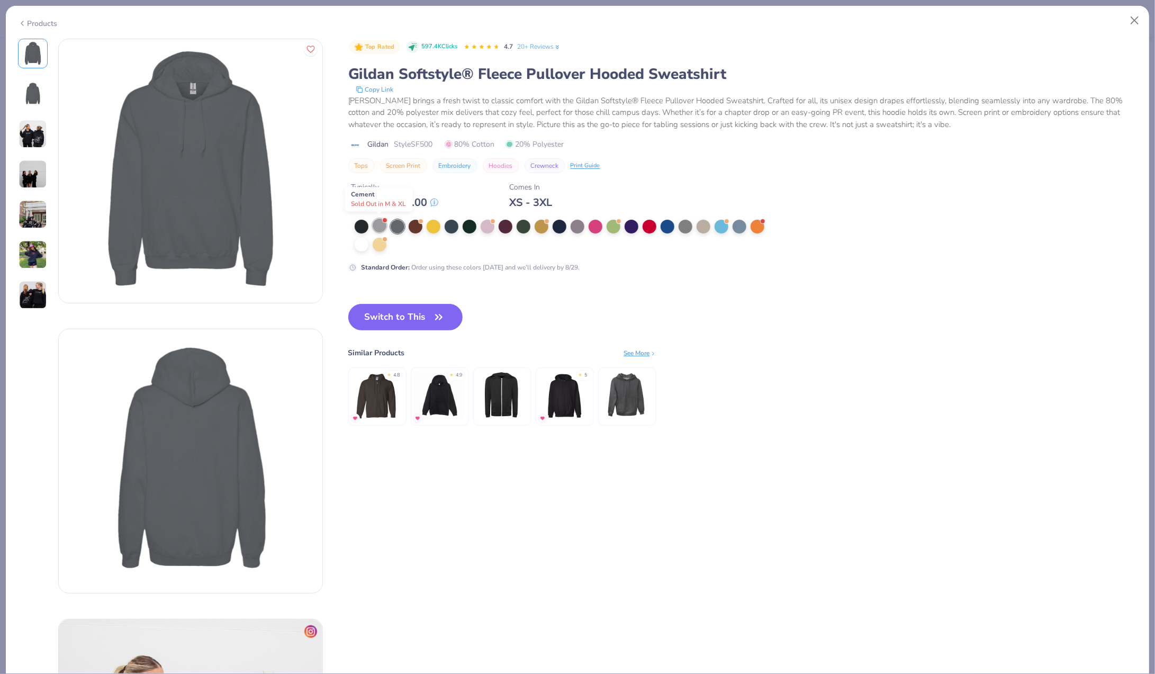
click at [380, 224] on div at bounding box center [380, 226] width 14 height 14
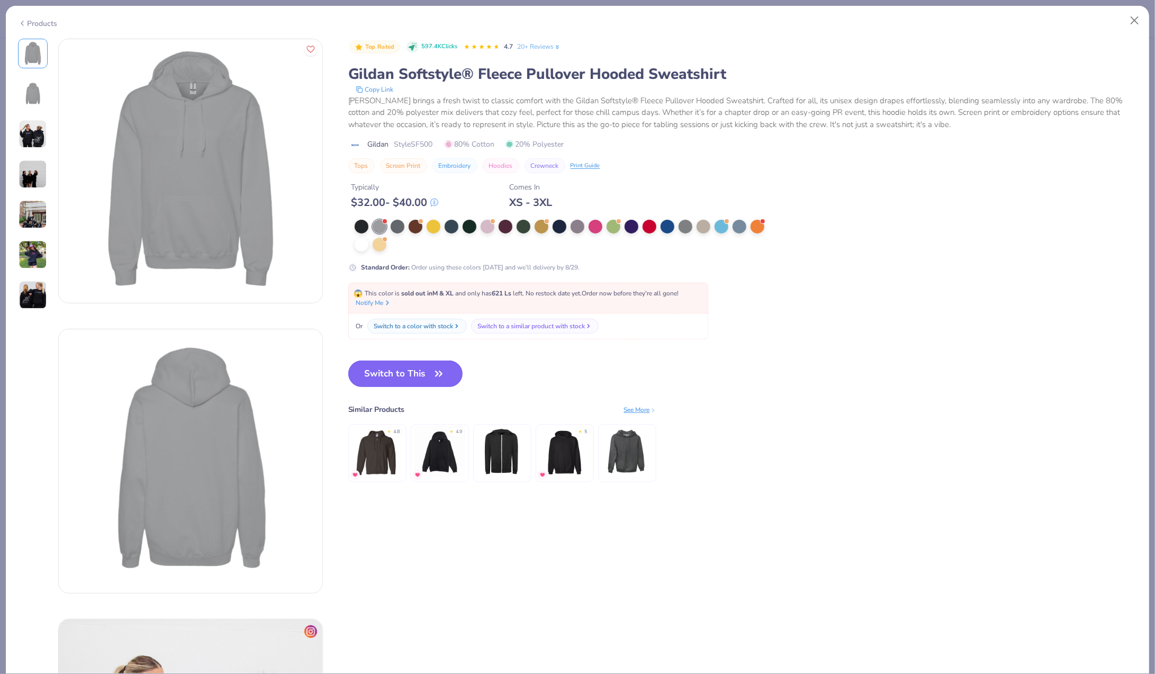
click at [425, 367] on button "Switch to This" at bounding box center [405, 373] width 115 height 26
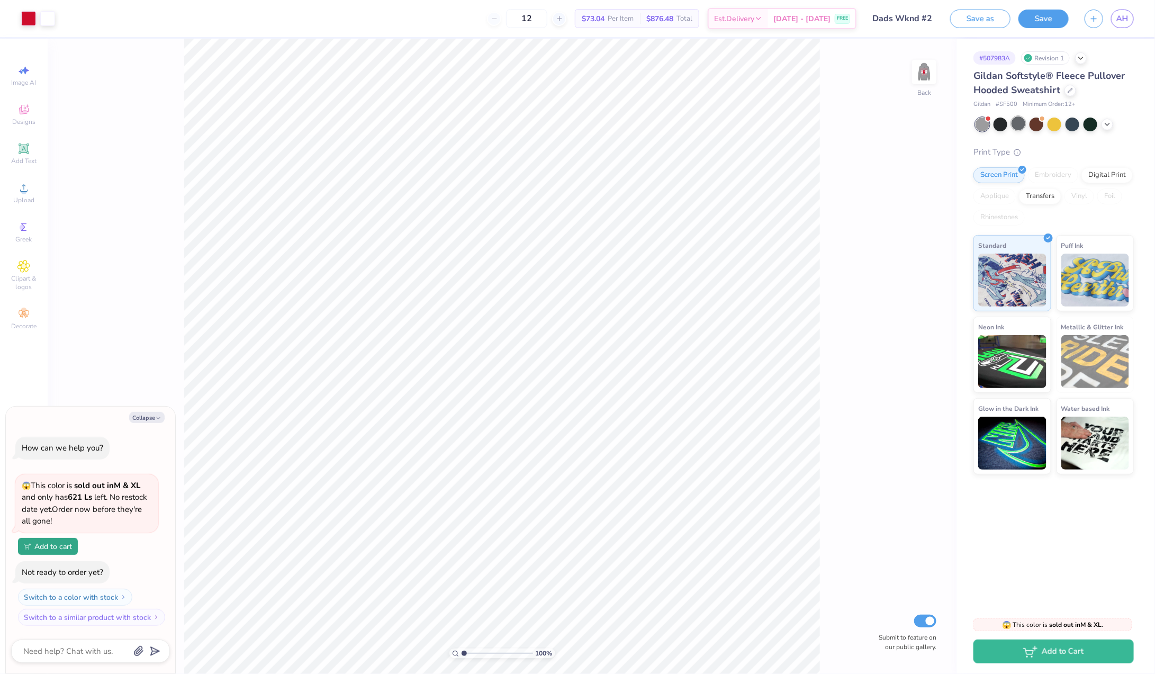
click at [1019, 124] on div at bounding box center [1019, 123] width 14 height 14
click at [924, 71] on img at bounding box center [924, 72] width 42 height 42
click at [925, 77] on img at bounding box center [924, 72] width 42 height 42
type textarea "x"
type input "2.36"
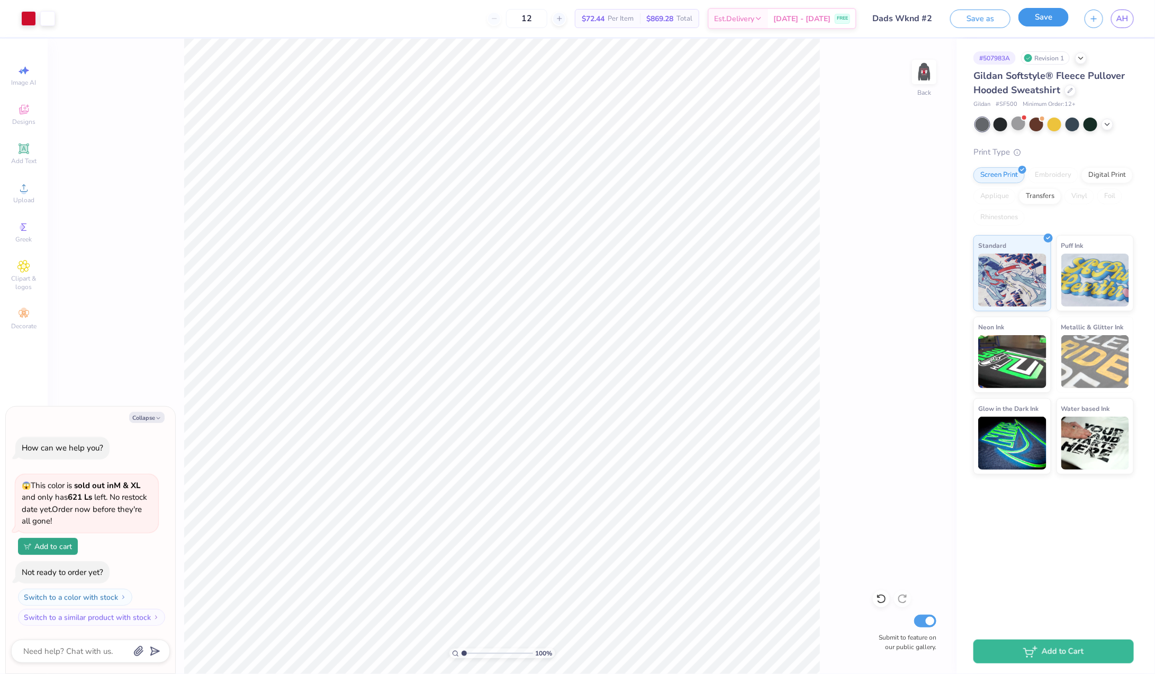
click at [1034, 15] on button "Save" at bounding box center [1043, 17] width 50 height 19
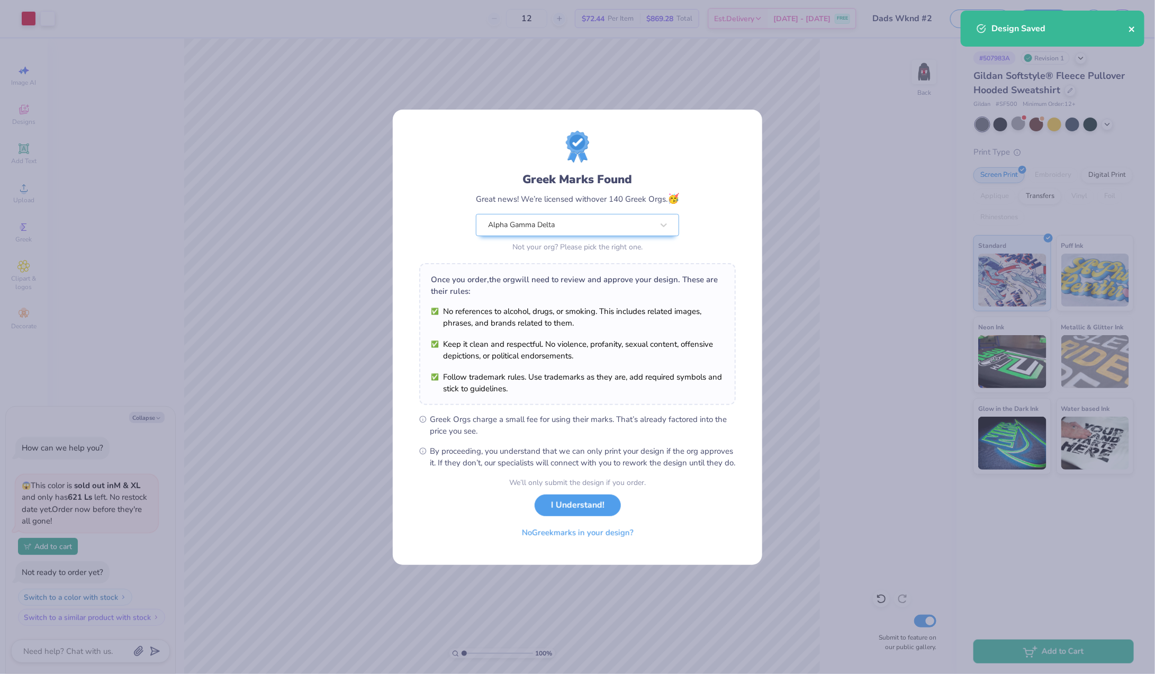
click at [1135, 26] on icon "close" at bounding box center [1132, 29] width 7 height 8
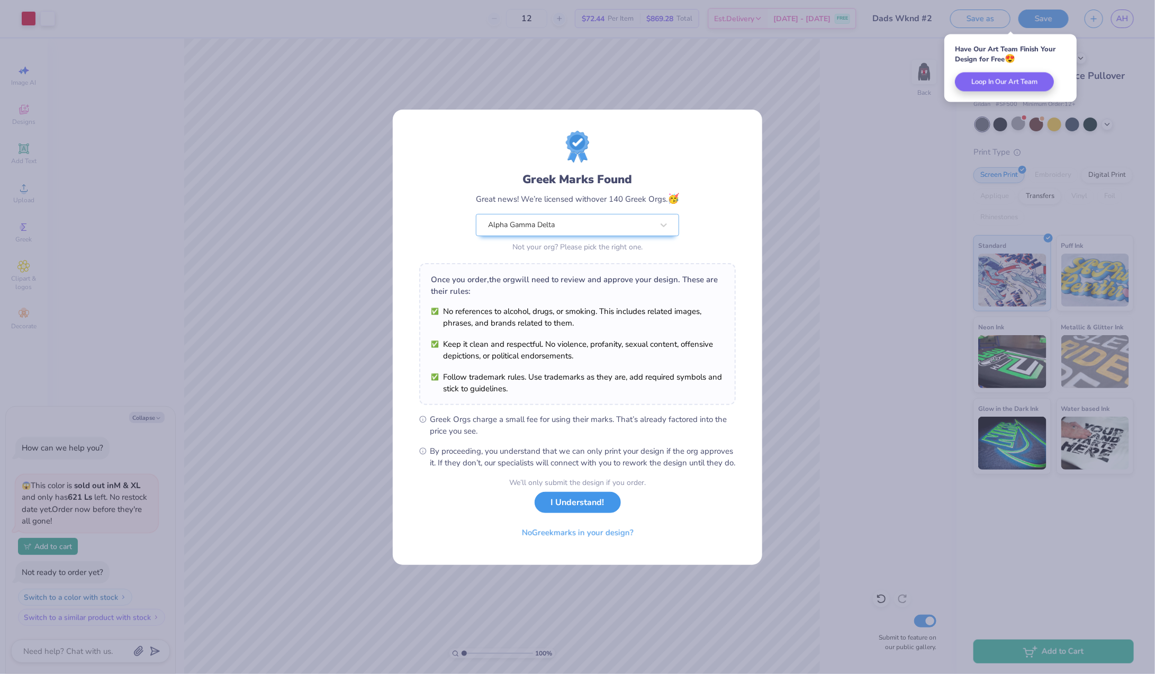
click at [579, 510] on button "I Understand!" at bounding box center [578, 503] width 86 height 22
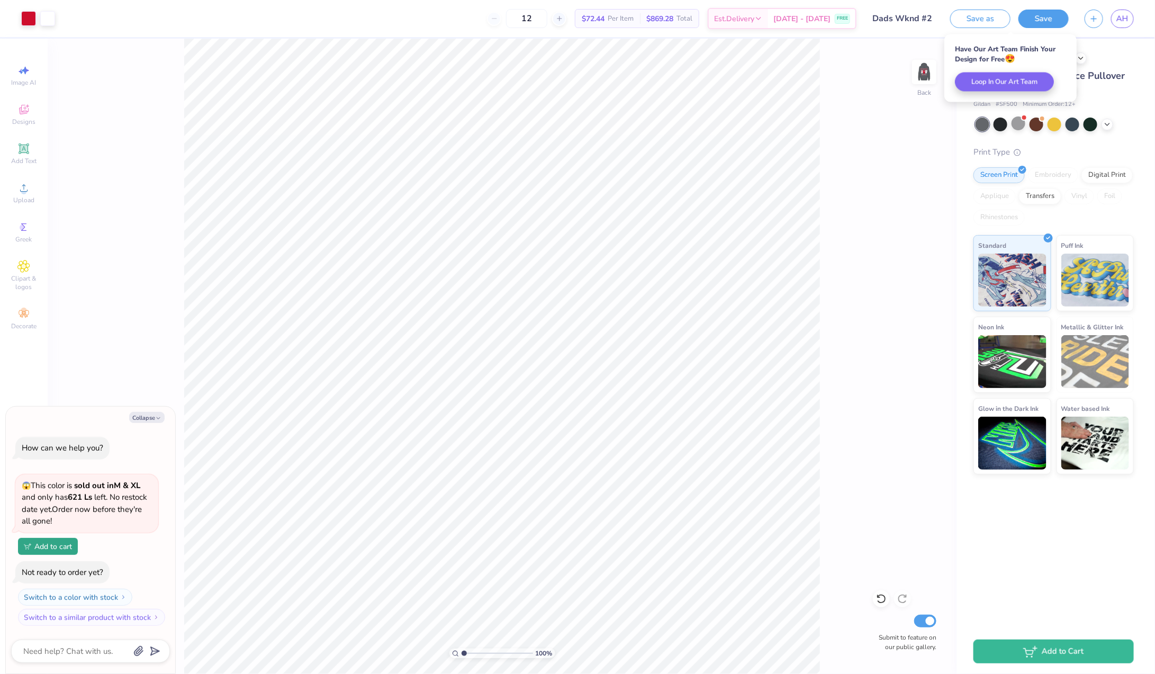
type textarea "x"
click at [1127, 16] on span "AH" at bounding box center [1122, 19] width 12 height 12
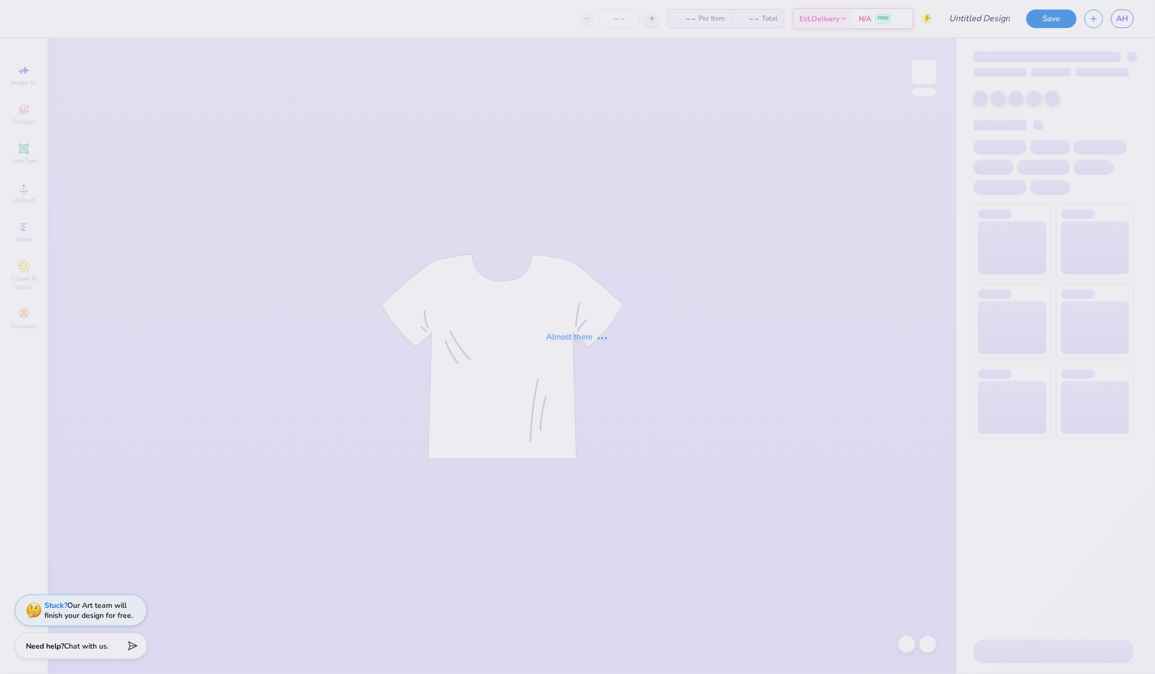
type input "Dads Wknd #2"
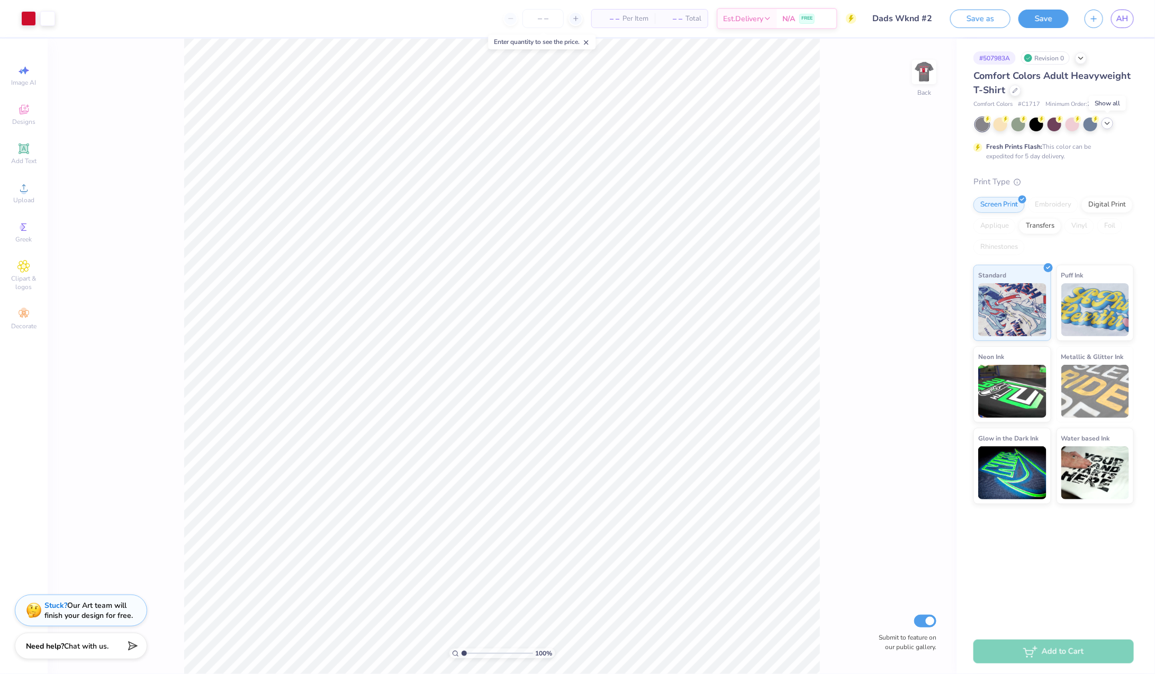
click at [1106, 124] on icon at bounding box center [1107, 123] width 8 height 8
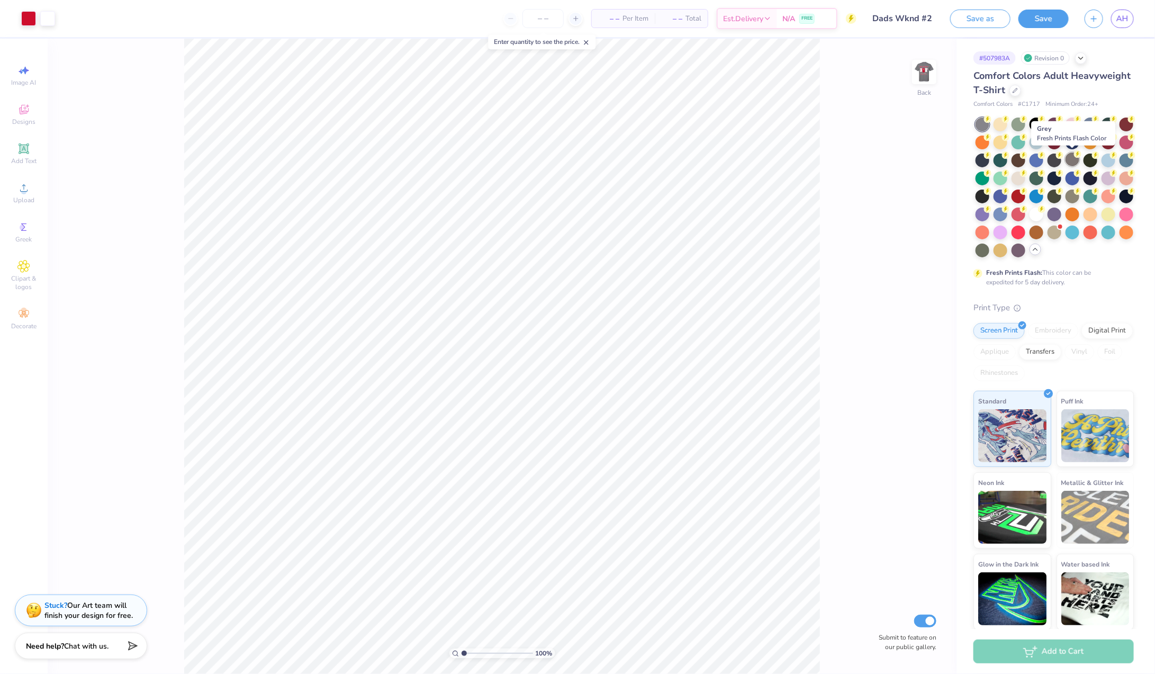
click at [1073, 161] on div at bounding box center [1073, 159] width 14 height 14
click at [1071, 160] on div at bounding box center [1073, 159] width 14 height 14
click at [983, 191] on div at bounding box center [983, 195] width 14 height 14
click at [1058, 159] on div at bounding box center [1055, 159] width 14 height 14
click at [1124, 18] on span "AH" at bounding box center [1122, 19] width 12 height 12
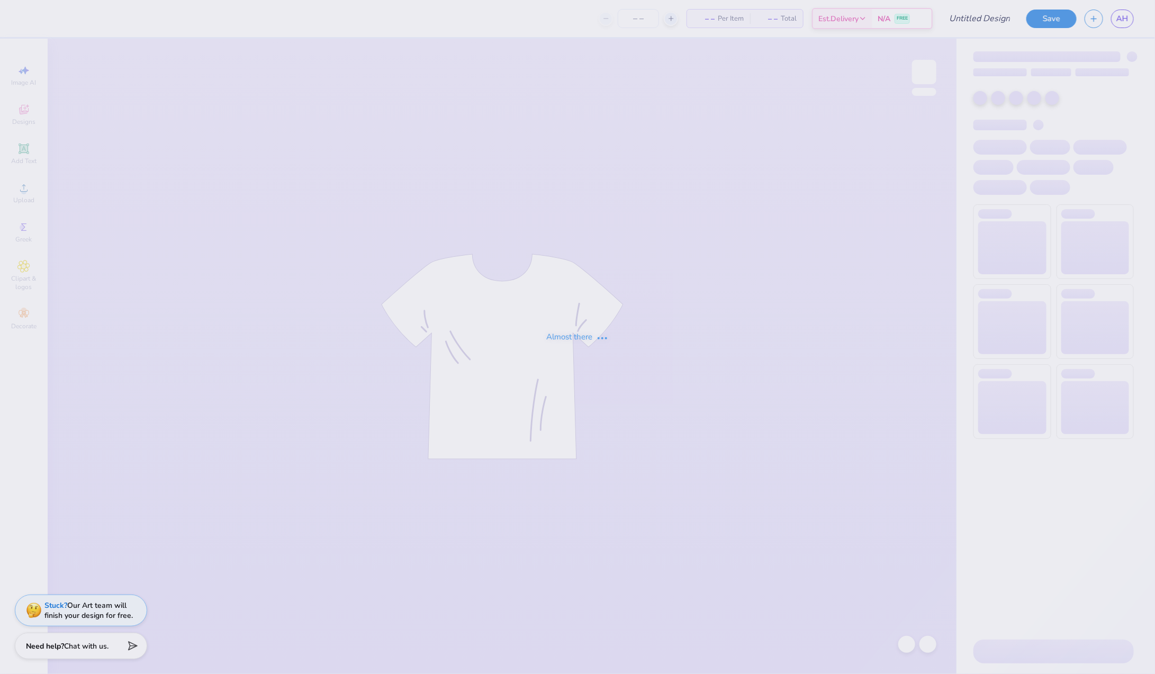
type input "Dads Wknd #2"
type input "12"
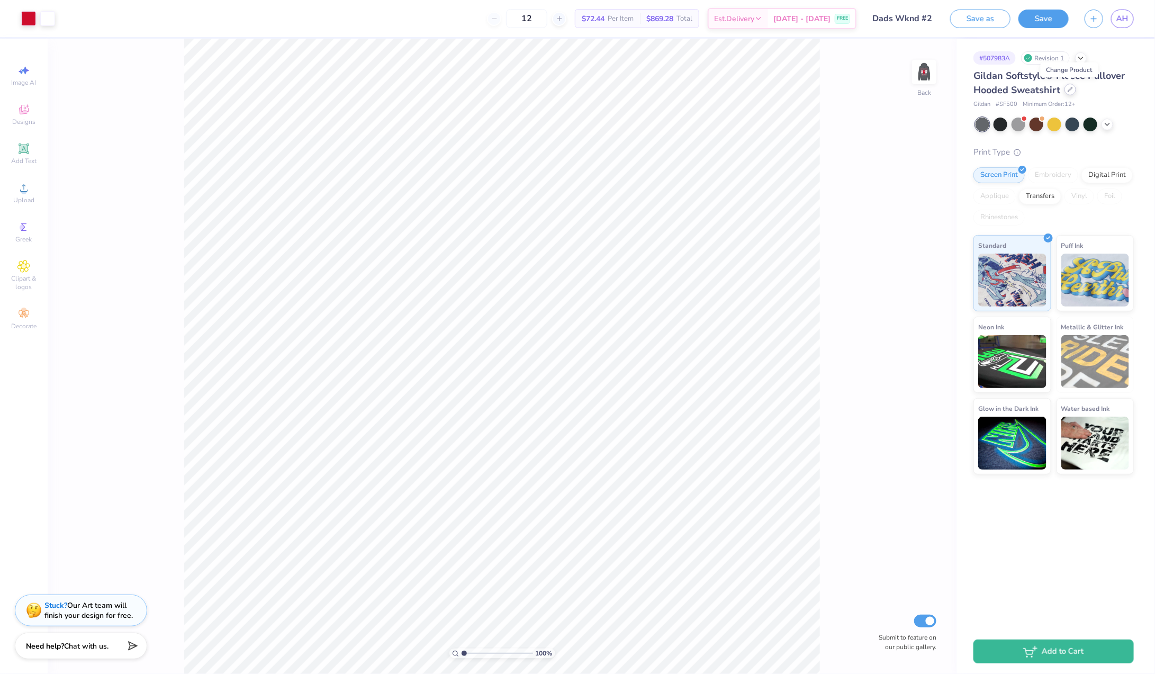
click at [1069, 93] on div at bounding box center [1071, 90] width 12 height 12
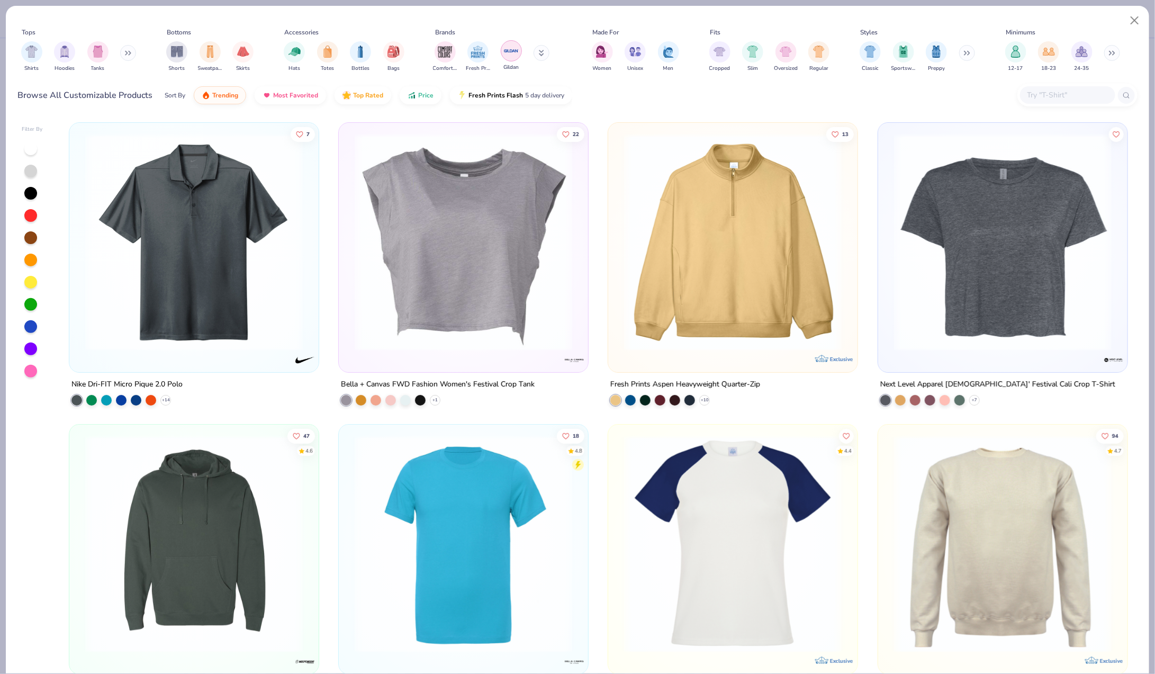
click at [516, 52] on img "filter for Gildan" at bounding box center [511, 51] width 16 height 16
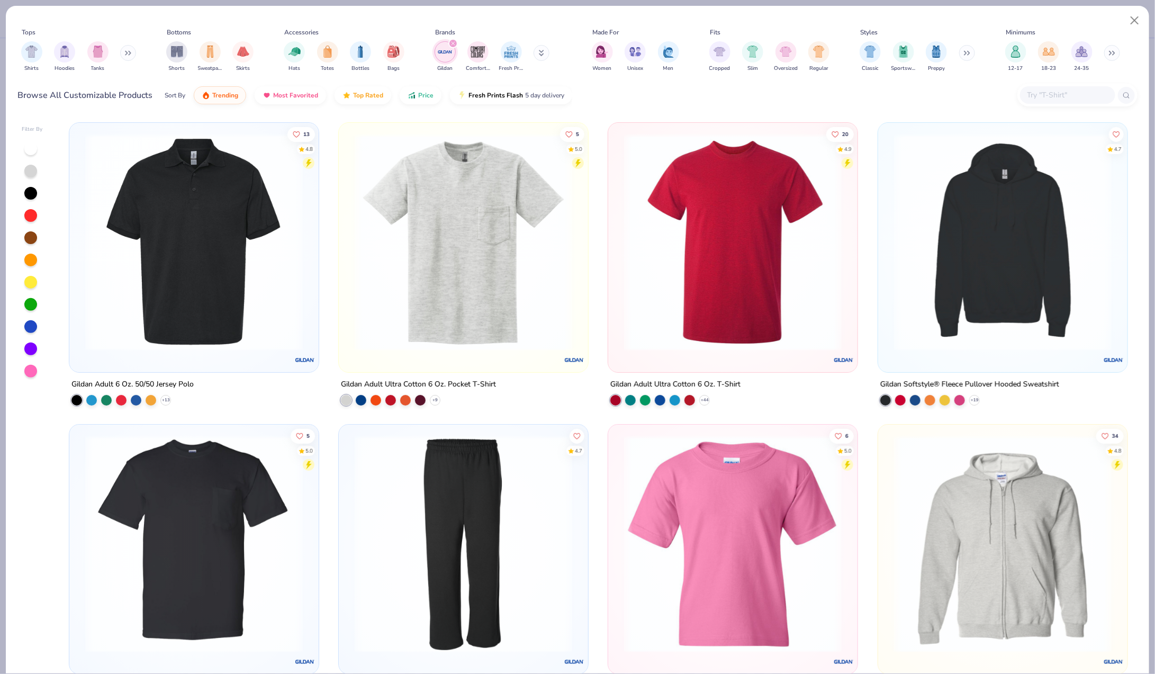
click at [454, 43] on icon "filter for Gildan" at bounding box center [453, 43] width 4 height 4
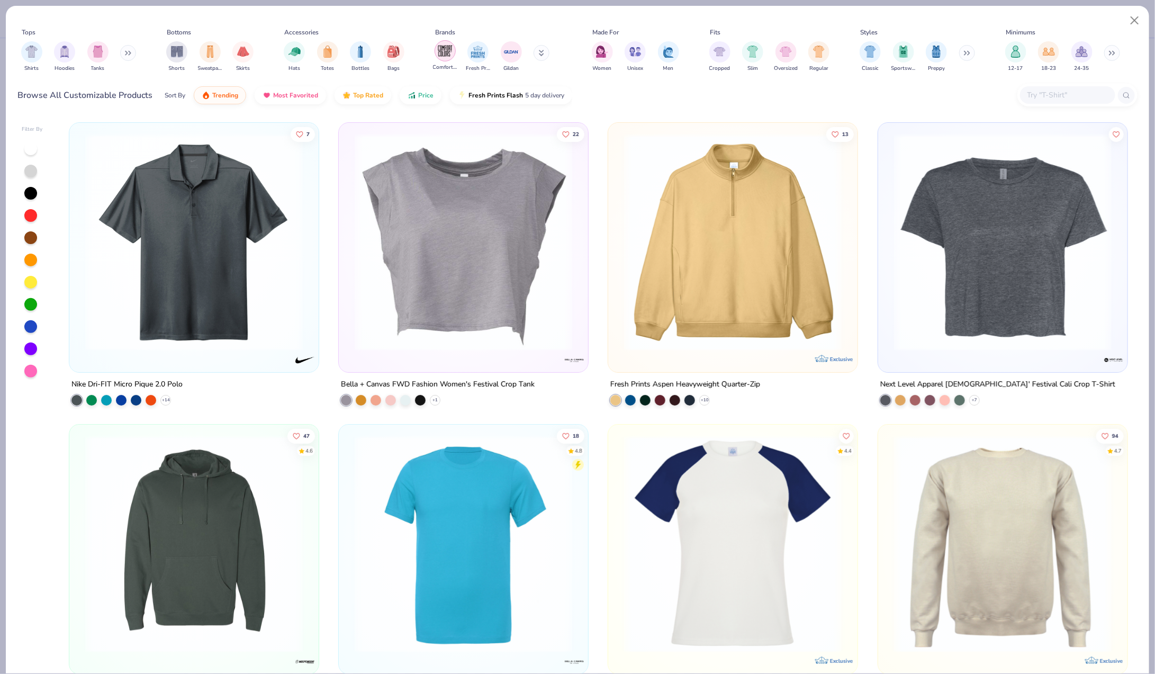
click at [447, 49] on img "filter for Comfort Colors" at bounding box center [445, 51] width 16 height 16
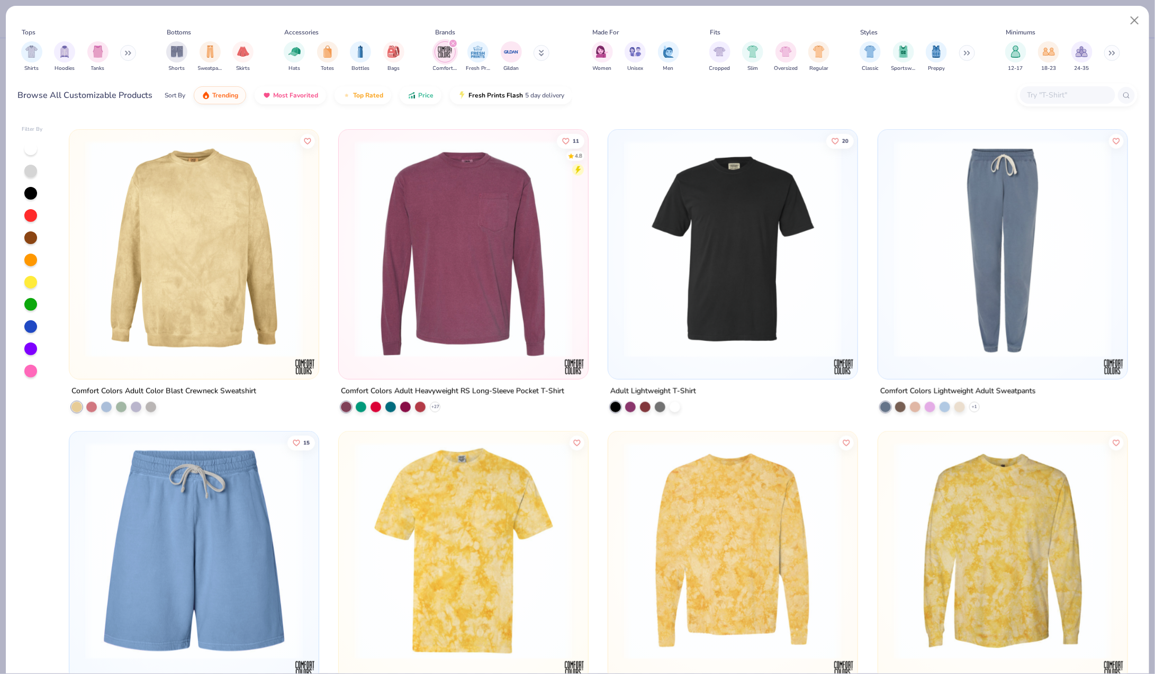
scroll to position [600, 0]
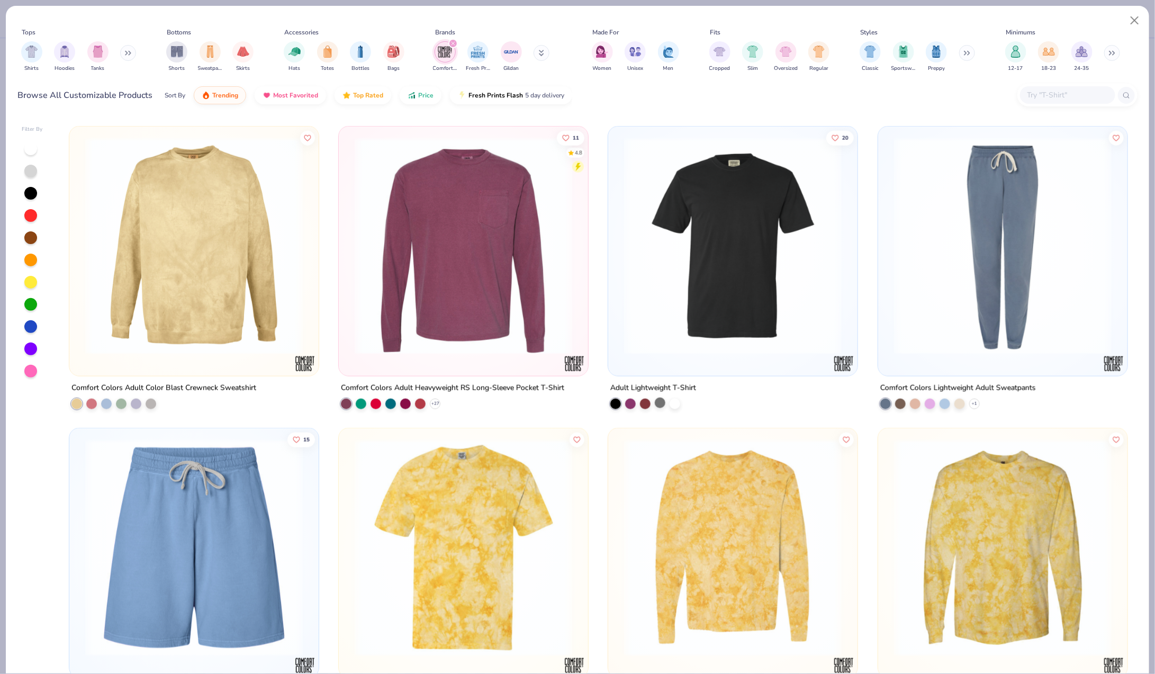
click at [662, 400] on div at bounding box center [660, 403] width 11 height 11
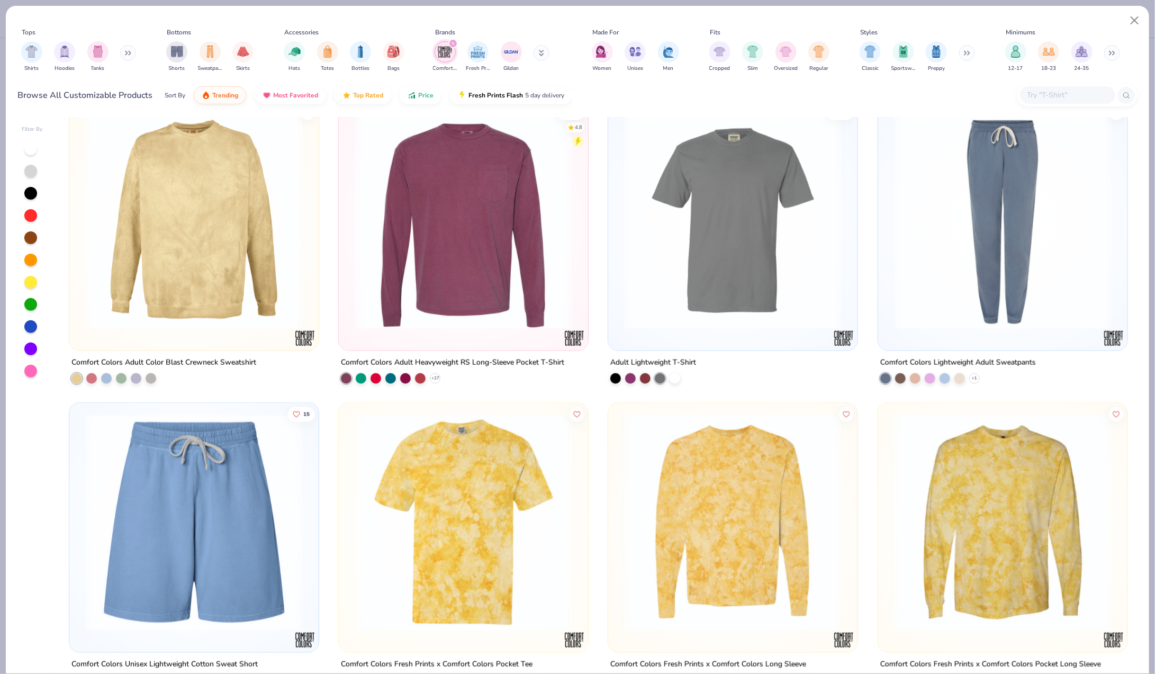
scroll to position [449, 0]
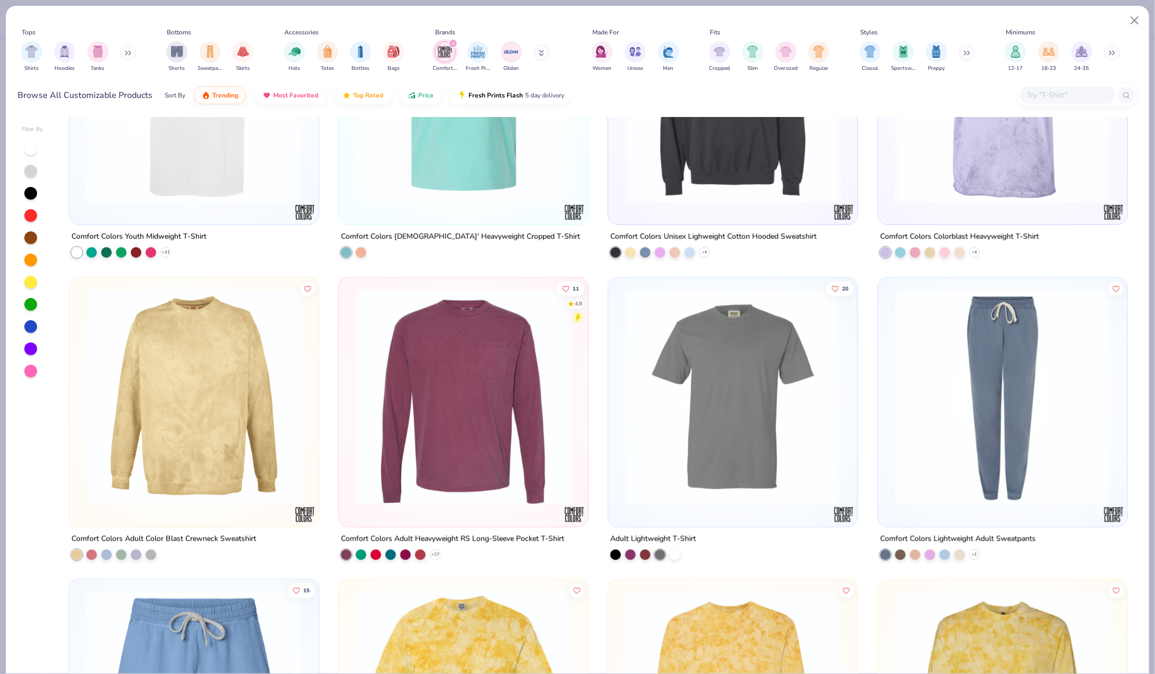
click at [711, 413] on img at bounding box center [733, 396] width 228 height 218
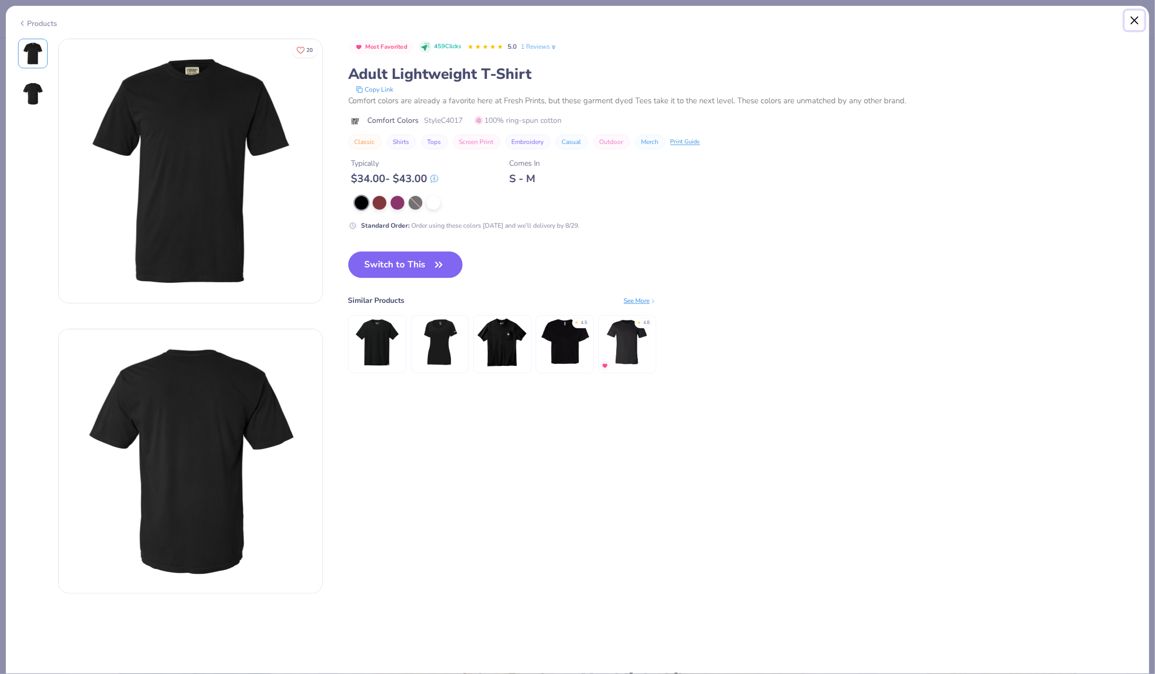
click at [1135, 17] on button "Close" at bounding box center [1135, 21] width 20 height 20
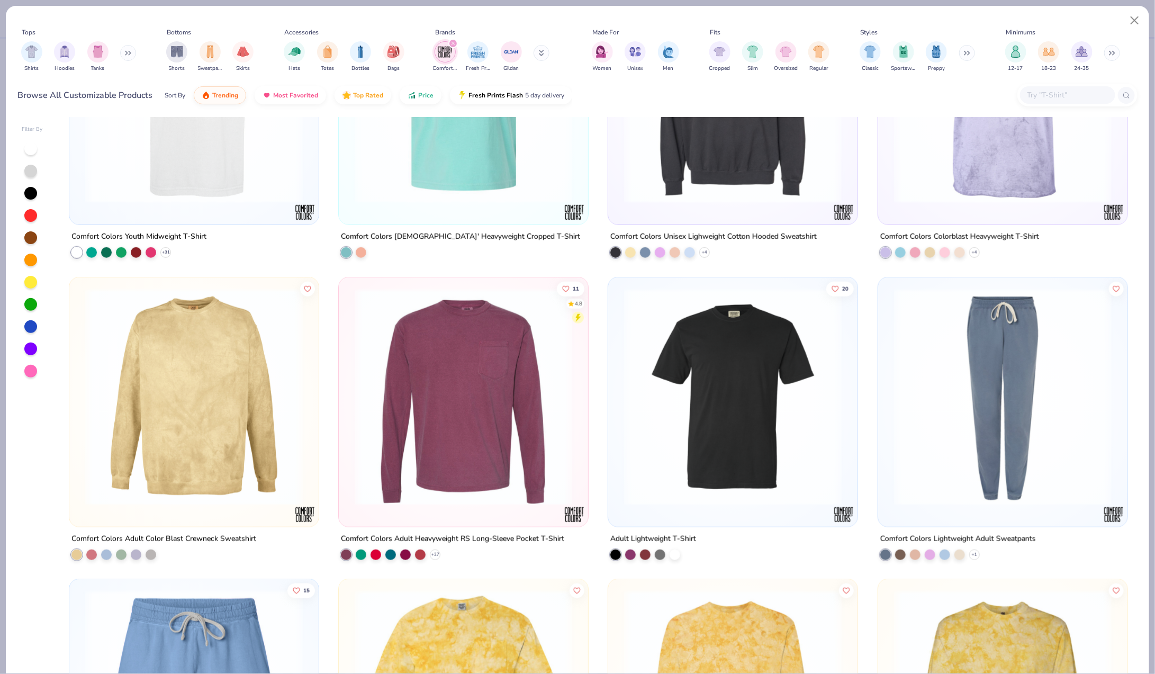
scroll to position [957, 0]
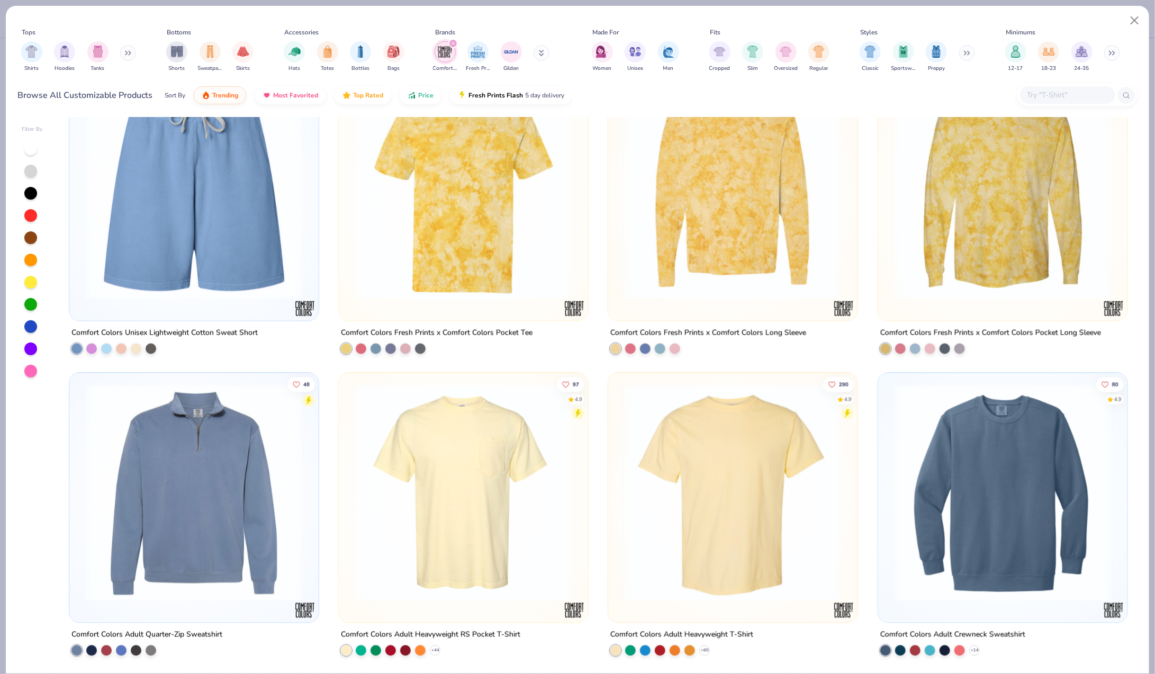
click at [753, 521] on img at bounding box center [733, 493] width 228 height 218
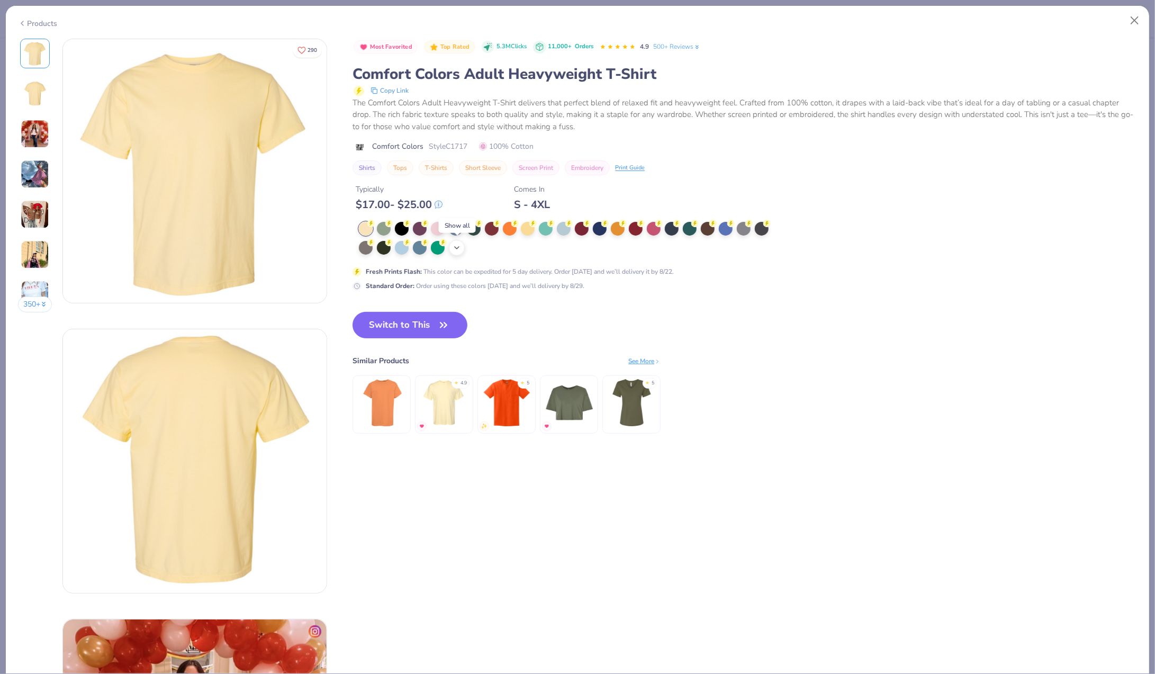
click at [458, 248] on polyline at bounding box center [457, 248] width 4 height 2
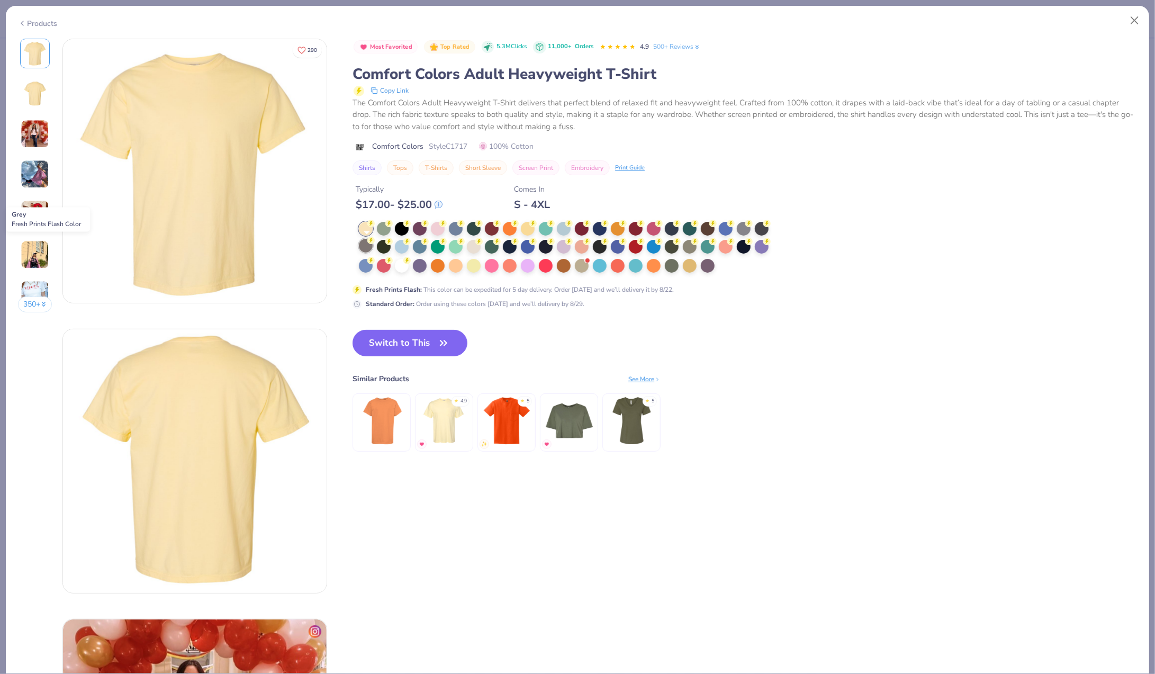
click at [372, 227] on circle at bounding box center [370, 223] width 7 height 7
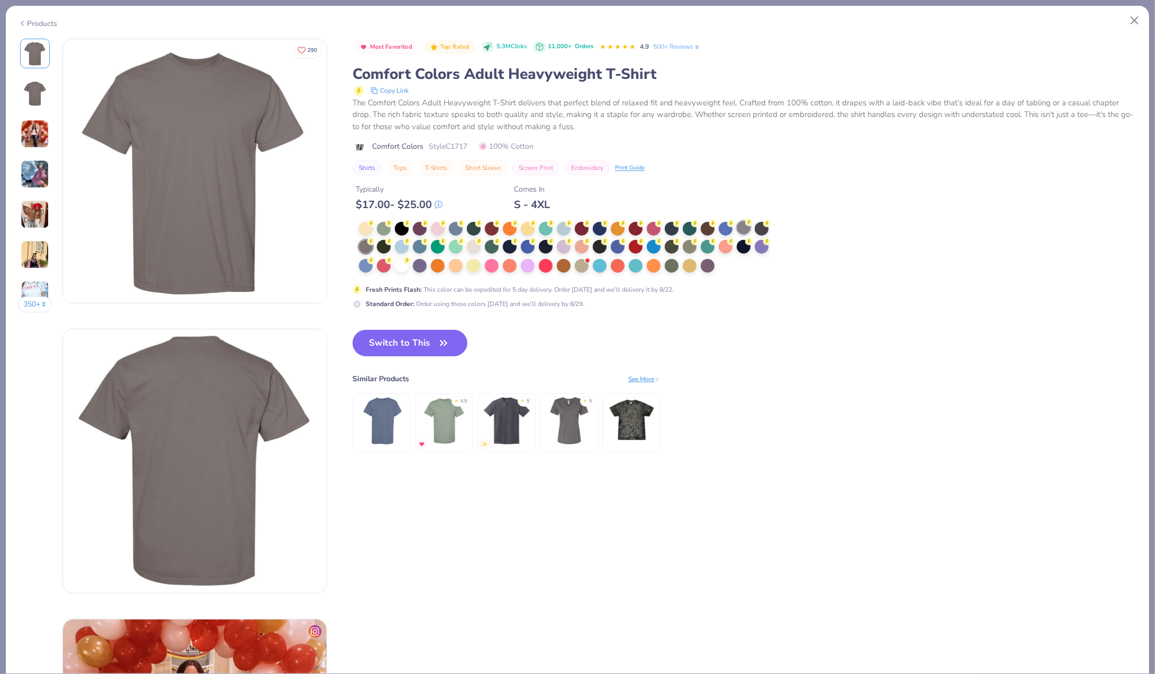
click at [742, 229] on div at bounding box center [744, 228] width 14 height 14
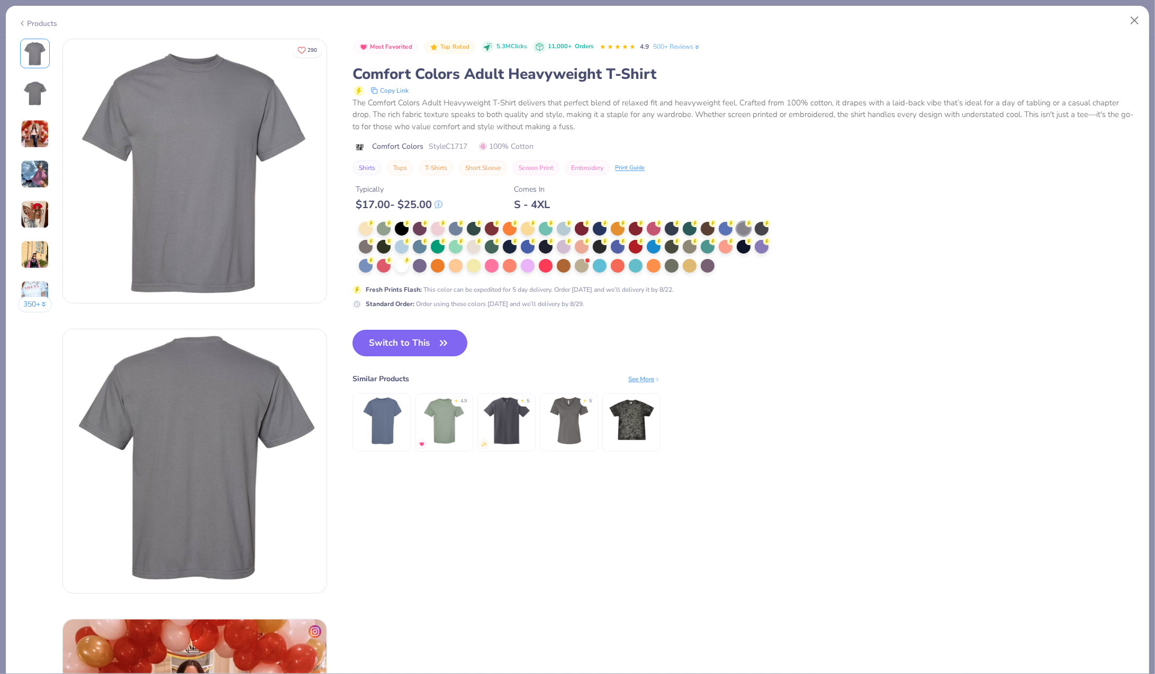
click at [413, 340] on button "Switch to This" at bounding box center [410, 343] width 115 height 26
click at [453, 344] on button "Switch to This" at bounding box center [410, 343] width 115 height 26
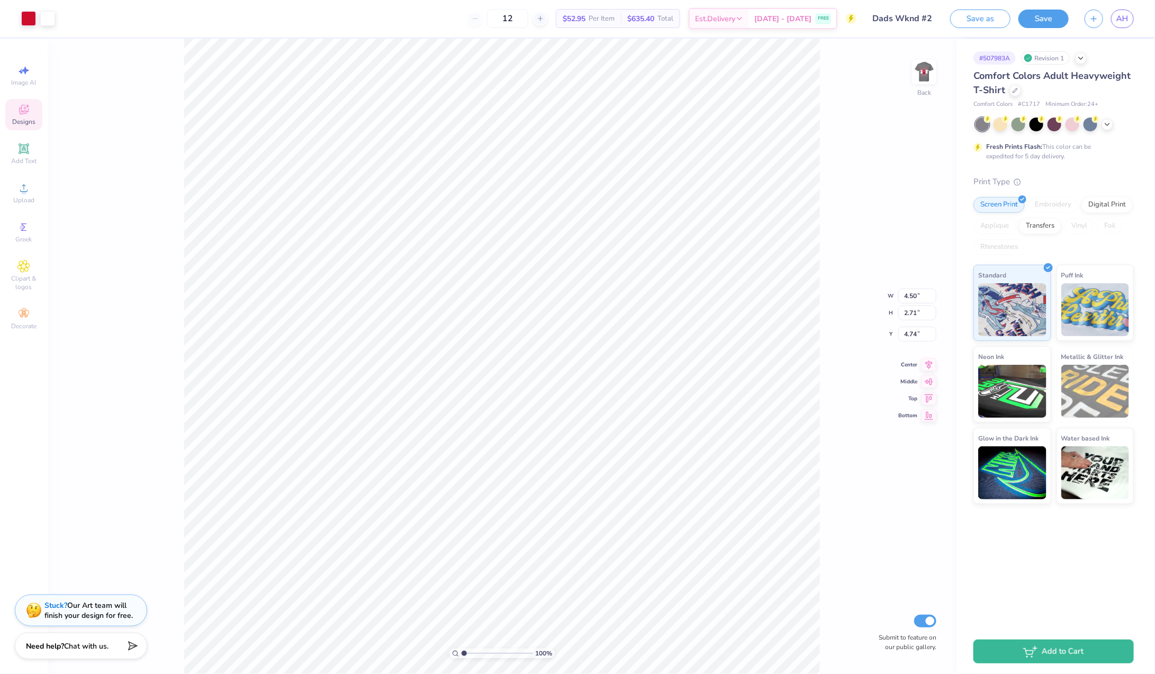
type input "3.49"
click at [927, 58] on img at bounding box center [924, 72] width 42 height 42
click at [929, 74] on img at bounding box center [924, 72] width 42 height 42
click at [928, 74] on img at bounding box center [924, 72] width 42 height 42
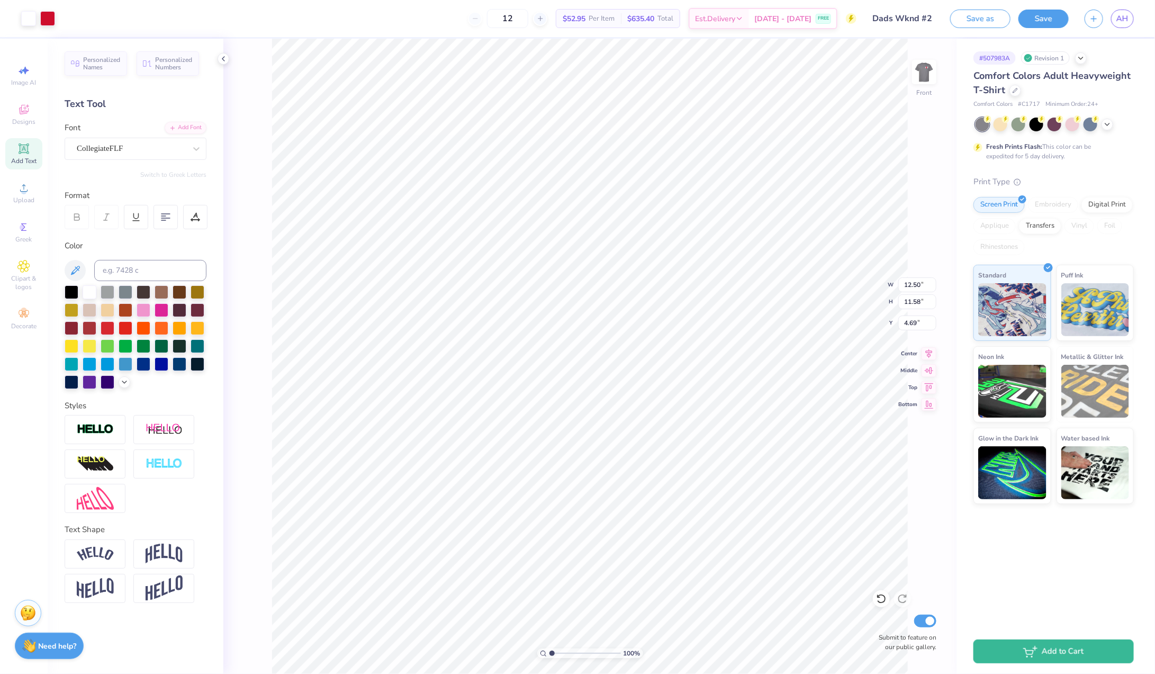
type input "4.69"
click at [966, 24] on button "Save as" at bounding box center [980, 17] width 60 height 19
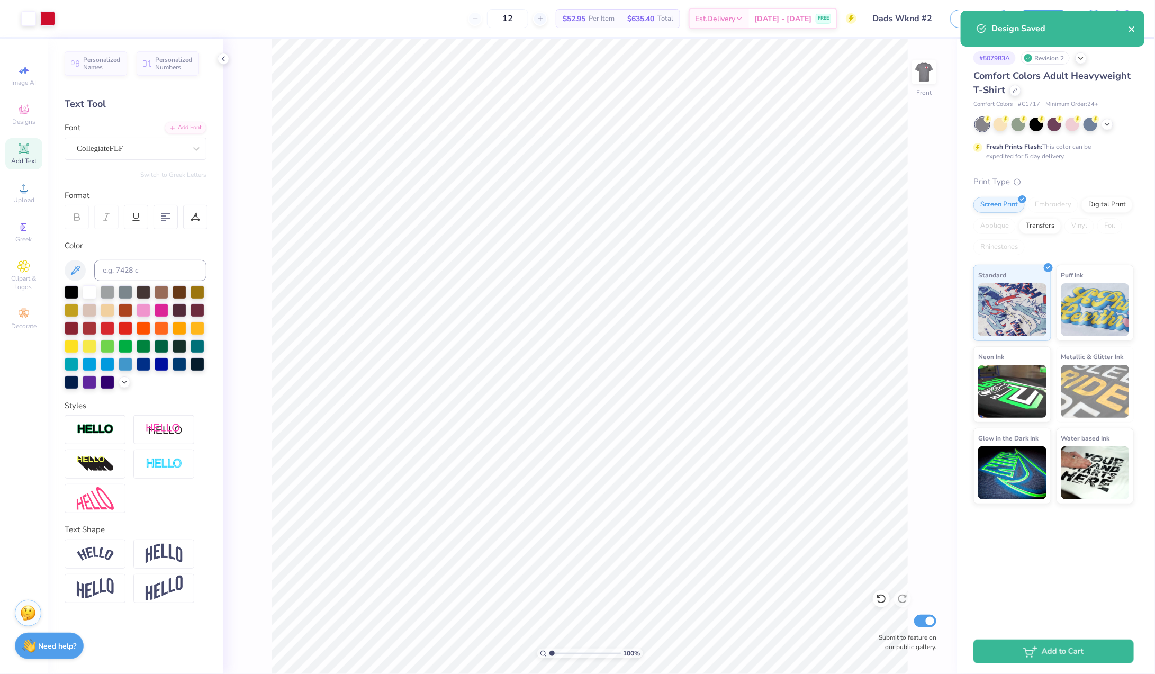
click at [1132, 28] on icon "close" at bounding box center [1131, 28] width 5 height 5
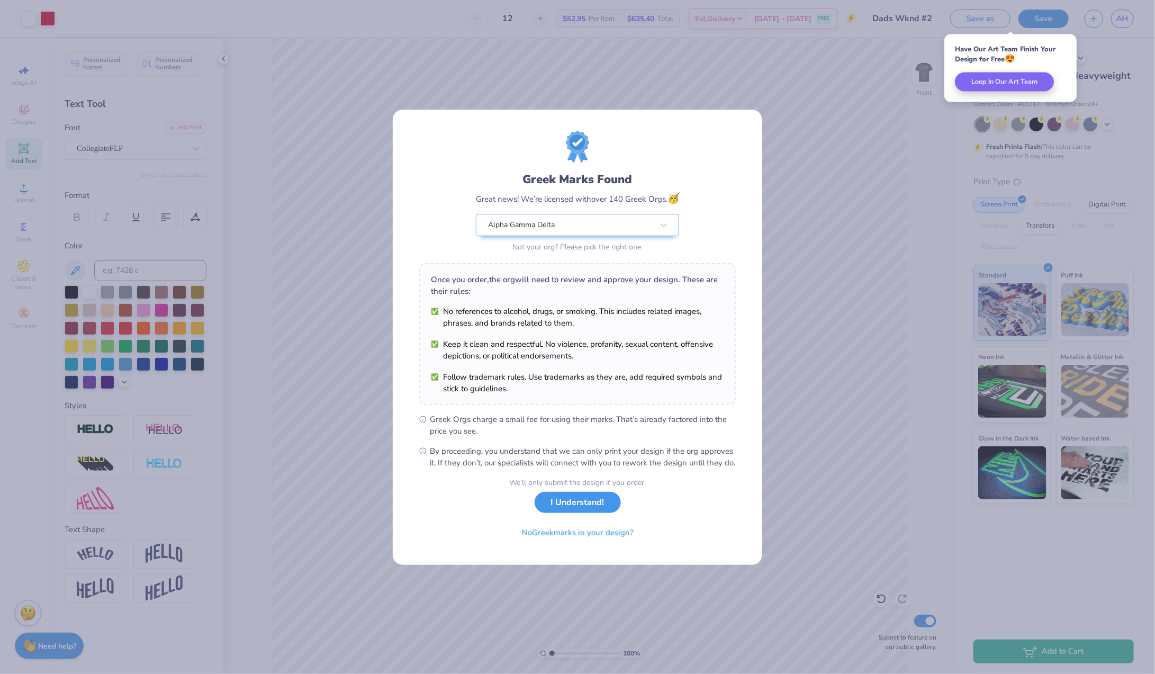
click at [601, 508] on button "I Understand!" at bounding box center [578, 503] width 86 height 22
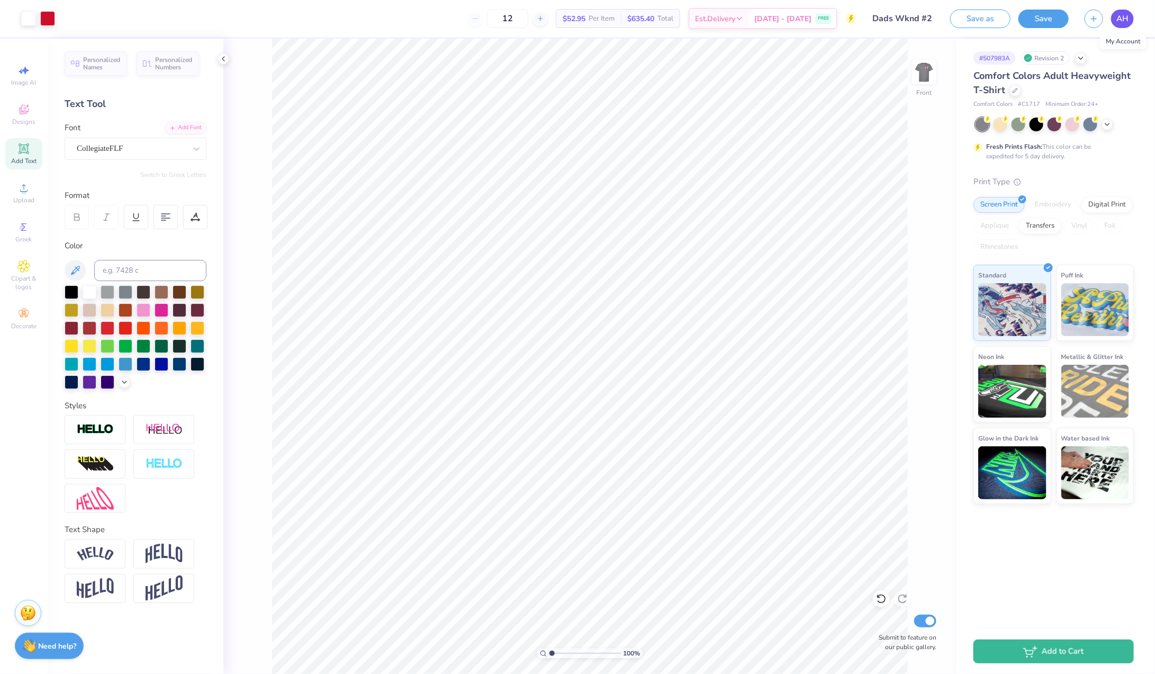
click at [1130, 18] on link "AH" at bounding box center [1122, 19] width 23 height 19
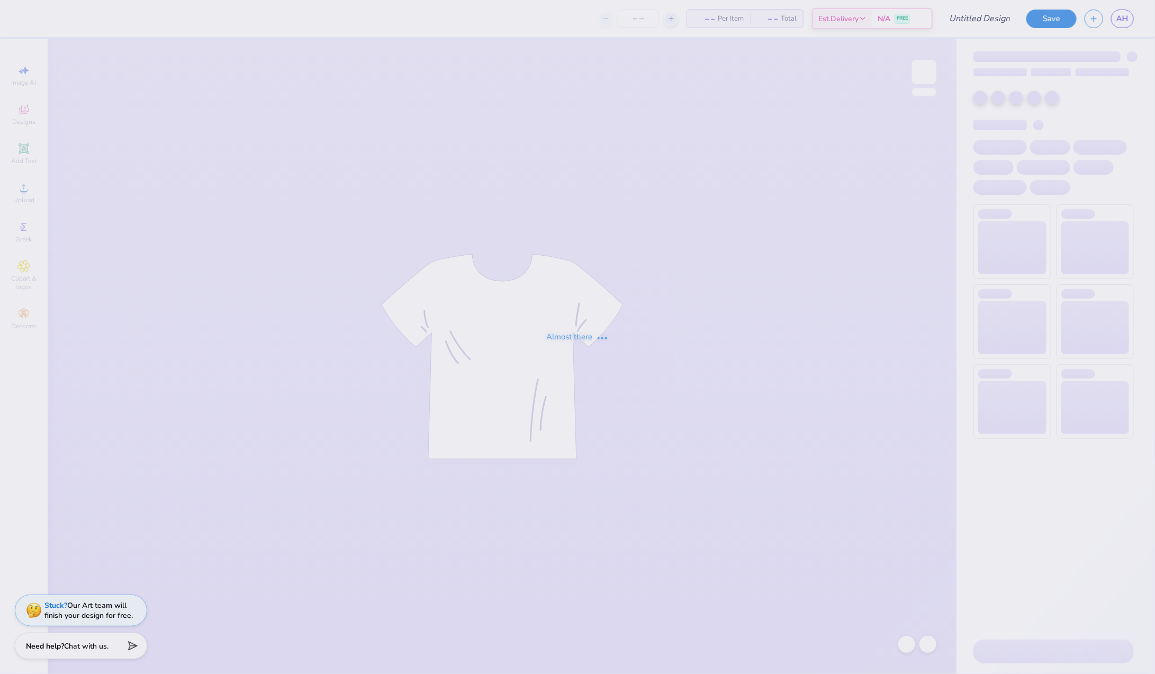
type input "Dads Wknd #2"
type input "12"
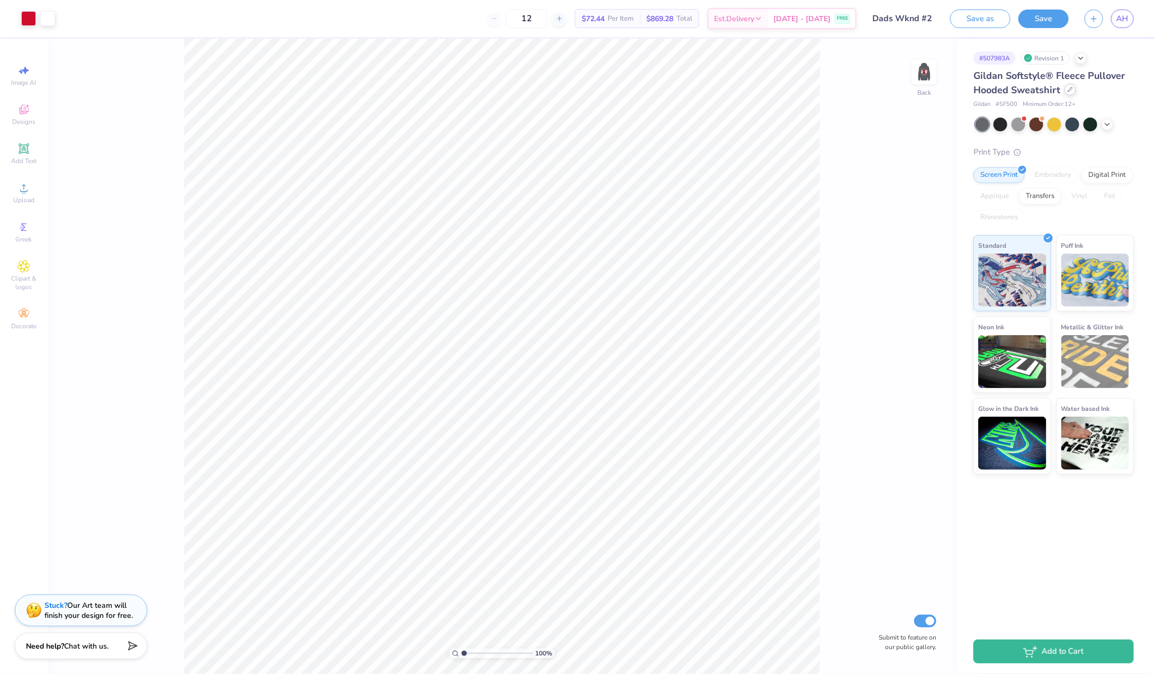
click at [1070, 92] on icon at bounding box center [1070, 89] width 5 height 5
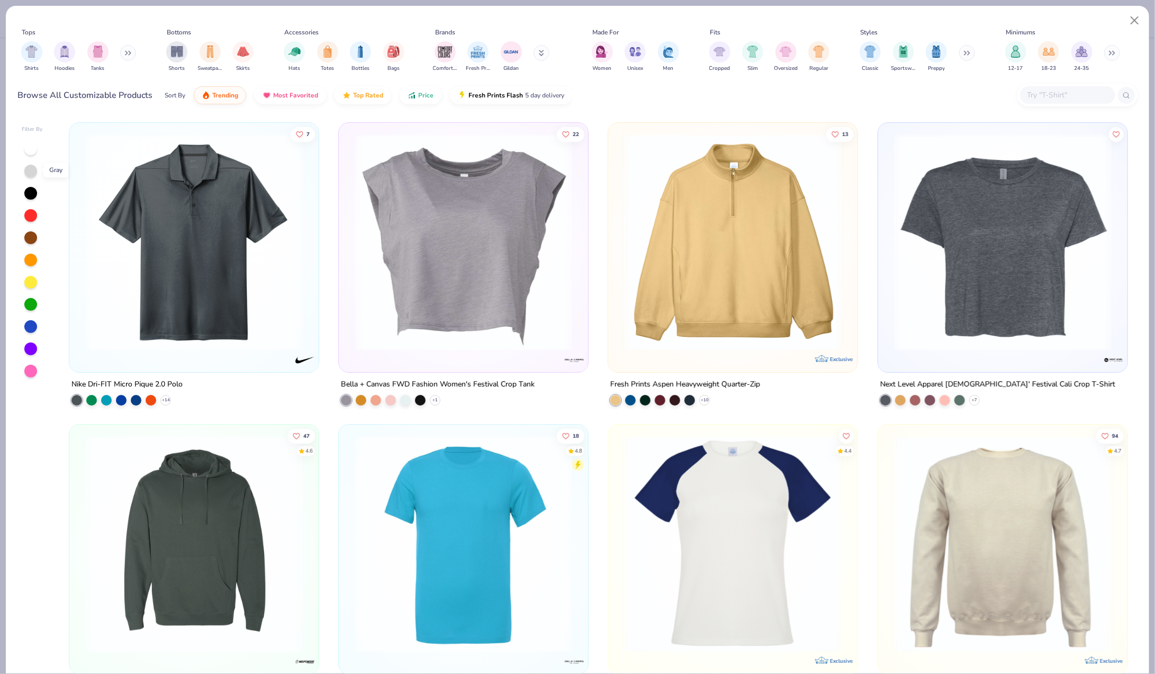
click at [29, 168] on div at bounding box center [30, 171] width 13 height 13
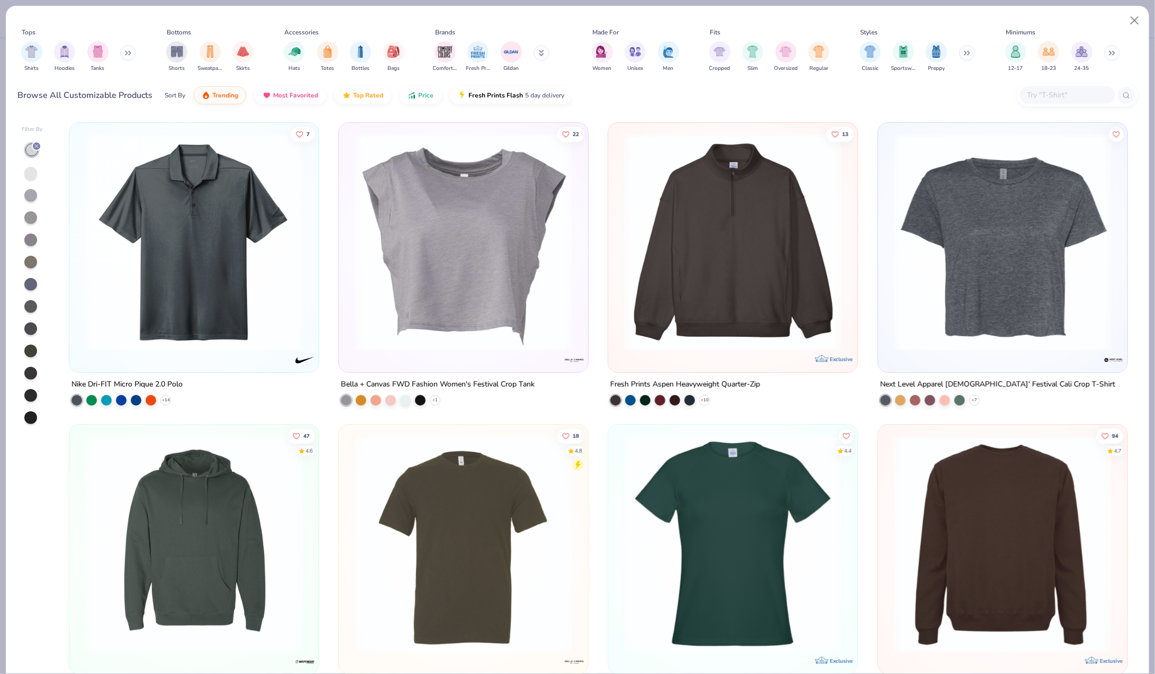
click at [35, 238] on div at bounding box center [30, 239] width 13 height 13
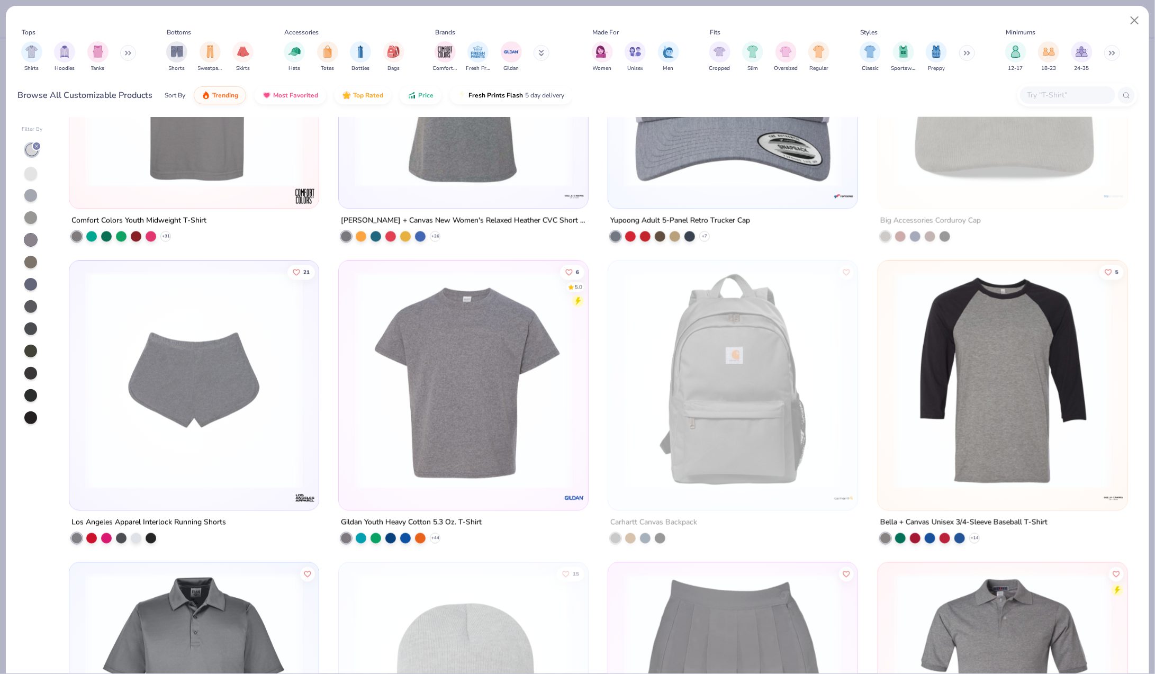
scroll to position [461, 0]
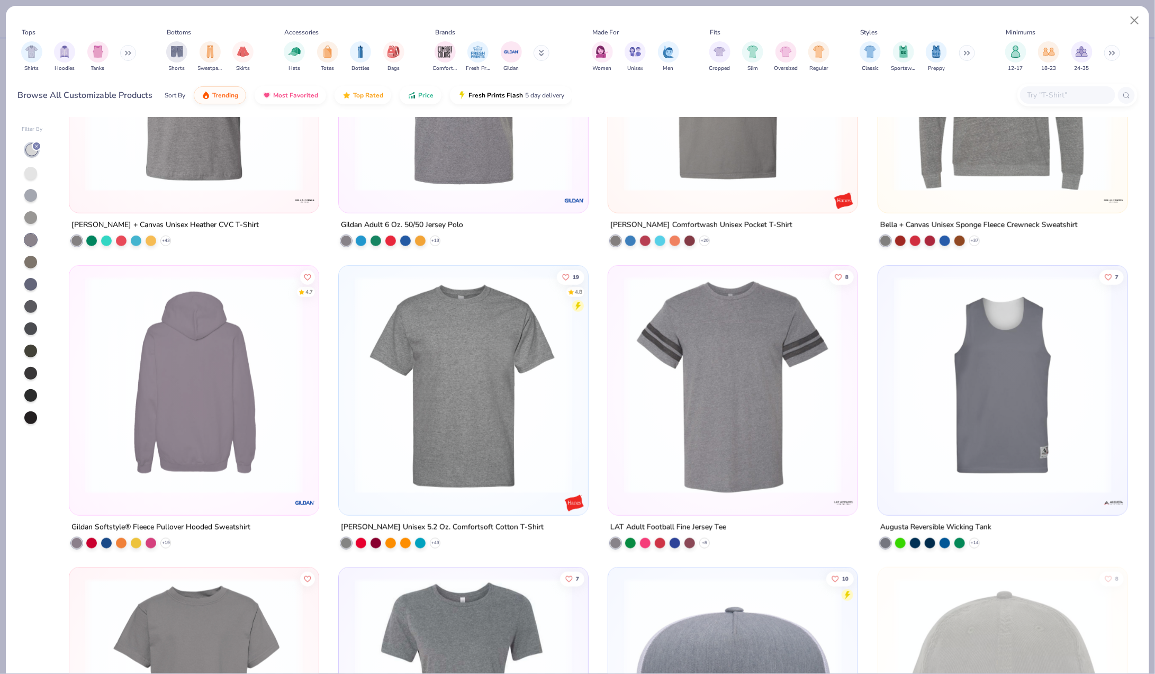
click at [190, 386] on img at bounding box center [194, 385] width 228 height 218
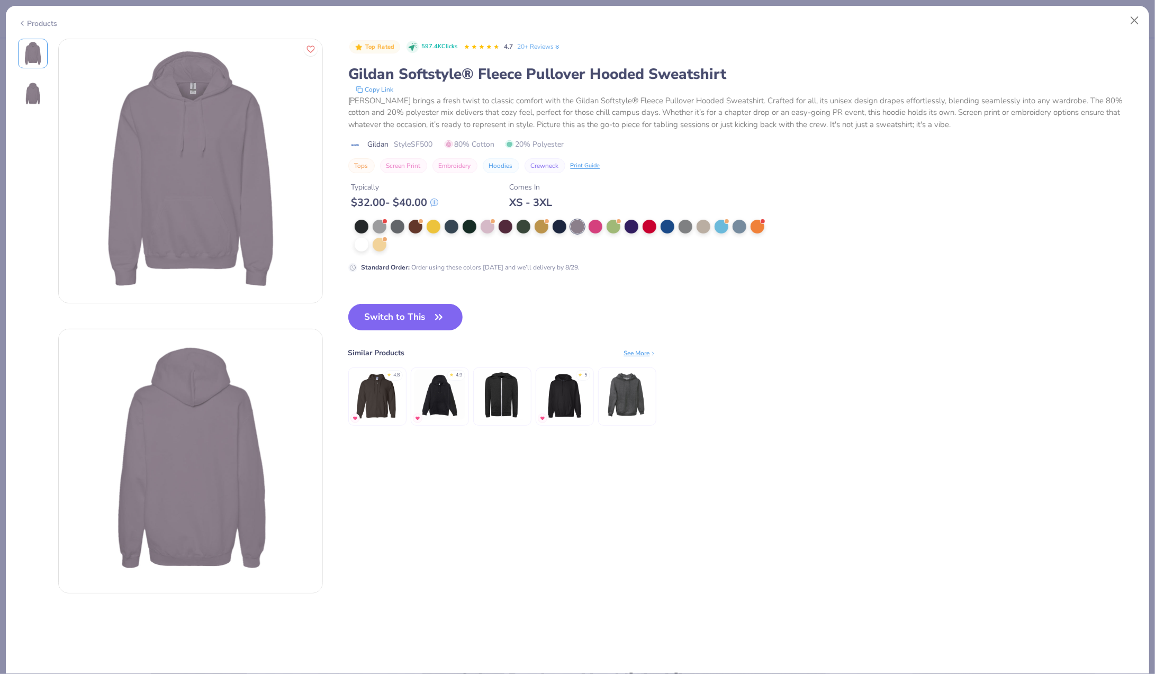
click at [23, 27] on div "Products" at bounding box center [577, 20] width 1143 height 28
click at [22, 21] on polyline at bounding box center [22, 23] width 2 height 4
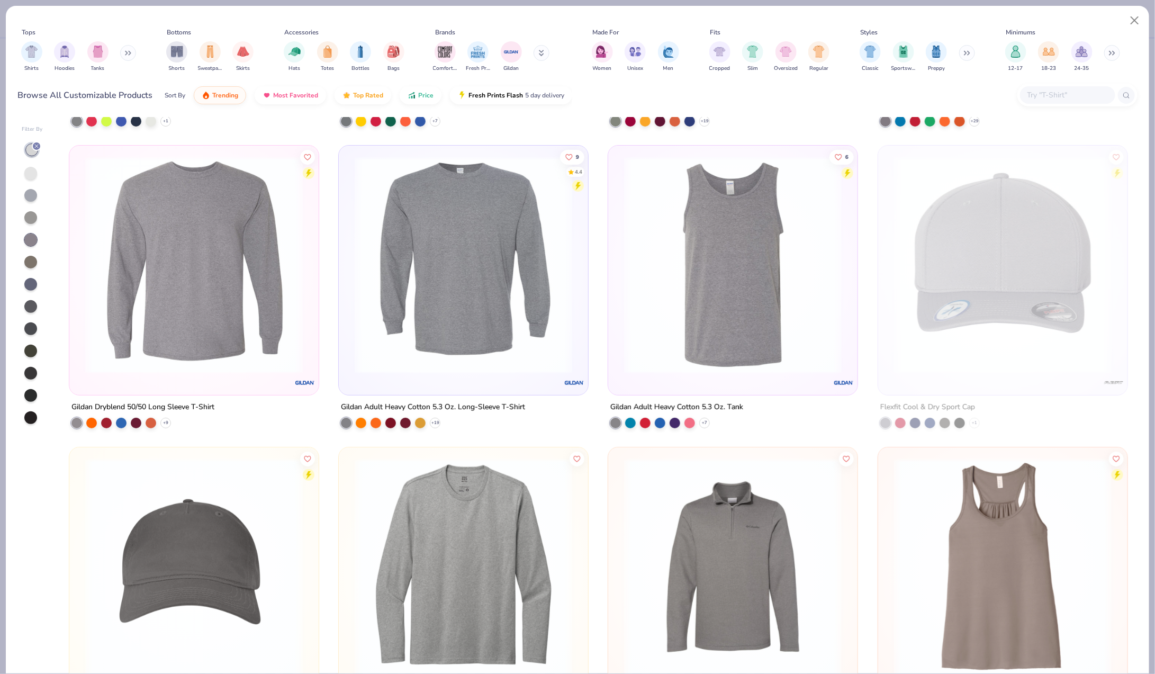
scroll to position [2892, 0]
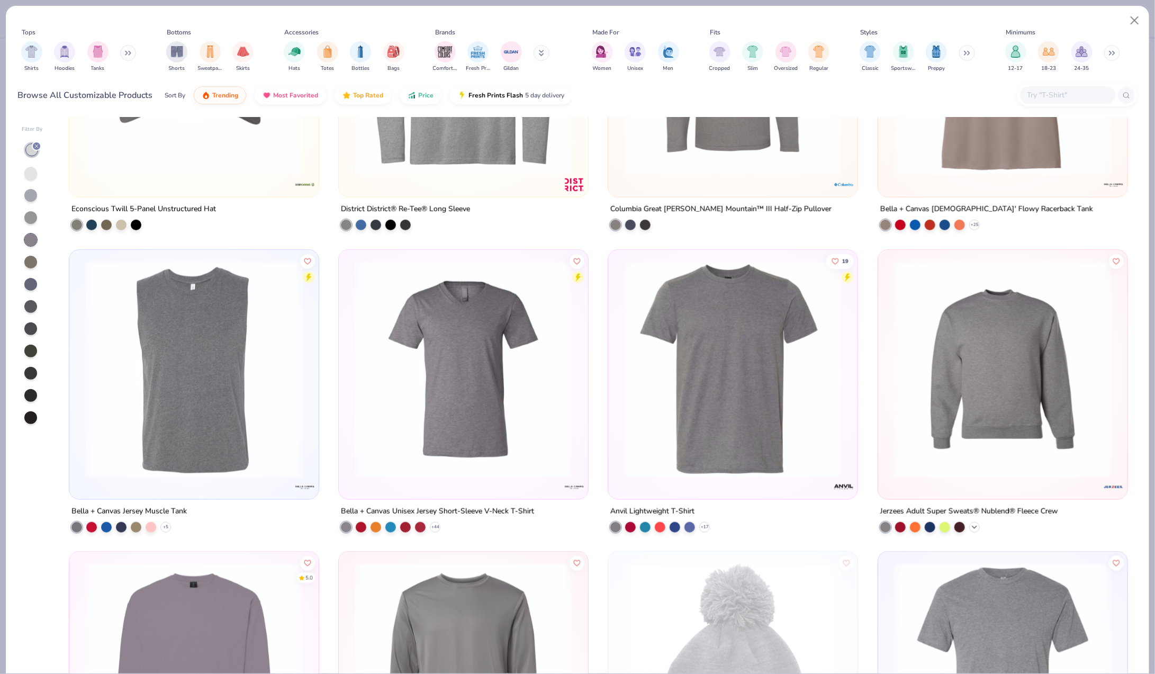
click at [976, 523] on icon at bounding box center [974, 527] width 8 height 8
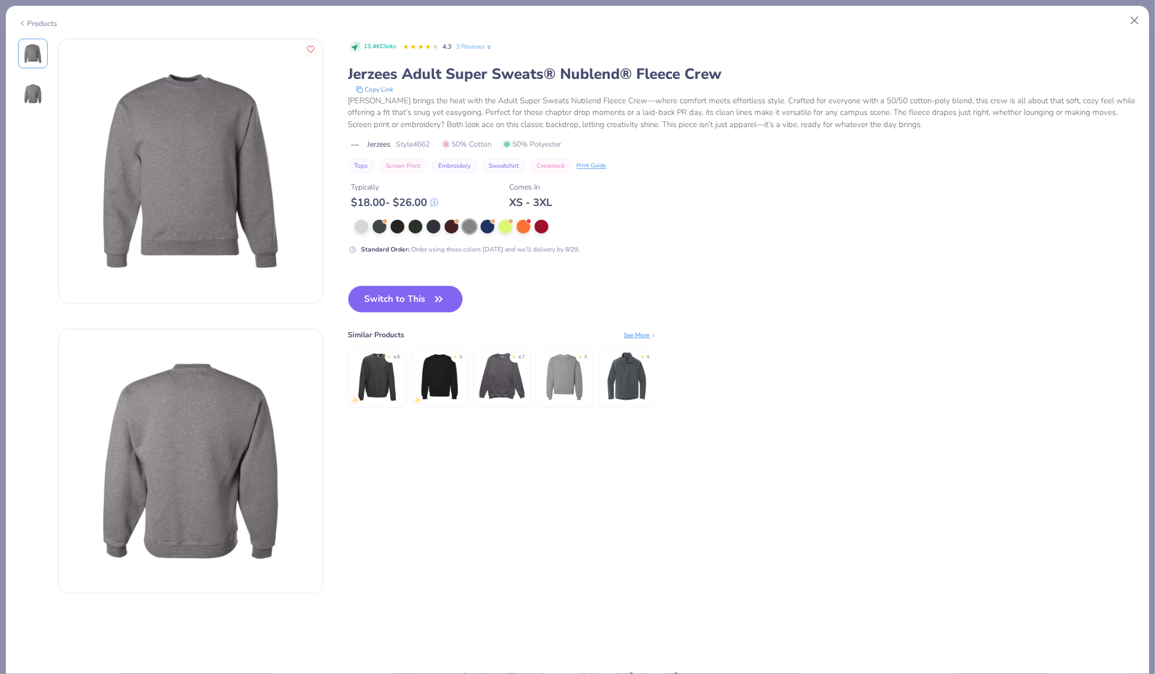
click at [561, 371] on img at bounding box center [564, 376] width 50 height 50
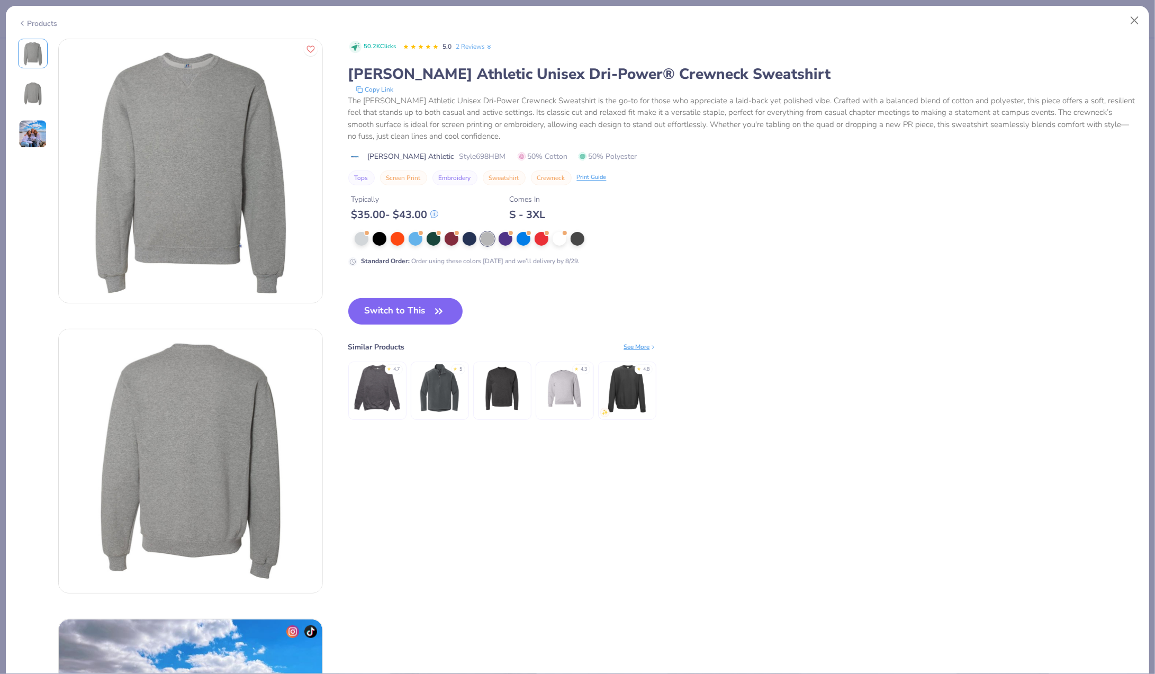
click at [29, 23] on div "Products" at bounding box center [38, 23] width 40 height 11
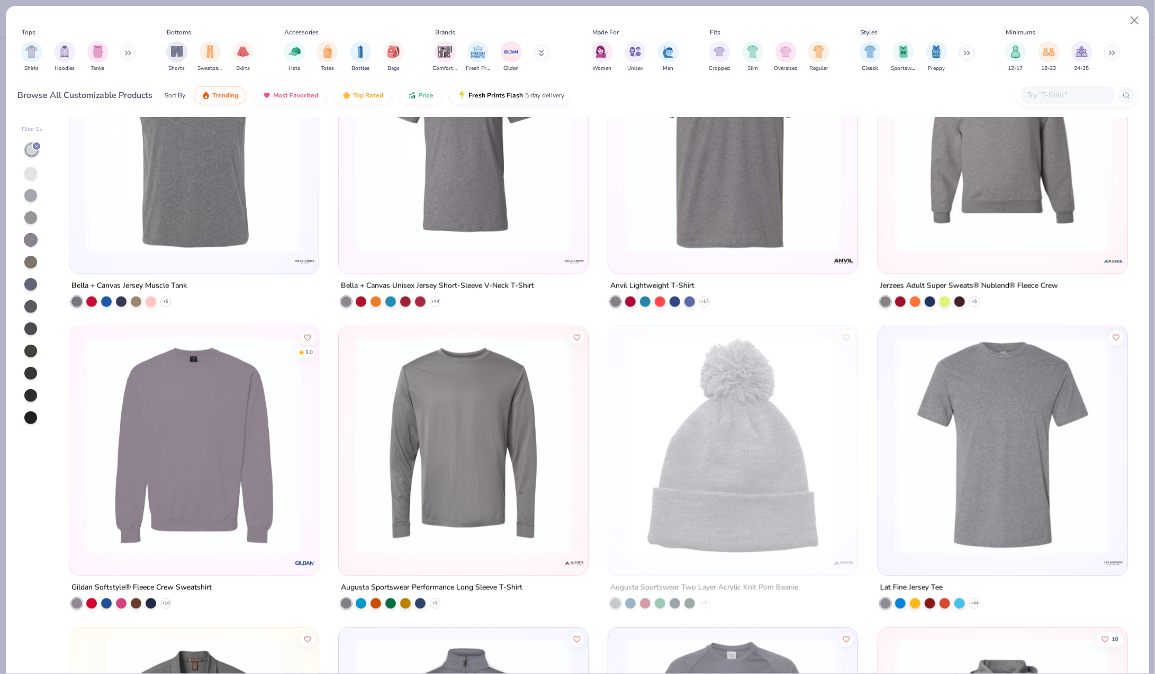
scroll to position [3165, 0]
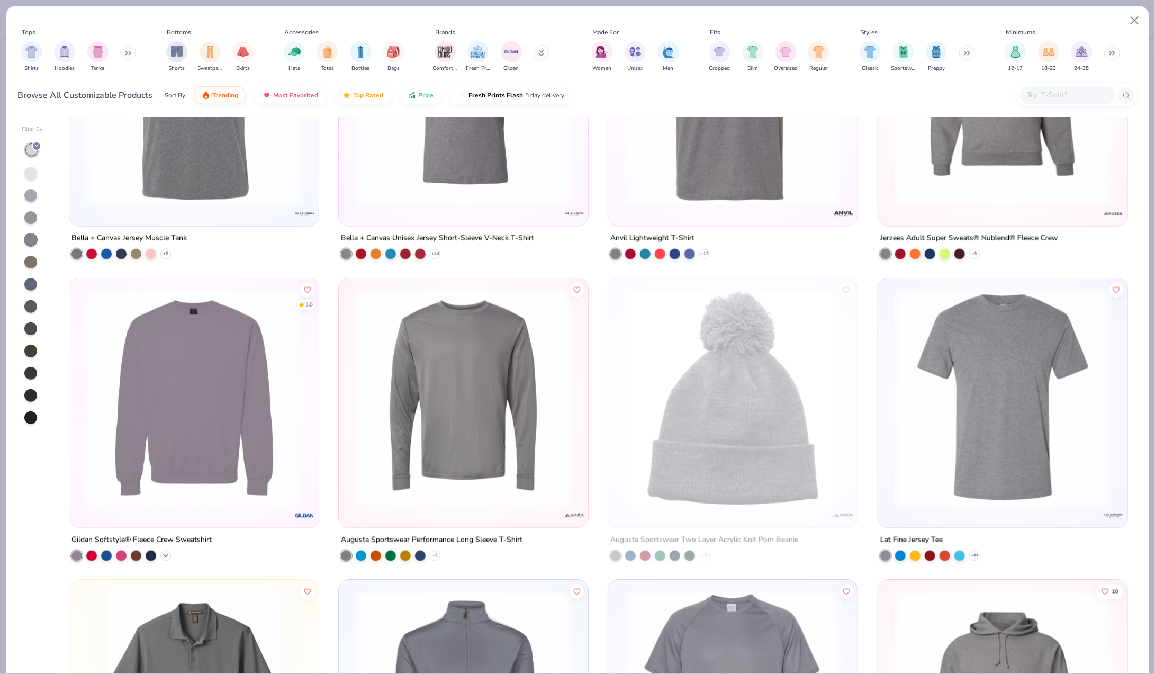
click at [169, 556] on icon at bounding box center [165, 556] width 8 height 8
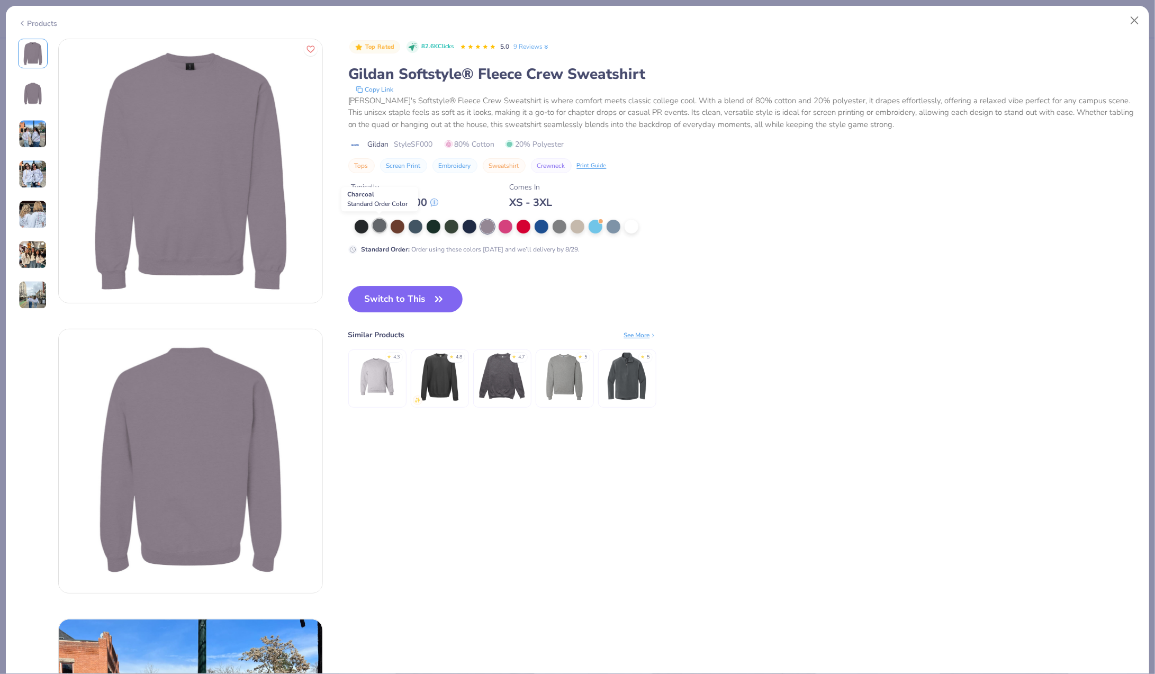
click at [378, 229] on div at bounding box center [380, 226] width 14 height 14
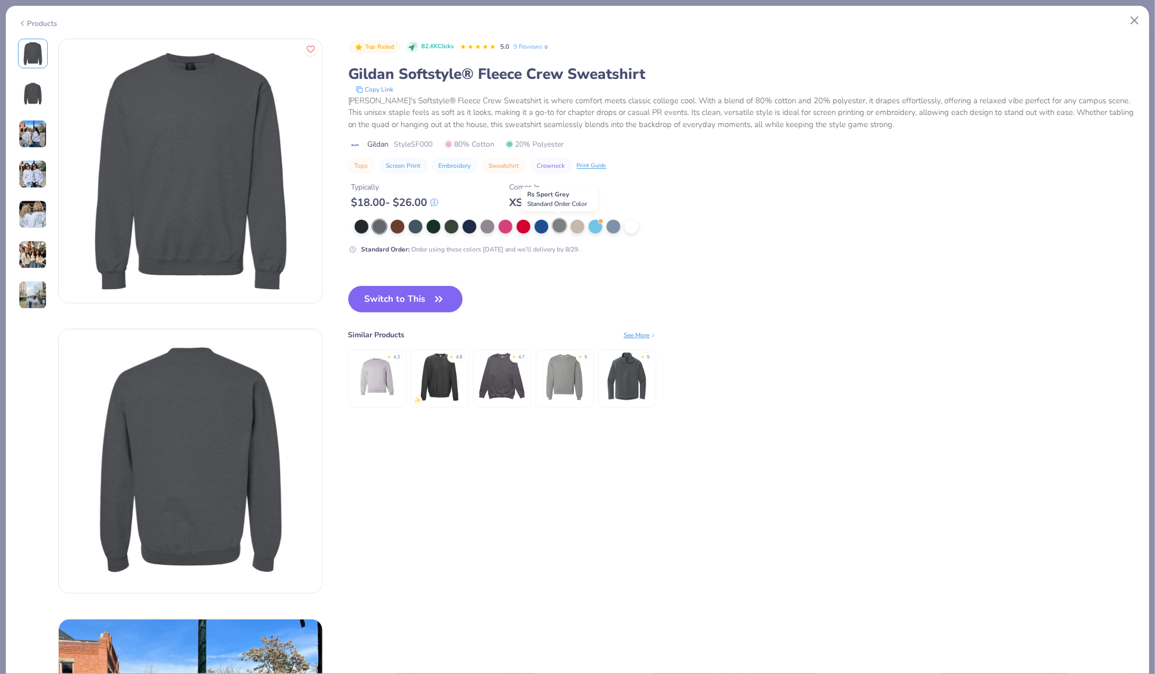
click at [557, 225] on div at bounding box center [560, 226] width 14 height 14
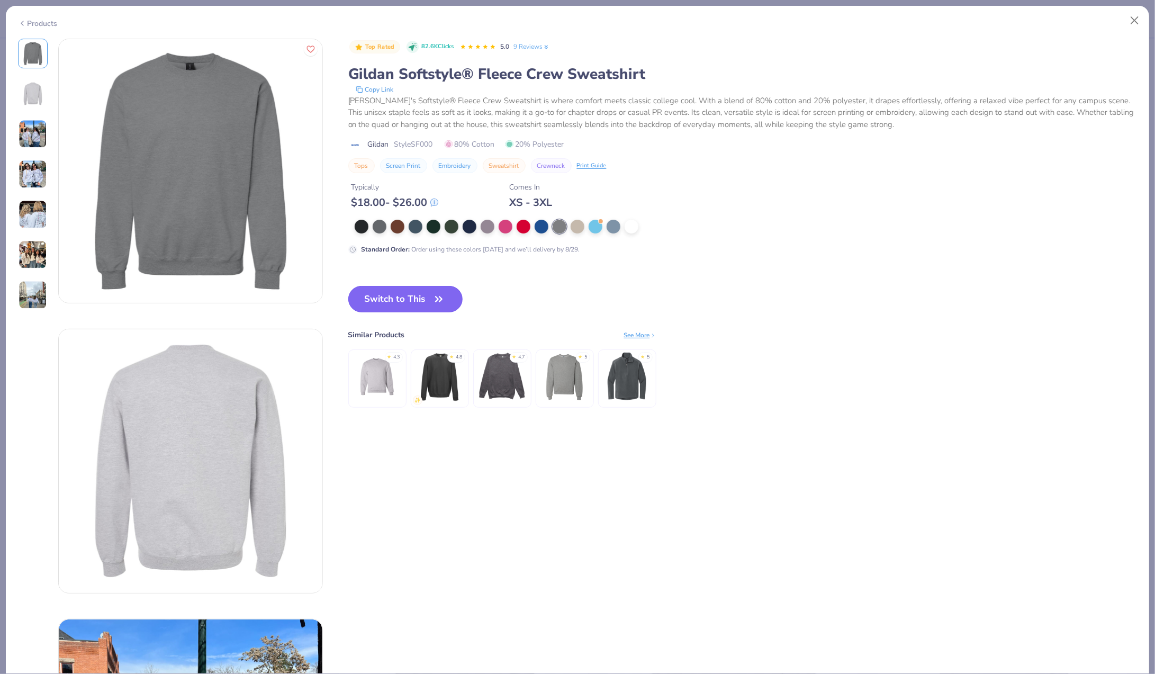
click at [428, 295] on button "Switch to This" at bounding box center [405, 299] width 115 height 26
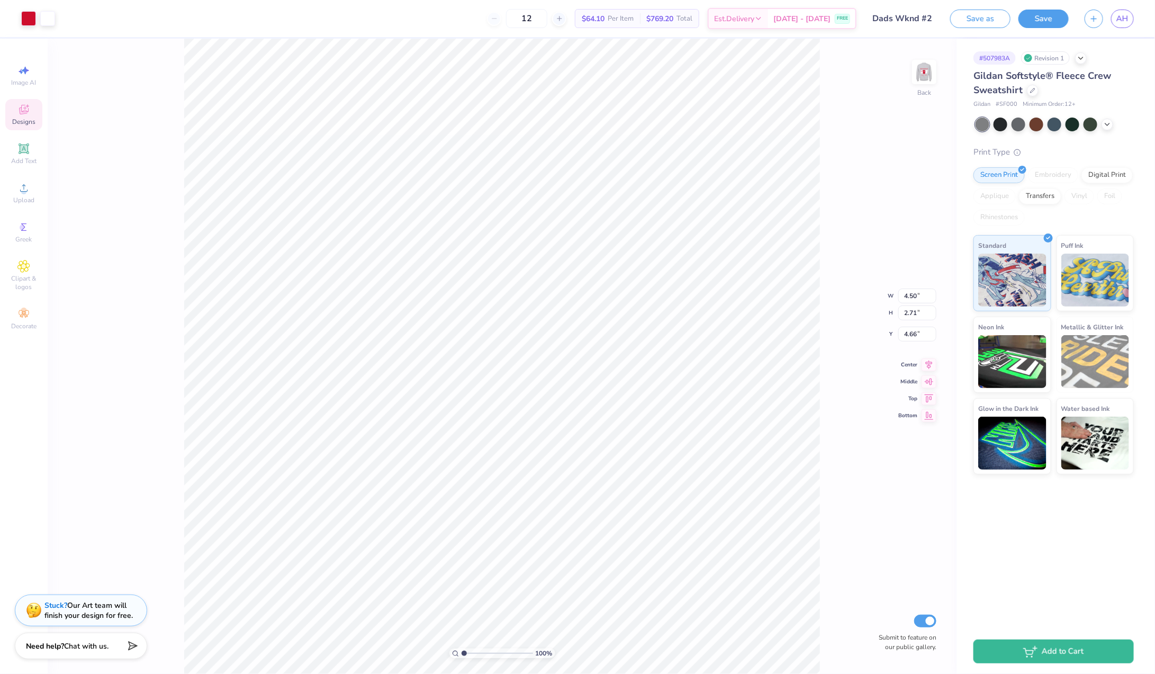
type input "3.00"
click at [926, 76] on img at bounding box center [924, 72] width 42 height 42
click at [923, 73] on img at bounding box center [924, 72] width 42 height 42
click at [925, 70] on img at bounding box center [924, 72] width 42 height 42
click at [984, 120] on div at bounding box center [983, 125] width 14 height 14
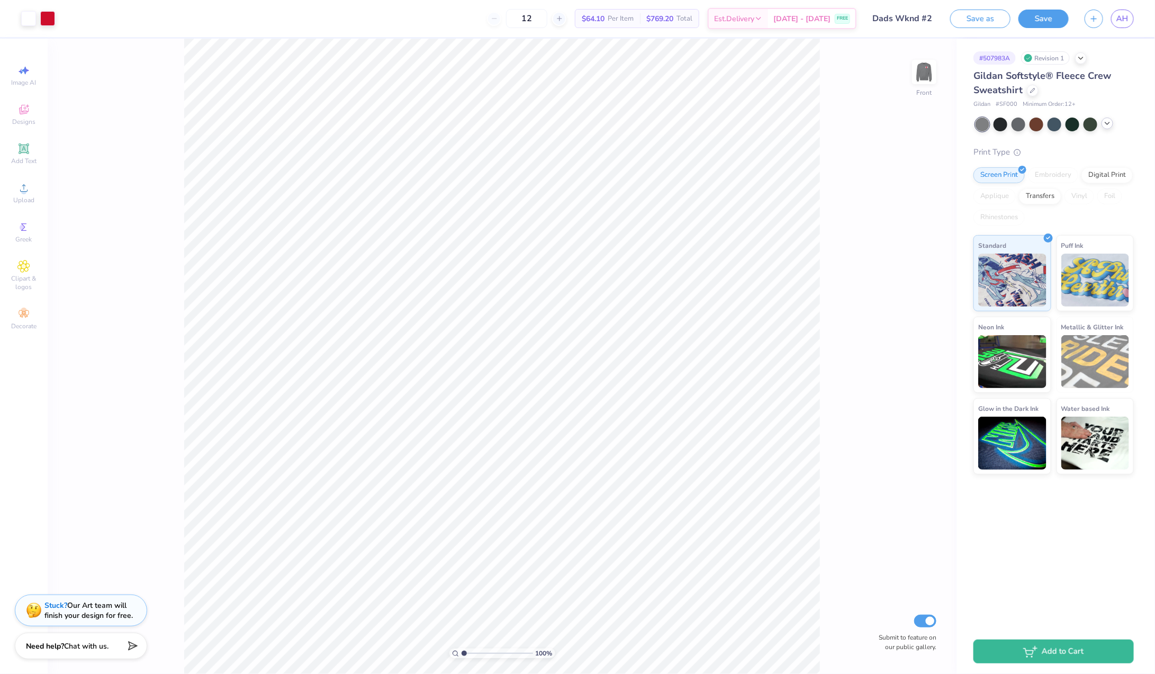
click at [1110, 124] on icon at bounding box center [1107, 123] width 8 height 8
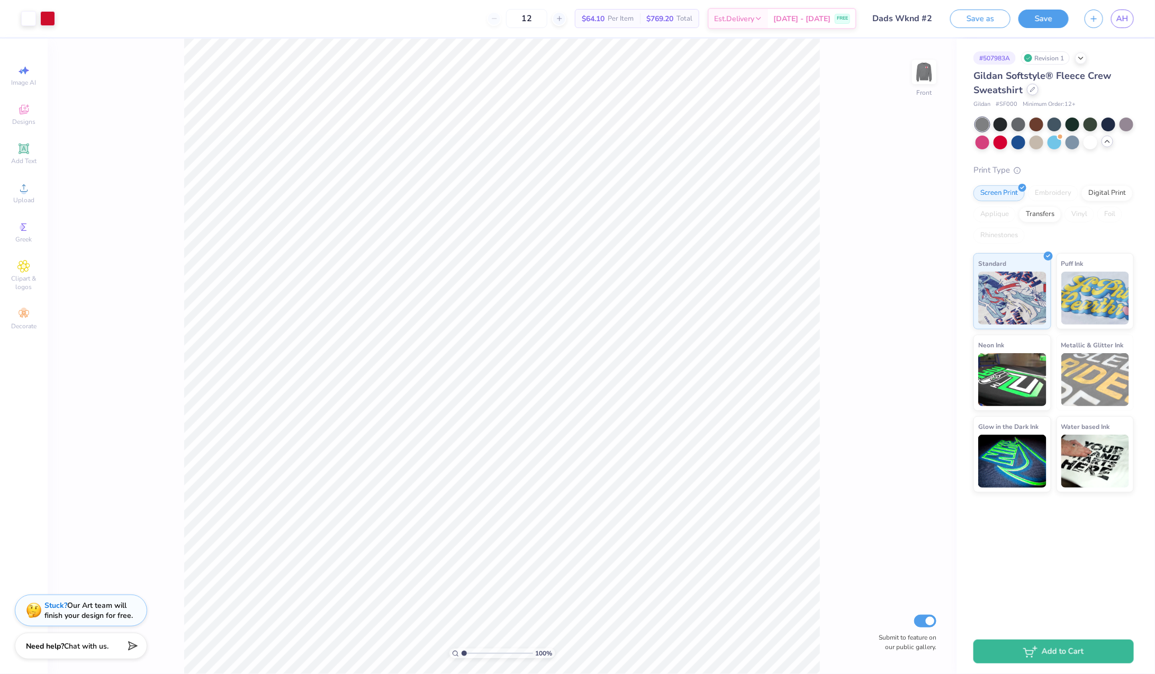
click at [1031, 89] on icon at bounding box center [1032, 89] width 5 height 5
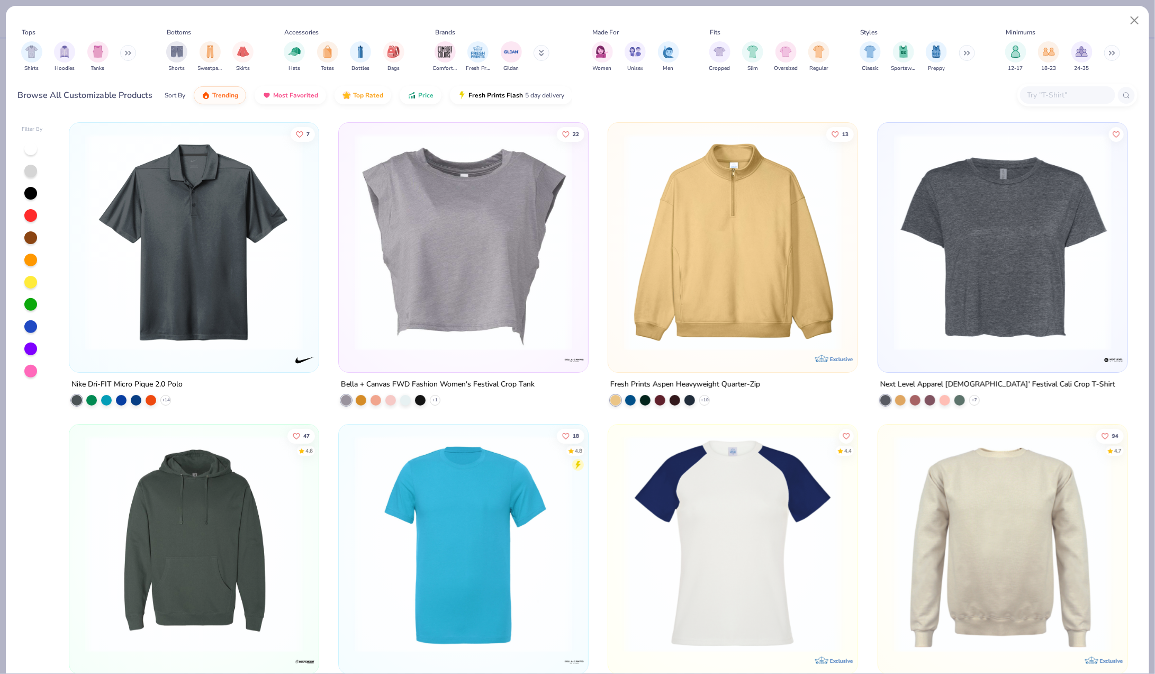
scroll to position [1, 0]
click at [33, 167] on div at bounding box center [30, 171] width 13 height 13
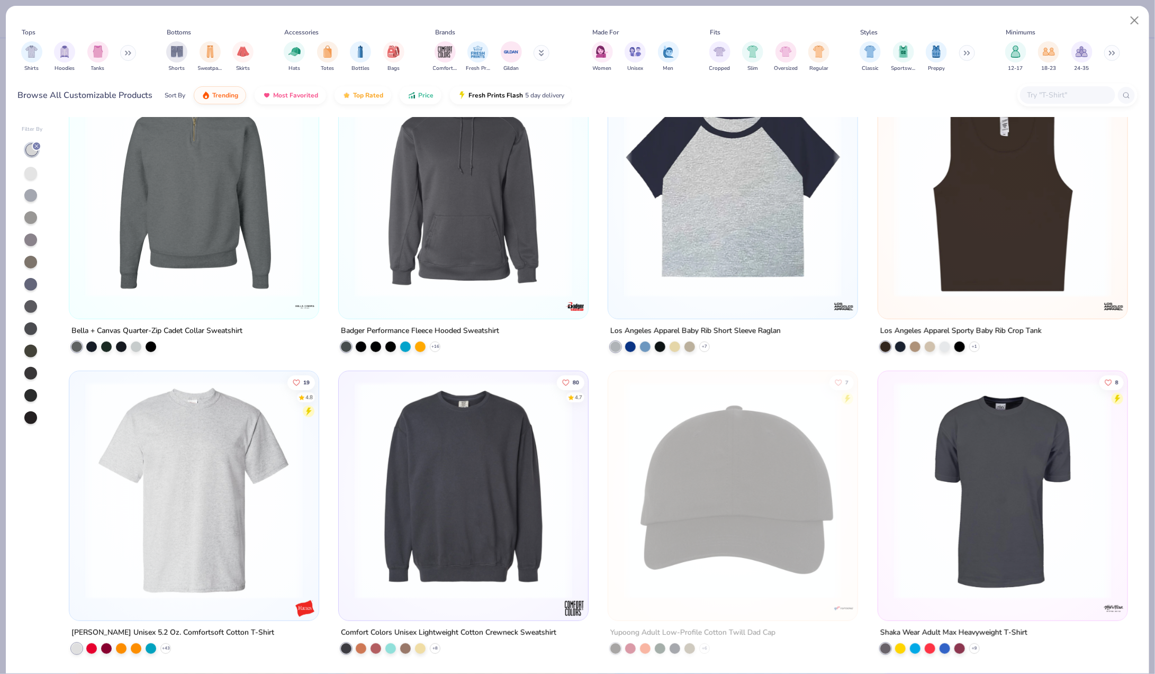
scroll to position [2088, 0]
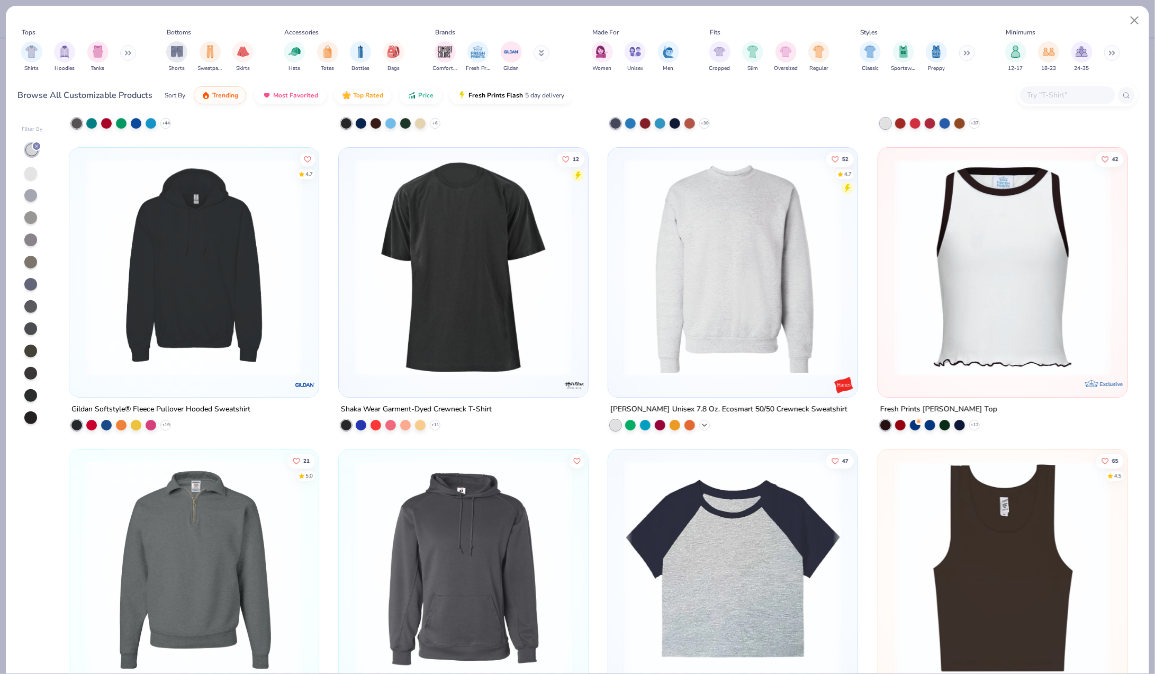
click at [709, 424] on div "+ 24" at bounding box center [704, 425] width 11 height 11
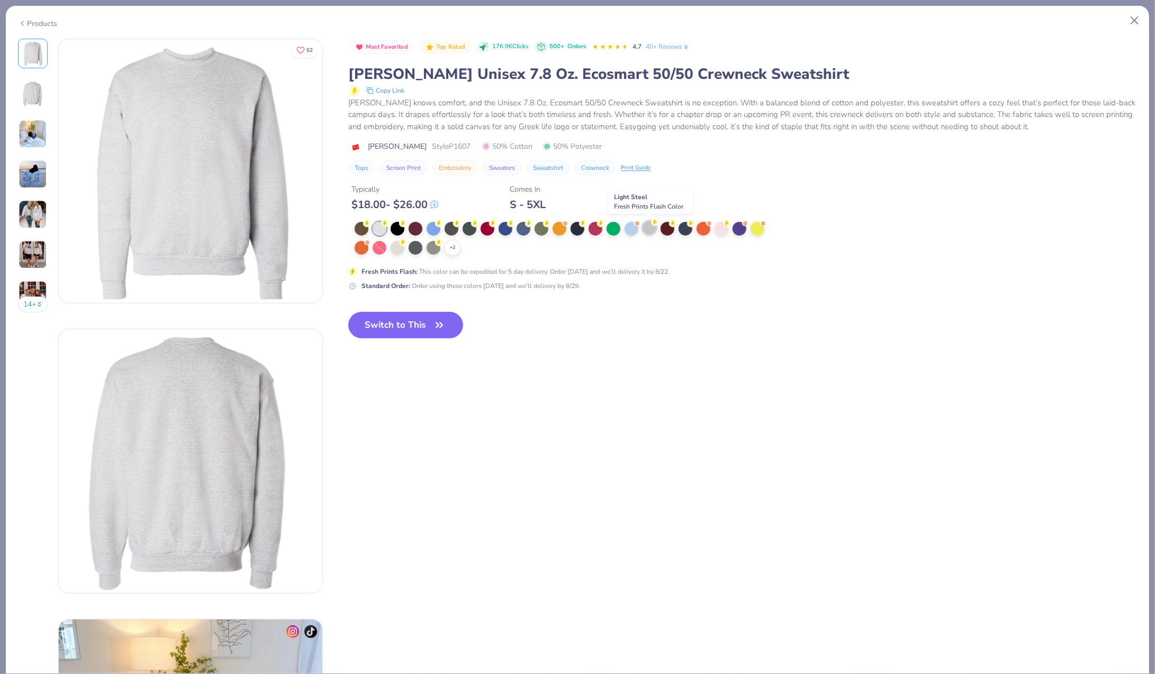
click at [652, 229] on div at bounding box center [650, 228] width 14 height 14
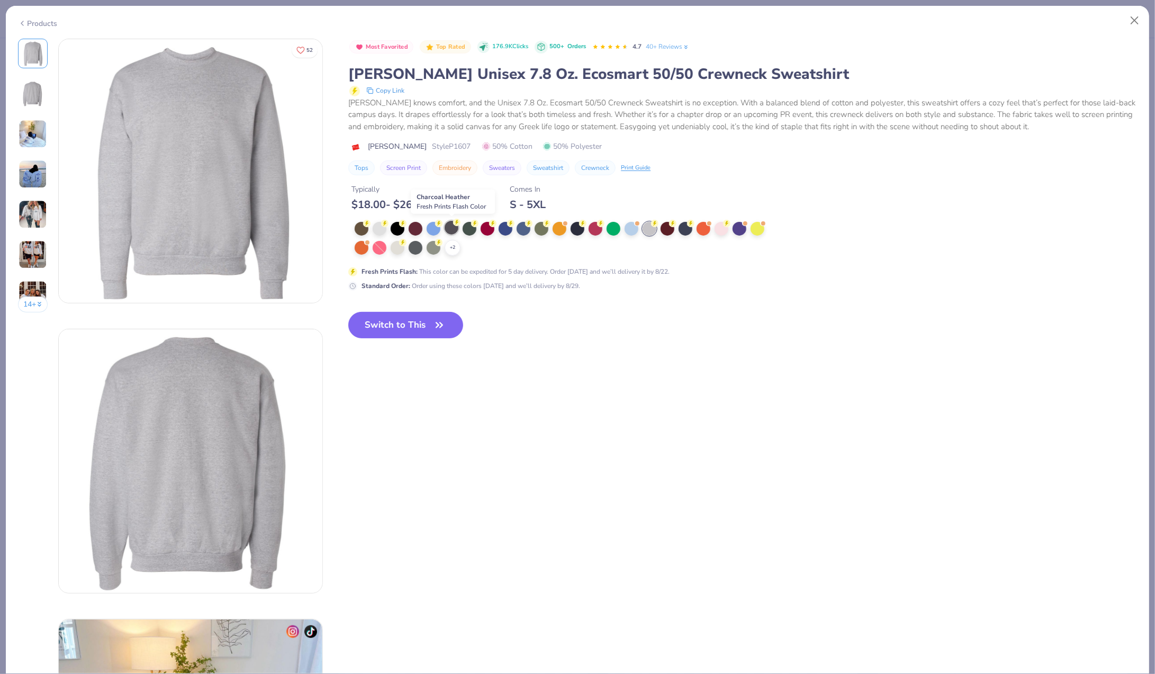
click at [450, 233] on div at bounding box center [452, 228] width 14 height 14
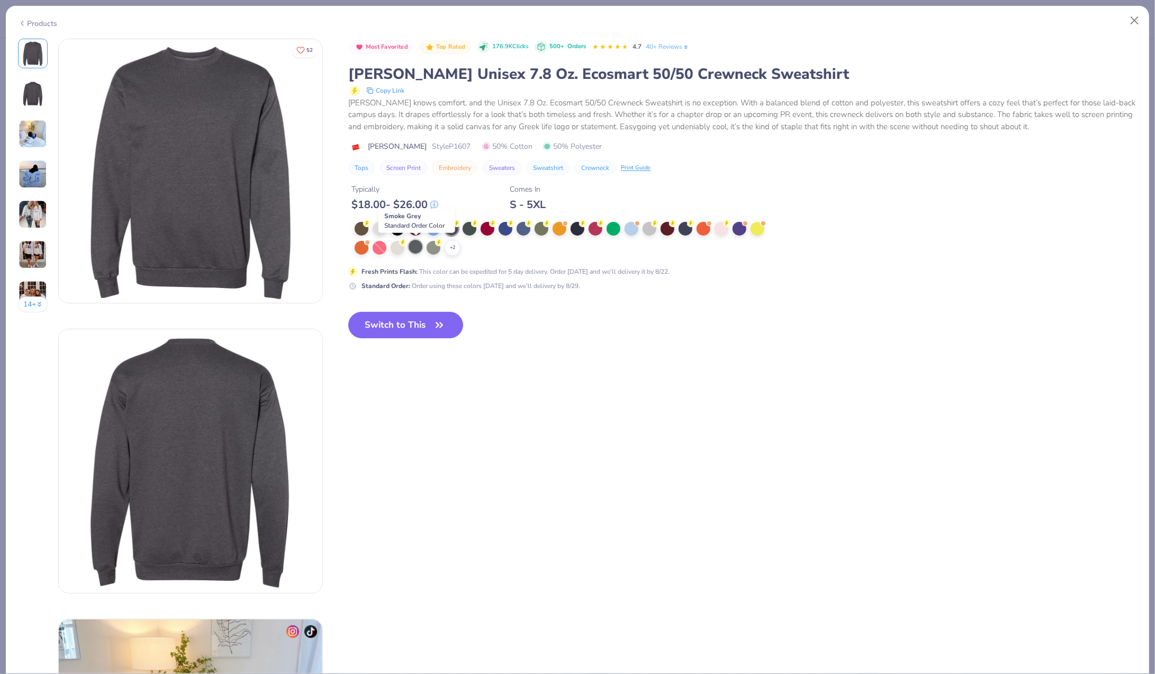
click at [414, 253] on div at bounding box center [416, 247] width 14 height 14
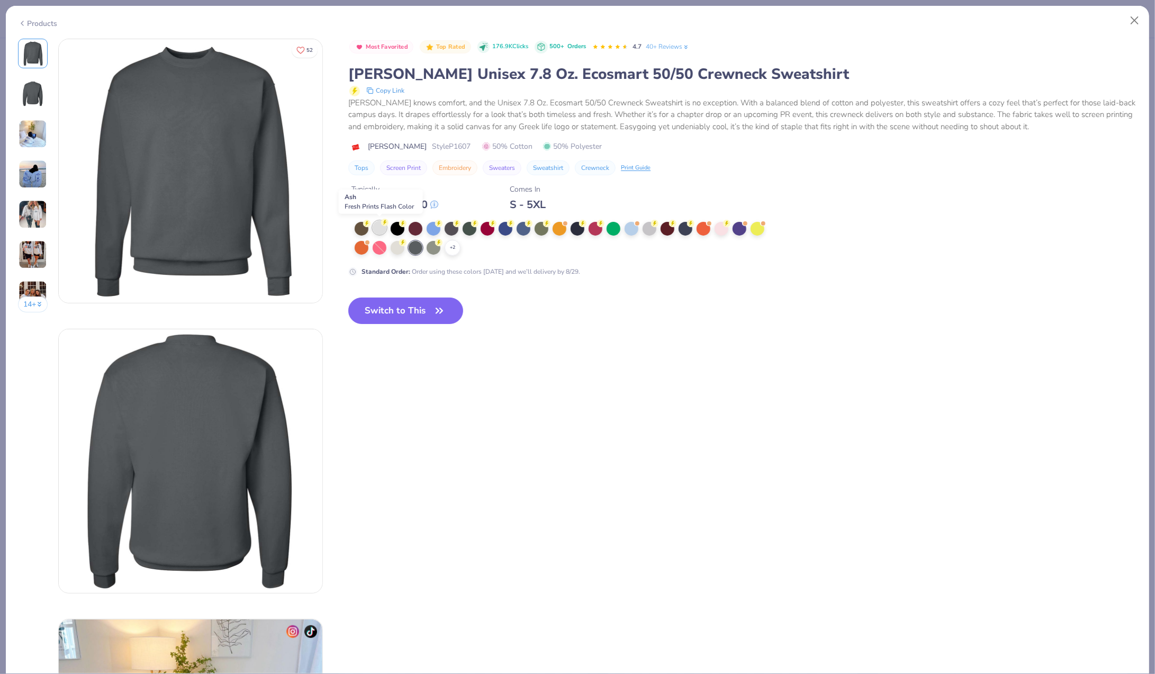
click at [381, 230] on div at bounding box center [380, 228] width 14 height 14
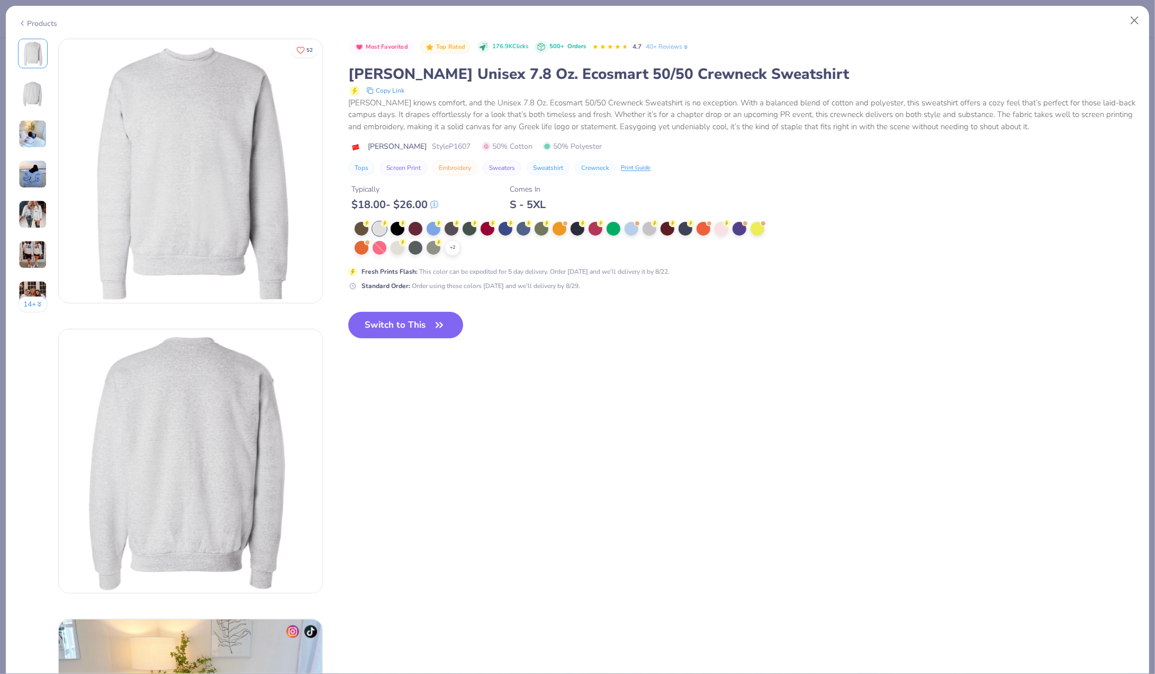
click at [40, 21] on div "Products" at bounding box center [38, 23] width 40 height 11
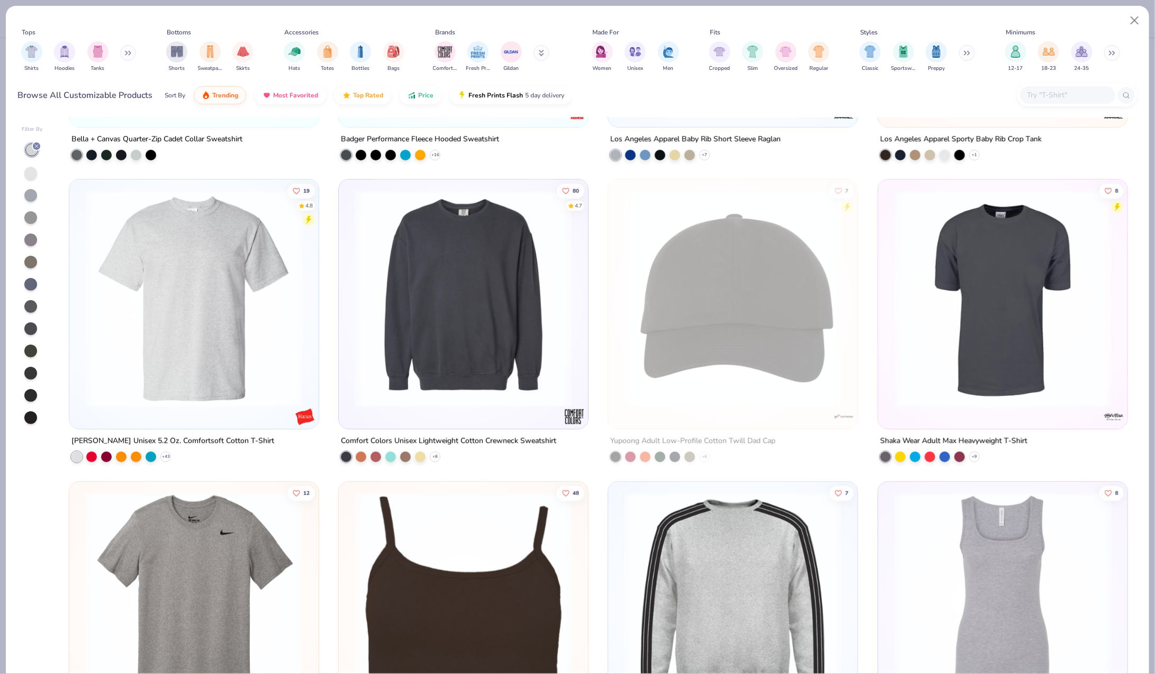
scroll to position [2662, 0]
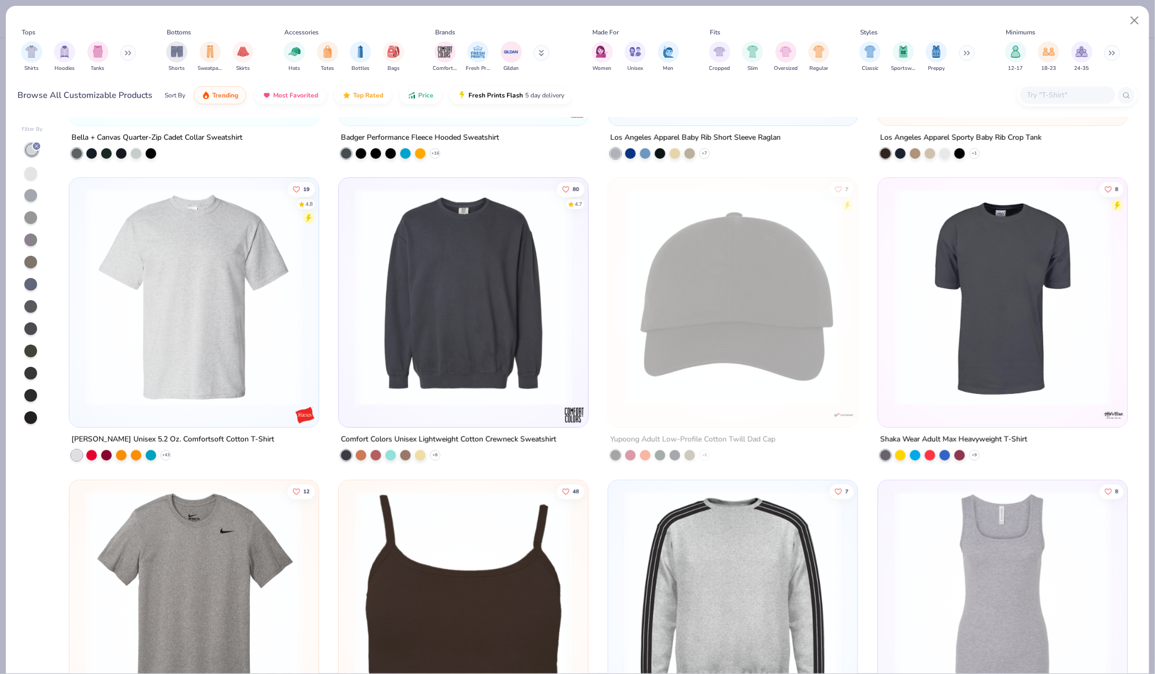
click at [425, 323] on img at bounding box center [463, 297] width 228 height 218
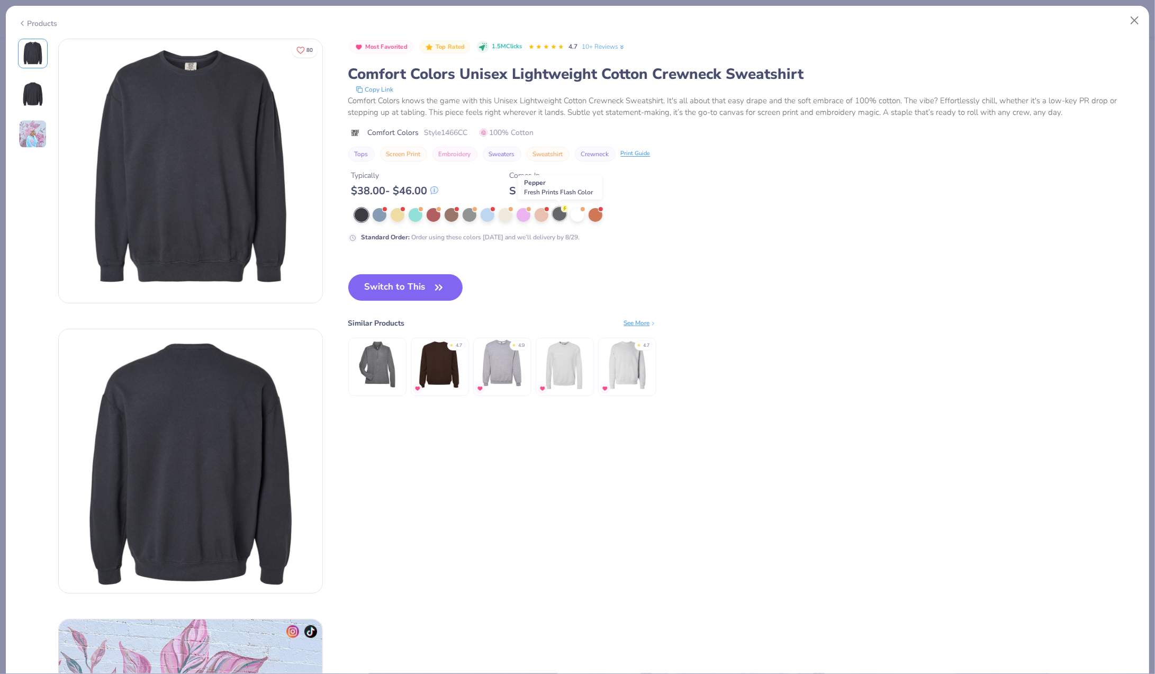
click at [560, 212] on div at bounding box center [560, 214] width 14 height 14
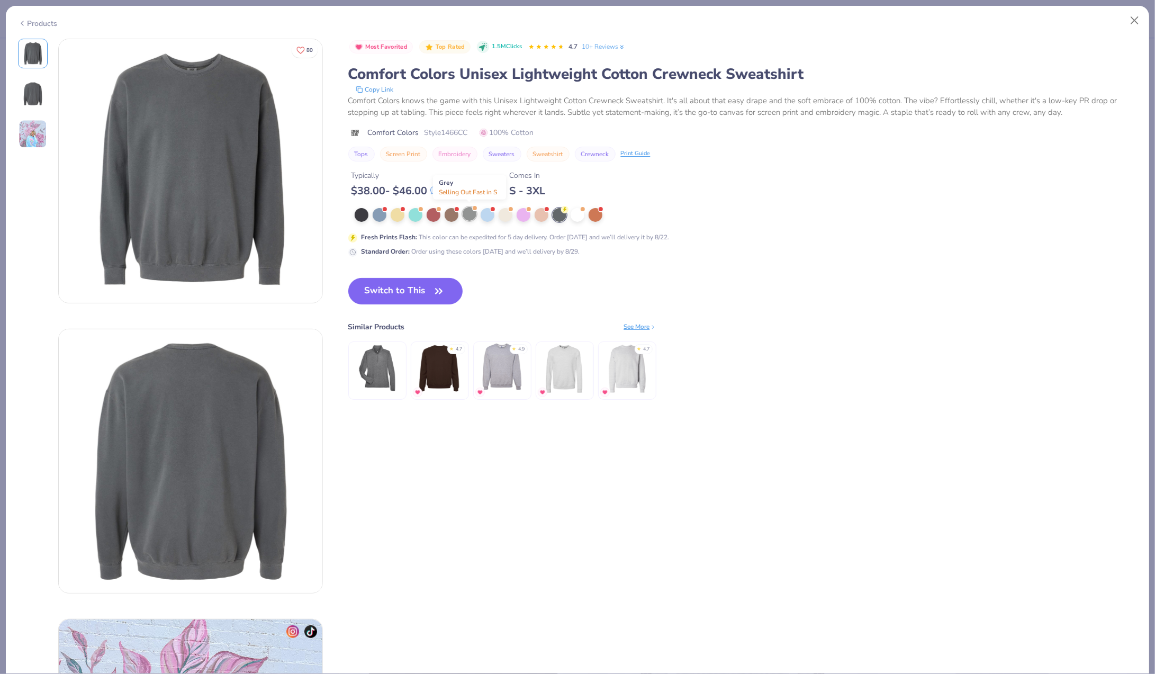
click at [470, 211] on div at bounding box center [470, 214] width 14 height 14
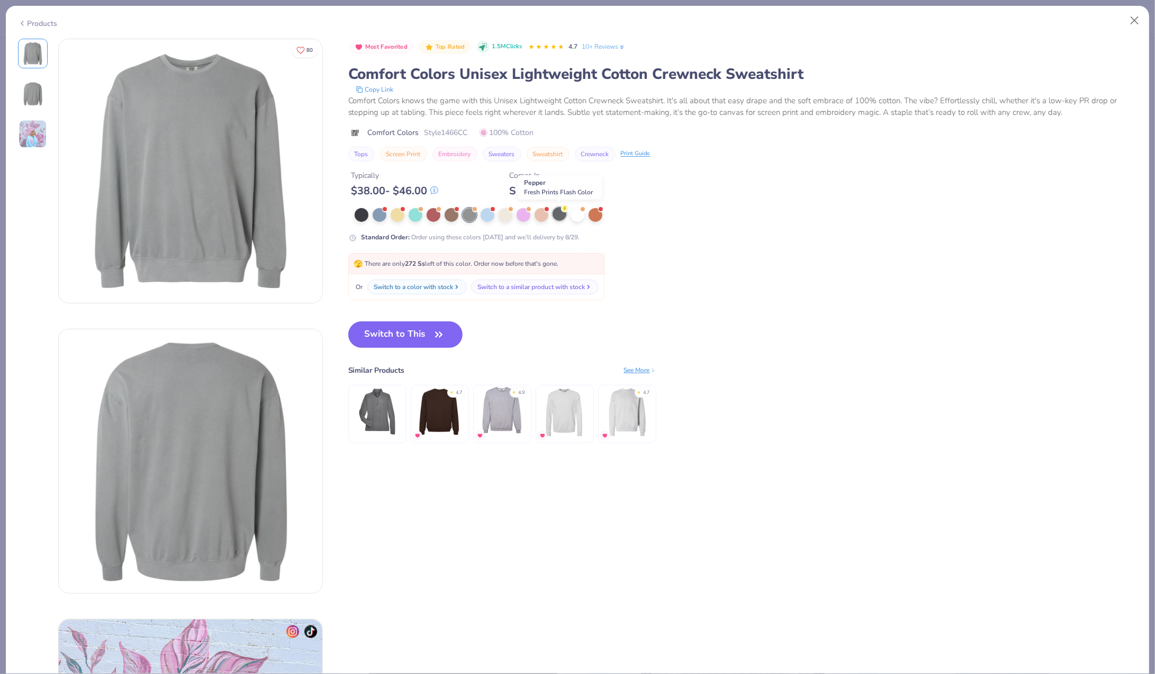
click at [560, 215] on div at bounding box center [560, 214] width 14 height 14
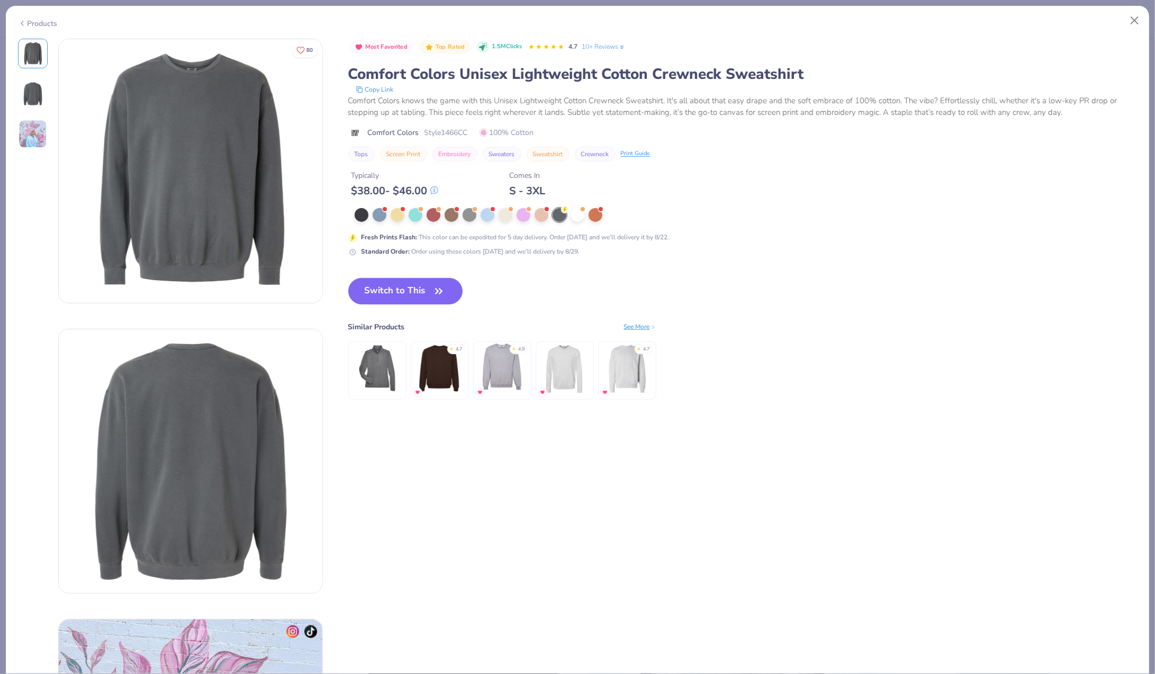
click at [48, 25] on div "Products" at bounding box center [38, 23] width 40 height 11
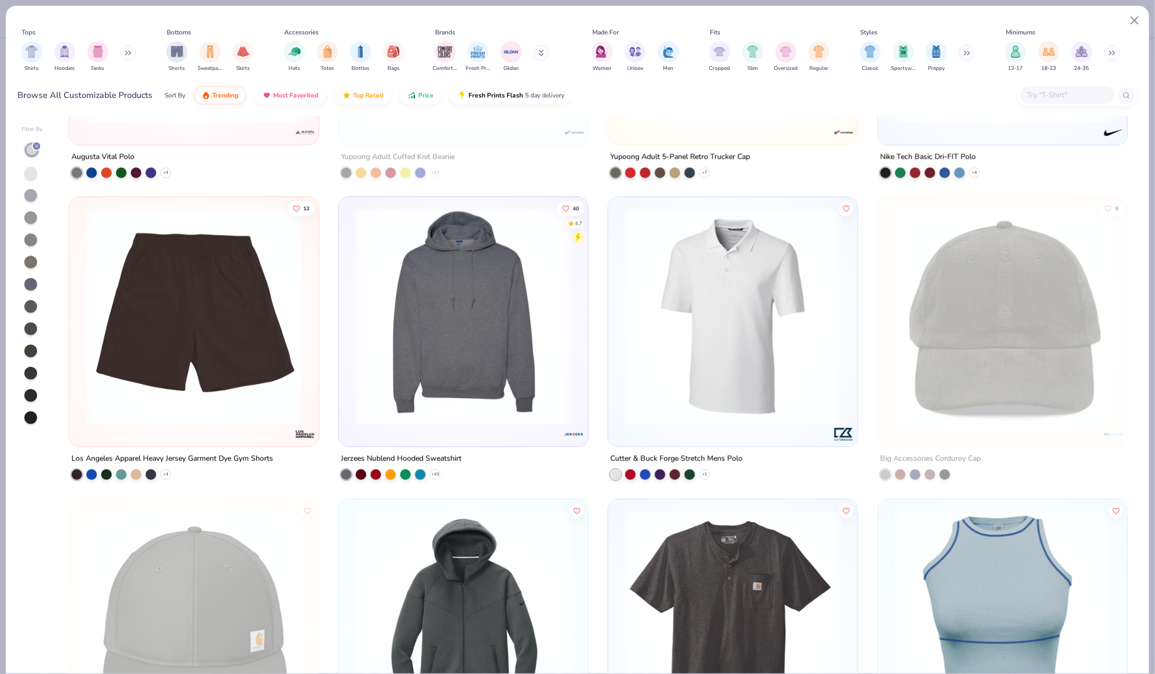
scroll to position [6266, 0]
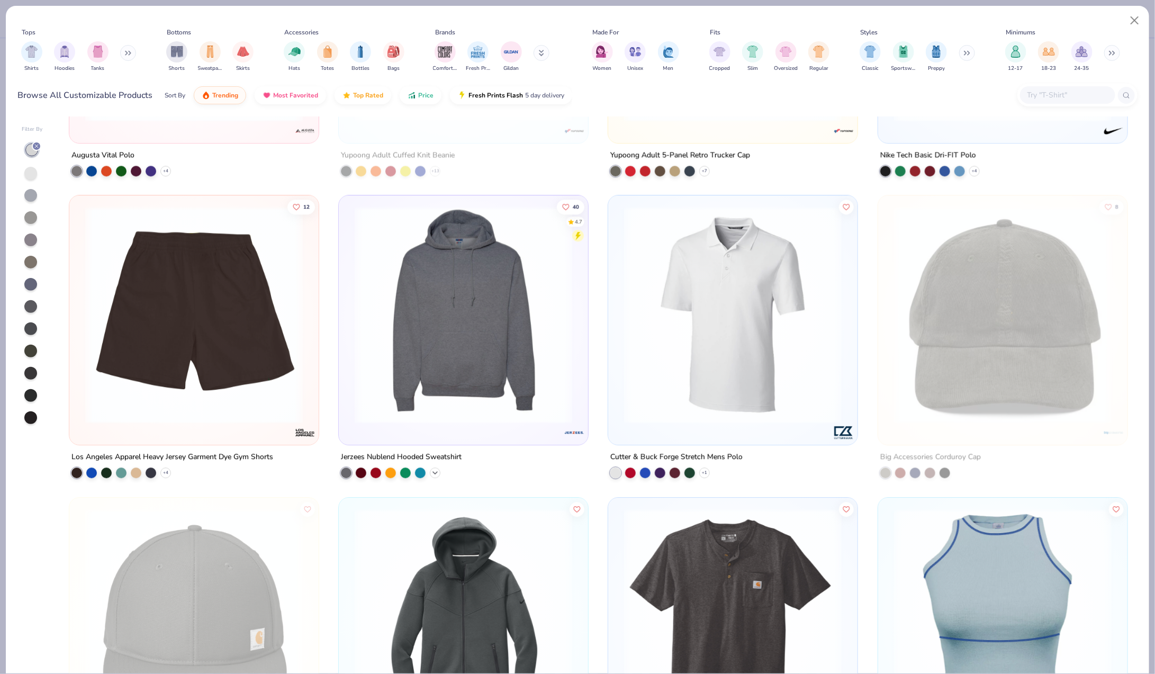
click at [438, 470] on icon at bounding box center [435, 472] width 8 height 8
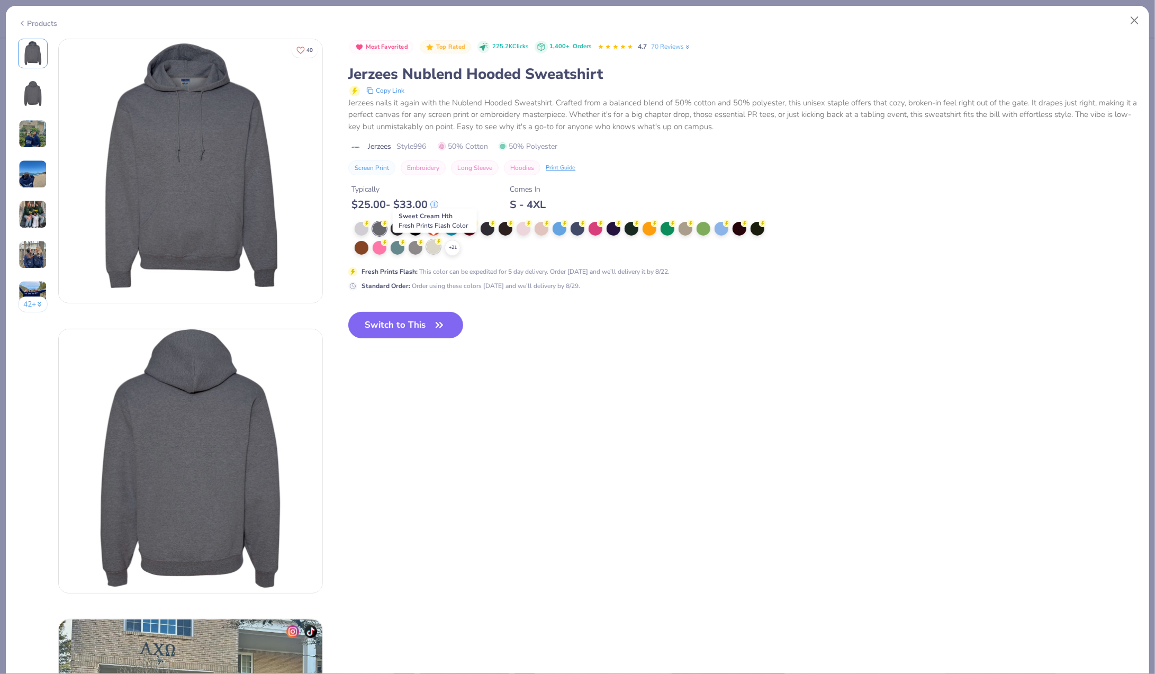
click at [438, 246] on div at bounding box center [434, 247] width 14 height 14
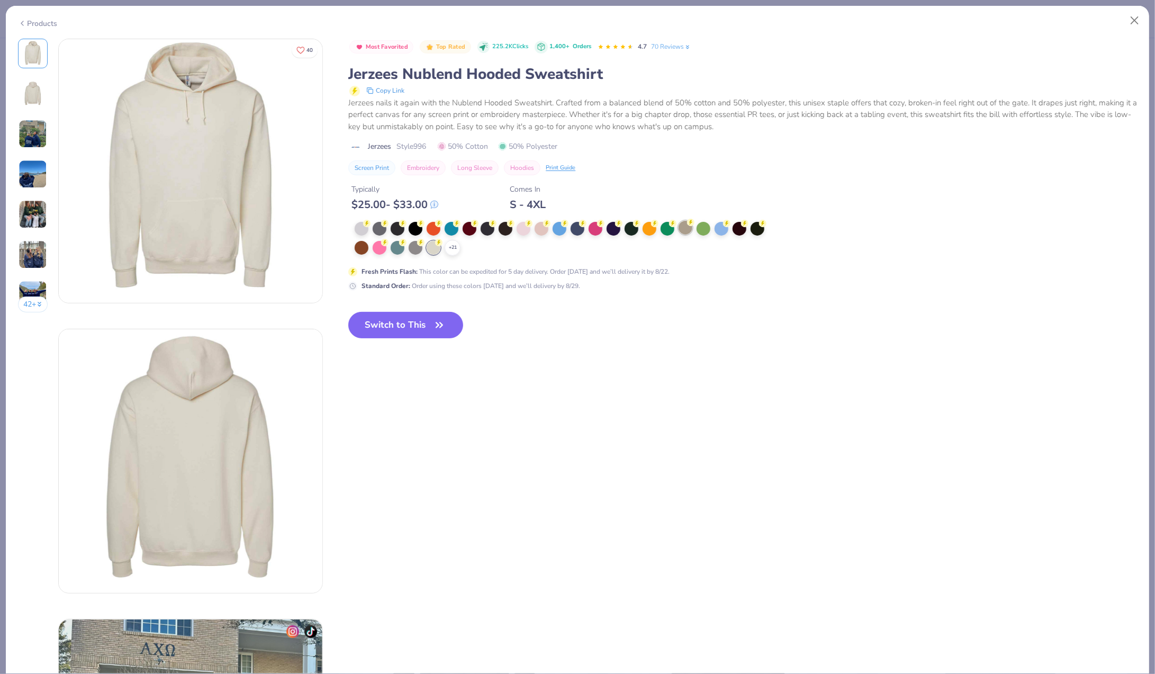
click at [686, 230] on div at bounding box center [686, 228] width 14 height 14
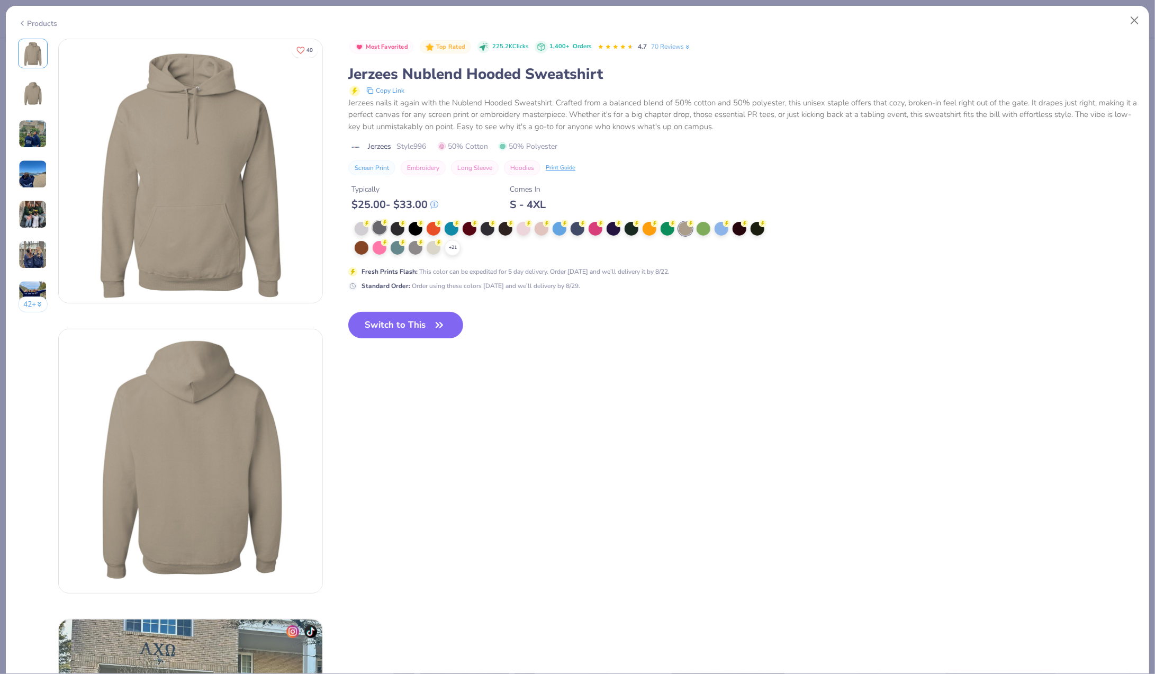
click at [381, 227] on div at bounding box center [380, 228] width 14 height 14
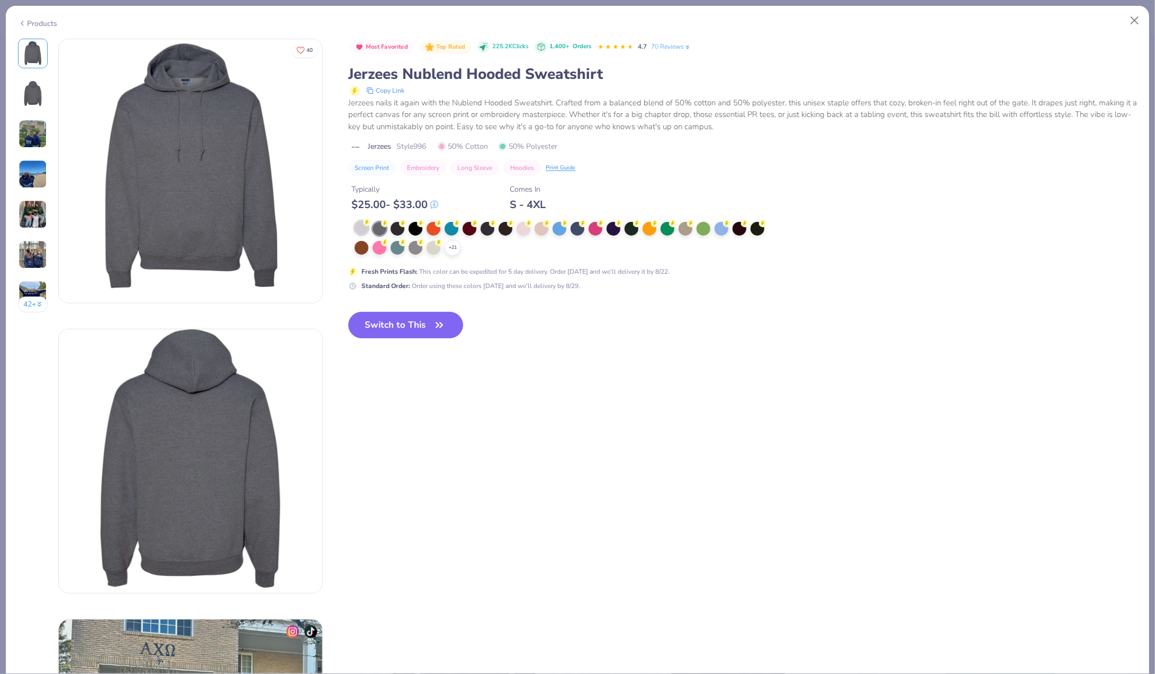
click at [366, 224] on circle at bounding box center [366, 222] width 7 height 7
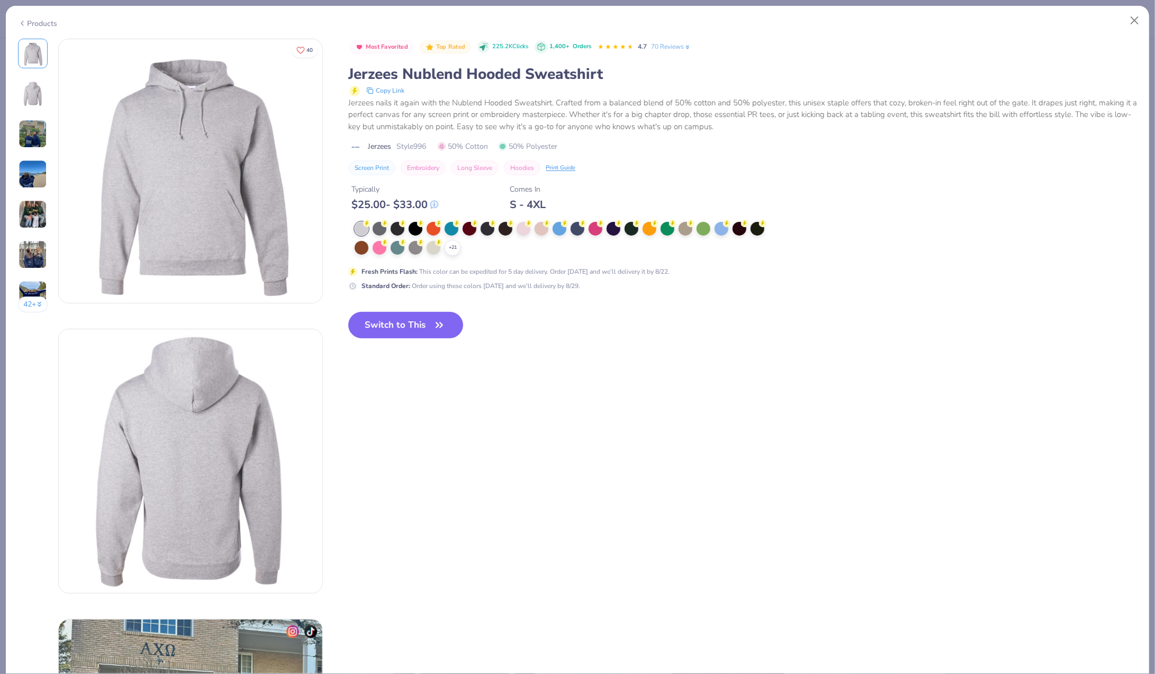
click at [35, 19] on div "Products" at bounding box center [38, 23] width 40 height 11
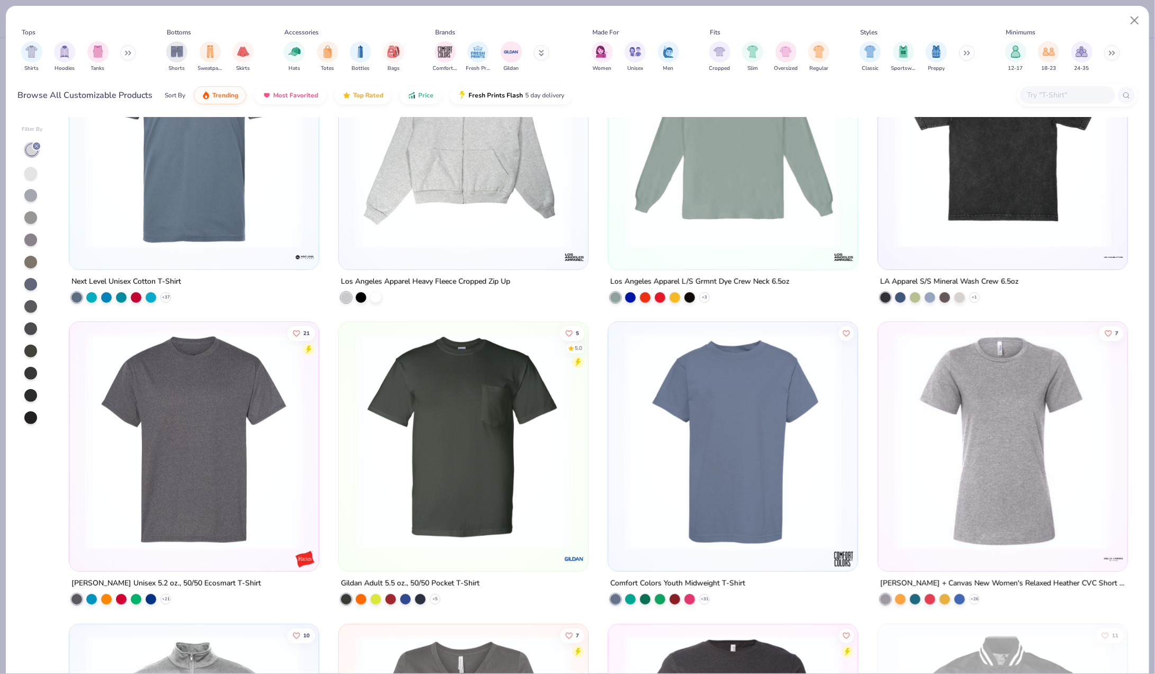
scroll to position [4685, 0]
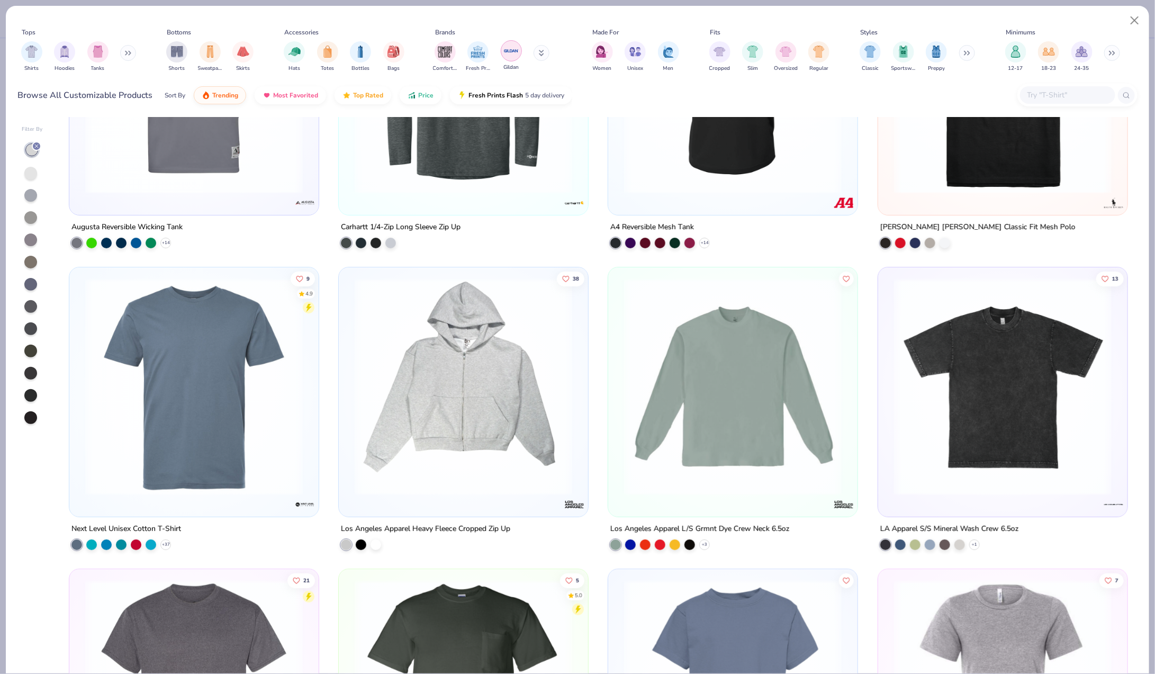
click at [516, 45] on img "filter for Gildan" at bounding box center [511, 51] width 16 height 16
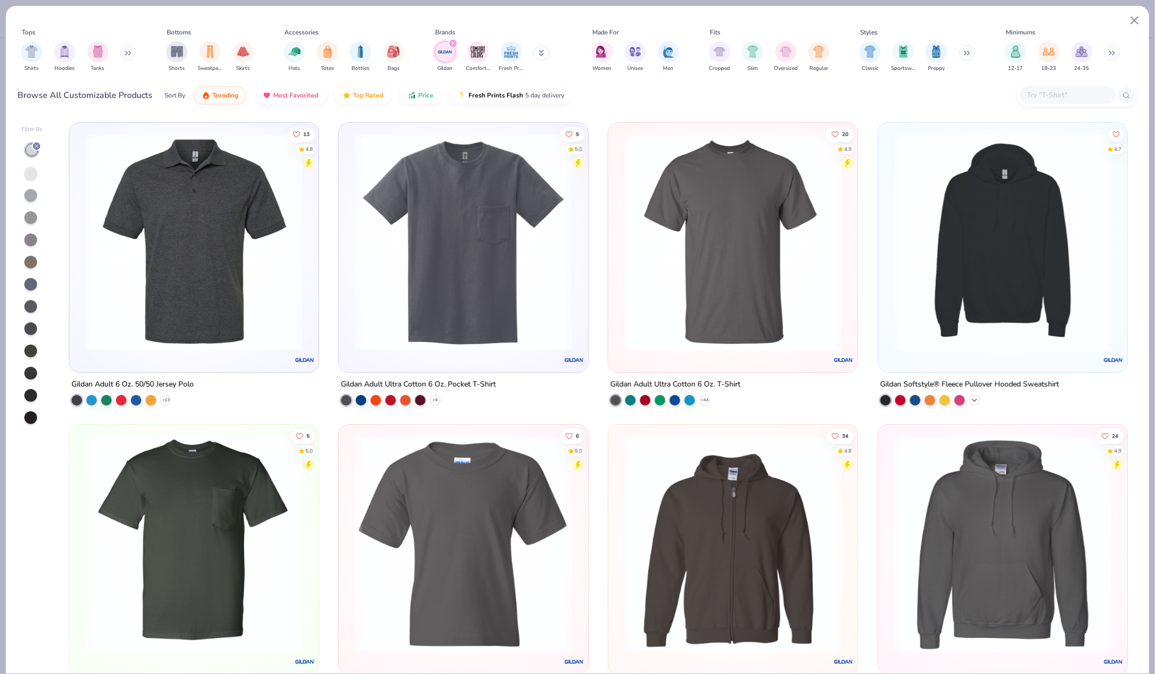
click at [974, 396] on icon at bounding box center [974, 400] width 8 height 8
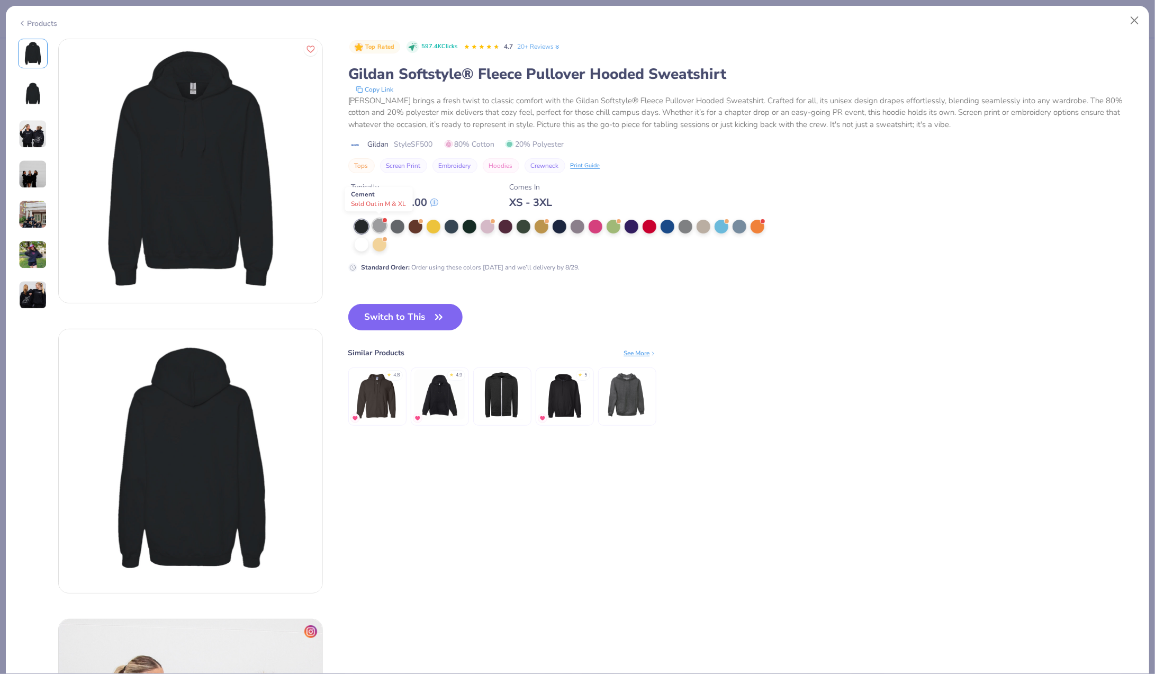
click at [386, 224] on div at bounding box center [380, 226] width 14 height 14
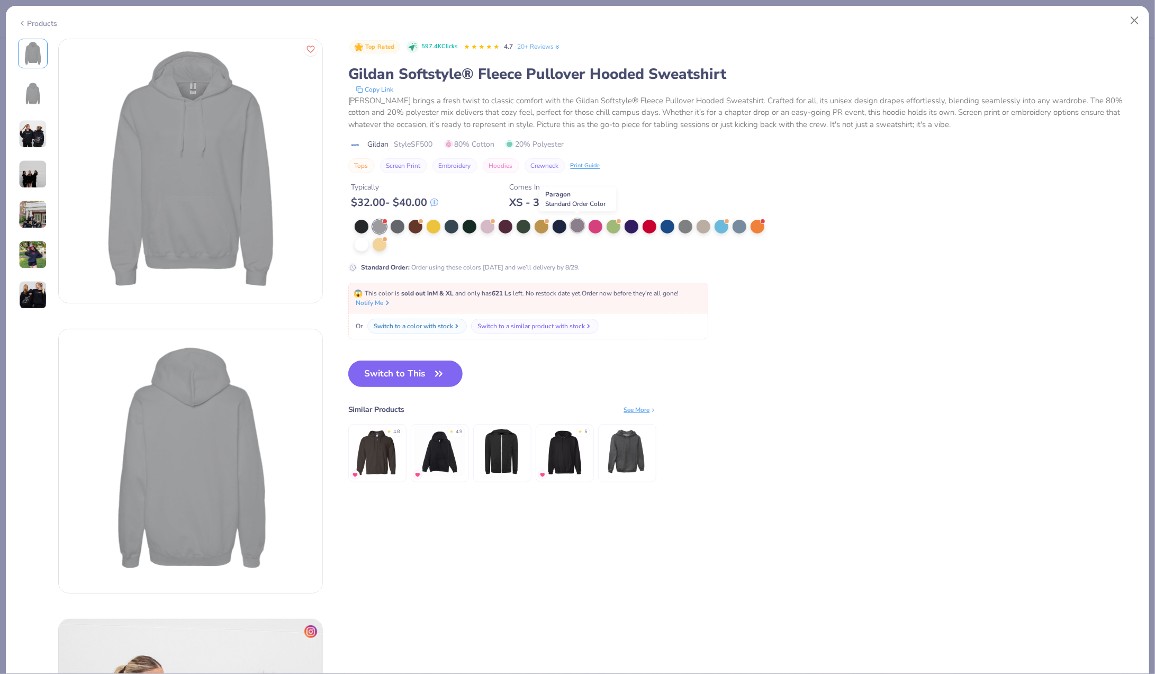
click at [575, 223] on div at bounding box center [578, 226] width 14 height 14
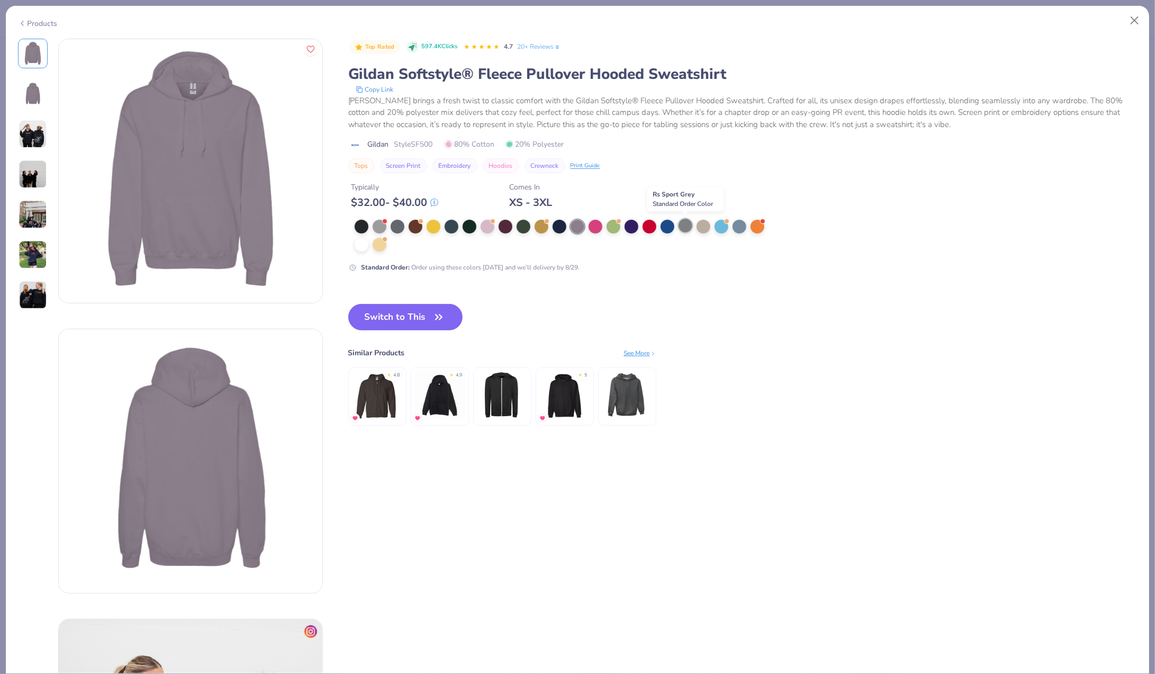
click at [685, 229] on div at bounding box center [686, 226] width 14 height 14
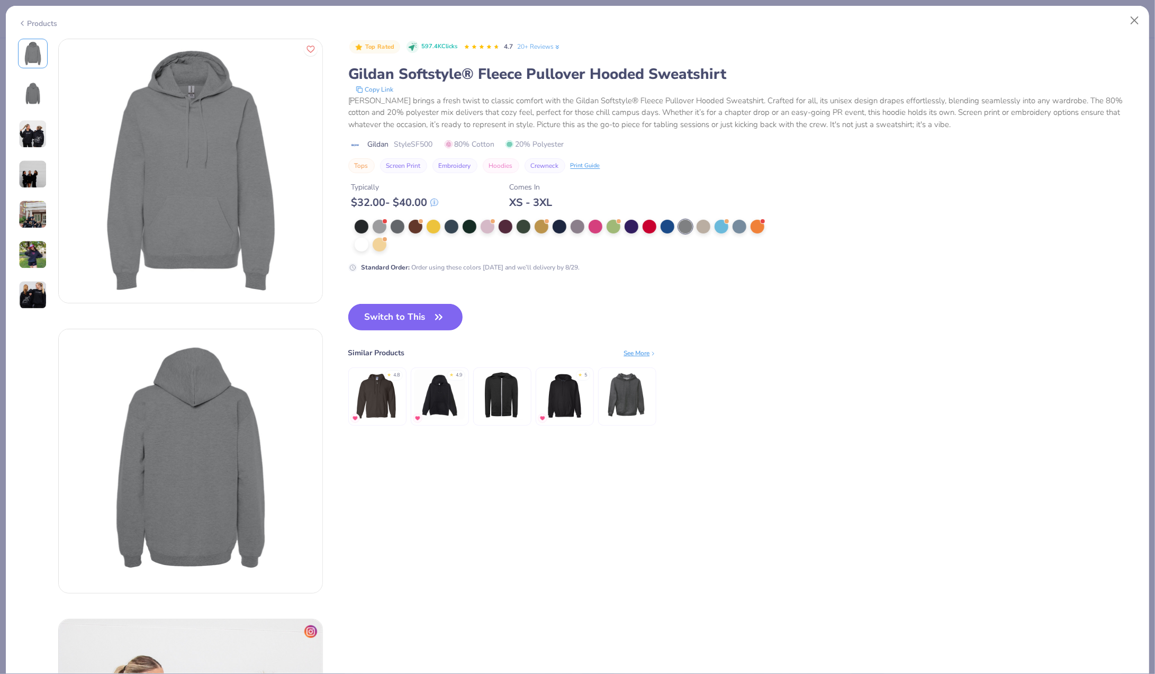
click at [431, 314] on button "Switch to This" at bounding box center [405, 317] width 115 height 26
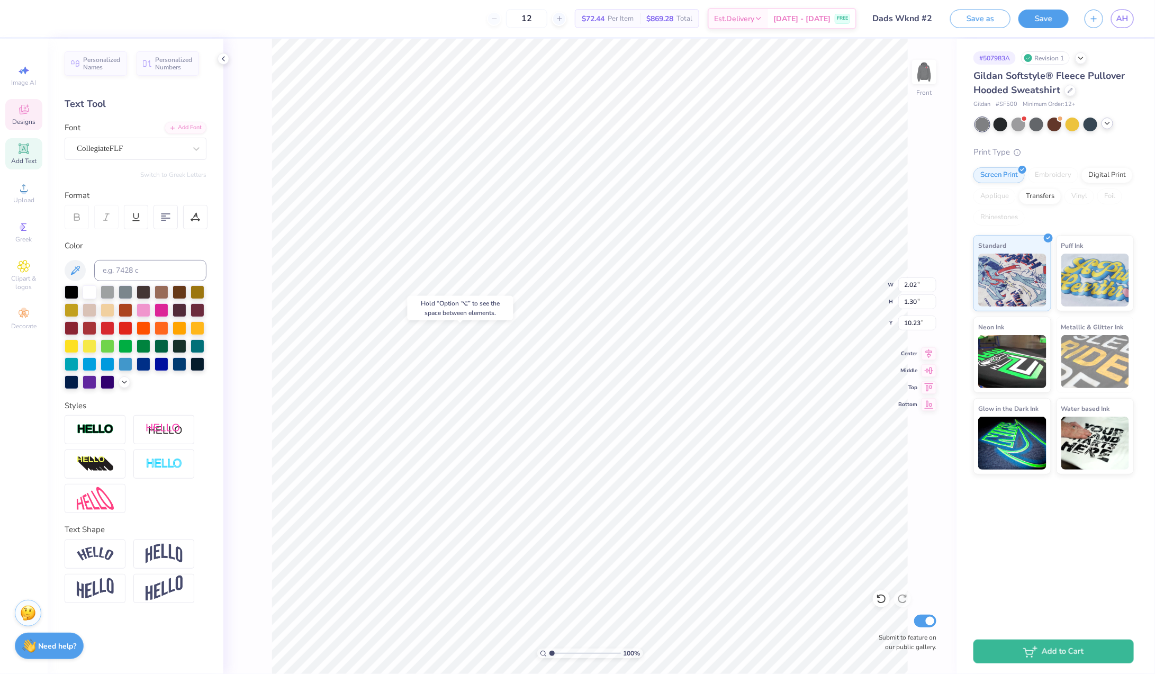
type input "10.38"
click at [884, 601] on icon at bounding box center [881, 599] width 9 height 10
click at [928, 68] on img at bounding box center [924, 72] width 42 height 42
type input "2.31"
click at [1104, 129] on div at bounding box center [1055, 125] width 158 height 14
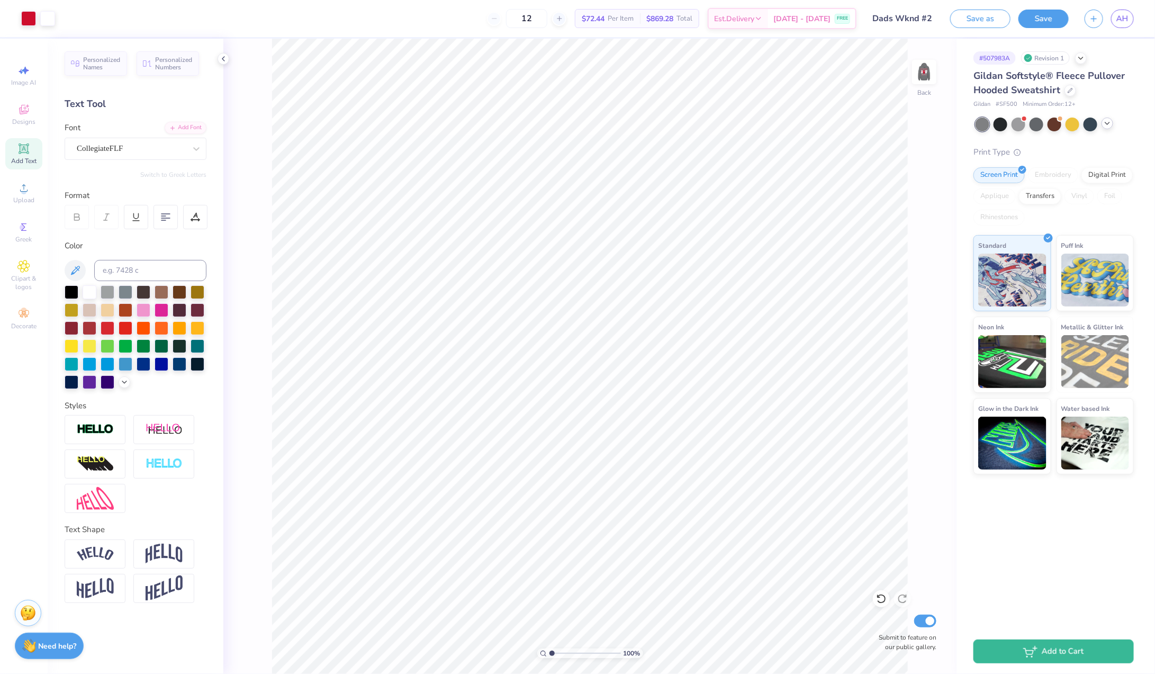
click at [1105, 124] on icon at bounding box center [1107, 123] width 8 height 8
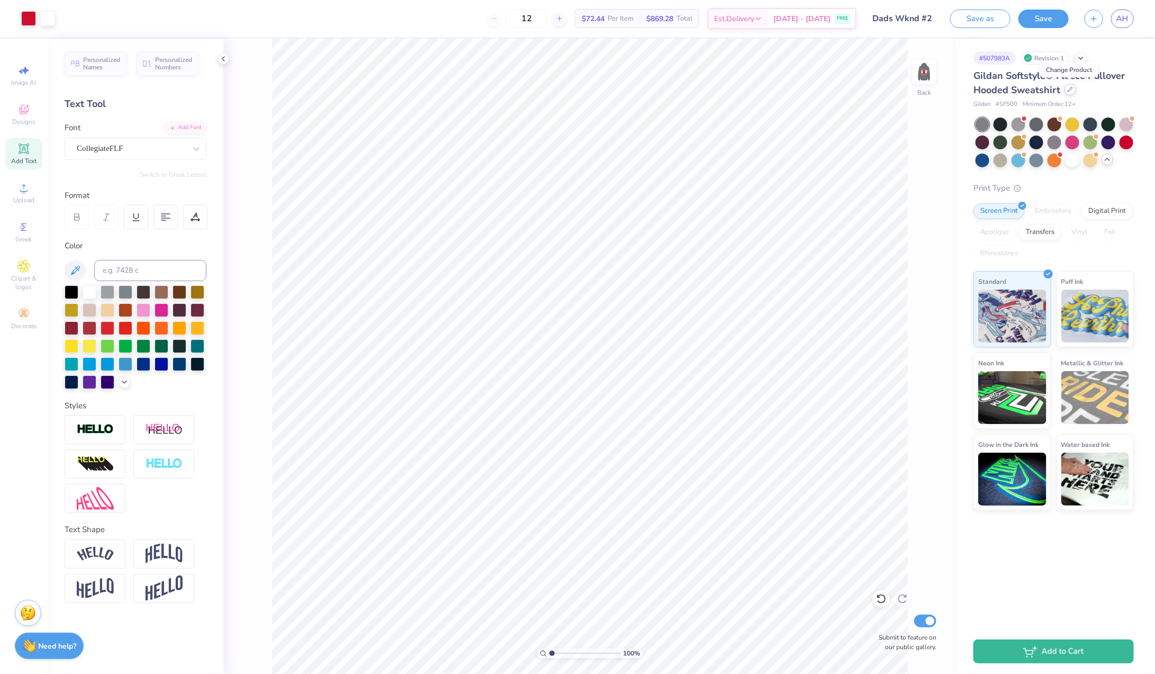
click at [1073, 87] on div at bounding box center [1071, 90] width 12 height 12
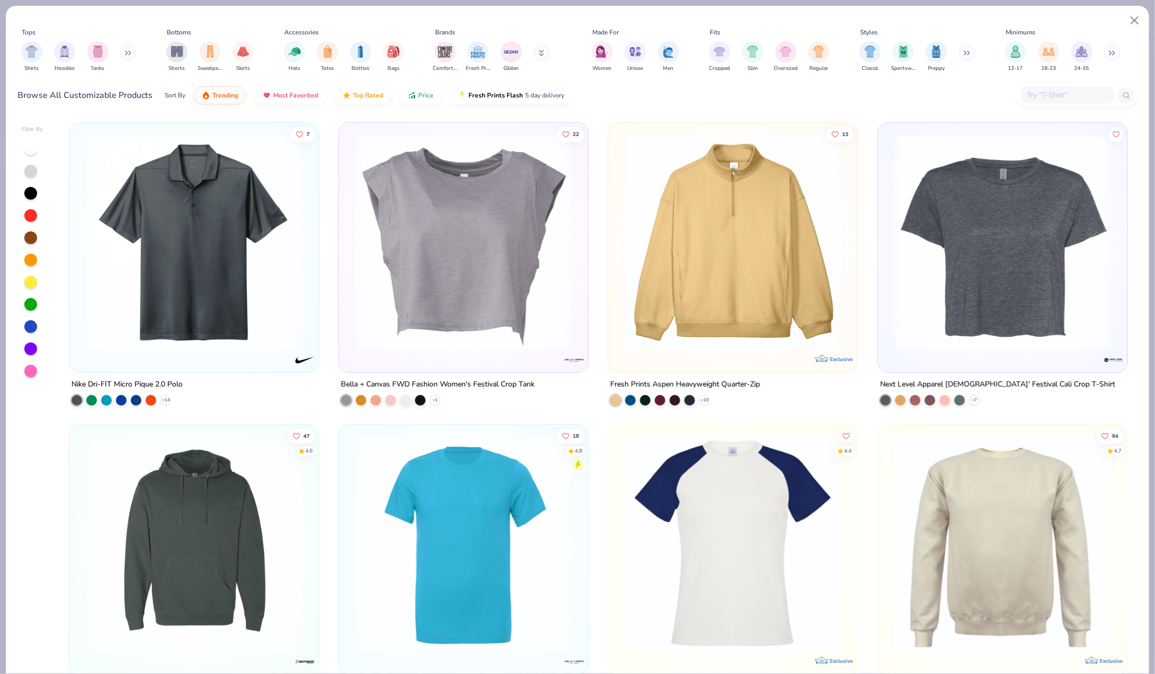
click at [32, 166] on div at bounding box center [30, 171] width 13 height 13
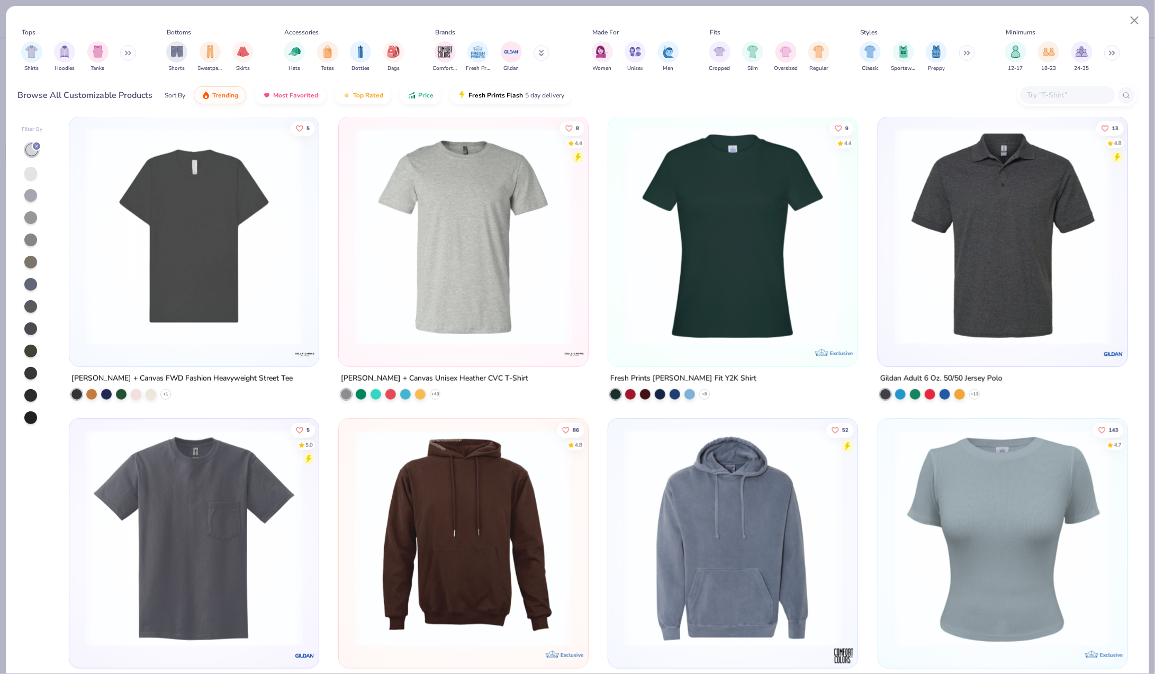
scroll to position [609, 0]
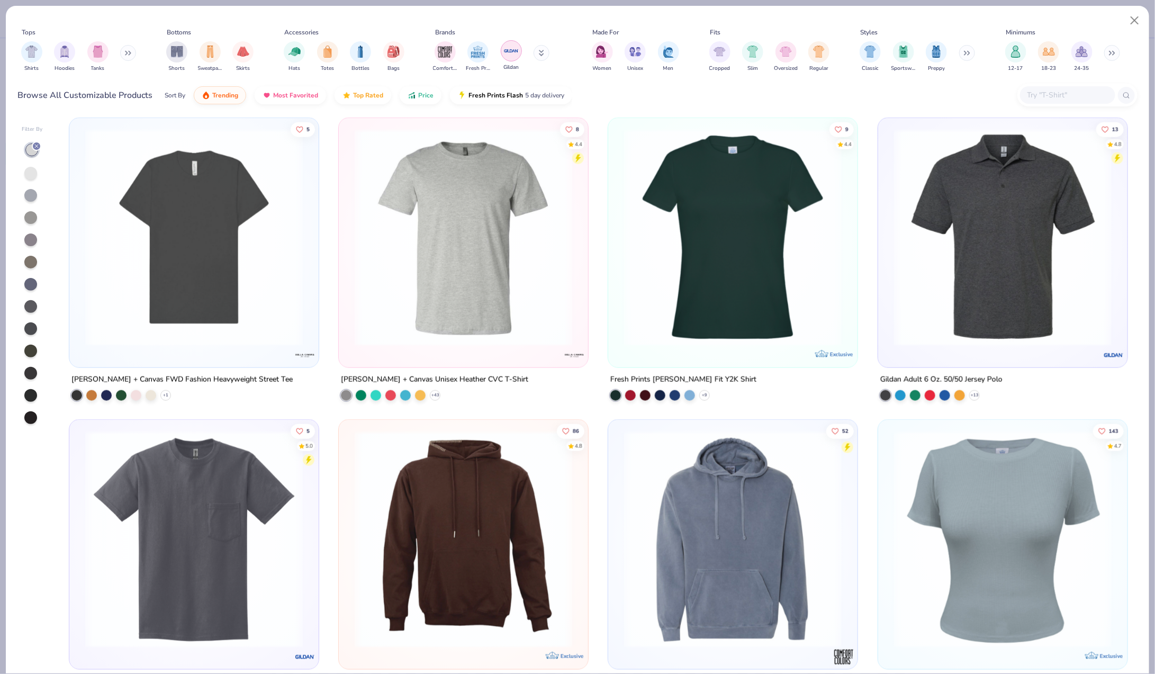
click at [507, 50] on img "filter for Gildan" at bounding box center [511, 51] width 16 height 16
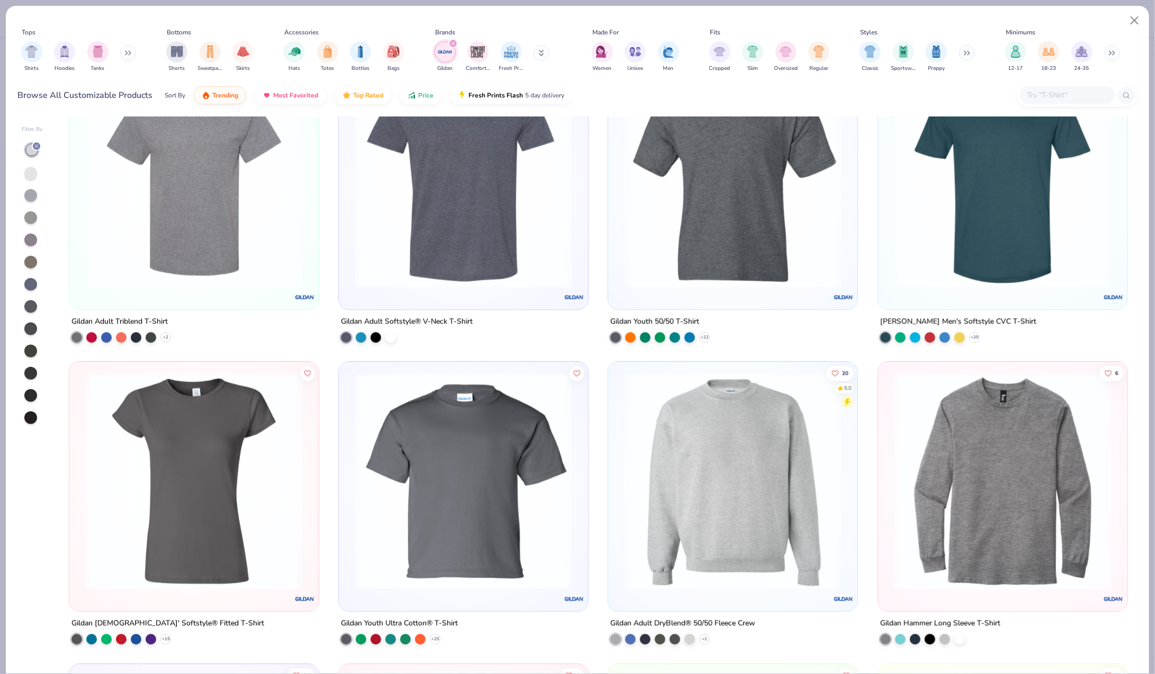
scroll to position [1328, 0]
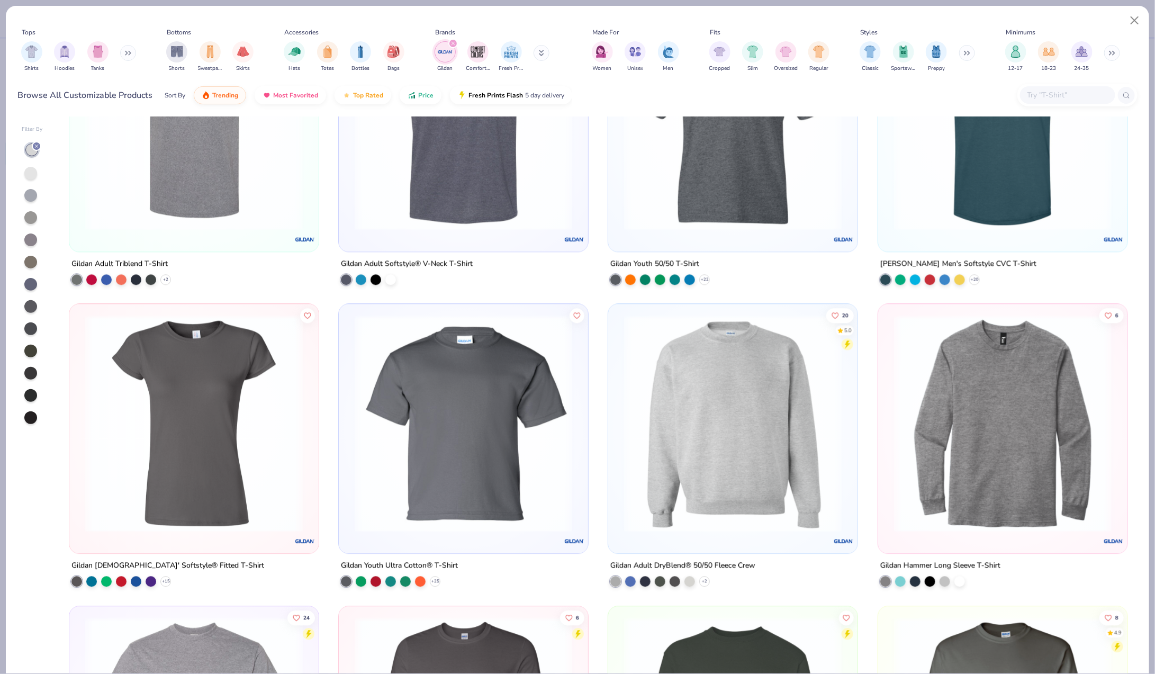
click at [705, 437] on img at bounding box center [733, 423] width 228 height 218
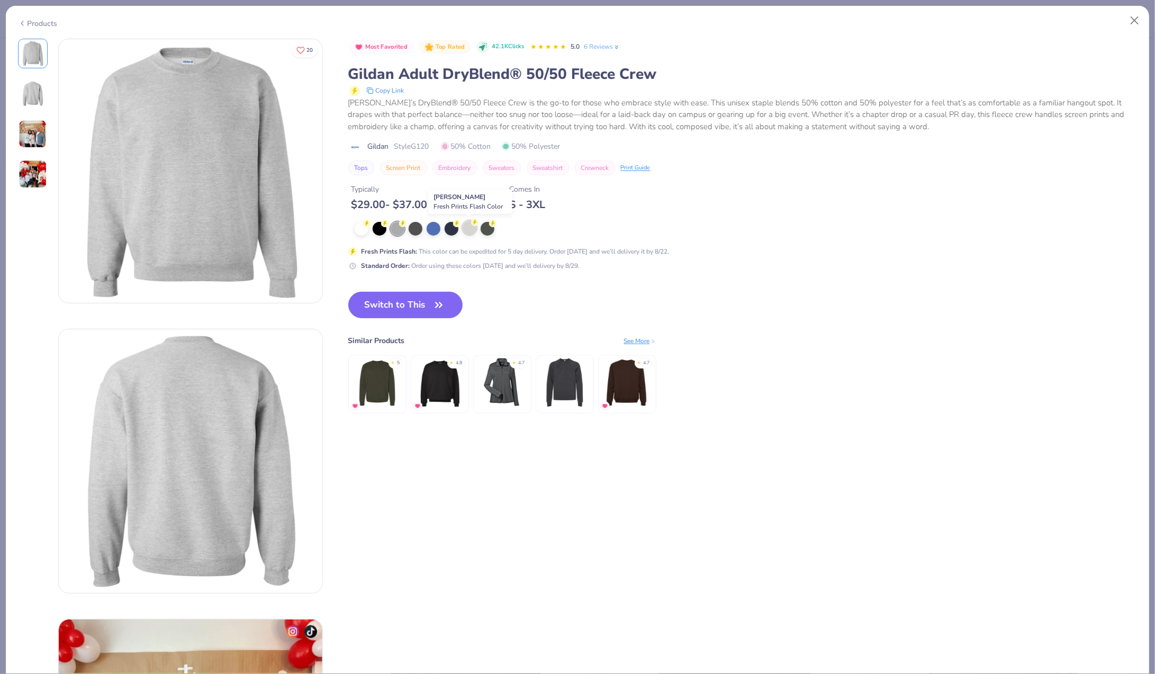
click at [470, 225] on div at bounding box center [470, 228] width 14 height 14
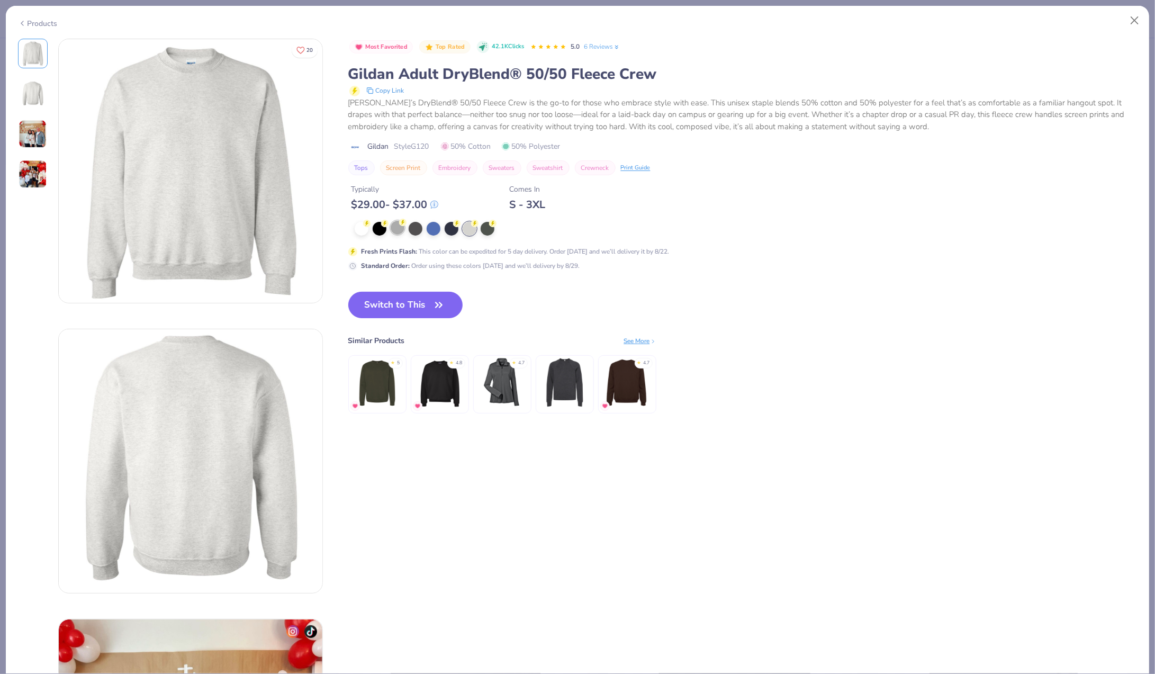
click at [394, 230] on div at bounding box center [398, 228] width 14 height 14
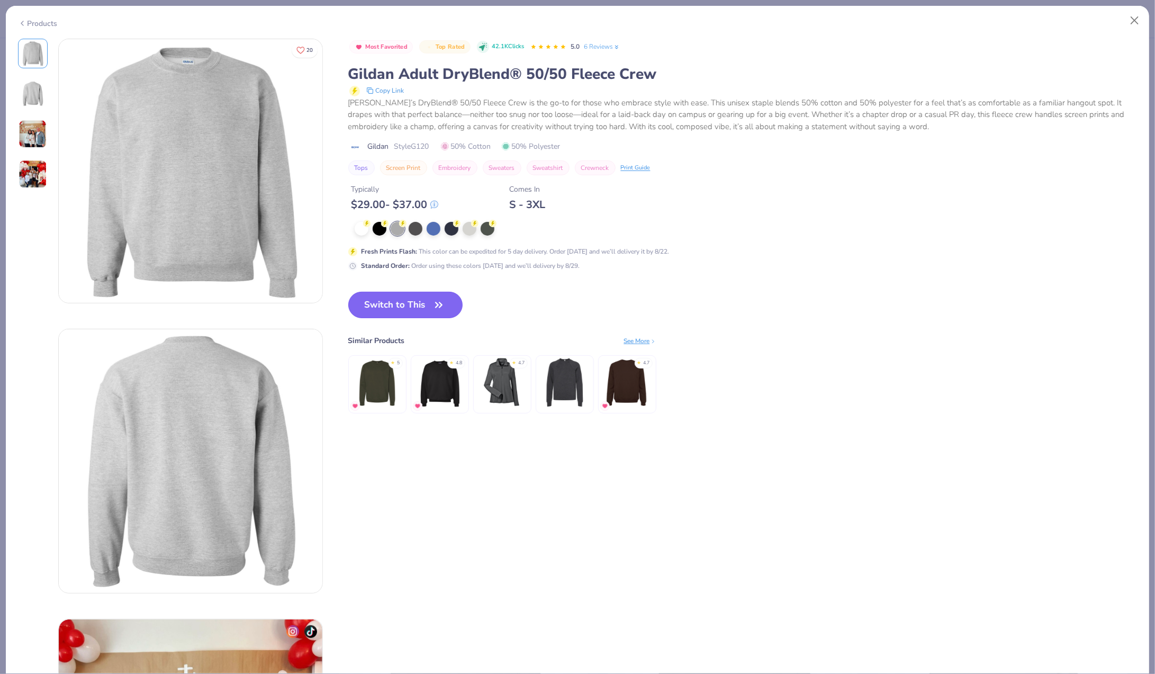
click at [404, 305] on button "Switch to This" at bounding box center [405, 305] width 115 height 26
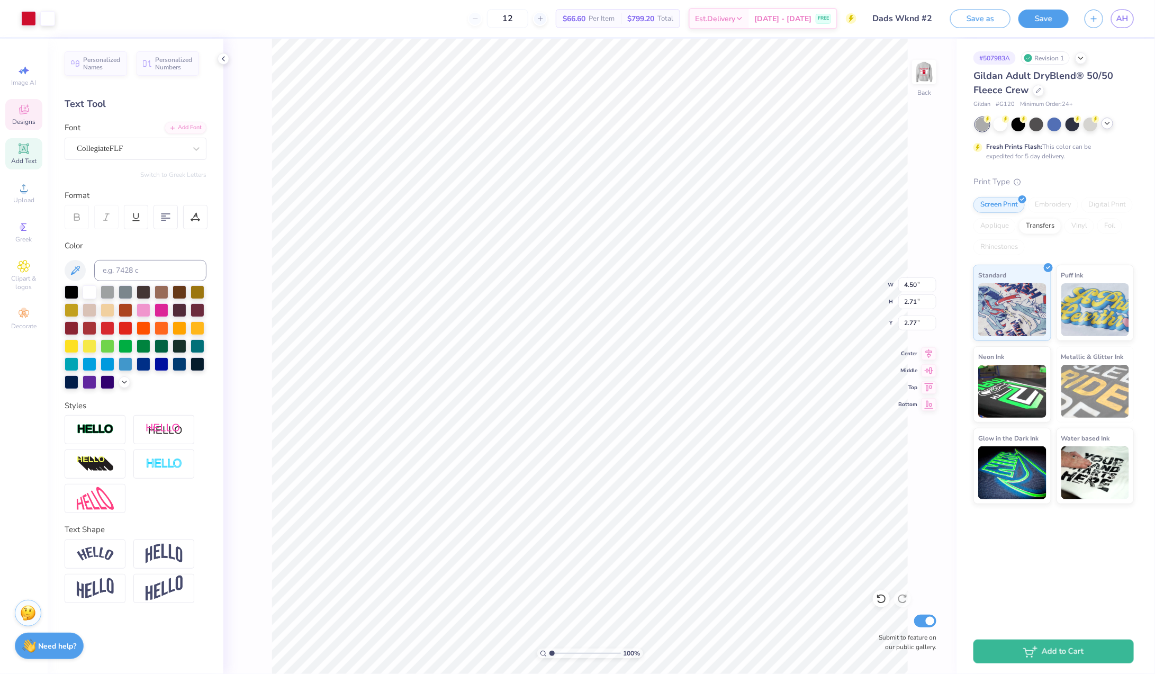
type input "2.77"
type input "4.84"
type input "2.91"
type input "2.60"
click at [925, 75] on img at bounding box center [924, 72] width 42 height 42
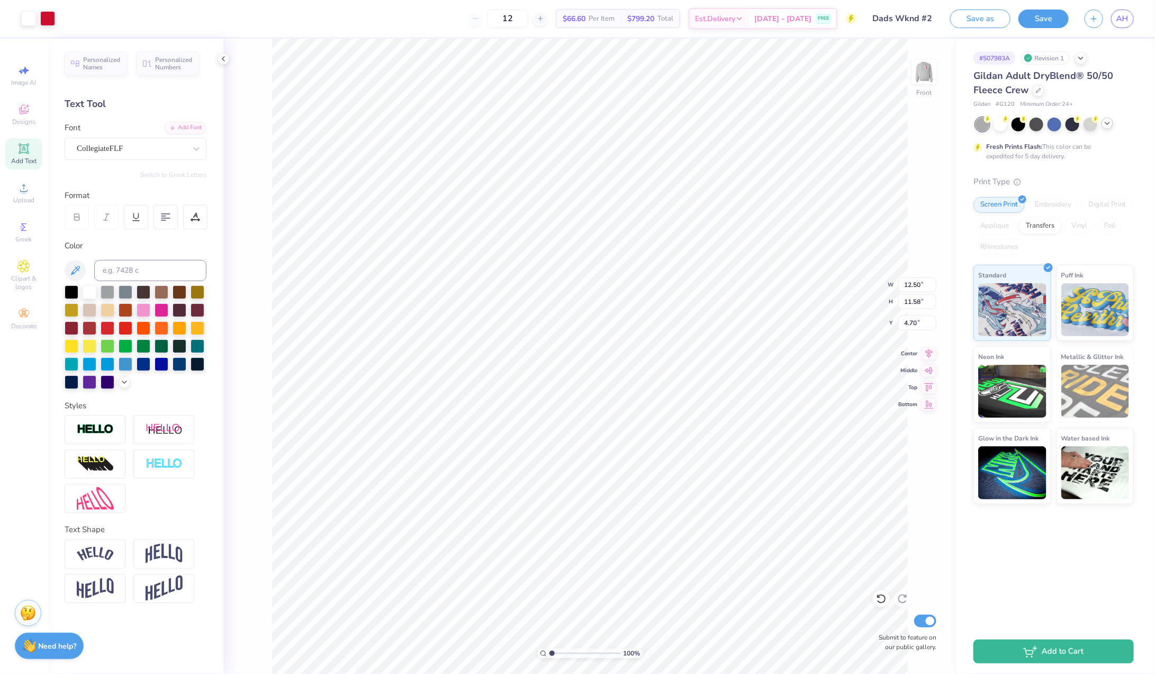
type input "4.70"
click at [1051, 21] on button "Save" at bounding box center [1043, 17] width 50 height 19
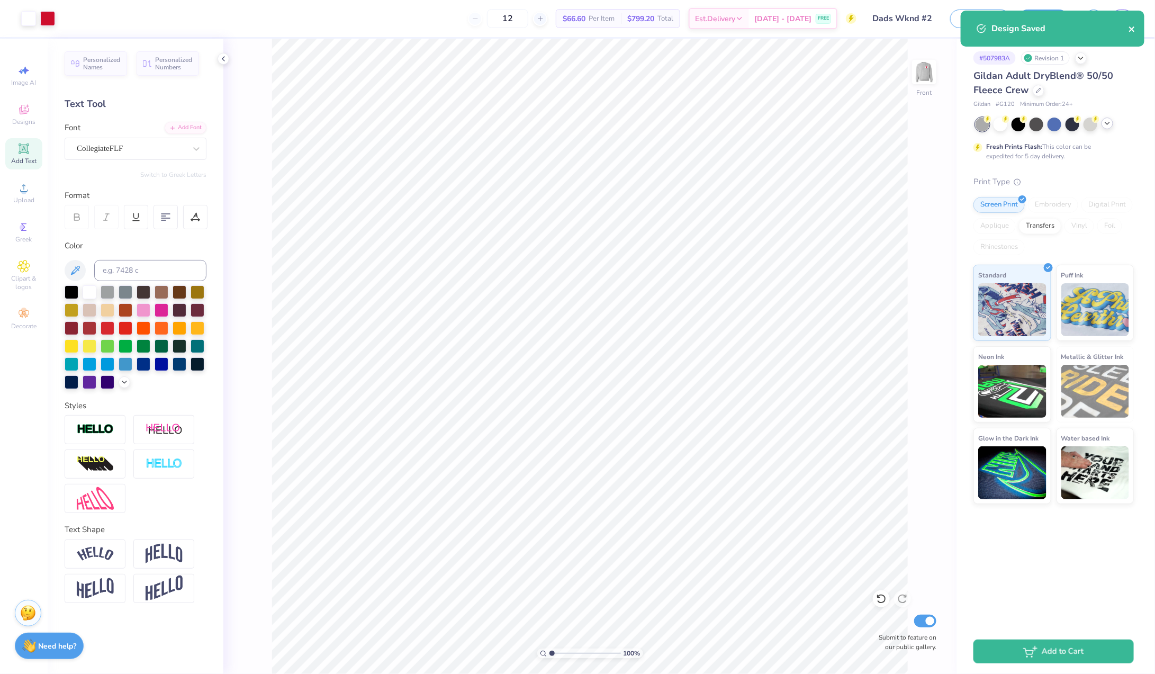
click at [1131, 29] on icon "close" at bounding box center [1132, 29] width 7 height 8
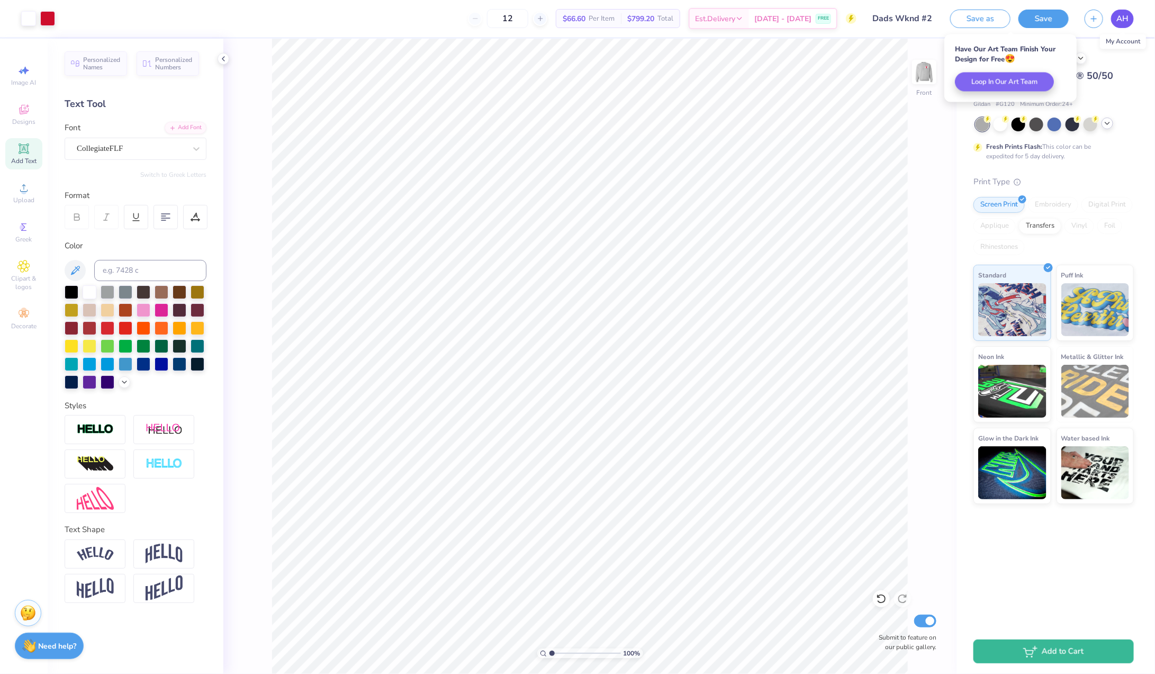
click at [1124, 16] on span "AH" at bounding box center [1122, 19] width 12 height 12
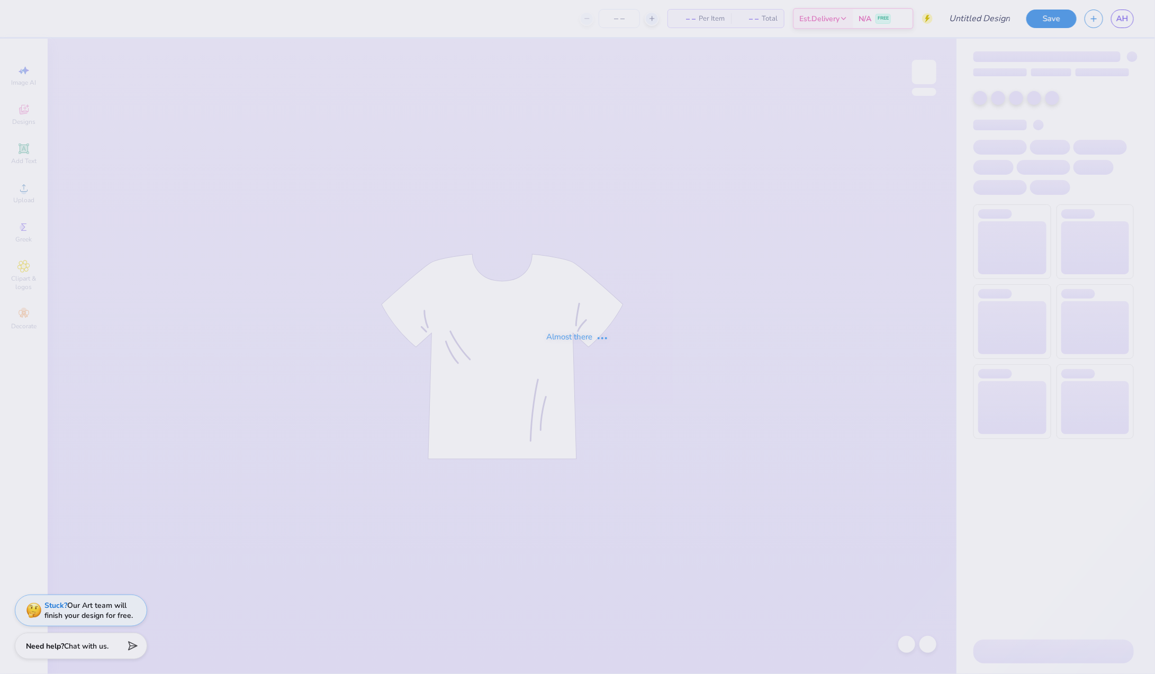
type input "Dads Wknd #2"
type input "12"
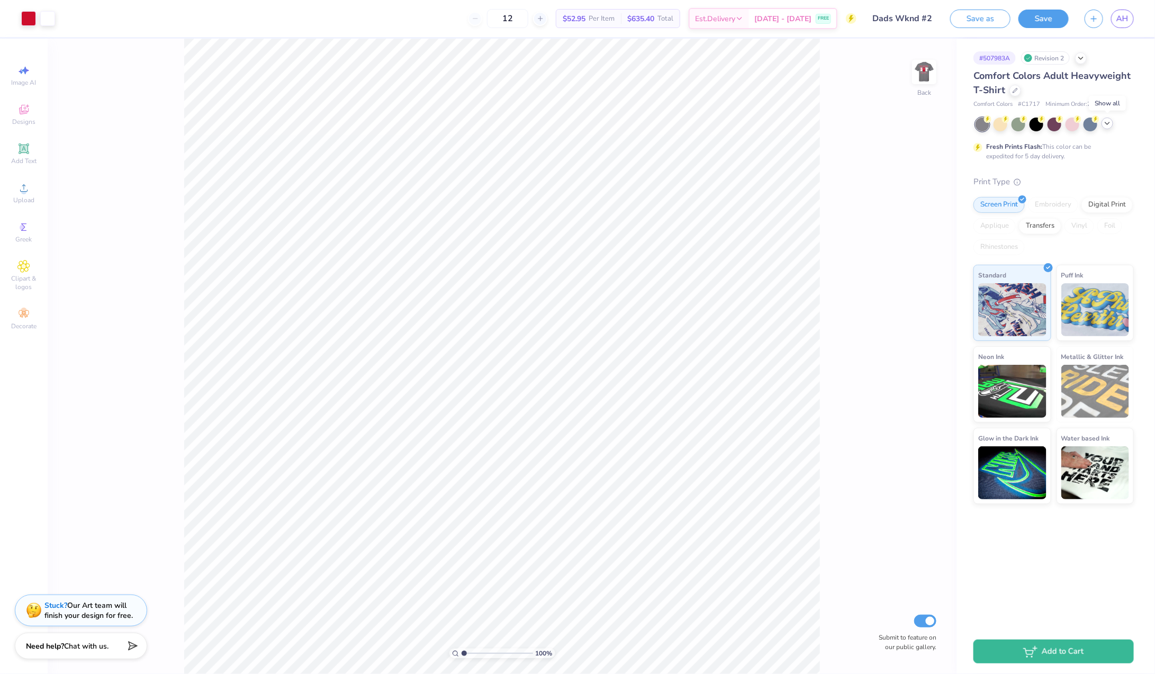
click at [1111, 124] on icon at bounding box center [1107, 123] width 8 height 8
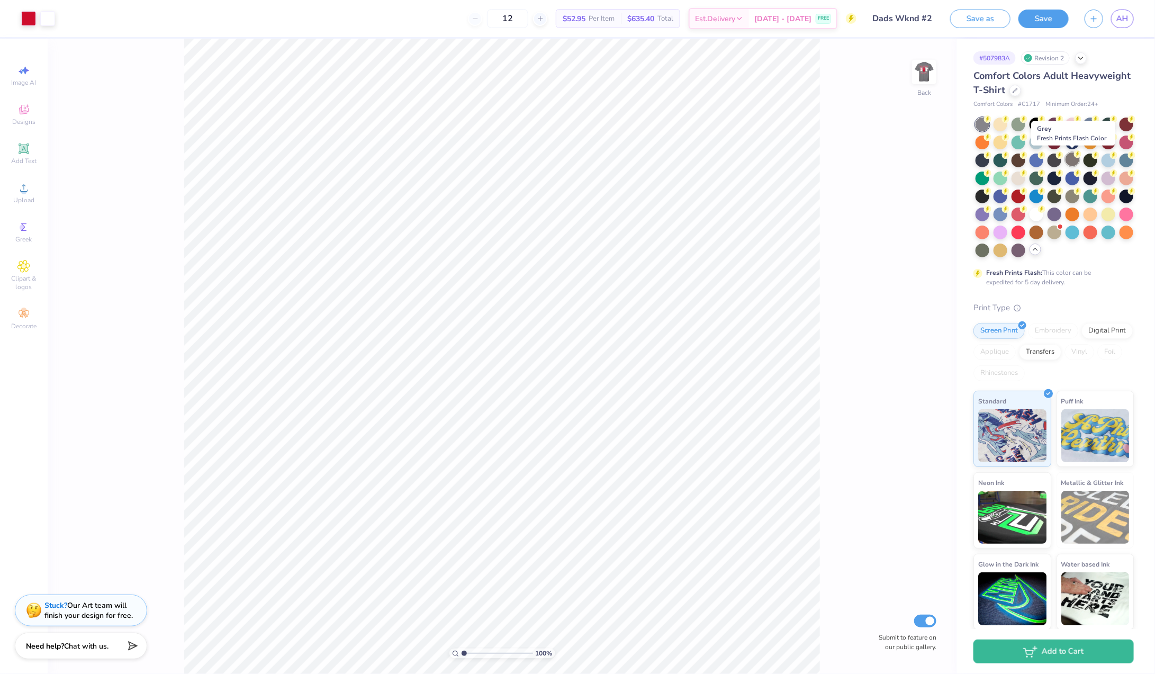
click at [1077, 157] on div at bounding box center [1073, 159] width 14 height 14
click at [1056, 163] on div at bounding box center [1055, 159] width 14 height 14
click at [1017, 94] on div at bounding box center [1015, 90] width 12 height 12
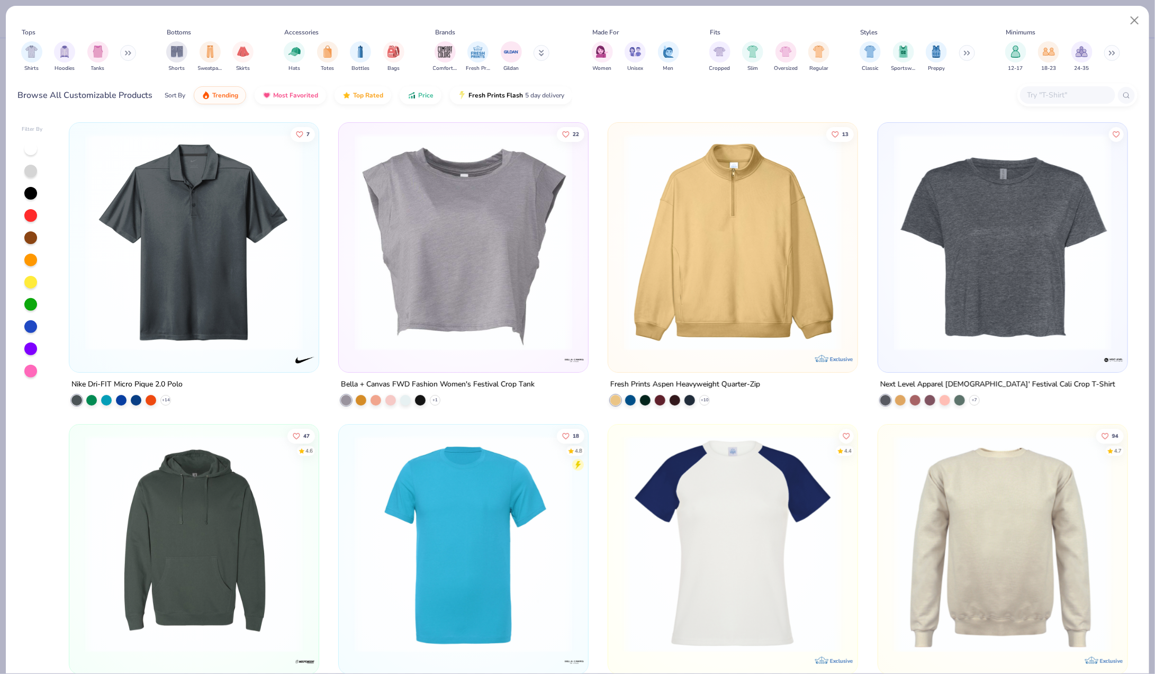
click at [31, 169] on div at bounding box center [30, 171] width 13 height 13
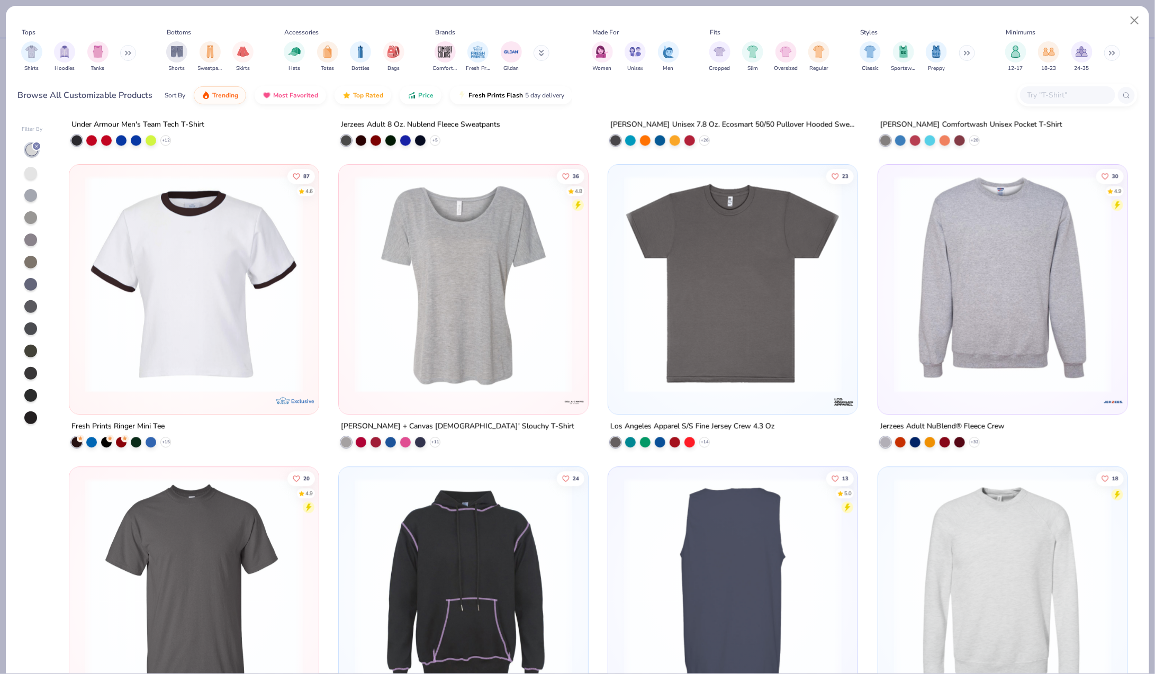
scroll to position [1466, 0]
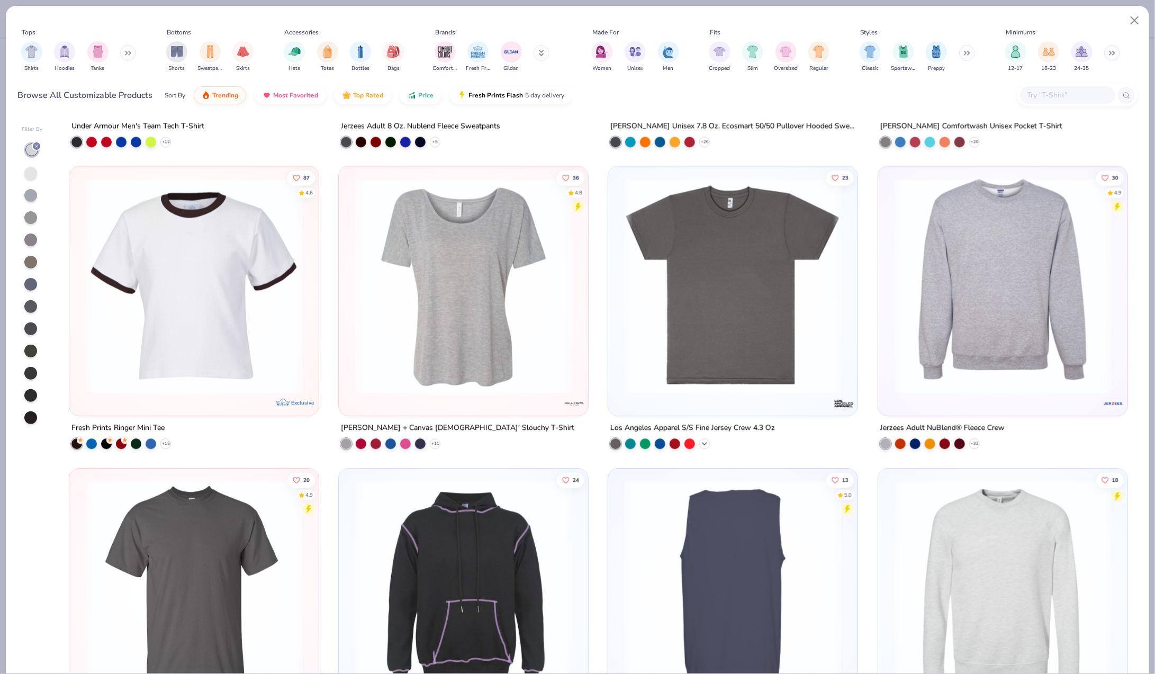
click at [706, 443] on icon at bounding box center [704, 443] width 8 height 8
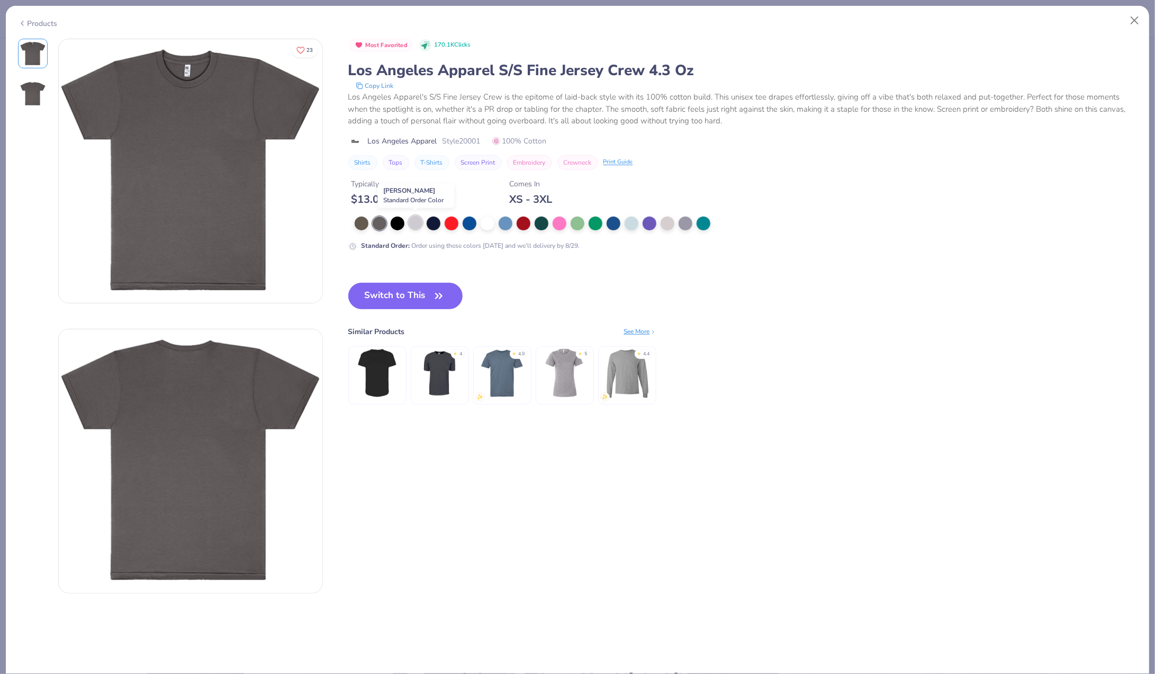
click at [420, 223] on div at bounding box center [416, 222] width 14 height 14
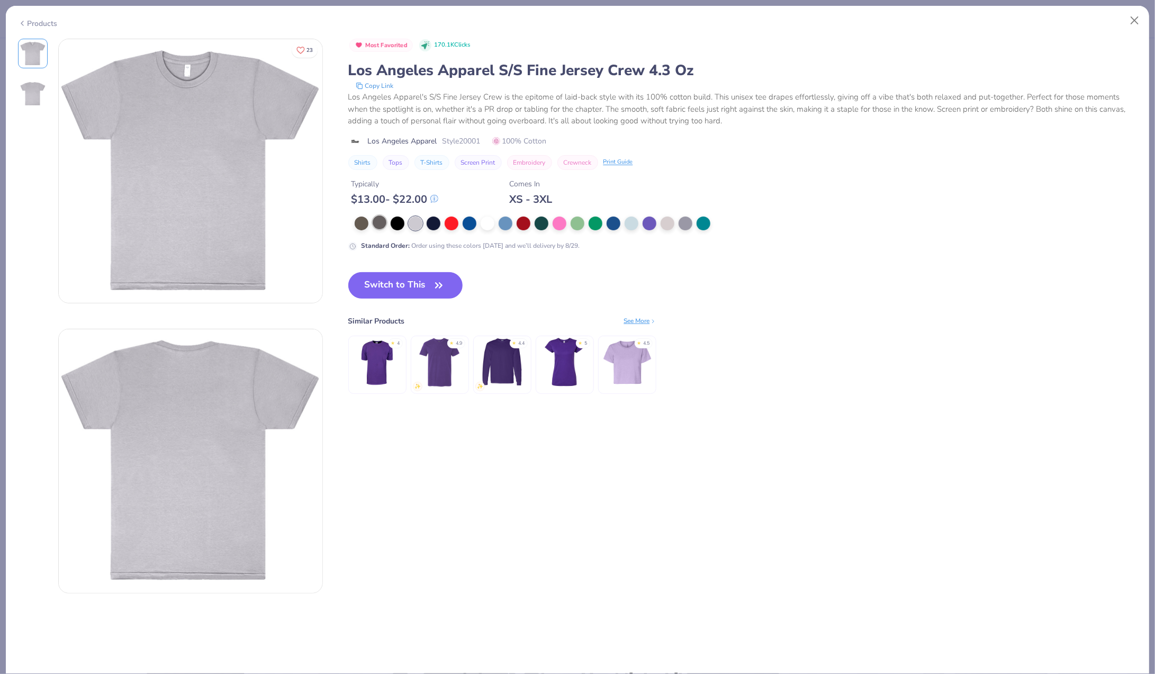
click at [381, 215] on div at bounding box center [380, 222] width 14 height 14
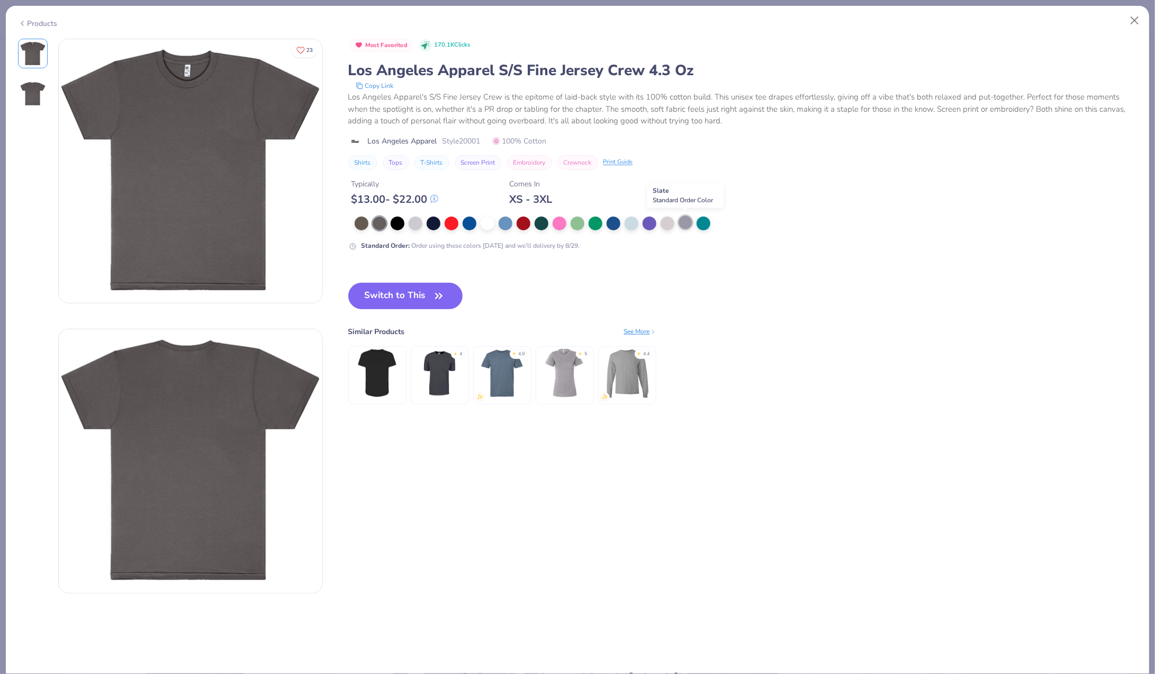
click at [687, 222] on div at bounding box center [686, 222] width 14 height 14
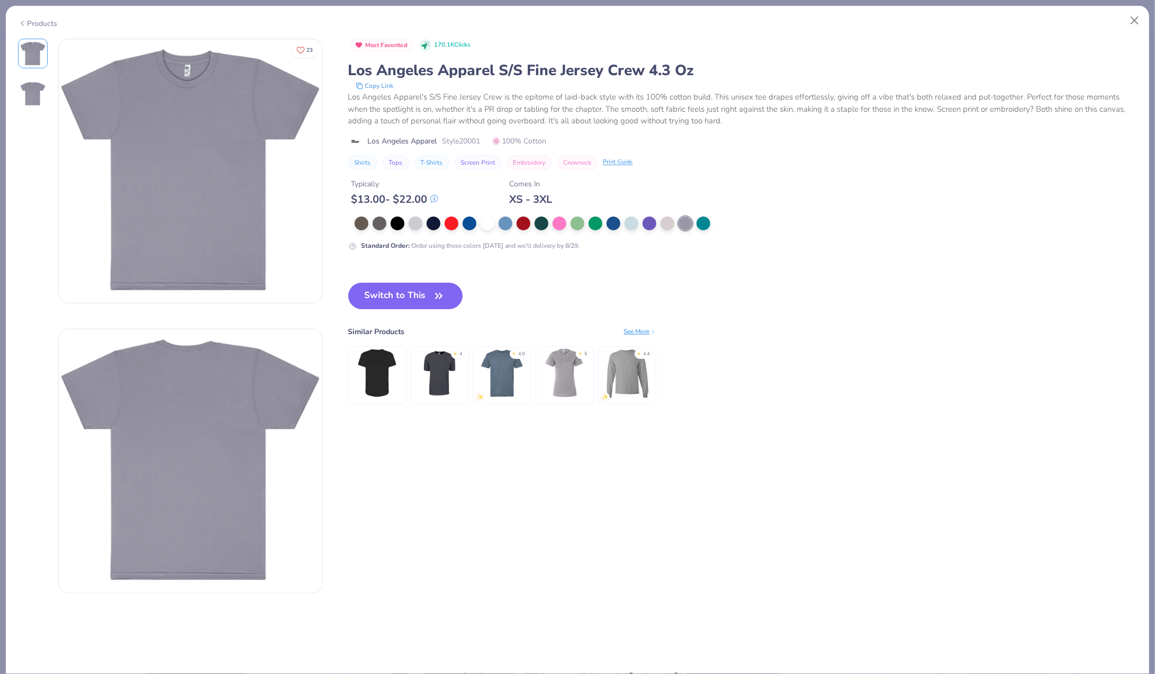
click at [28, 23] on div "Products" at bounding box center [38, 23] width 40 height 11
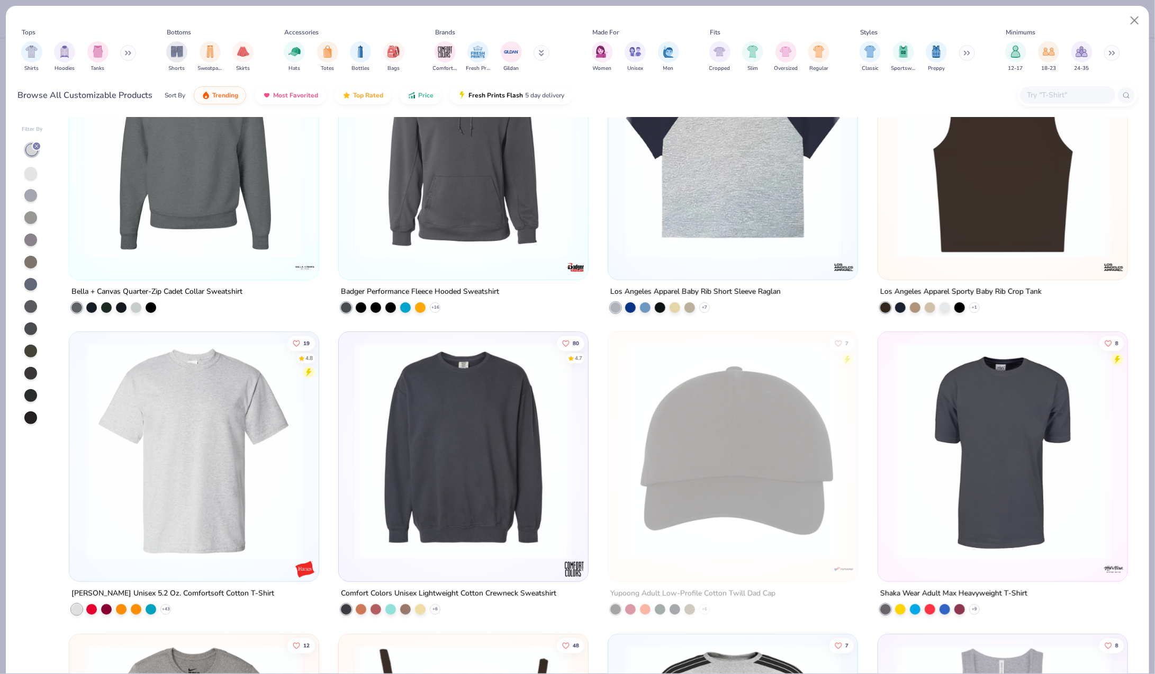
scroll to position [2506, 0]
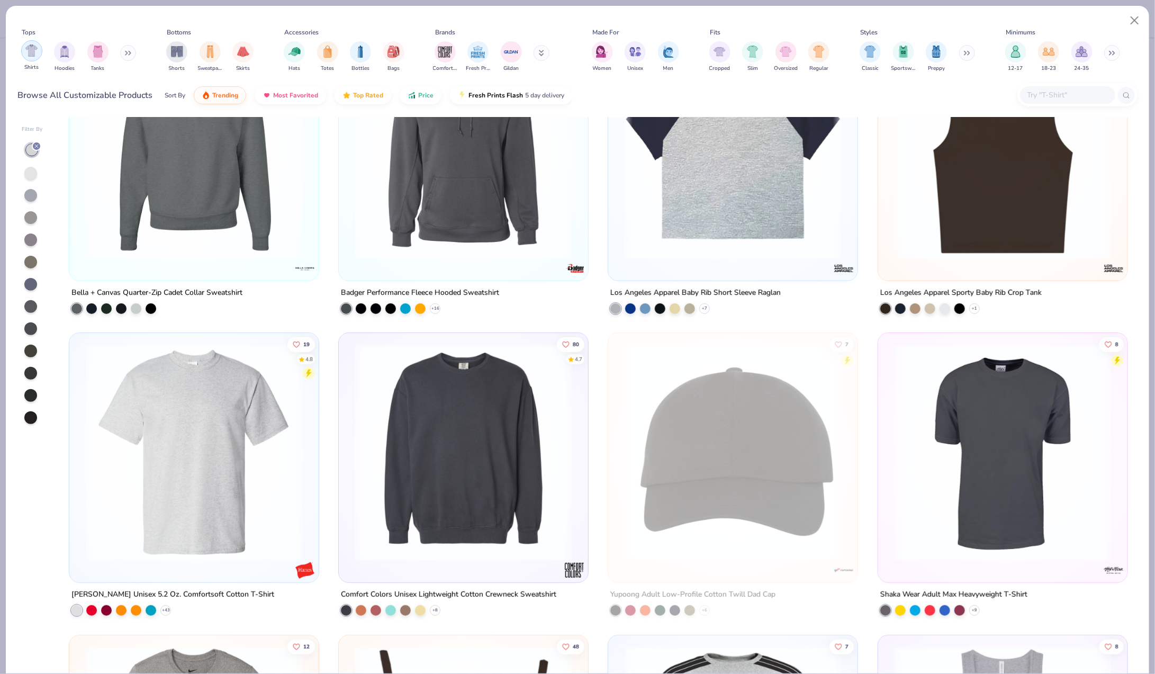
click at [38, 50] on div "filter for Shirts" at bounding box center [31, 50] width 21 height 21
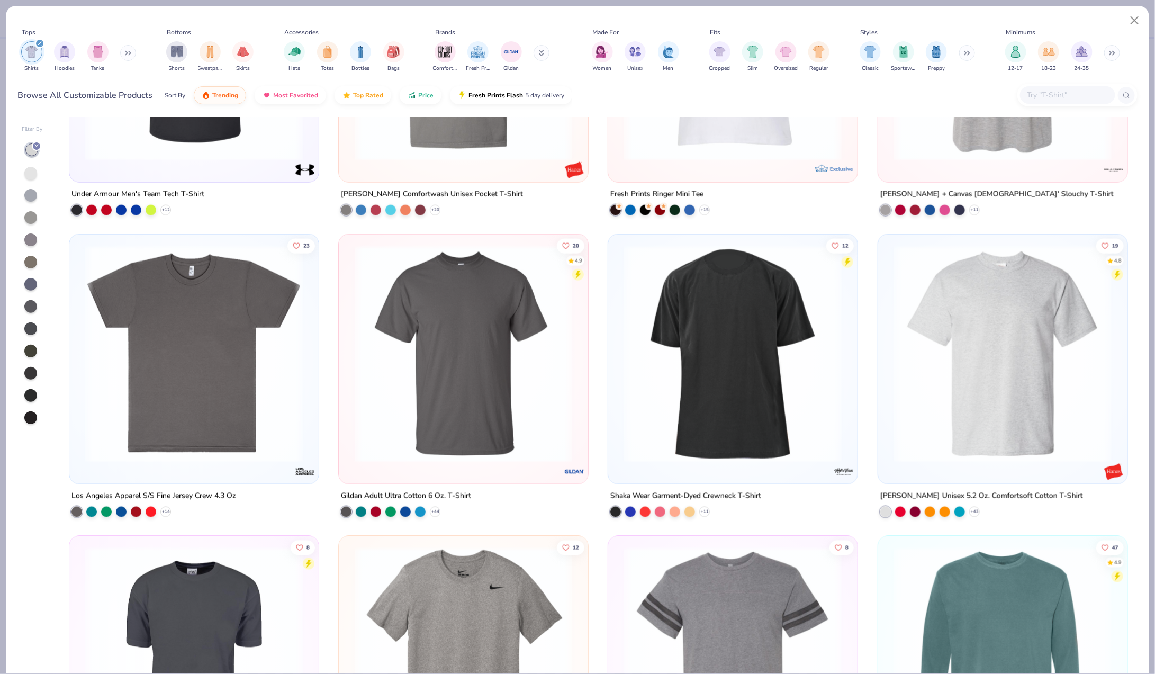
scroll to position [798, 0]
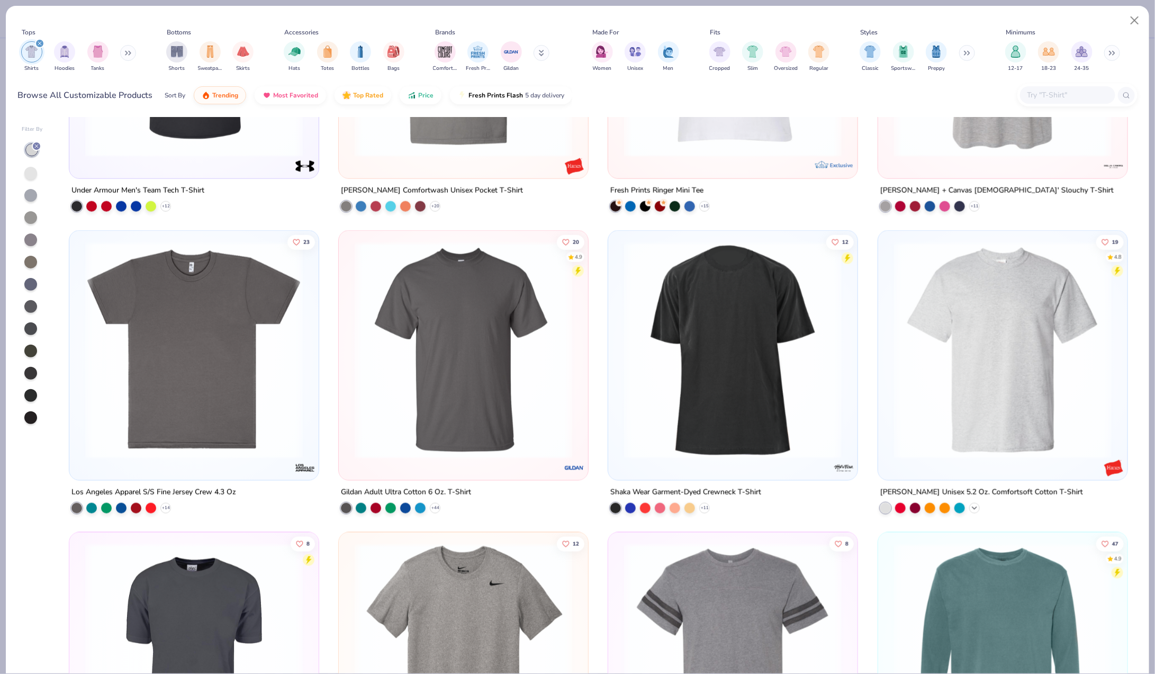
click at [975, 507] on polyline at bounding box center [974, 508] width 4 height 2
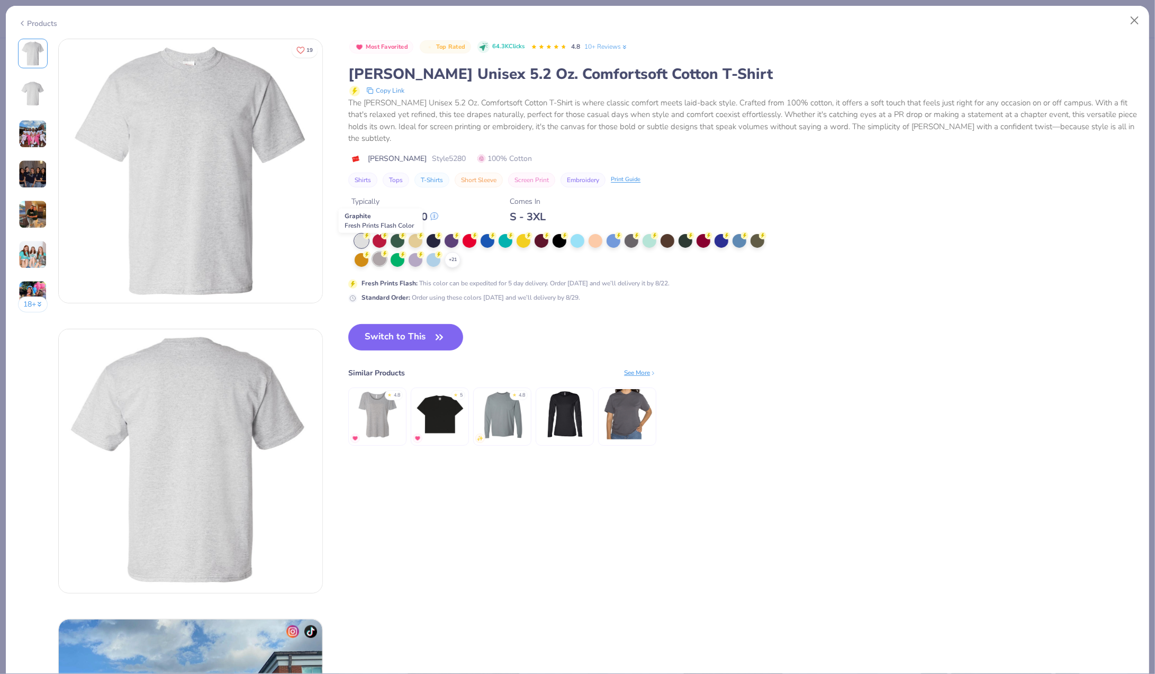
click at [383, 252] on div at bounding box center [380, 259] width 14 height 14
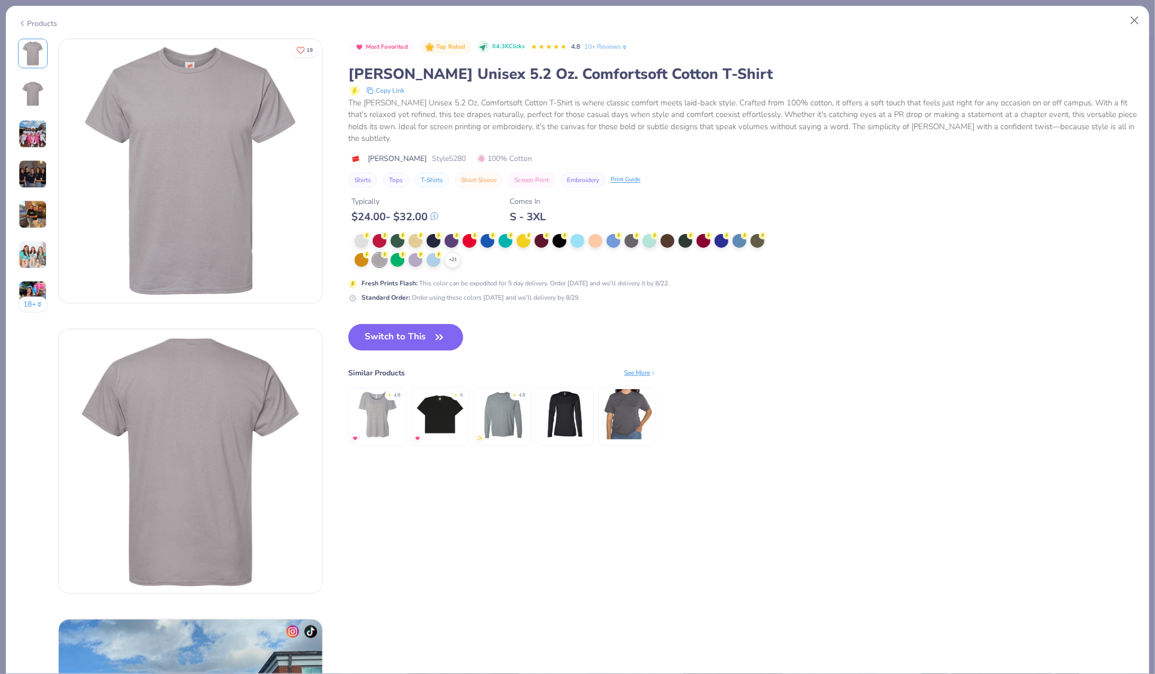
click at [35, 140] on img at bounding box center [33, 134] width 29 height 29
click at [38, 22] on div "Products" at bounding box center [38, 23] width 40 height 11
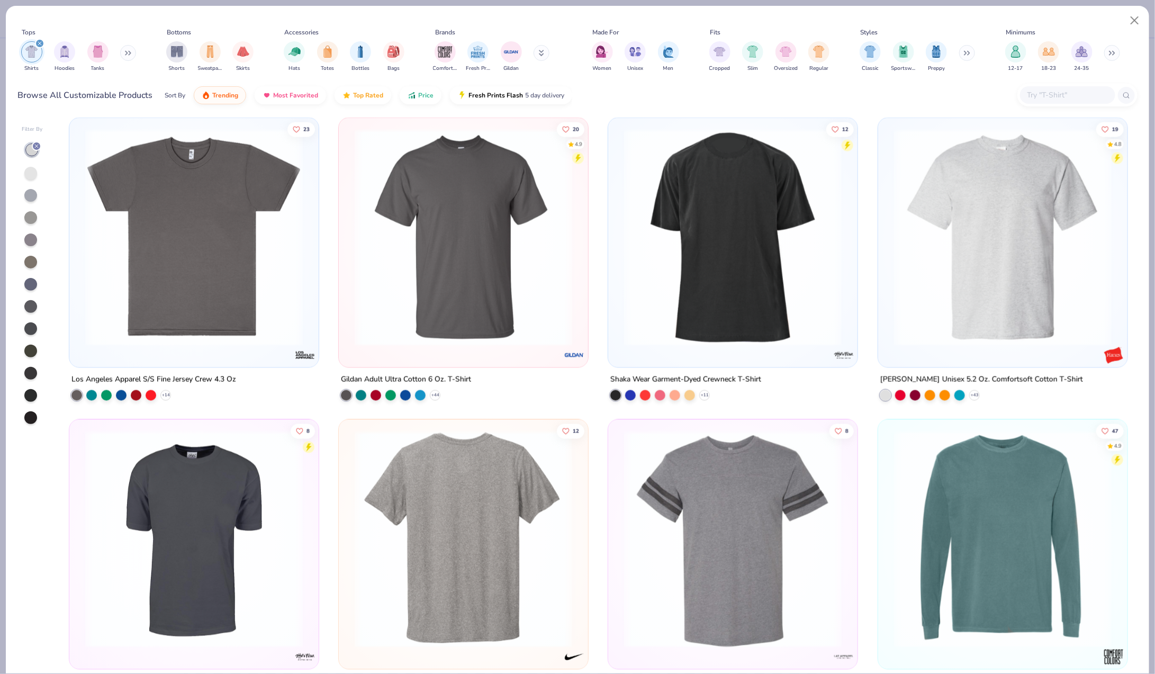
scroll to position [908, 0]
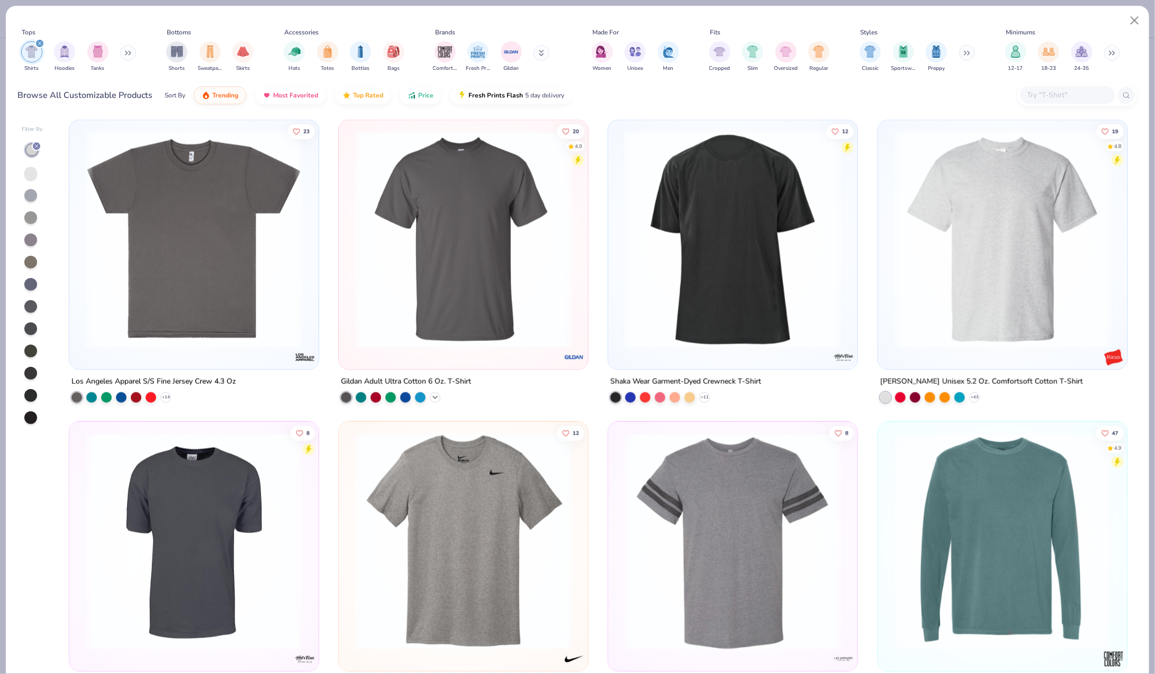
click at [438, 392] on div "+ 44" at bounding box center [435, 397] width 11 height 11
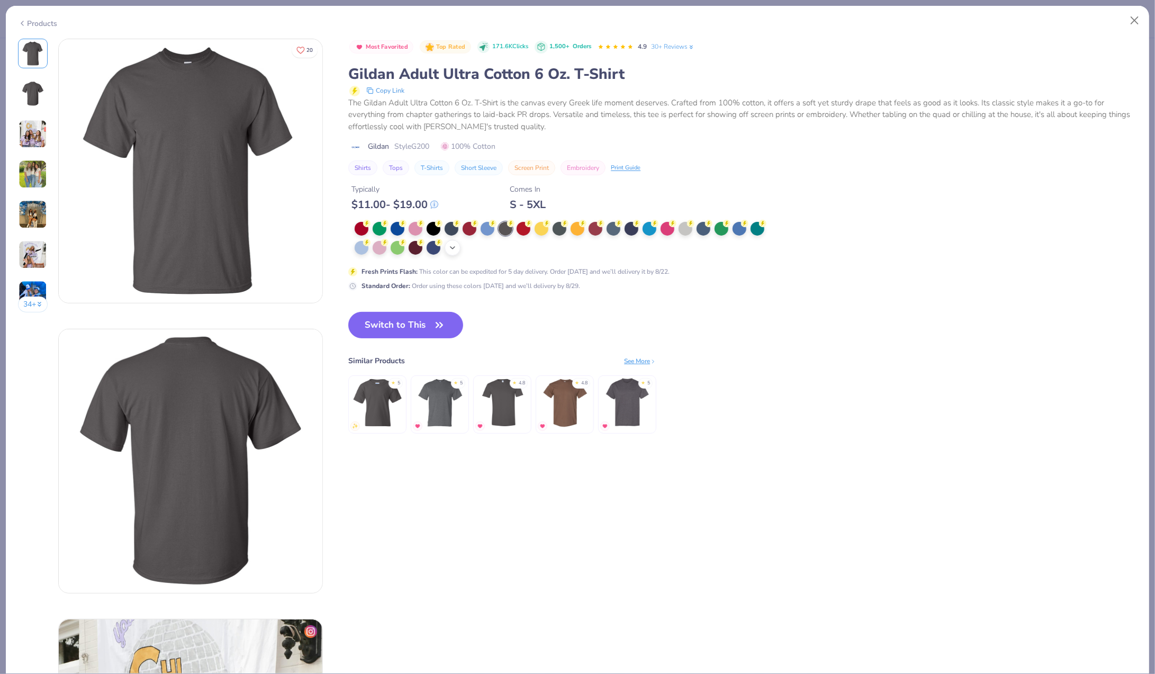
click at [458, 244] on div "+ 22" at bounding box center [453, 248] width 16 height 16
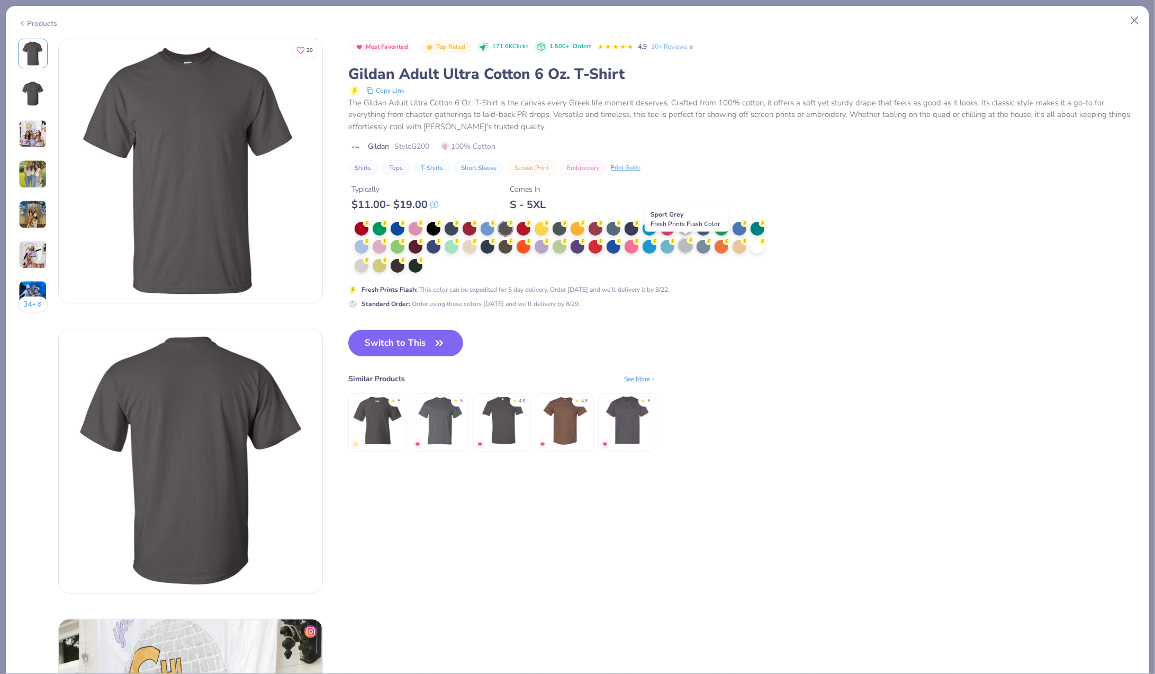
click at [683, 243] on div at bounding box center [686, 246] width 14 height 14
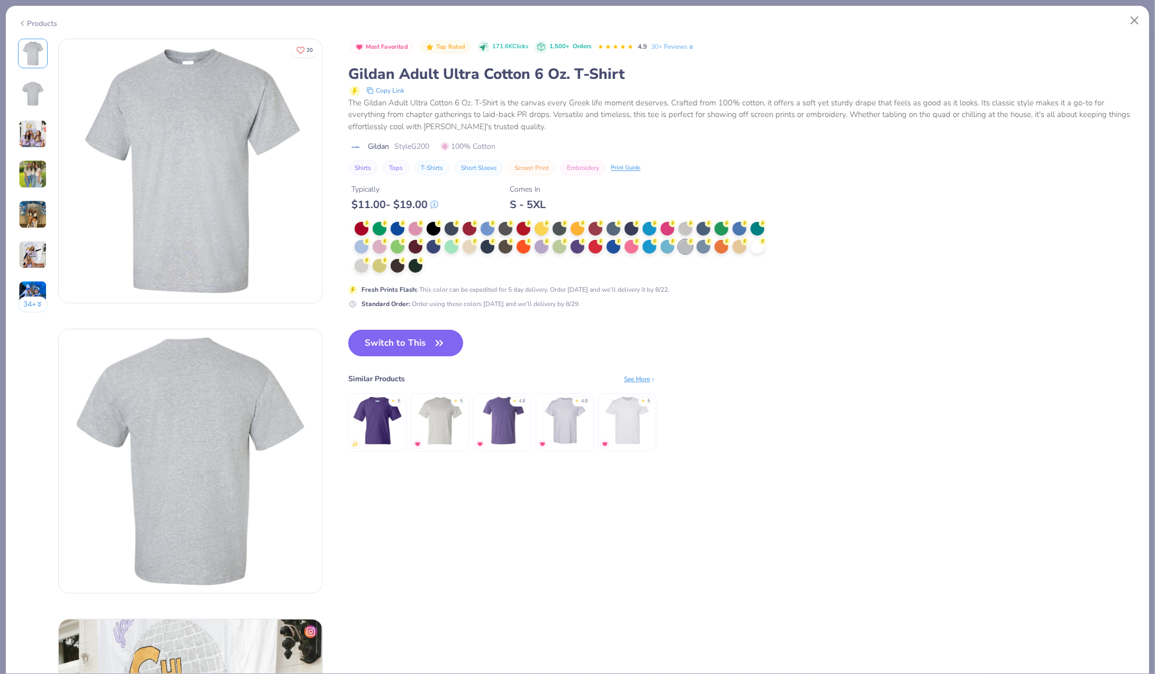
click at [400, 340] on button "Switch to This" at bounding box center [405, 343] width 115 height 26
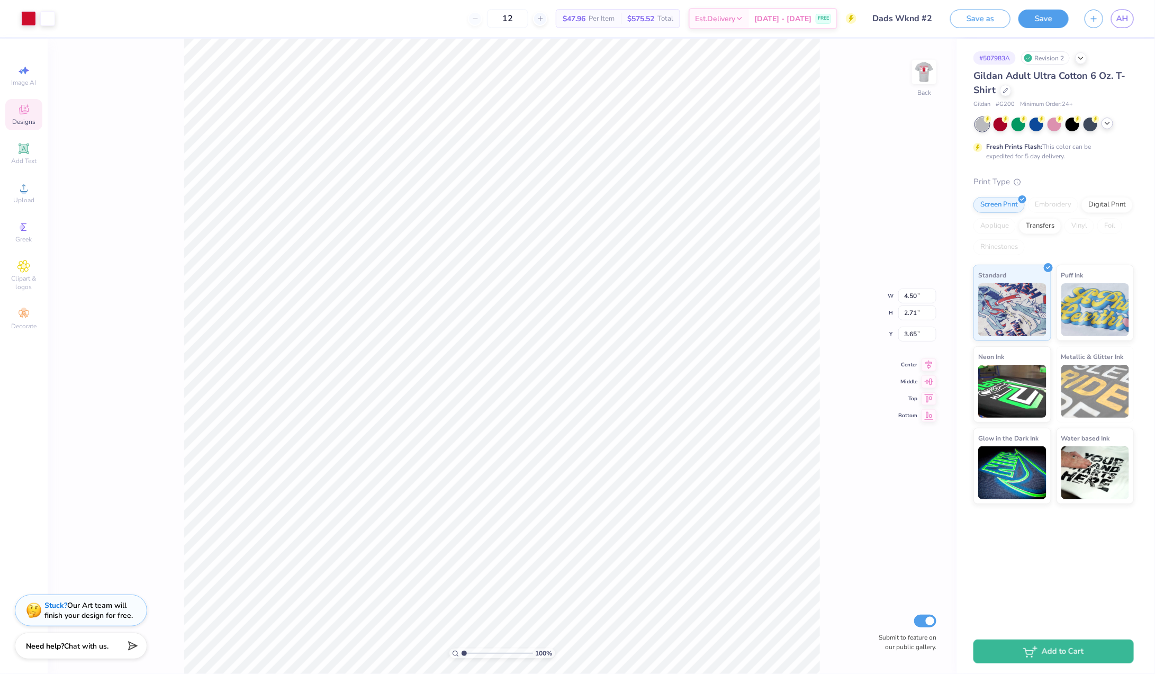
type input "3.18"
click at [930, 75] on img at bounding box center [924, 72] width 42 height 42
click at [1048, 22] on button "Save" at bounding box center [1043, 17] width 50 height 19
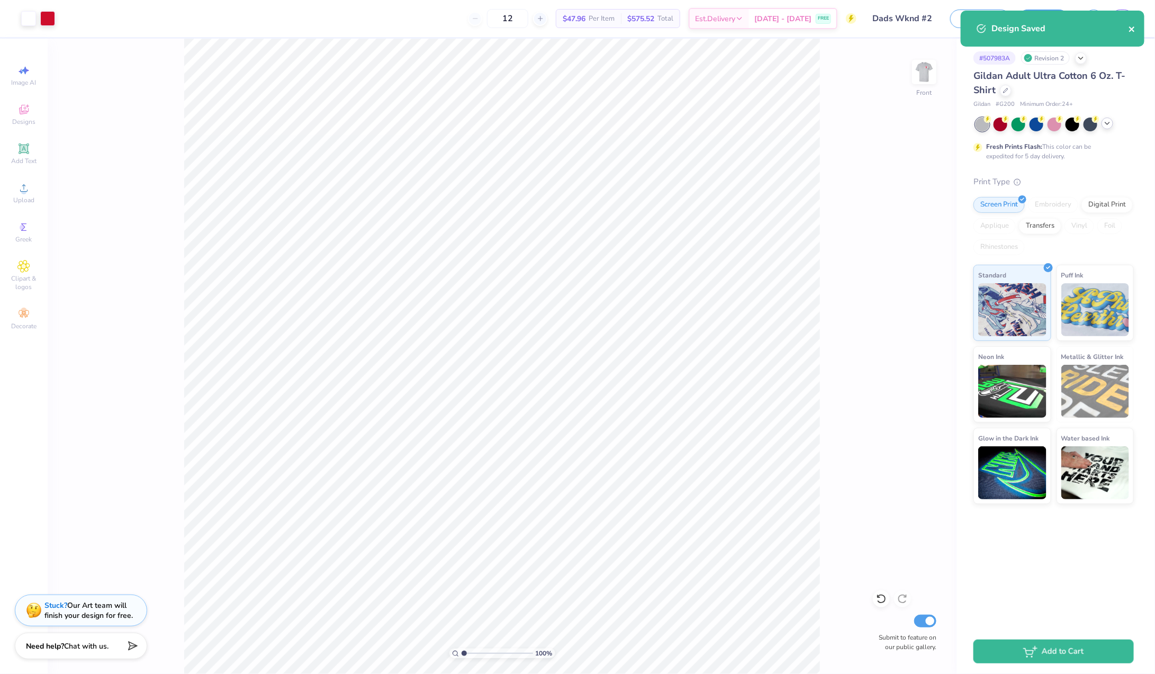
click at [1133, 30] on icon "close" at bounding box center [1131, 28] width 5 height 5
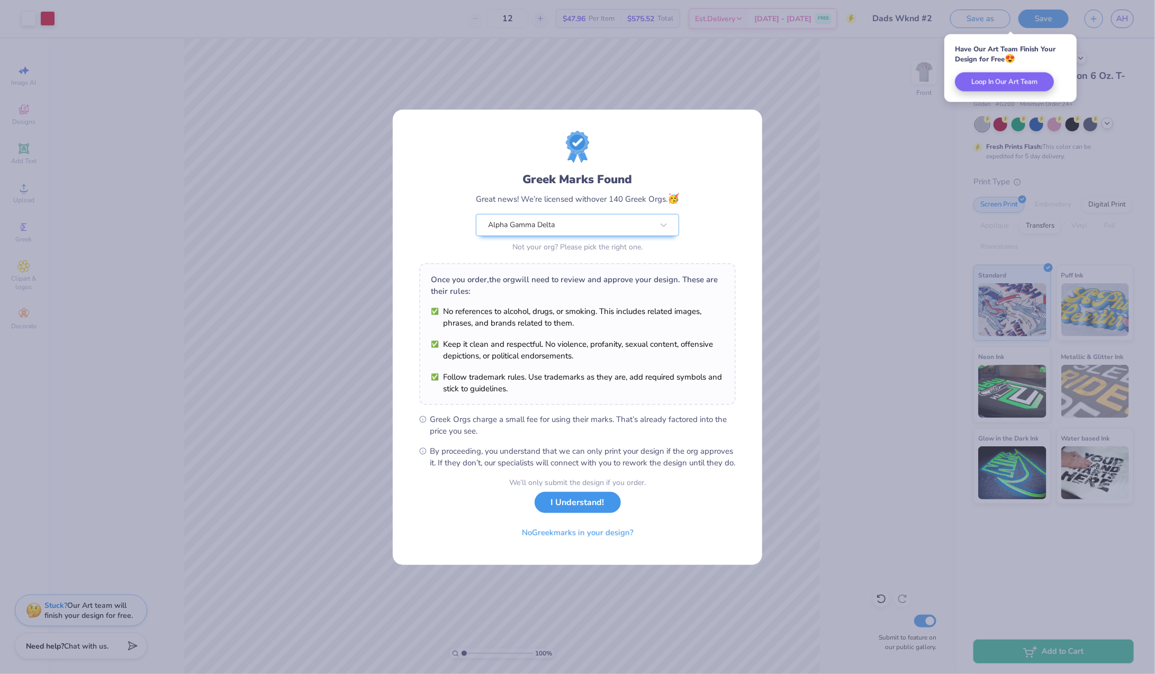
click at [568, 509] on button "I Understand!" at bounding box center [578, 503] width 86 height 22
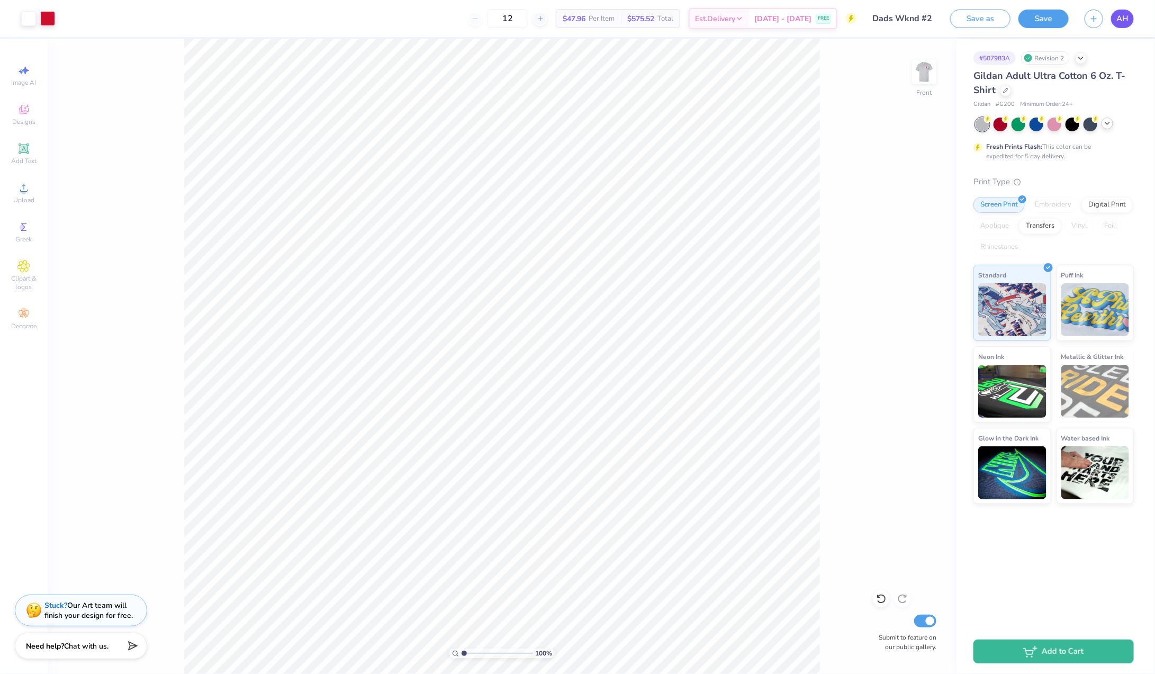
click at [1124, 21] on span "AH" at bounding box center [1122, 19] width 12 height 12
